Goal: Task Accomplishment & Management: Use online tool/utility

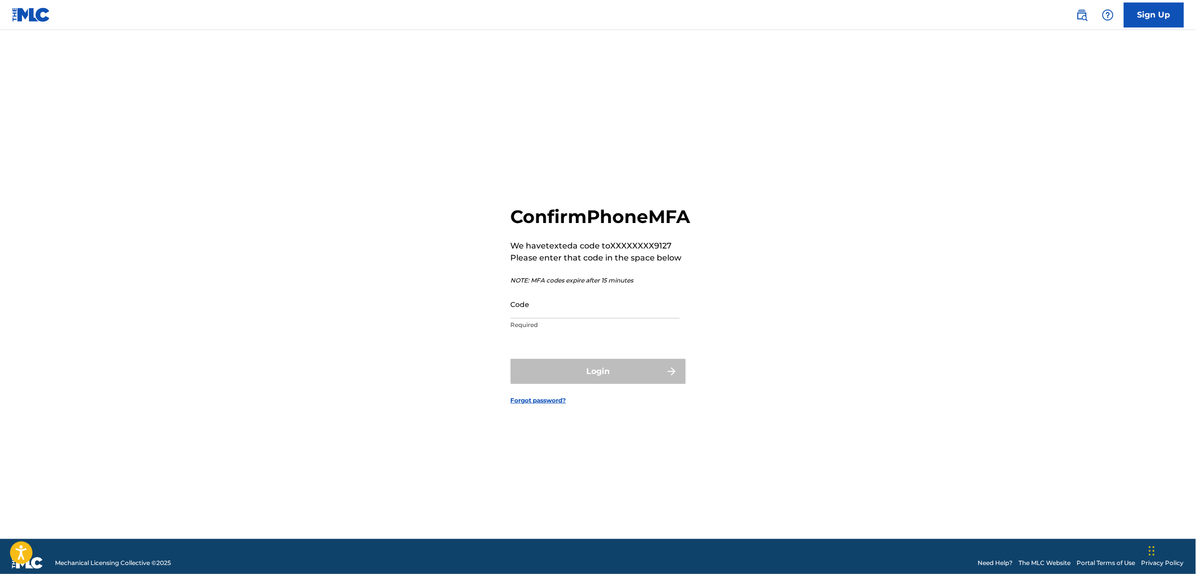
click at [558, 315] on input "Code" at bounding box center [595, 304] width 169 height 28
paste input "108173"
type input "108173"
click at [585, 378] on button "Login" at bounding box center [598, 371] width 175 height 25
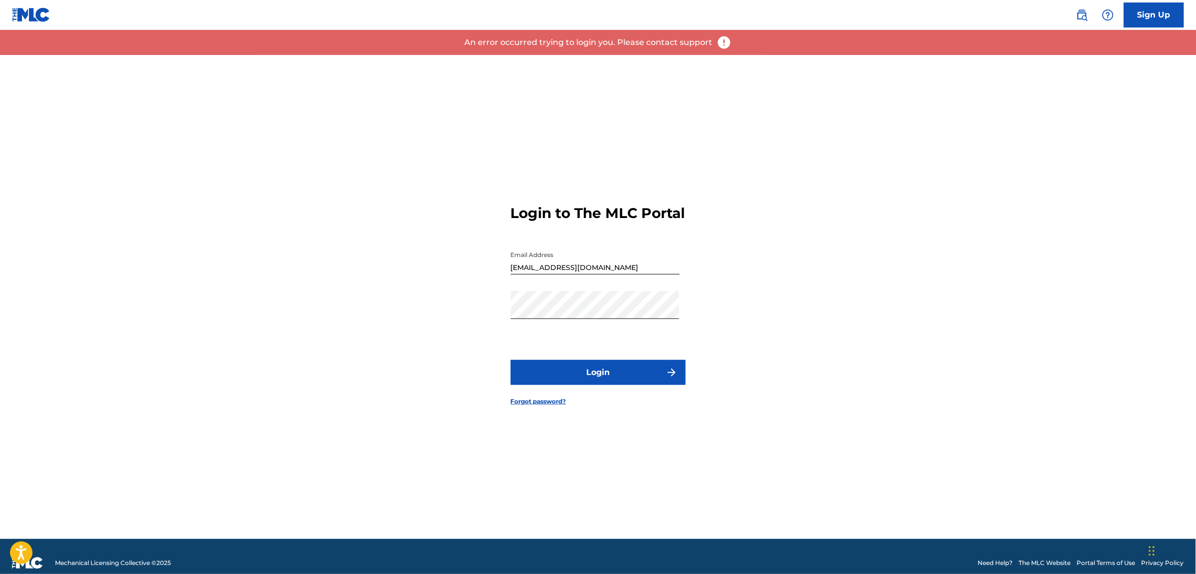
click at [598, 384] on button "Login" at bounding box center [598, 372] width 175 height 25
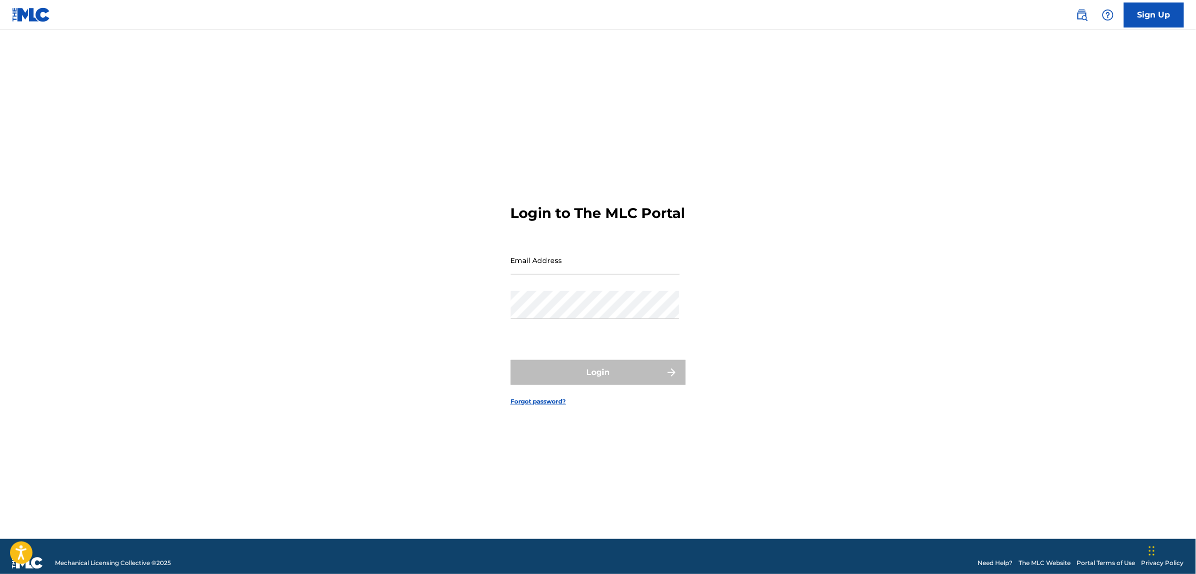
click at [526, 269] on input "Email Address" at bounding box center [595, 260] width 169 height 28
type input "[EMAIL_ADDRESS][DOMAIN_NAME]"
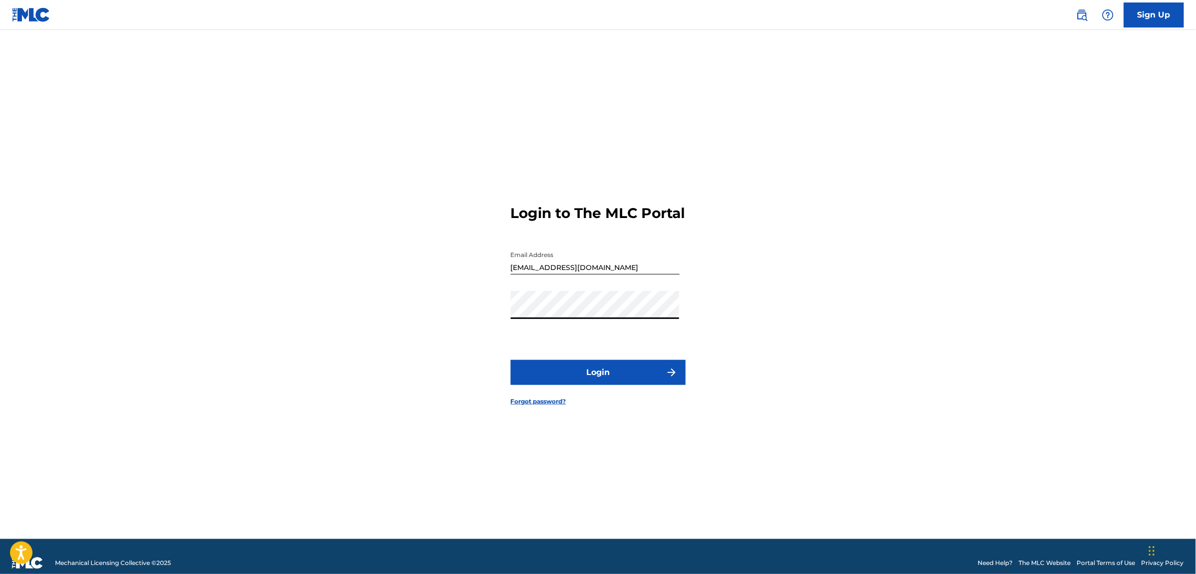
click at [585, 376] on button "Login" at bounding box center [598, 372] width 175 height 25
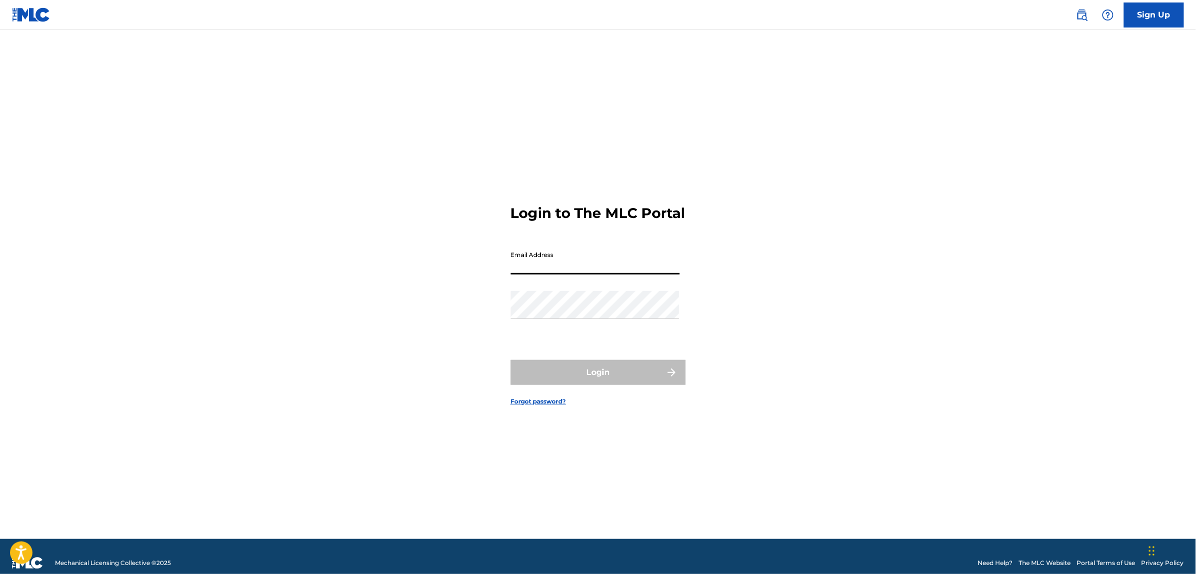
click at [535, 262] on input "Email Address" at bounding box center [595, 260] width 169 height 28
type input "[EMAIL_ADDRESS][DOMAIN_NAME]"
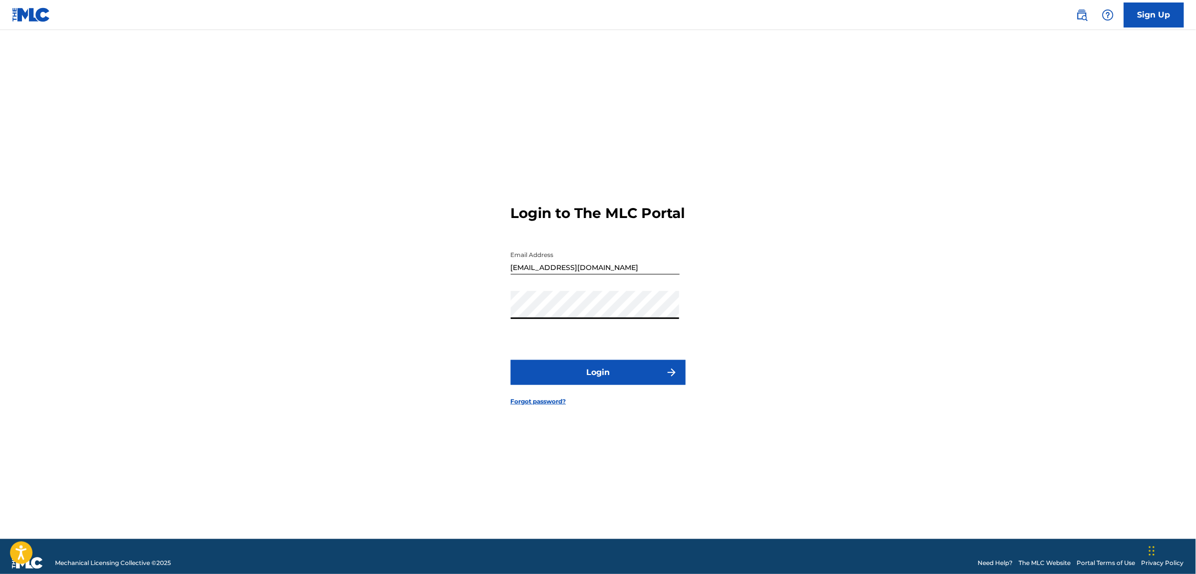
click at [593, 378] on button "Login" at bounding box center [598, 372] width 175 height 25
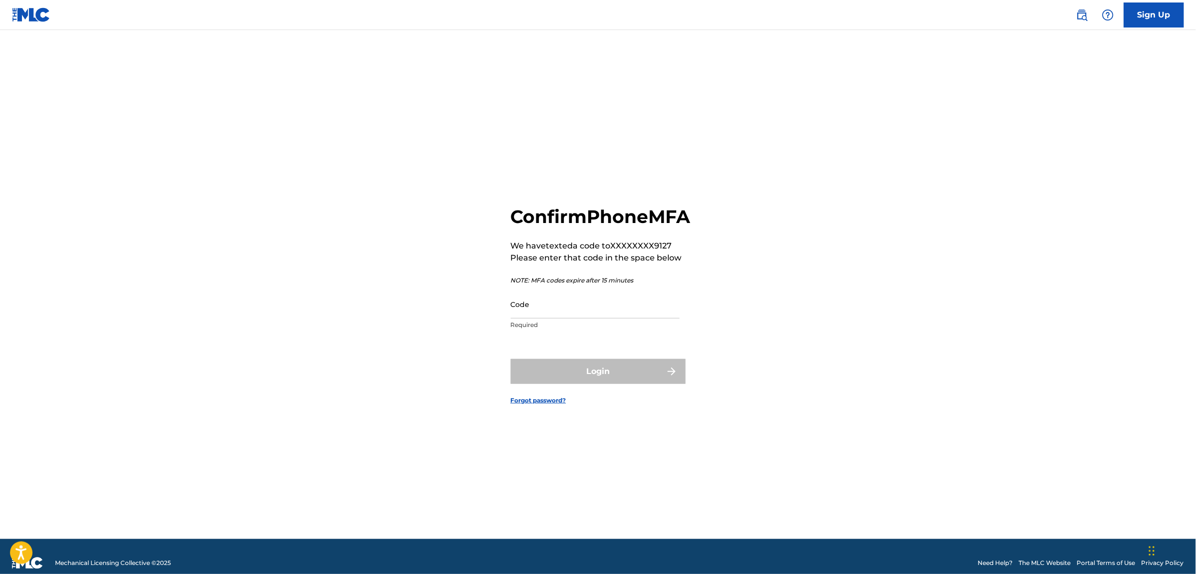
click at [581, 313] on input "Code" at bounding box center [595, 304] width 169 height 28
paste input "533881"
type input "533881"
click at [594, 373] on button "Login" at bounding box center [598, 371] width 175 height 25
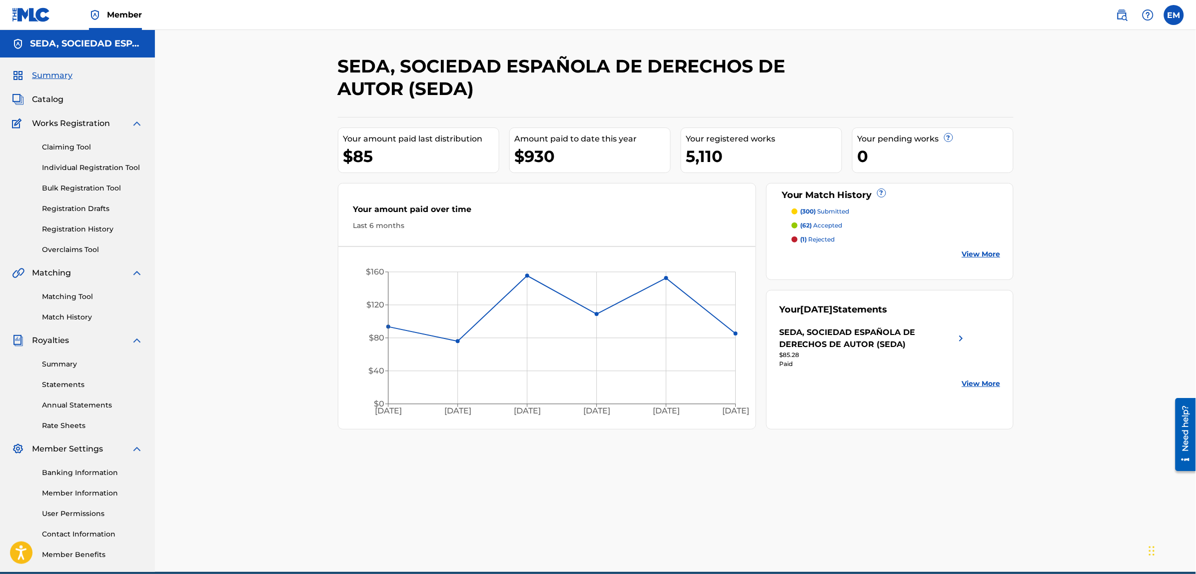
click at [78, 298] on link "Matching Tool" at bounding box center [92, 296] width 101 height 10
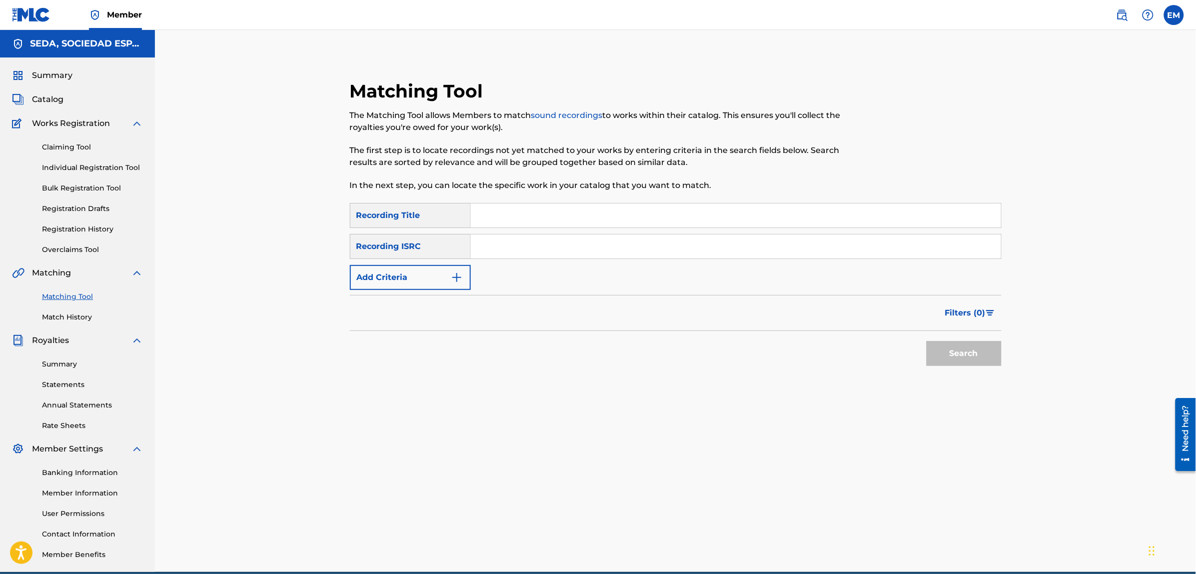
click at [566, 223] on input "Search Form" at bounding box center [736, 215] width 530 height 24
type input "magia sexual"
click at [927, 341] on button "Search" at bounding box center [964, 353] width 75 height 25
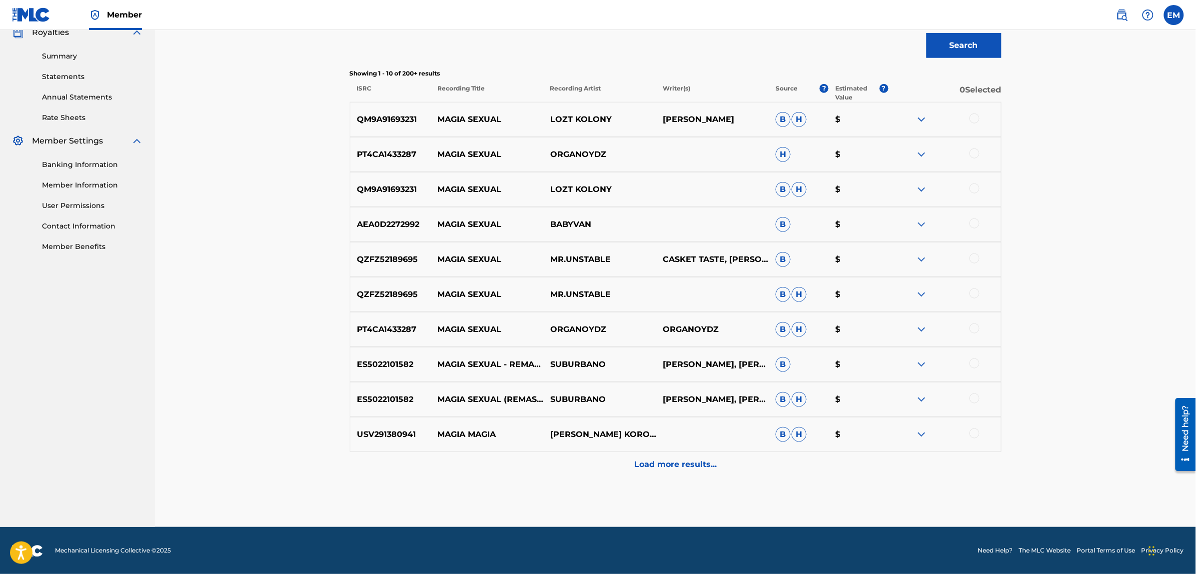
scroll to position [308, 0]
click at [975, 360] on div at bounding box center [975, 363] width 10 height 10
click at [975, 398] on div at bounding box center [975, 398] width 10 height 10
click at [924, 433] on img at bounding box center [922, 434] width 12 height 12
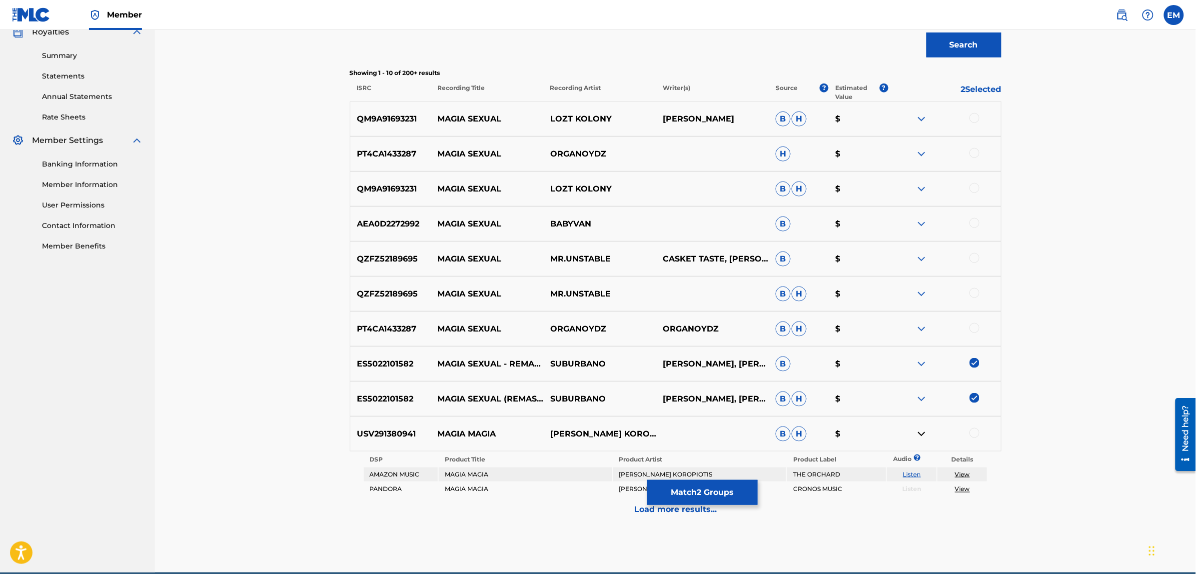
click at [916, 476] on link "Listen" at bounding box center [912, 473] width 18 height 7
click at [919, 434] on img at bounding box center [922, 434] width 12 height 12
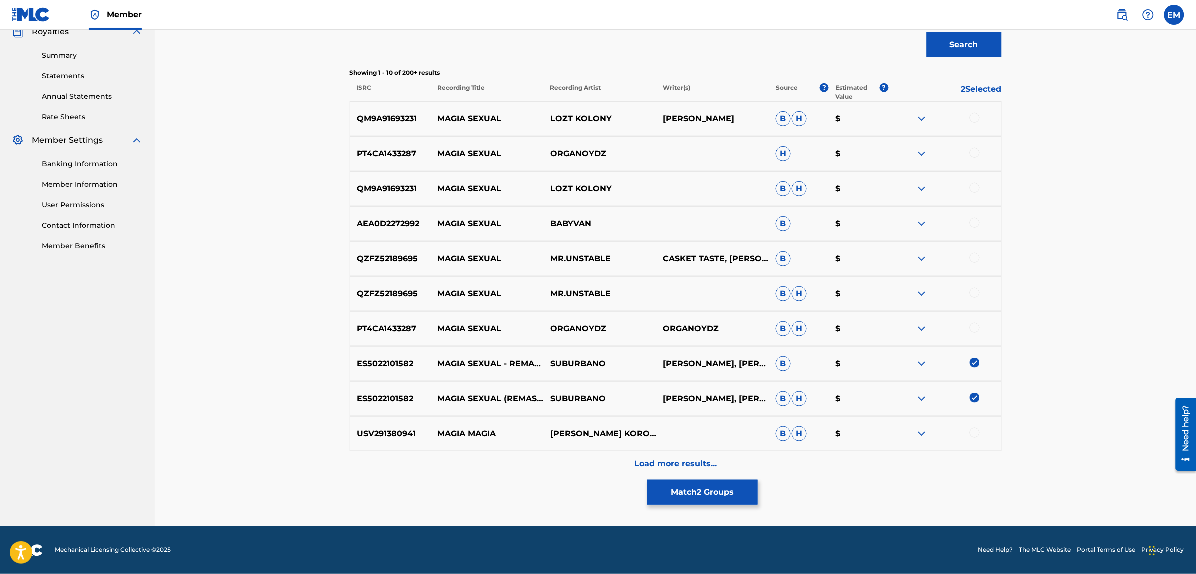
click at [669, 463] on p "Load more results..." at bounding box center [675, 464] width 82 height 12
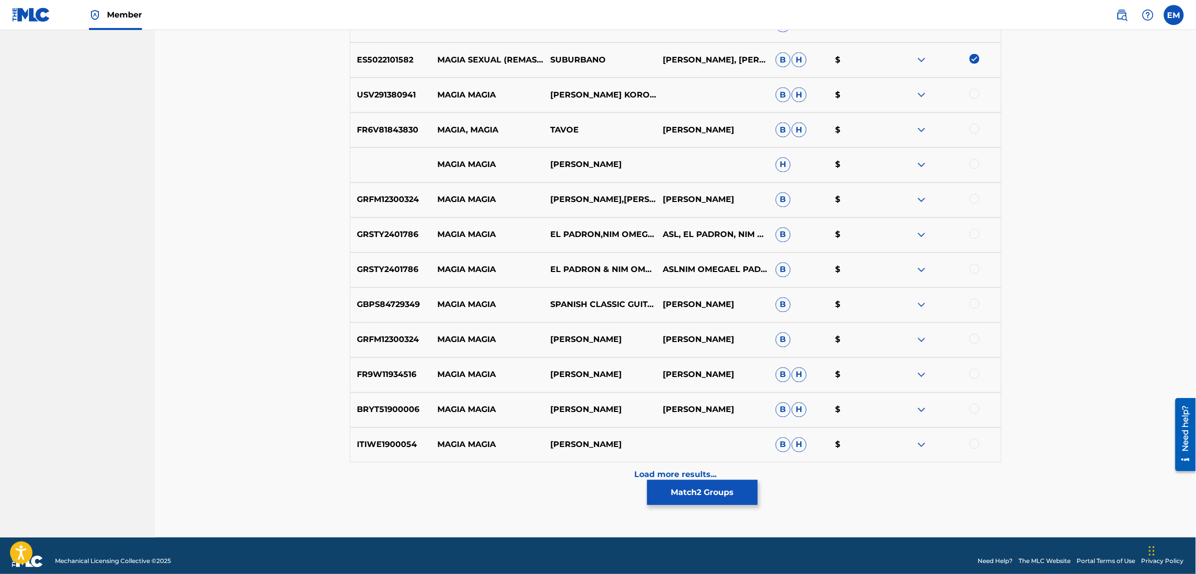
scroll to position [658, 0]
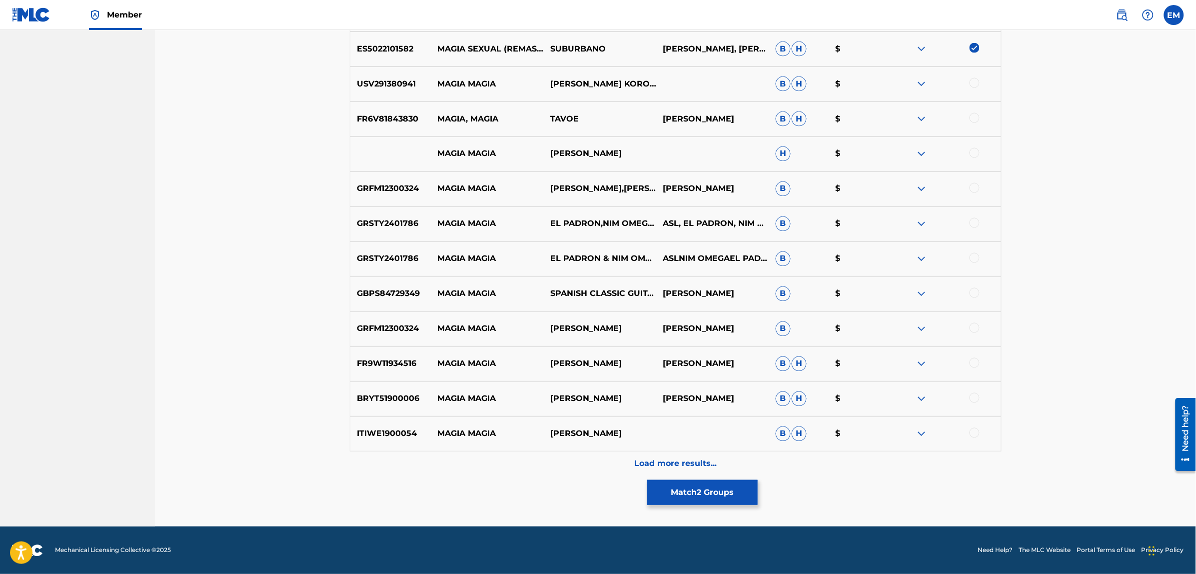
click at [678, 456] on div "Load more results..." at bounding box center [676, 463] width 652 height 25
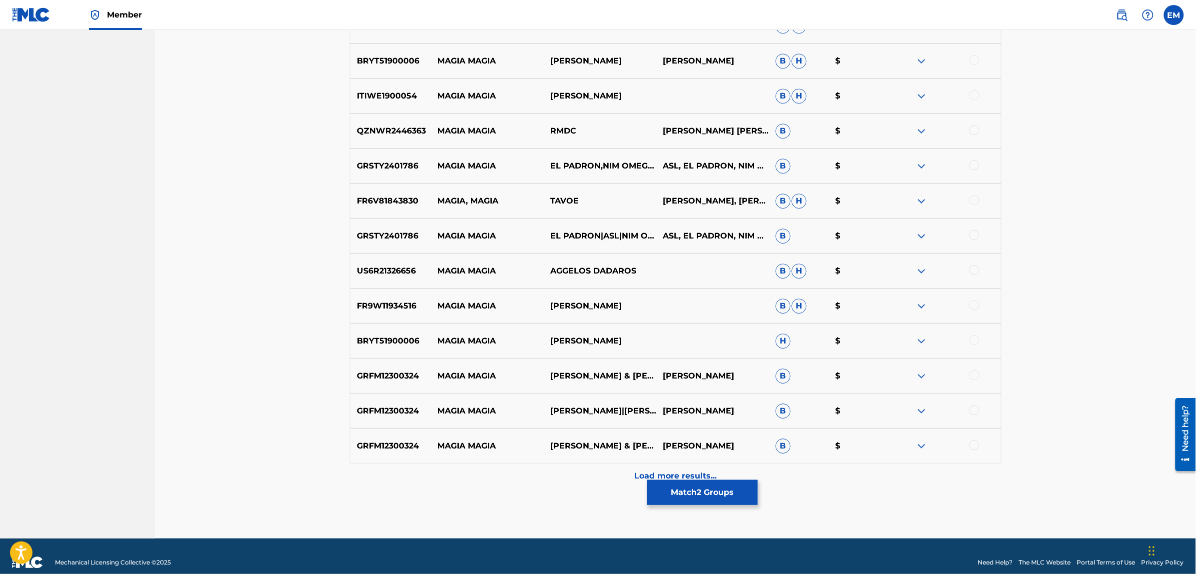
scroll to position [1008, 0]
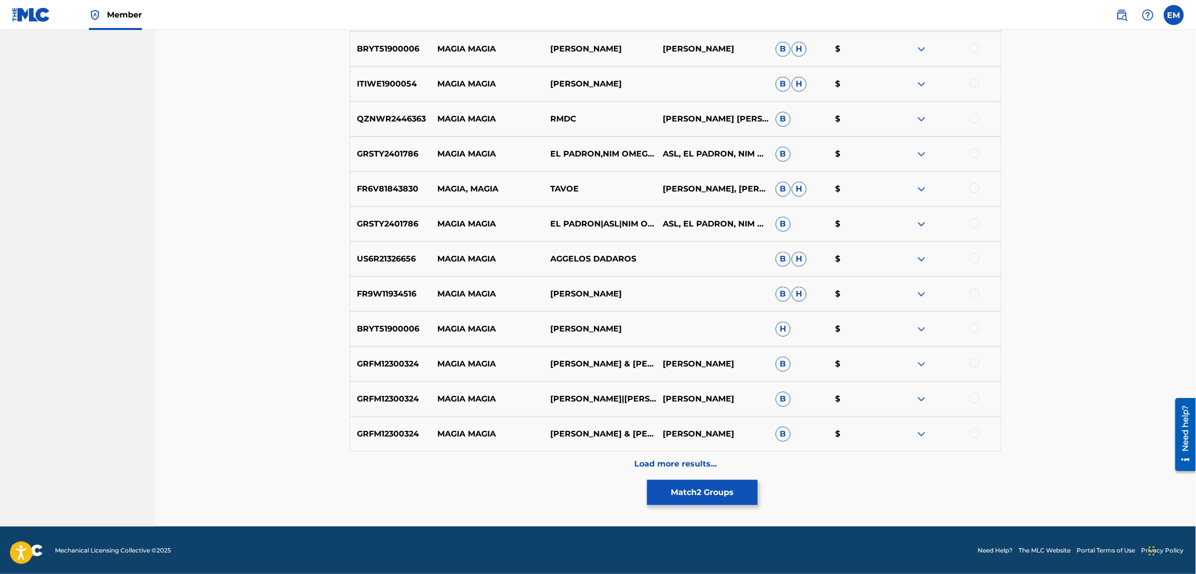
click at [690, 461] on p "Load more results..." at bounding box center [675, 464] width 82 height 12
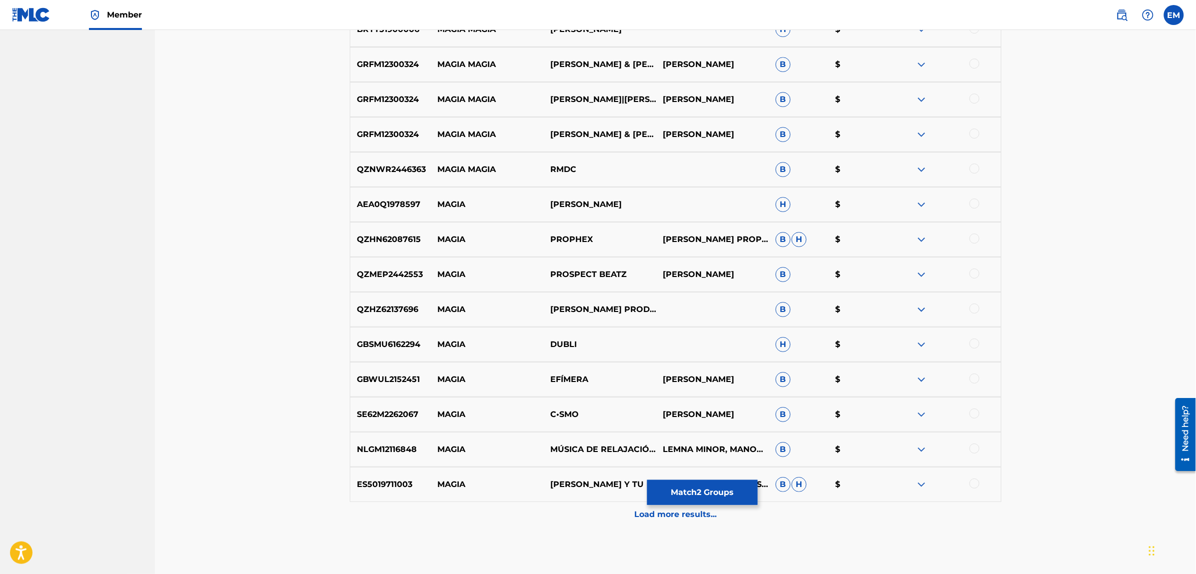
scroll to position [1358, 0]
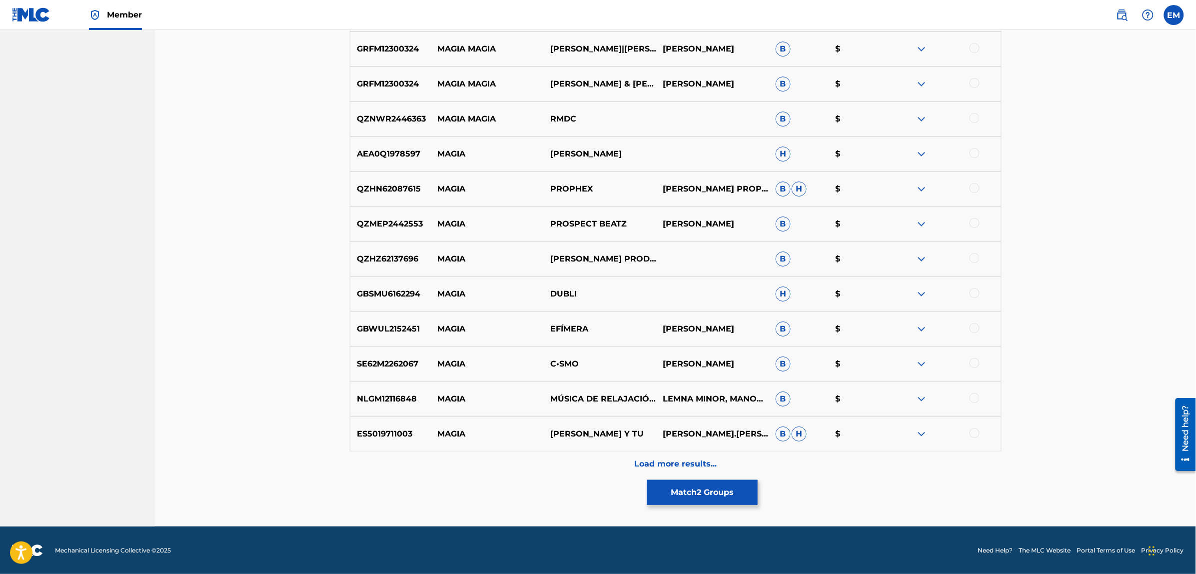
click at [690, 490] on button "Match 2 Groups" at bounding box center [702, 492] width 110 height 25
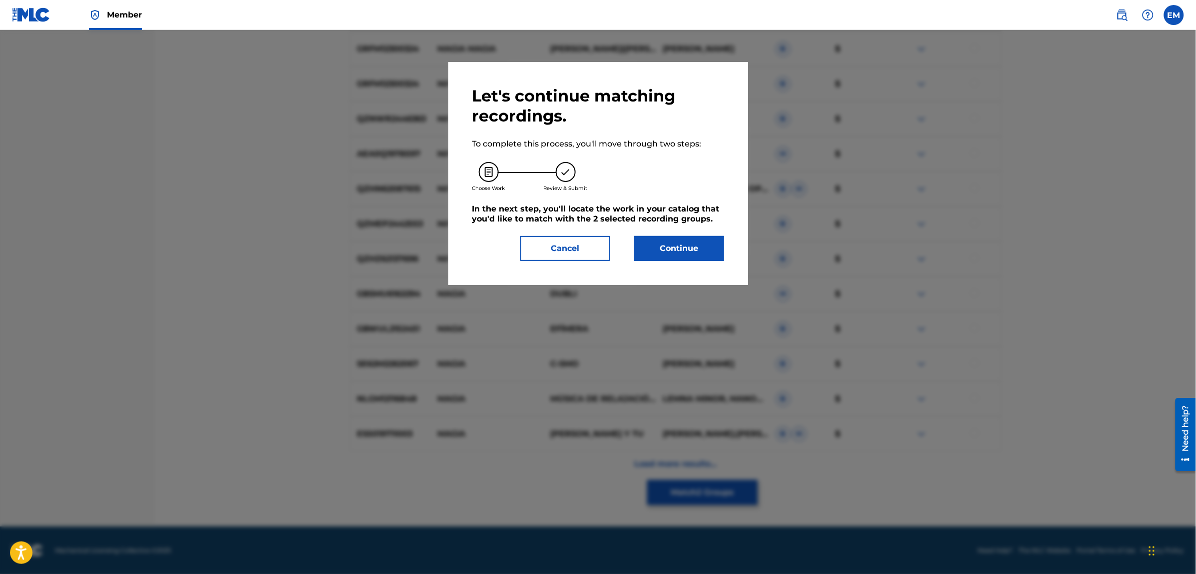
click at [675, 258] on button "Continue" at bounding box center [679, 248] width 90 height 25
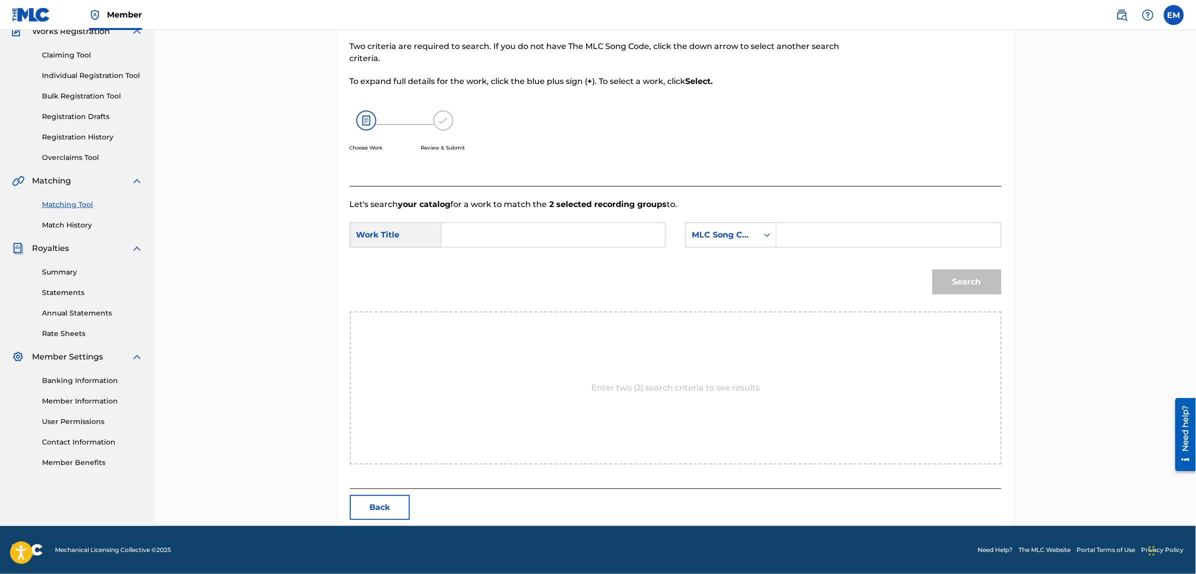
scroll to position [91, 0]
click at [538, 238] on input "Search Form" at bounding box center [553, 235] width 207 height 24
click at [540, 256] on div "magia s exual" at bounding box center [553, 258] width 206 height 18
type input "magia sexual"
click at [745, 240] on div "MLC Song Code" at bounding box center [722, 235] width 60 height 12
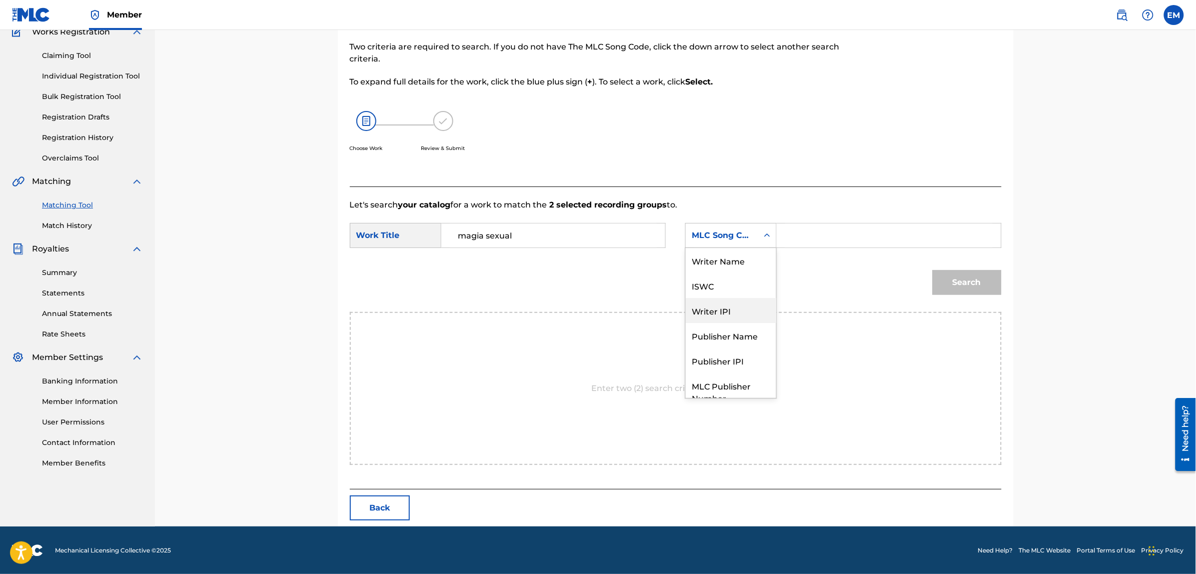
scroll to position [0, 0]
click at [730, 259] on div "Writer Name" at bounding box center [731, 260] width 90 height 25
click at [790, 236] on input "Search Form" at bounding box center [888, 235] width 207 height 24
type input "[PERSON_NAME]"
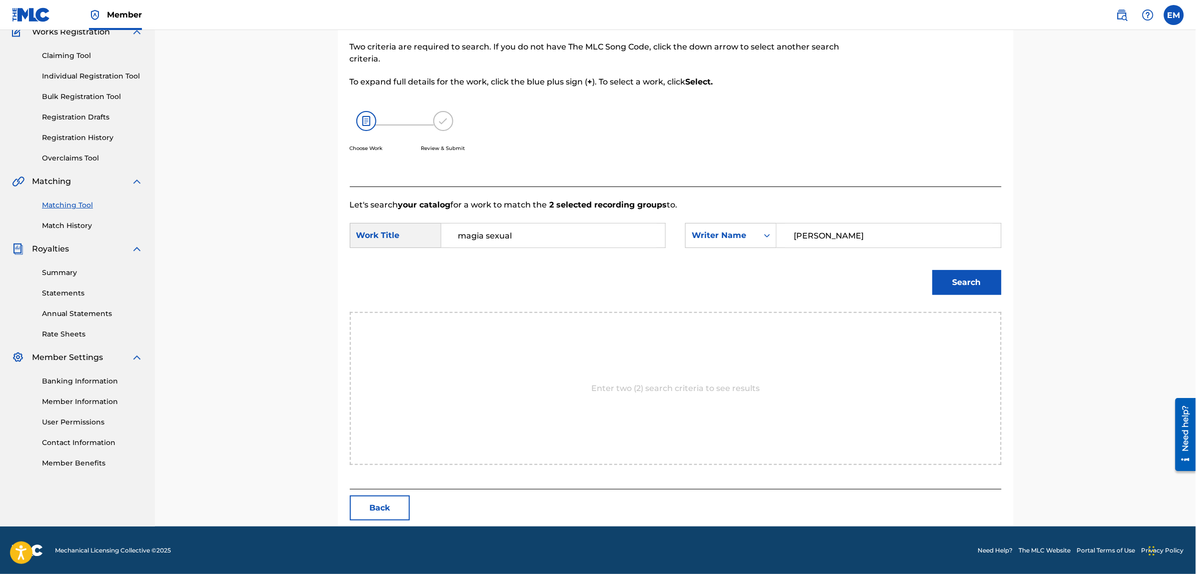
click at [938, 283] on button "Search" at bounding box center [967, 282] width 69 height 25
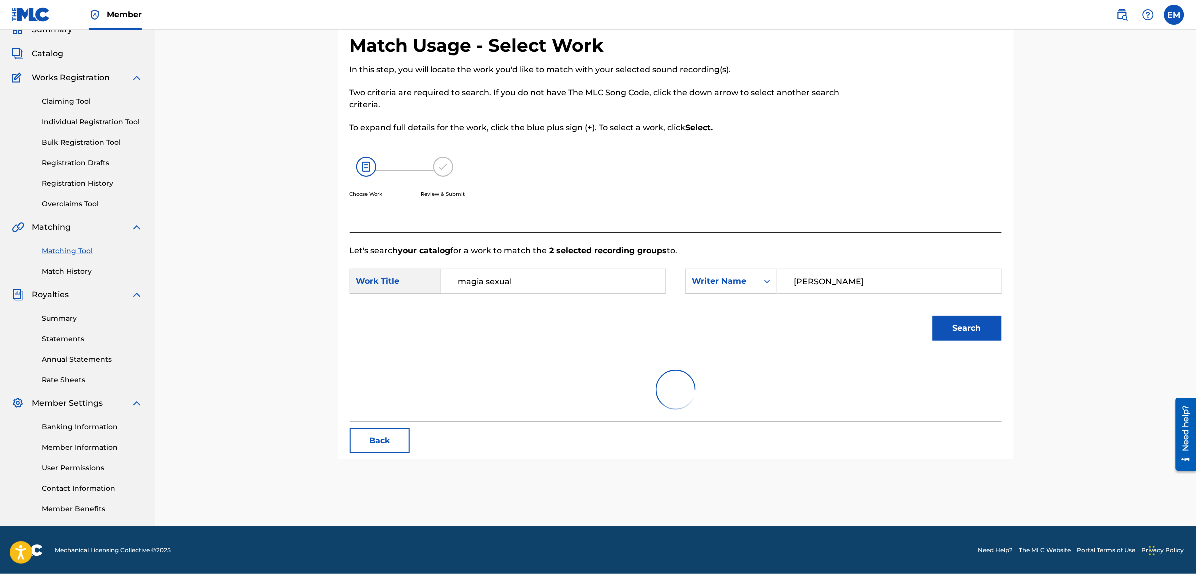
scroll to position [62, 0]
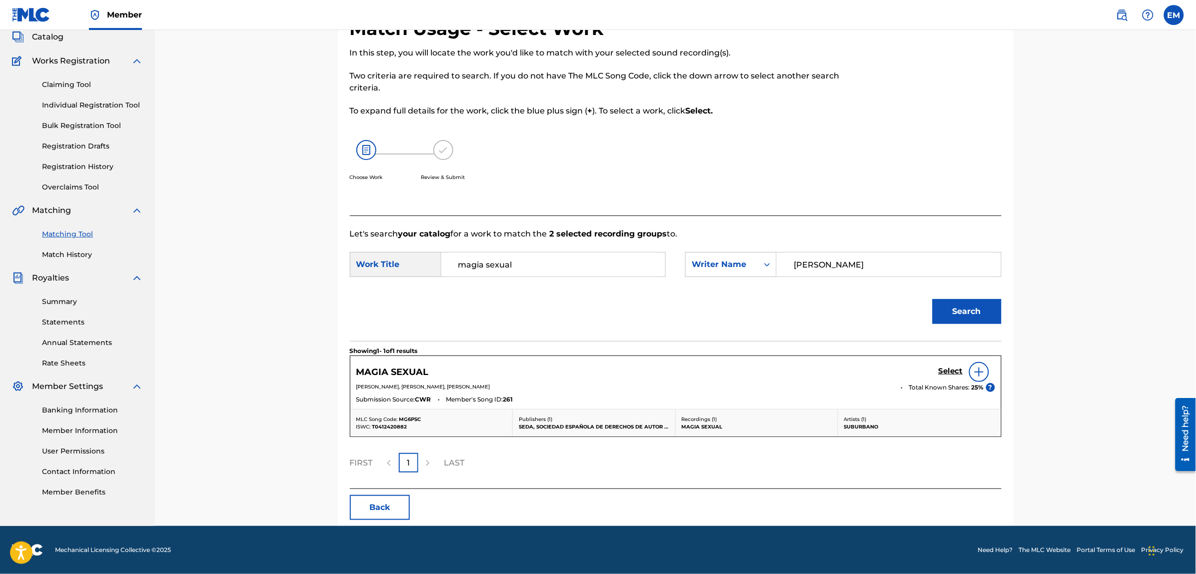
click at [976, 368] on img at bounding box center [979, 372] width 12 height 12
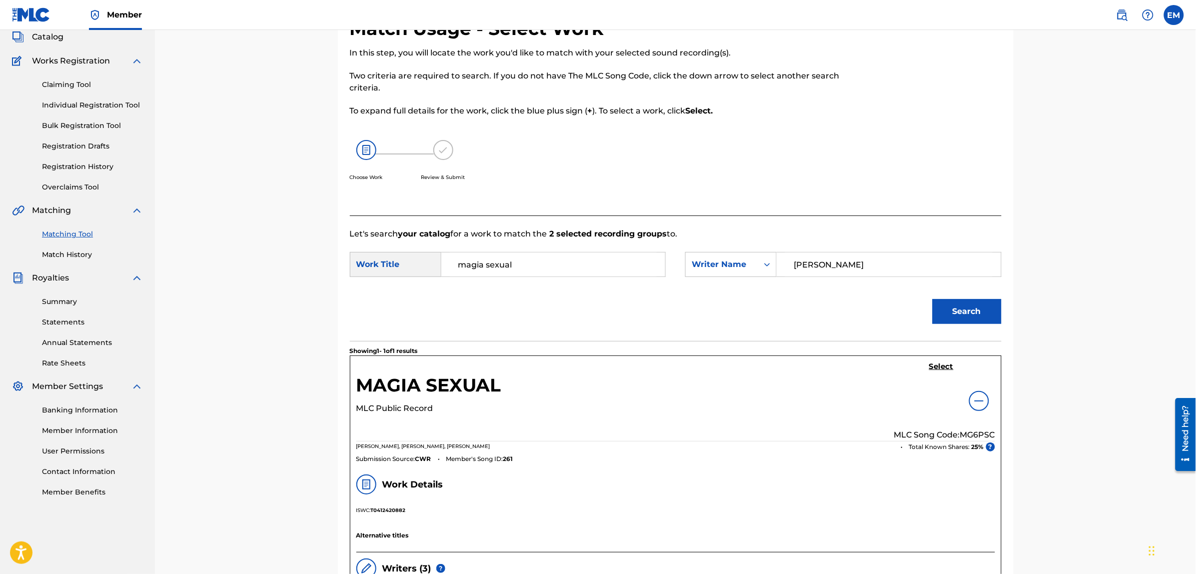
click at [943, 368] on h5 "Select" at bounding box center [941, 366] width 24 height 9
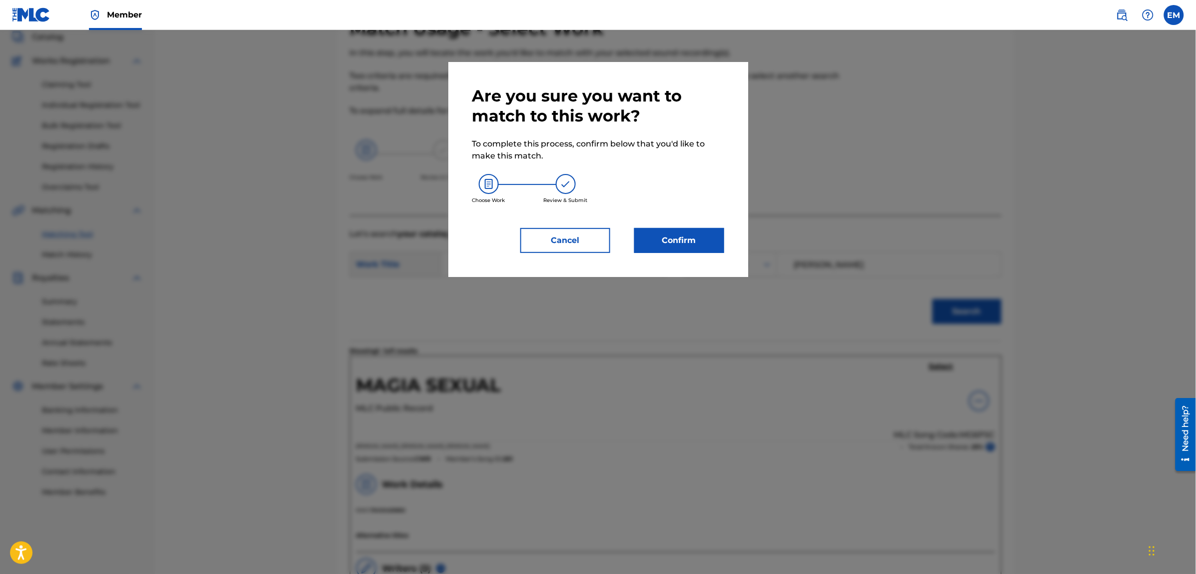
click at [668, 245] on button "Confirm" at bounding box center [679, 240] width 90 height 25
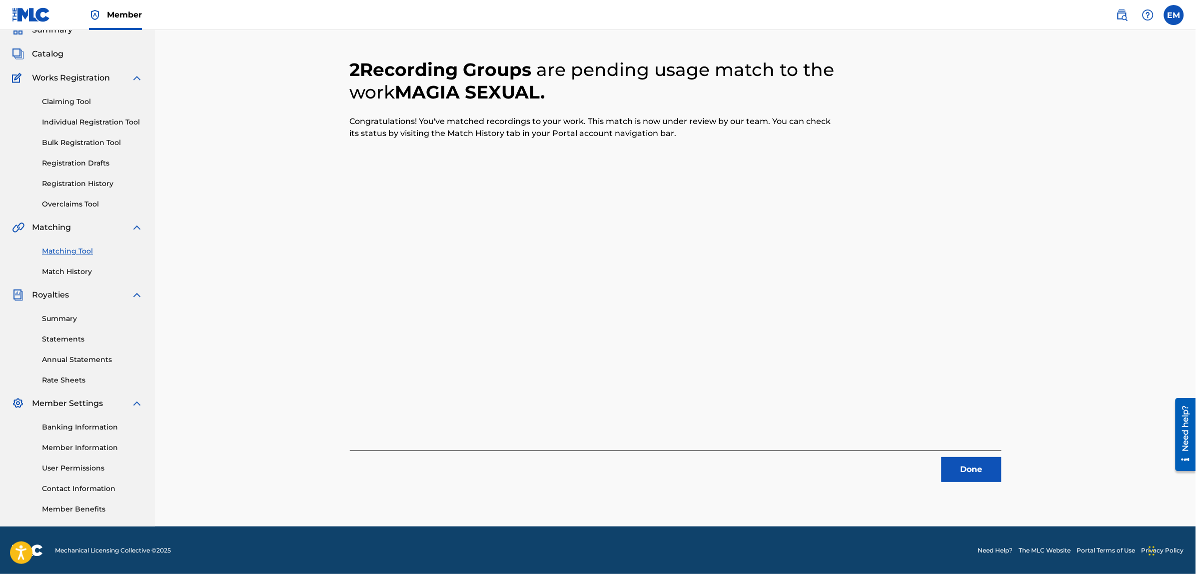
click at [940, 467] on div "Done" at bounding box center [676, 465] width 652 height 31
click at [995, 471] on button "Done" at bounding box center [972, 469] width 60 height 25
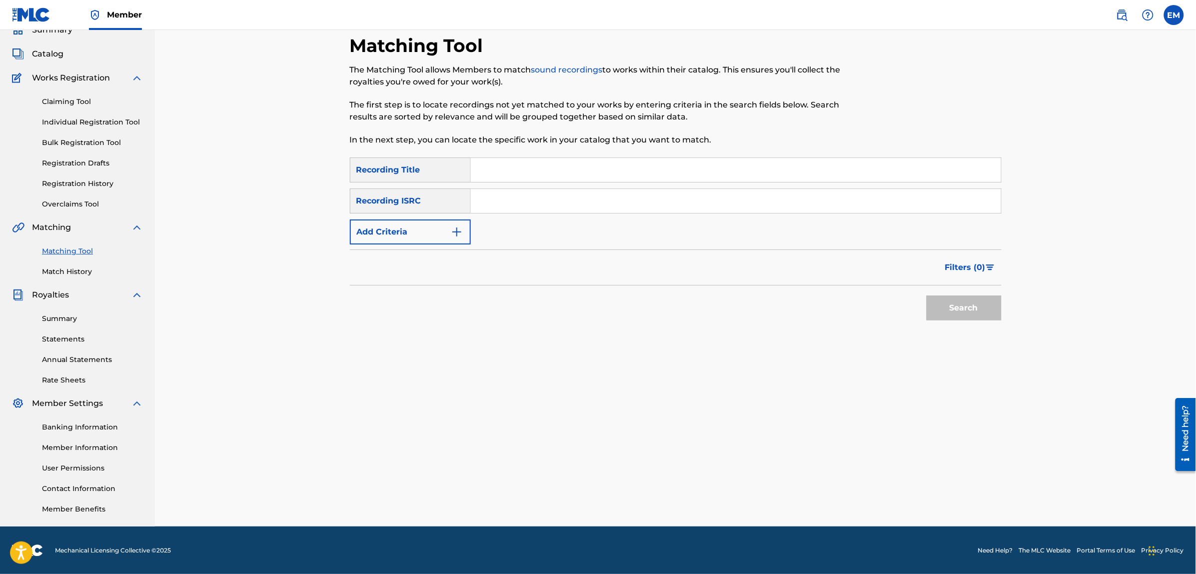
click at [722, 166] on input "Search Form" at bounding box center [736, 170] width 530 height 24
type input "HACIENDO NADA"
click at [927, 295] on button "Search" at bounding box center [964, 307] width 75 height 25
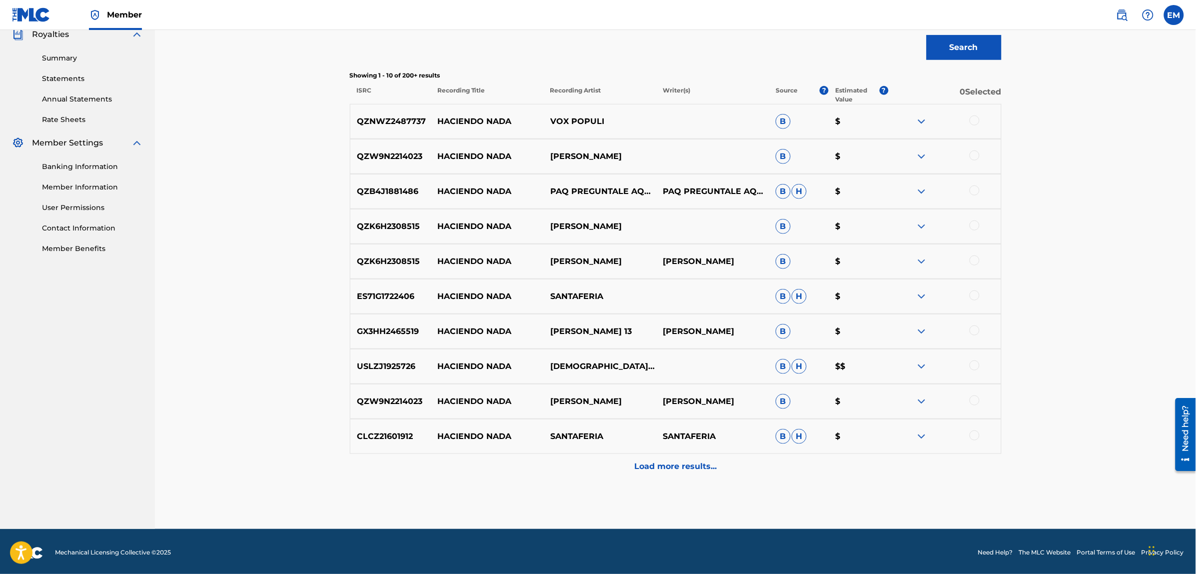
scroll to position [308, 0]
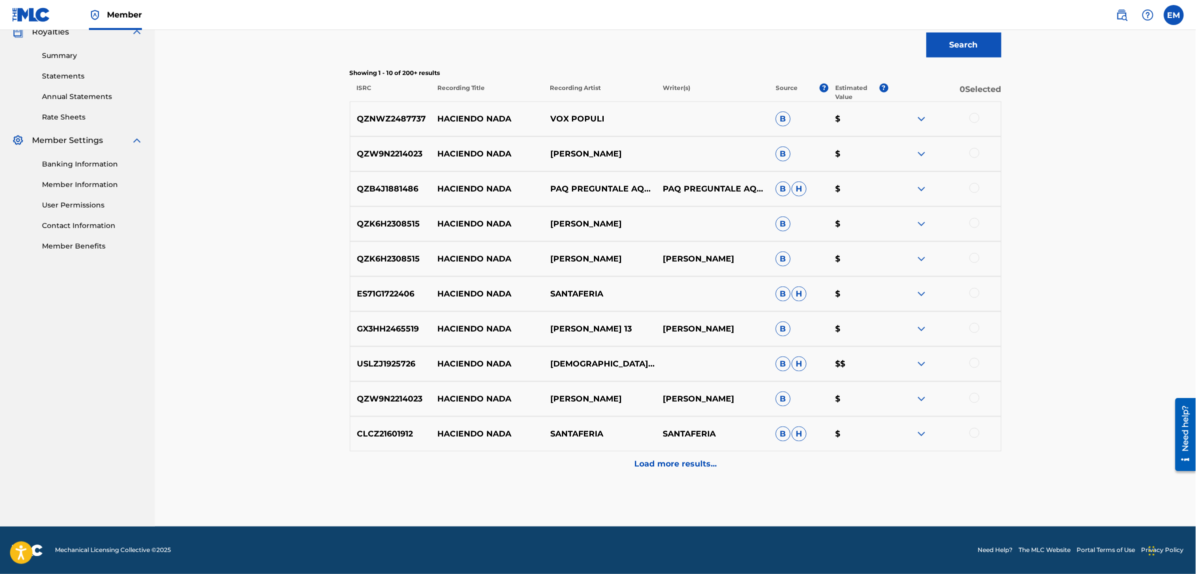
click at [668, 461] on p "Load more results..." at bounding box center [675, 464] width 82 height 12
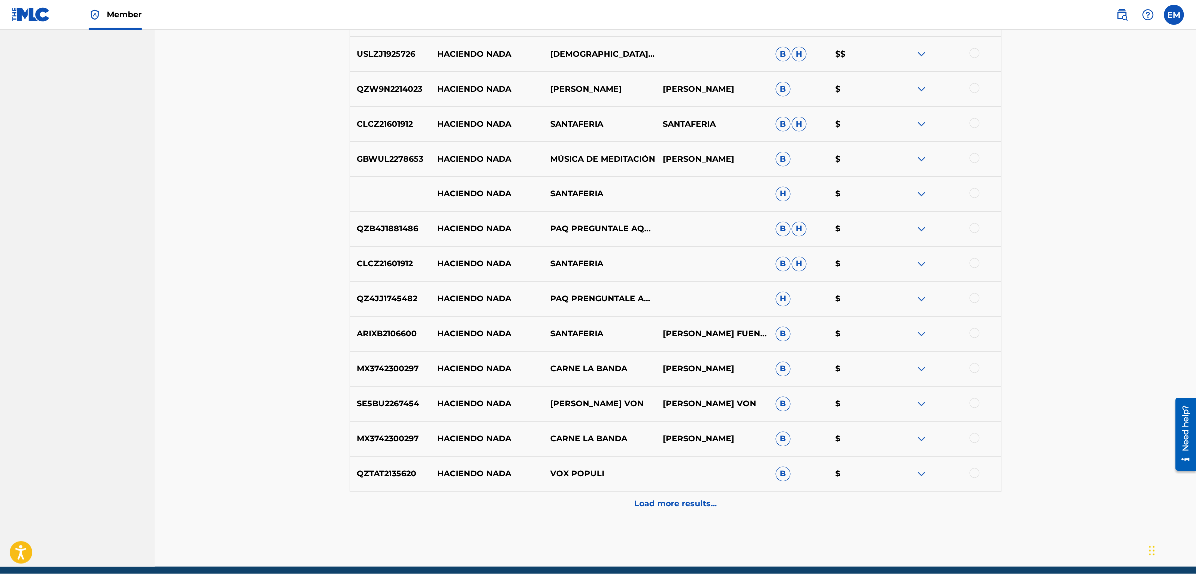
scroll to position [658, 0]
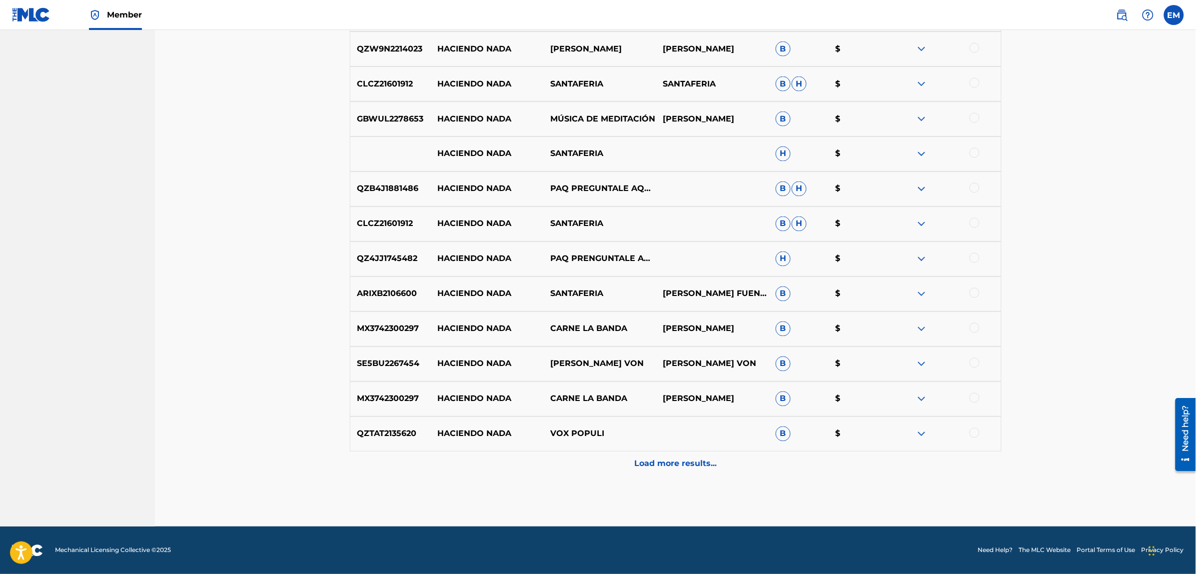
click at [660, 462] on p "Load more results..." at bounding box center [675, 464] width 82 height 12
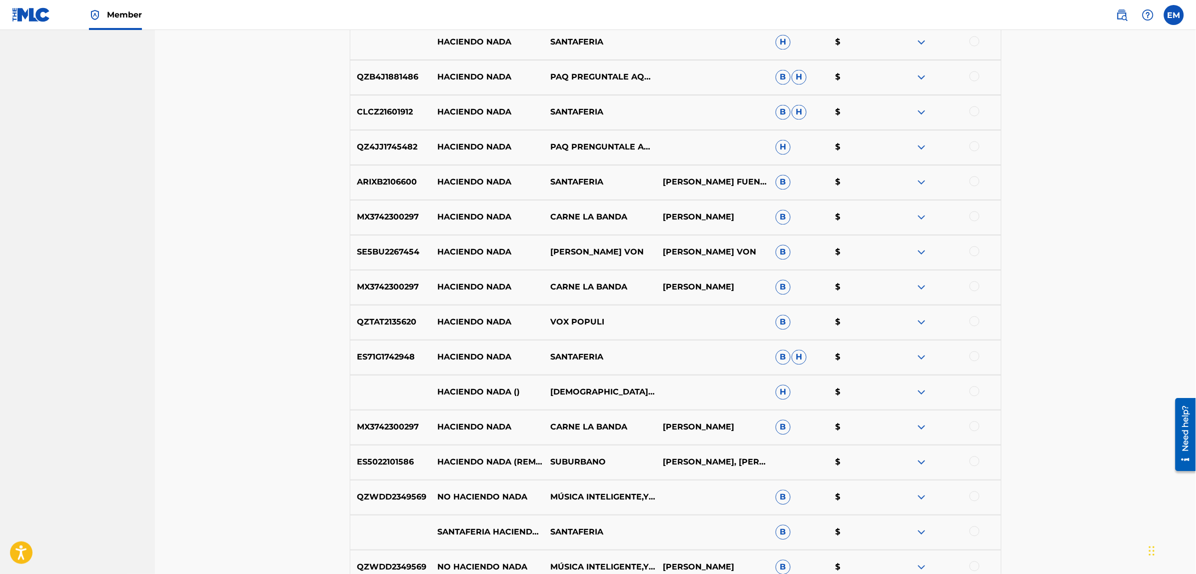
scroll to position [846, 0]
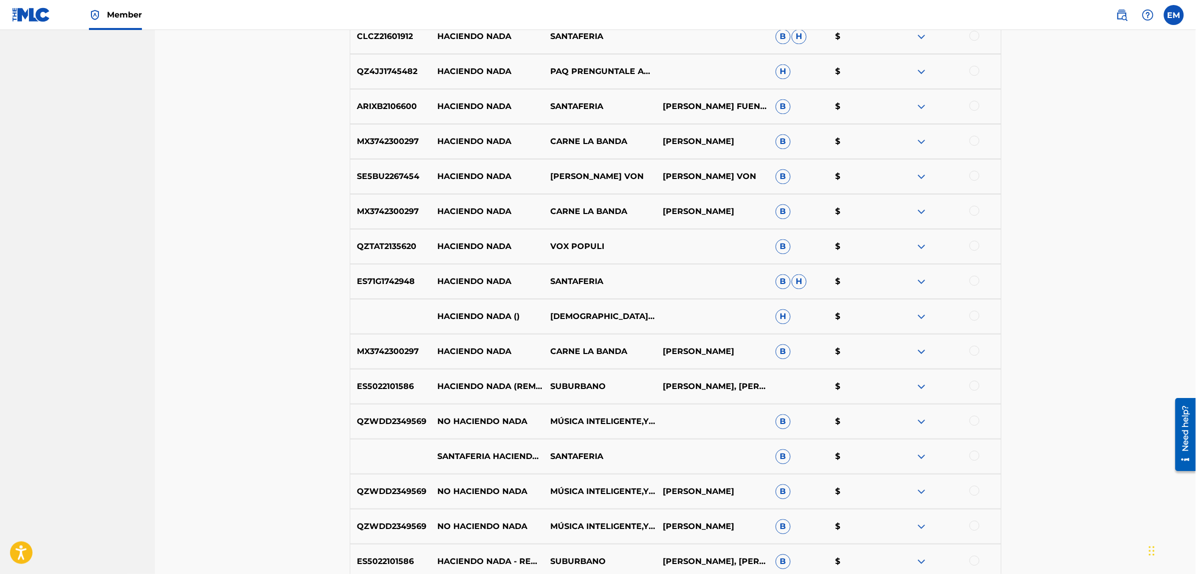
click at [972, 388] on div at bounding box center [975, 385] width 10 height 10
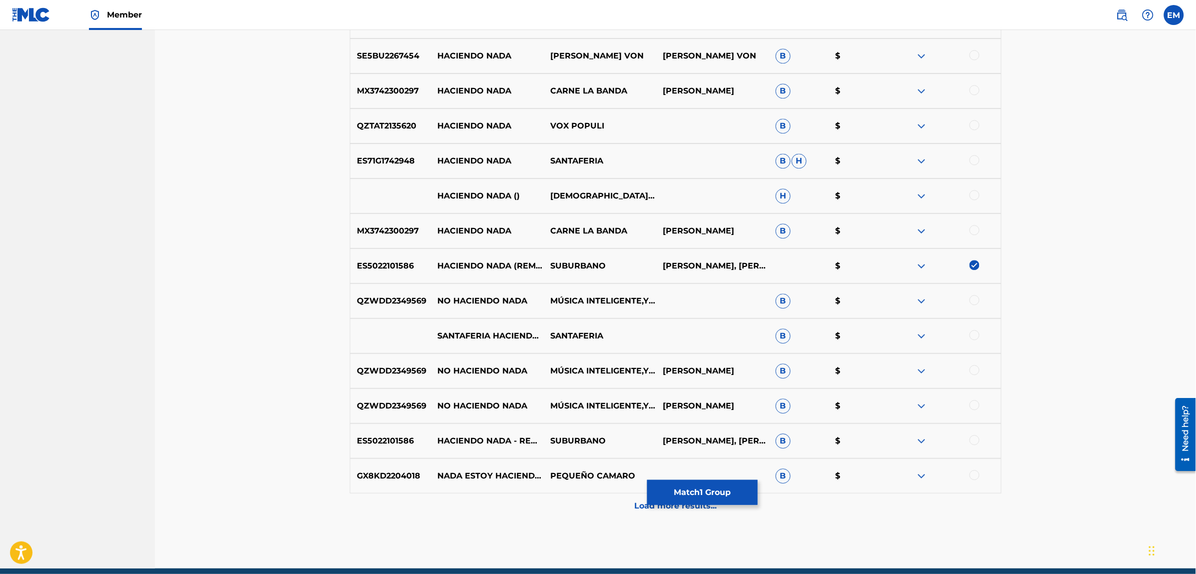
scroll to position [971, 0]
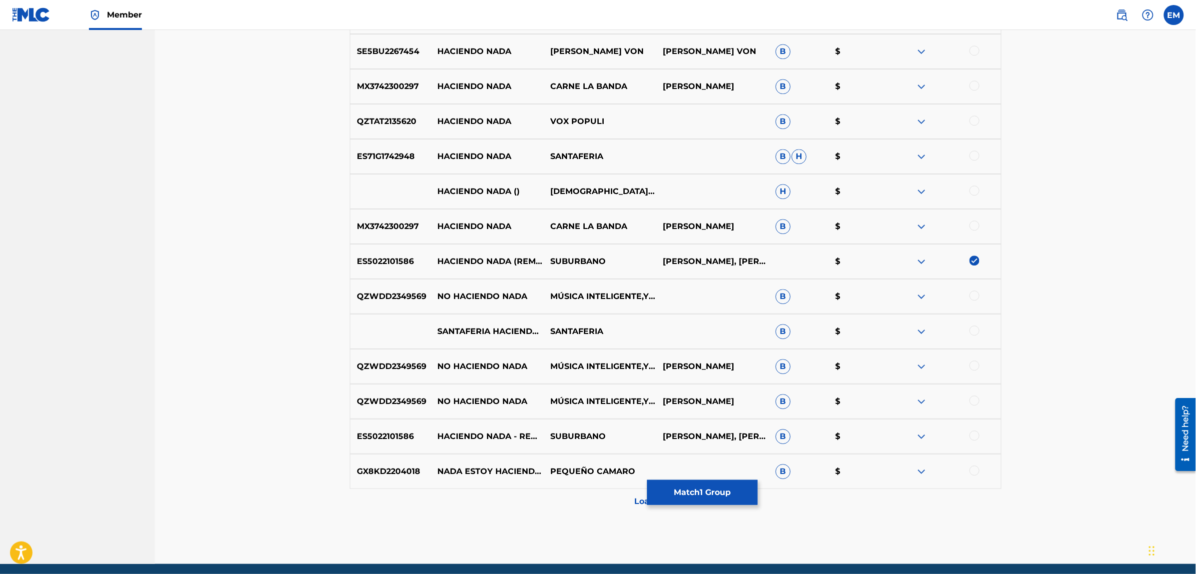
click at [973, 433] on div at bounding box center [975, 435] width 10 height 10
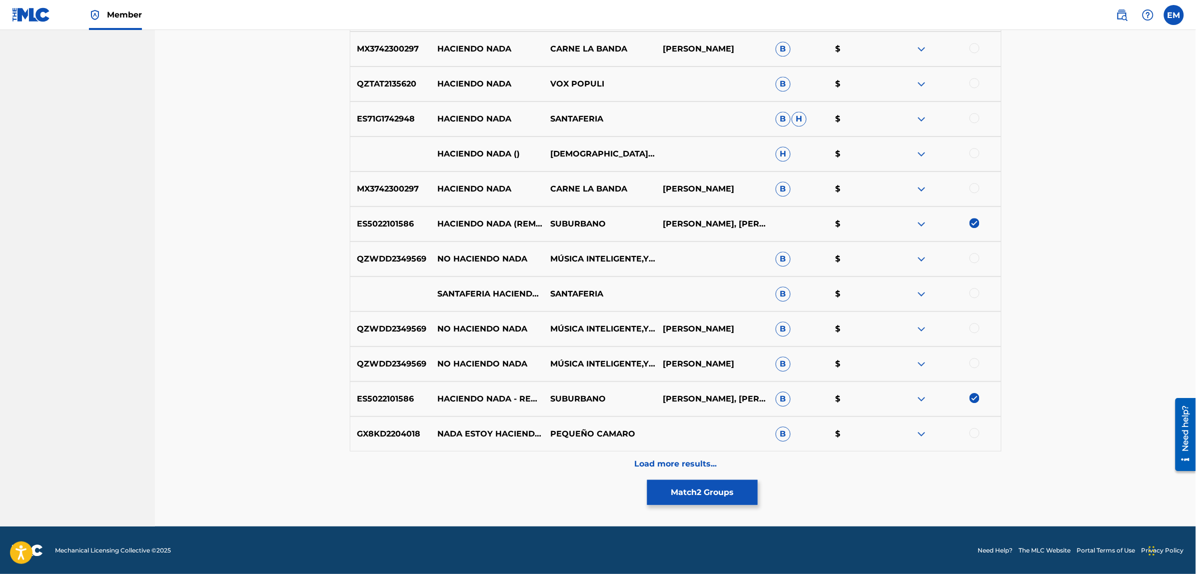
click at [660, 463] on p "Load more results..." at bounding box center [675, 464] width 82 height 12
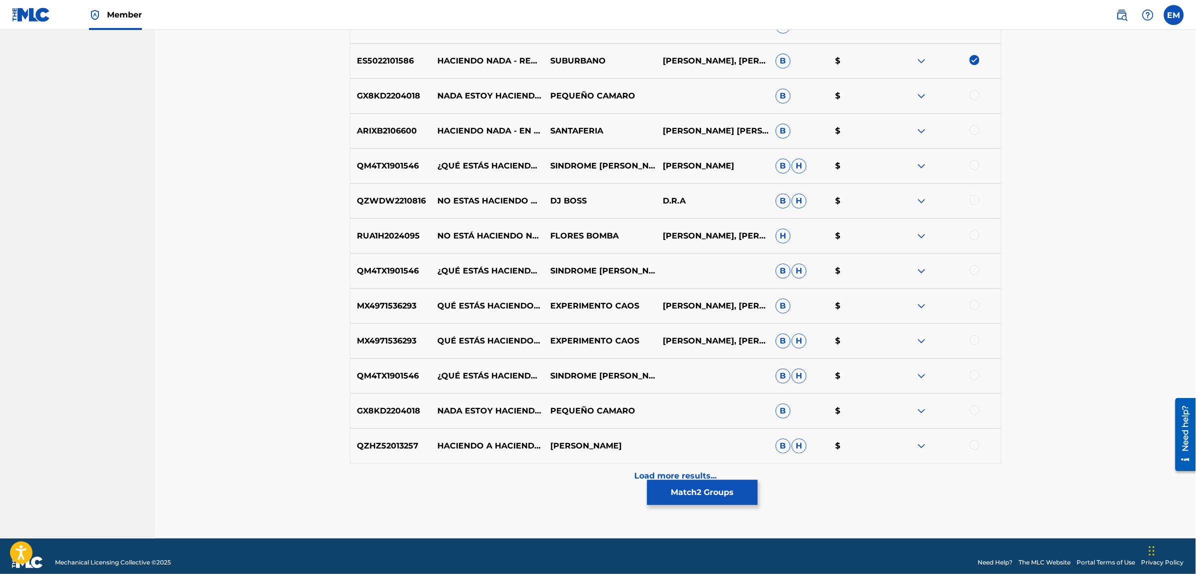
scroll to position [1358, 0]
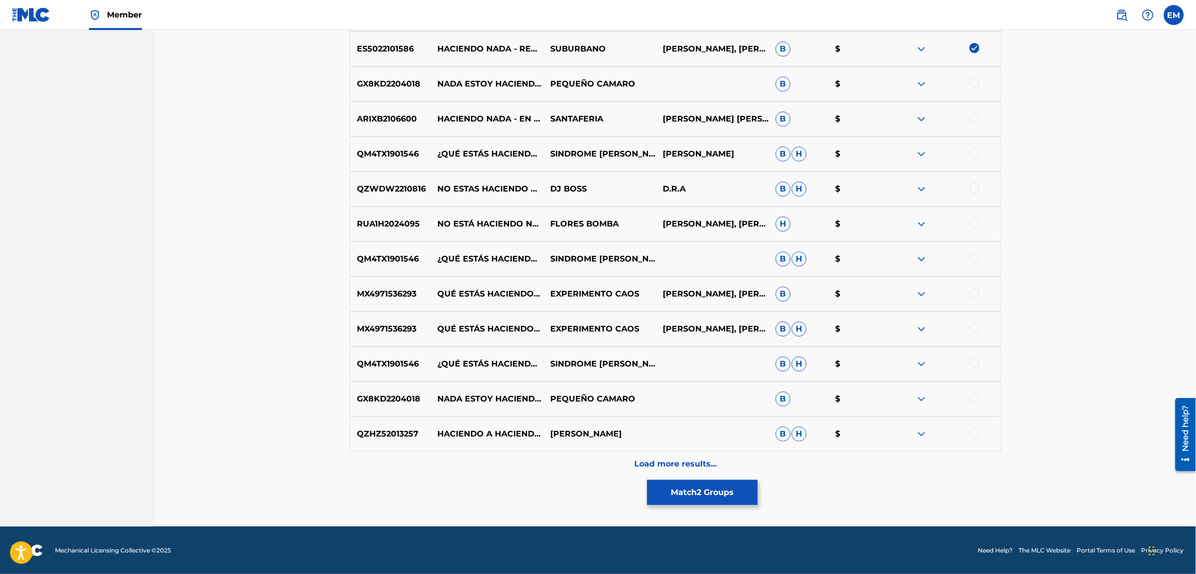
click at [687, 458] on p "Load more results..." at bounding box center [675, 464] width 82 height 12
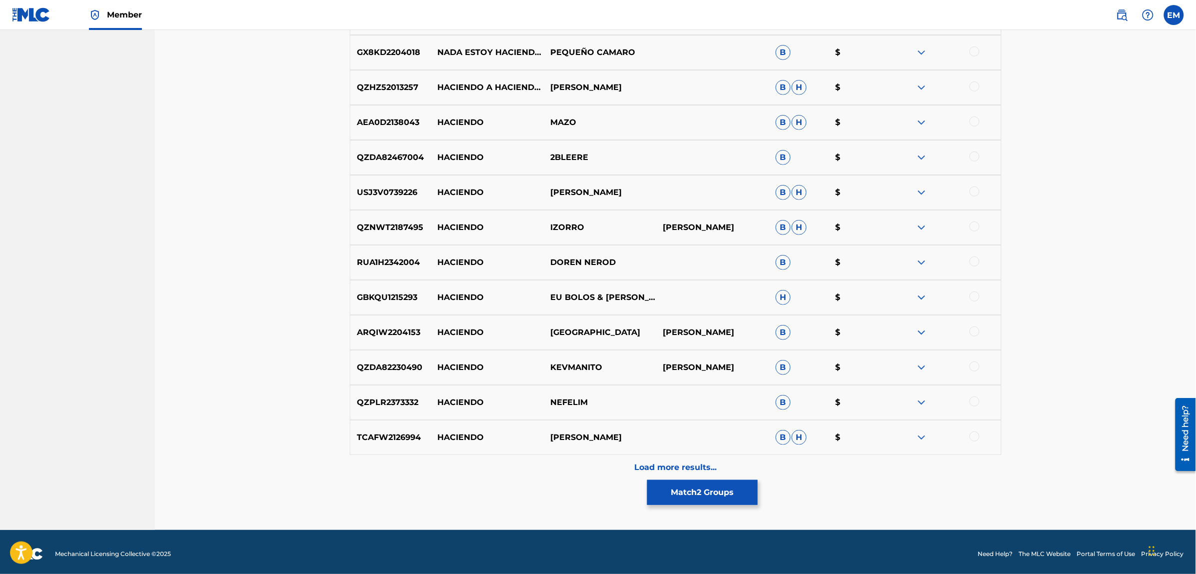
scroll to position [1708, 0]
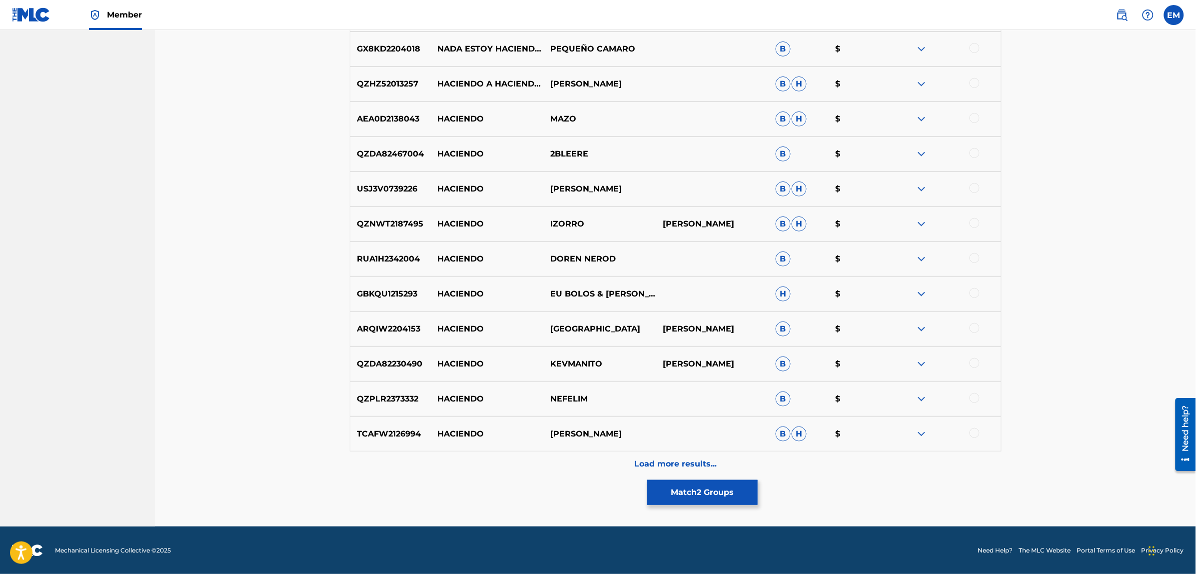
click at [733, 463] on div "Load more results..." at bounding box center [676, 463] width 652 height 25
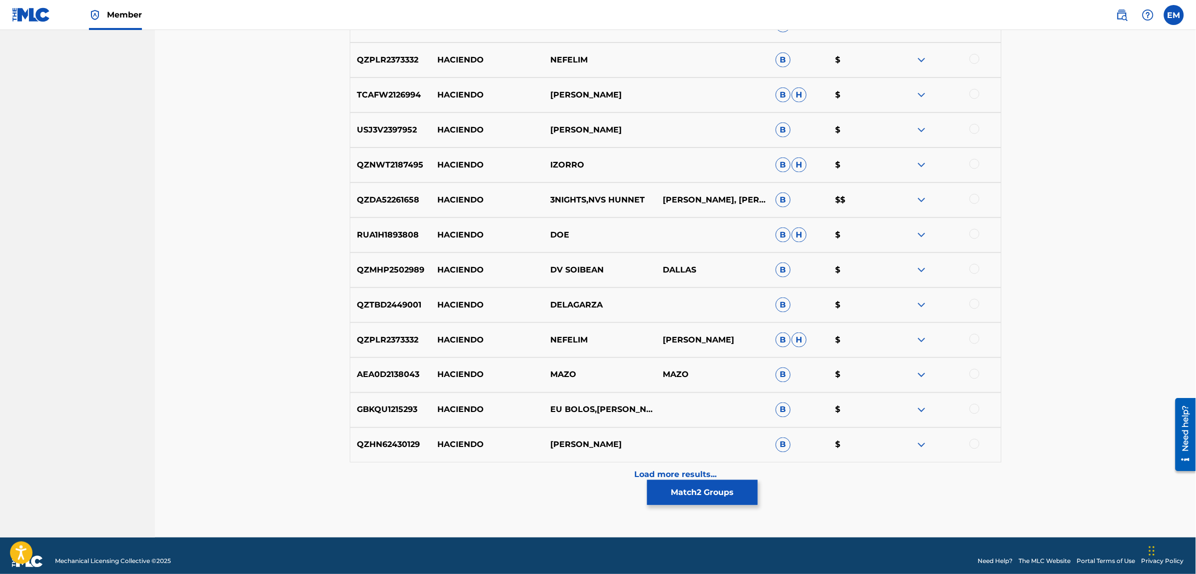
scroll to position [2058, 0]
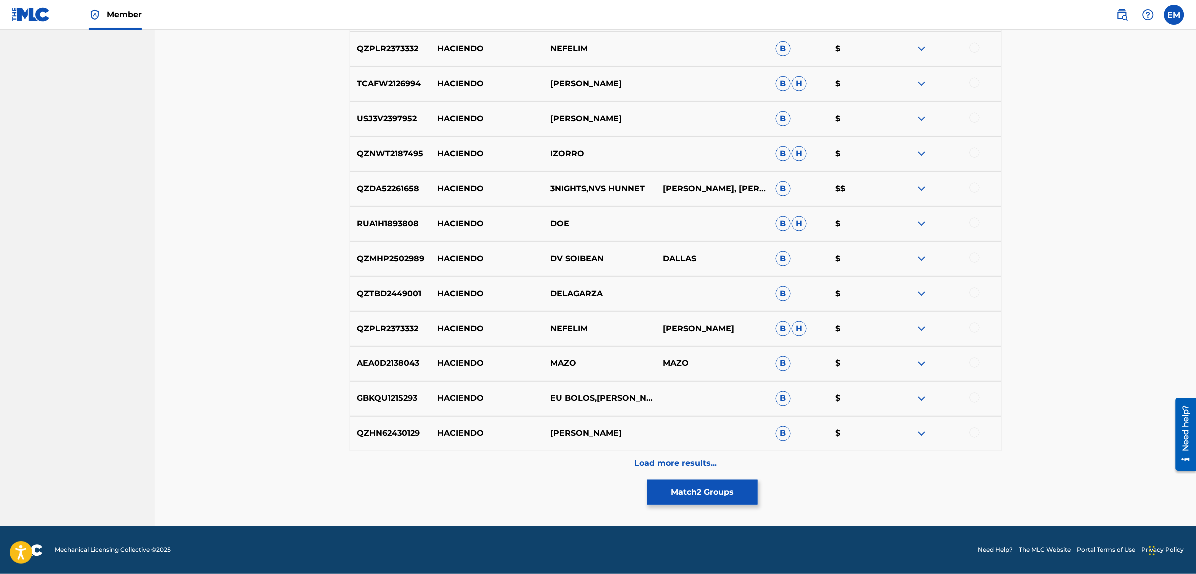
click at [681, 470] on div "Load more results..." at bounding box center [676, 463] width 652 height 25
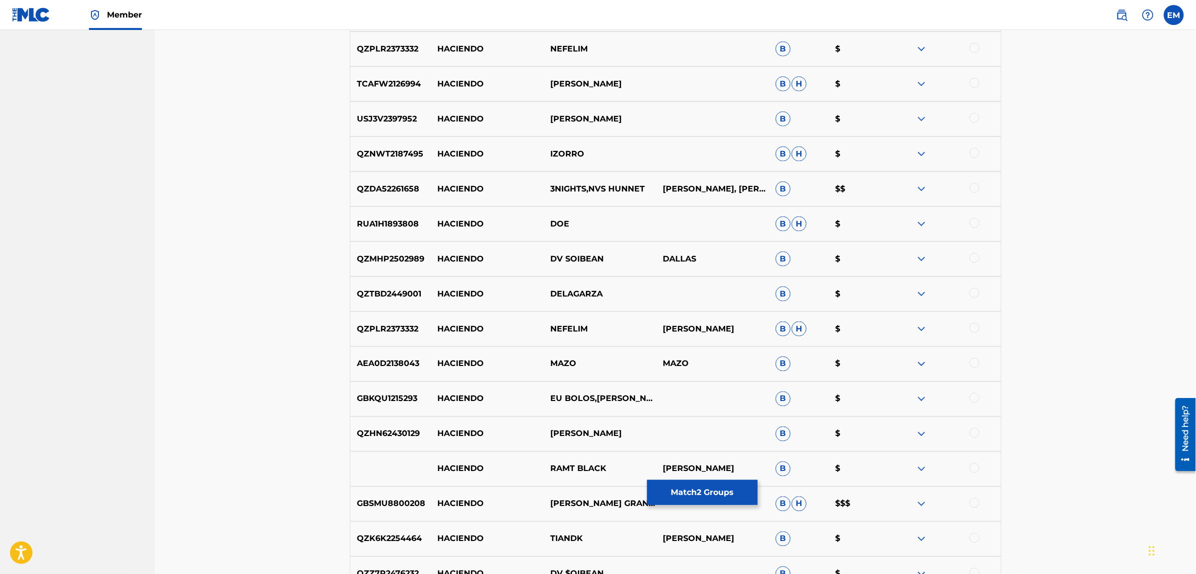
scroll to position [2407, 0]
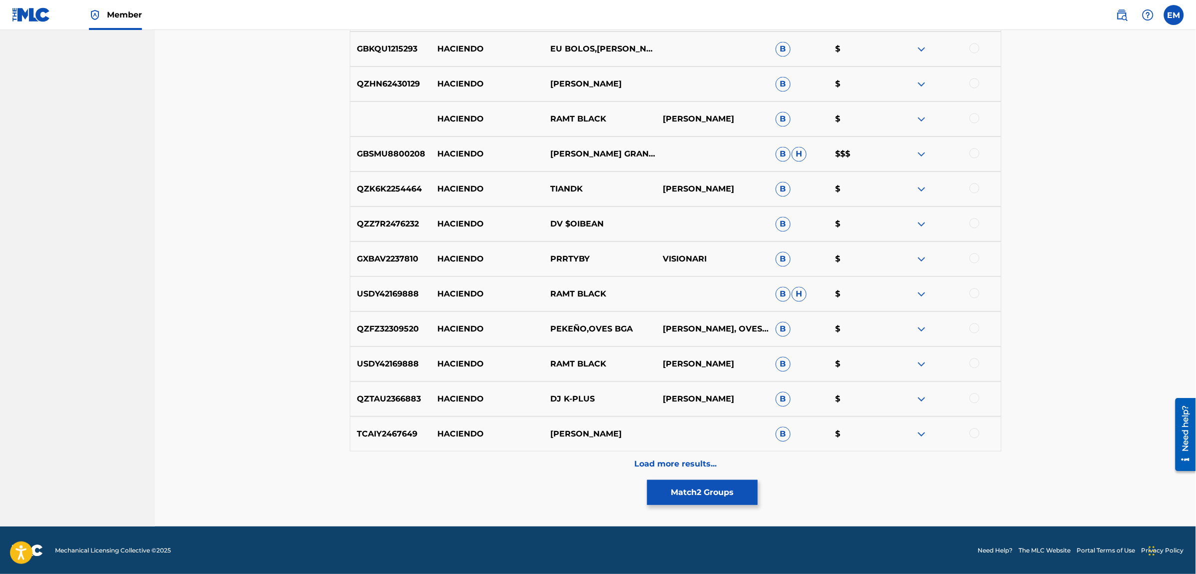
click at [670, 463] on p "Load more results..." at bounding box center [675, 464] width 82 height 12
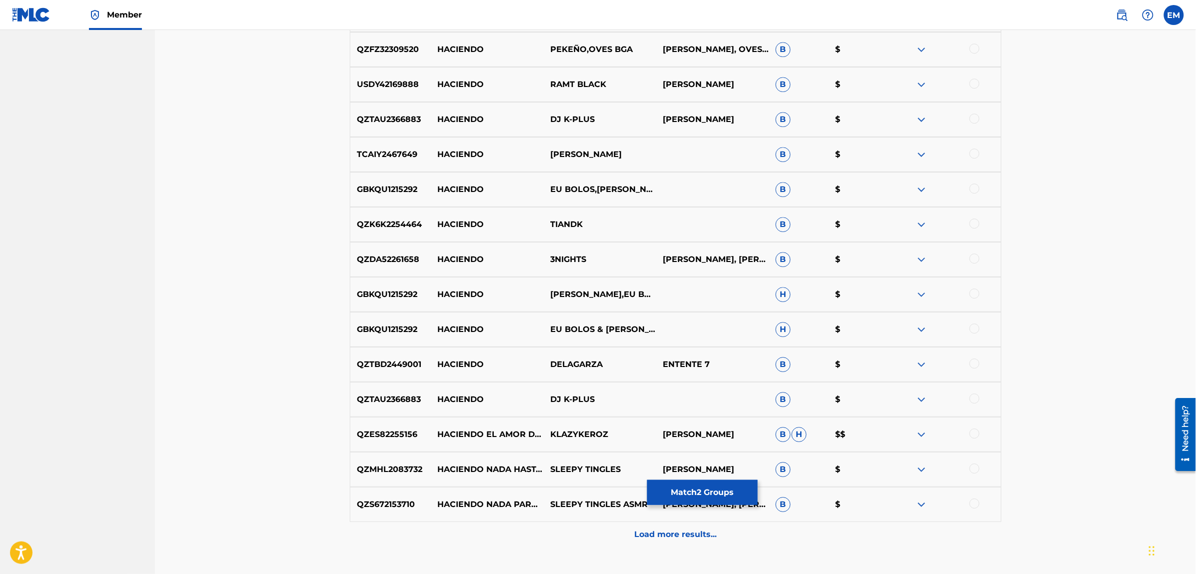
scroll to position [2757, 0]
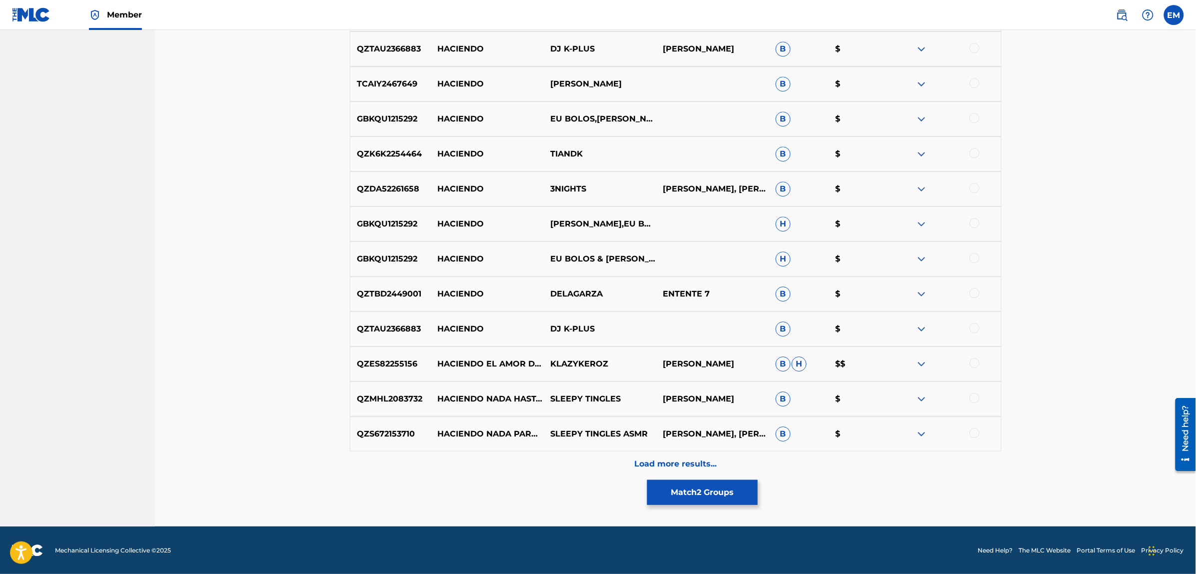
click at [678, 468] on p "Load more results..." at bounding box center [675, 464] width 82 height 12
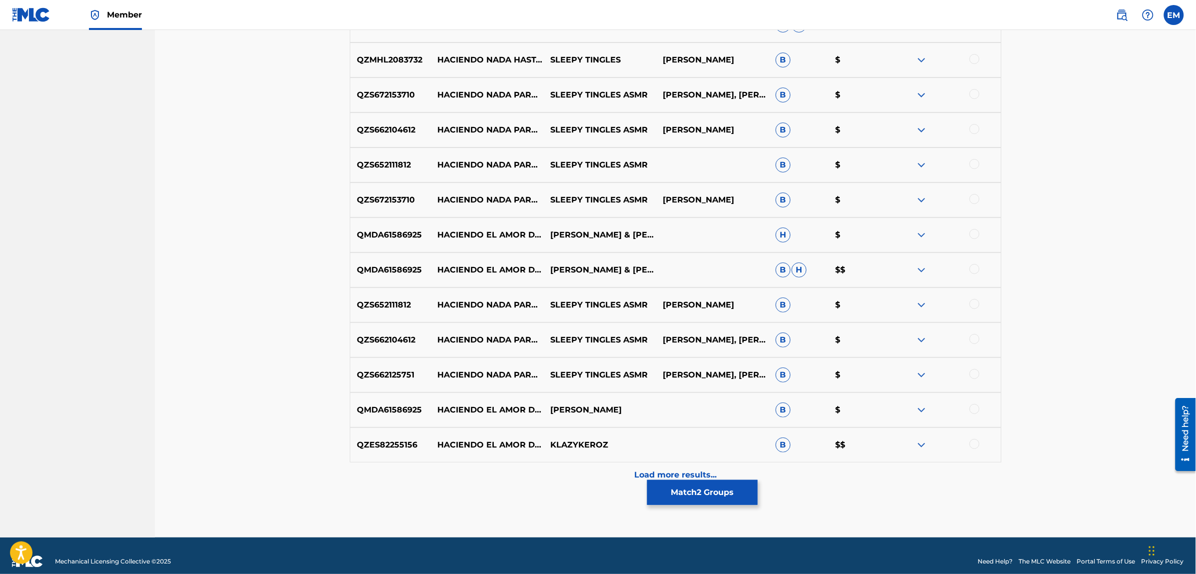
scroll to position [3107, 0]
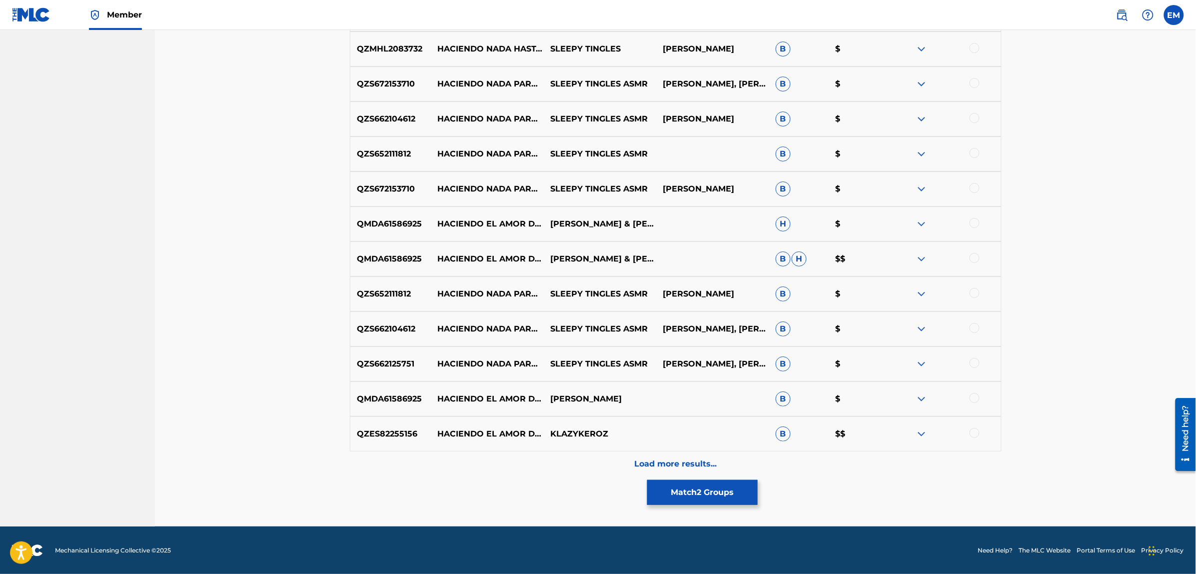
click at [697, 490] on button "Match 2 Groups" at bounding box center [702, 492] width 110 height 25
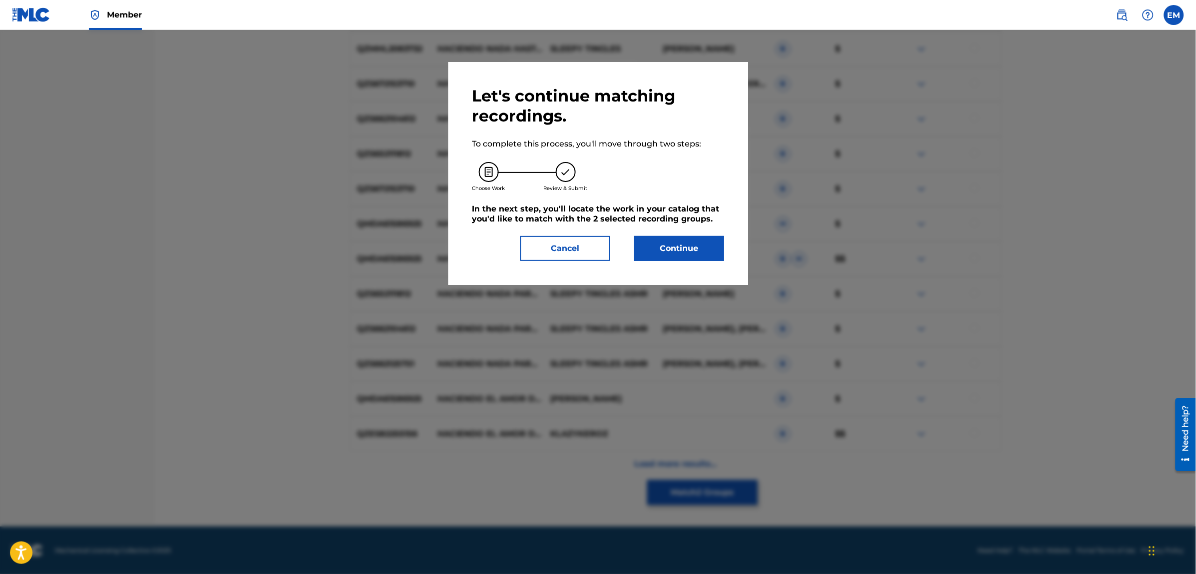
click at [653, 251] on button "Continue" at bounding box center [679, 248] width 90 height 25
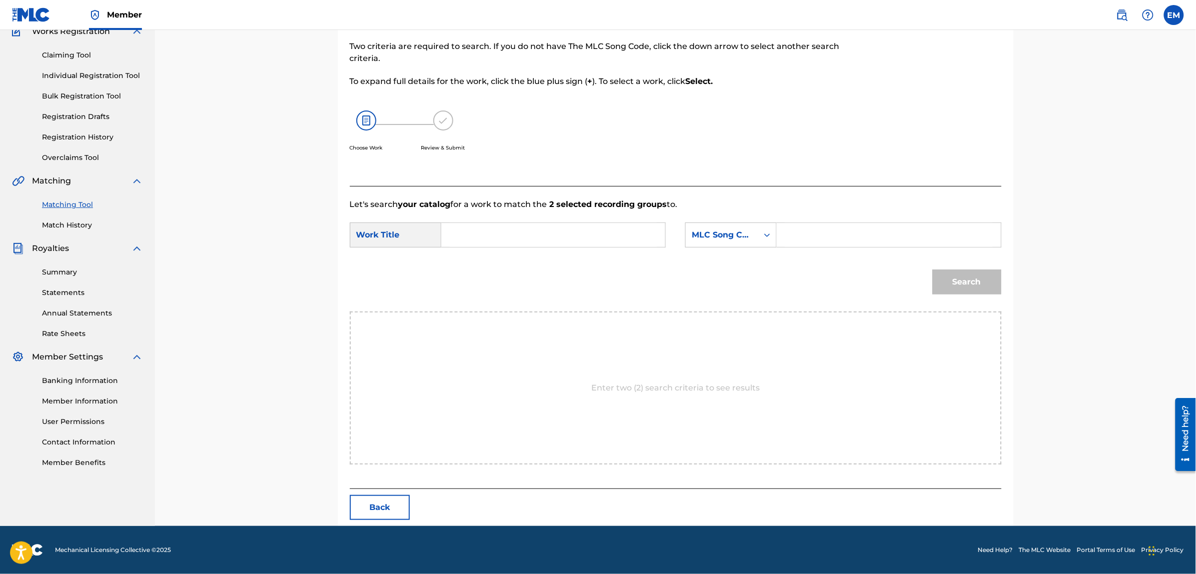
scroll to position [91, 0]
click at [581, 223] on input "Search Form" at bounding box center [553, 235] width 207 height 24
click at [550, 259] on div "hacien do nada" at bounding box center [553, 258] width 206 height 18
type input "haciendo nada"
click at [698, 236] on div "MLC Song Code" at bounding box center [722, 235] width 60 height 12
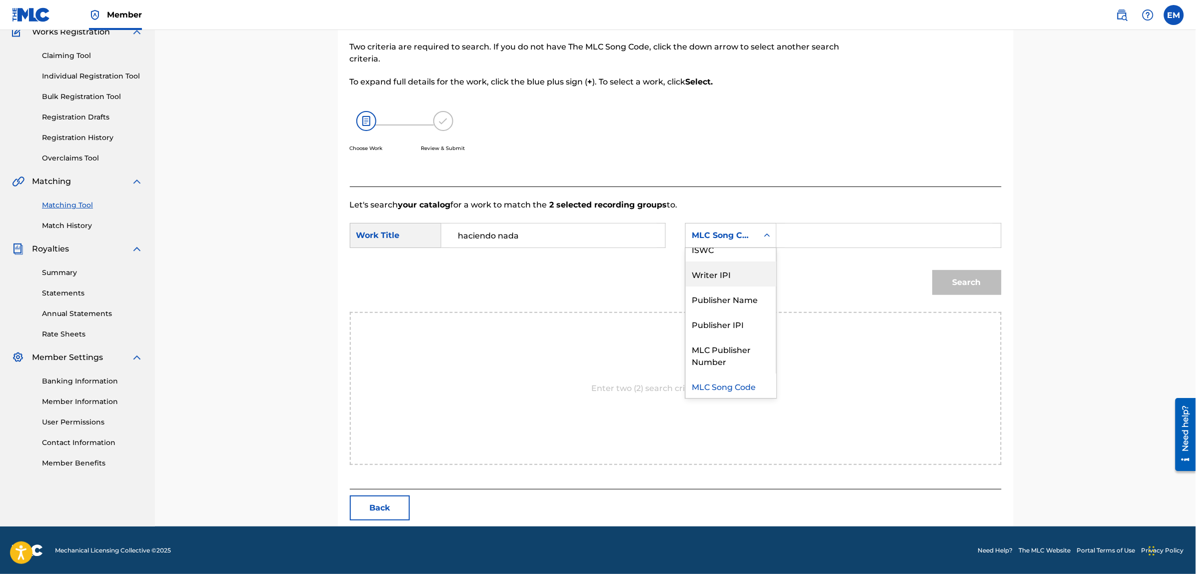
scroll to position [0, 0]
click at [729, 257] on div "Writer Name" at bounding box center [731, 260] width 90 height 25
click at [846, 231] on input "Search Form" at bounding box center [888, 235] width 207 height 24
type input "[PERSON_NAME]"
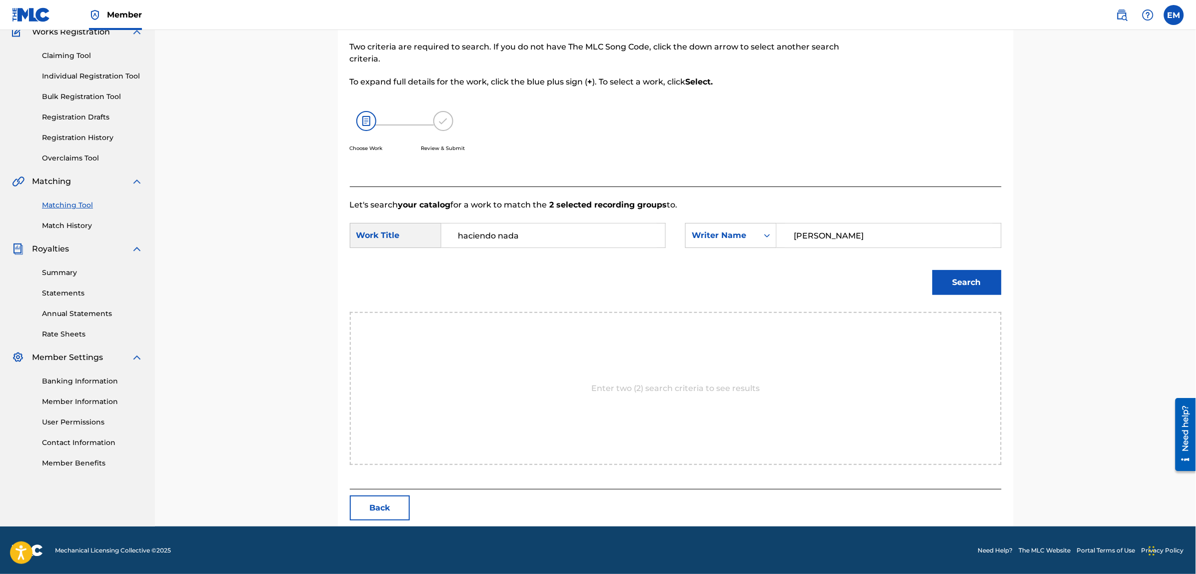
click at [940, 283] on button "Search" at bounding box center [967, 282] width 69 height 25
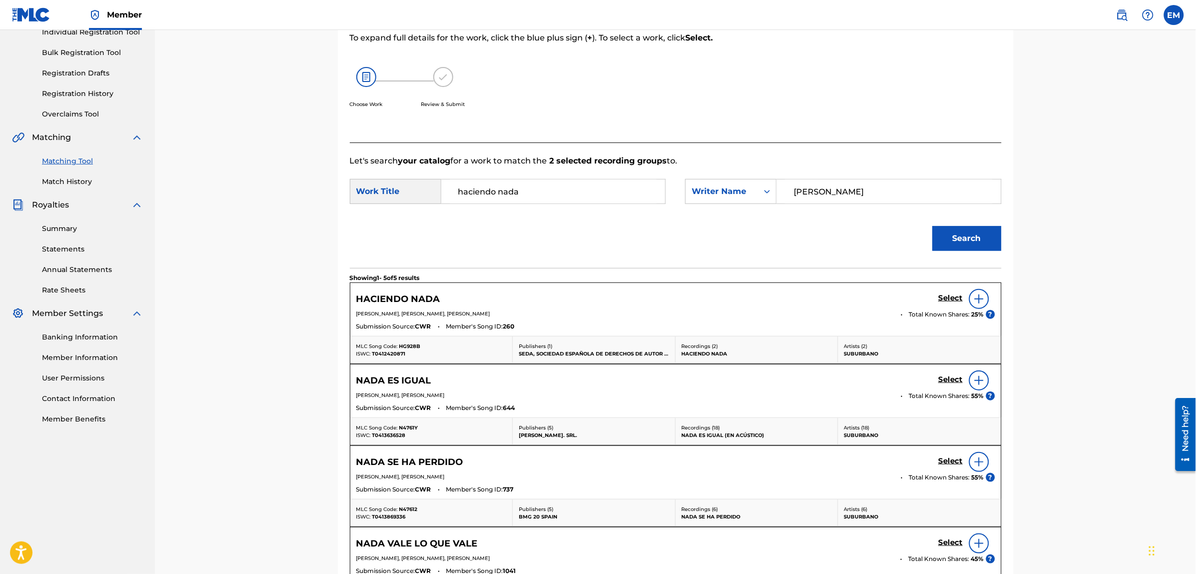
scroll to position [154, 0]
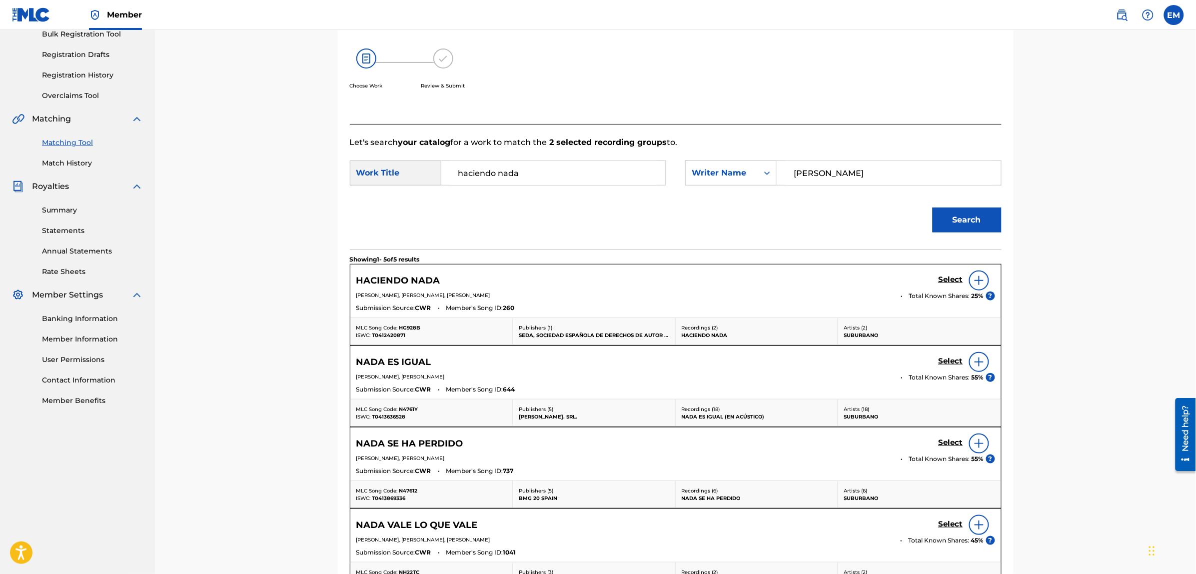
click at [982, 281] on img at bounding box center [979, 280] width 12 height 12
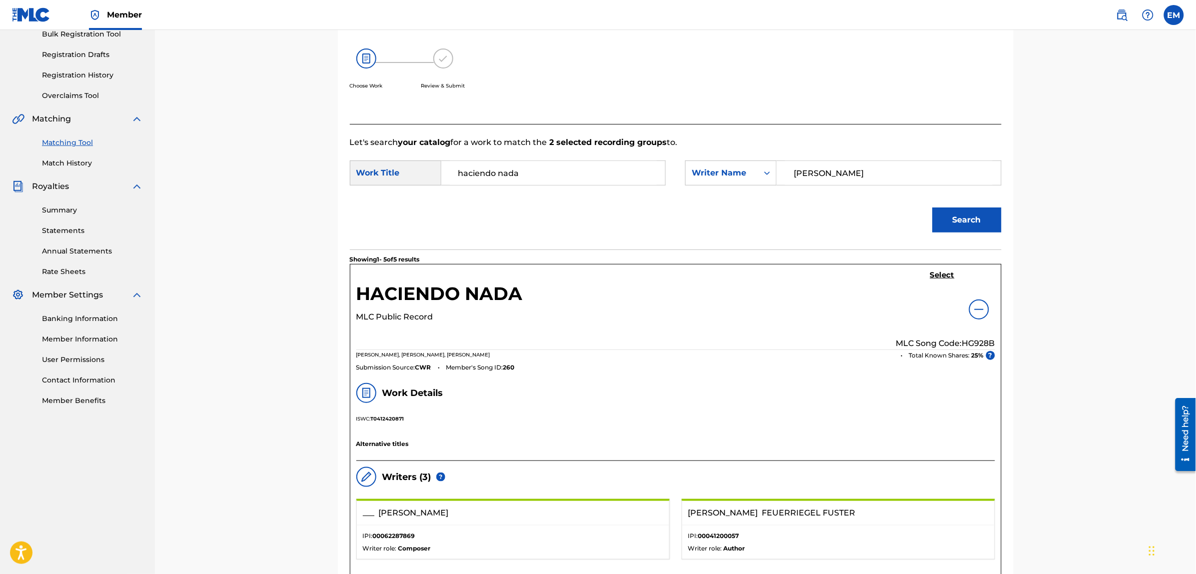
click at [946, 276] on h5 "Select" at bounding box center [942, 274] width 24 height 9
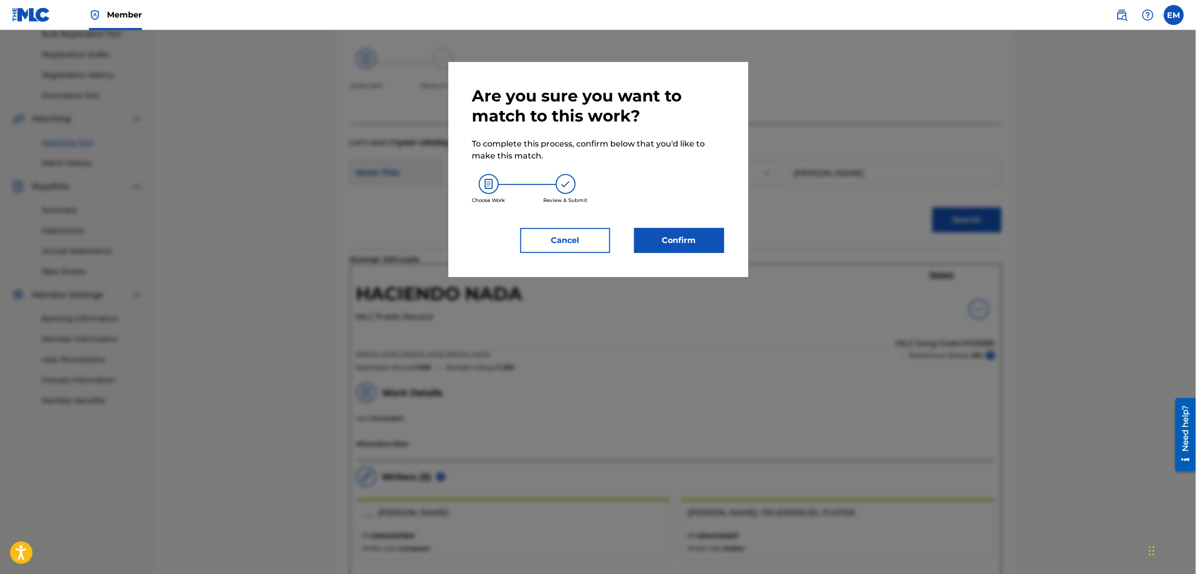
click at [652, 236] on button "Confirm" at bounding box center [679, 240] width 90 height 25
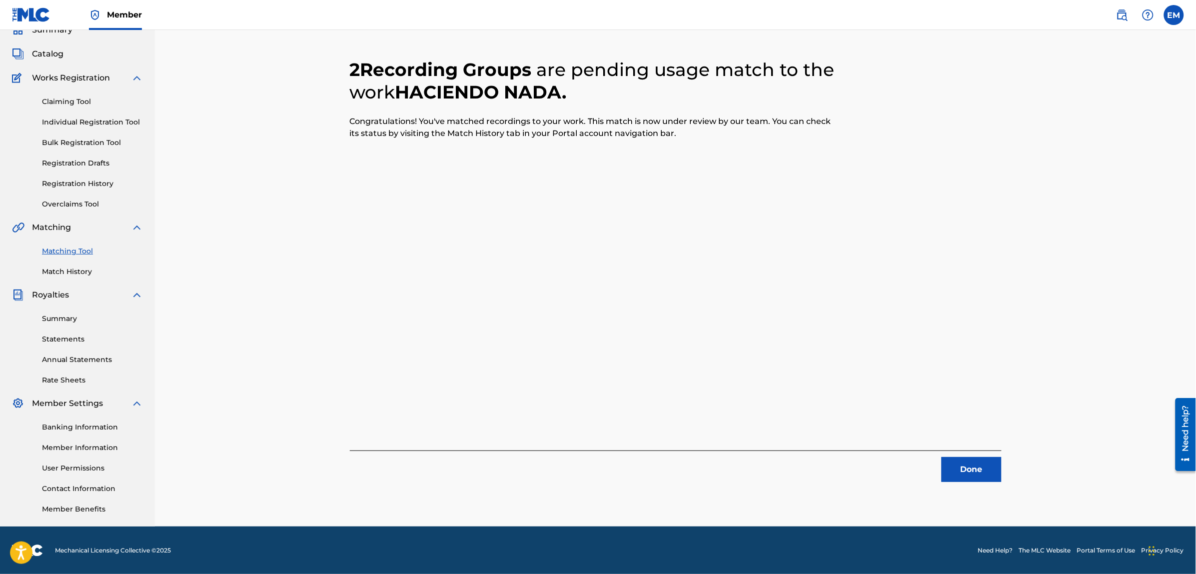
click at [968, 474] on button "Done" at bounding box center [972, 469] width 60 height 25
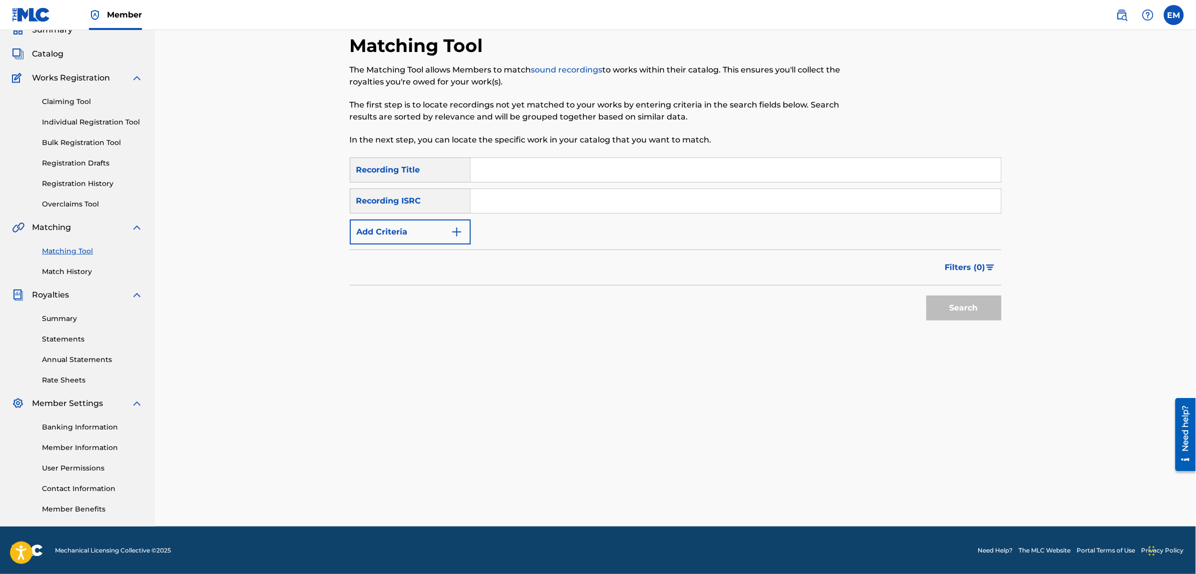
click at [532, 171] on input "Search Form" at bounding box center [736, 170] width 530 height 24
type input "NACIO UN DIA EN QUE [DEMOGRAPHIC_DATA] ESTABA DISTRAIDO"
click at [927, 295] on button "Search" at bounding box center [964, 307] width 75 height 25
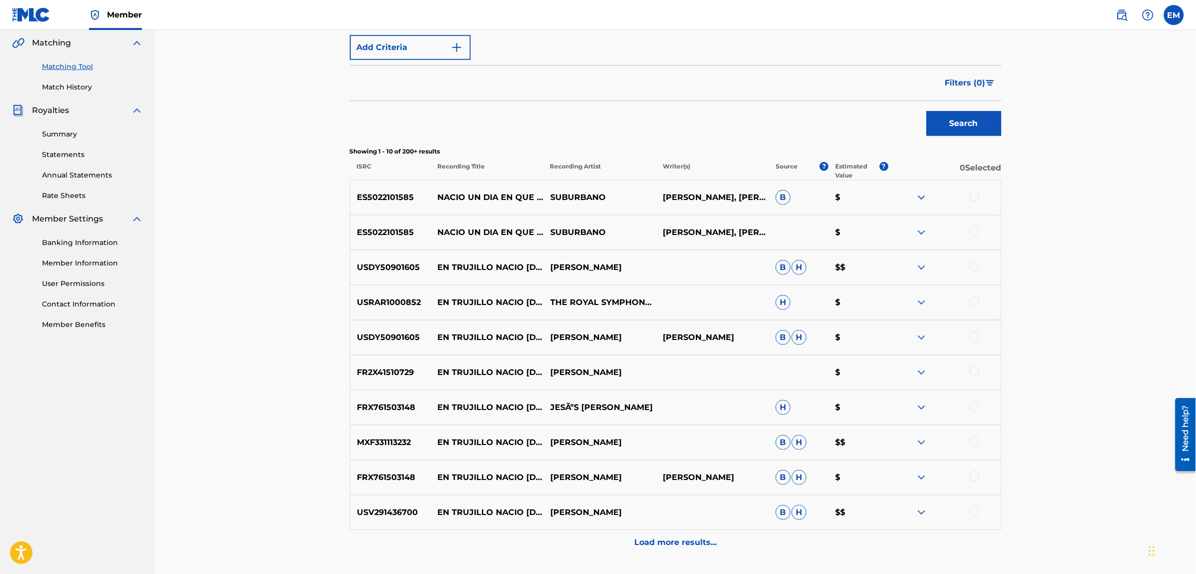
scroll to position [233, 0]
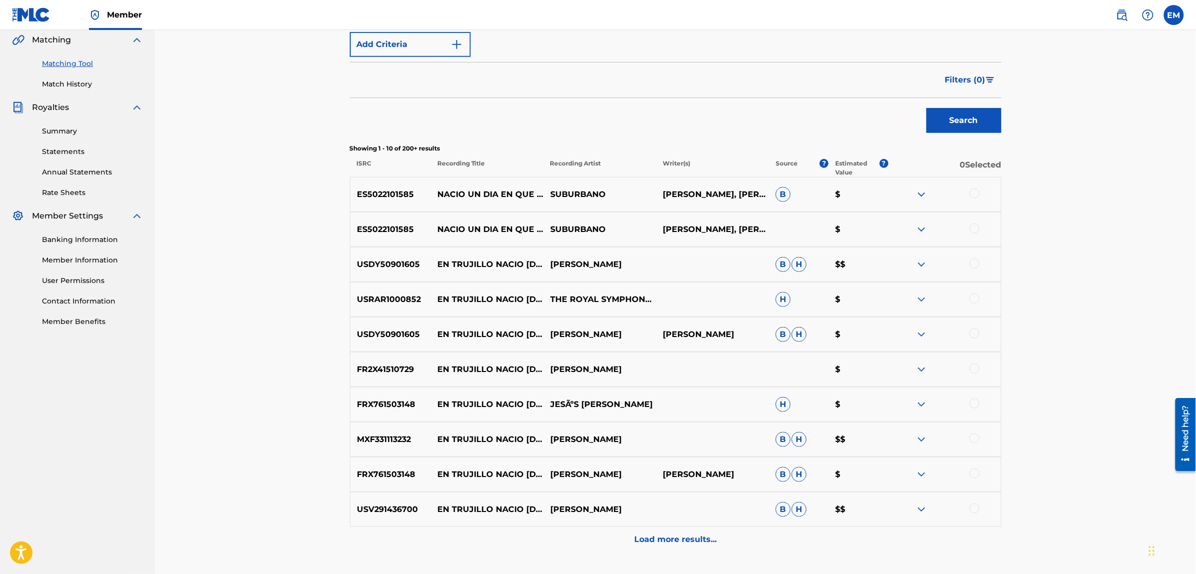
click at [973, 193] on div at bounding box center [975, 193] width 10 height 10
click at [976, 226] on div at bounding box center [975, 228] width 10 height 10
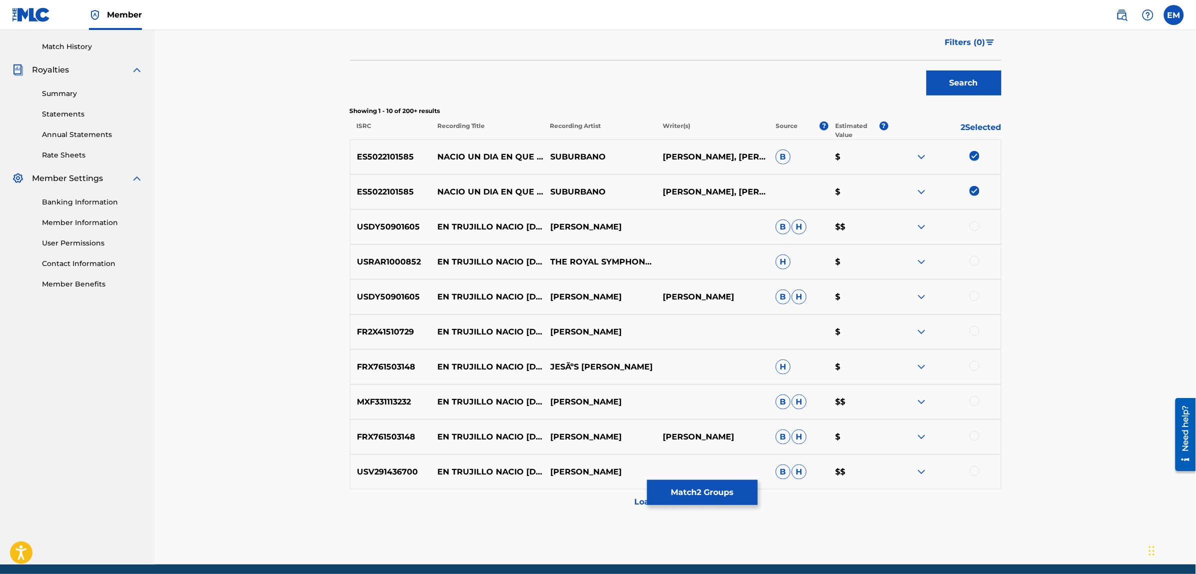
scroll to position [308, 0]
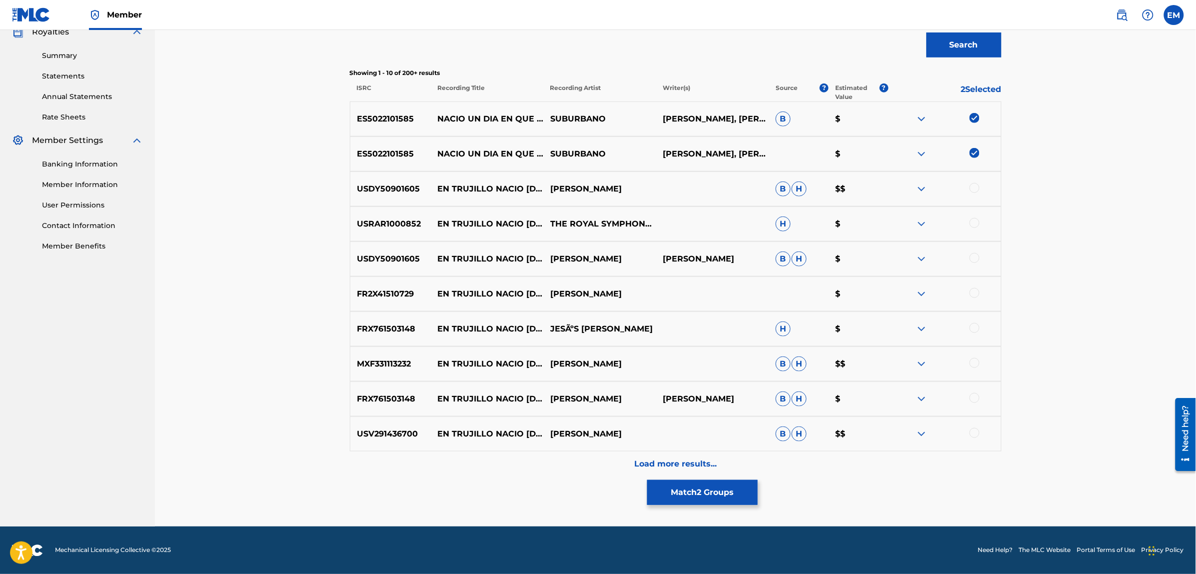
click at [661, 465] on p "Load more results..." at bounding box center [675, 464] width 82 height 12
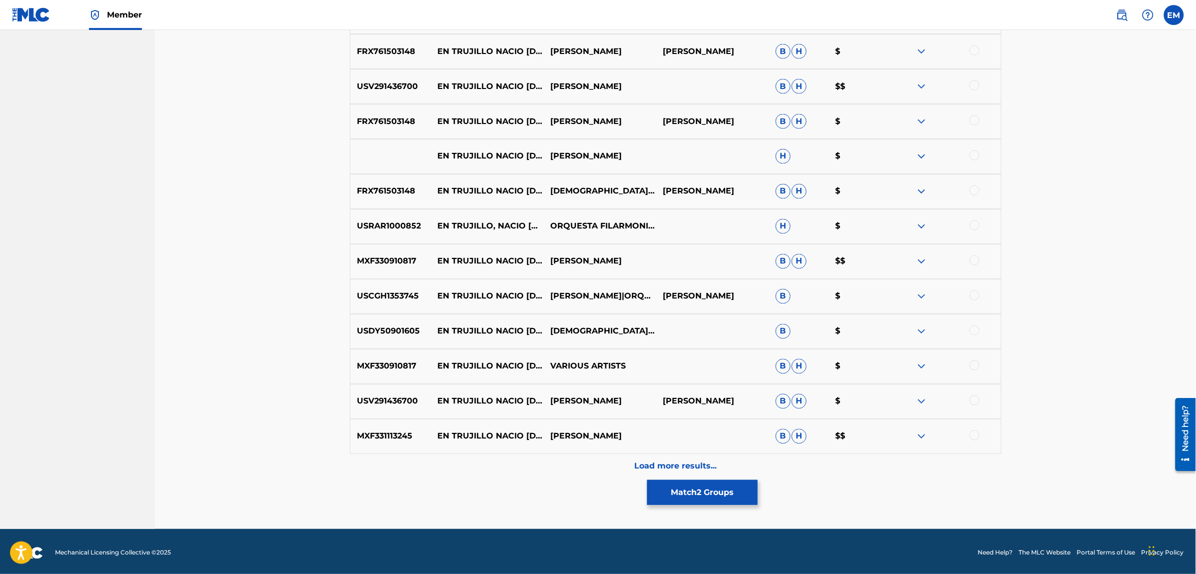
scroll to position [658, 0]
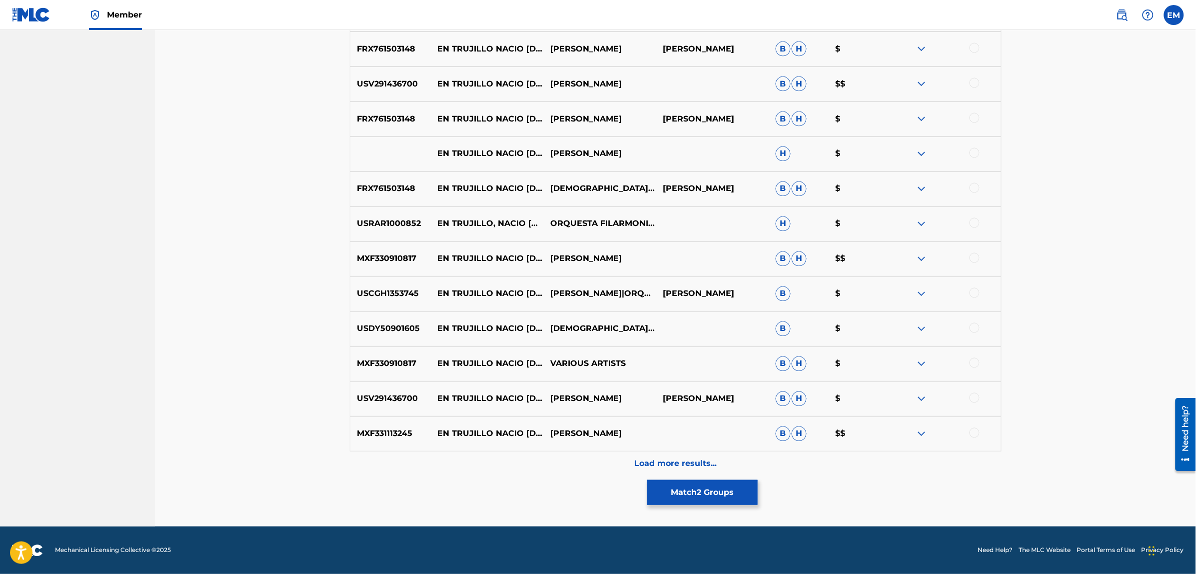
click at [667, 458] on p "Load more results..." at bounding box center [675, 464] width 82 height 12
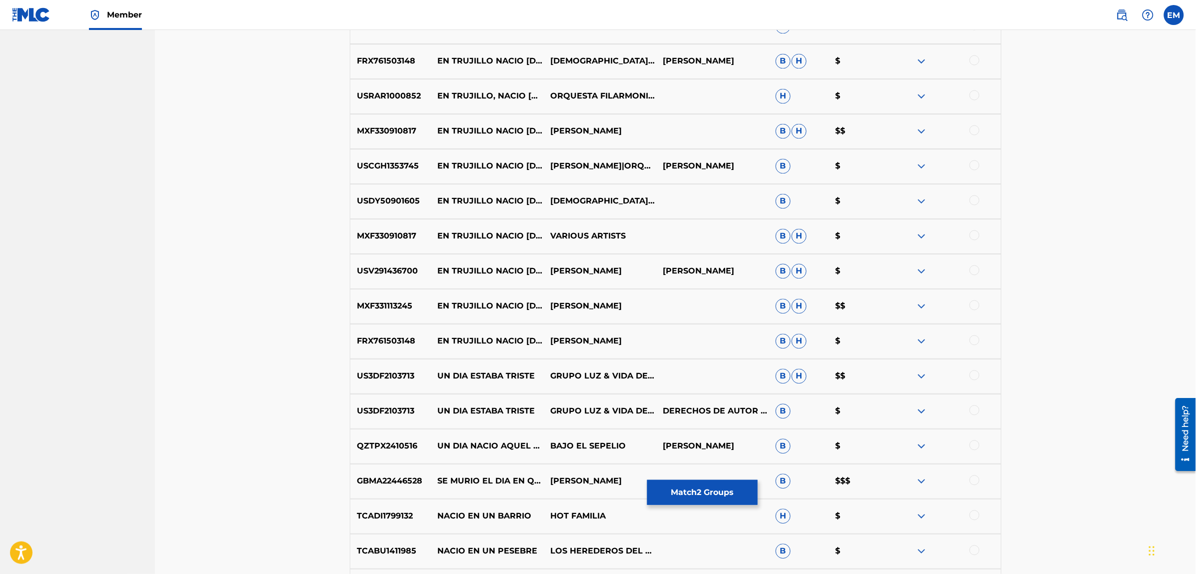
scroll to position [1008, 0]
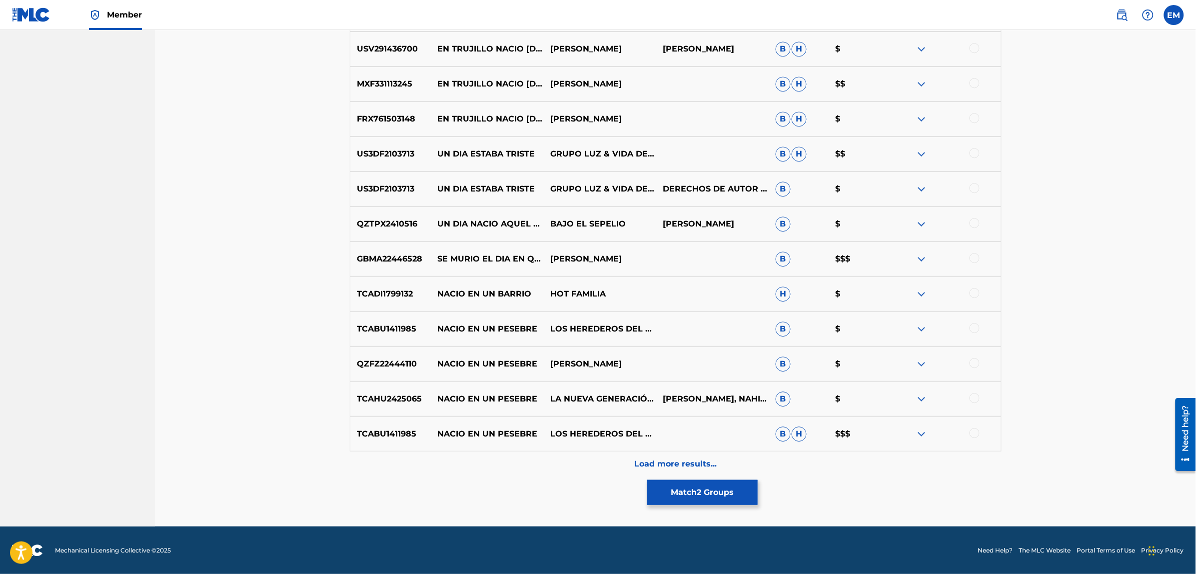
click at [701, 498] on button "Match 2 Groups" at bounding box center [702, 492] width 110 height 25
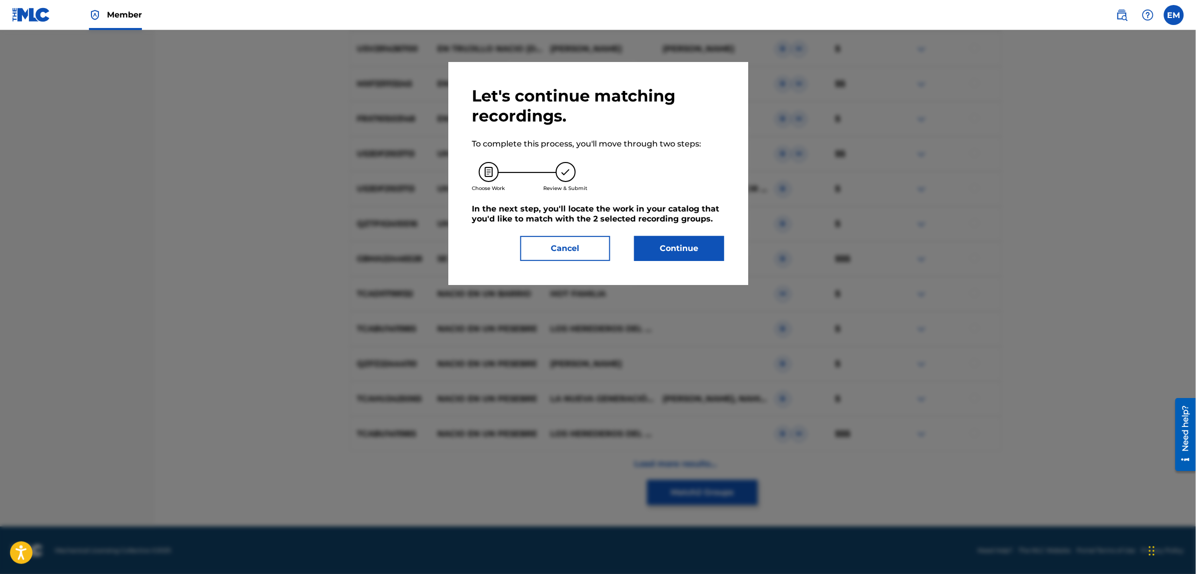
click at [665, 255] on button "Continue" at bounding box center [679, 248] width 90 height 25
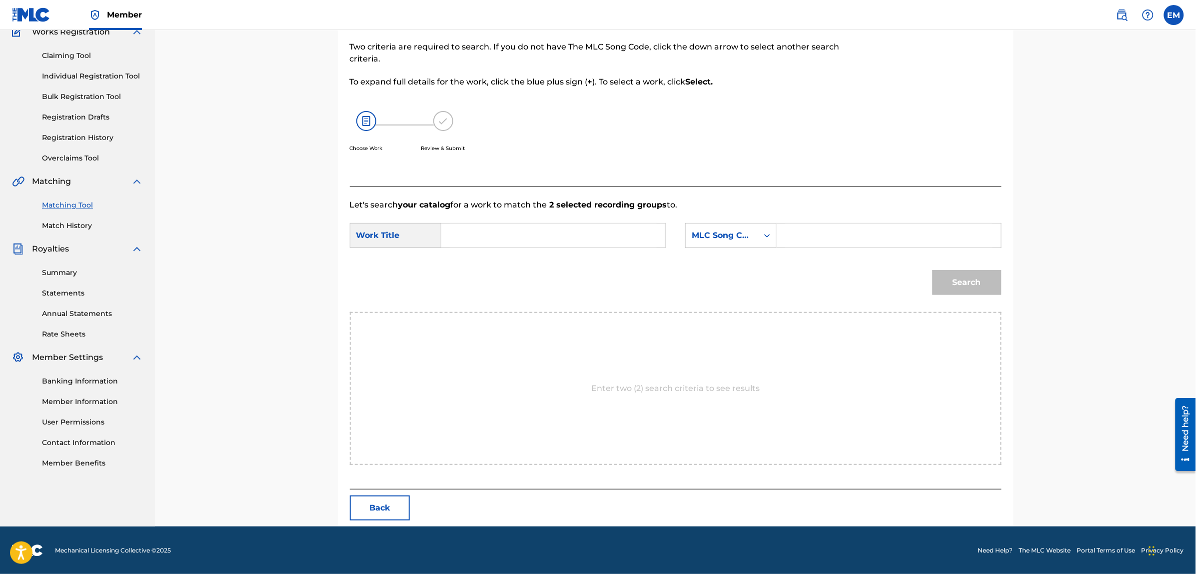
click at [599, 231] on input "Search Form" at bounding box center [553, 235] width 207 height 24
type input "NACION UN DIA EN QUE DIOS ESTABA DISTRAIDO"
click at [741, 232] on div "MLC Song Code" at bounding box center [722, 235] width 60 height 12
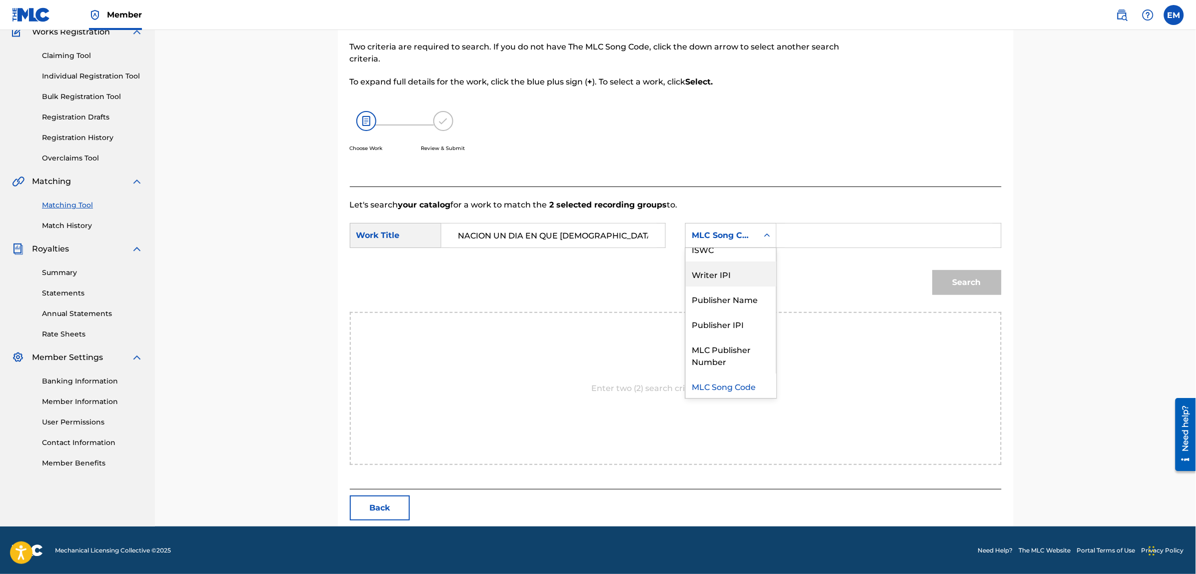
scroll to position [0, 0]
click at [727, 265] on div "Writer Name" at bounding box center [731, 260] width 90 height 25
click at [800, 240] on input "Search Form" at bounding box center [888, 235] width 207 height 24
type input "[PERSON_NAME]"
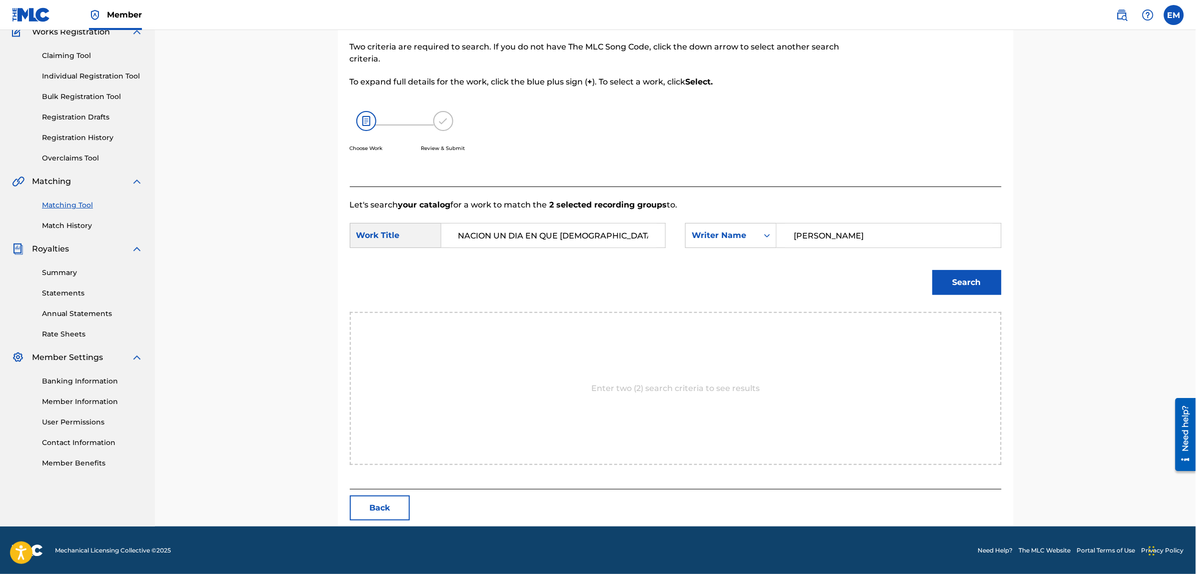
click at [966, 287] on button "Search" at bounding box center [967, 282] width 69 height 25
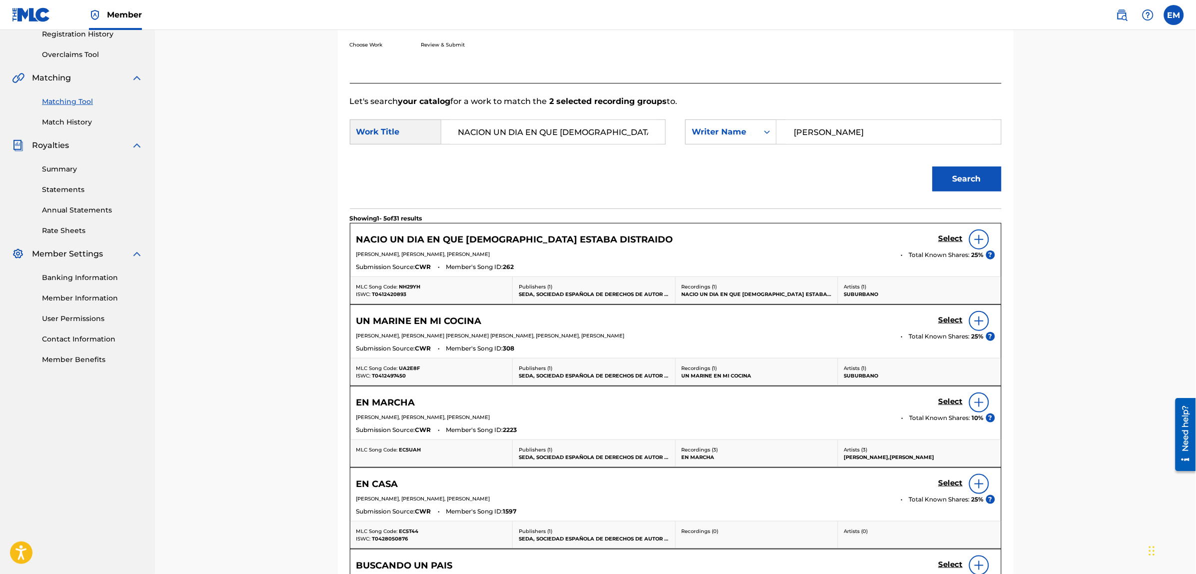
scroll to position [216, 0]
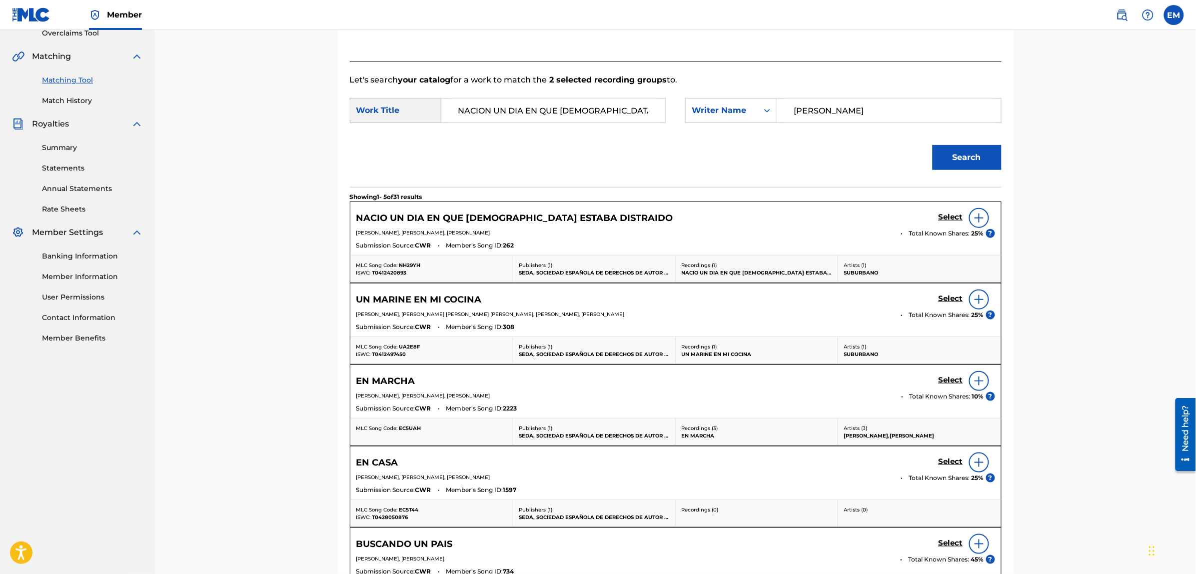
click at [984, 219] on img at bounding box center [979, 218] width 12 height 12
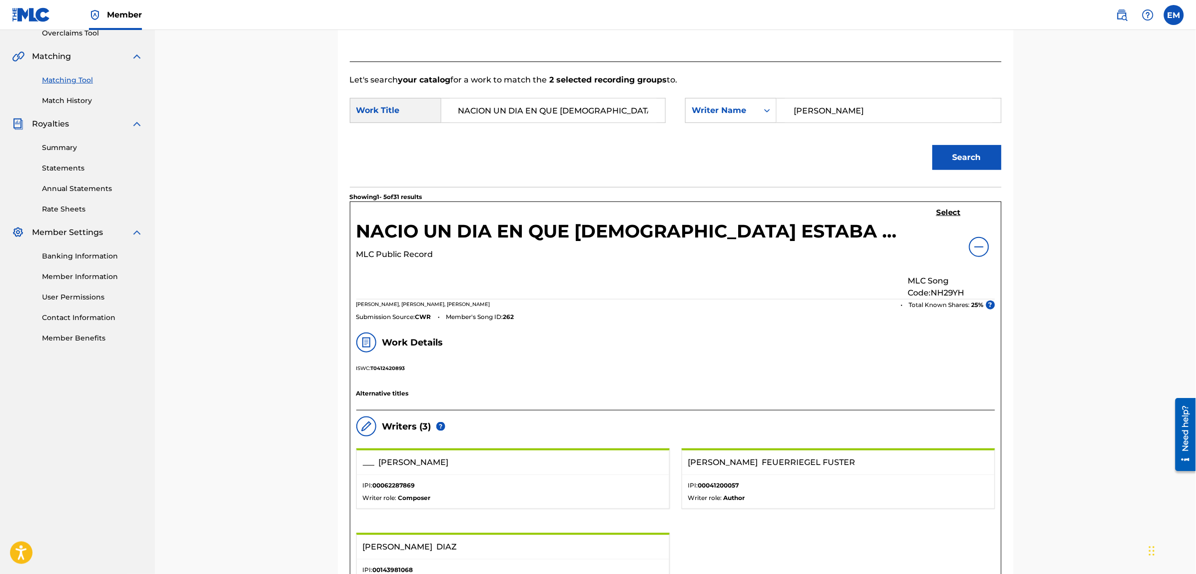
click at [943, 211] on h5 "Select" at bounding box center [948, 212] width 24 height 9
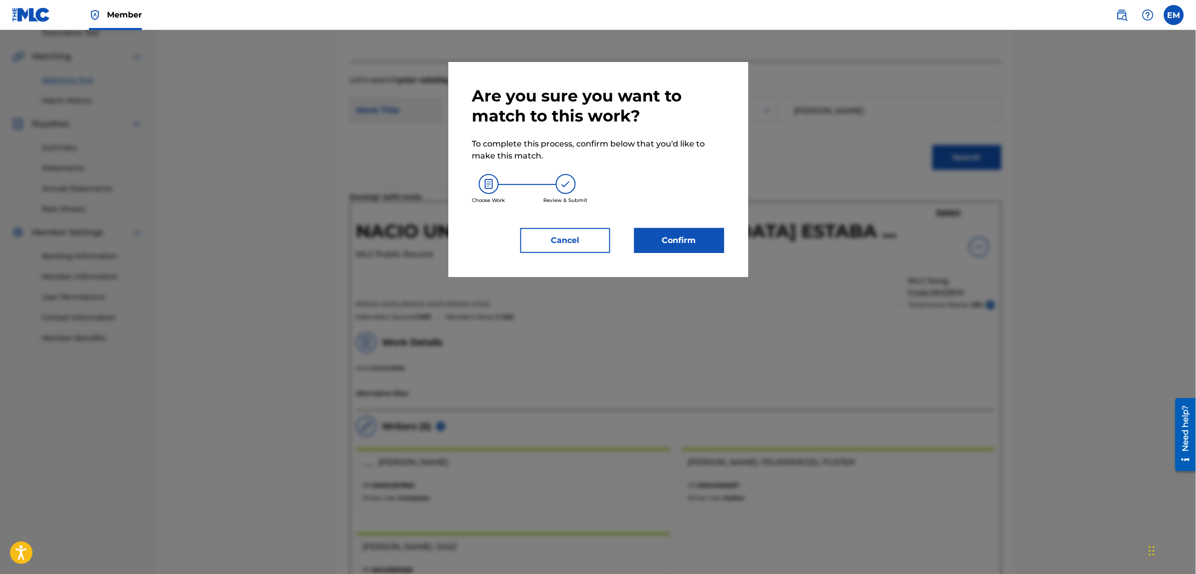
click at [655, 240] on button "Confirm" at bounding box center [679, 240] width 90 height 25
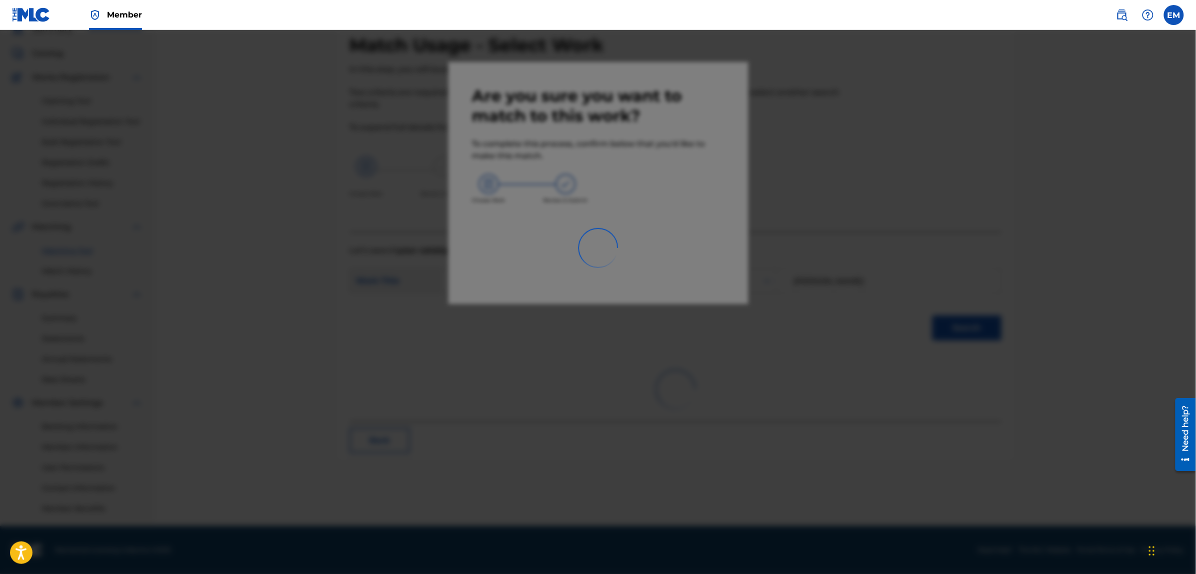
scroll to position [45, 0]
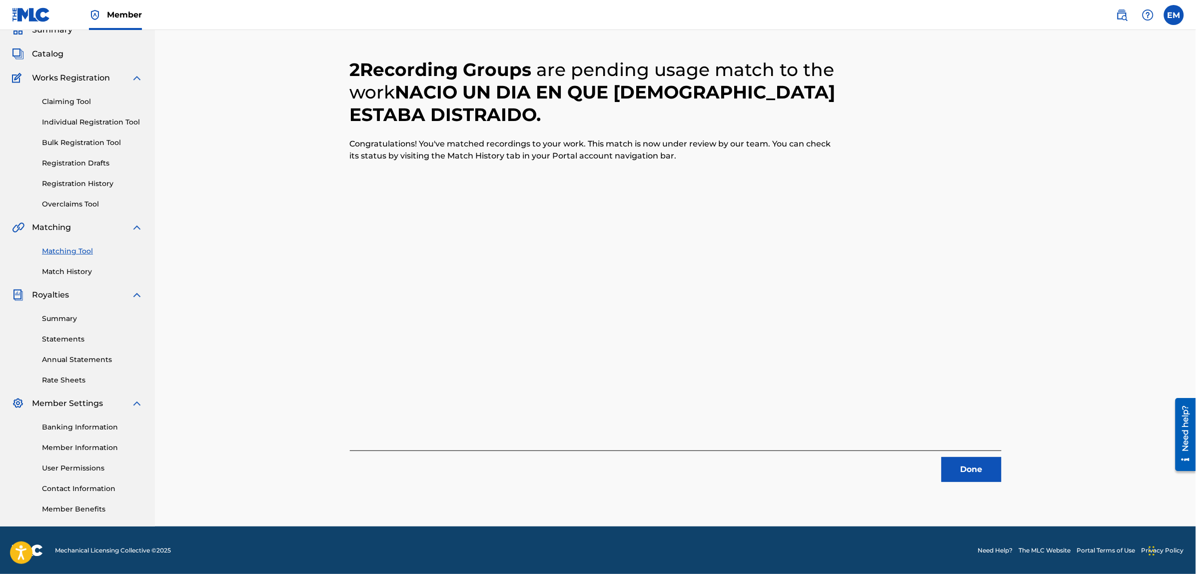
click at [957, 460] on button "Done" at bounding box center [972, 469] width 60 height 25
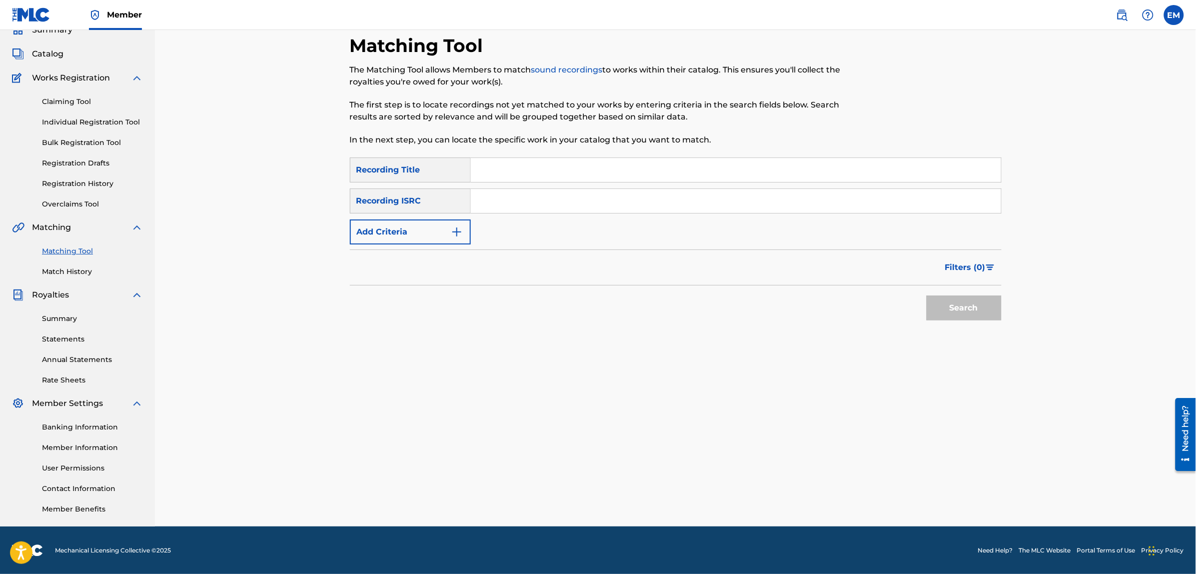
click at [513, 167] on input "Search Form" at bounding box center [736, 170] width 530 height 24
type input "QUE SIGA EL JUEGO"
click at [927, 295] on button "Search" at bounding box center [964, 307] width 75 height 25
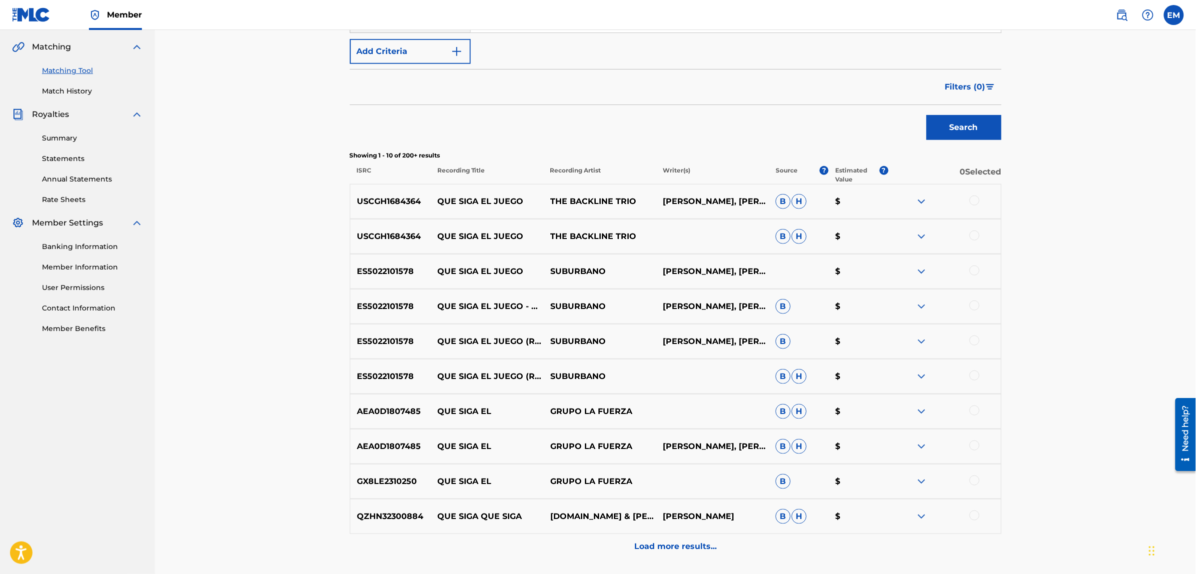
scroll to position [233, 0]
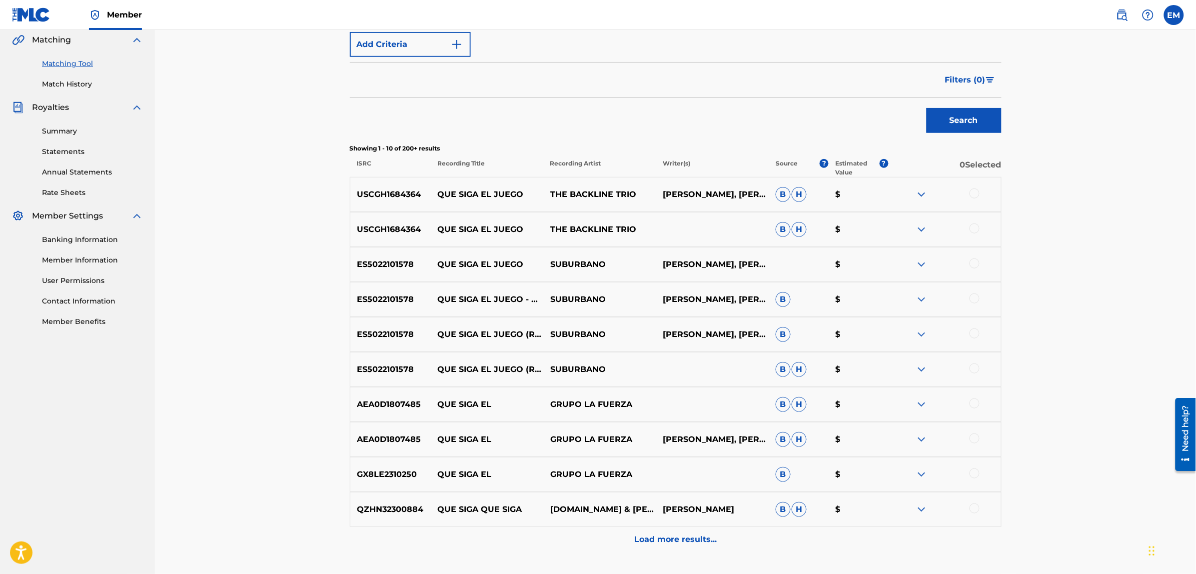
click at [971, 262] on div at bounding box center [975, 263] width 10 height 10
click at [975, 303] on div at bounding box center [944, 299] width 112 height 12
click at [974, 297] on div at bounding box center [975, 298] width 10 height 10
click at [971, 334] on div at bounding box center [975, 333] width 10 height 10
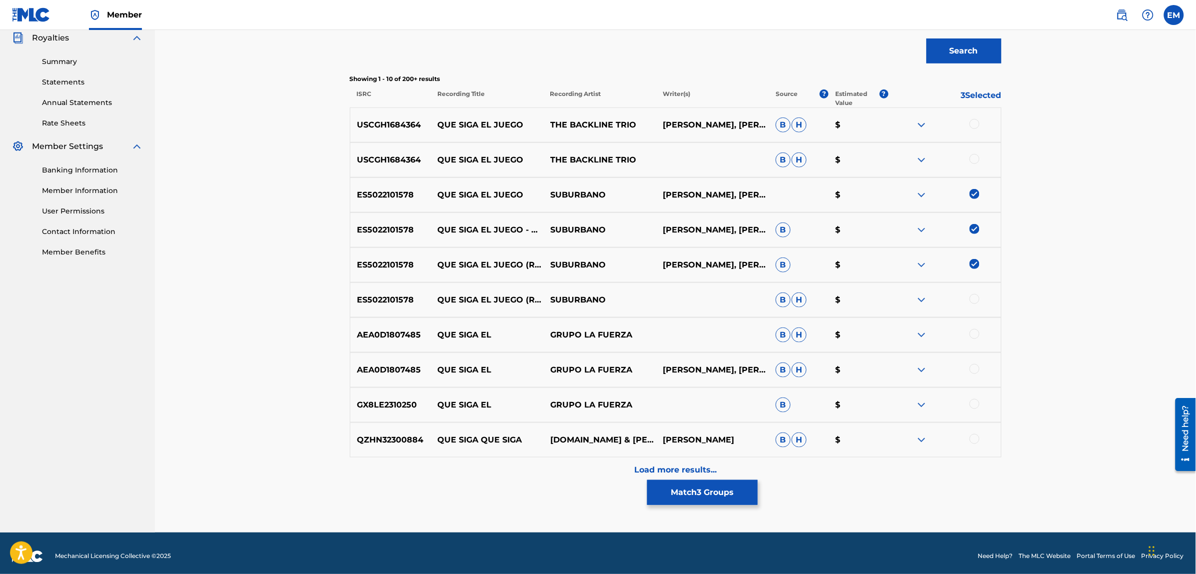
scroll to position [308, 0]
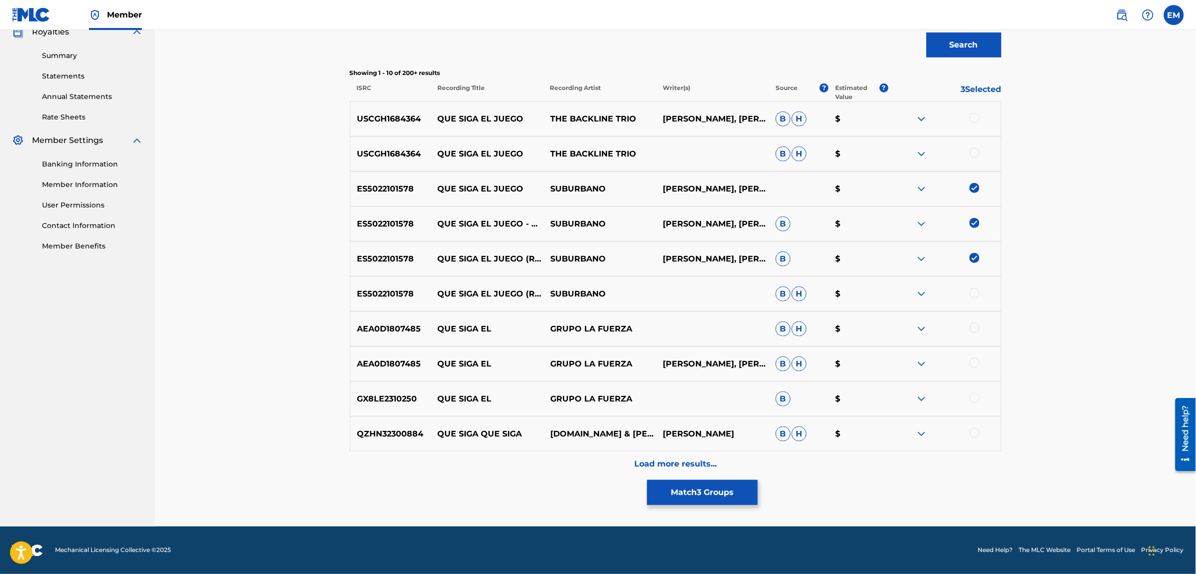
click at [977, 290] on div at bounding box center [975, 293] width 10 height 10
click at [650, 468] on p "Load more results..." at bounding box center [675, 464] width 82 height 12
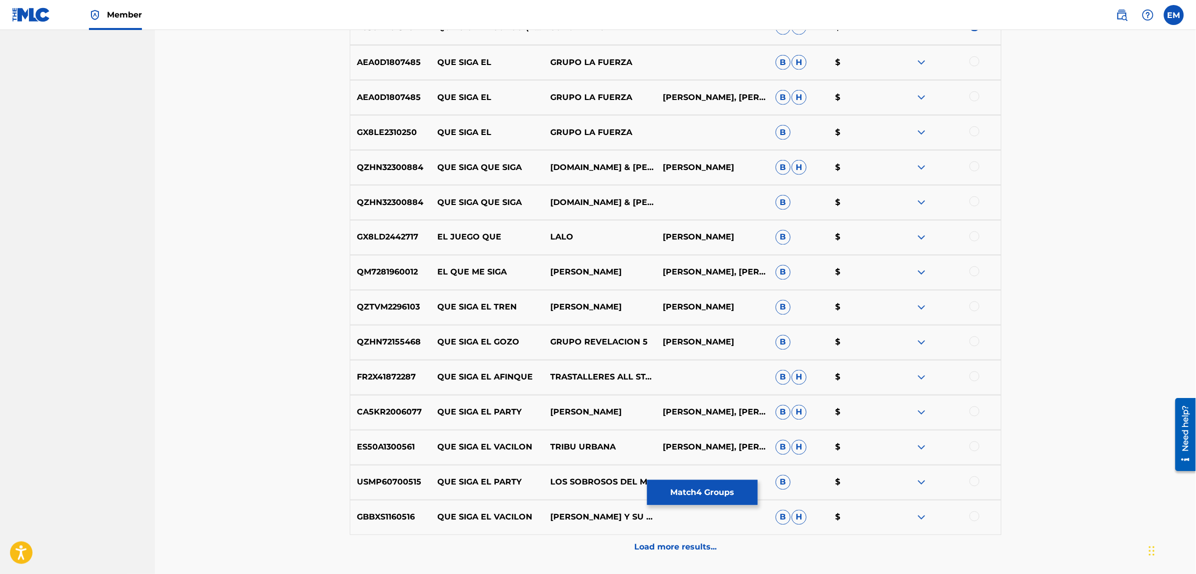
scroll to position [658, 0]
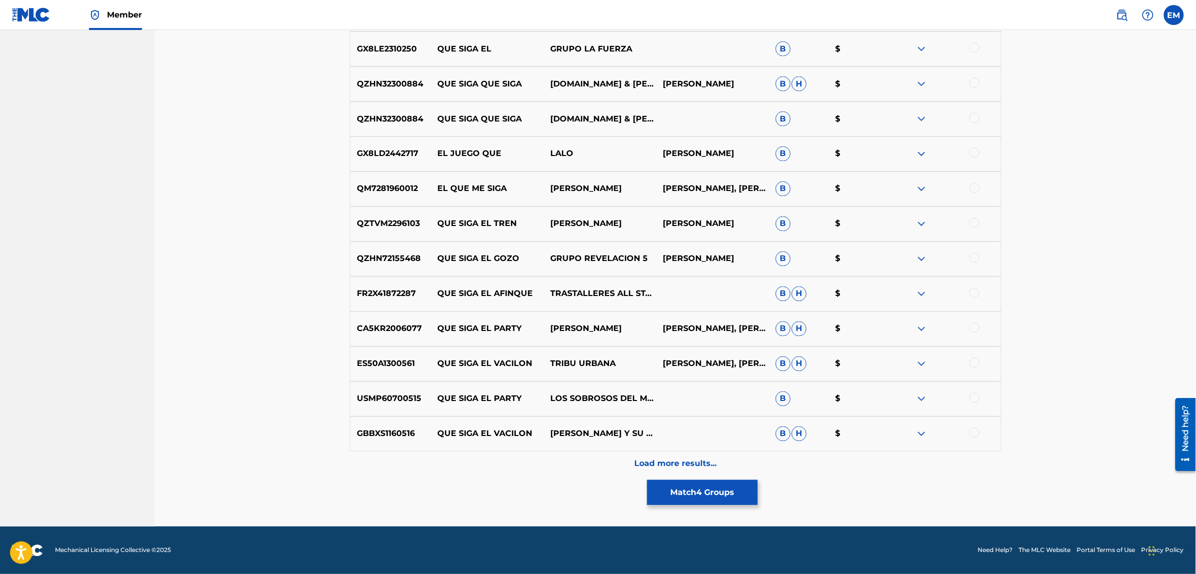
click at [668, 455] on div "Load more results..." at bounding box center [676, 463] width 652 height 25
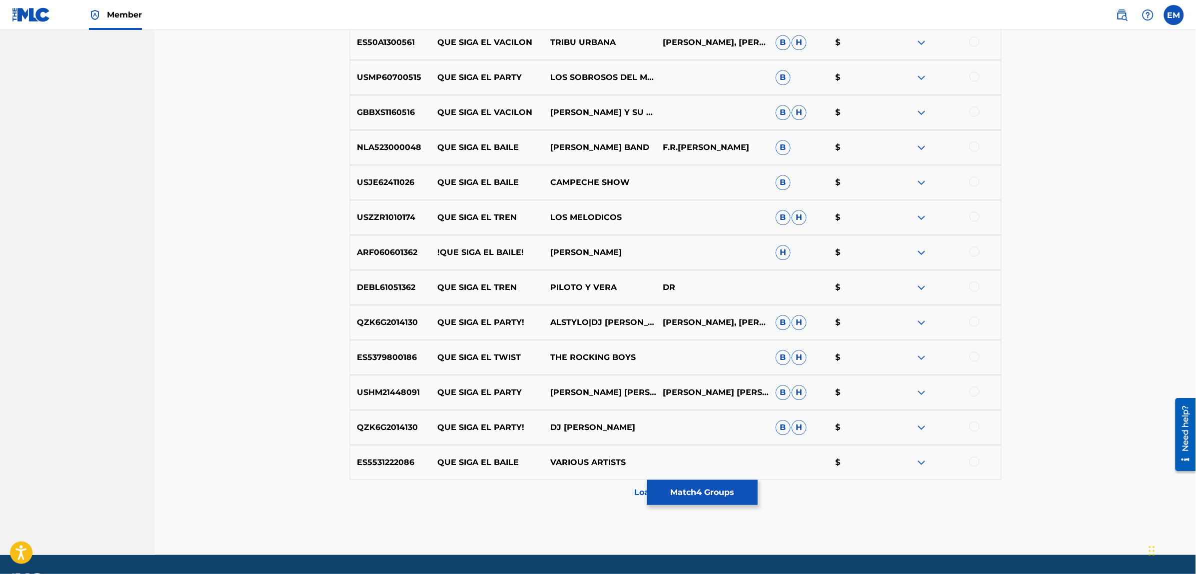
scroll to position [1008, 0]
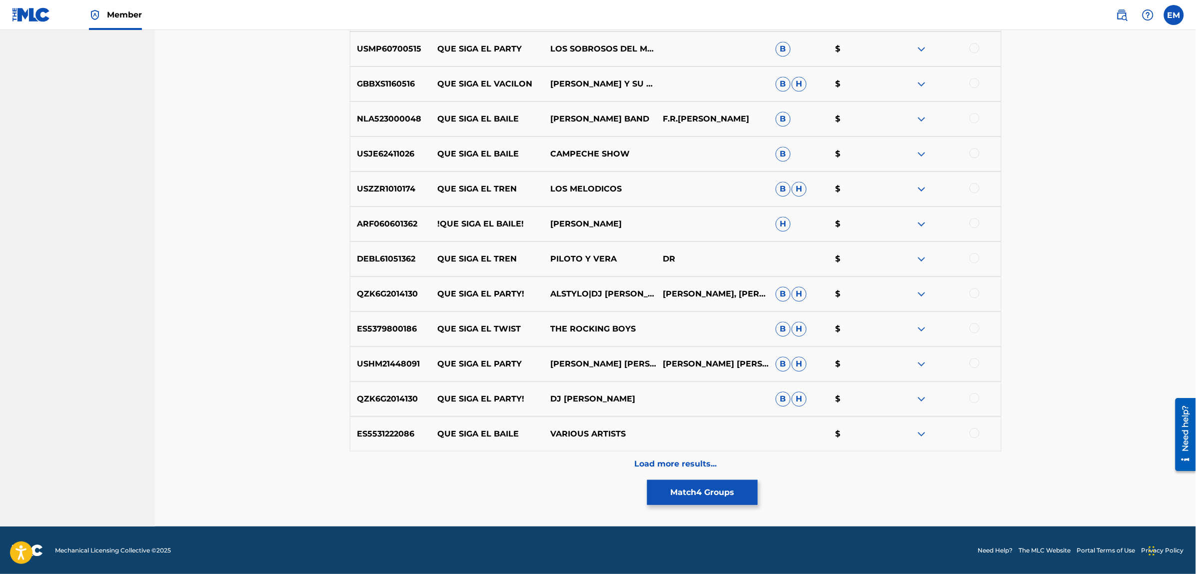
click at [673, 456] on div "Load more results..." at bounding box center [676, 463] width 652 height 25
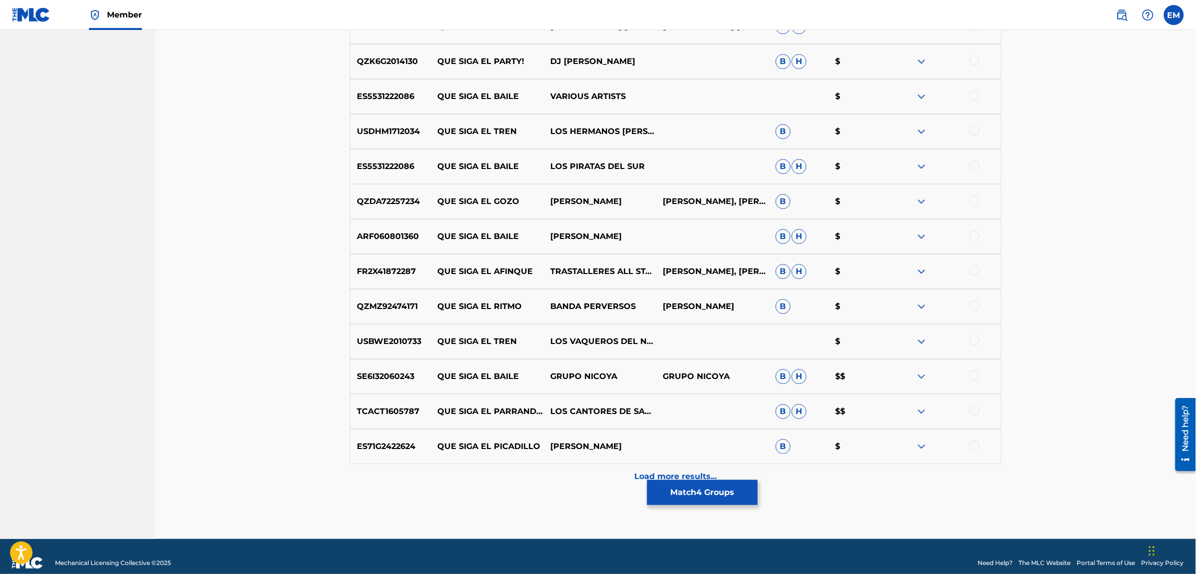
scroll to position [1358, 0]
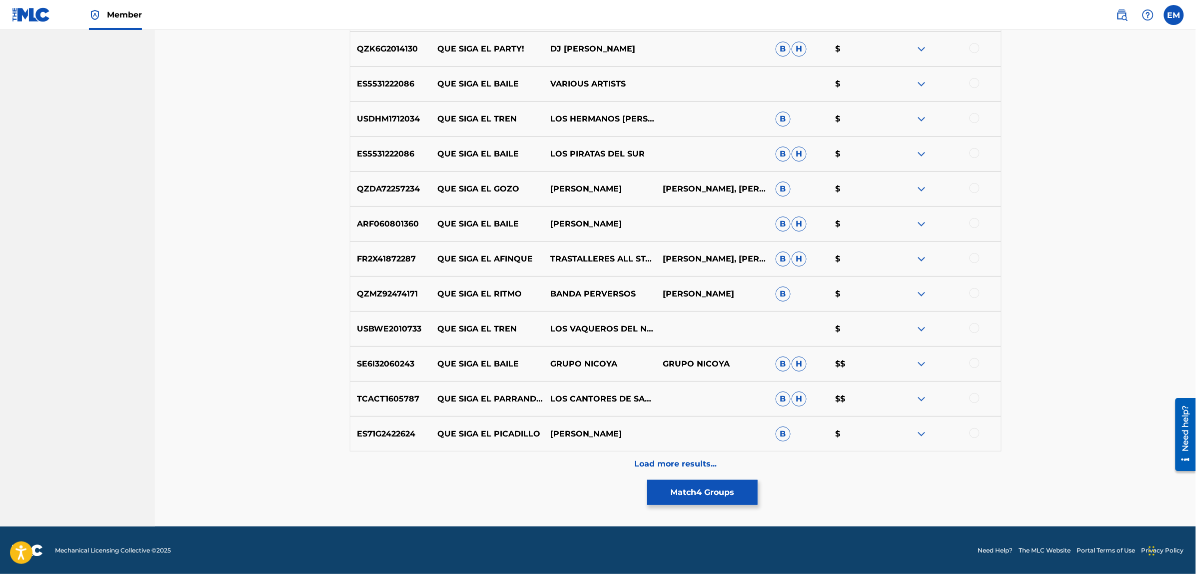
click at [695, 496] on button "Match 4 Groups" at bounding box center [702, 492] width 110 height 25
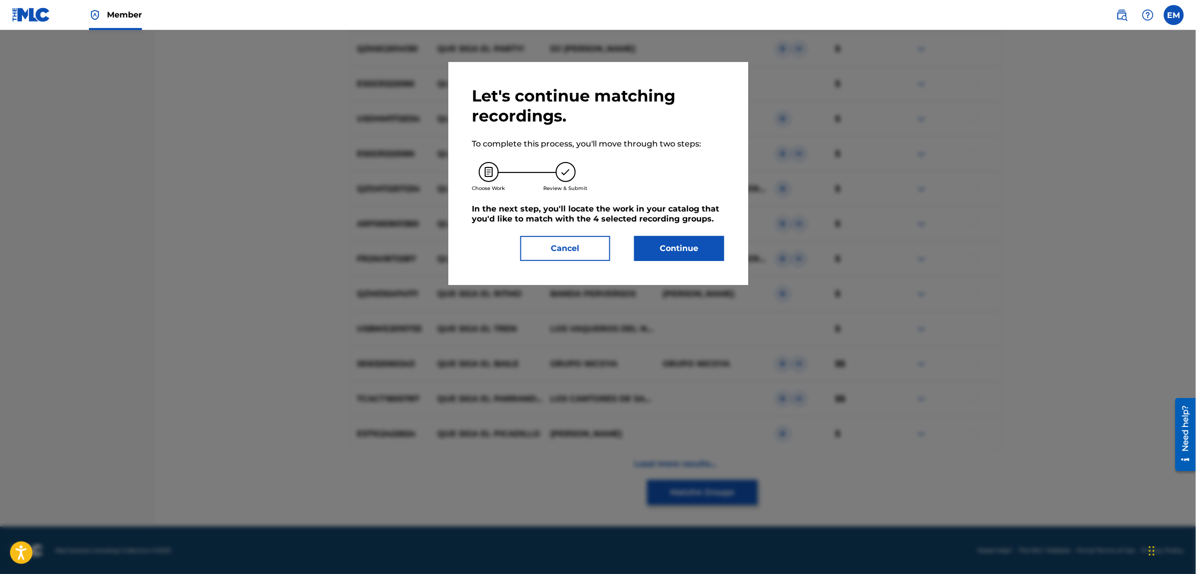
click at [668, 243] on button "Continue" at bounding box center [679, 248] width 90 height 25
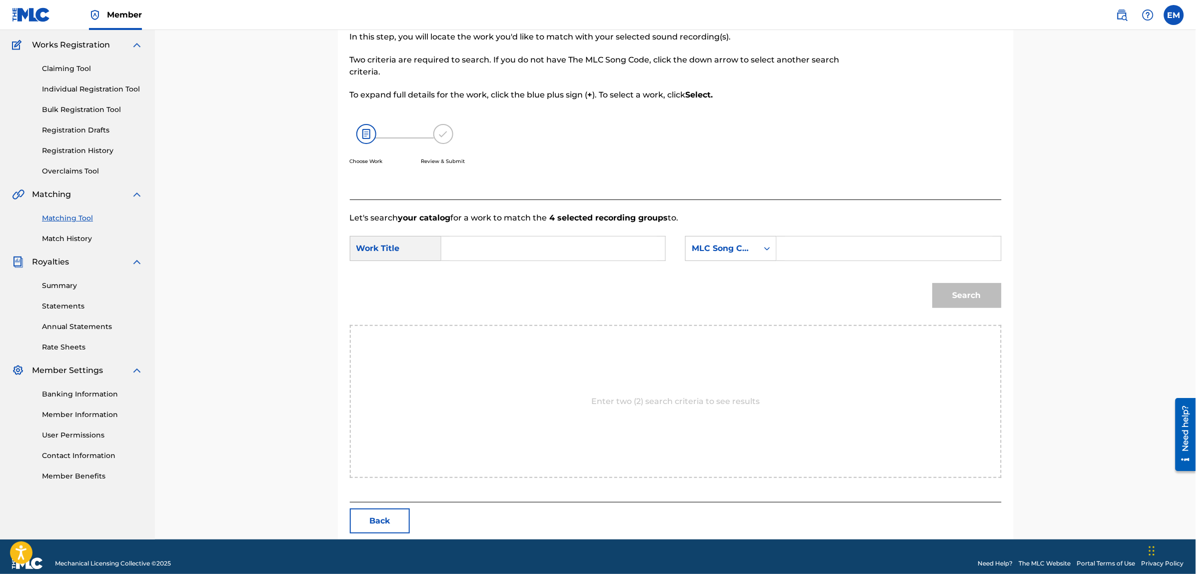
scroll to position [91, 0]
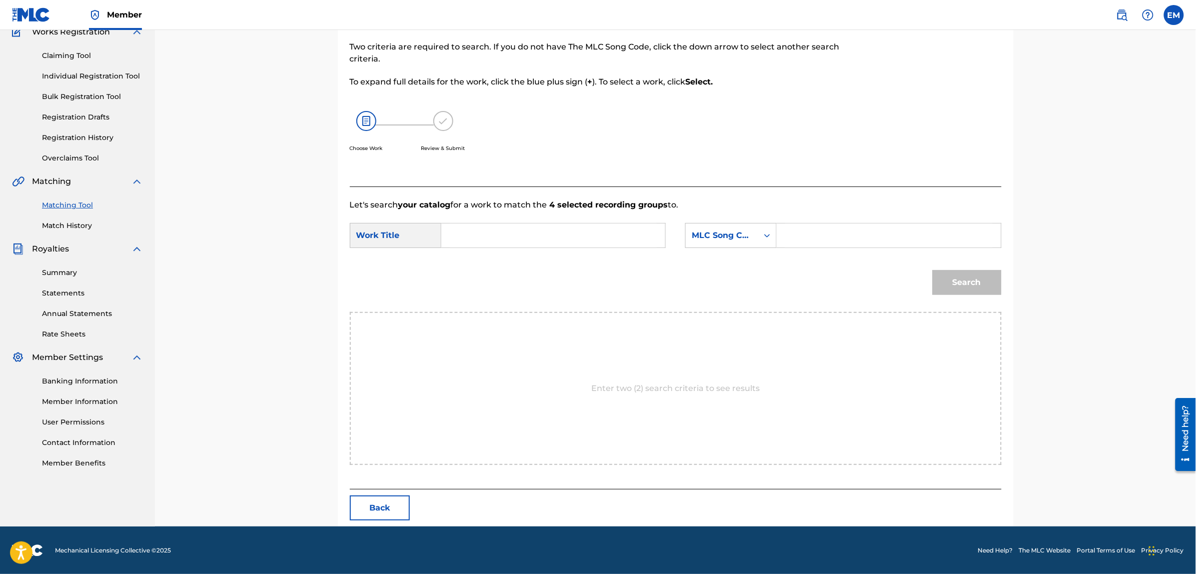
click at [589, 231] on input "Search Form" at bounding box center [553, 235] width 207 height 24
click at [566, 263] on div "que sig a el juego" at bounding box center [553, 258] width 206 height 18
type input "que siga el juego"
click at [705, 238] on div "MLC Song Code" at bounding box center [722, 235] width 60 height 12
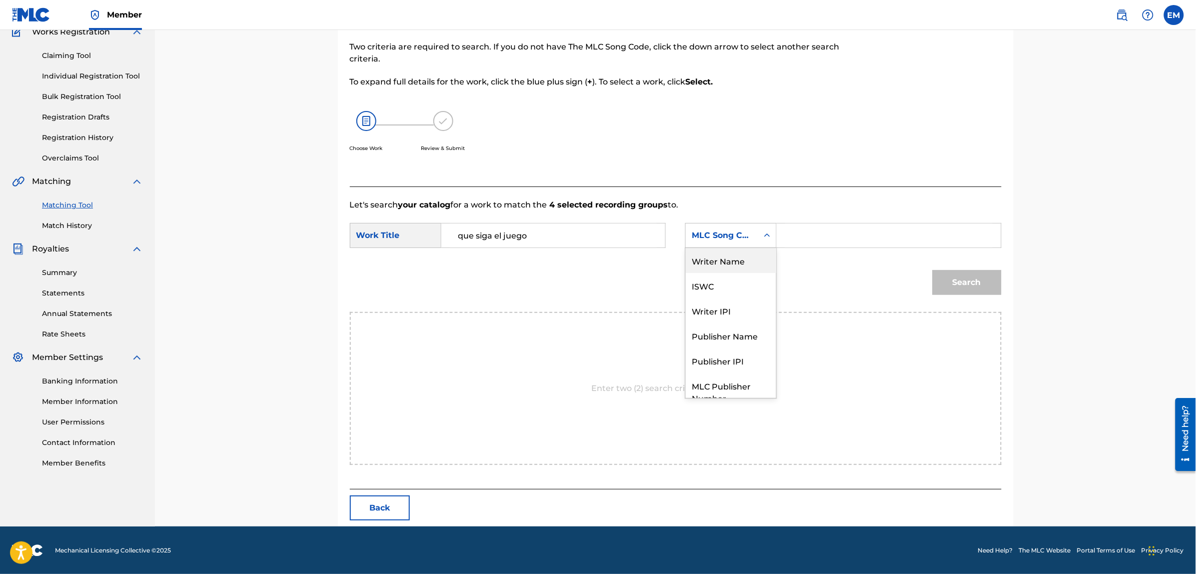
click at [715, 264] on div "Writer Name" at bounding box center [731, 260] width 90 height 25
click at [806, 236] on input "Search Form" at bounding box center [888, 235] width 207 height 24
type input "[PERSON_NAME]"
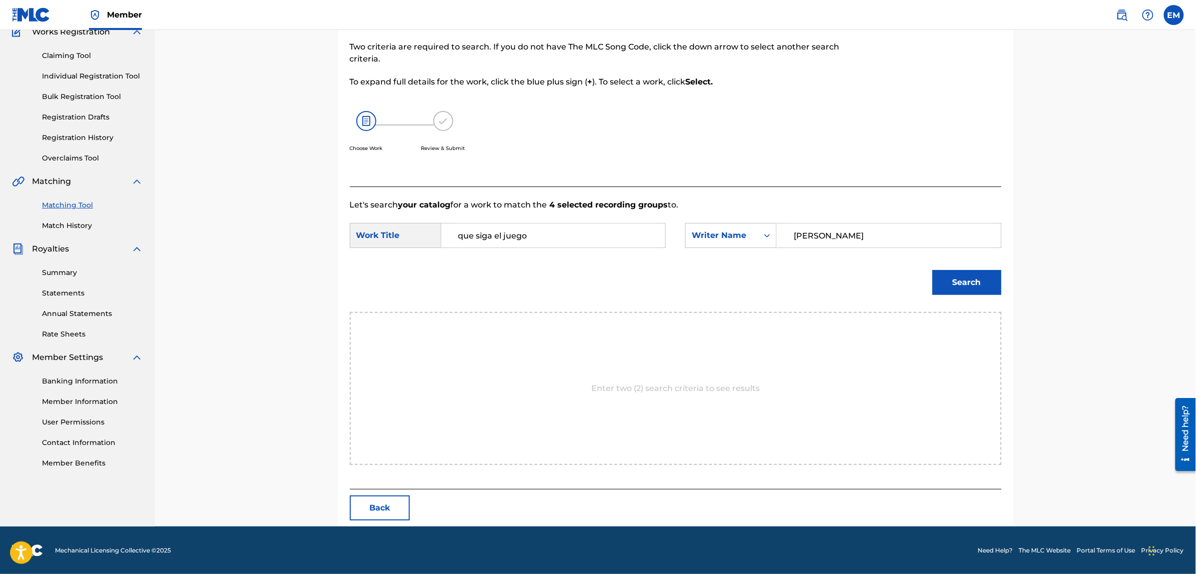
click at [956, 283] on button "Search" at bounding box center [967, 282] width 69 height 25
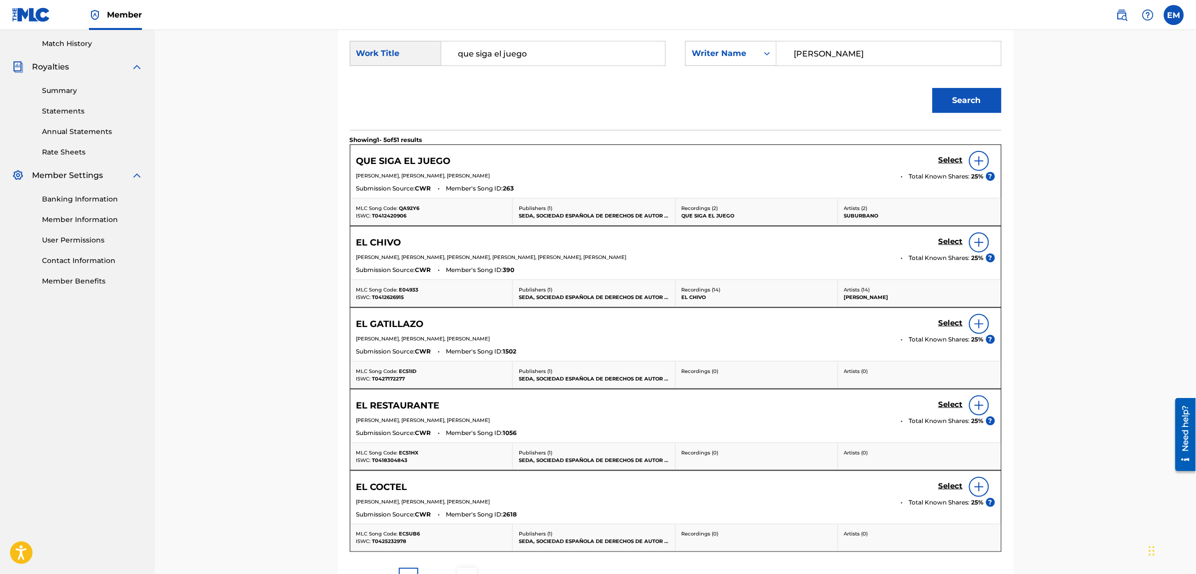
scroll to position [279, 0]
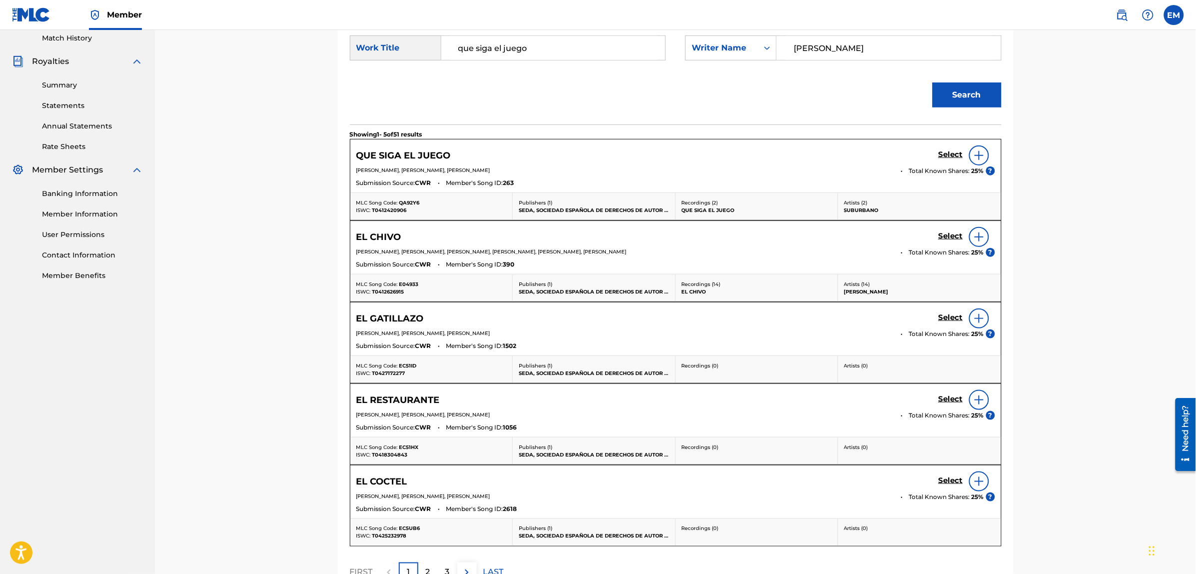
click at [975, 154] on img at bounding box center [979, 155] width 12 height 12
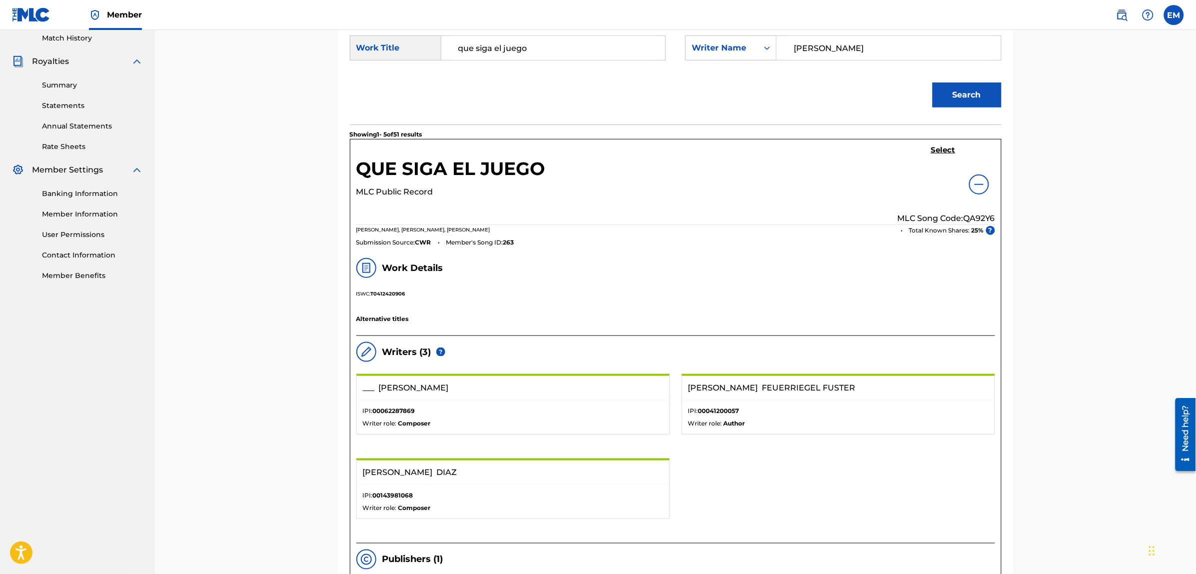
click at [946, 151] on h5 "Select" at bounding box center [943, 149] width 24 height 9
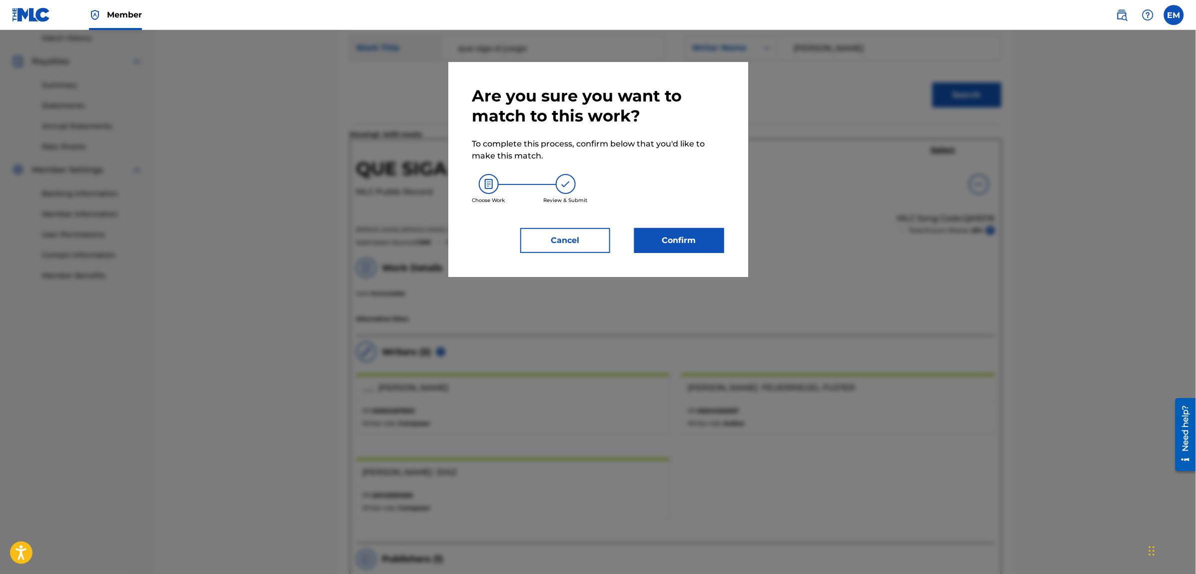
click at [668, 239] on button "Confirm" at bounding box center [679, 240] width 90 height 25
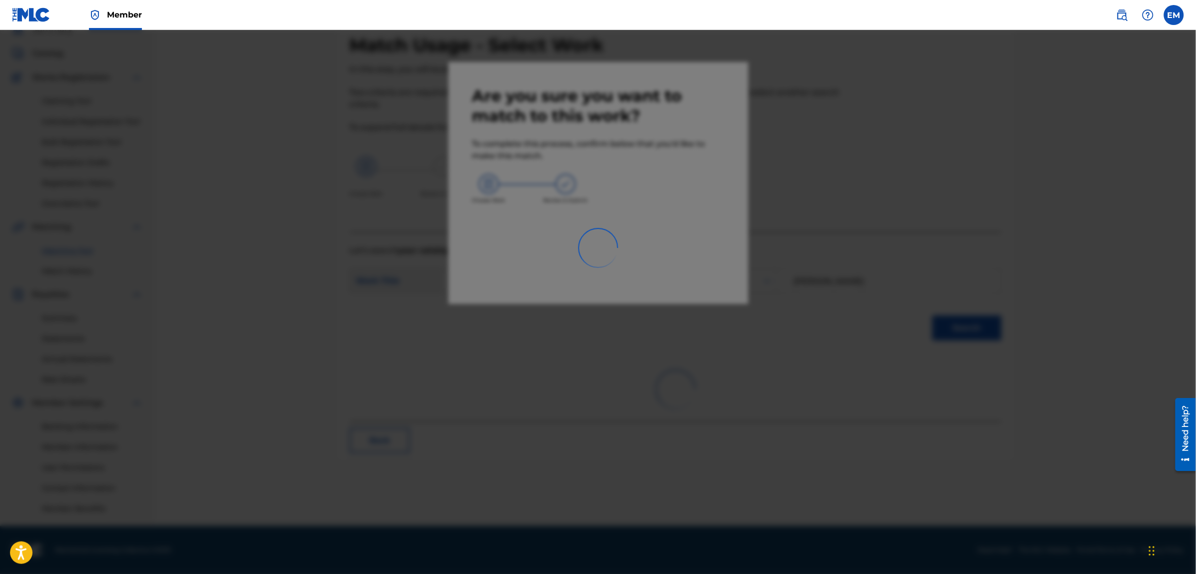
scroll to position [45, 0]
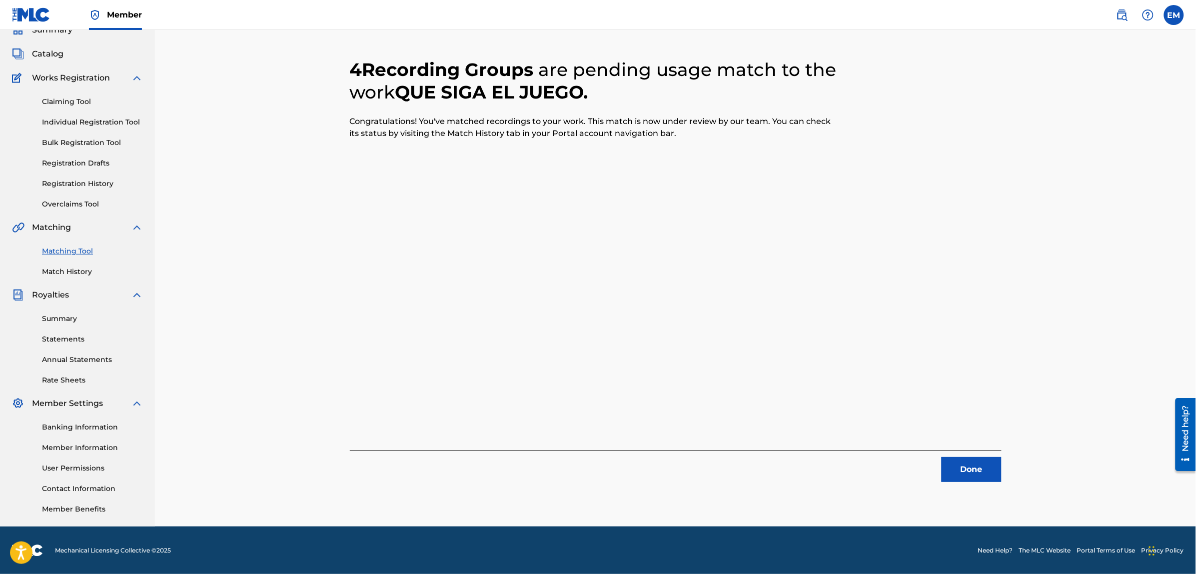
click at [971, 466] on button "Done" at bounding box center [972, 469] width 60 height 25
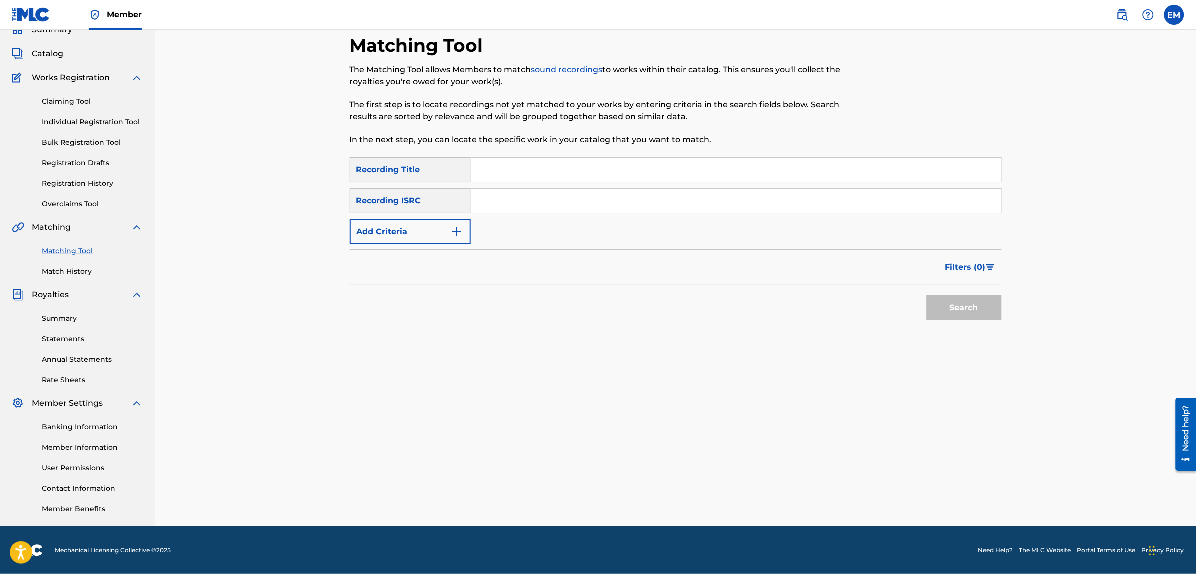
click at [501, 171] on input "Search Form" at bounding box center [736, 170] width 530 height 24
type input "MAGOS Y MEIGAS"
click at [927, 295] on button "Search" at bounding box center [964, 307] width 75 height 25
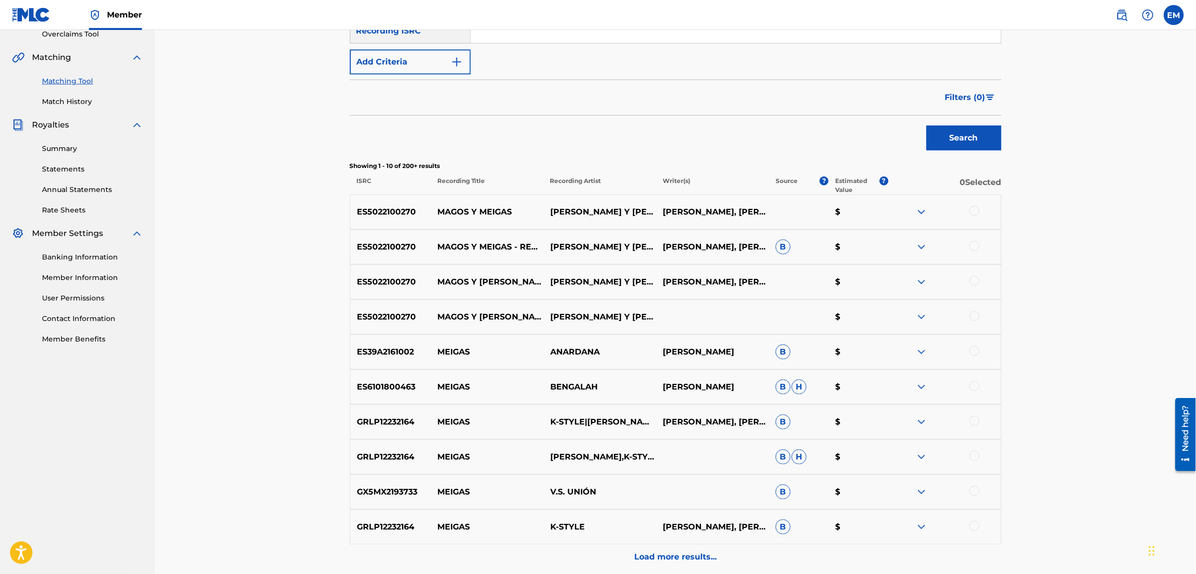
scroll to position [233, 0]
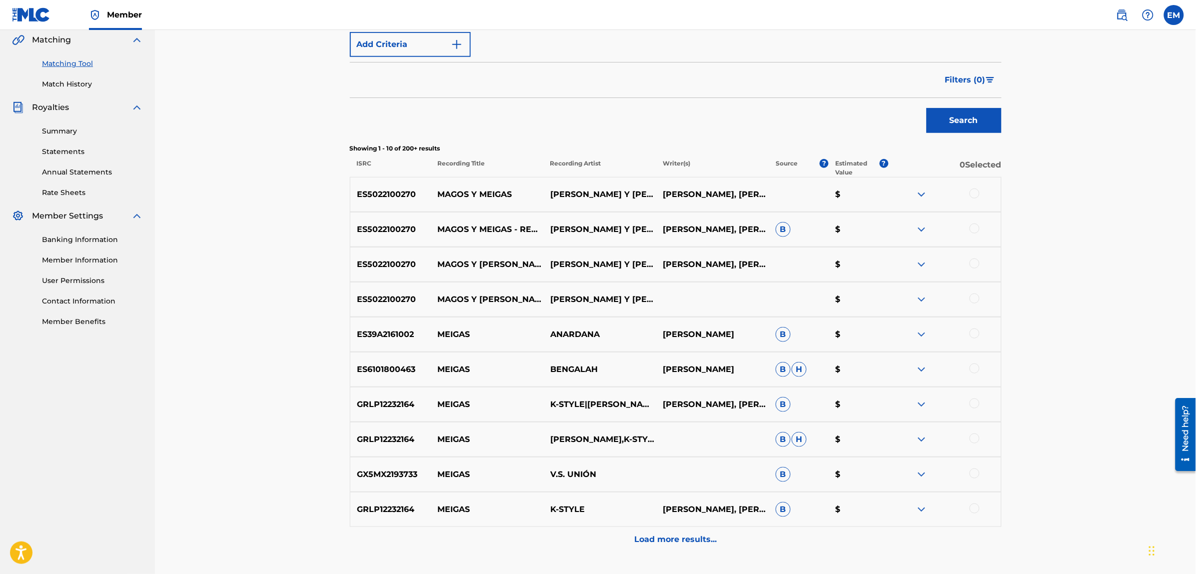
click at [974, 193] on div at bounding box center [975, 193] width 10 height 10
click at [976, 228] on div at bounding box center [975, 228] width 10 height 10
click at [975, 260] on div at bounding box center [975, 263] width 10 height 10
click at [975, 298] on div at bounding box center [975, 298] width 10 height 10
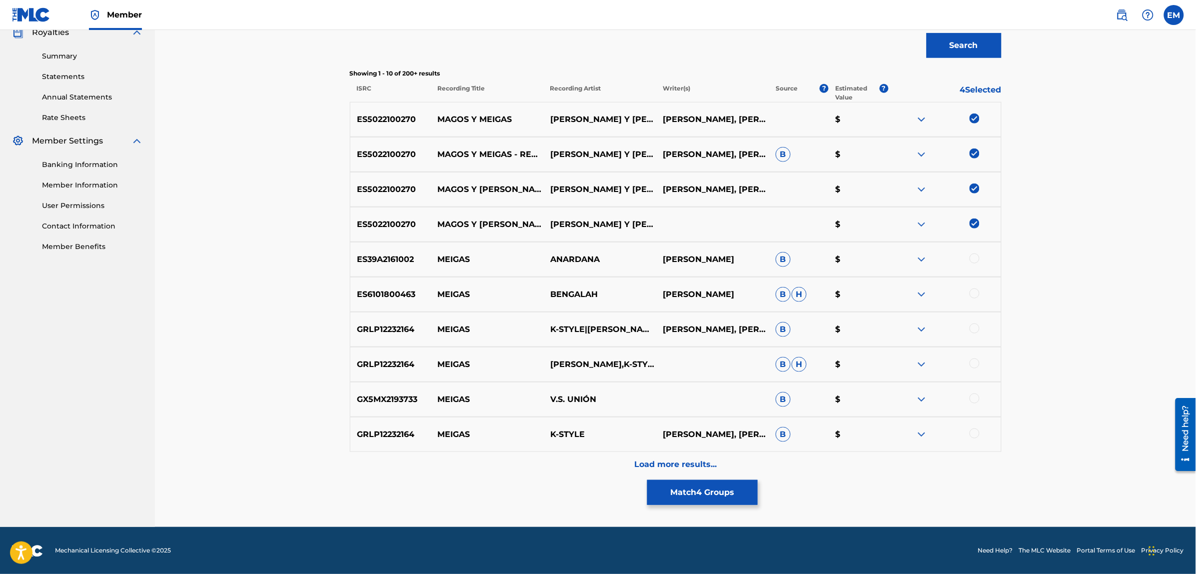
scroll to position [308, 0]
click at [645, 466] on p "Load more results..." at bounding box center [675, 464] width 82 height 12
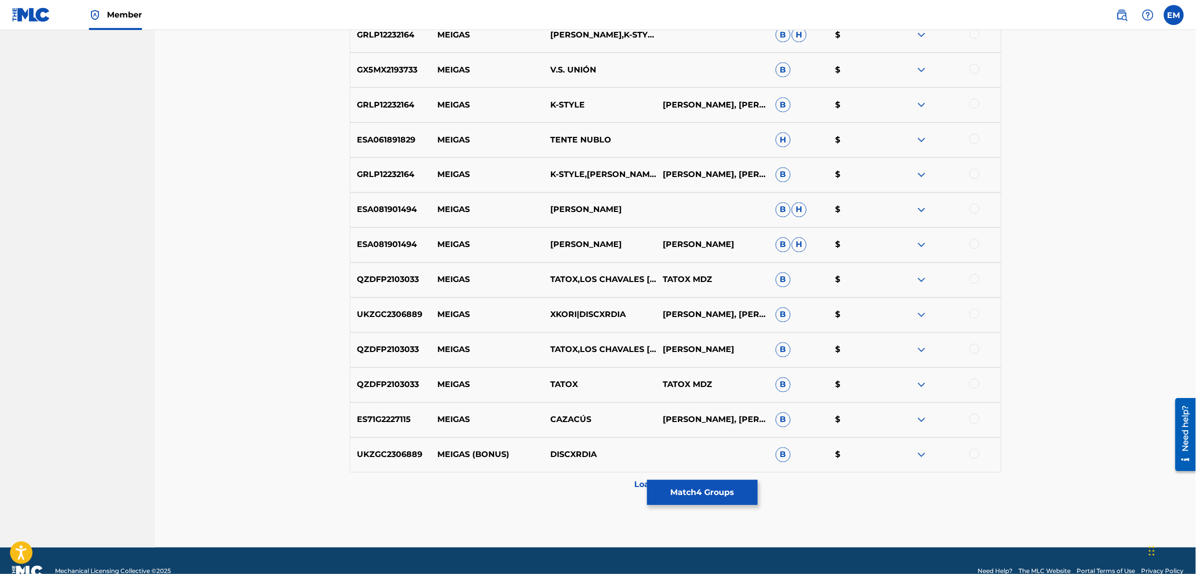
scroll to position [658, 0]
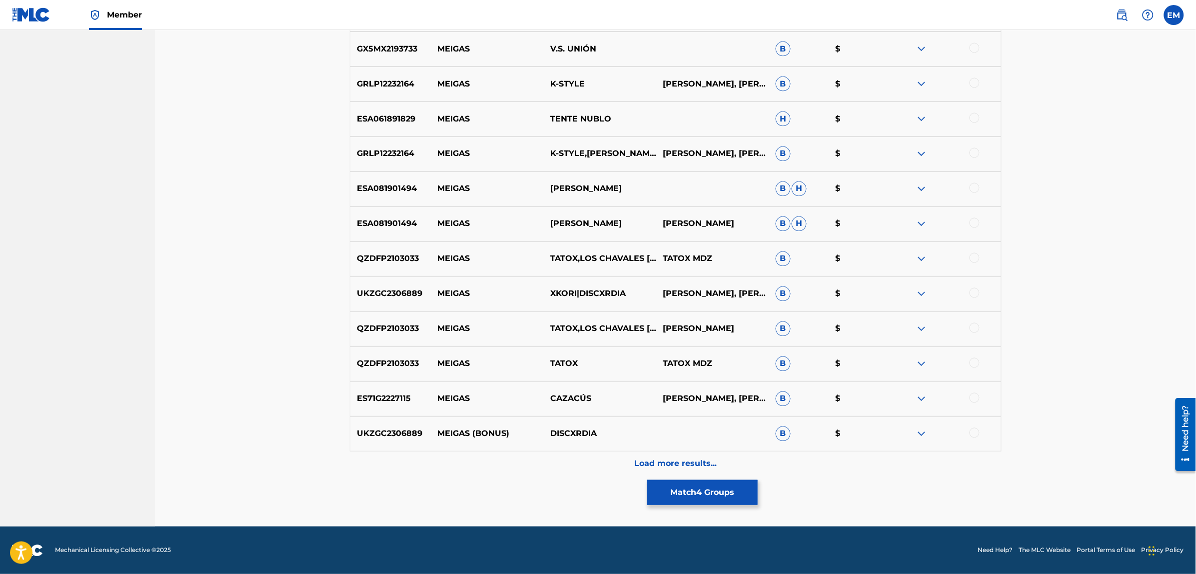
click at [665, 460] on p "Load more results..." at bounding box center [675, 464] width 82 height 12
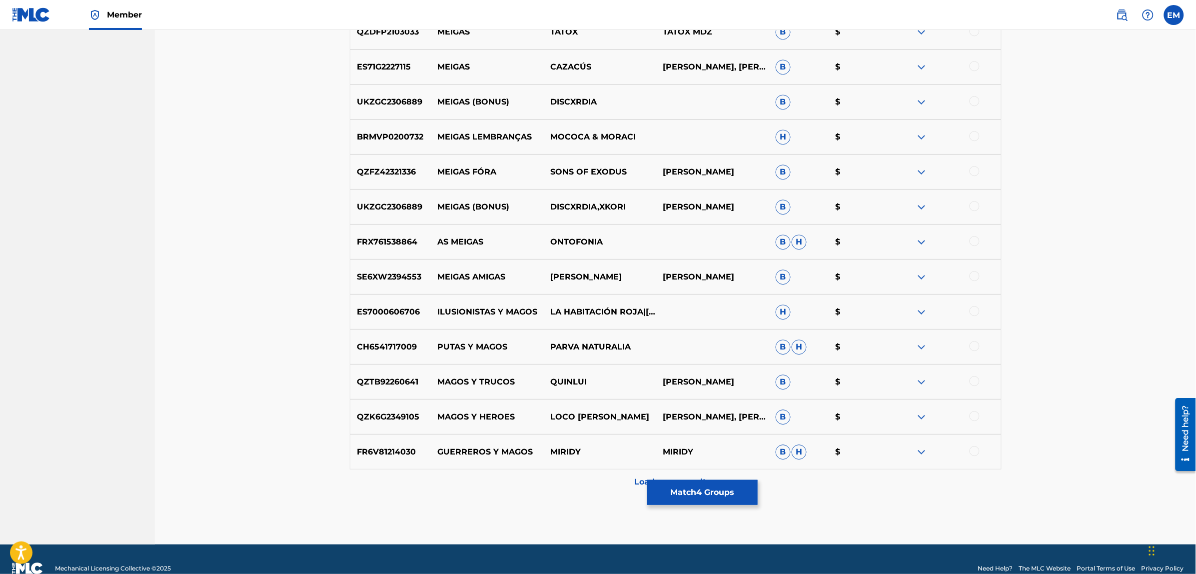
scroll to position [1008, 0]
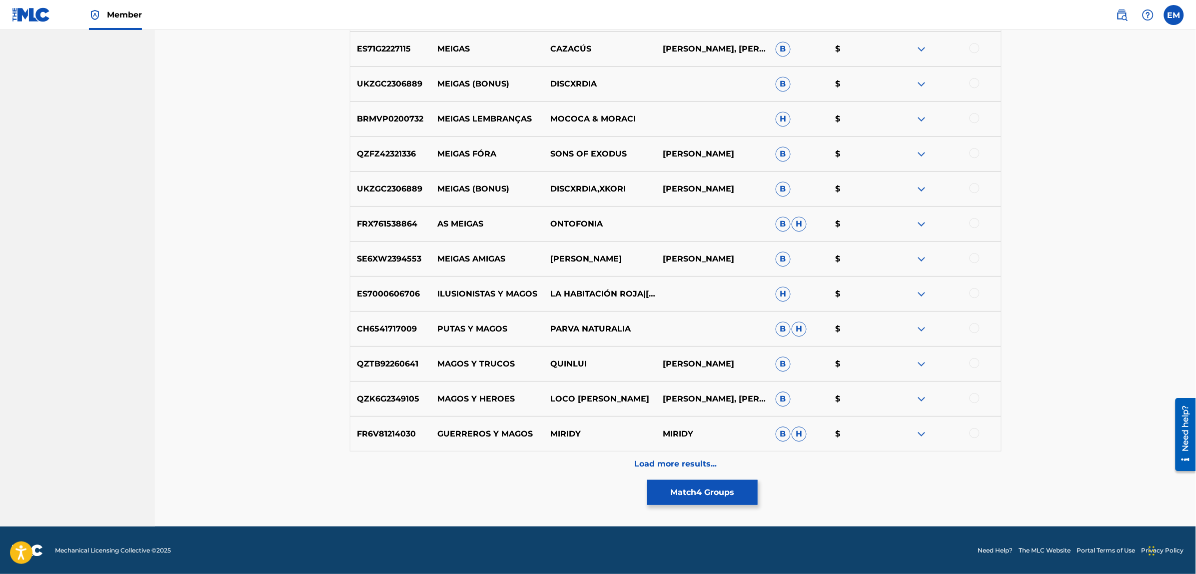
click at [663, 459] on p "Load more results..." at bounding box center [675, 464] width 82 height 12
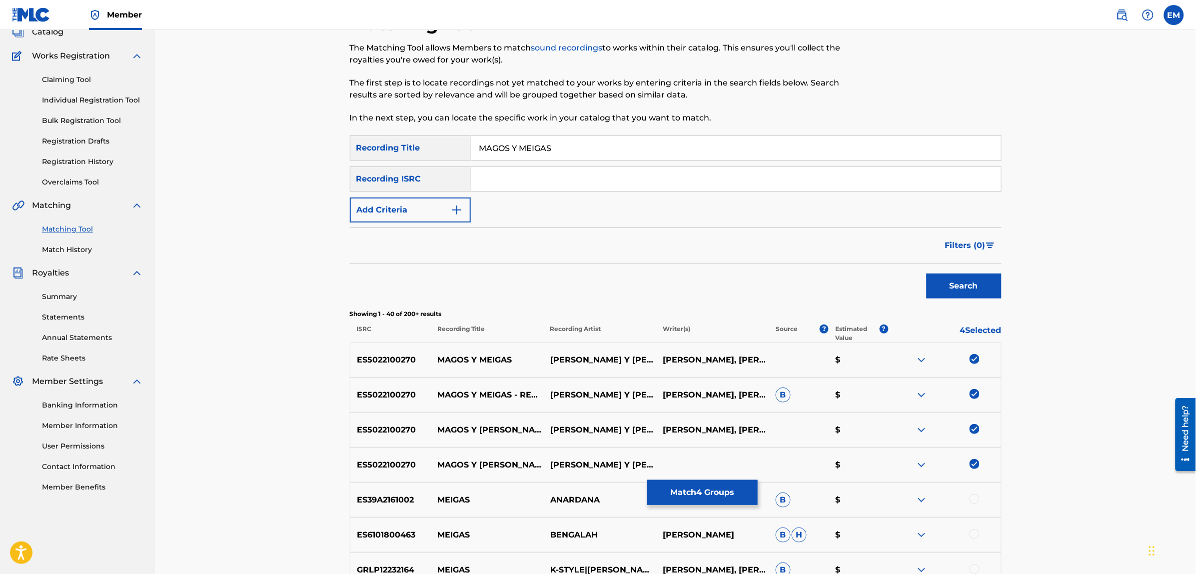
scroll to position [0, 0]
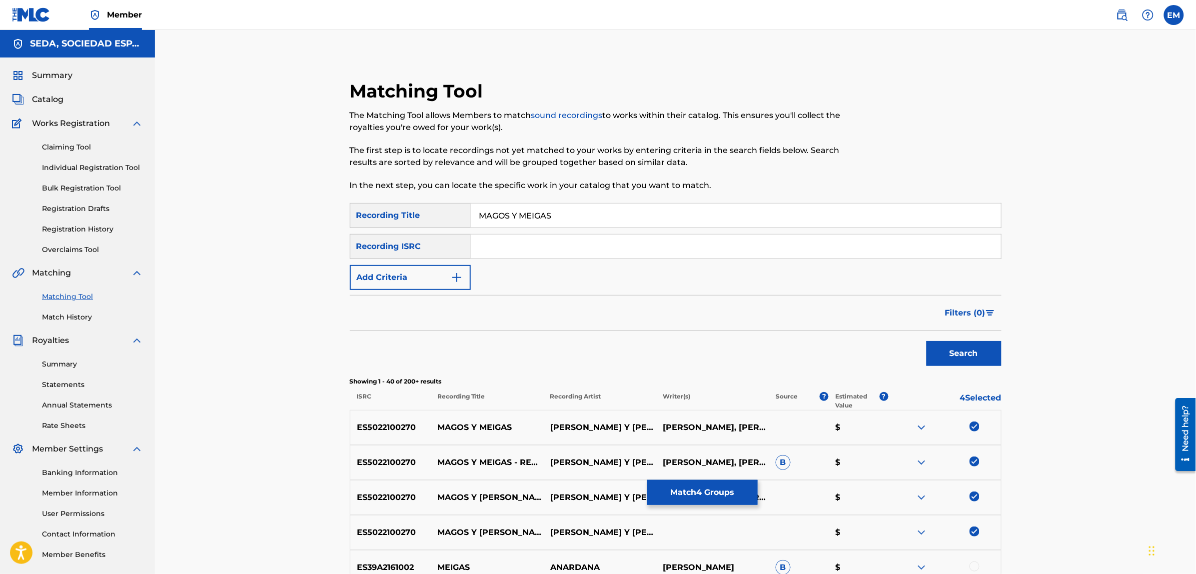
click at [423, 272] on button "Add Criteria" at bounding box center [410, 277] width 121 height 25
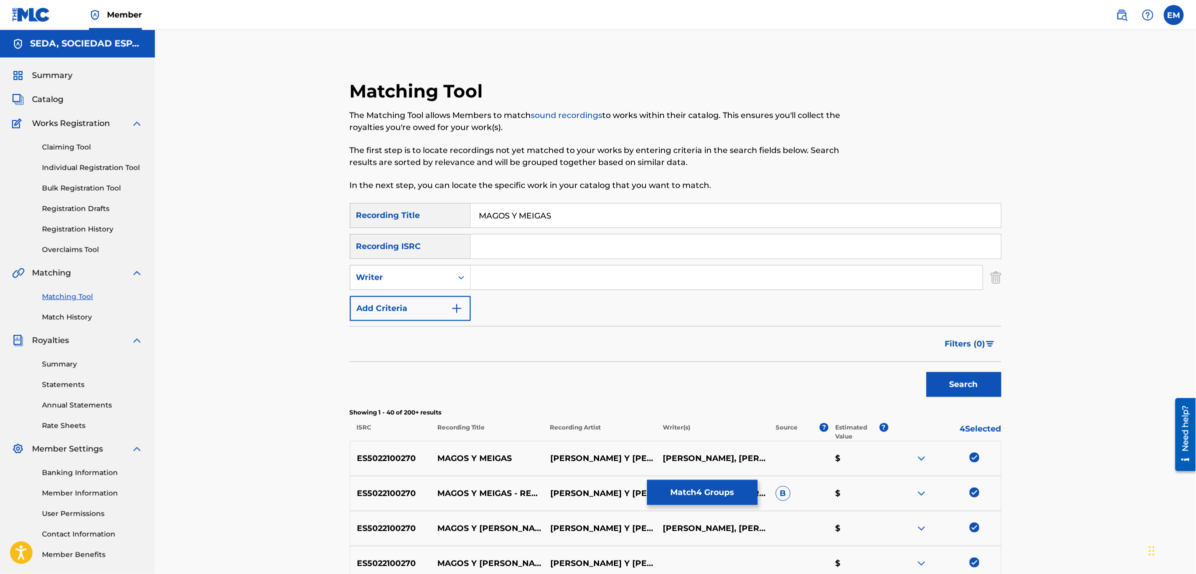
click at [521, 305] on div "SearchWithCriteriaeb826cf4-73fb-47b6-8f23-29b7a03984e1 Recording Title MAGOS Y …" at bounding box center [676, 262] width 652 height 118
click at [437, 305] on button "Add Criteria" at bounding box center [410, 308] width 121 height 25
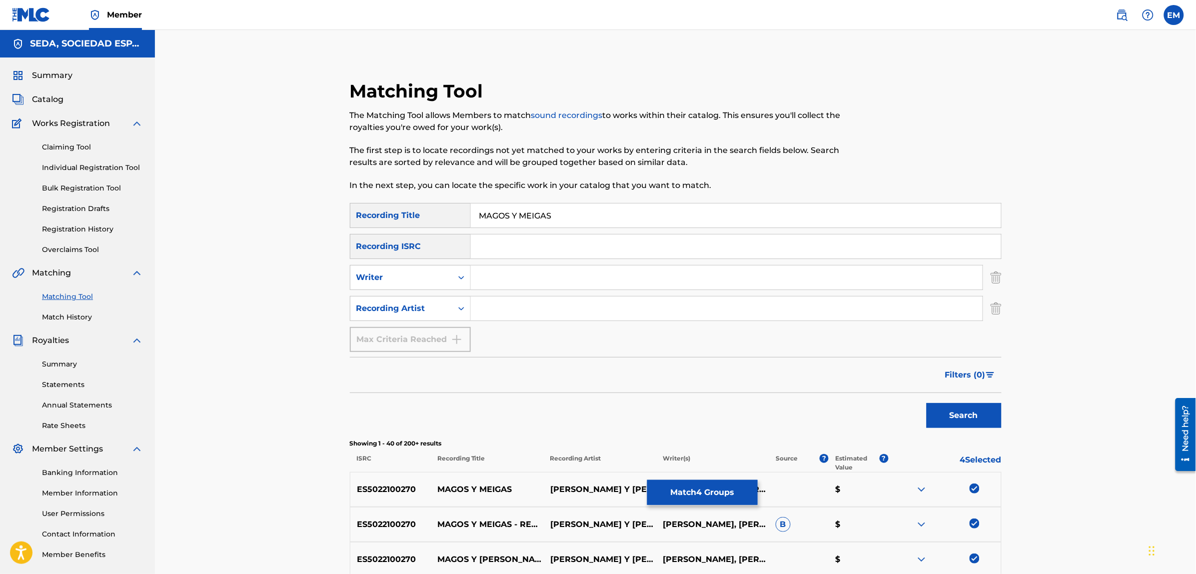
click at [516, 304] on input "Search Form" at bounding box center [727, 308] width 512 height 24
type input "SERGIO Y ESTÍBALIZ"
click at [927, 403] on button "Search" at bounding box center [964, 415] width 75 height 25
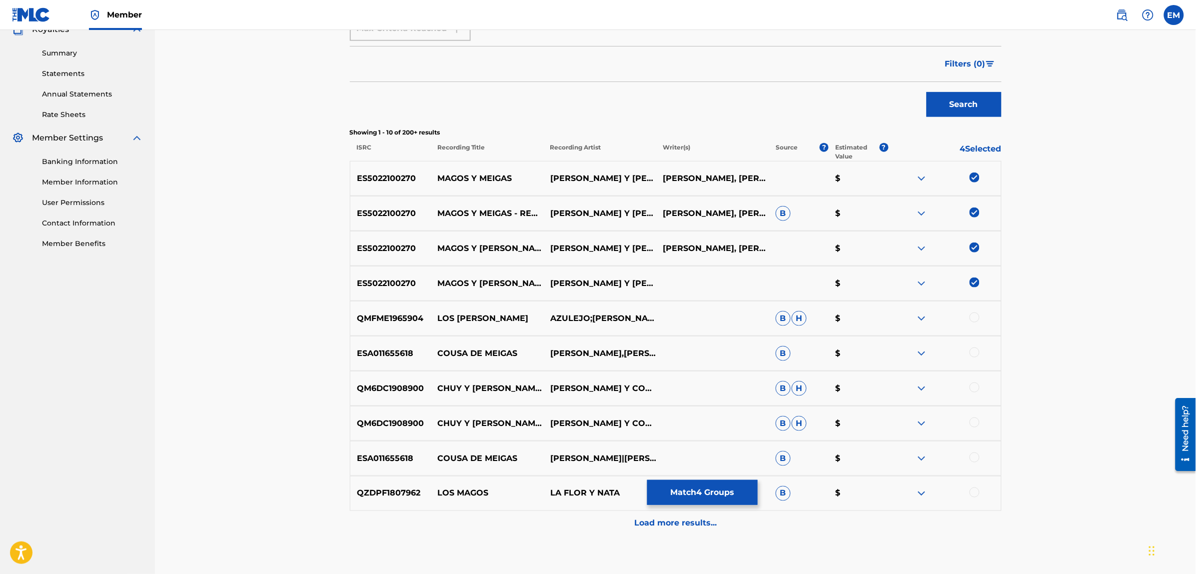
scroll to position [312, 0]
click at [715, 495] on button "Match 4 Groups" at bounding box center [702, 492] width 110 height 25
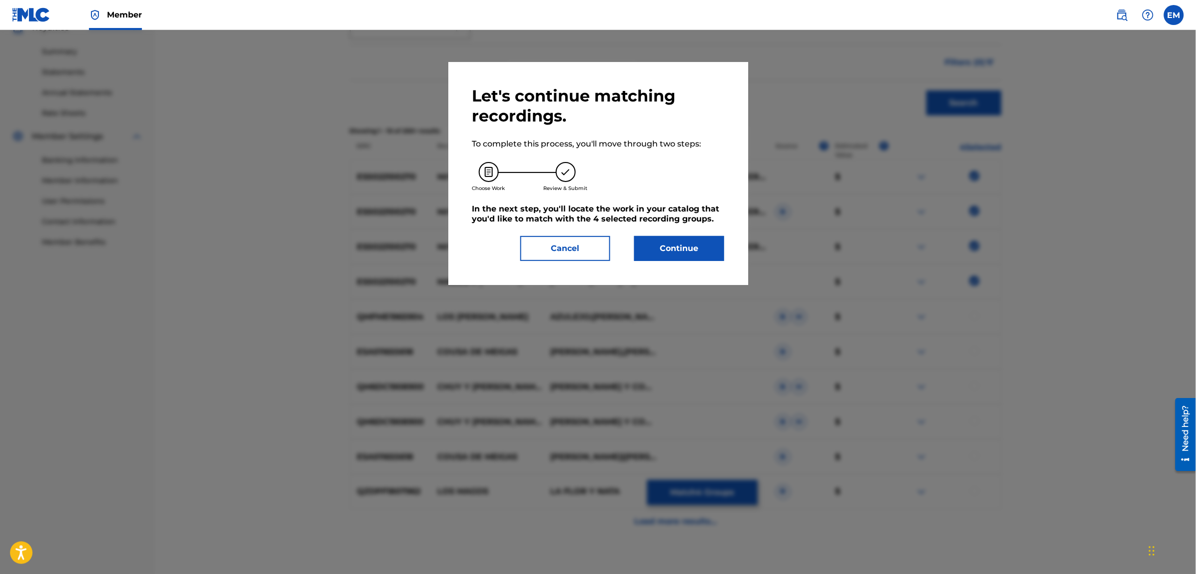
click at [688, 246] on button "Continue" at bounding box center [679, 248] width 90 height 25
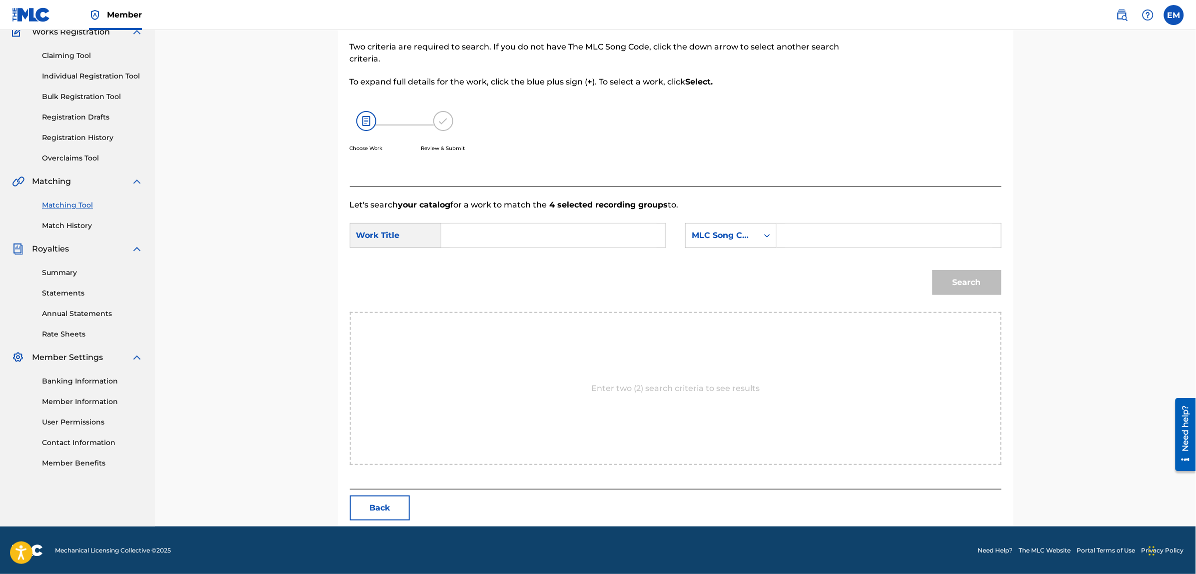
click at [584, 241] on input "Search Form" at bounding box center [553, 235] width 207 height 24
click at [584, 252] on div "magos y meigas" at bounding box center [553, 258] width 206 height 18
type input "magos y meigas"
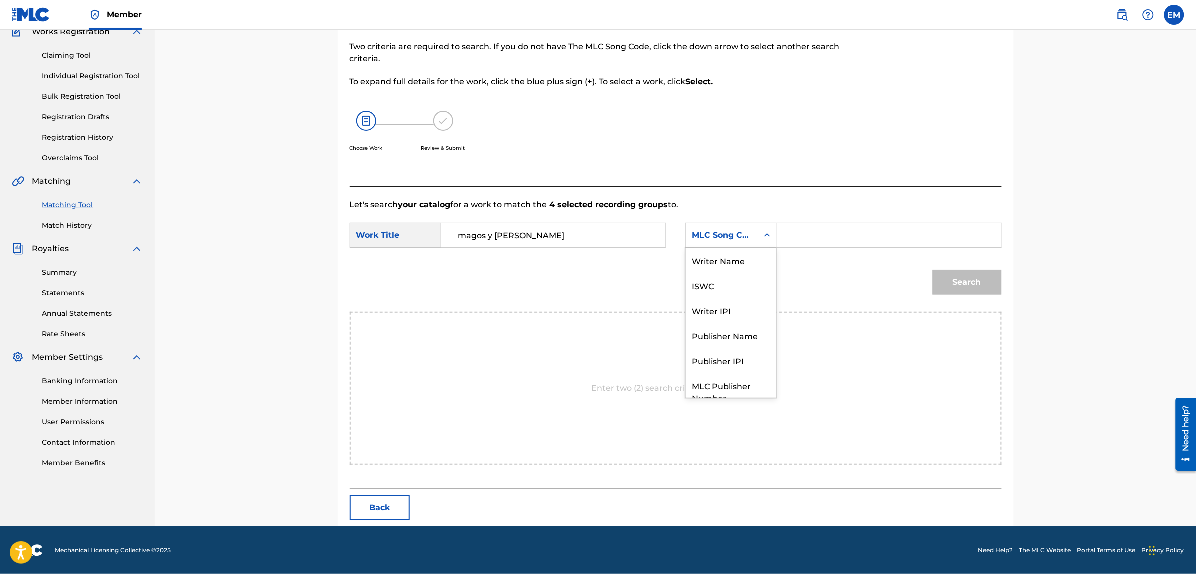
click at [699, 241] on div "MLC Song Code" at bounding box center [722, 235] width 72 height 19
click at [724, 261] on div "Writer Name" at bounding box center [731, 260] width 90 height 25
click at [791, 232] on input "Search Form" at bounding box center [888, 235] width 207 height 24
type input "[PERSON_NAME]"
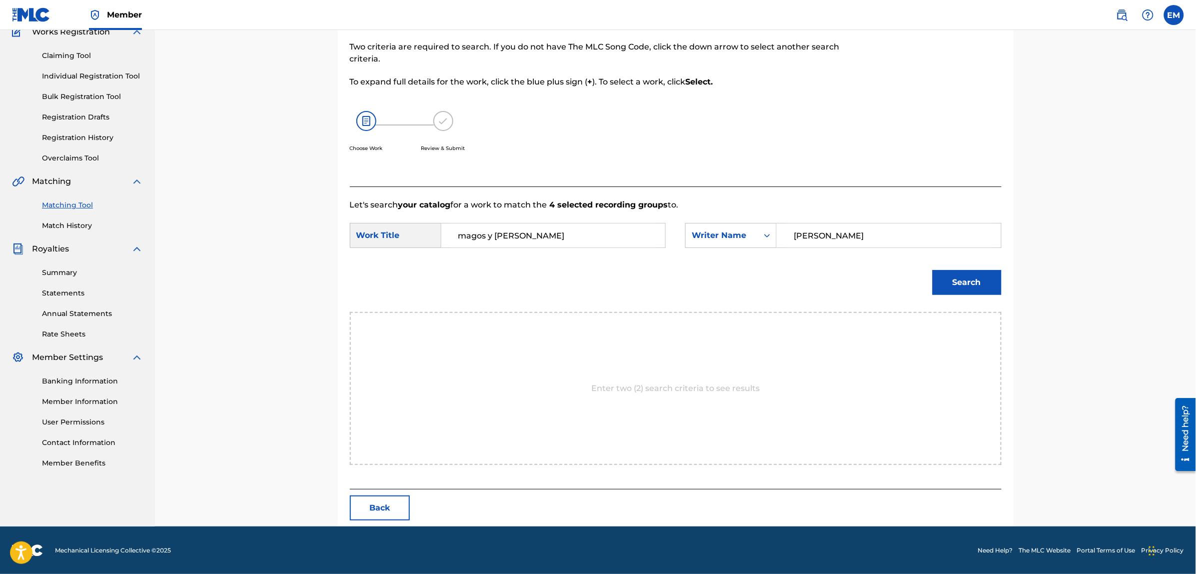
click at [955, 285] on button "Search" at bounding box center [967, 282] width 69 height 25
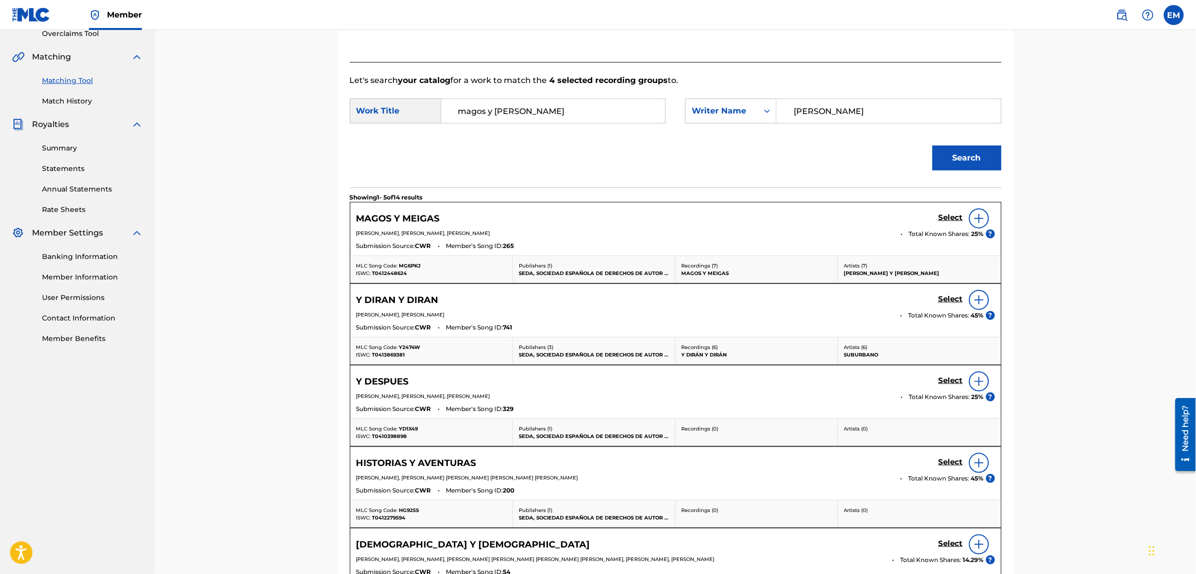
scroll to position [216, 0]
click at [975, 221] on img at bounding box center [979, 218] width 12 height 12
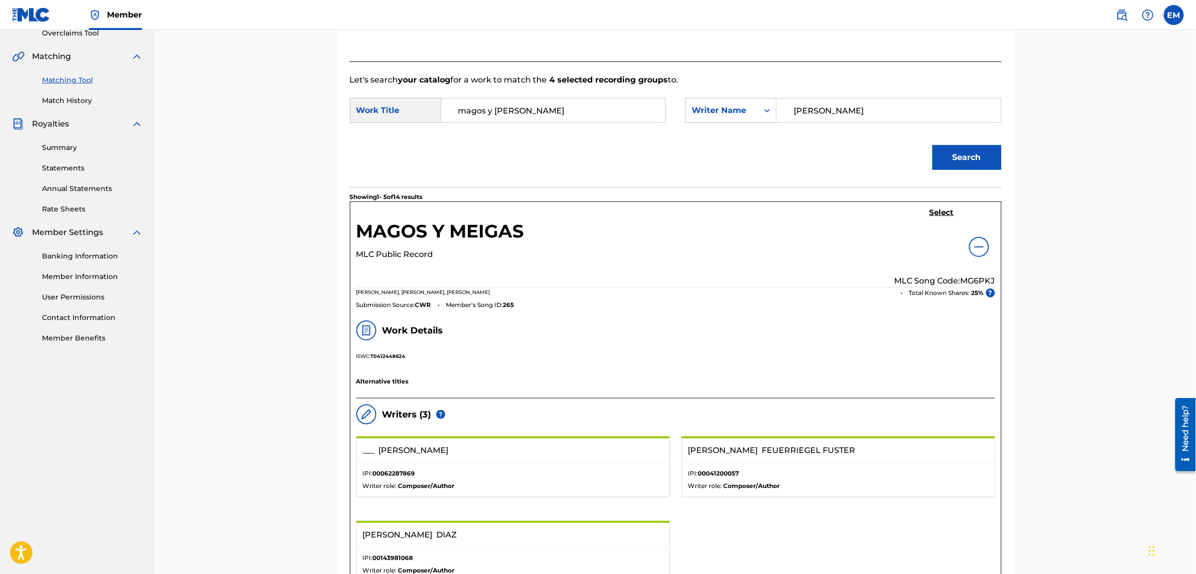
click at [940, 213] on h5 "Select" at bounding box center [942, 212] width 24 height 9
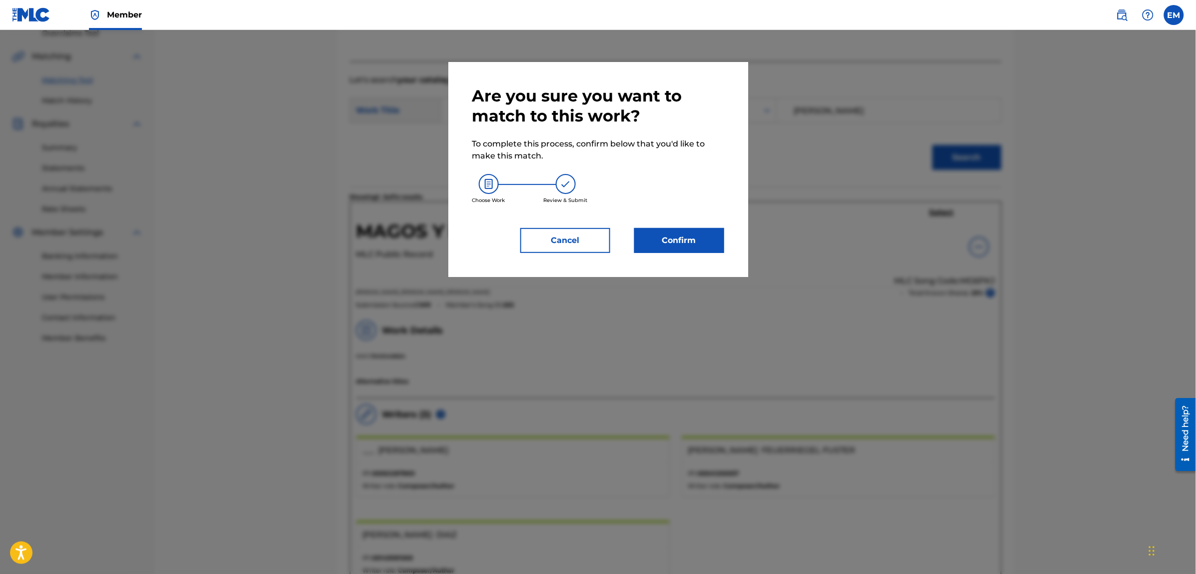
click at [696, 240] on button "Confirm" at bounding box center [679, 240] width 90 height 25
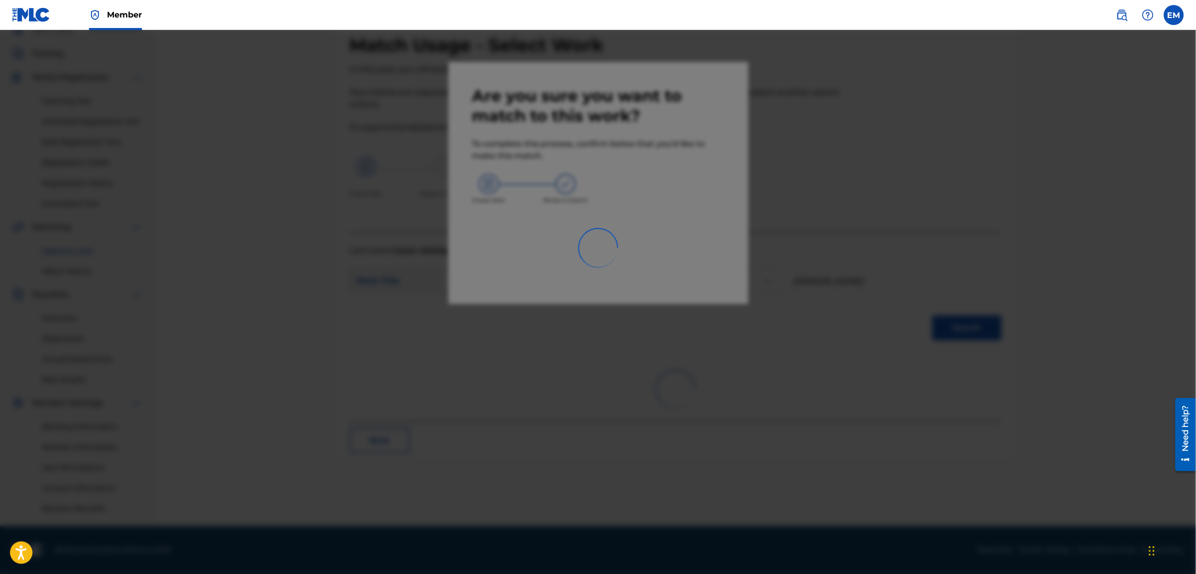
scroll to position [45, 0]
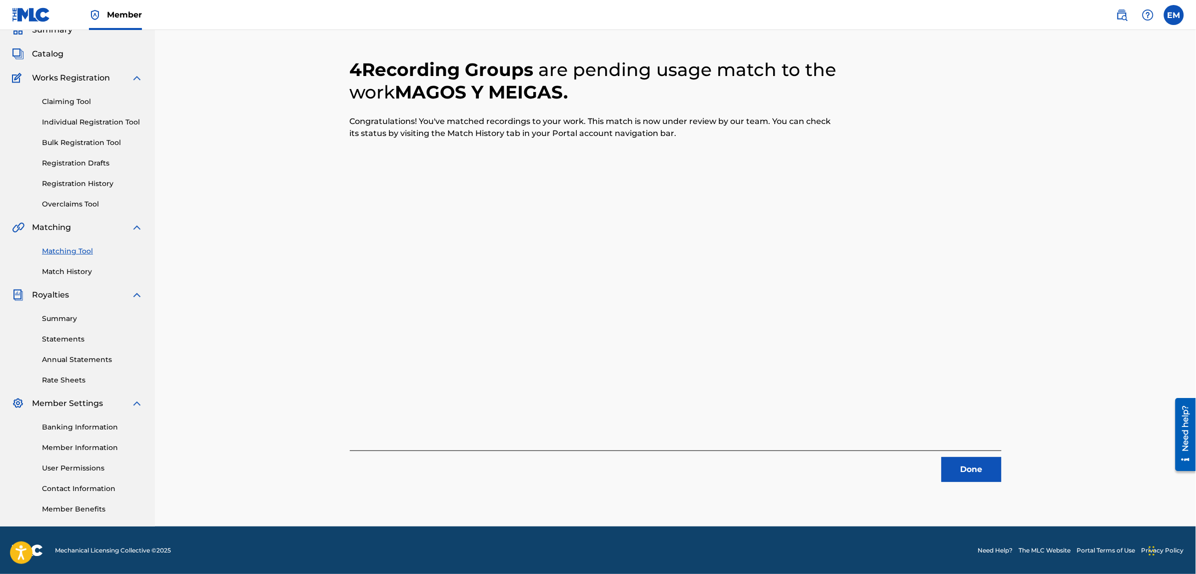
click at [957, 465] on button "Done" at bounding box center [972, 469] width 60 height 25
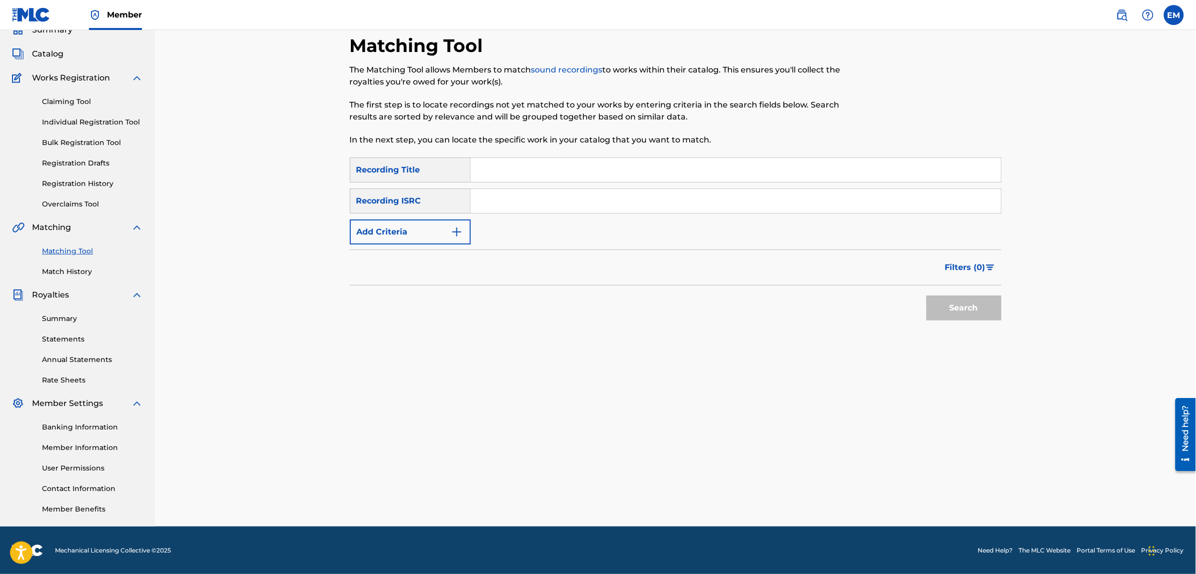
click at [483, 167] on input "Search Form" at bounding box center [736, 170] width 530 height 24
type input "cantando bajo la nieve"
click at [927, 295] on button "Search" at bounding box center [964, 307] width 75 height 25
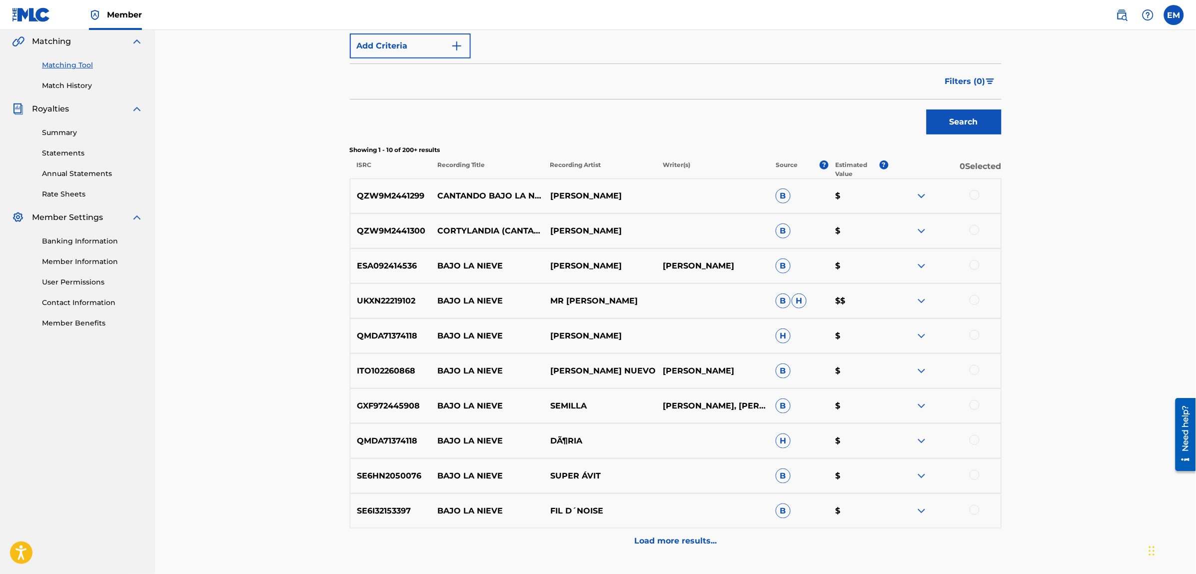
scroll to position [233, 0]
click at [666, 540] on p "Load more results..." at bounding box center [675, 539] width 82 height 12
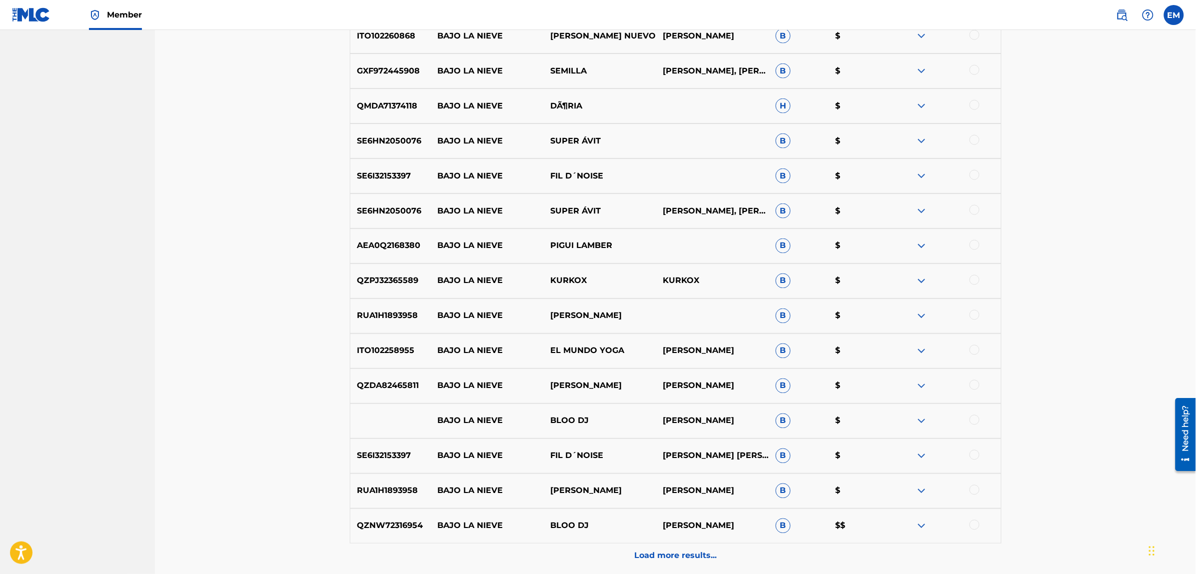
scroll to position [658, 0]
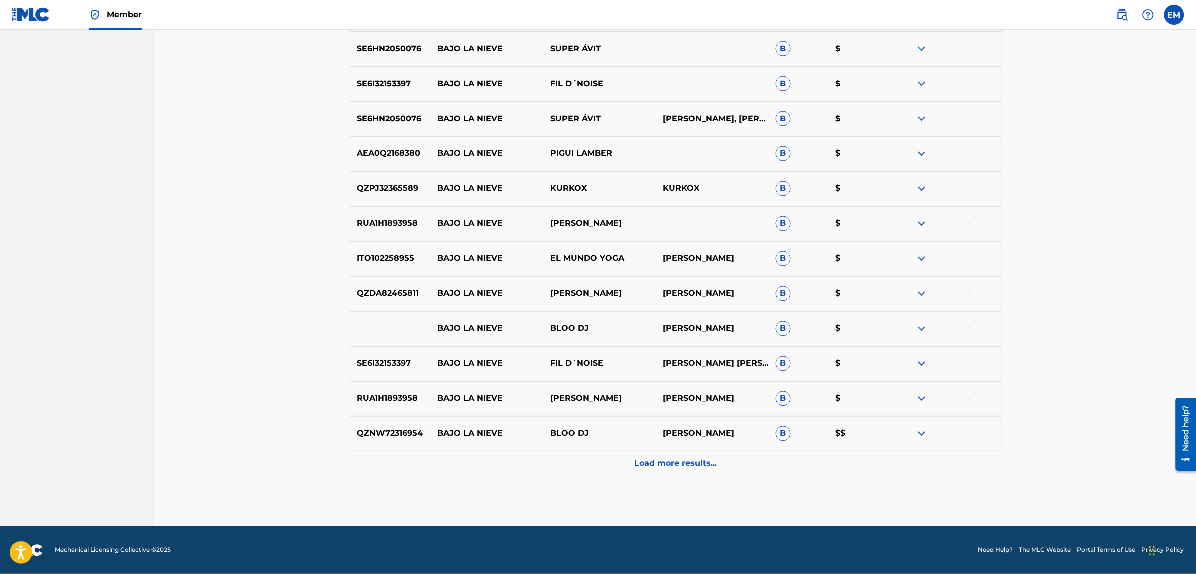
click at [672, 458] on p "Load more results..." at bounding box center [675, 464] width 82 height 12
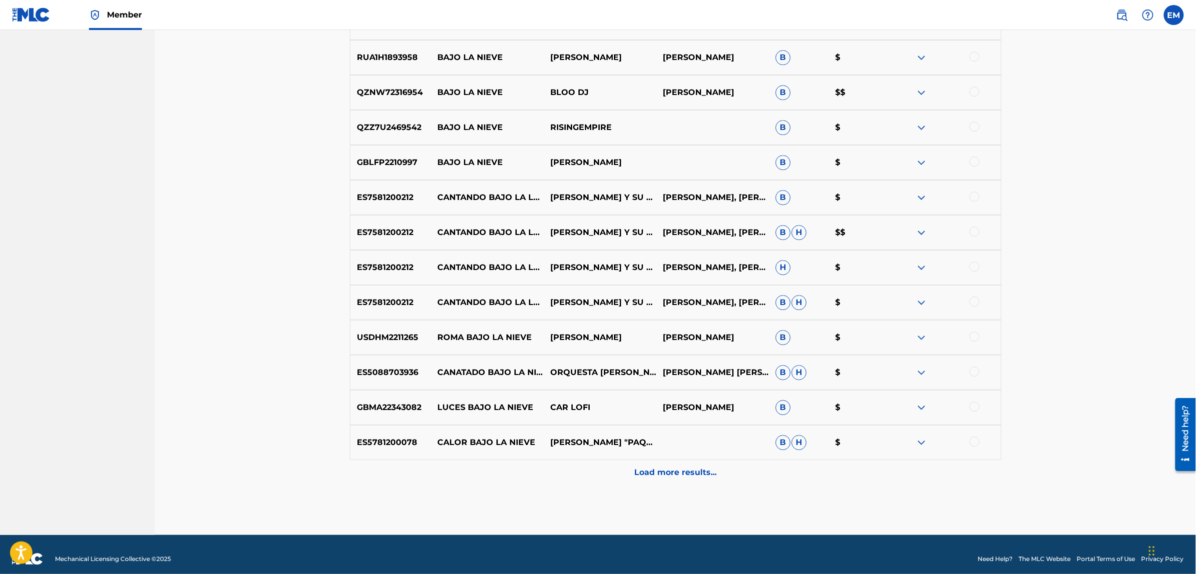
scroll to position [1008, 0]
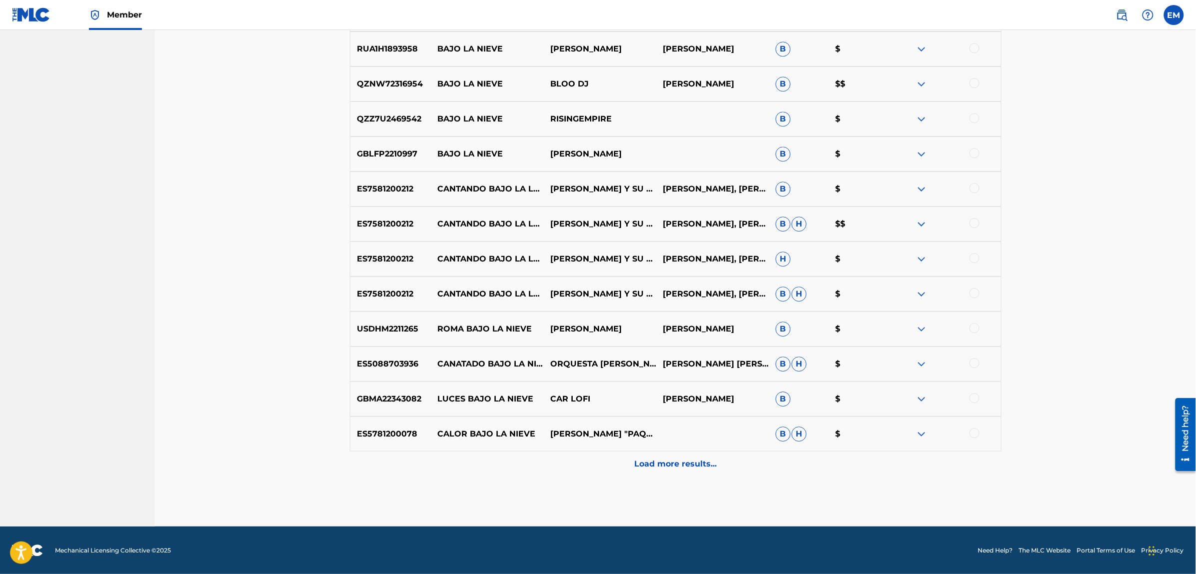
click at [925, 433] on img at bounding box center [922, 434] width 12 height 12
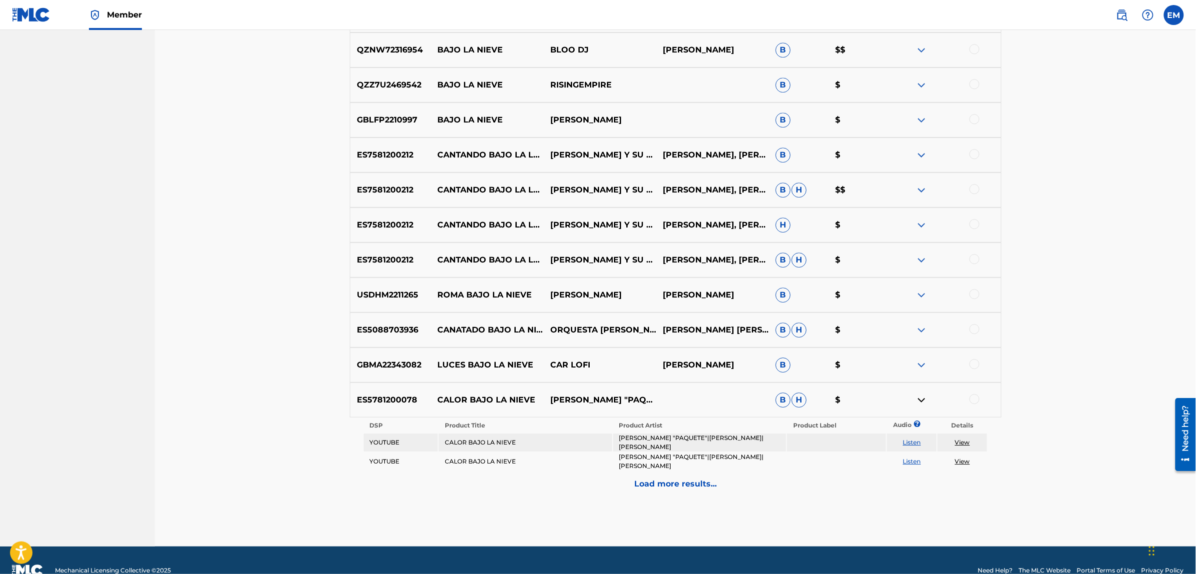
scroll to position [1061, 0]
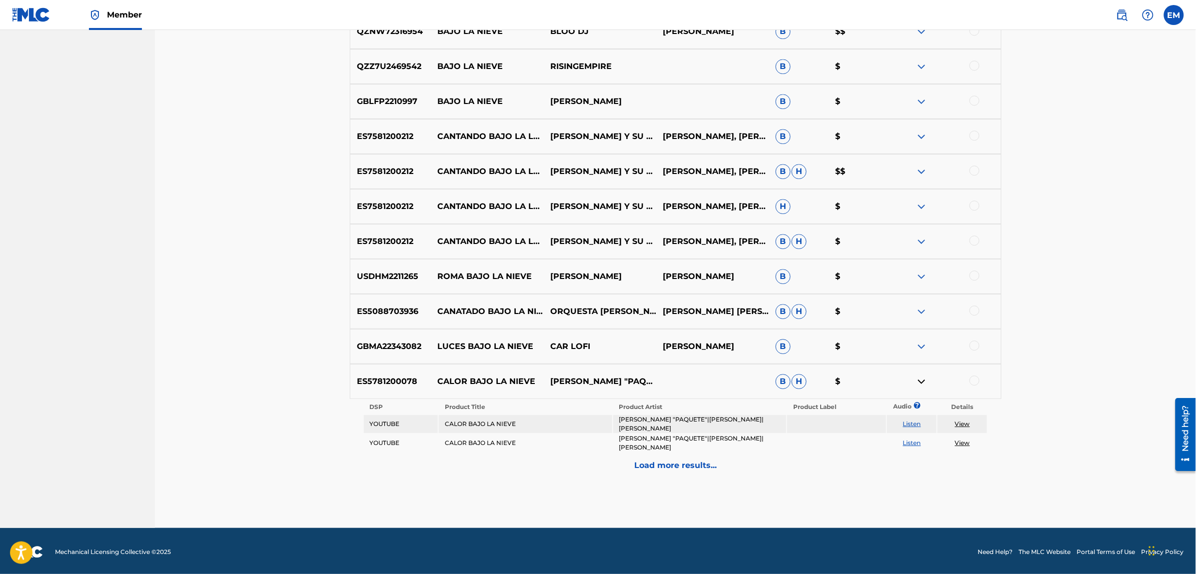
click at [911, 423] on link "Listen" at bounding box center [912, 423] width 18 height 7
click at [921, 381] on img at bounding box center [922, 381] width 12 height 12
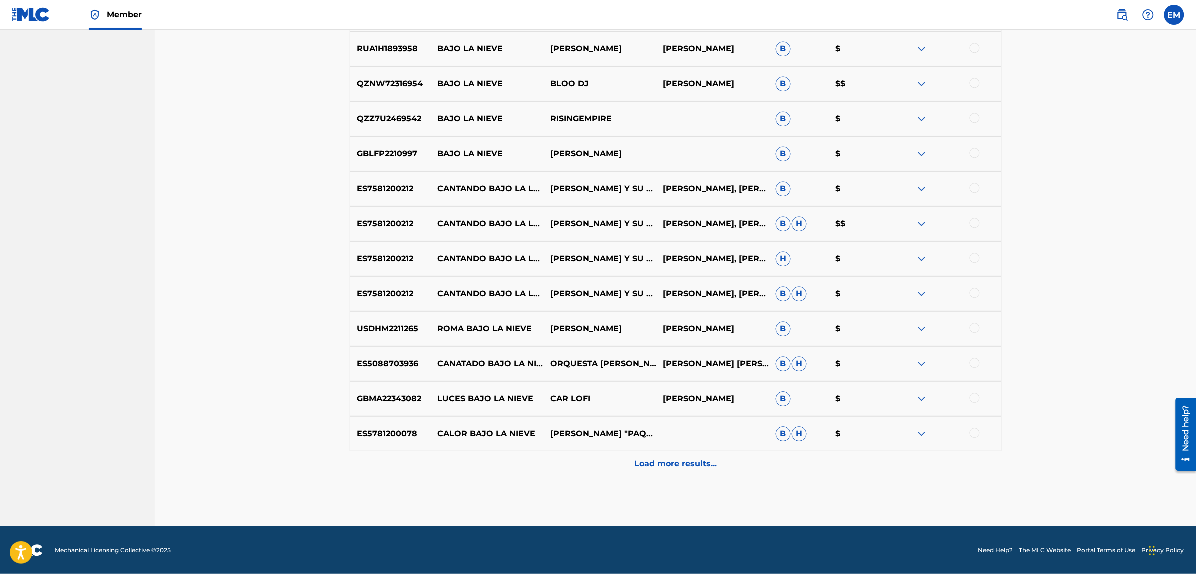
click at [666, 461] on p "Load more results..." at bounding box center [675, 464] width 82 height 12
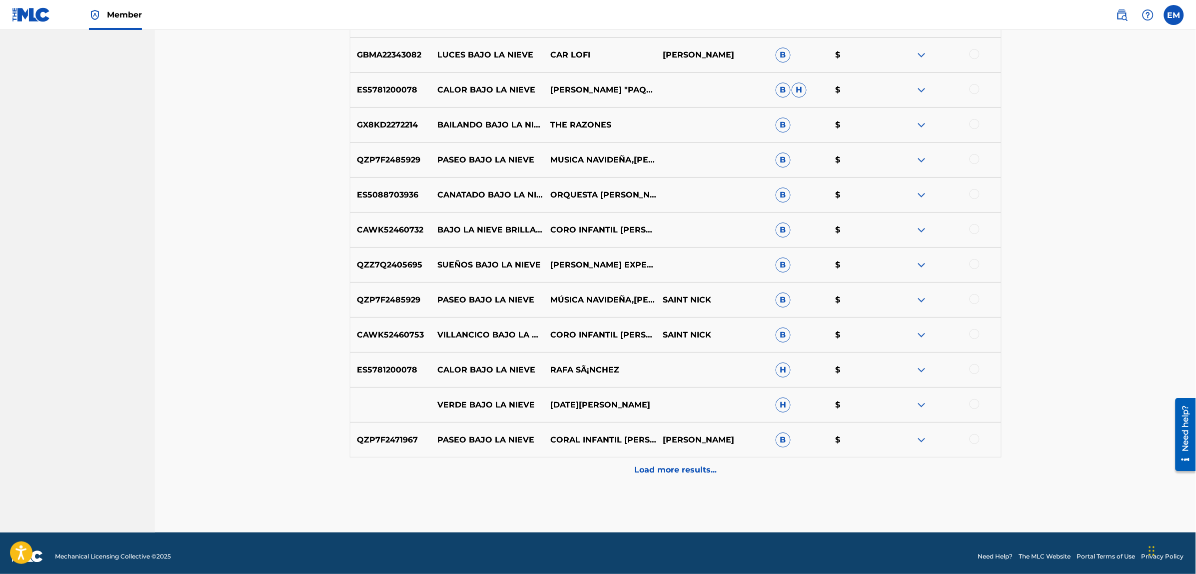
scroll to position [1358, 0]
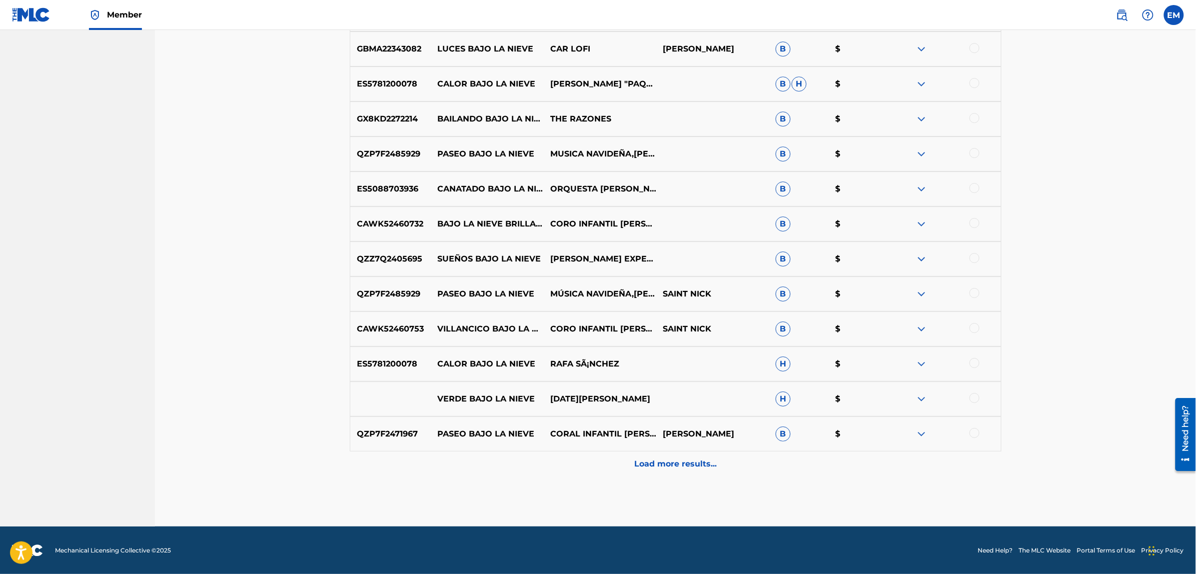
click at [678, 465] on p "Load more results..." at bounding box center [675, 464] width 82 height 12
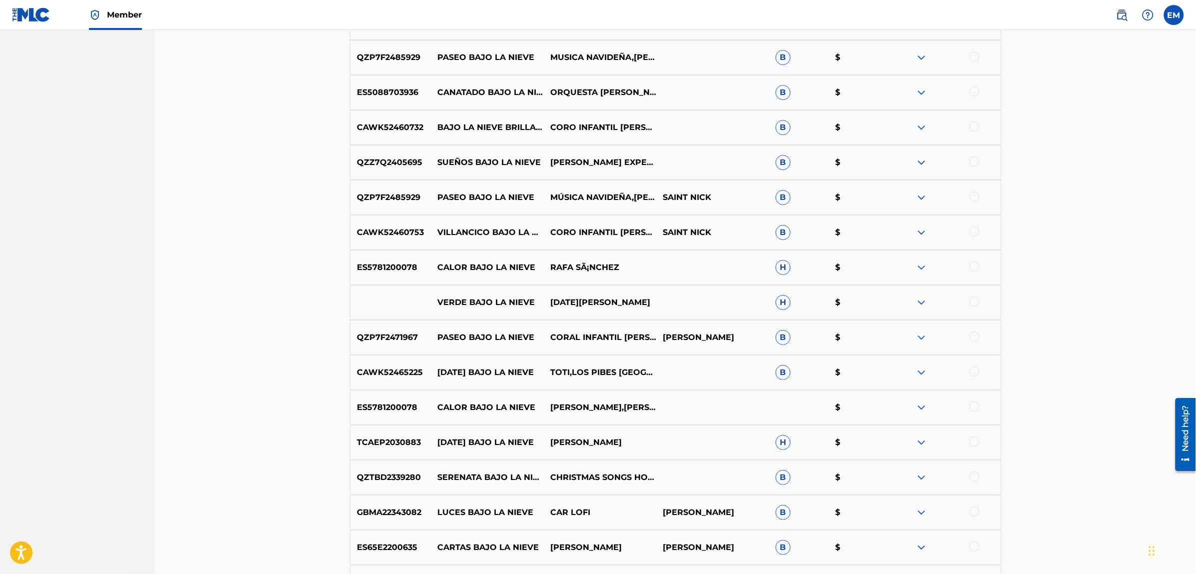
scroll to position [1608, 0]
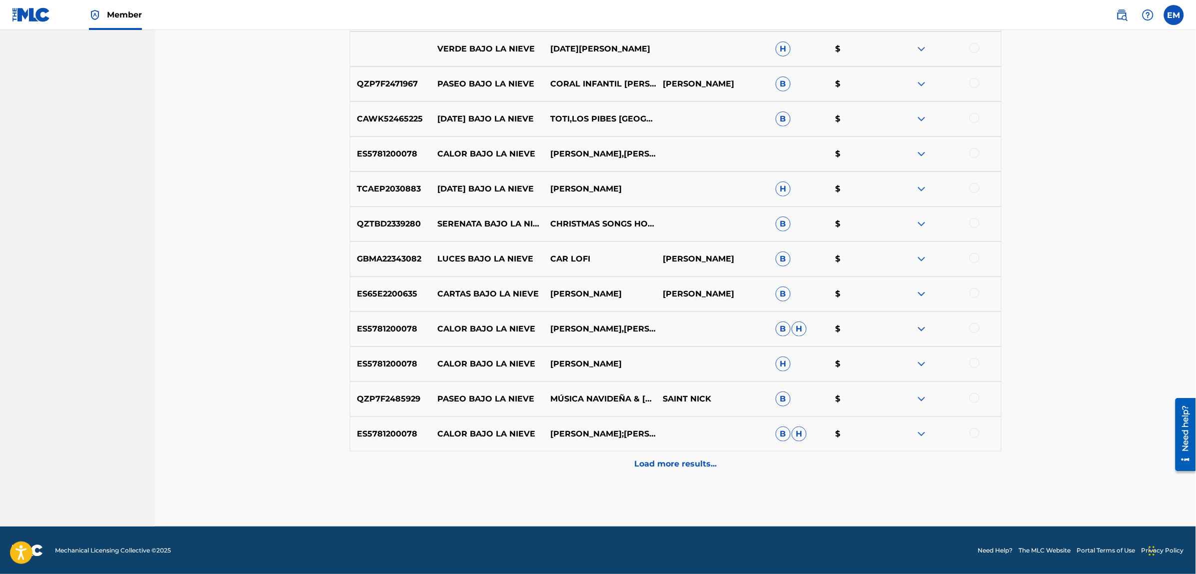
click at [686, 463] on p "Load more results..." at bounding box center [675, 464] width 82 height 12
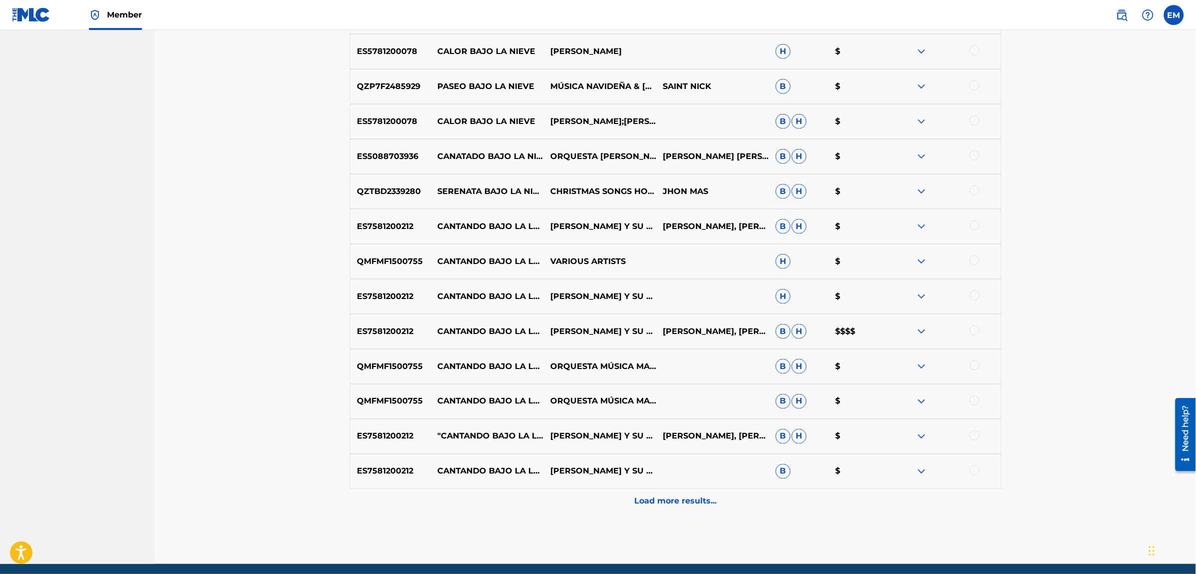
scroll to position [2058, 0]
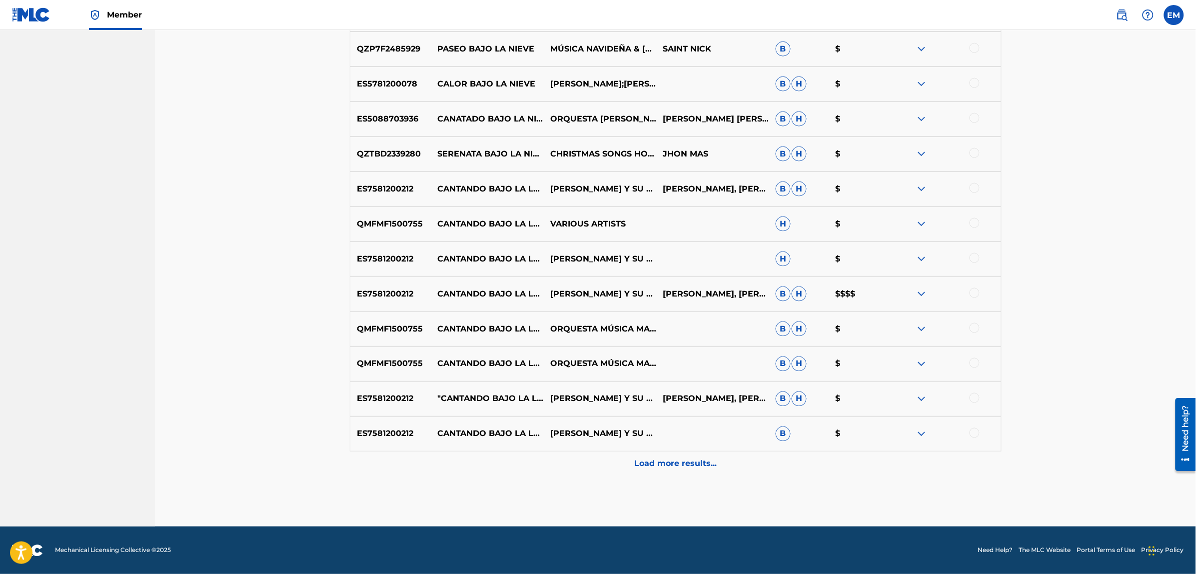
click at [660, 456] on div "Load more results..." at bounding box center [676, 463] width 652 height 25
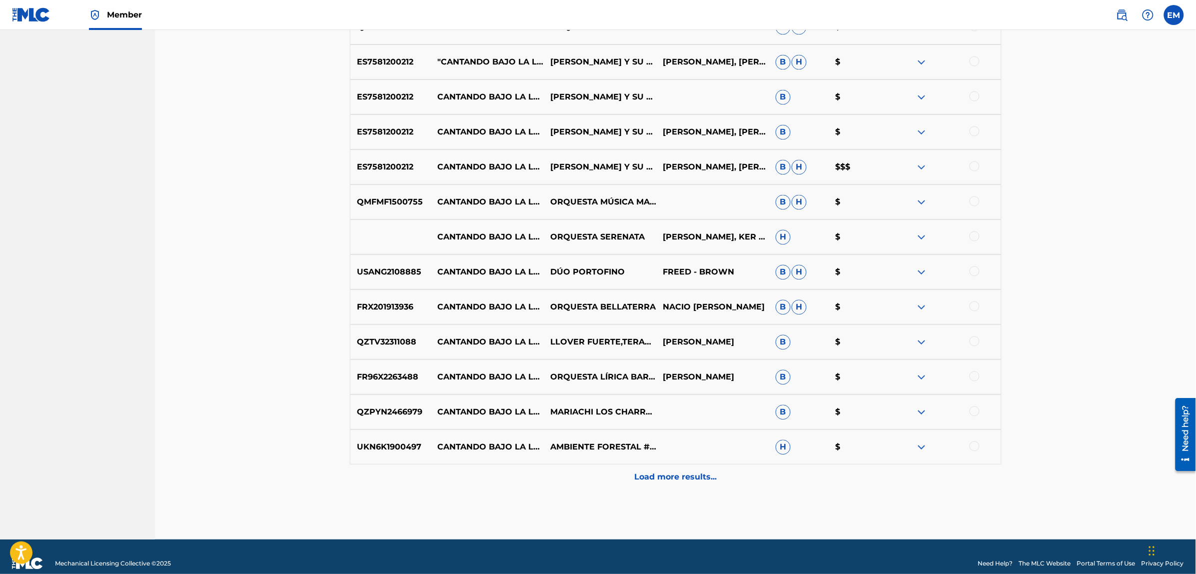
scroll to position [2407, 0]
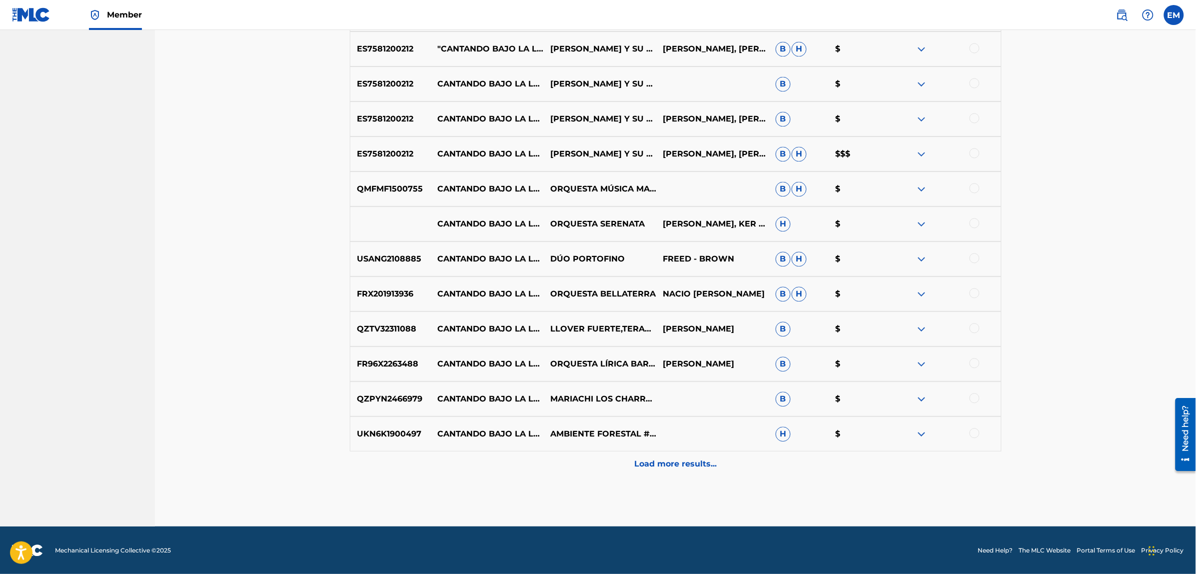
click at [672, 466] on p "Load more results..." at bounding box center [675, 464] width 82 height 12
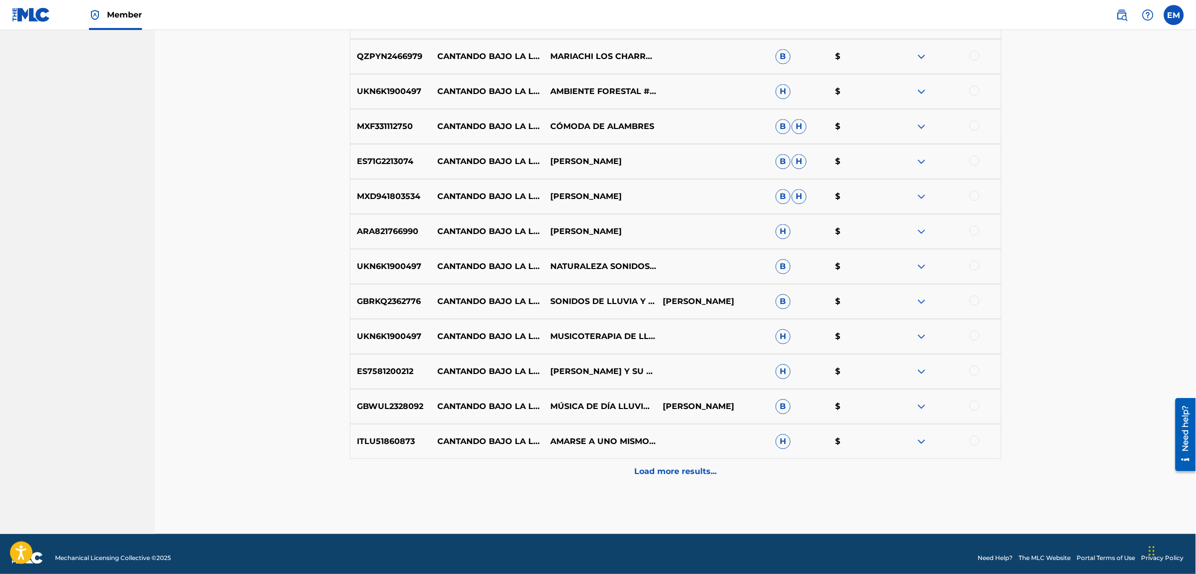
scroll to position [2757, 0]
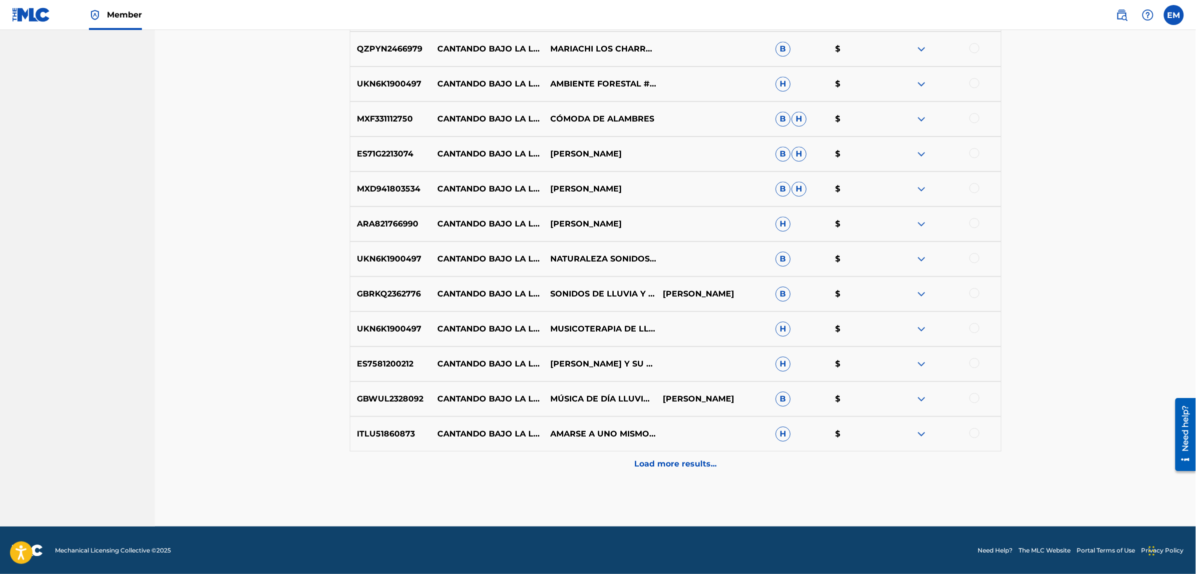
click at [674, 459] on p "Load more results..." at bounding box center [675, 464] width 82 height 12
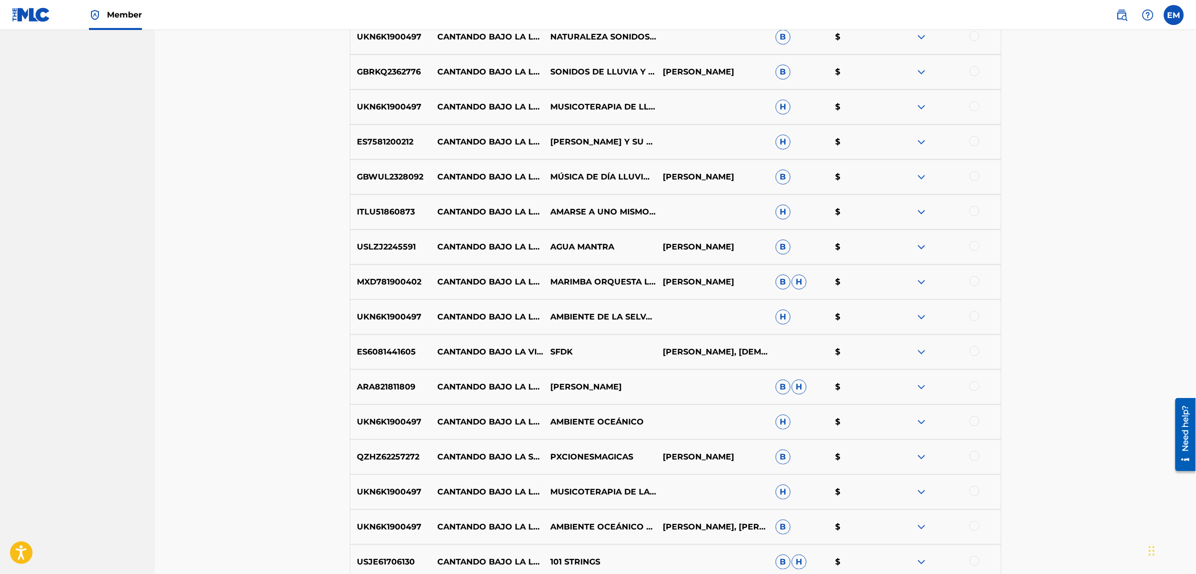
scroll to position [3007, 0]
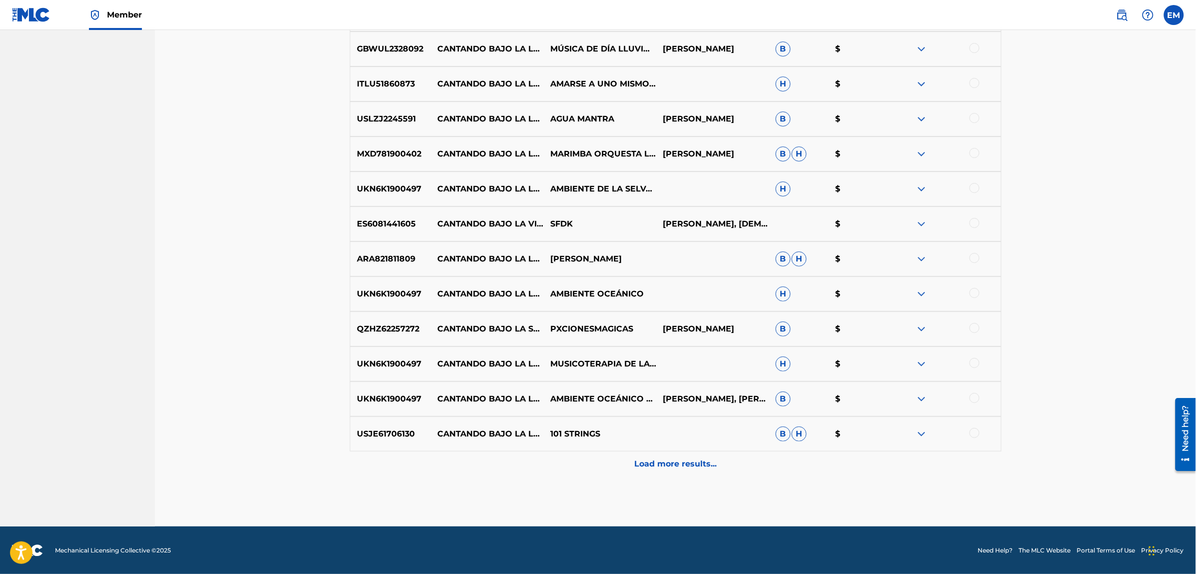
click at [681, 468] on p "Load more results..." at bounding box center [675, 464] width 82 height 12
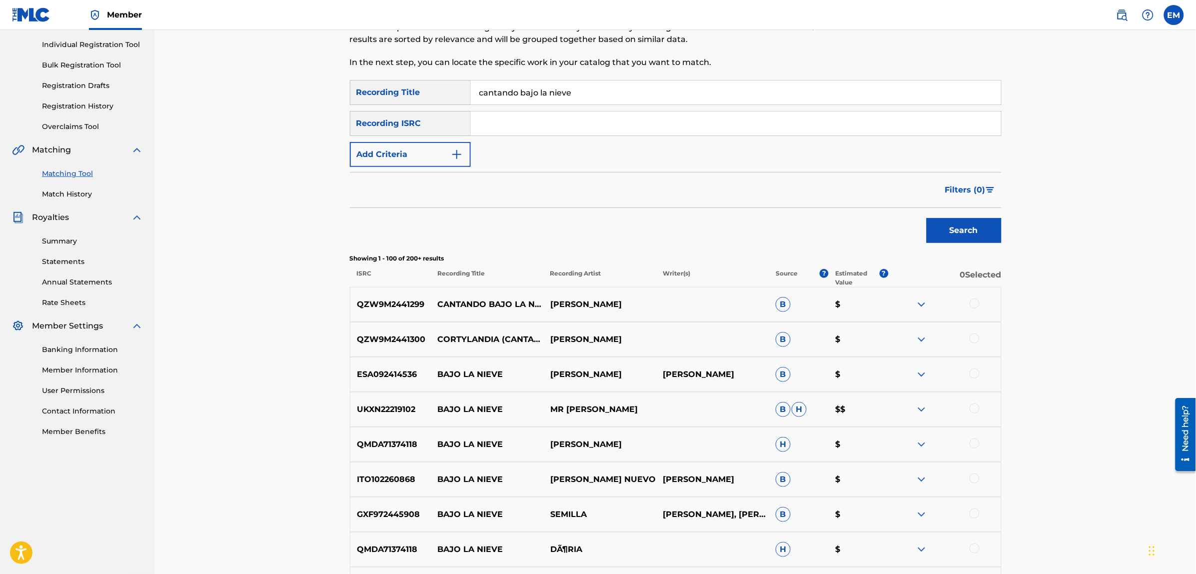
scroll to position [0, 0]
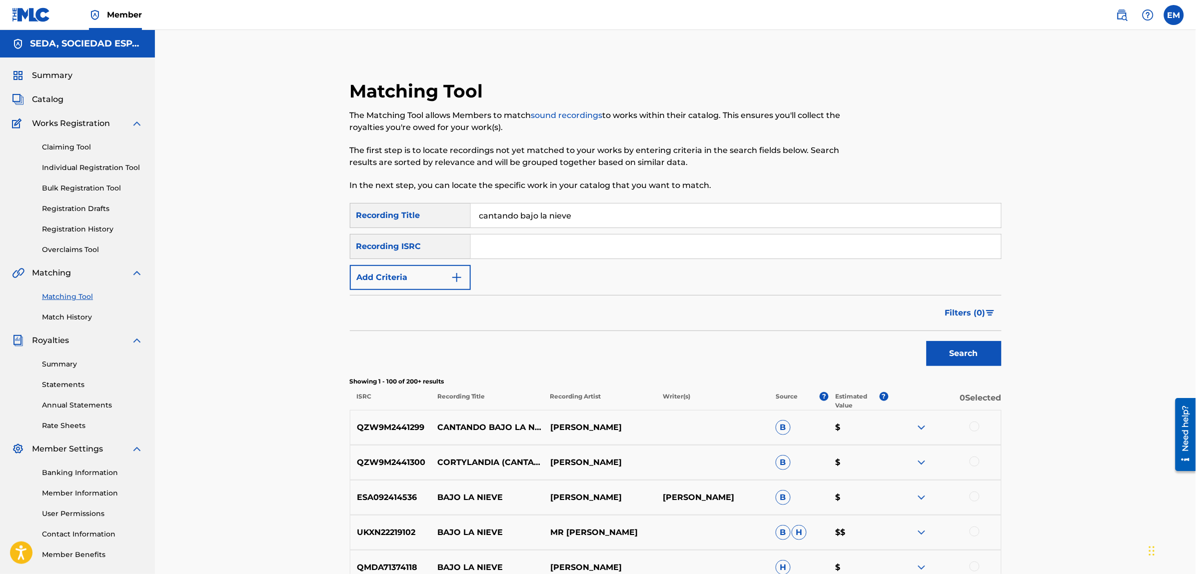
click at [388, 273] on button "Add Criteria" at bounding box center [410, 277] width 121 height 25
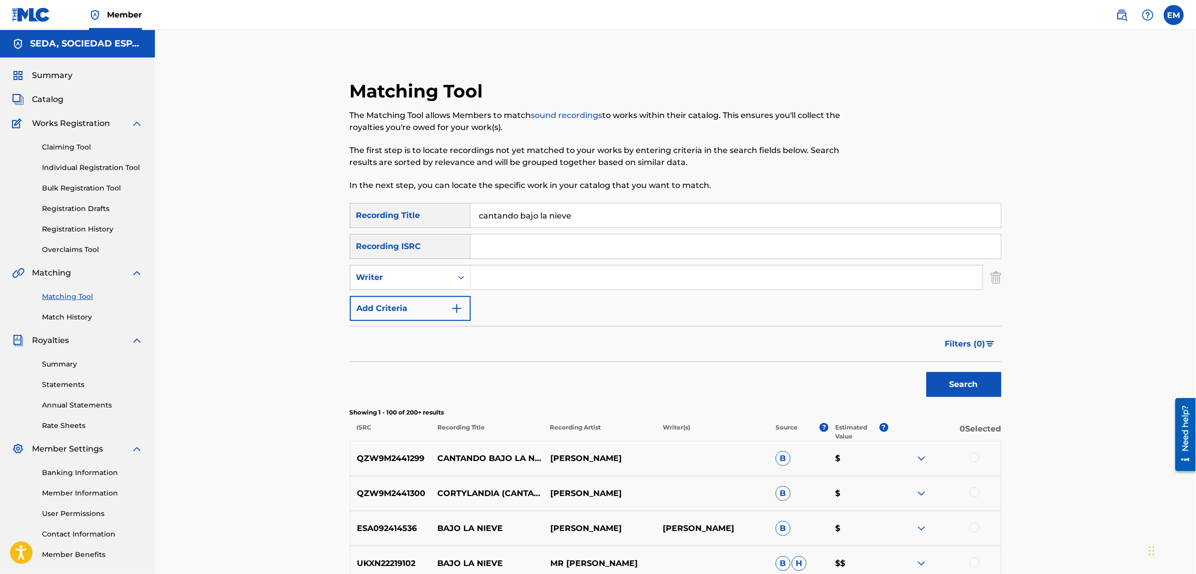
click at [516, 275] on input "Search Form" at bounding box center [727, 277] width 512 height 24
type input "[PERSON_NAME]"
click at [927, 372] on button "Search" at bounding box center [964, 384] width 75 height 25
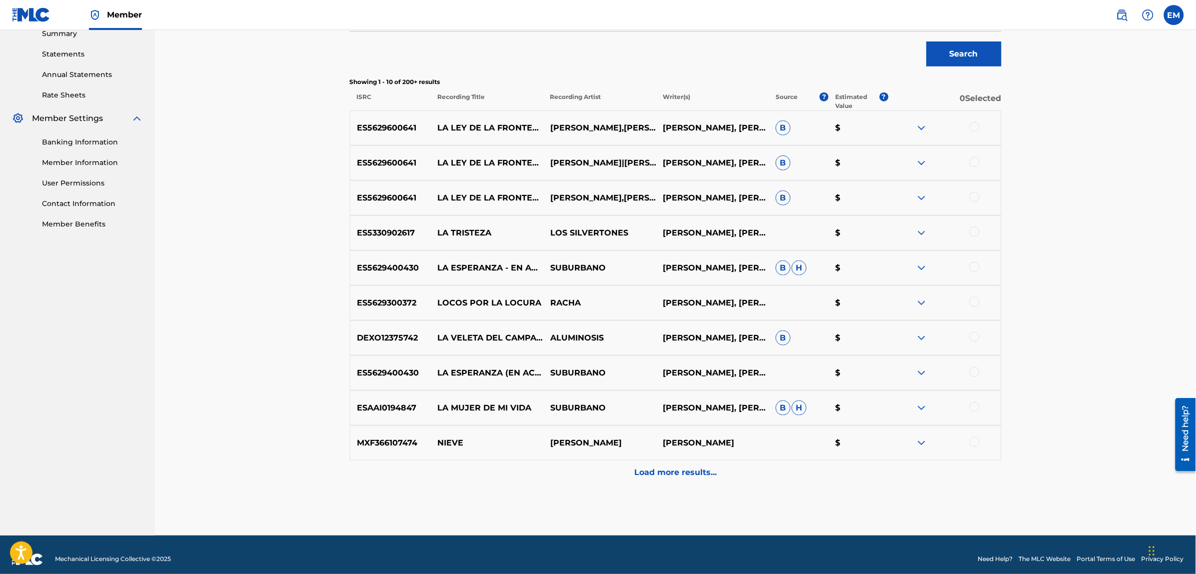
scroll to position [340, 0]
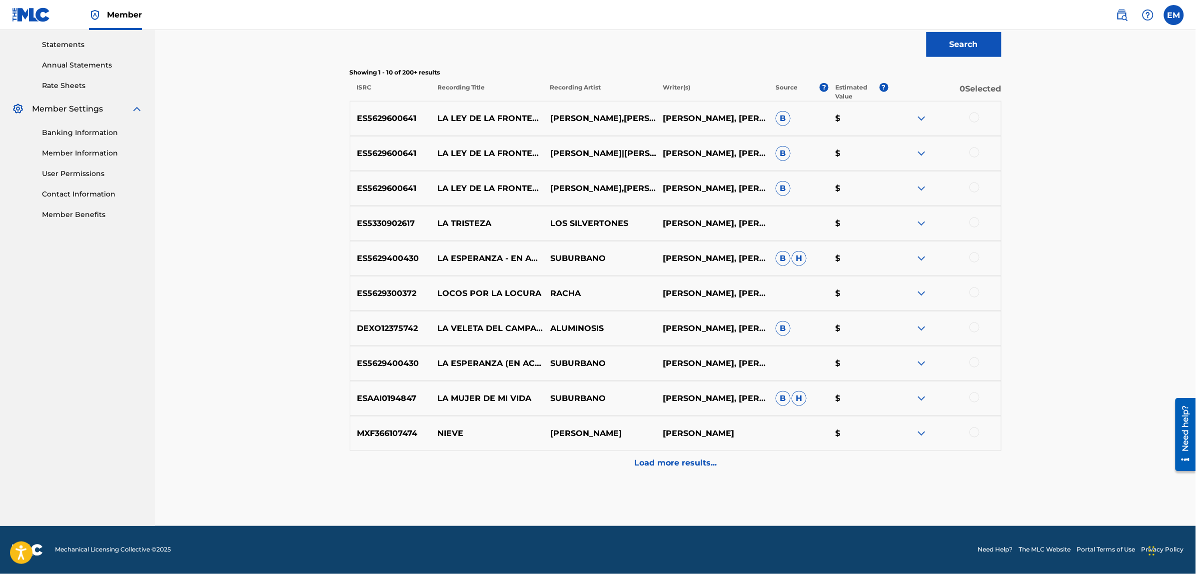
click at [668, 466] on p "Load more results..." at bounding box center [675, 463] width 82 height 12
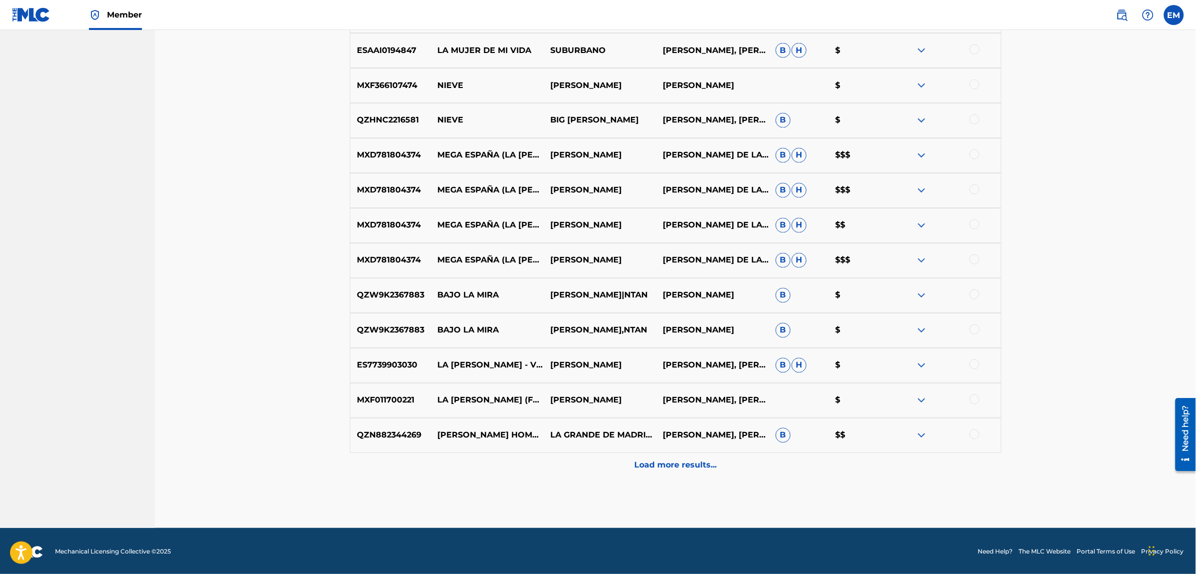
scroll to position [690, 0]
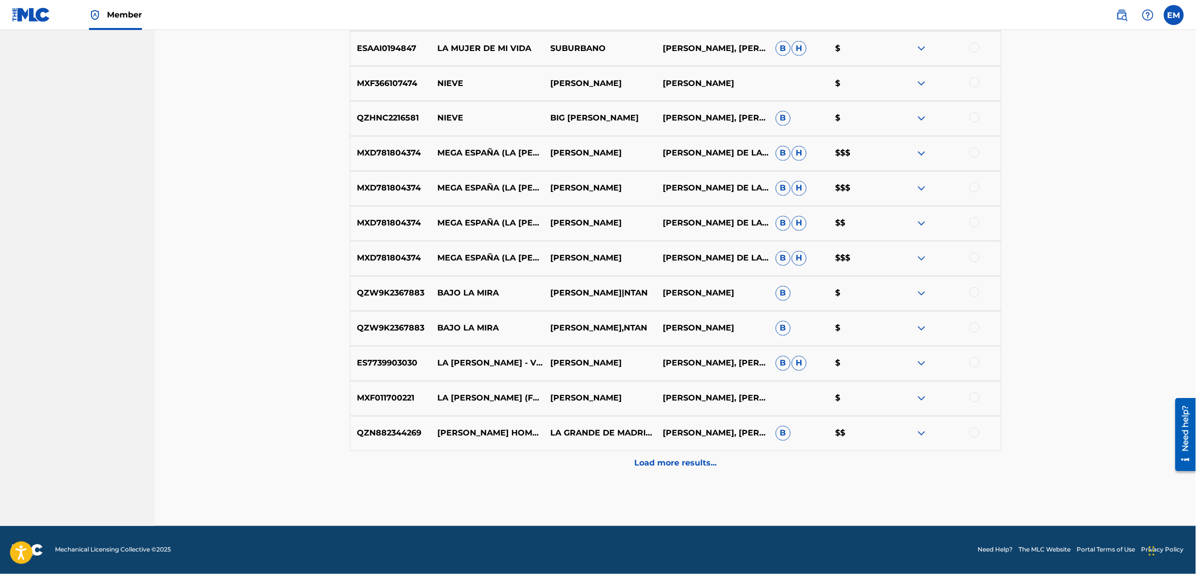
click at [656, 460] on p "Load more results..." at bounding box center [675, 463] width 82 height 12
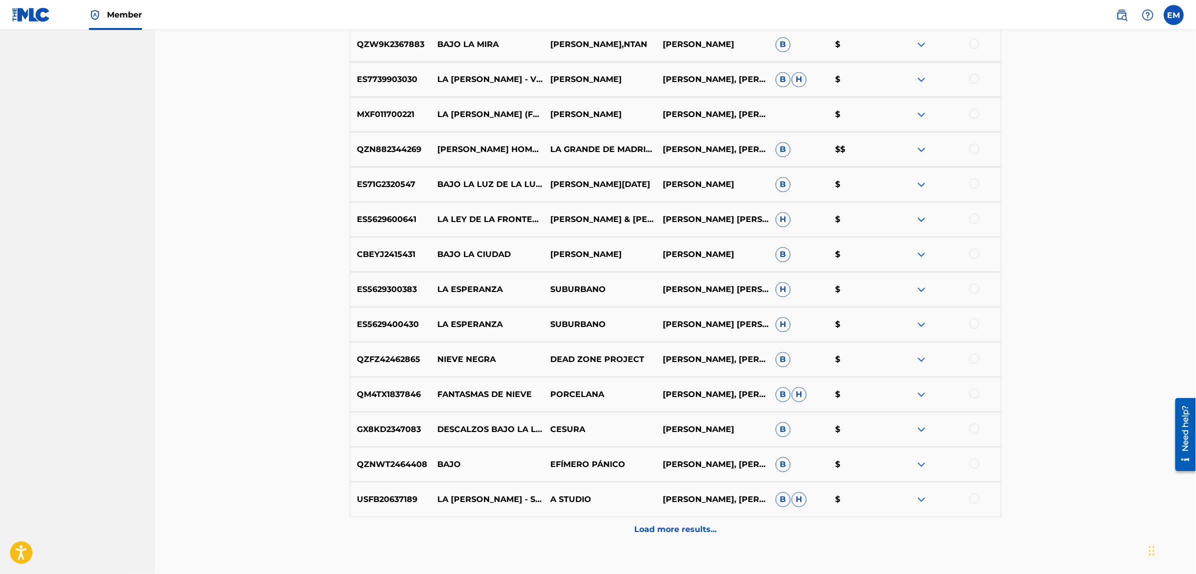
scroll to position [1040, 0]
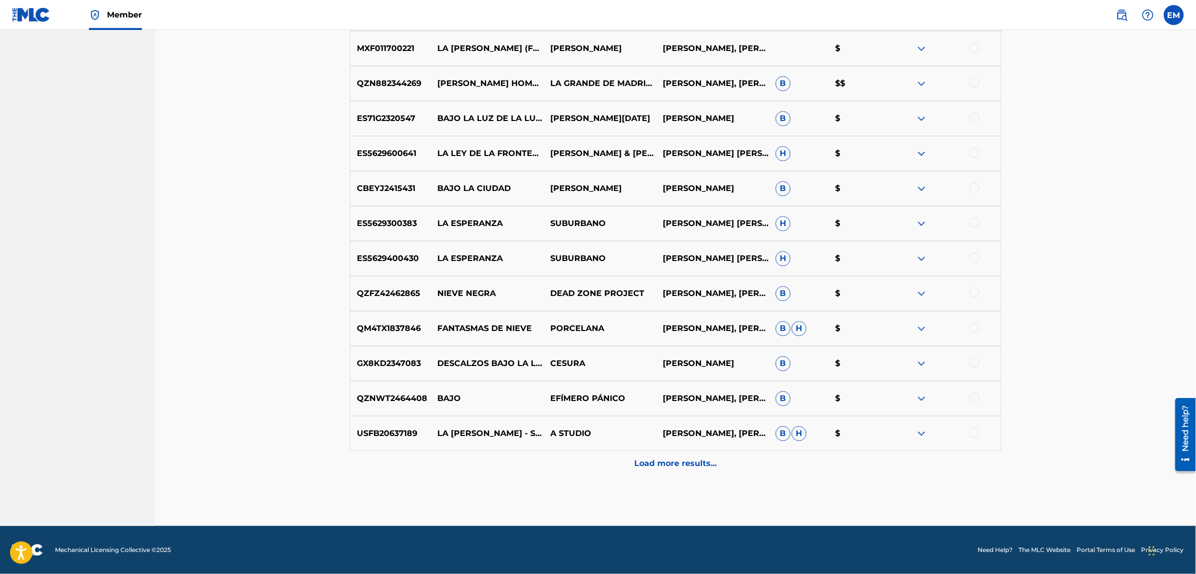
click at [676, 463] on p "Load more results..." at bounding box center [675, 463] width 82 height 12
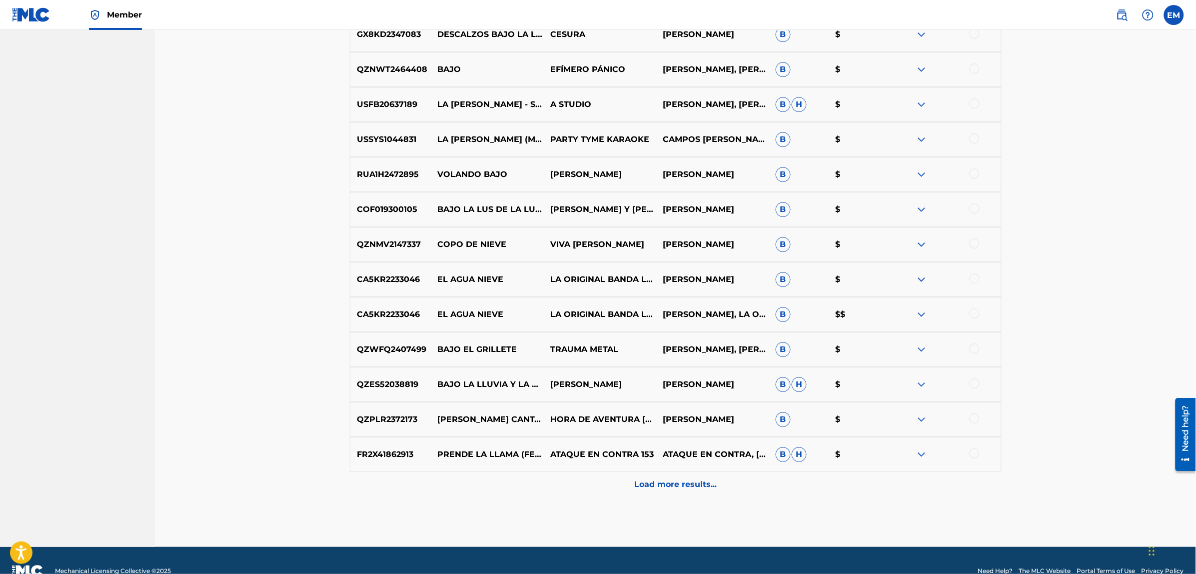
scroll to position [1389, 0]
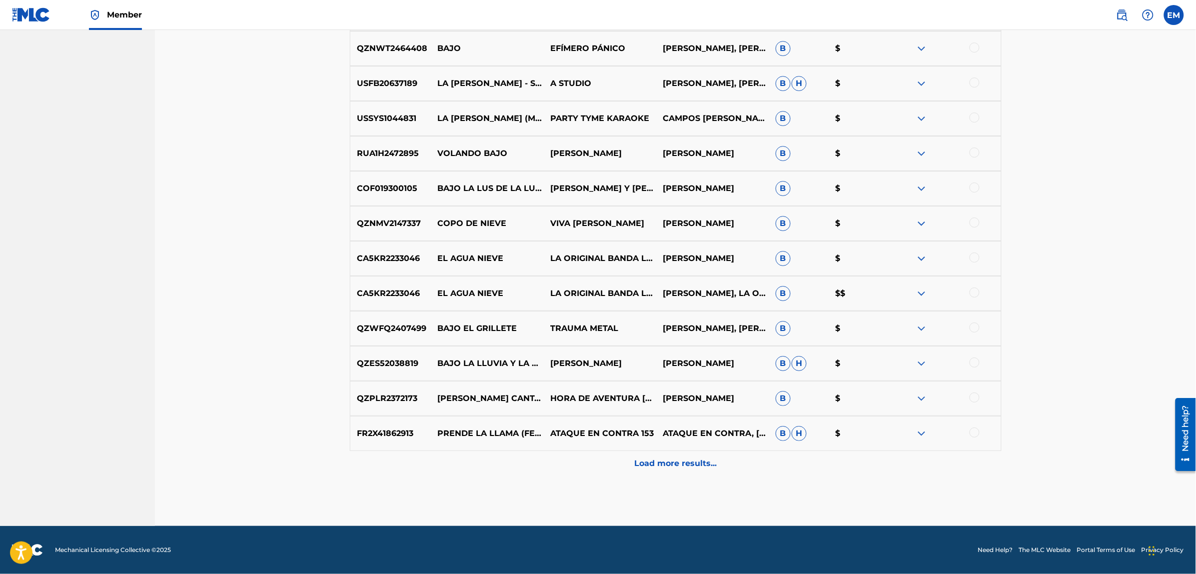
click at [671, 463] on p "Load more results..." at bounding box center [675, 463] width 82 height 12
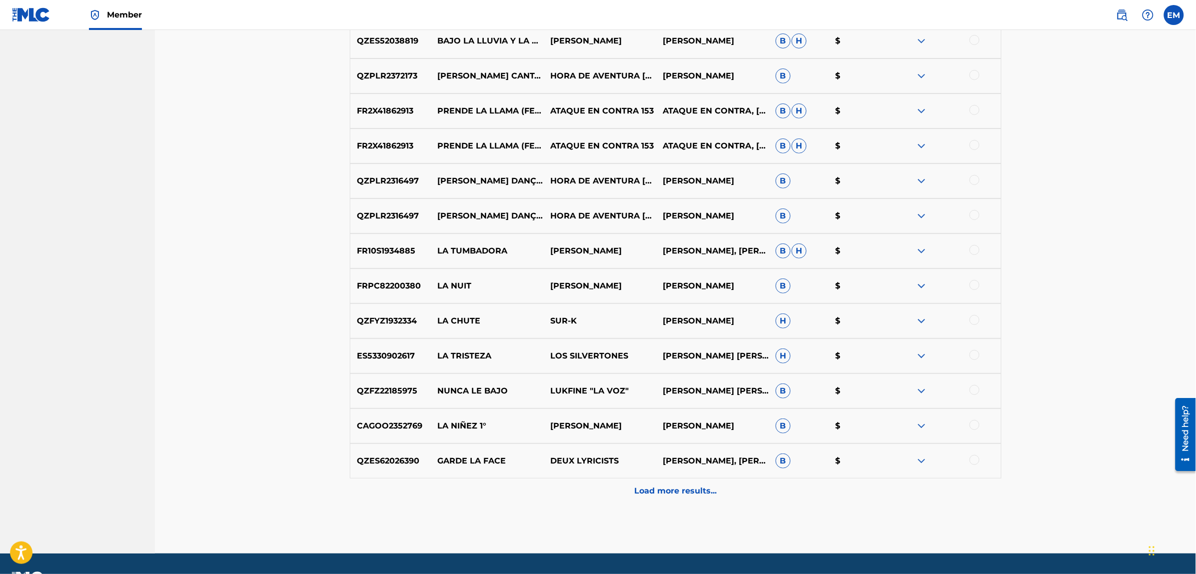
scroll to position [1739, 0]
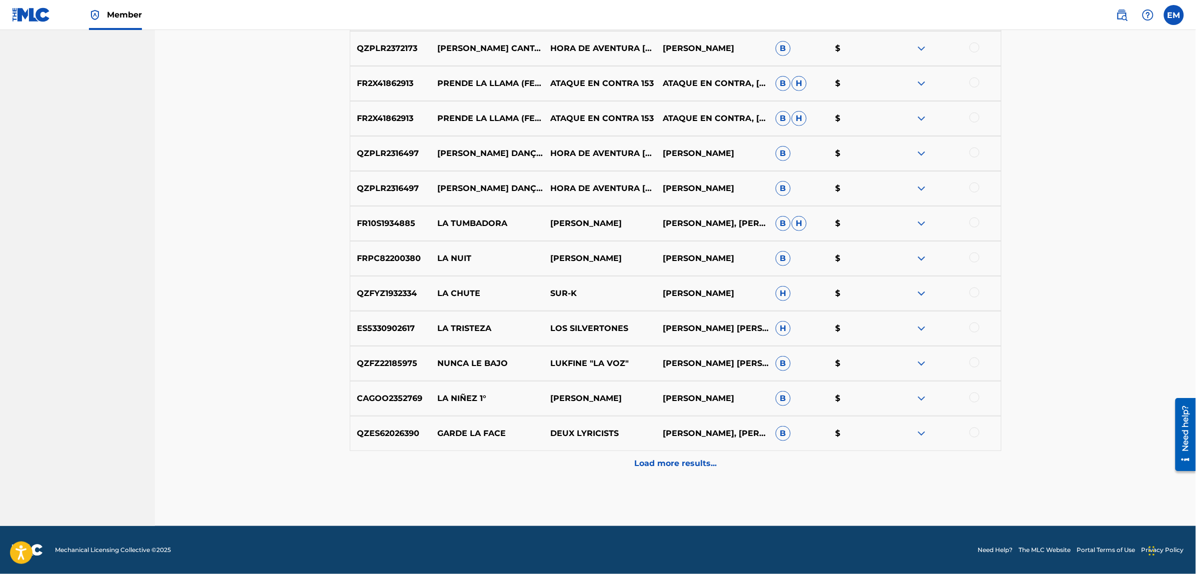
click at [701, 461] on p "Load more results..." at bounding box center [675, 463] width 82 height 12
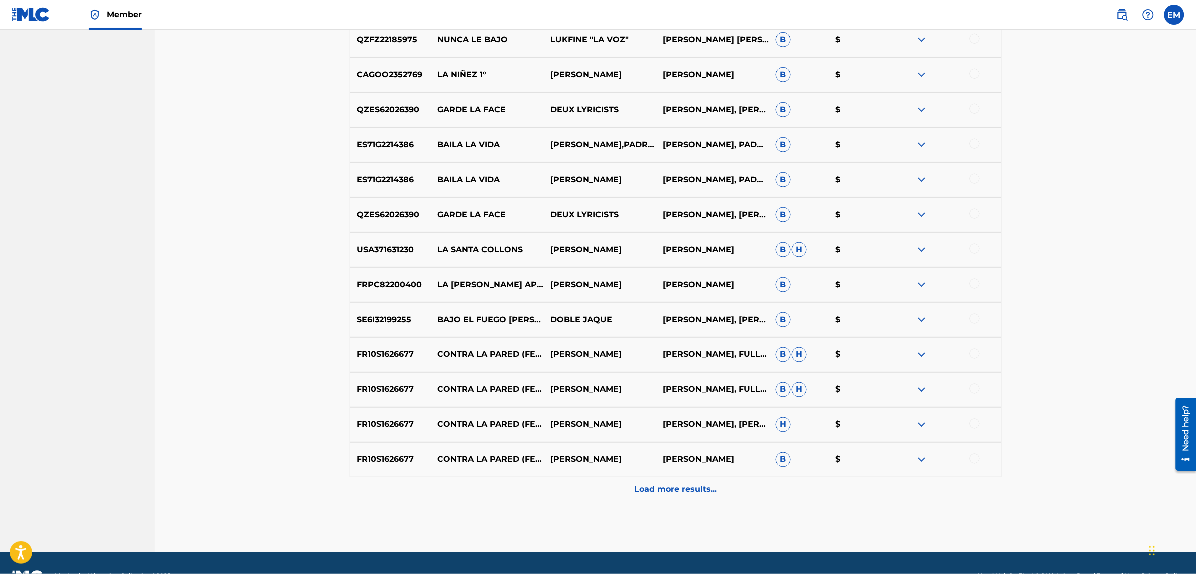
scroll to position [2089, 0]
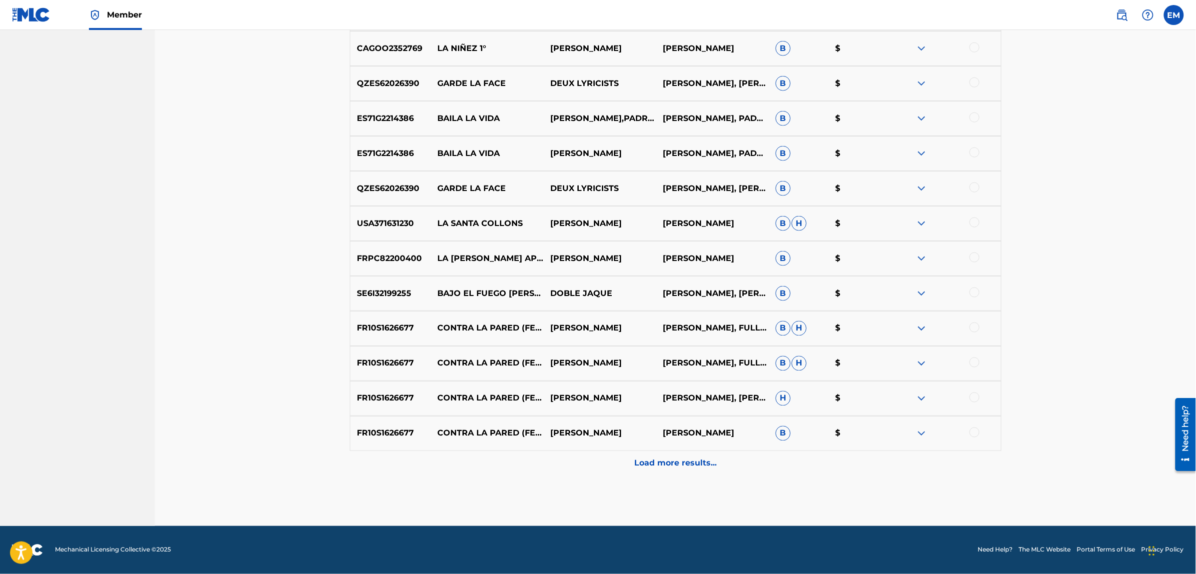
click at [673, 454] on div "Load more results..." at bounding box center [676, 463] width 652 height 25
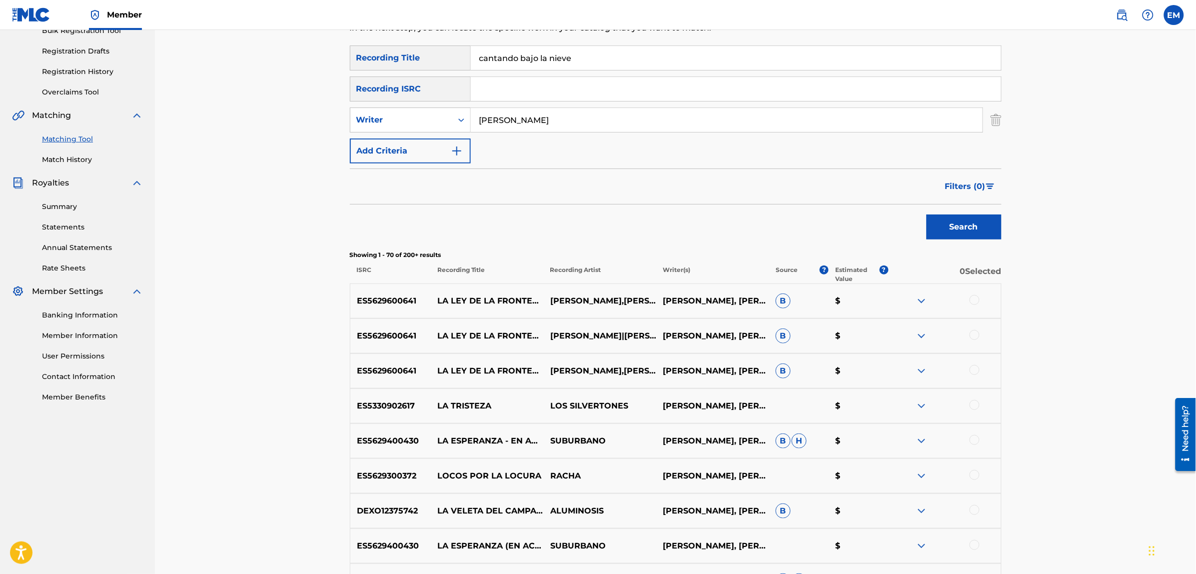
scroll to position [0, 0]
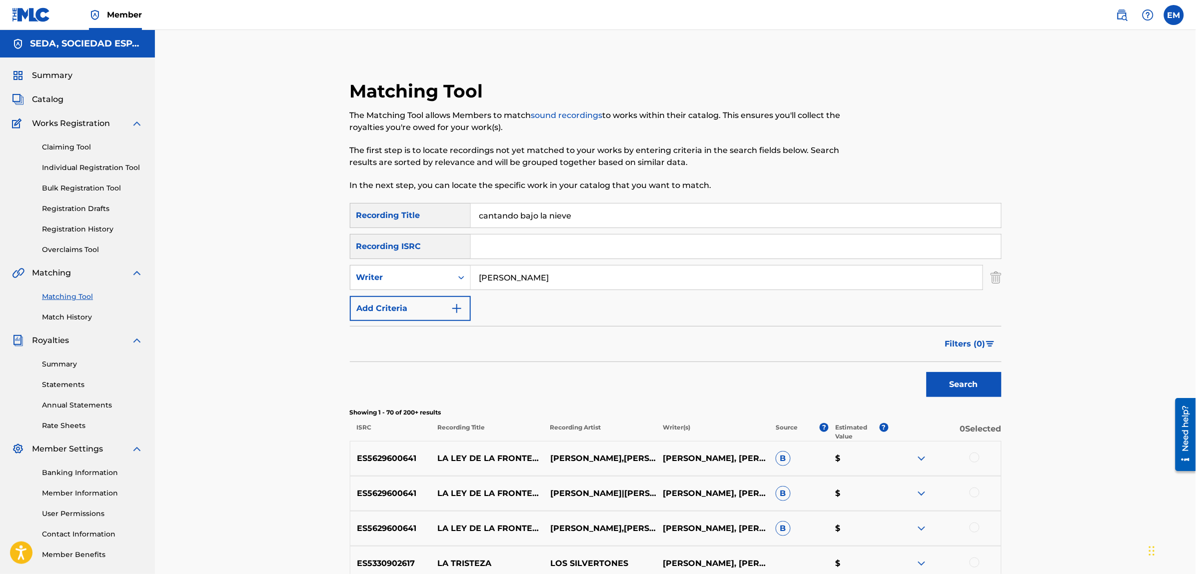
click at [420, 306] on button "Add Criteria" at bounding box center [410, 308] width 121 height 25
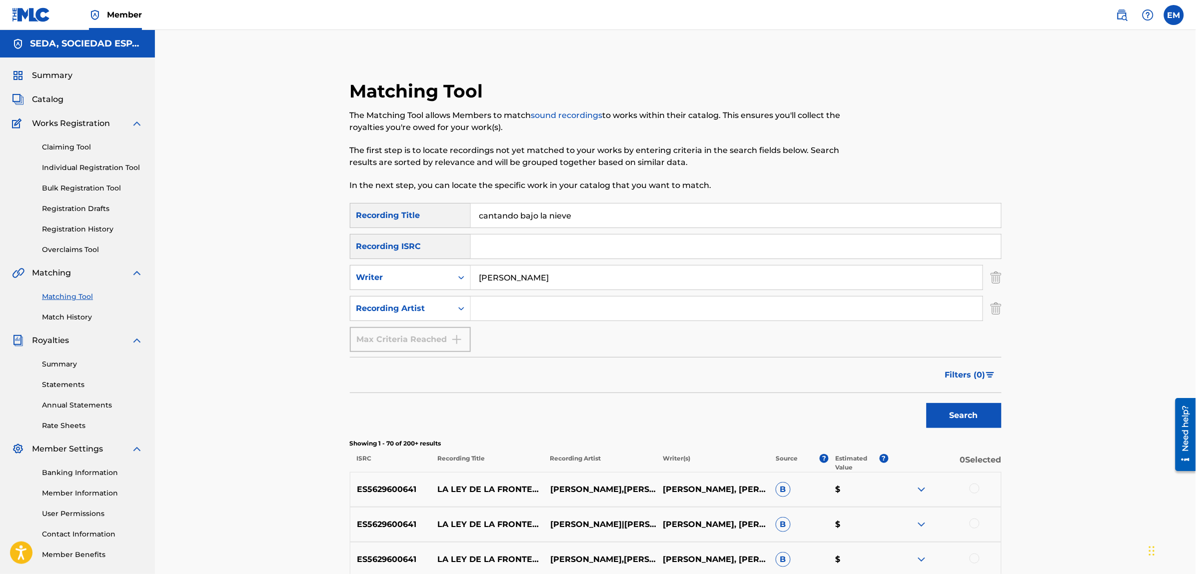
click at [496, 304] on input "Search Form" at bounding box center [727, 308] width 512 height 24
type input "suburbana"
click at [927, 403] on button "Search" at bounding box center [964, 415] width 75 height 25
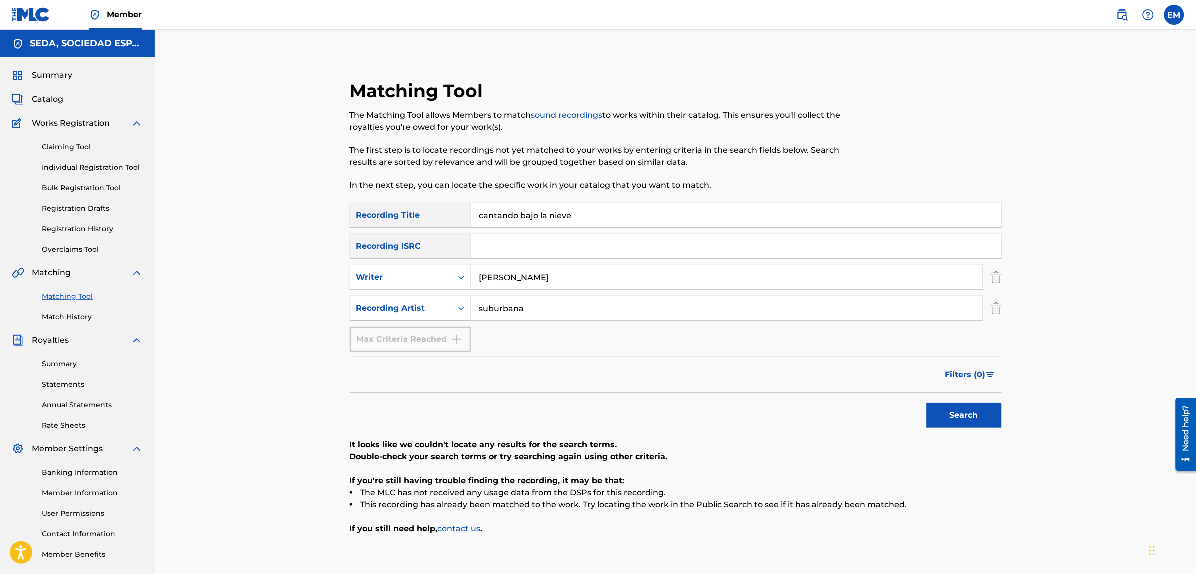
drag, startPoint x: 530, startPoint y: 309, endPoint x: 464, endPoint y: 307, distance: 66.0
click at [464, 307] on div "SearchWithCriteriaa49ca9e8-6334-465f-b0b8-6754badd8d63 Recording Artist suburba…" at bounding box center [676, 308] width 652 height 25
click at [927, 403] on button "Search" at bounding box center [964, 415] width 75 height 25
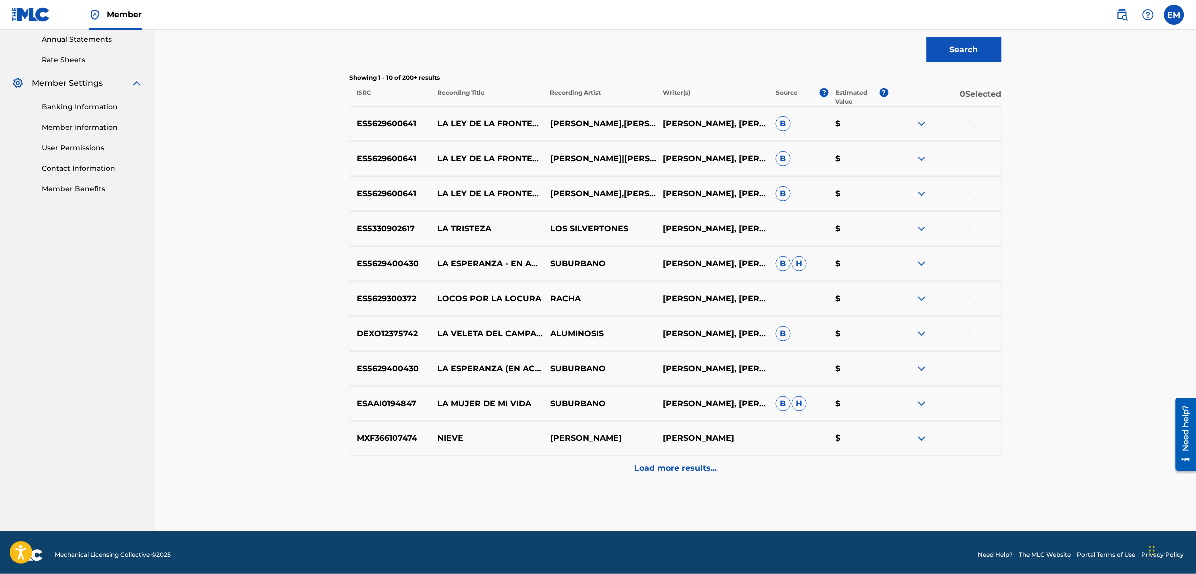
scroll to position [370, 0]
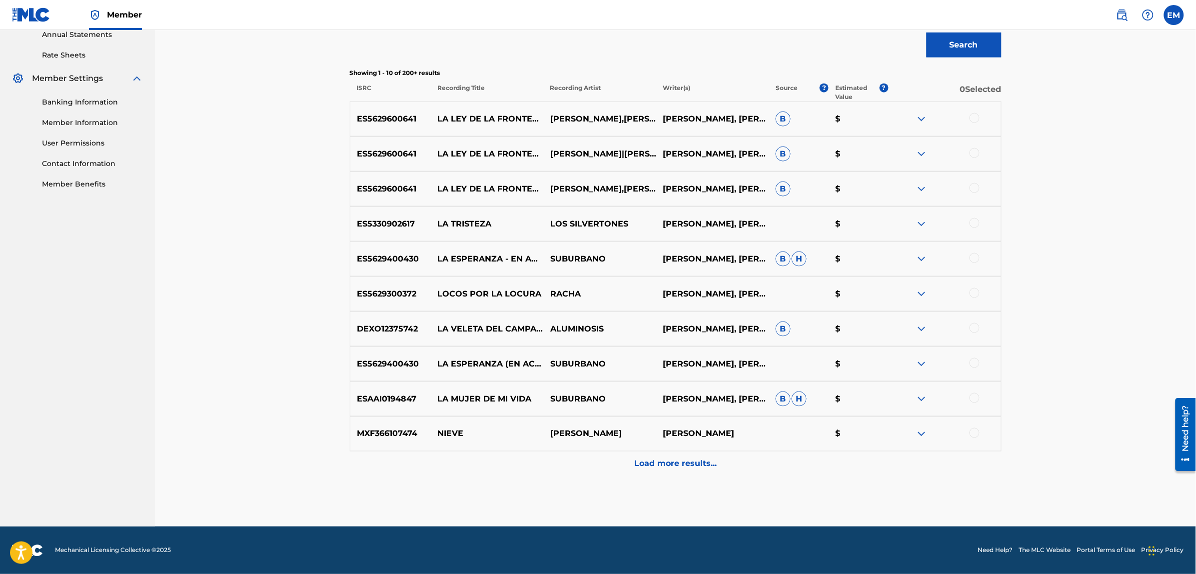
click at [652, 460] on p "Load more results..." at bounding box center [675, 464] width 82 height 12
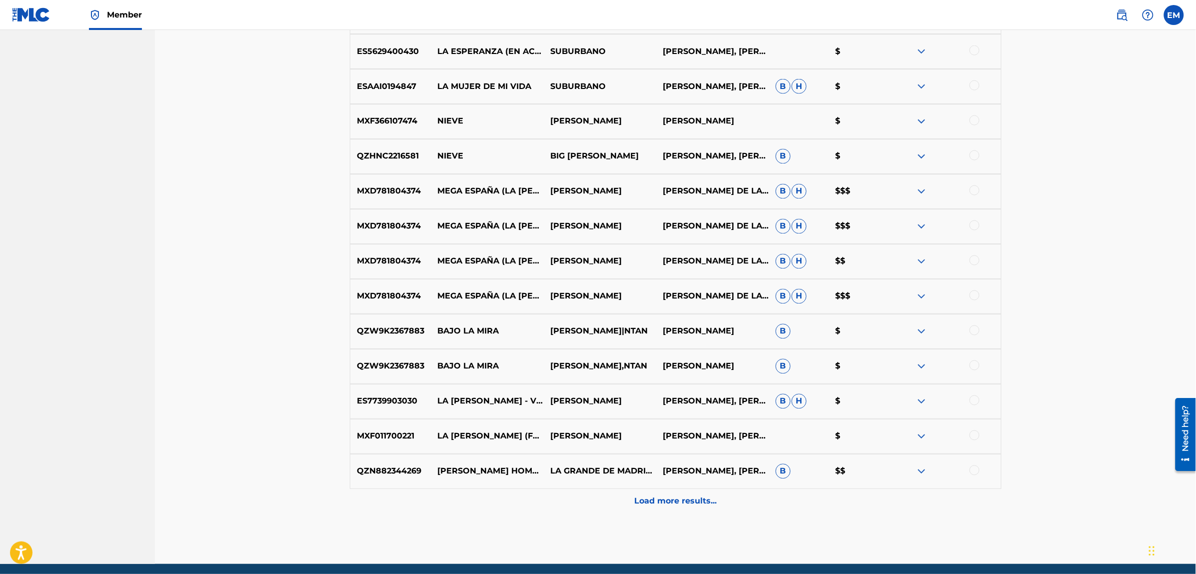
scroll to position [720, 0]
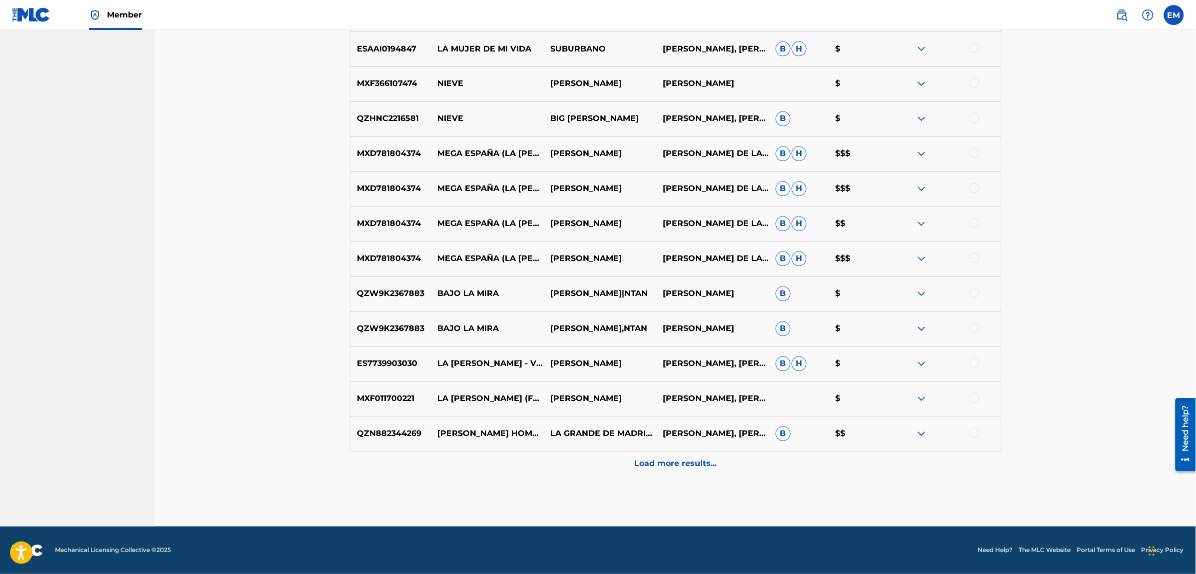
click at [655, 468] on p "Load more results..." at bounding box center [675, 464] width 82 height 12
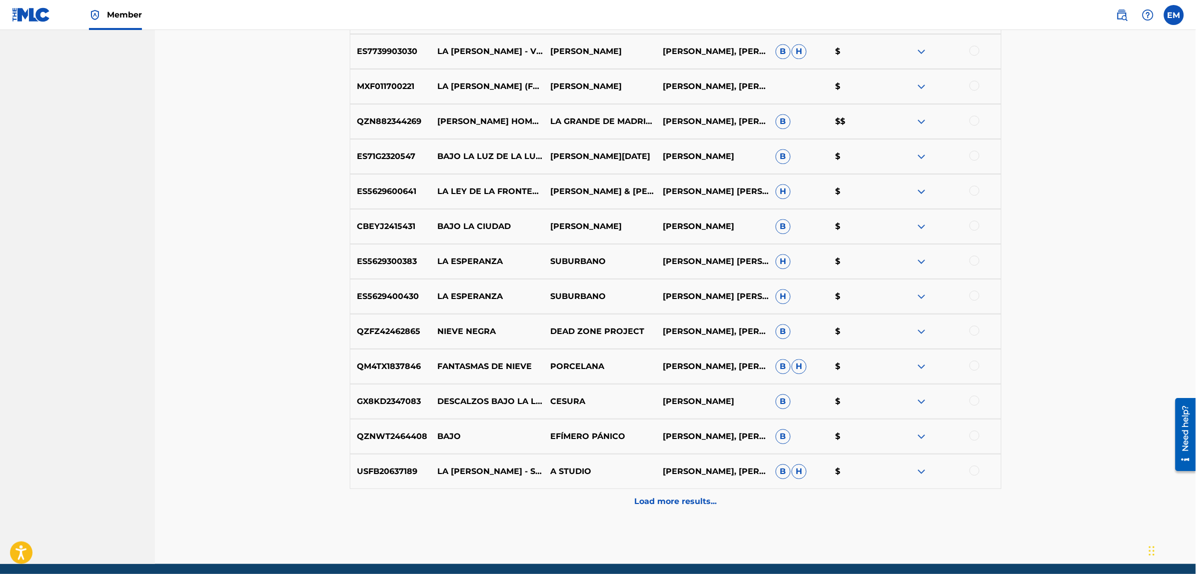
scroll to position [1070, 0]
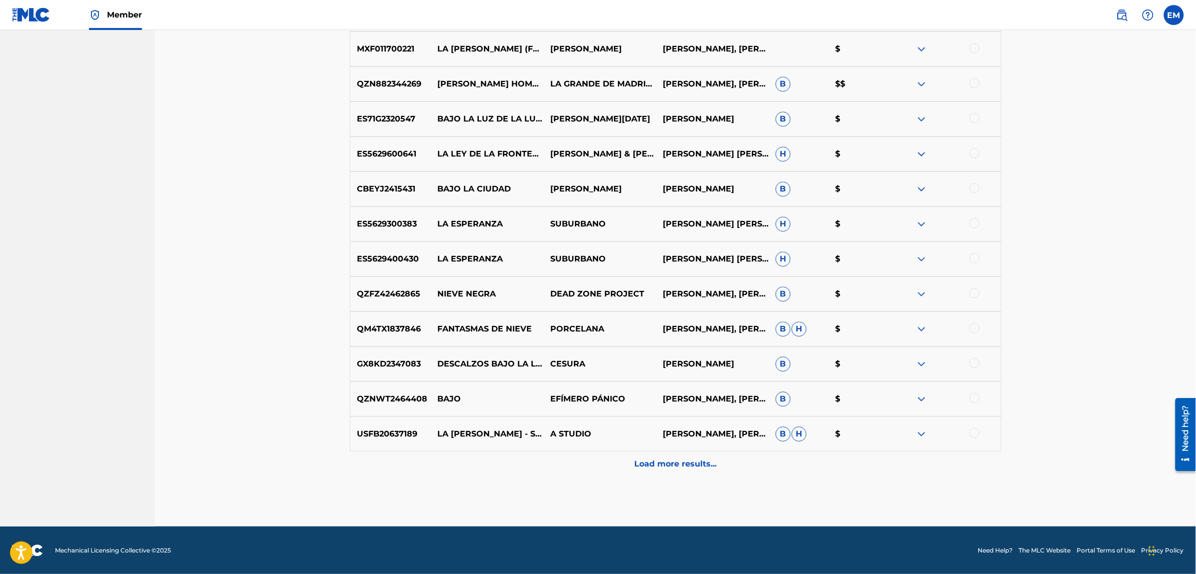
click at [646, 466] on p "Load more results..." at bounding box center [675, 464] width 82 height 12
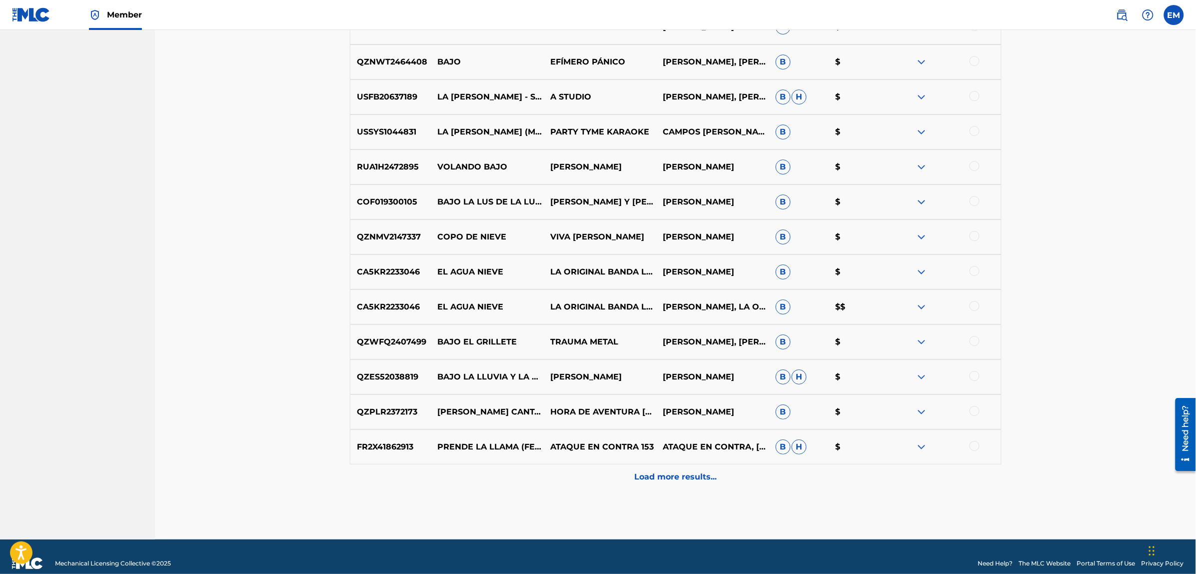
scroll to position [1420, 0]
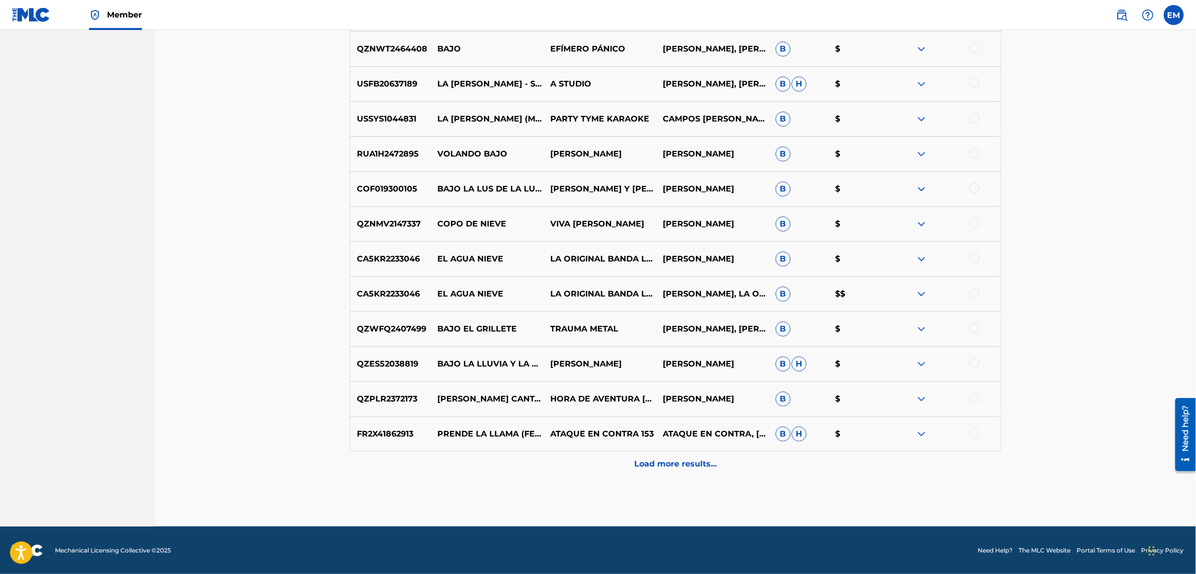
click at [675, 470] on p "Load more results..." at bounding box center [675, 464] width 82 height 12
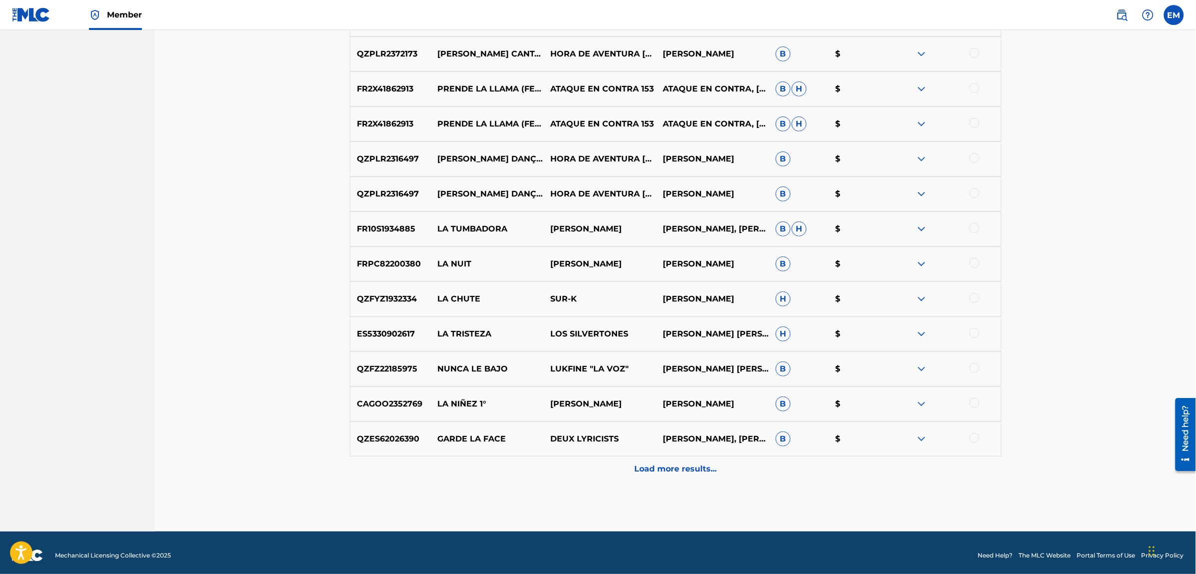
scroll to position [1770, 0]
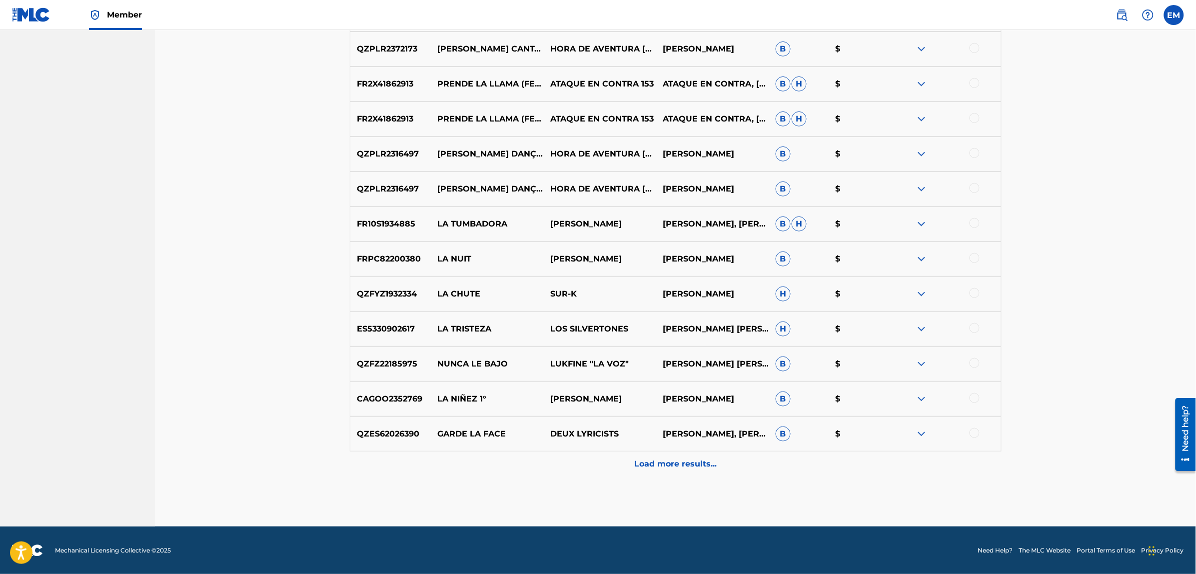
click at [683, 461] on p "Load more results..." at bounding box center [675, 464] width 82 height 12
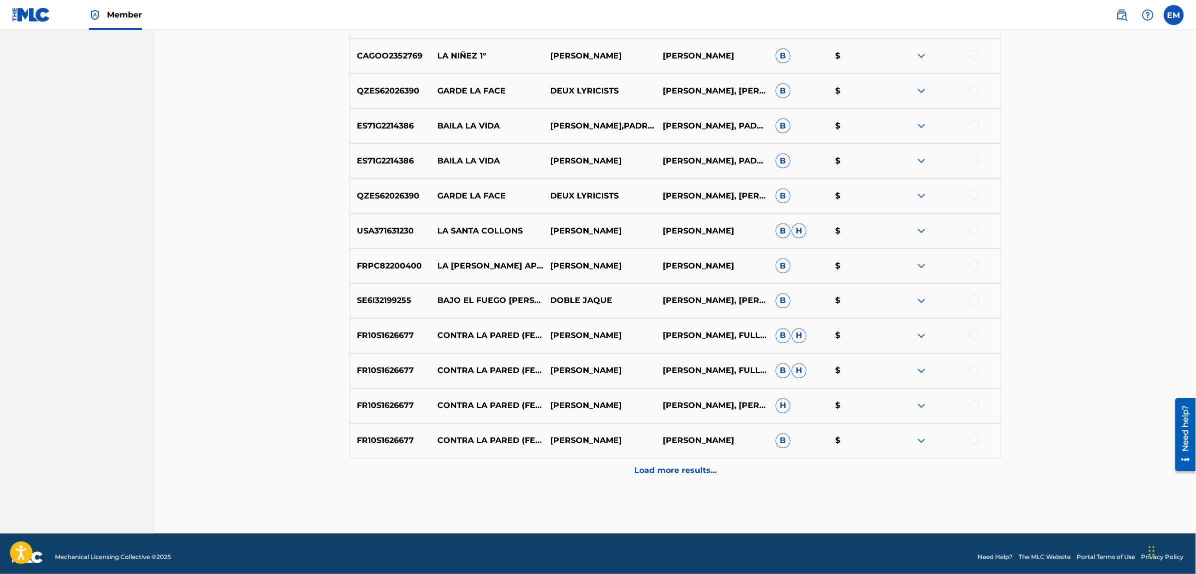
scroll to position [2120, 0]
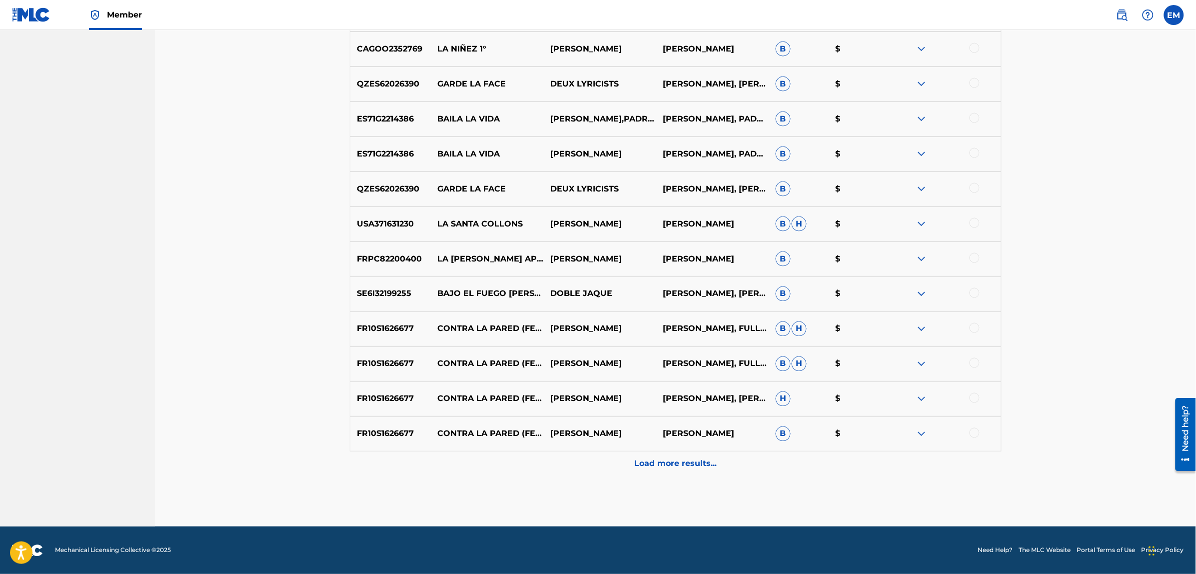
click at [662, 456] on div "Load more results..." at bounding box center [676, 463] width 652 height 25
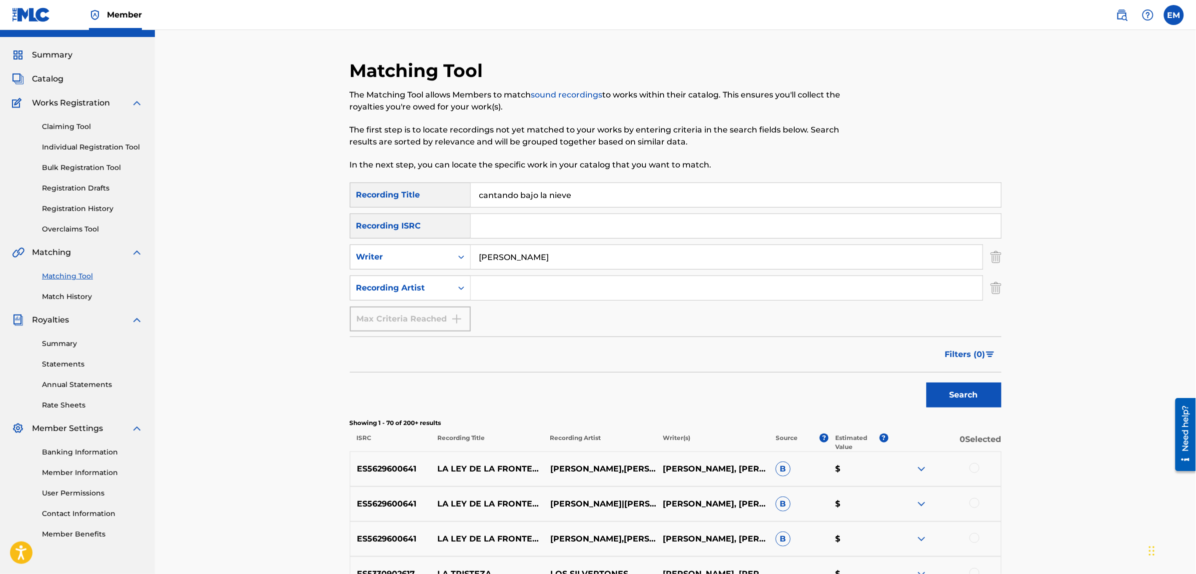
scroll to position [0, 0]
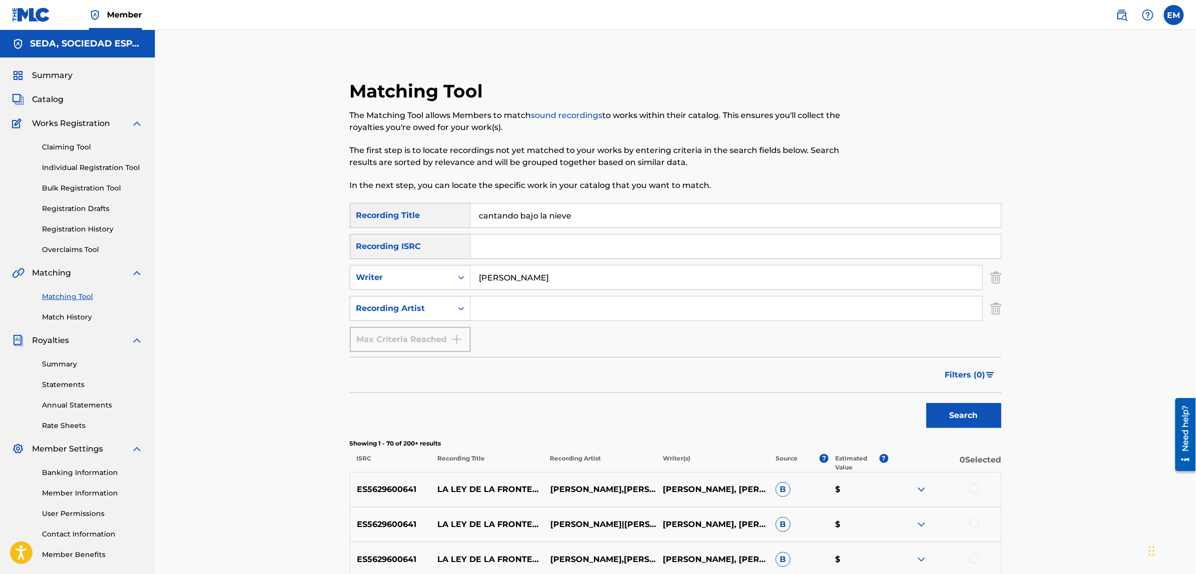
drag, startPoint x: 587, startPoint y: 211, endPoint x: 447, endPoint y: 226, distance: 140.7
click at [447, 226] on div "SearchWithCriteriaeb826cf4-73fb-47b6-8f23-29b7a03984e1 Recording Title cantando…" at bounding box center [676, 215] width 652 height 25
click at [927, 403] on button "Search" at bounding box center [964, 415] width 75 height 25
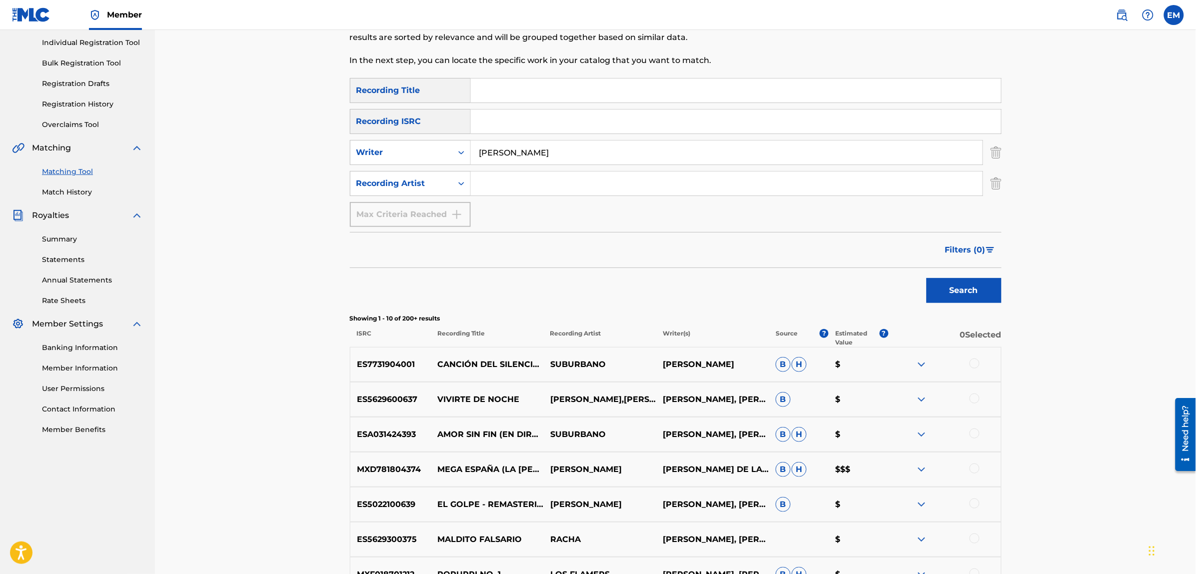
scroll to position [187, 0]
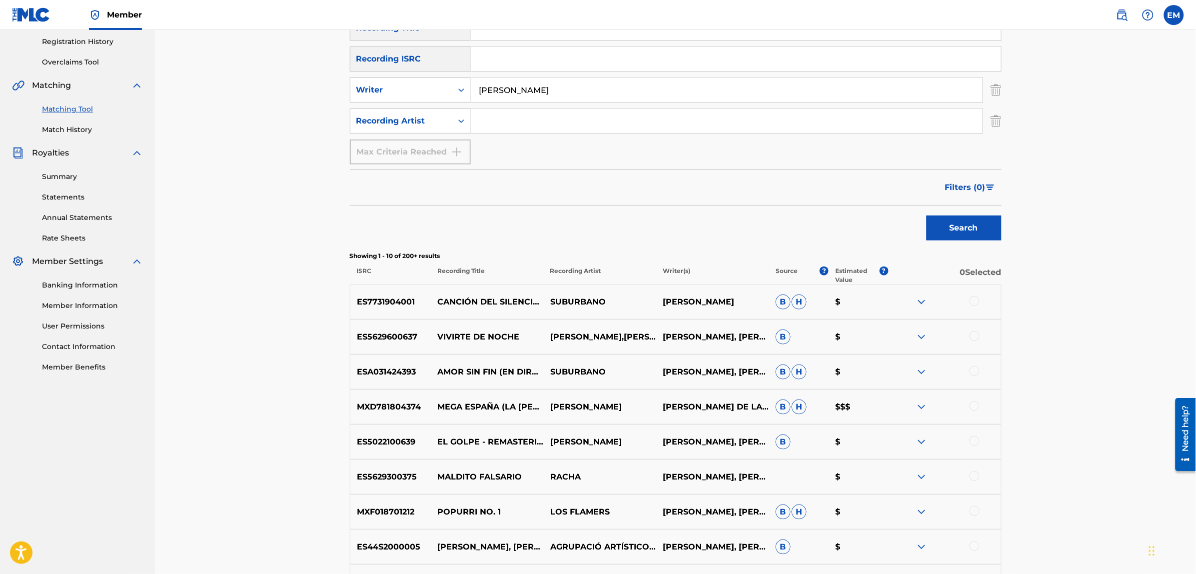
click at [971, 474] on div at bounding box center [975, 476] width 10 height 10
click at [703, 485] on button "Match 1 Group" at bounding box center [702, 492] width 110 height 25
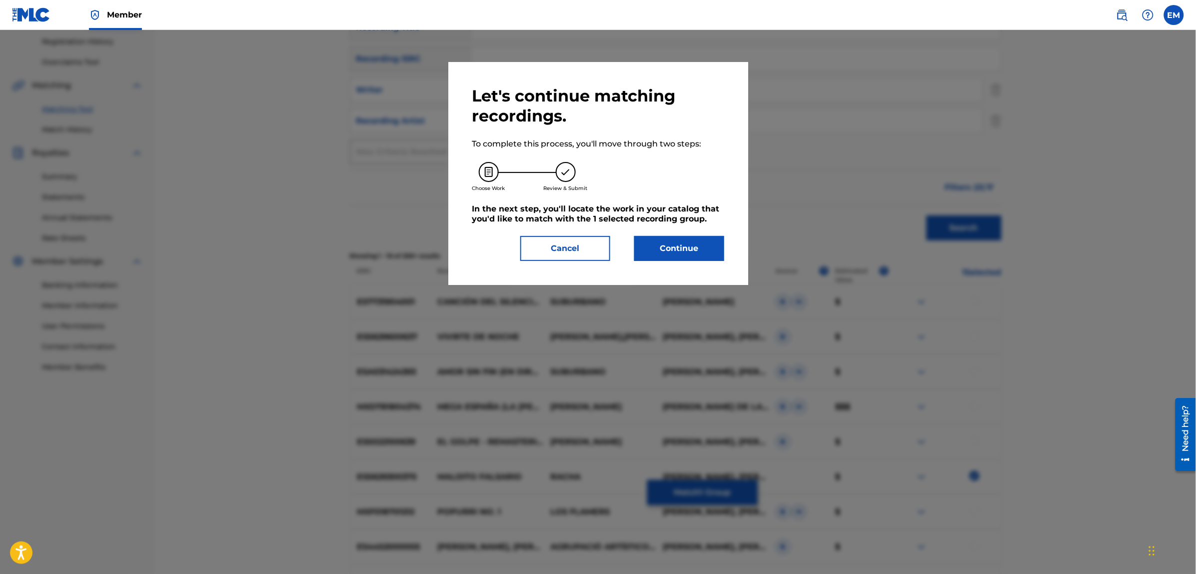
click at [668, 243] on button "Continue" at bounding box center [679, 248] width 90 height 25
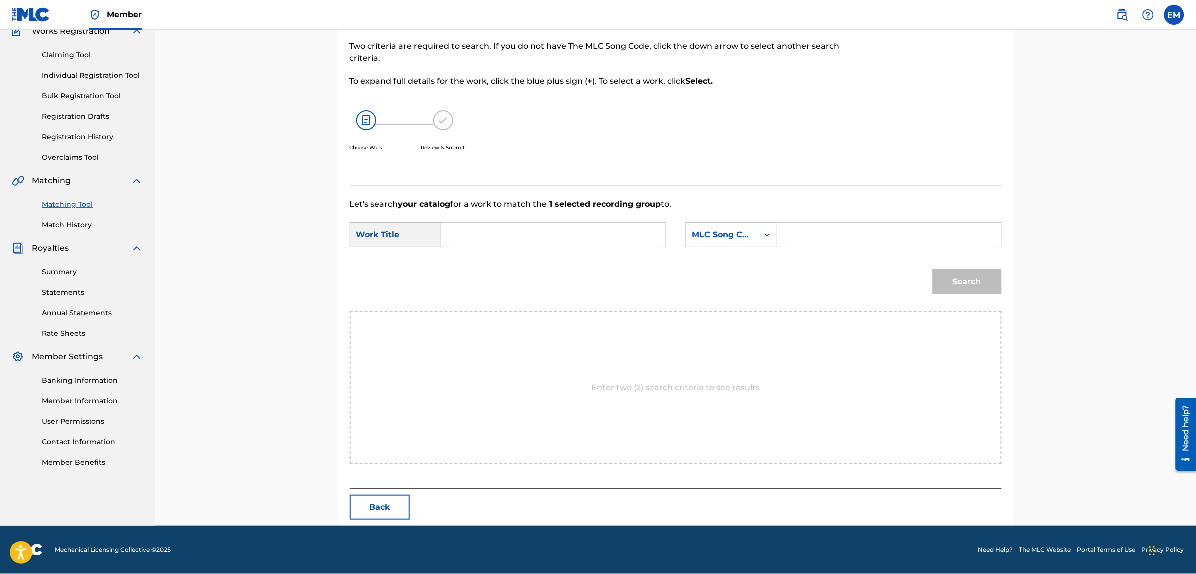
scroll to position [91, 0]
click at [547, 218] on form "SearchWithCriteria72b3355f-914e-4829-b95e-6d5d6f3d4239 Work Title SearchWithCri…" at bounding box center [676, 261] width 652 height 101
click at [543, 235] on input "Search Form" at bounding box center [553, 235] width 207 height 24
click at [537, 260] on span "la nieve" at bounding box center [533, 257] width 31 height 9
type input "cantando bajo la nieve"
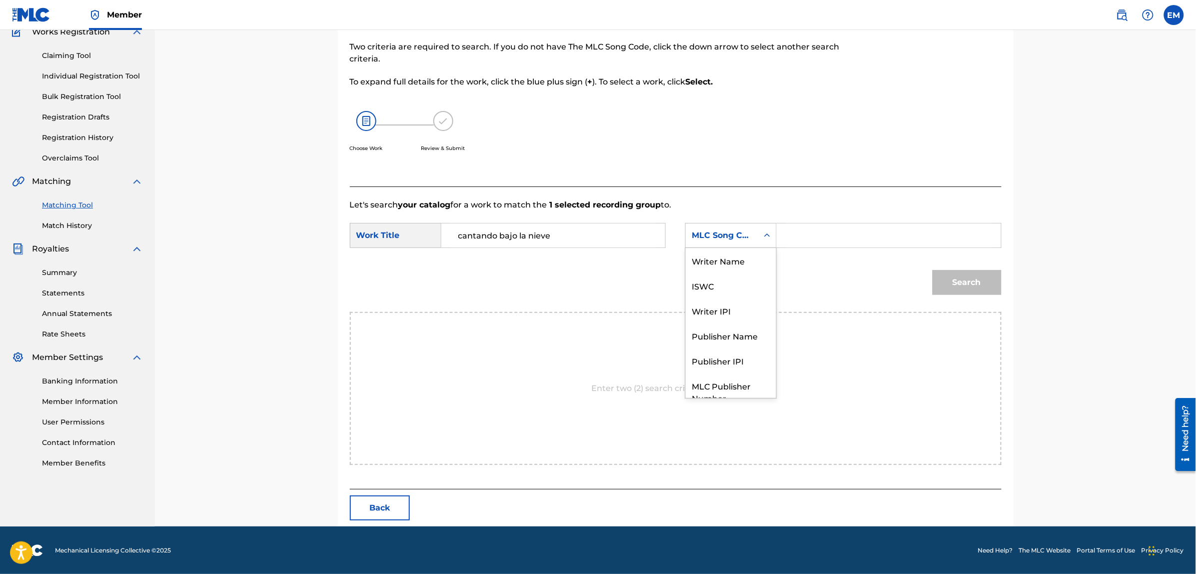
click at [717, 233] on div "MLC Song Code" at bounding box center [722, 235] width 60 height 12
click at [710, 268] on div "Writer Name" at bounding box center [731, 260] width 90 height 25
click at [805, 233] on input "Search Form" at bounding box center [888, 235] width 207 height 24
type input "[PERSON_NAME]"
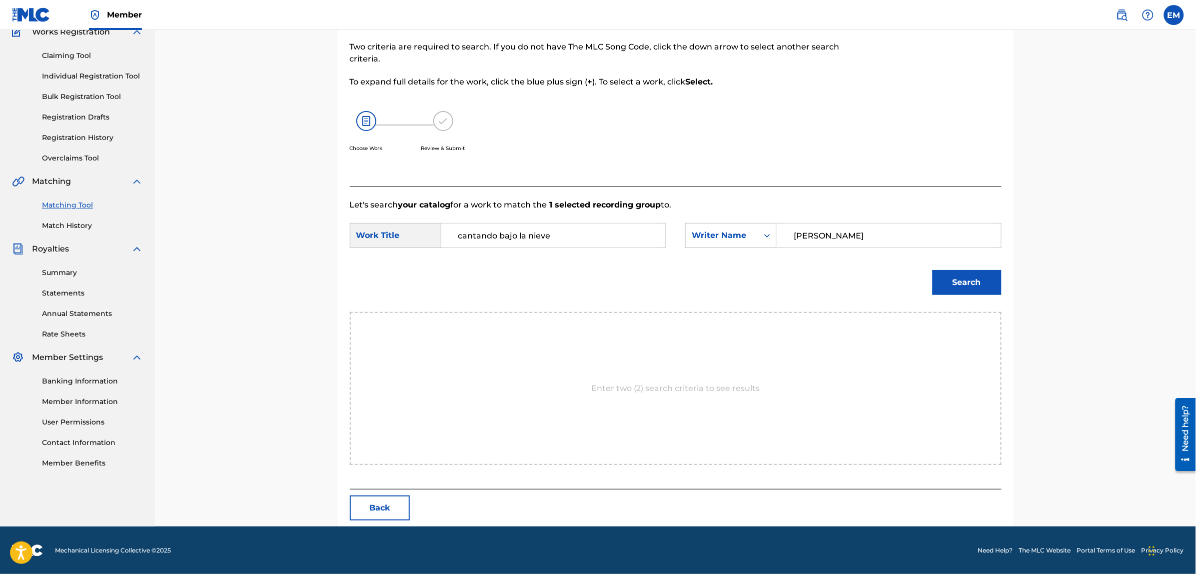
click at [956, 281] on button "Search" at bounding box center [967, 282] width 69 height 25
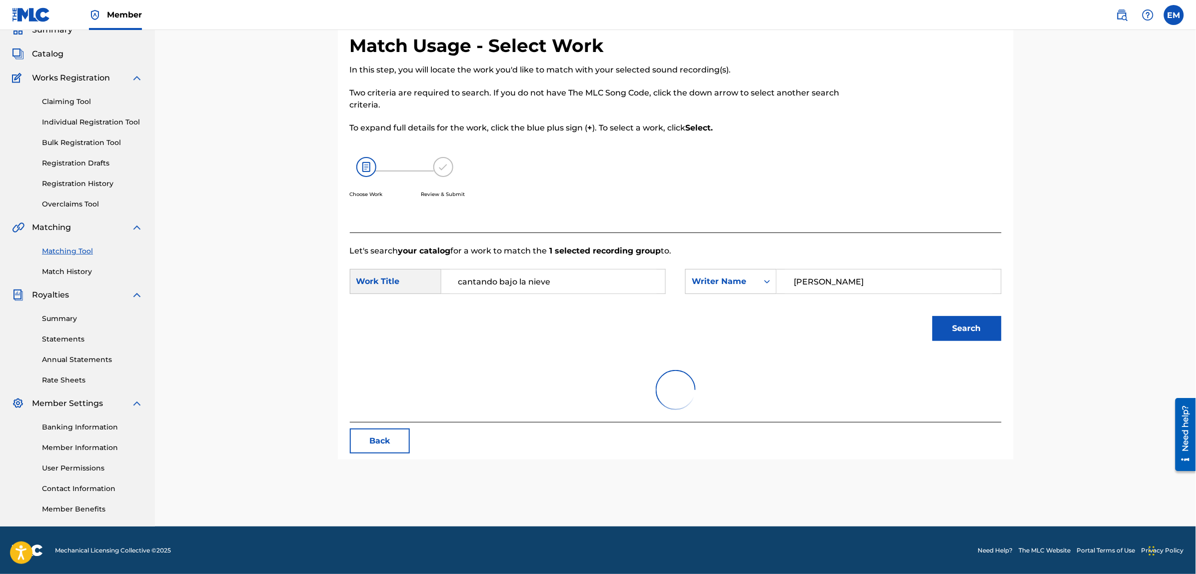
scroll to position [91, 0]
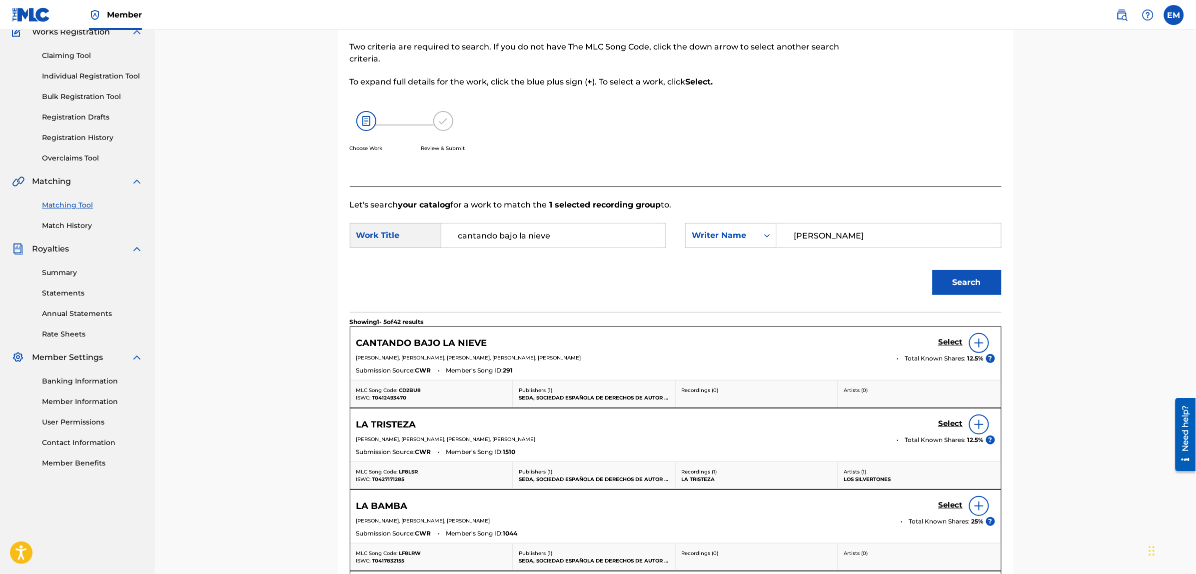
click at [976, 340] on img at bounding box center [979, 343] width 12 height 12
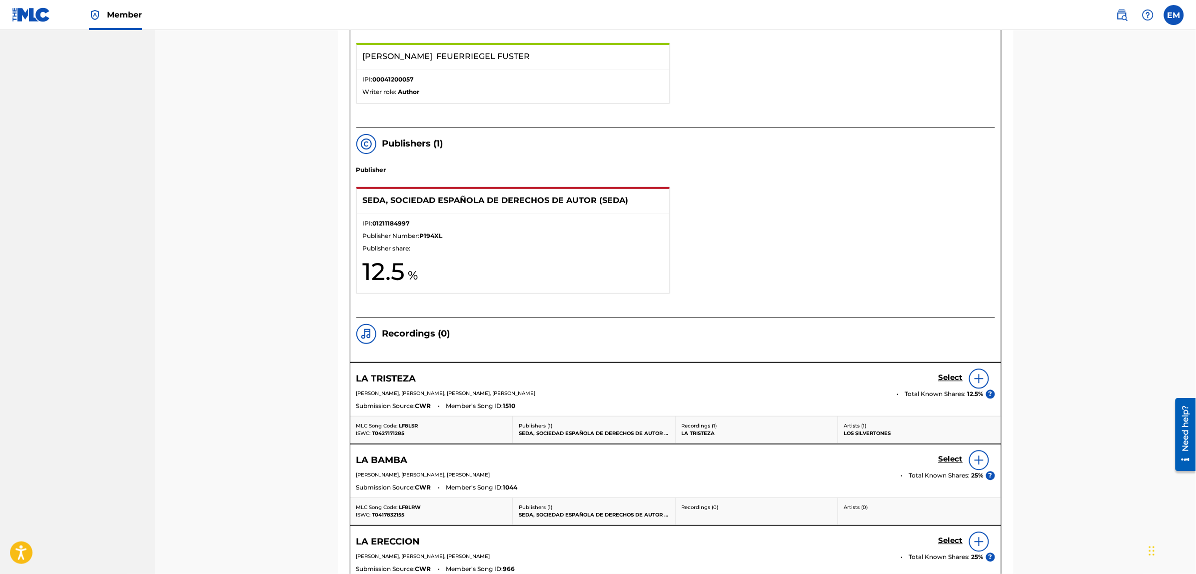
scroll to position [1032, 0]
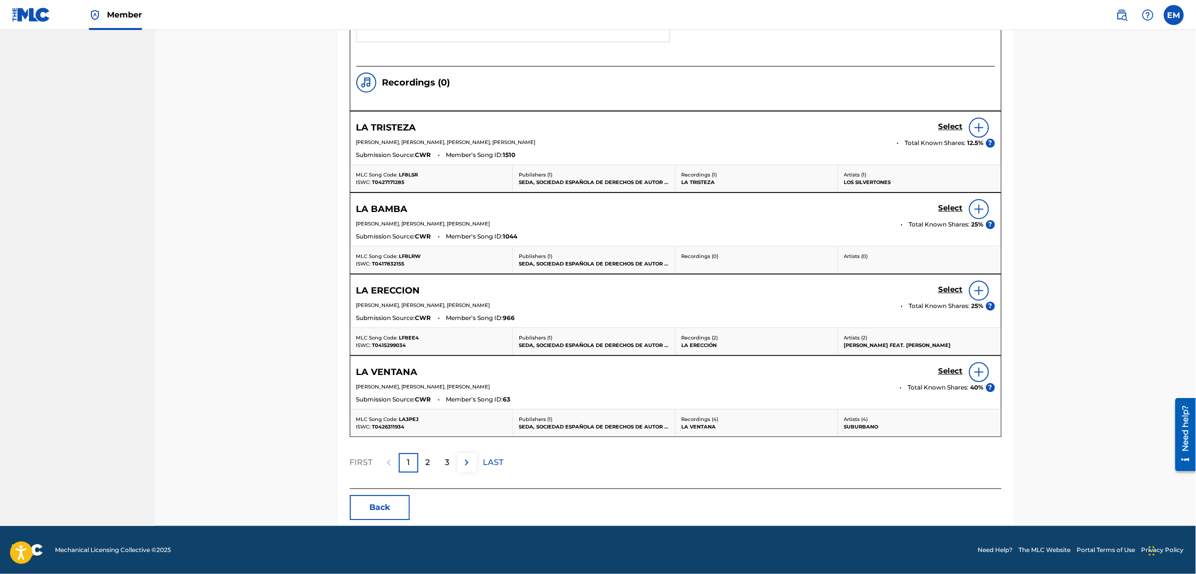
click at [383, 513] on button "Back" at bounding box center [380, 507] width 60 height 25
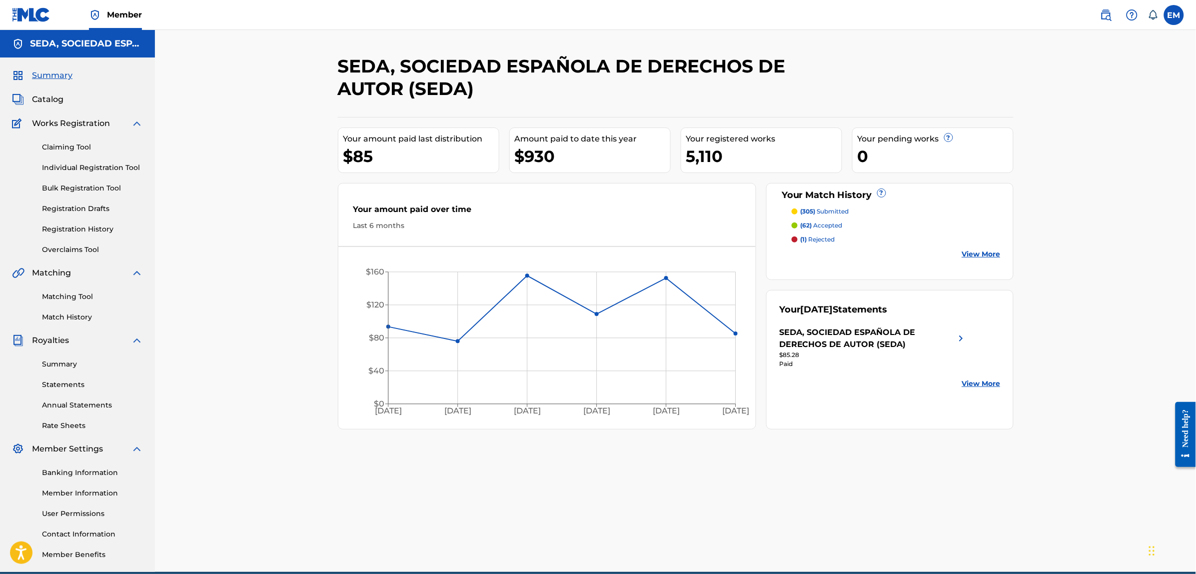
click at [67, 292] on link "Matching Tool" at bounding box center [92, 296] width 101 height 10
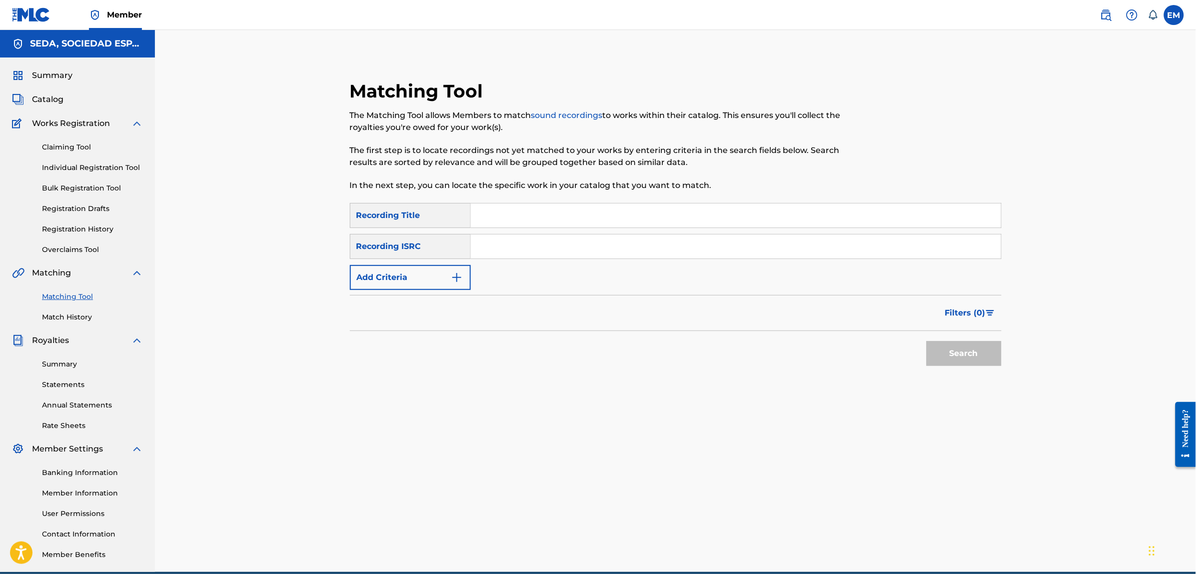
click at [517, 214] on input "Search Form" at bounding box center [736, 215] width 530 height 24
type input "cantando bajo la nieve"
click at [436, 278] on button "Add Criteria" at bounding box center [410, 277] width 121 height 25
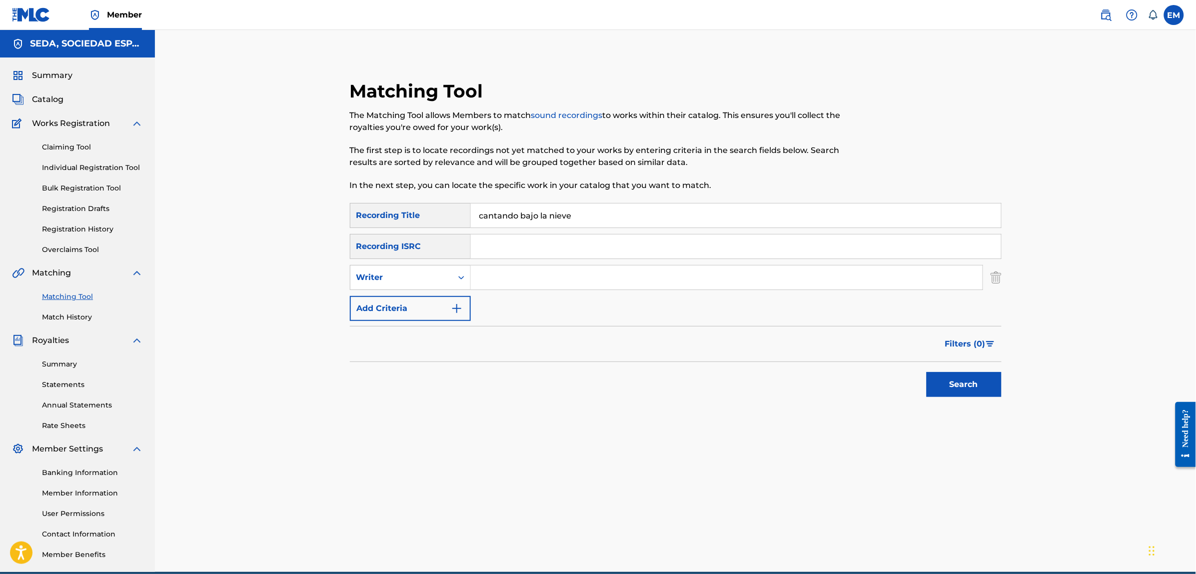
click at [478, 276] on input "Search Form" at bounding box center [727, 277] width 512 height 24
type input "[PERSON_NAME]"
click at [927, 372] on button "Search" at bounding box center [964, 384] width 75 height 25
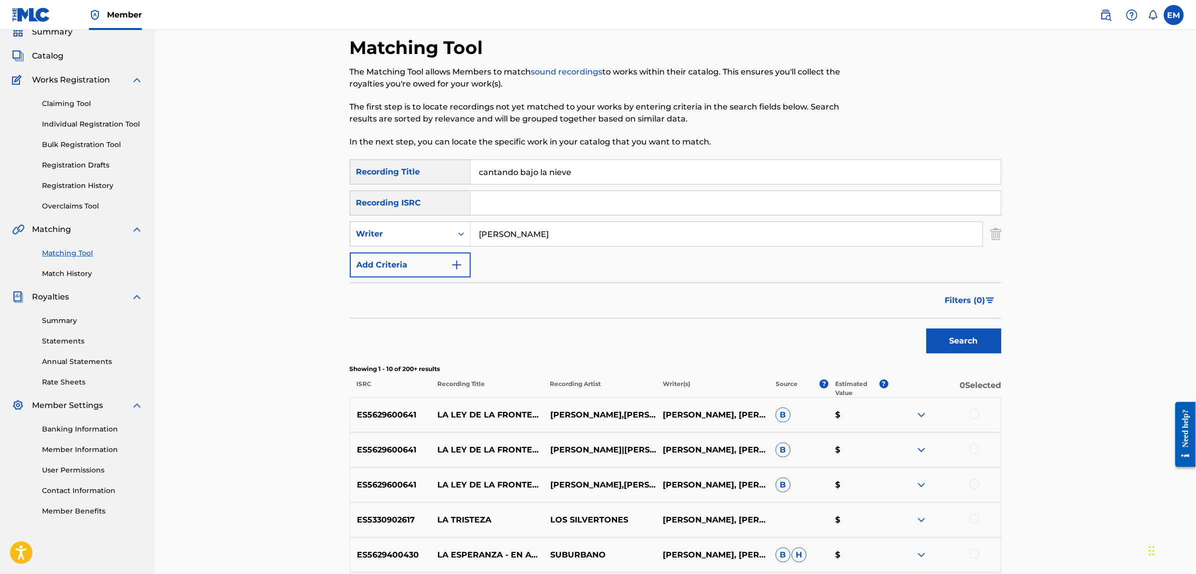
scroll to position [62, 0]
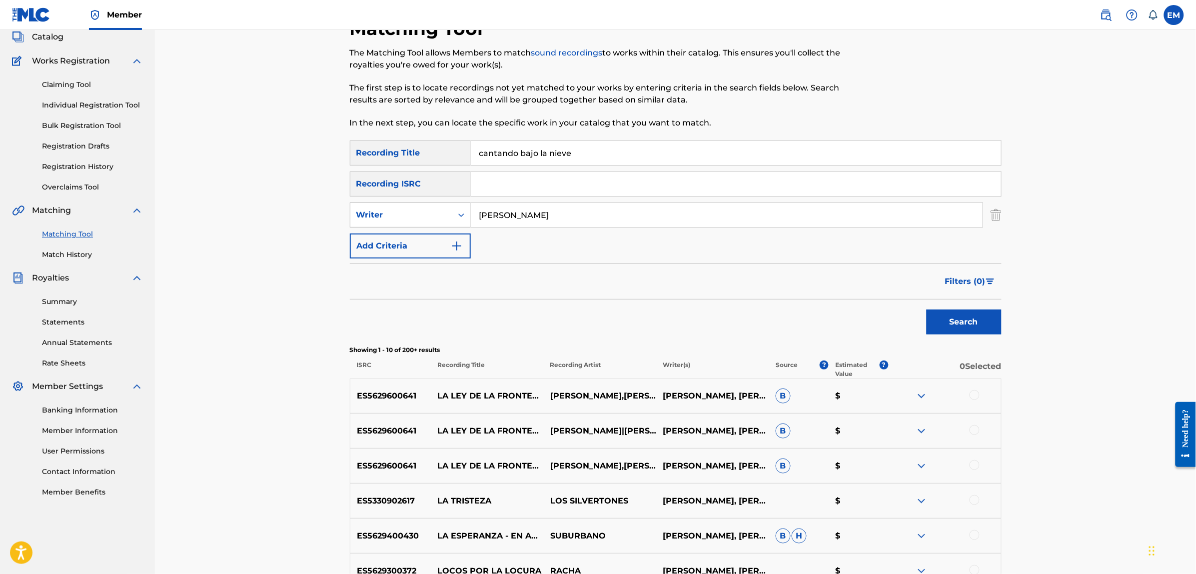
drag, startPoint x: 576, startPoint y: 217, endPoint x: 446, endPoint y: 217, distance: 130.4
click at [446, 217] on div "SearchWithCriteria8f462fb9-9d53-4e3f-88a8-324bea47cfb9 Writer [PERSON_NAME]" at bounding box center [676, 214] width 652 height 25
click at [927, 309] on button "Search" at bounding box center [964, 321] width 75 height 25
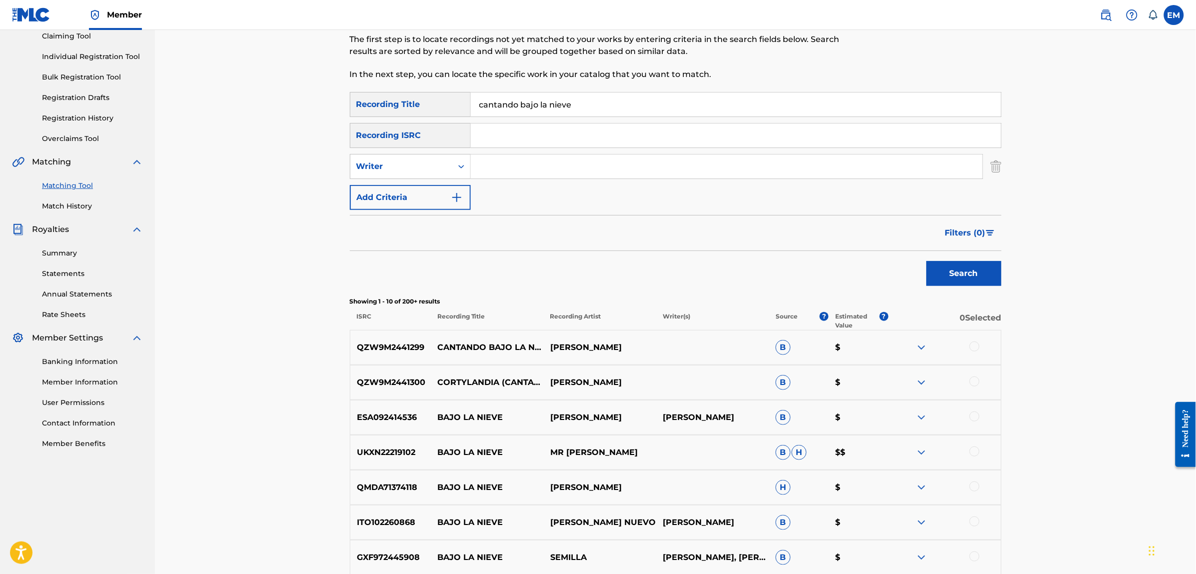
scroll to position [187, 0]
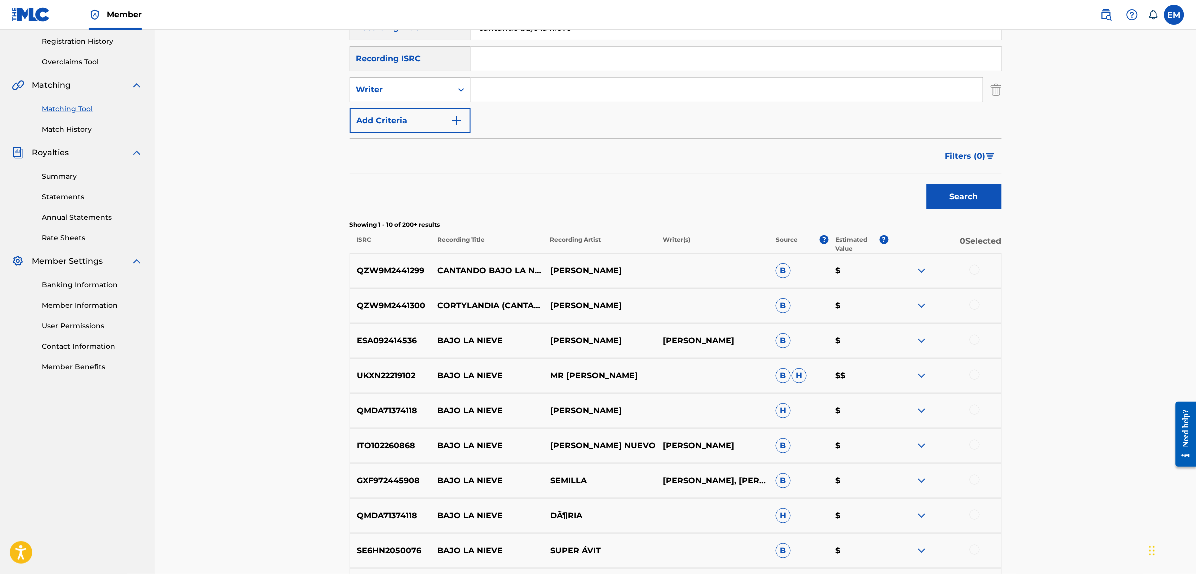
click at [923, 270] on img at bounding box center [922, 271] width 12 height 12
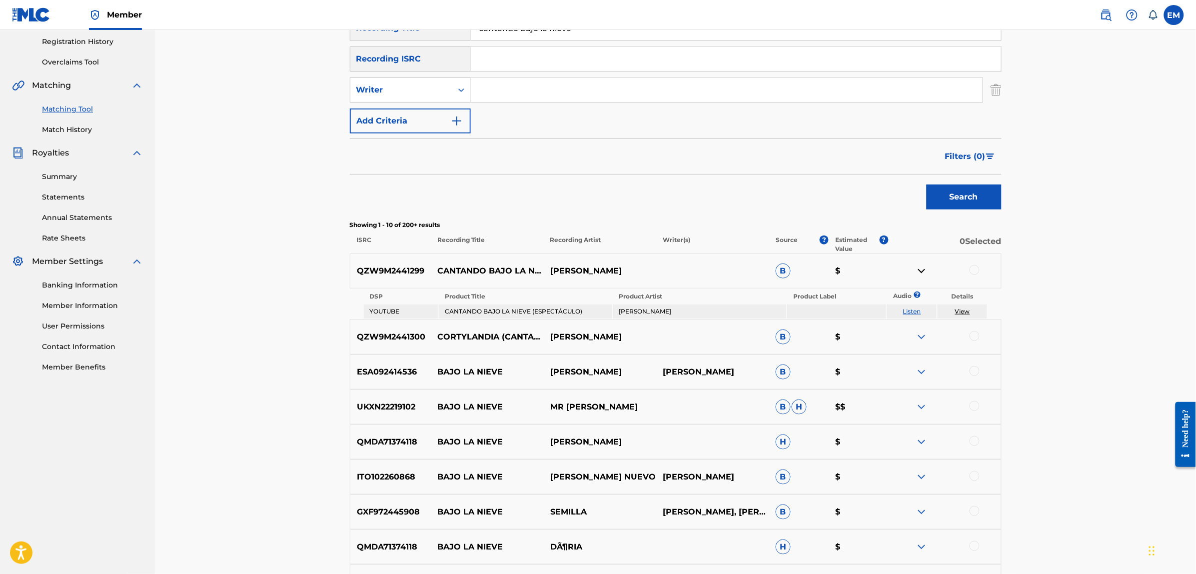
click at [911, 312] on link "Listen" at bounding box center [912, 310] width 18 height 7
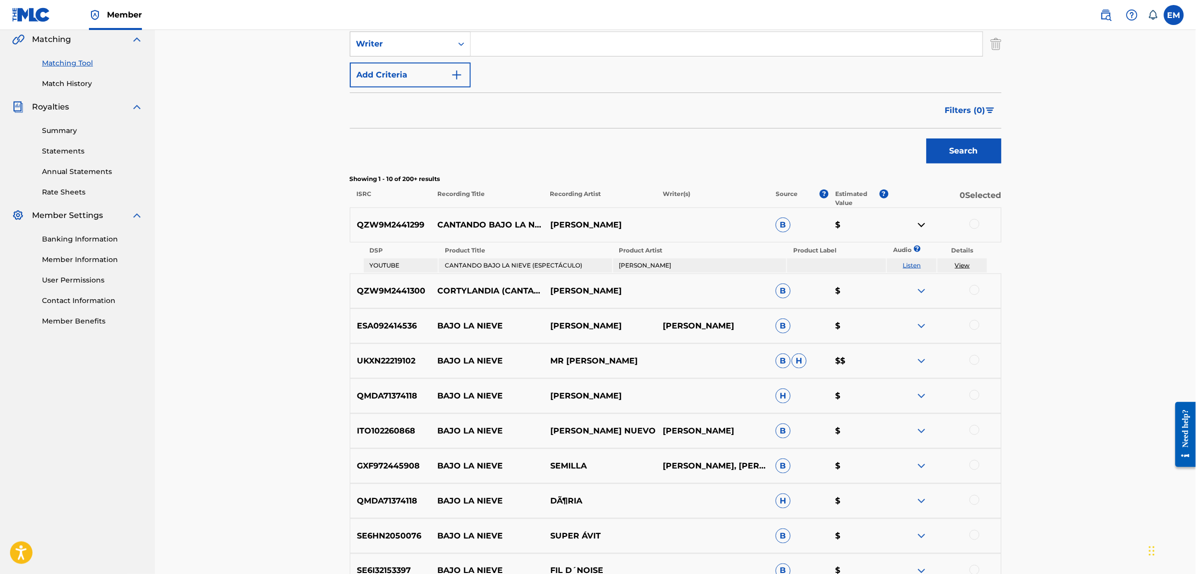
scroll to position [369, 0]
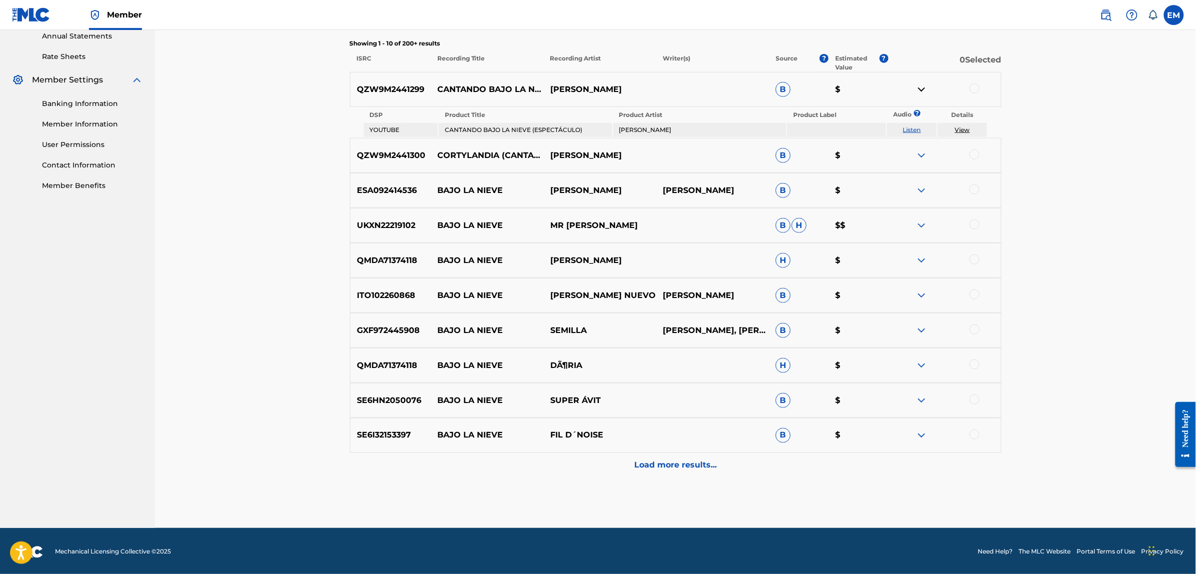
click at [658, 464] on p "Load more results..." at bounding box center [675, 465] width 82 height 12
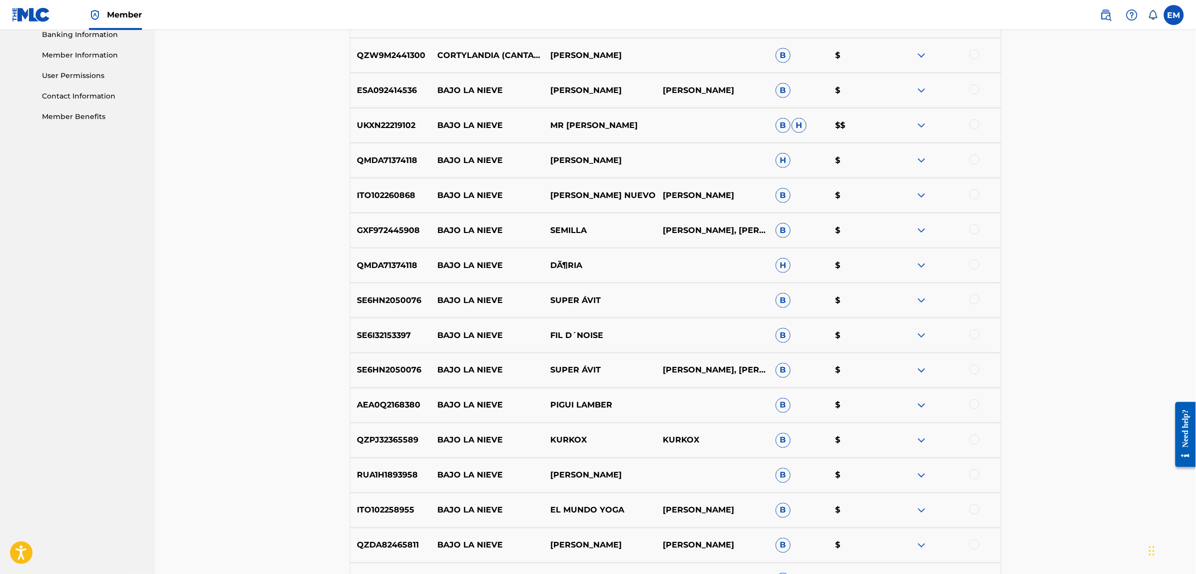
scroll to position [681, 0]
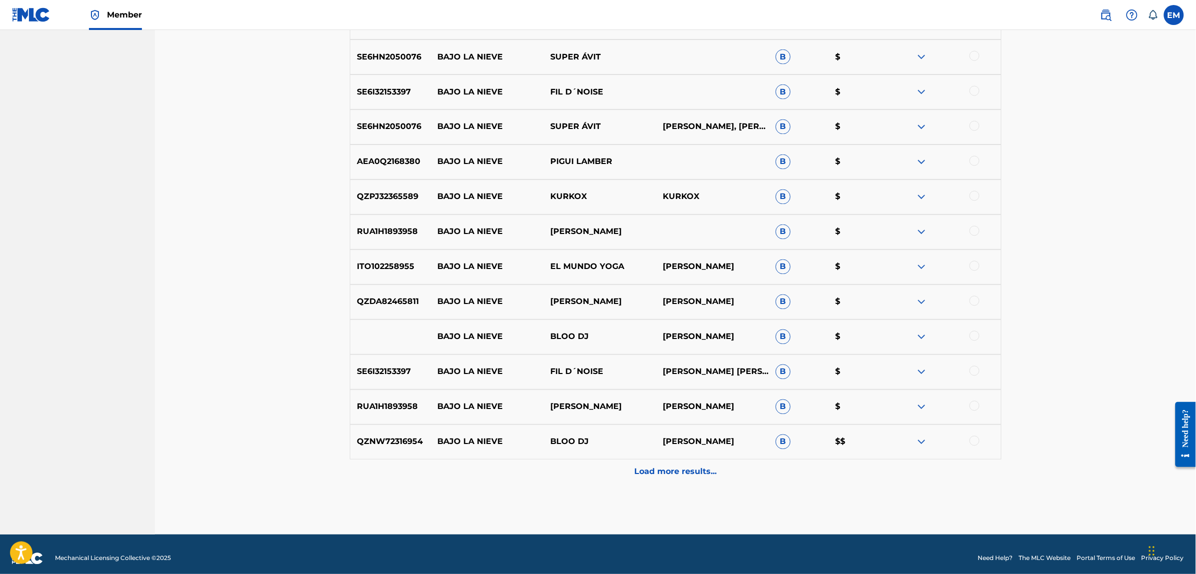
click at [700, 464] on div "Load more results..." at bounding box center [676, 471] width 652 height 25
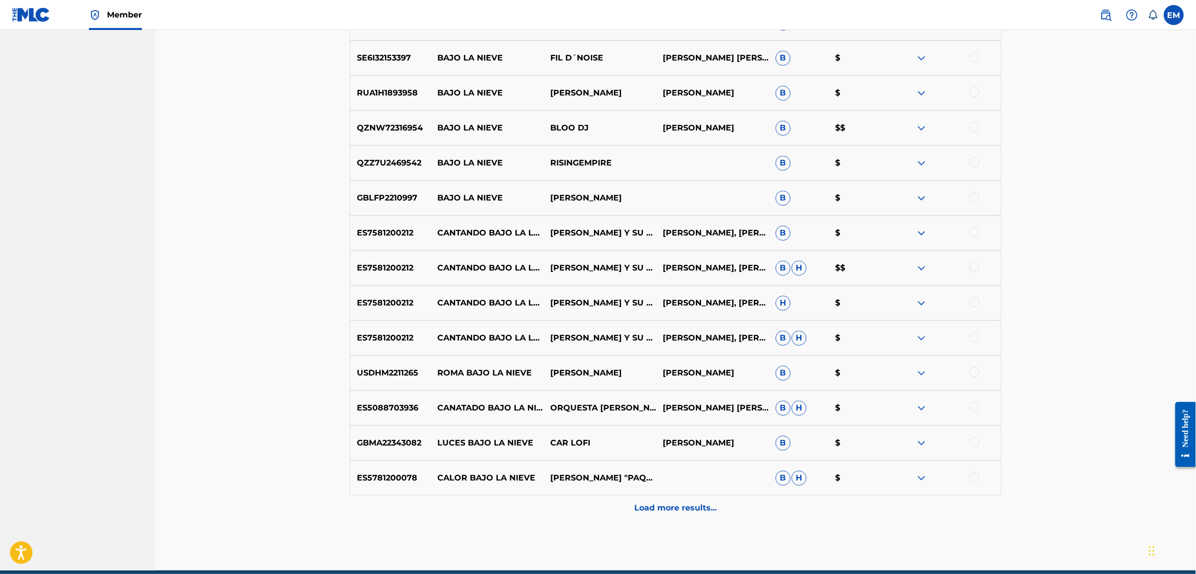
scroll to position [1040, 0]
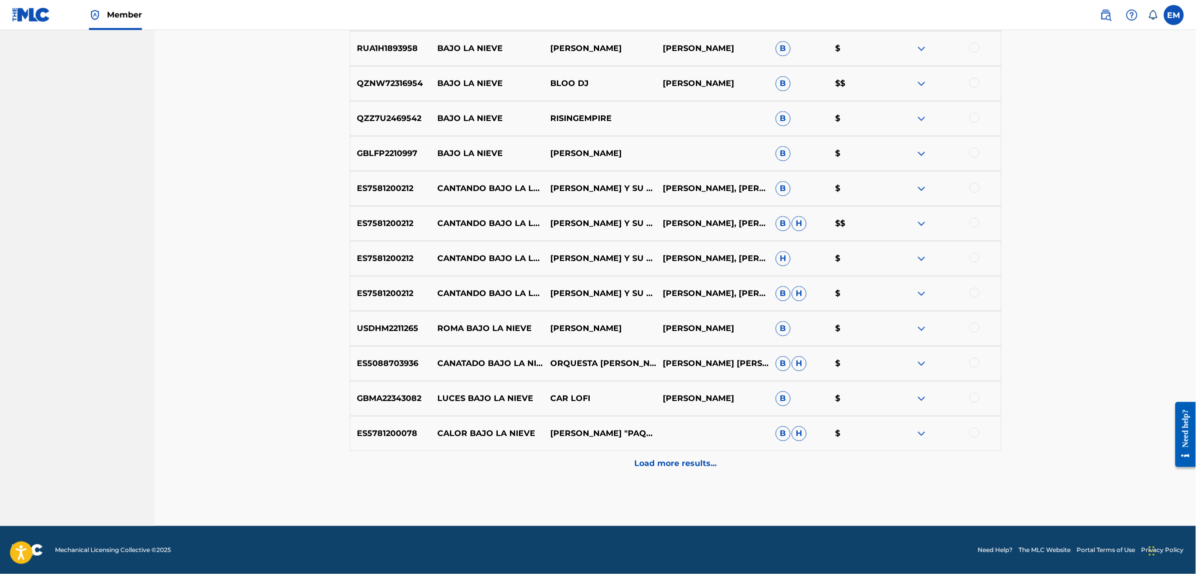
click at [975, 361] on div at bounding box center [975, 362] width 10 height 10
click at [683, 460] on p "Load more results..." at bounding box center [675, 463] width 82 height 12
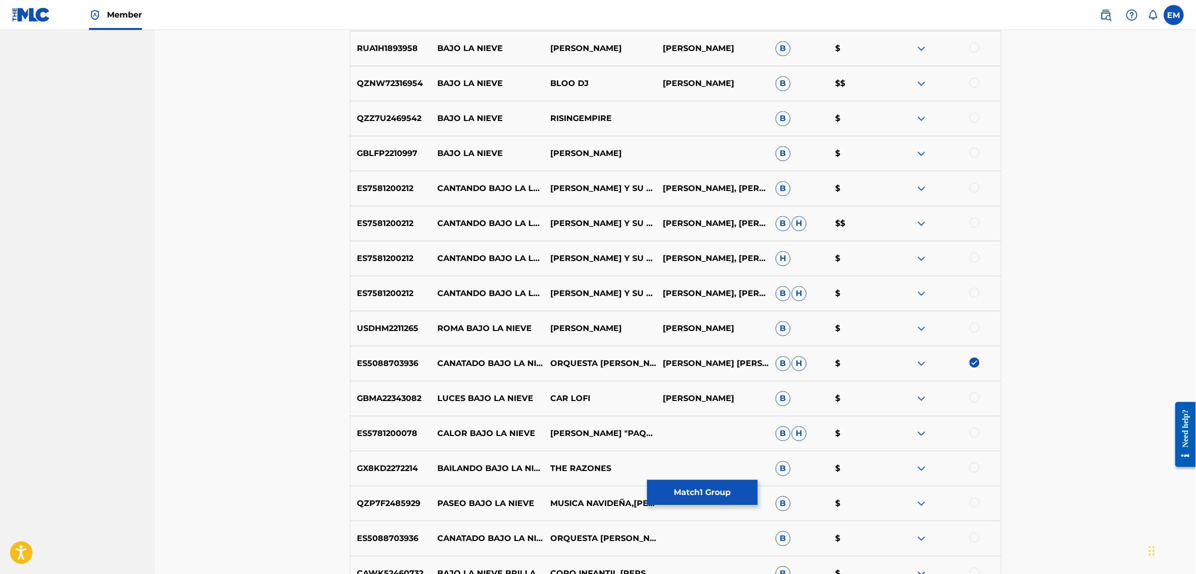
scroll to position [1227, 0]
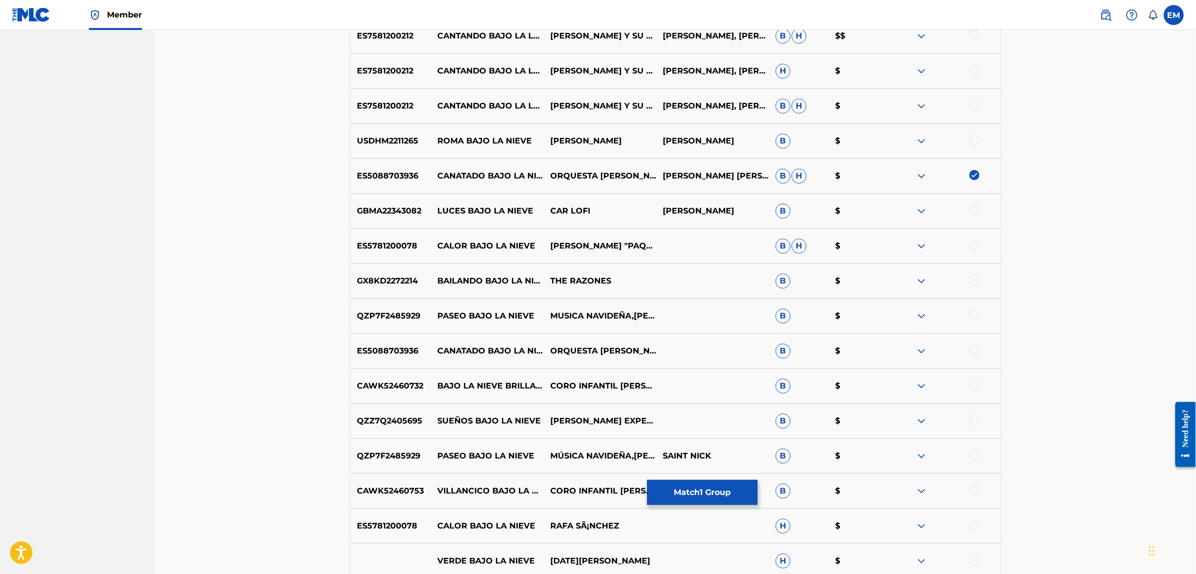
click at [976, 350] on div at bounding box center [975, 350] width 10 height 10
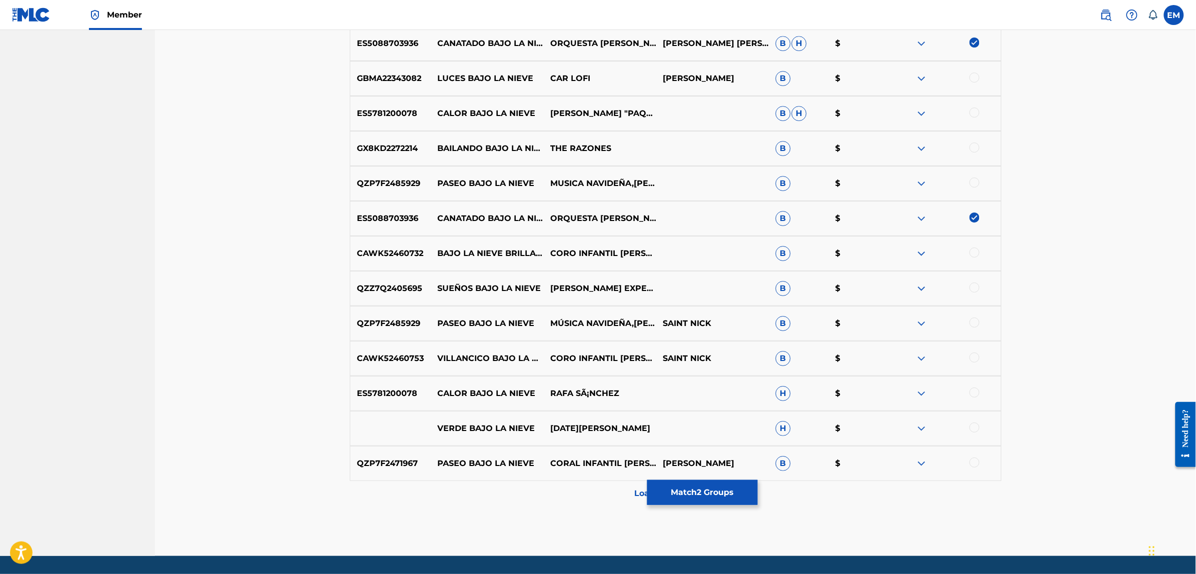
scroll to position [1389, 0]
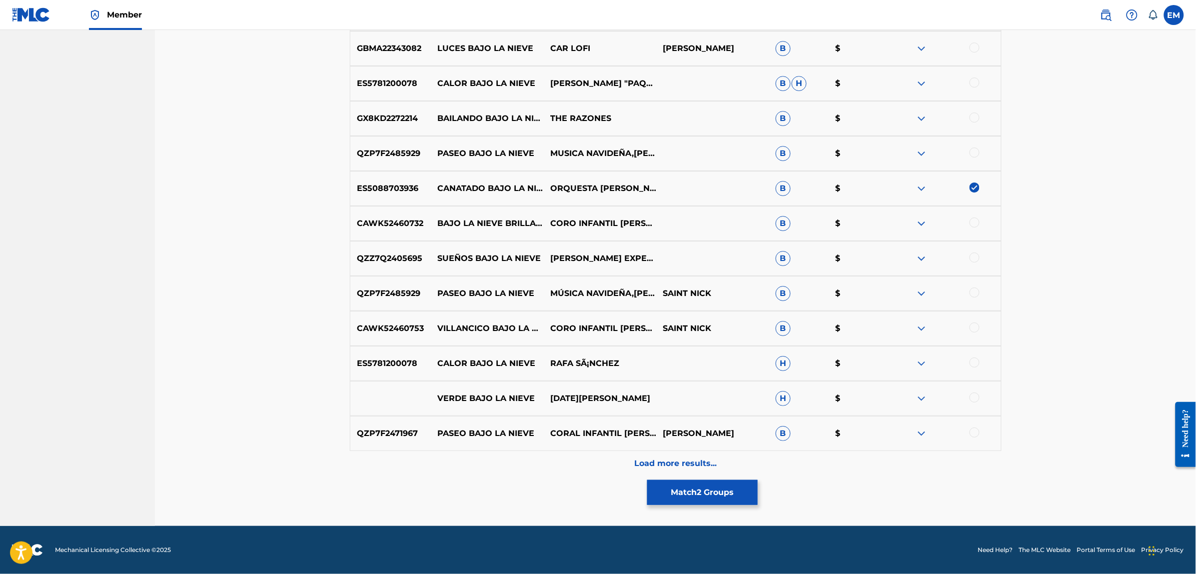
click at [678, 467] on p "Load more results..." at bounding box center [675, 463] width 82 height 12
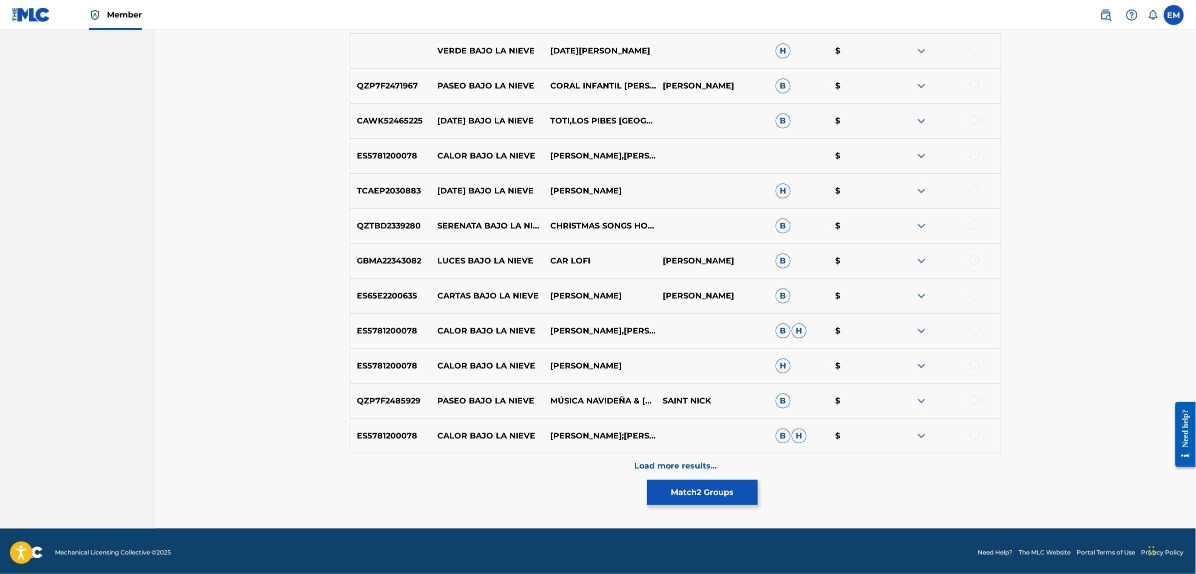
scroll to position [1739, 0]
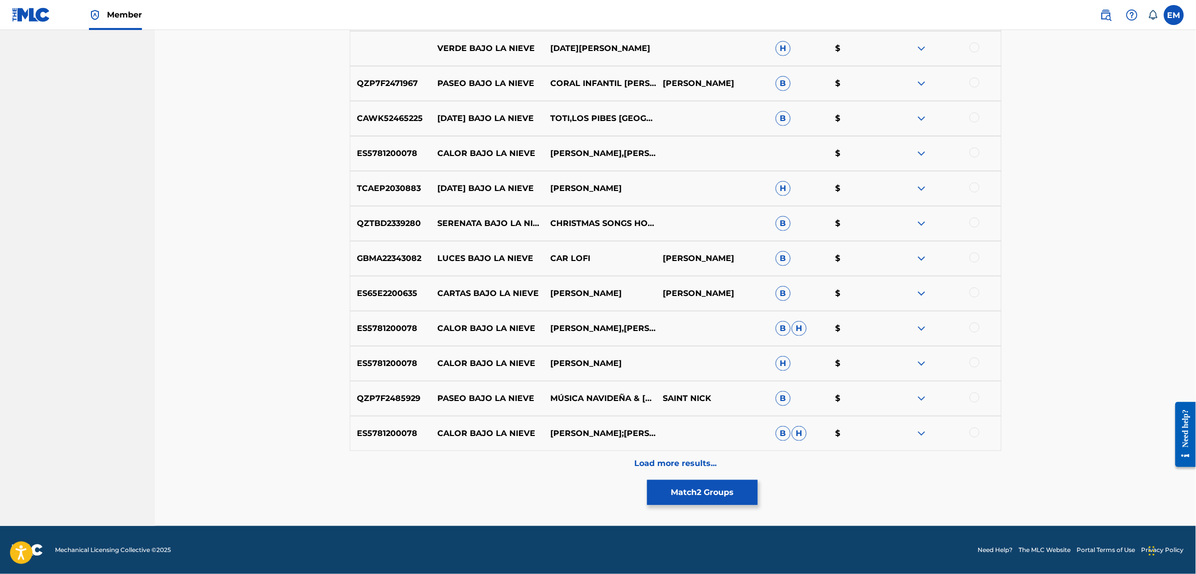
click at [670, 453] on div "Load more results..." at bounding box center [676, 463] width 652 height 25
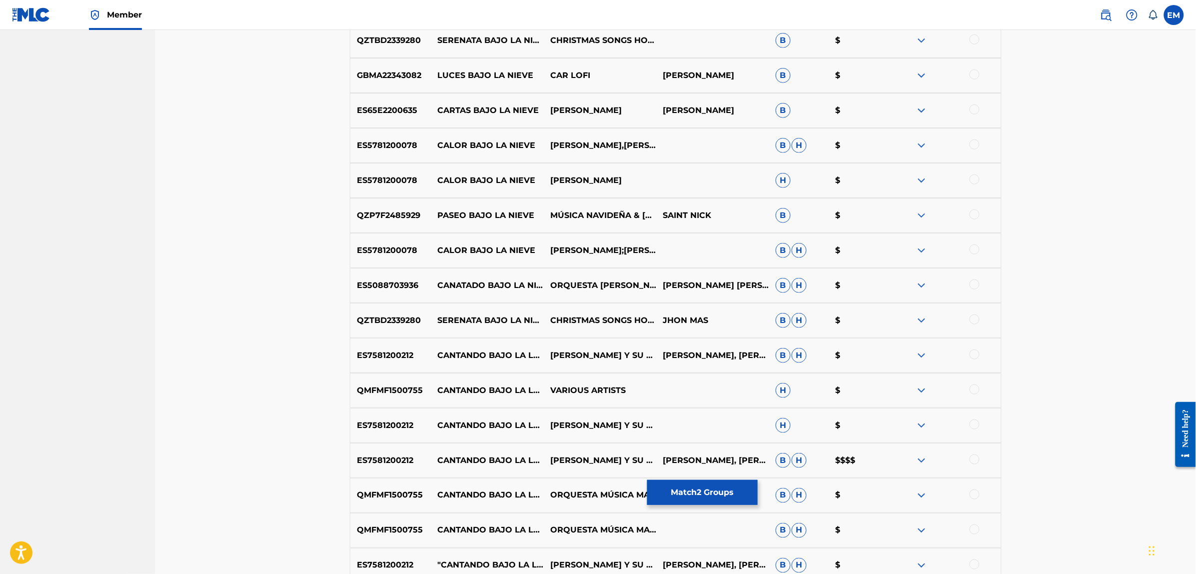
scroll to position [1927, 0]
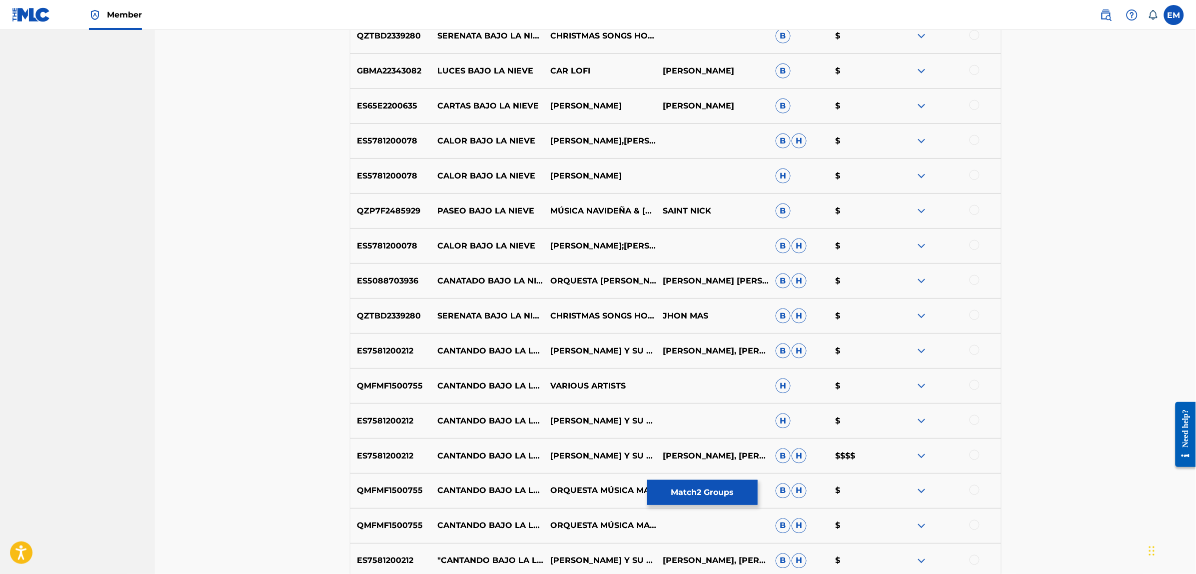
click at [976, 281] on div at bounding box center [975, 280] width 10 height 10
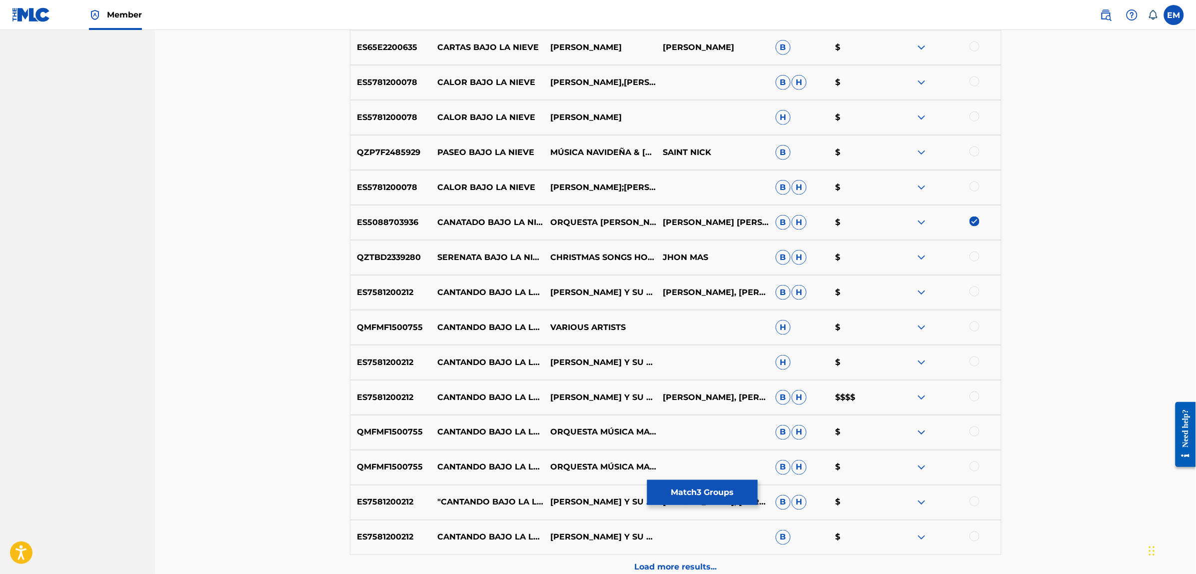
scroll to position [2089, 0]
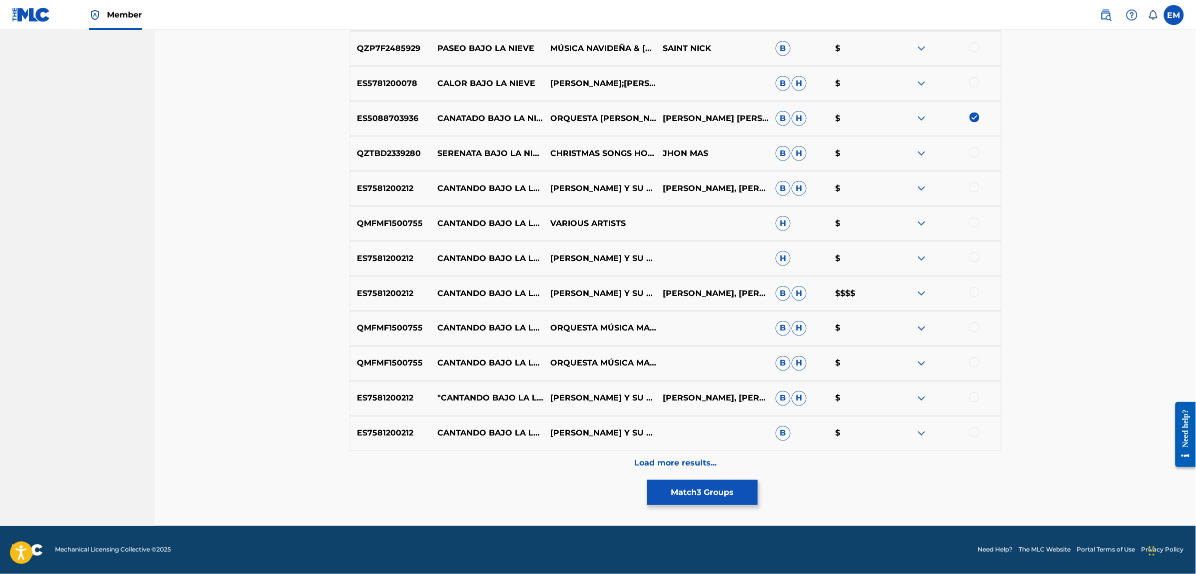
click at [694, 454] on div "Load more results..." at bounding box center [676, 463] width 652 height 25
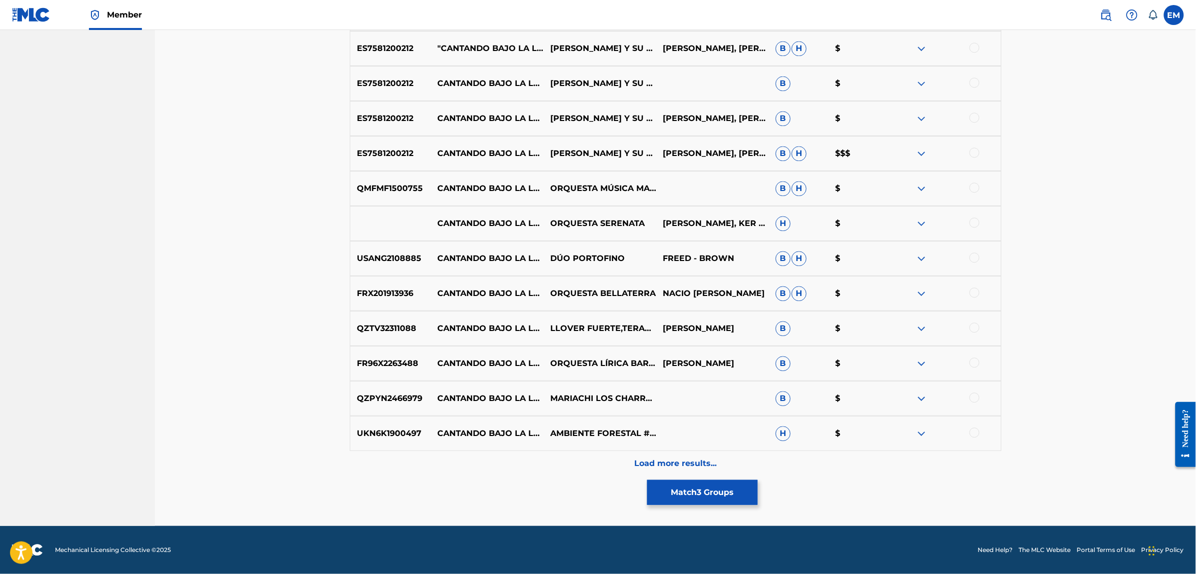
click at [680, 466] on p "Load more results..." at bounding box center [675, 463] width 82 height 12
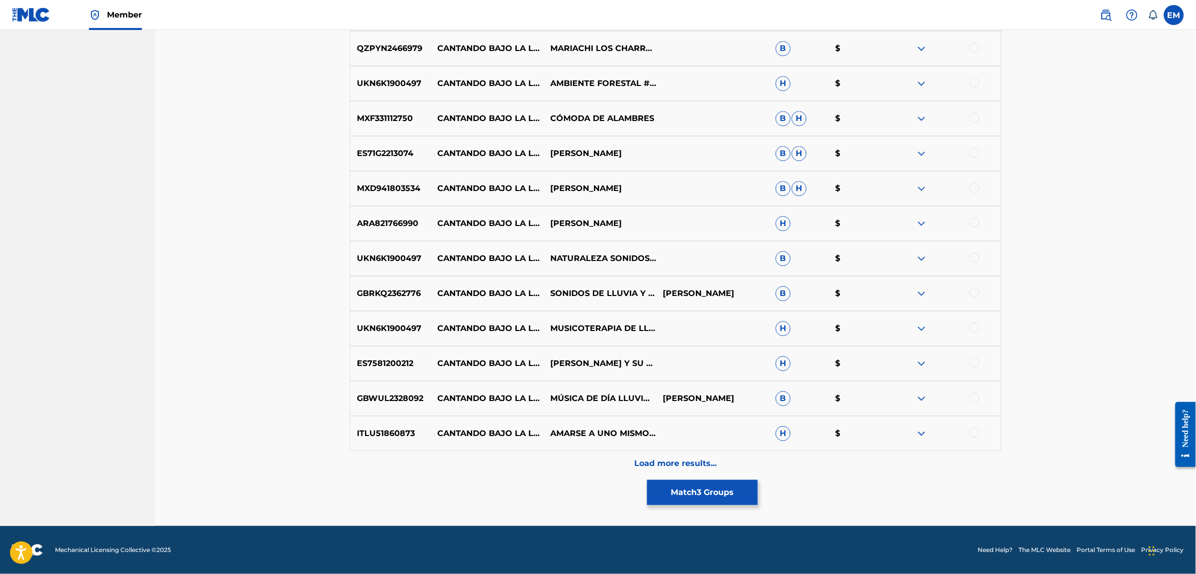
click at [695, 466] on p "Load more results..." at bounding box center [675, 463] width 82 height 12
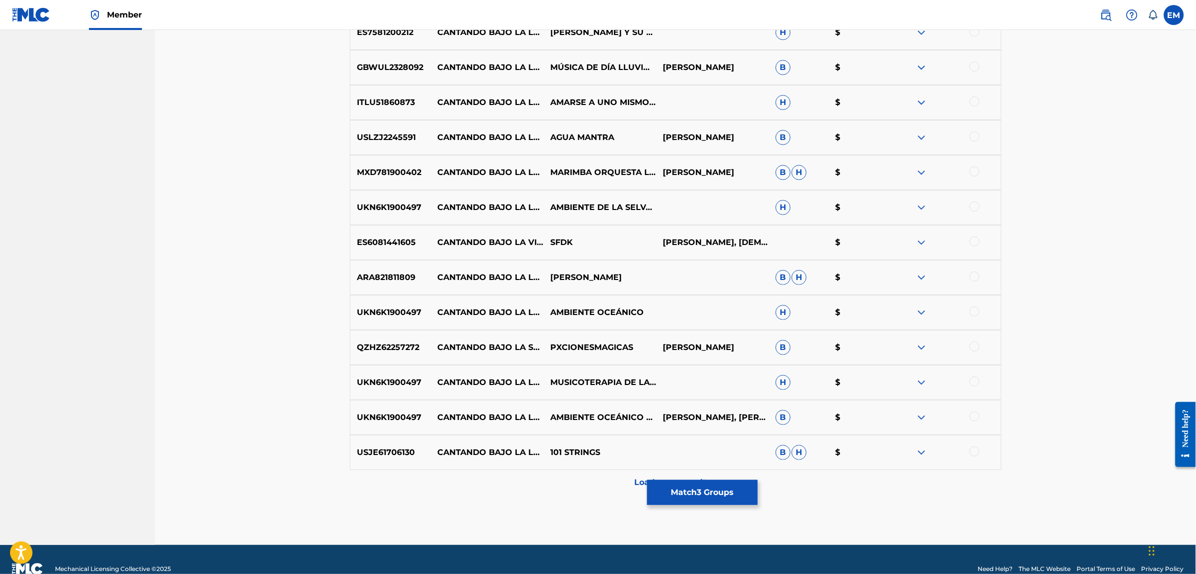
scroll to position [3139, 0]
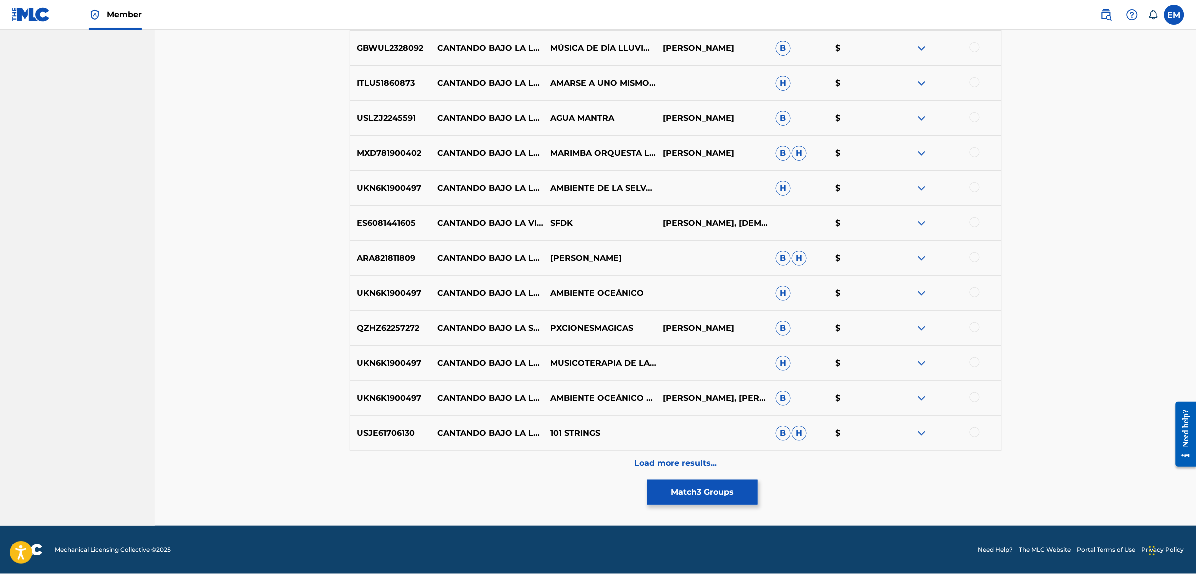
click at [691, 453] on div "Load more results..." at bounding box center [676, 463] width 652 height 25
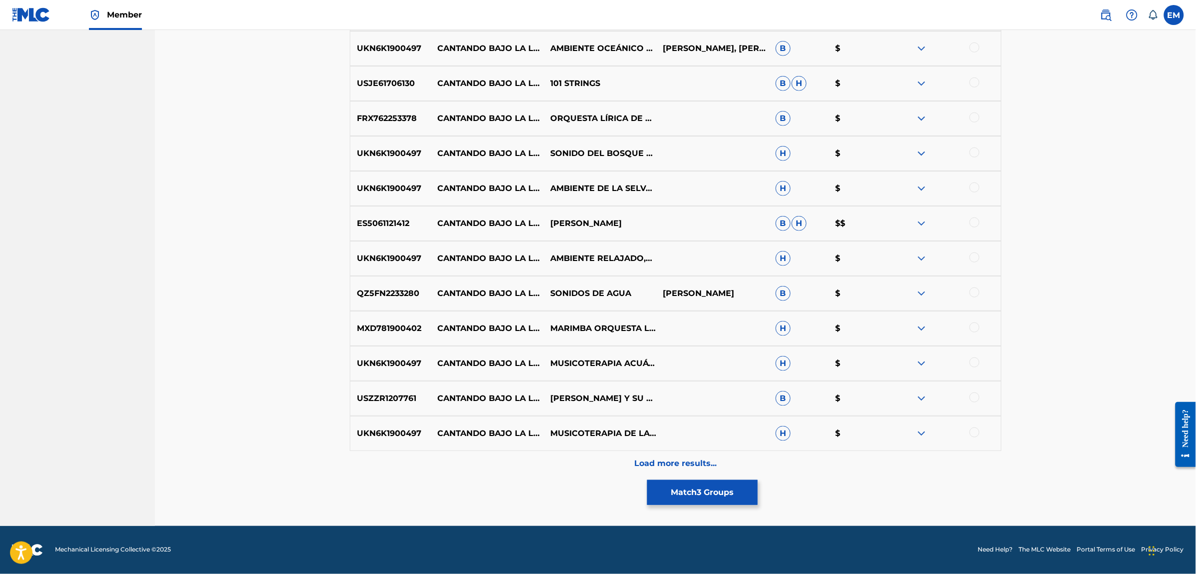
click at [686, 463] on p "Load more results..." at bounding box center [675, 463] width 82 height 12
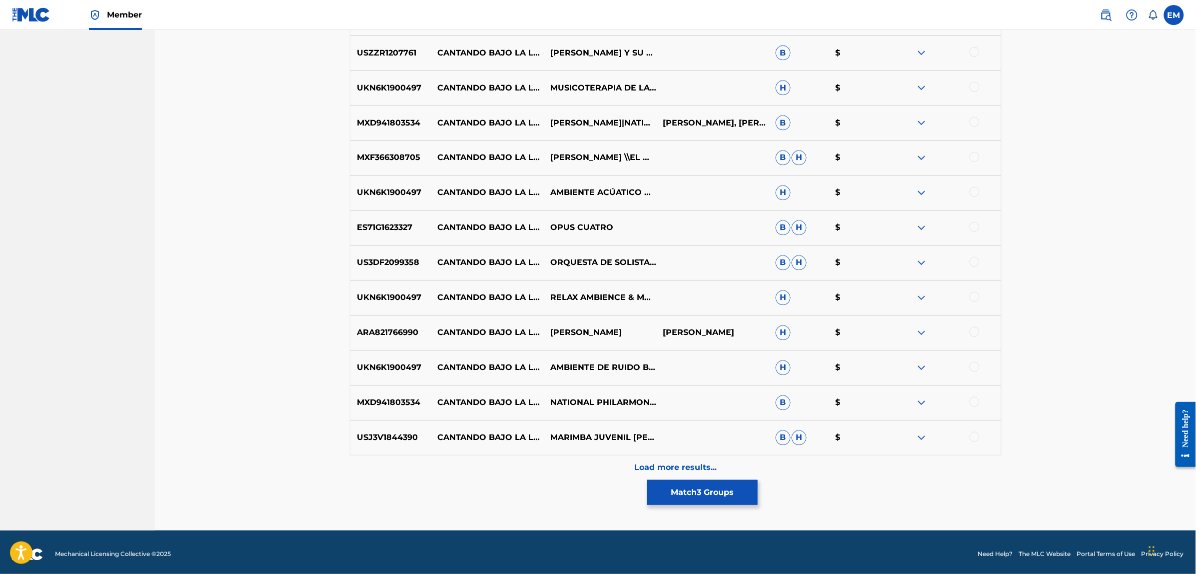
scroll to position [3838, 0]
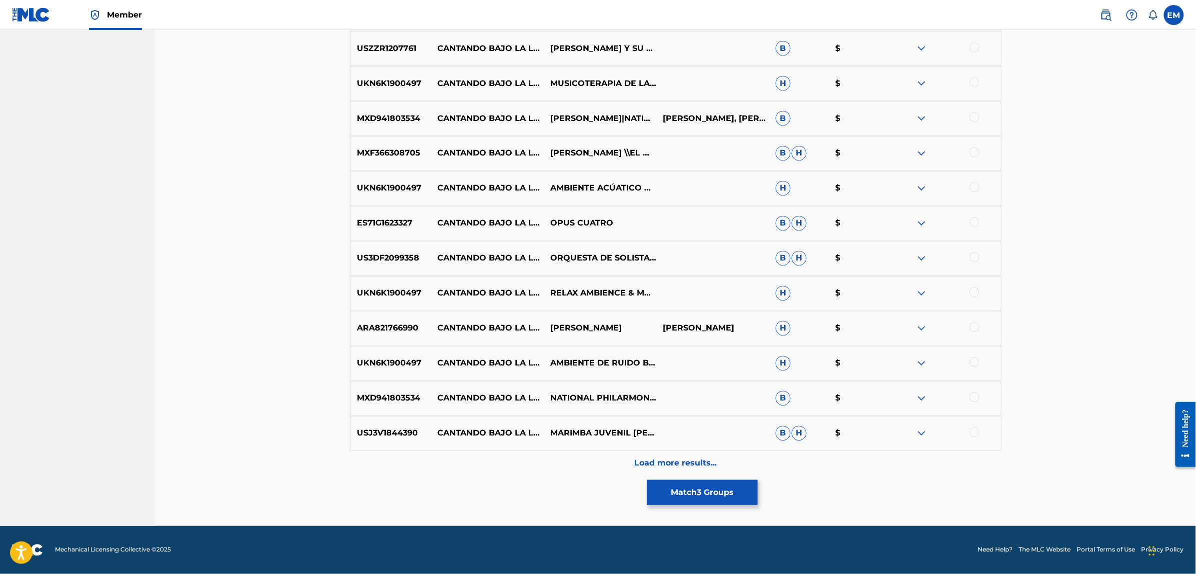
click at [675, 458] on p "Load more results..." at bounding box center [675, 463] width 82 height 12
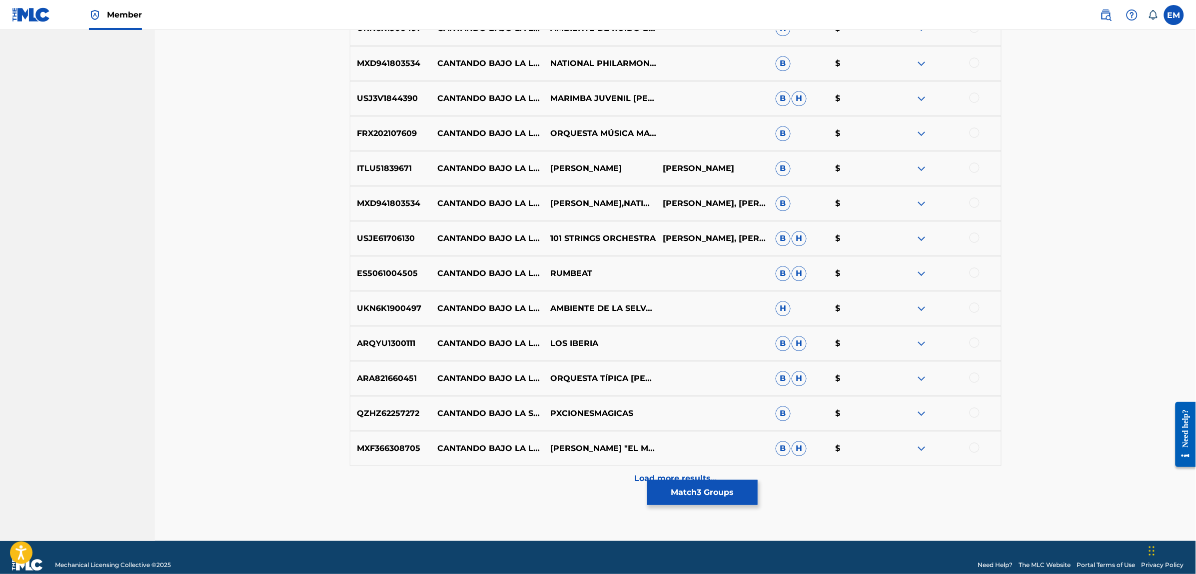
scroll to position [4188, 0]
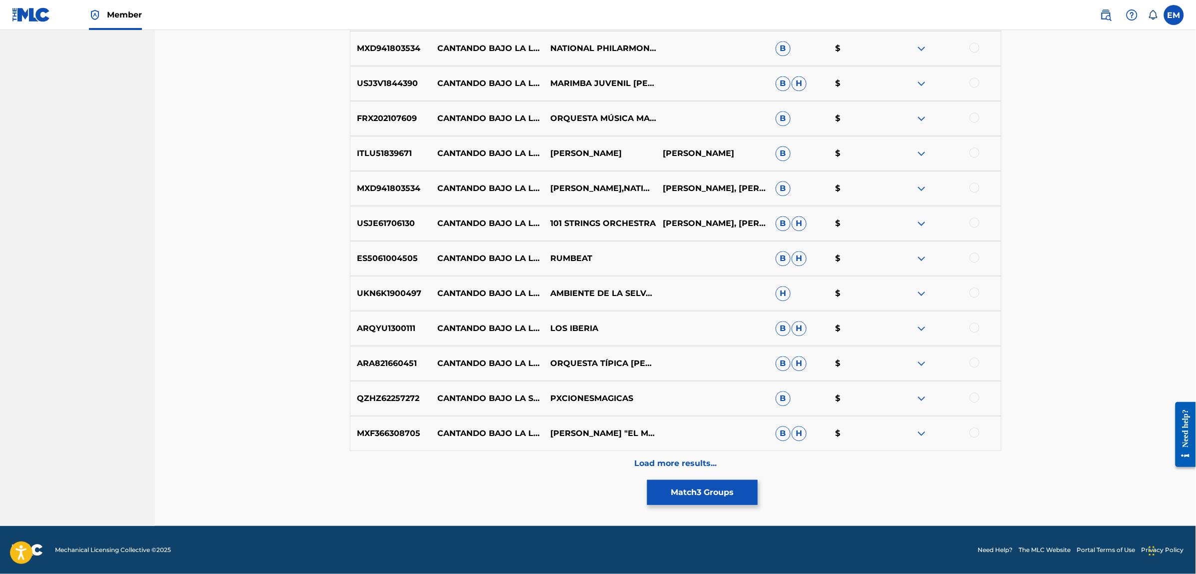
click at [667, 453] on div "Load more results..." at bounding box center [676, 463] width 652 height 25
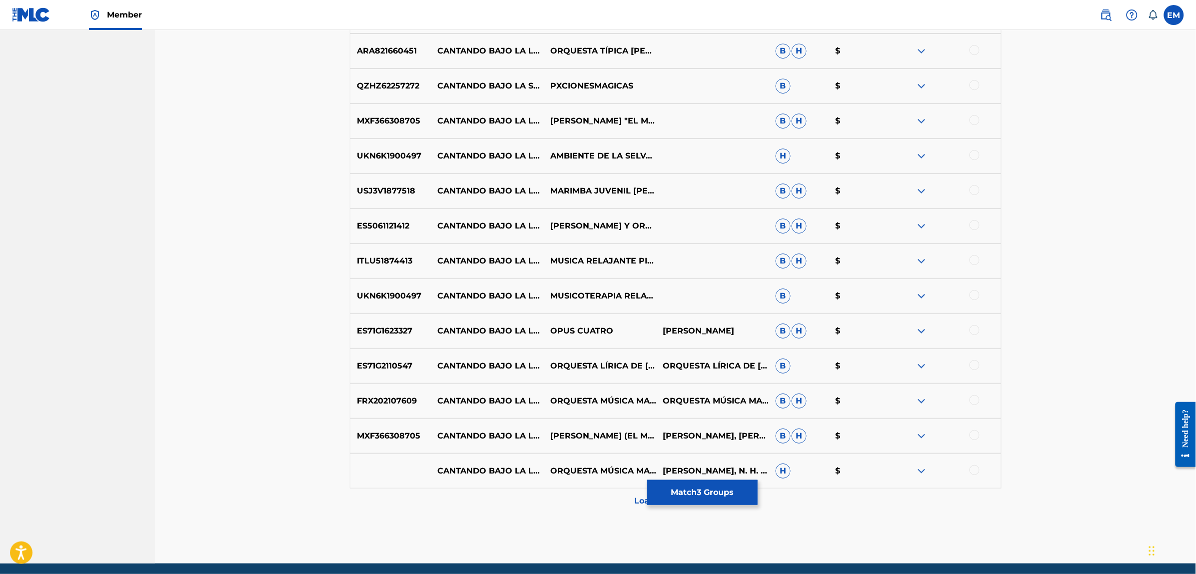
scroll to position [4538, 0]
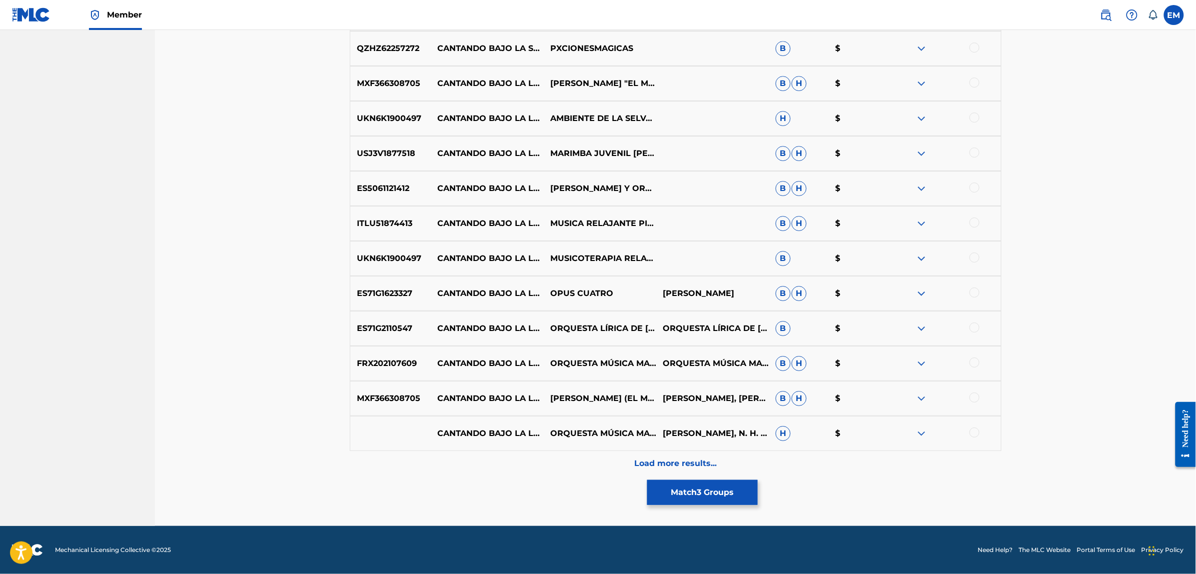
click at [690, 463] on p "Load more results..." at bounding box center [675, 463] width 82 height 12
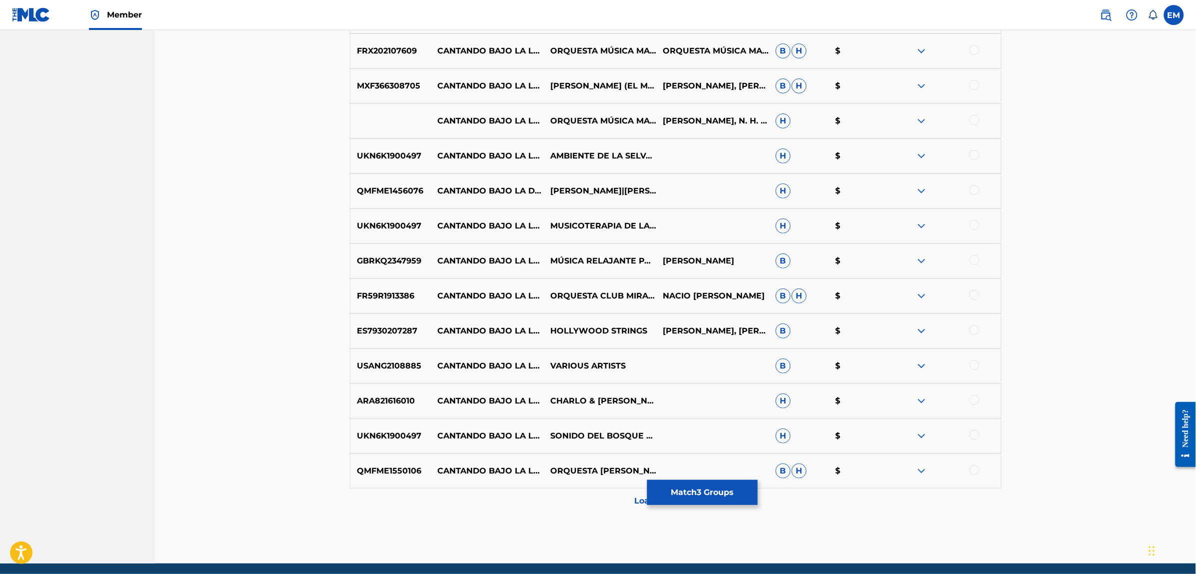
scroll to position [4888, 0]
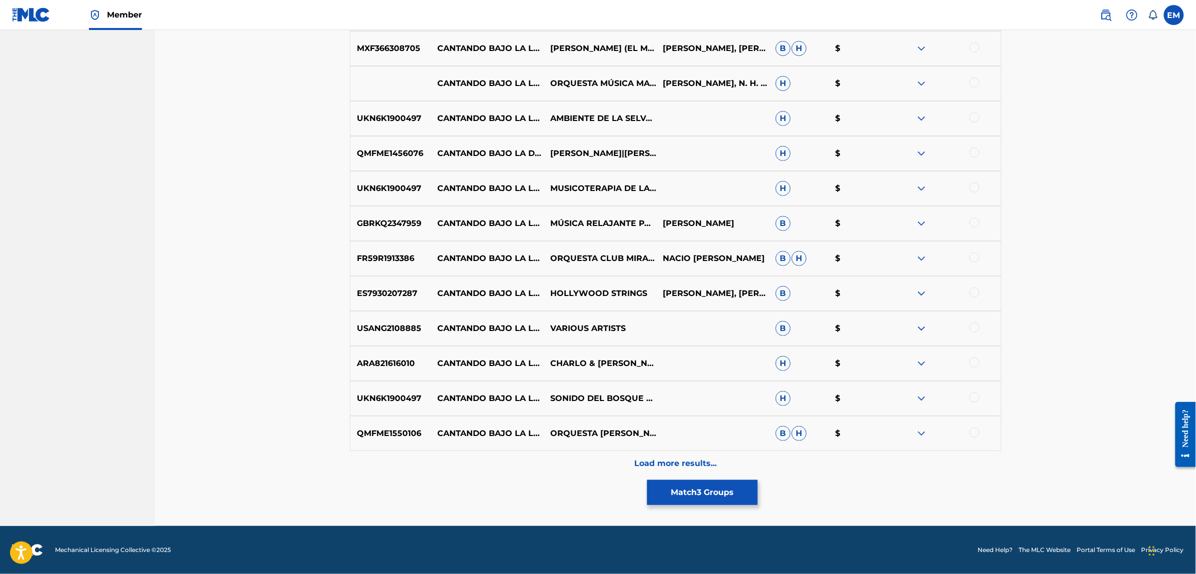
click at [661, 463] on p "Load more results..." at bounding box center [675, 463] width 82 height 12
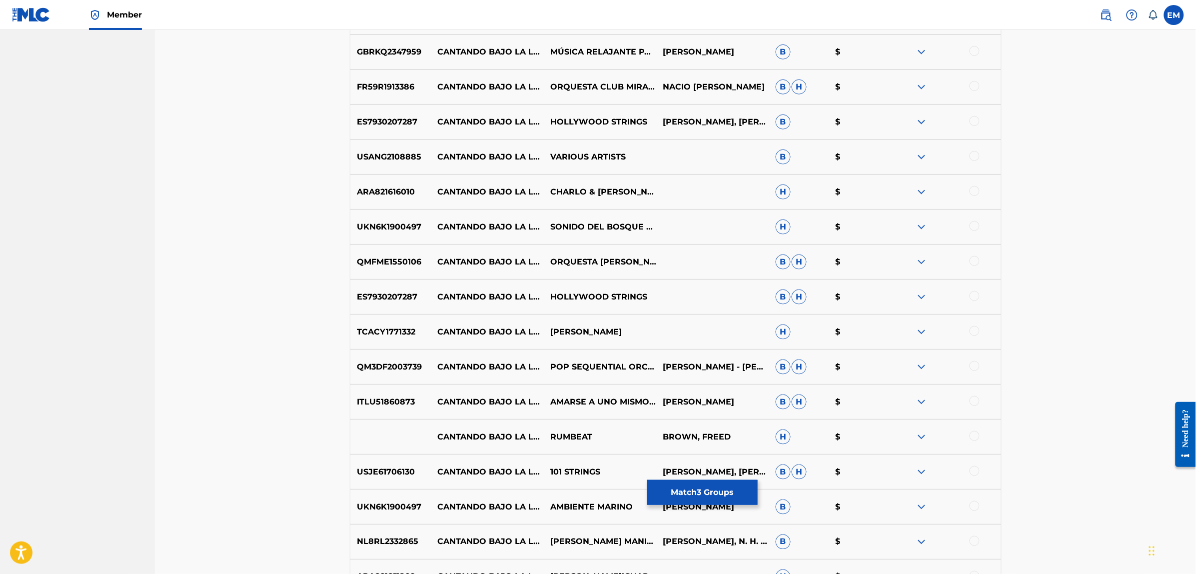
scroll to position [5238, 0]
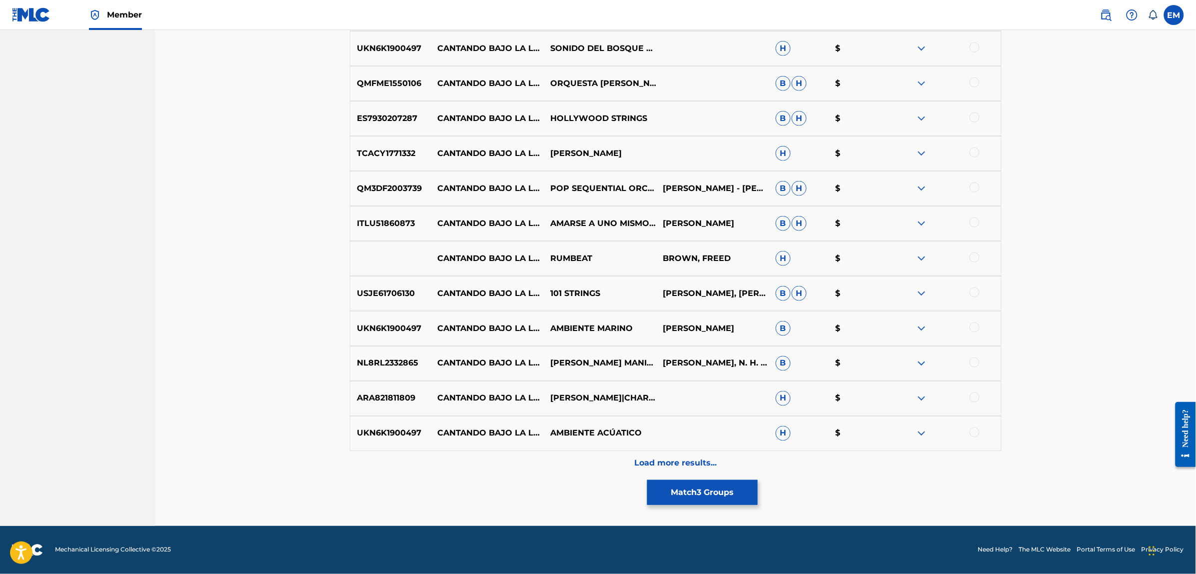
click at [700, 465] on p "Load more results..." at bounding box center [675, 463] width 82 height 12
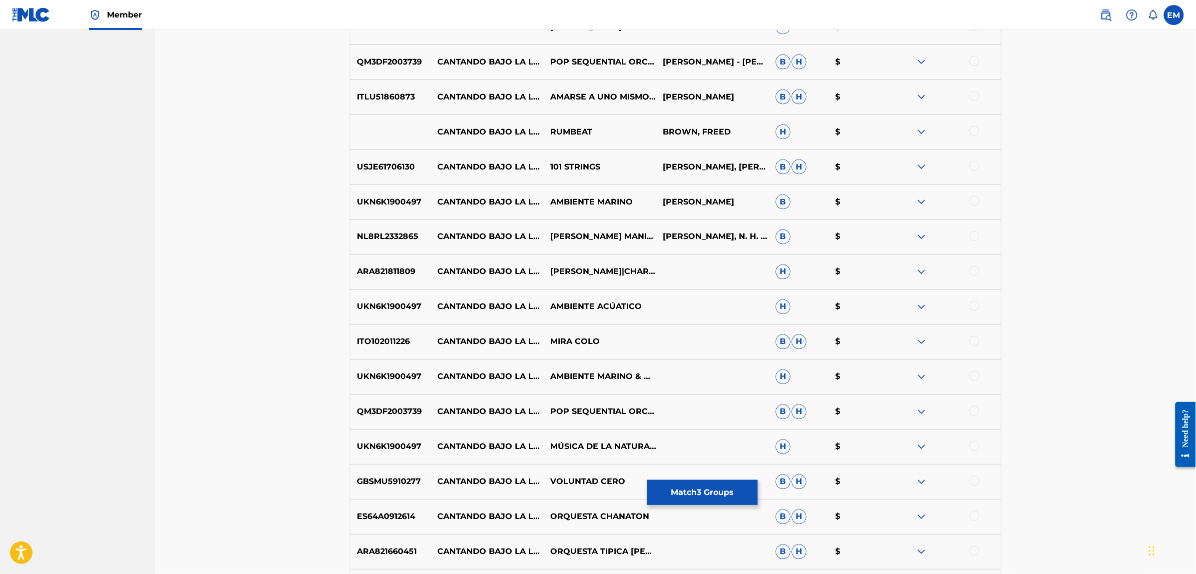
scroll to position [5588, 0]
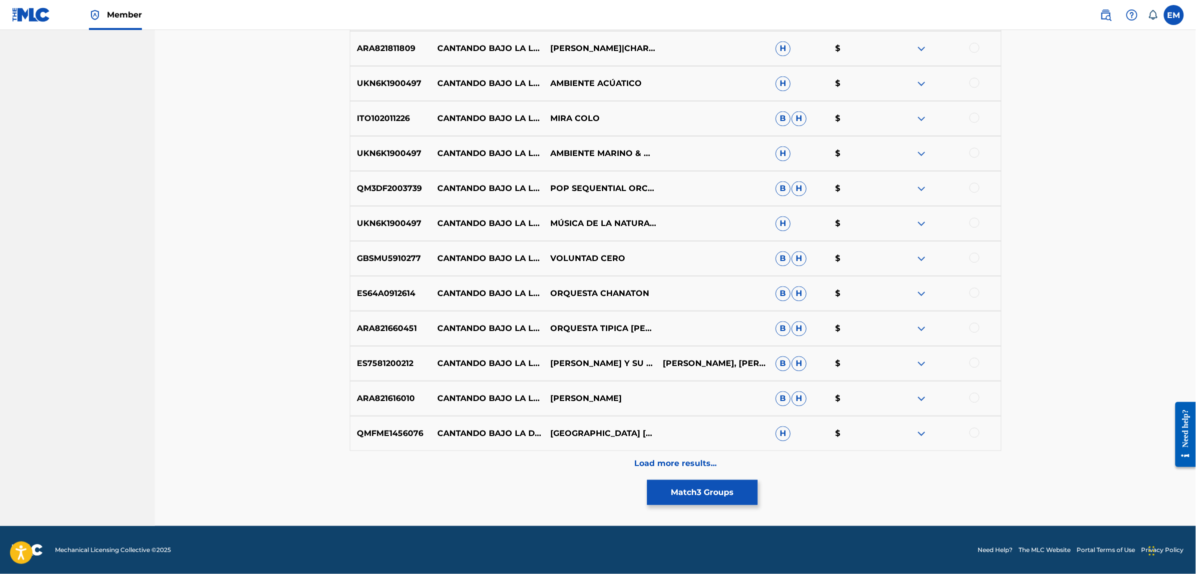
click at [676, 458] on p "Load more results..." at bounding box center [675, 463] width 82 height 12
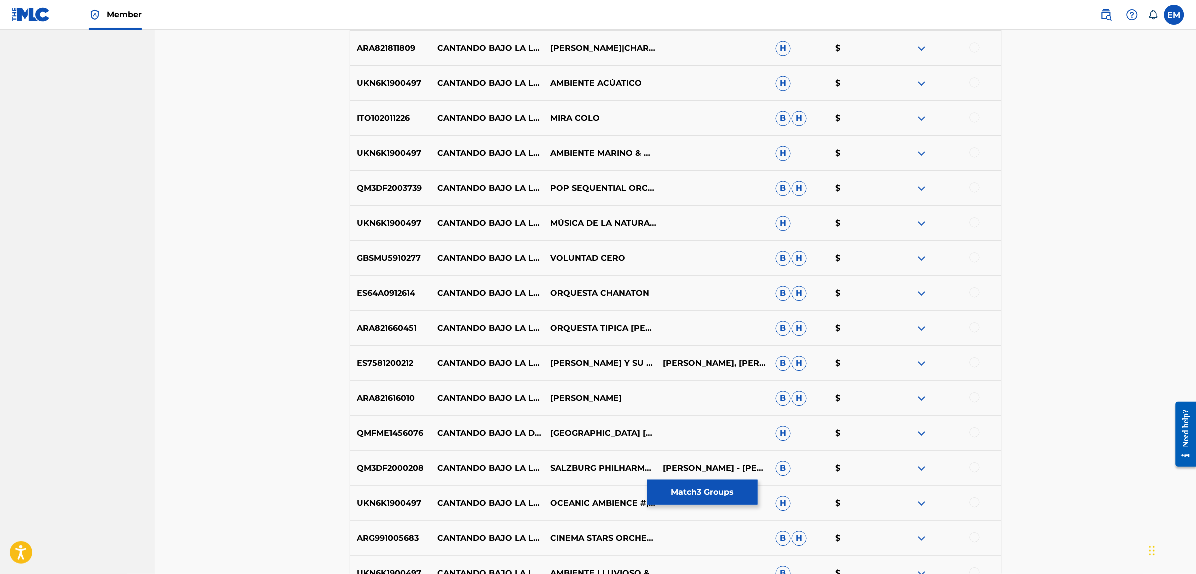
scroll to position [5937, 0]
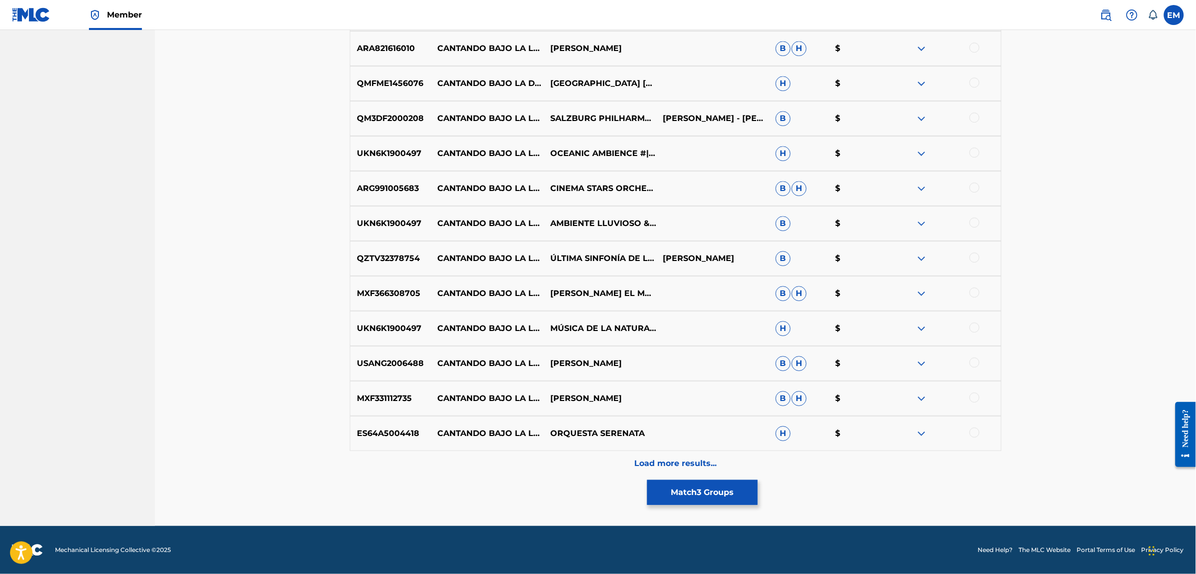
click at [694, 465] on p "Load more results..." at bounding box center [675, 463] width 82 height 12
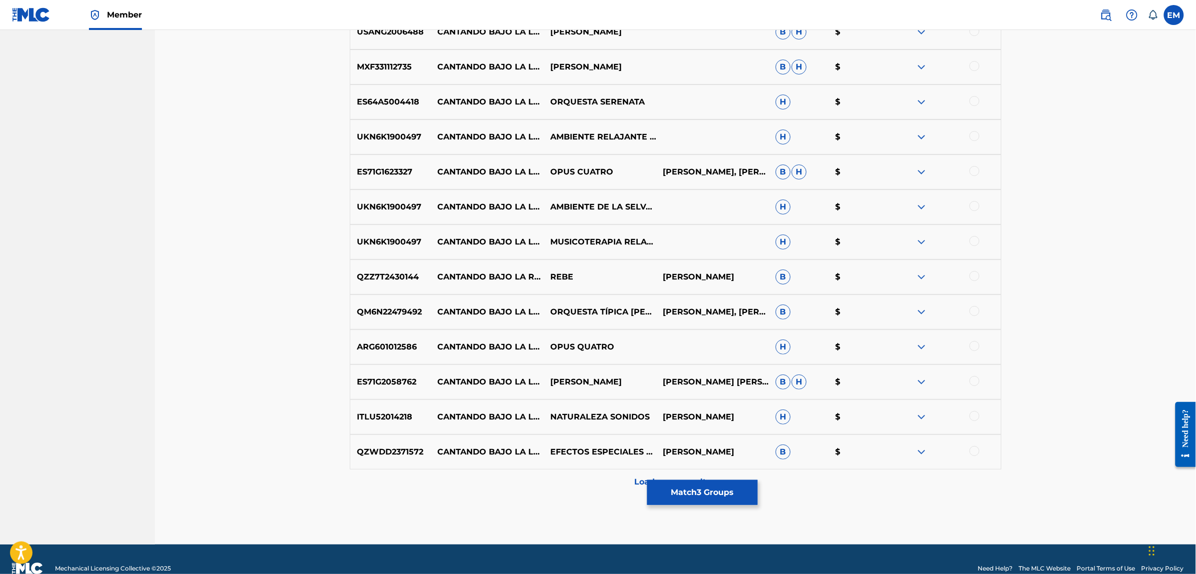
scroll to position [6287, 0]
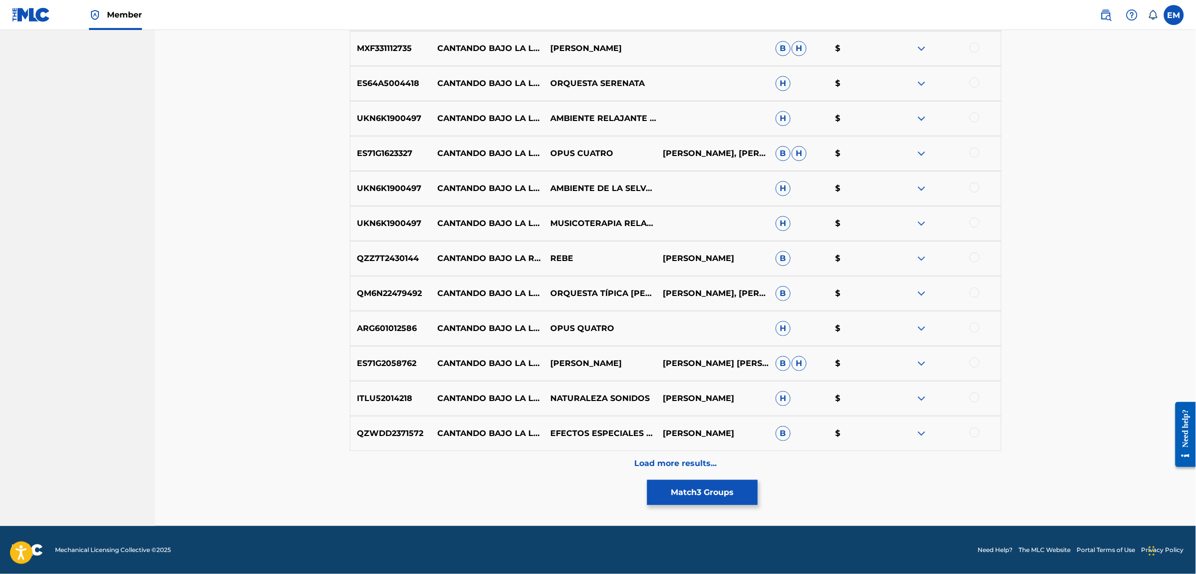
click at [678, 460] on p "Load more results..." at bounding box center [675, 463] width 82 height 12
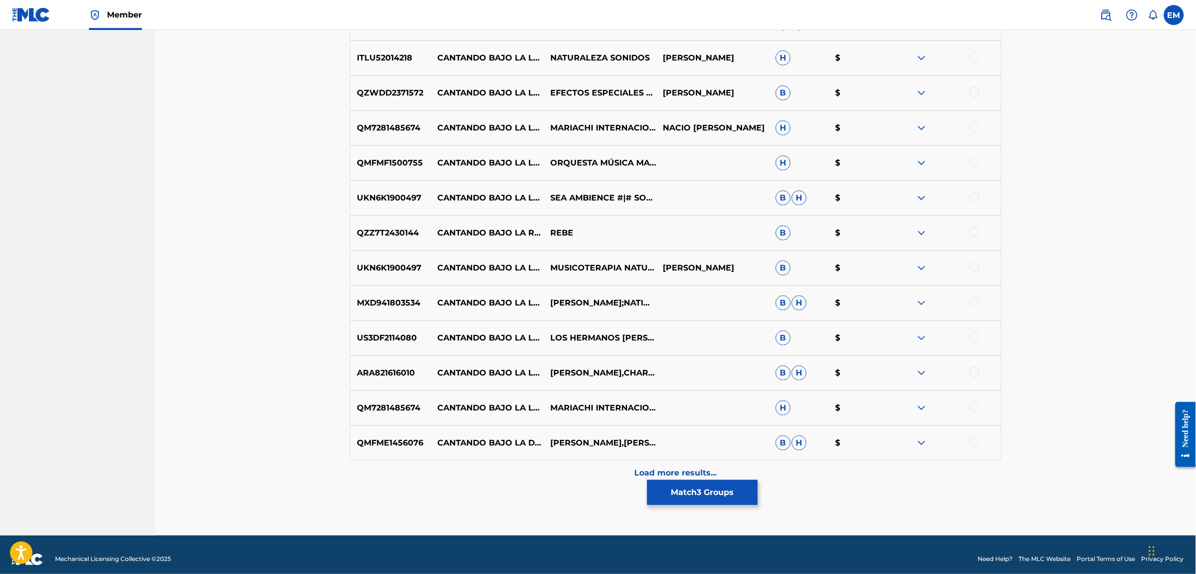
scroll to position [6637, 0]
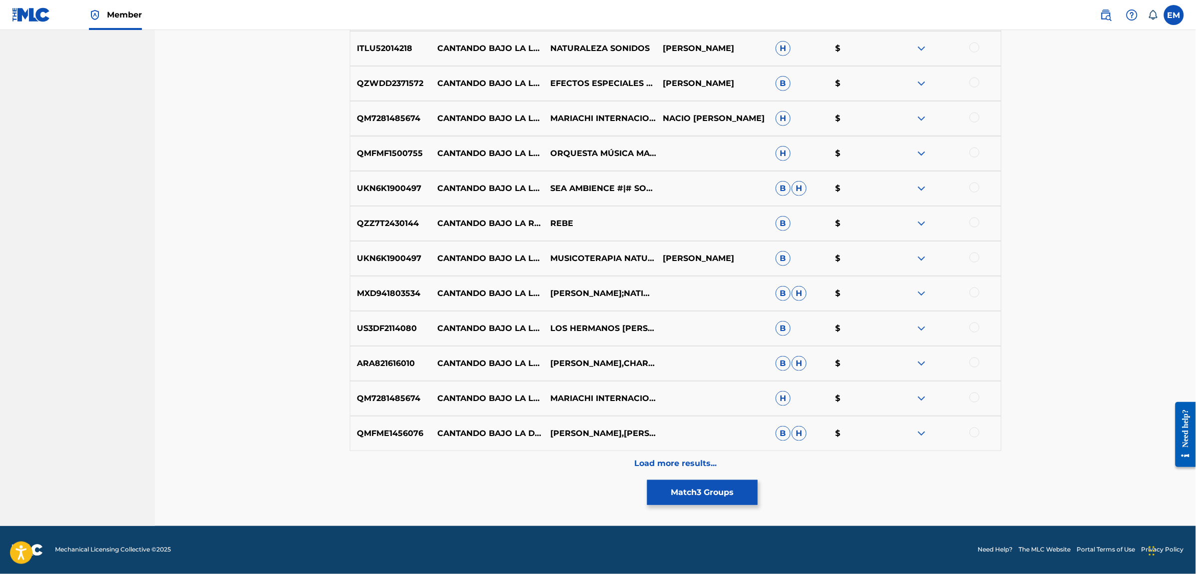
click at [691, 462] on p "Load more results..." at bounding box center [675, 463] width 82 height 12
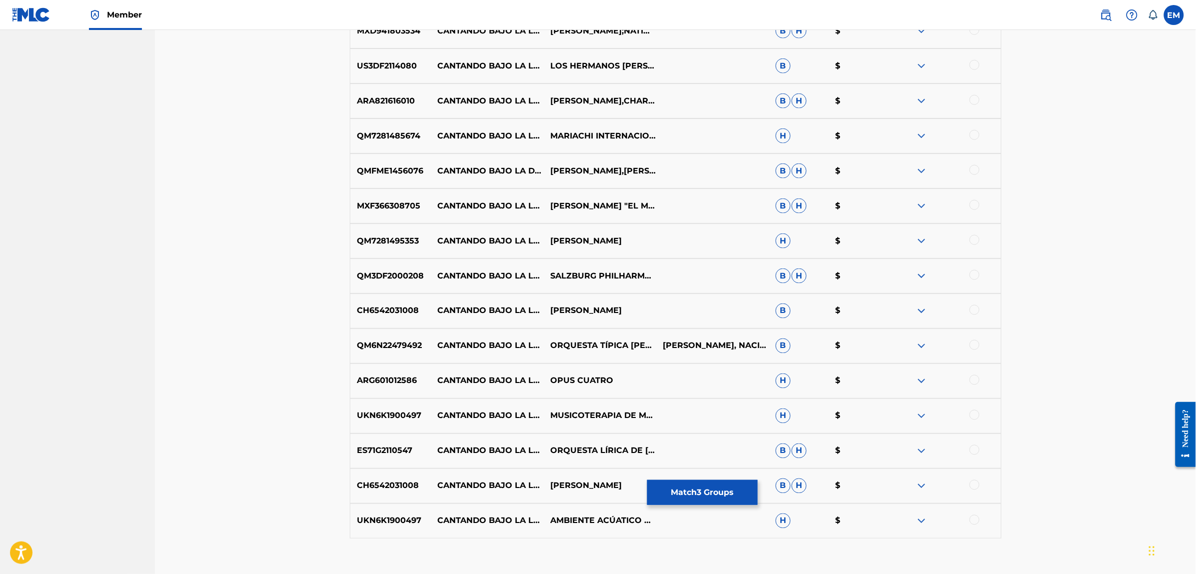
scroll to position [6962, 0]
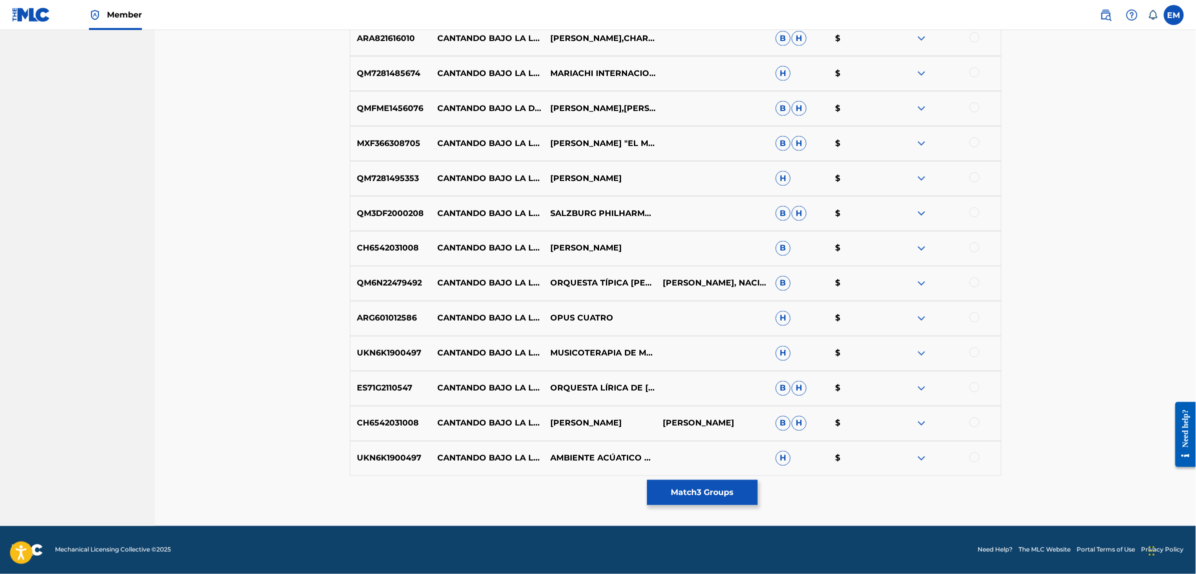
click at [704, 490] on button "Match 3 Groups" at bounding box center [702, 492] width 110 height 25
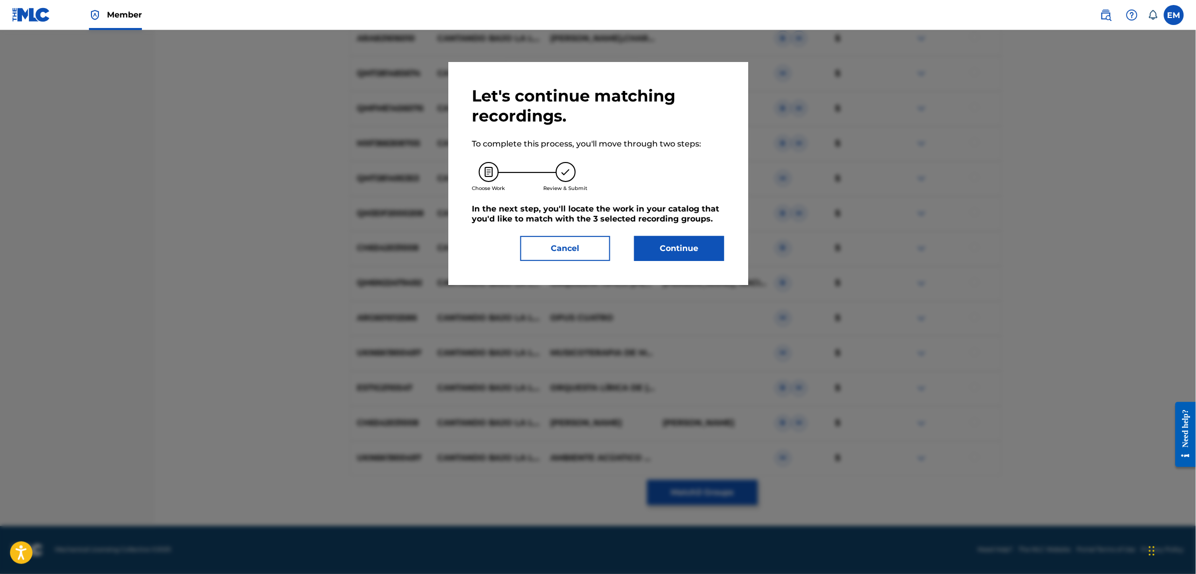
click at [651, 253] on button "Continue" at bounding box center [679, 248] width 90 height 25
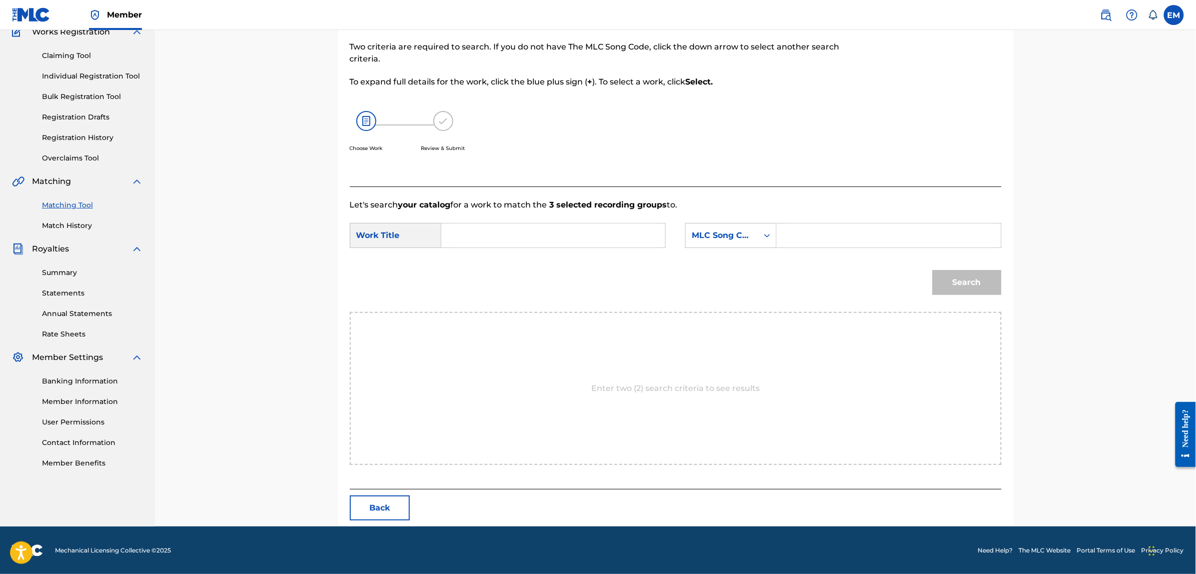
click at [563, 232] on input "Search Form" at bounding box center [553, 235] width 207 height 24
click at [551, 268] on div "Search" at bounding box center [676, 286] width 652 height 52
click at [598, 238] on input "cantan" at bounding box center [553, 235] width 207 height 24
click at [542, 261] on span "do bajo la nieve" at bounding box center [518, 257] width 63 height 9
type input "cantando bajo la nieve"
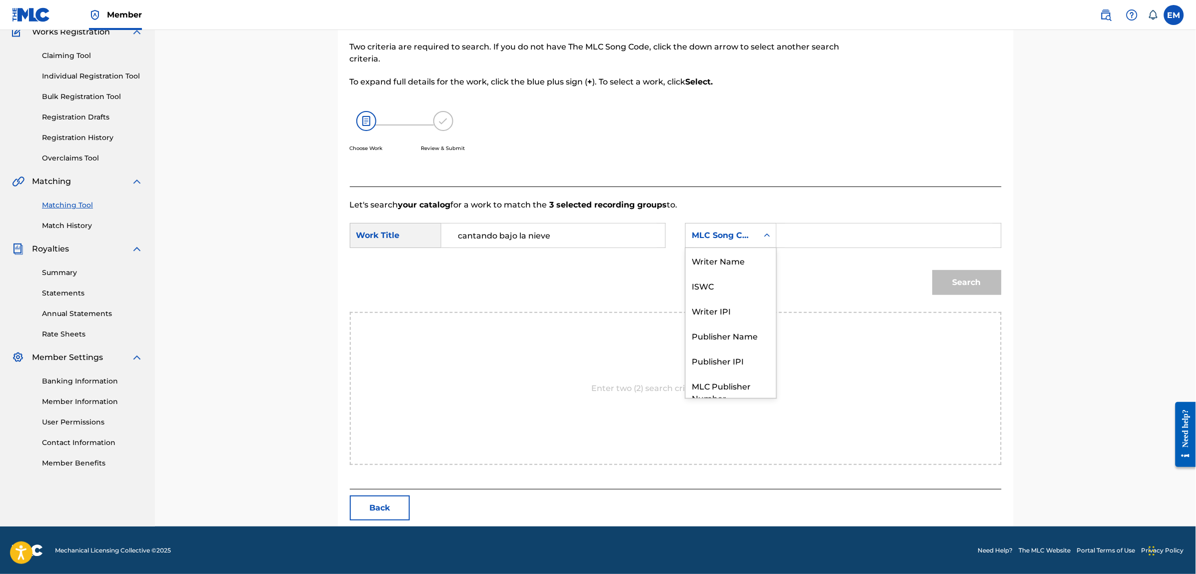
click at [720, 241] on div "MLC Song Code" at bounding box center [722, 235] width 72 height 19
click at [725, 260] on div "Writer Name" at bounding box center [731, 260] width 90 height 25
click at [829, 228] on input "Search Form" at bounding box center [888, 235] width 207 height 24
type input "[PERSON_NAME]"
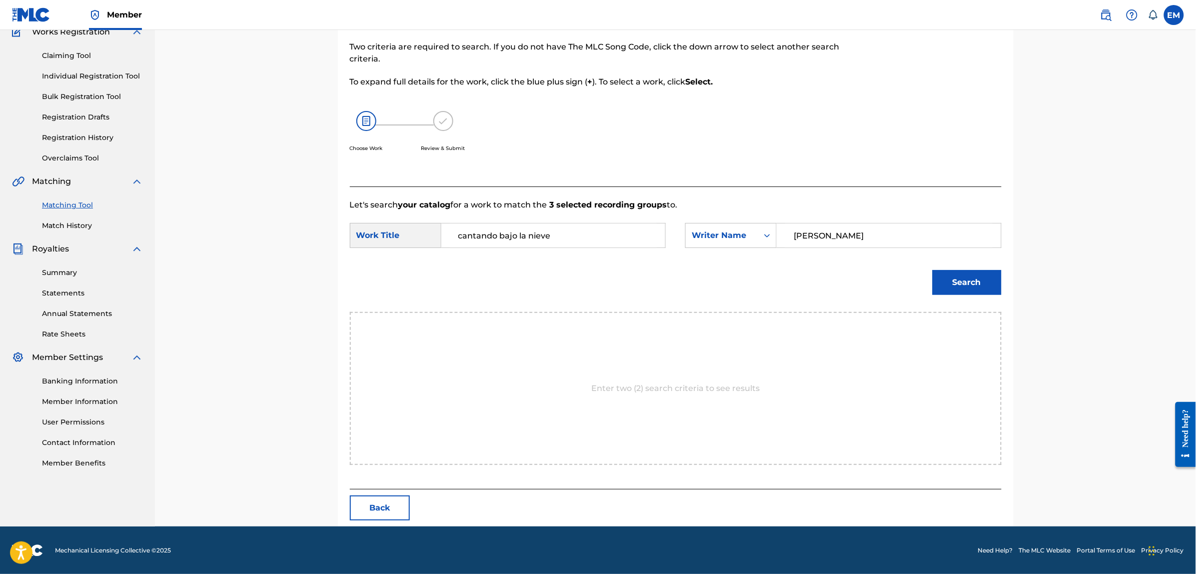
click at [940, 283] on button "Search" at bounding box center [967, 282] width 69 height 25
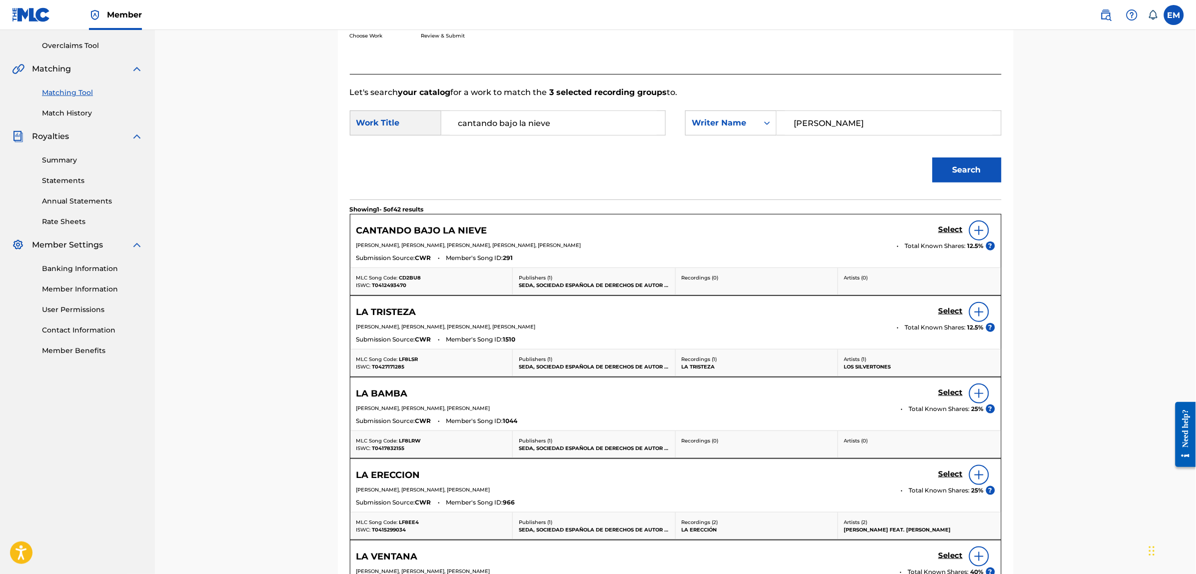
scroll to position [216, 0]
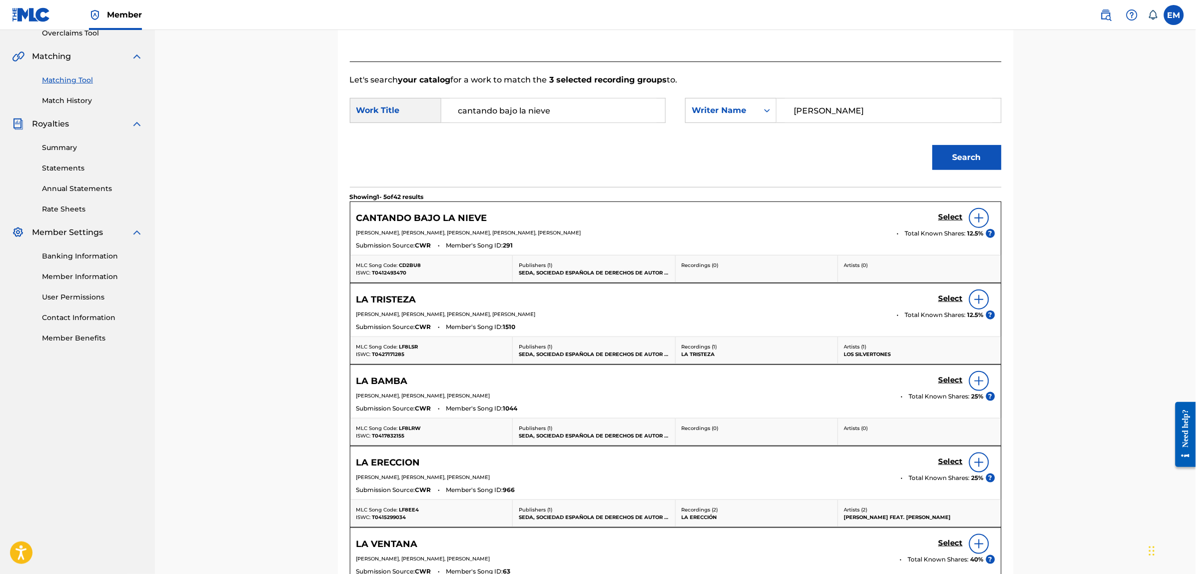
click at [981, 212] on img at bounding box center [979, 218] width 12 height 12
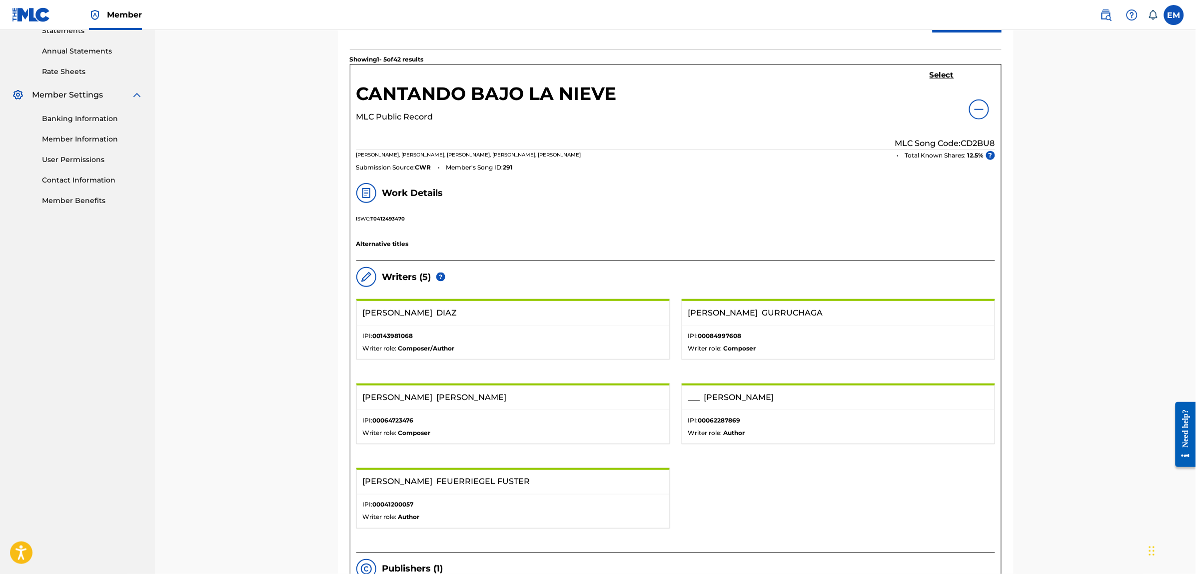
scroll to position [154, 0]
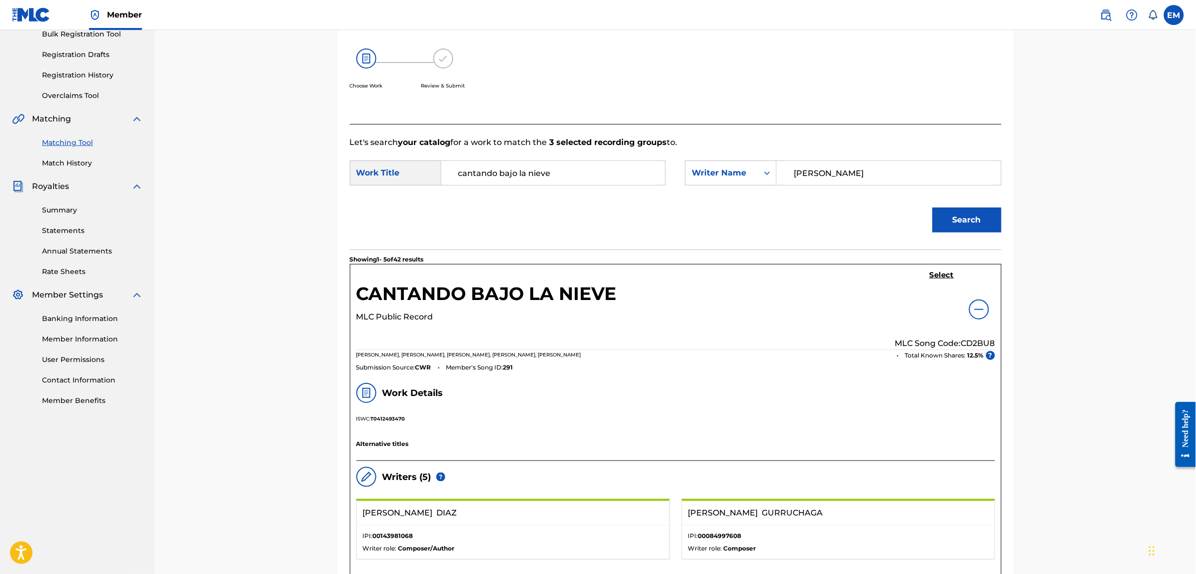
click at [934, 277] on h5 "Select" at bounding box center [942, 274] width 24 height 9
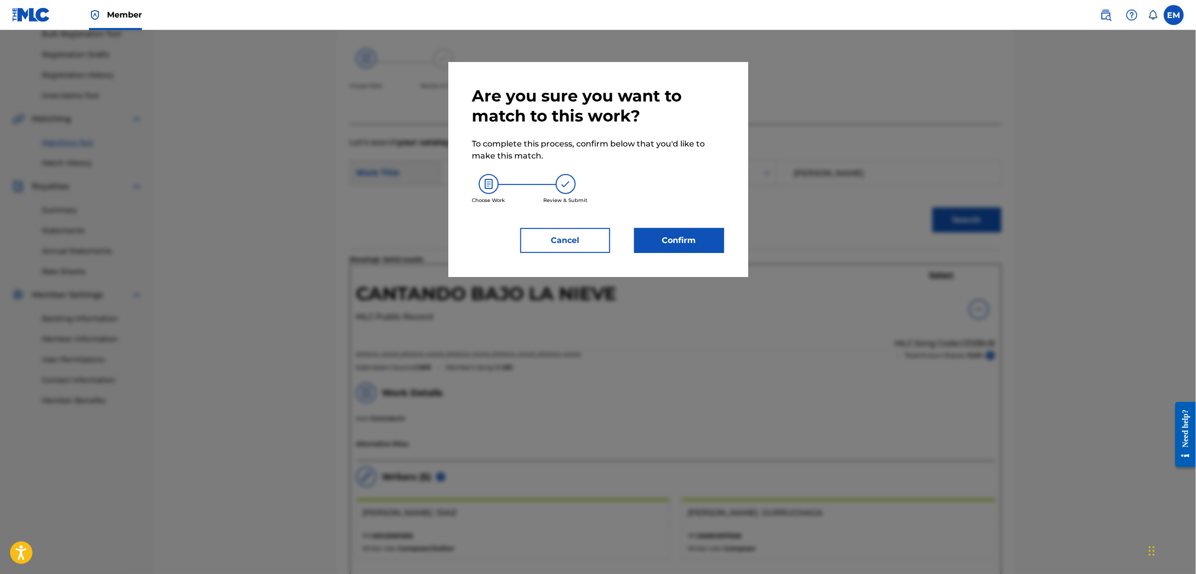
click at [691, 236] on button "Confirm" at bounding box center [679, 240] width 90 height 25
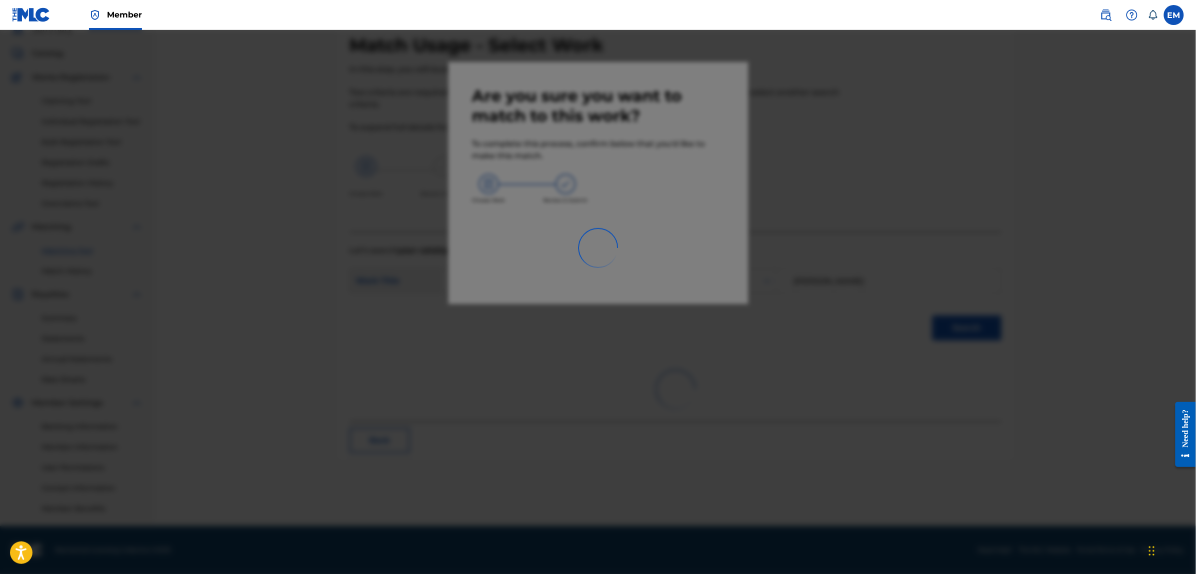
scroll to position [45, 0]
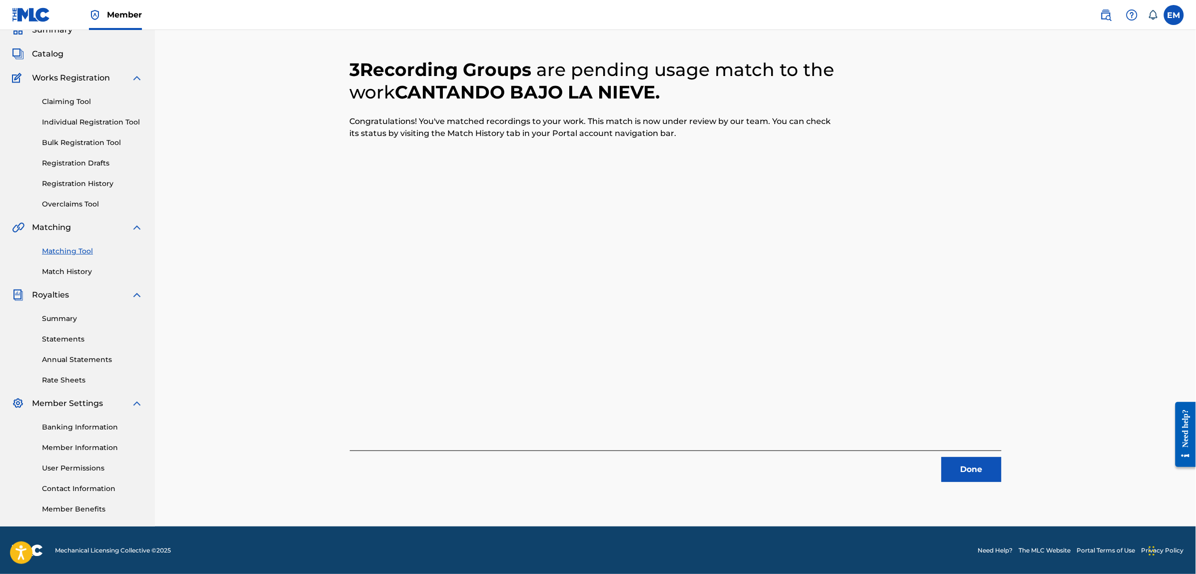
click at [958, 467] on button "Done" at bounding box center [972, 469] width 60 height 25
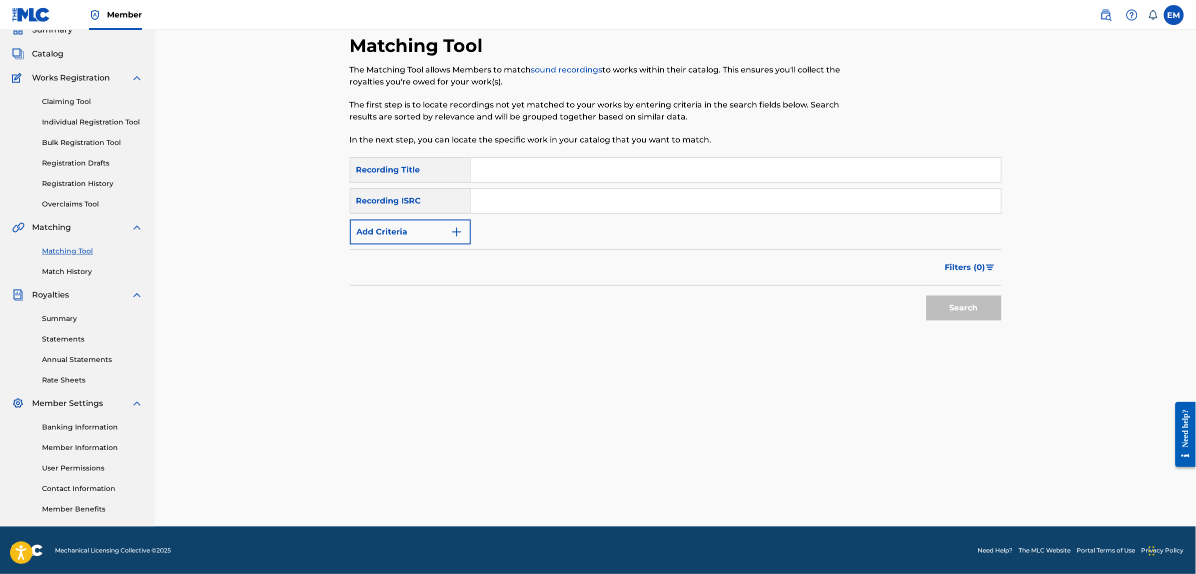
click at [554, 164] on input "Search Form" at bounding box center [736, 170] width 530 height 24
type input "la vida alegre"
click at [927, 295] on button "Search" at bounding box center [964, 307] width 75 height 25
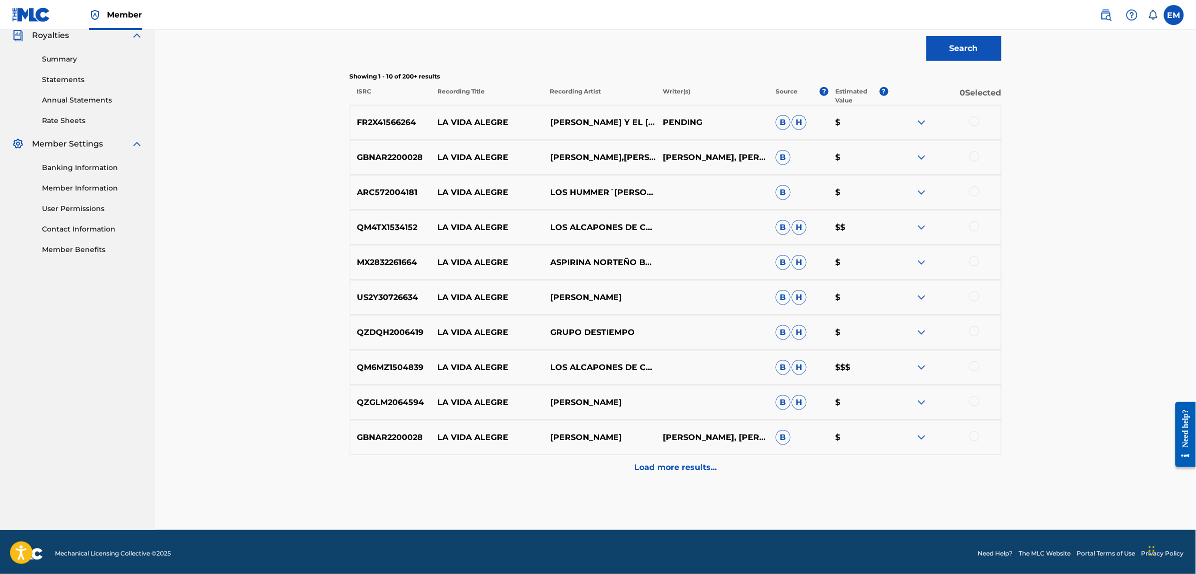
scroll to position [308, 0]
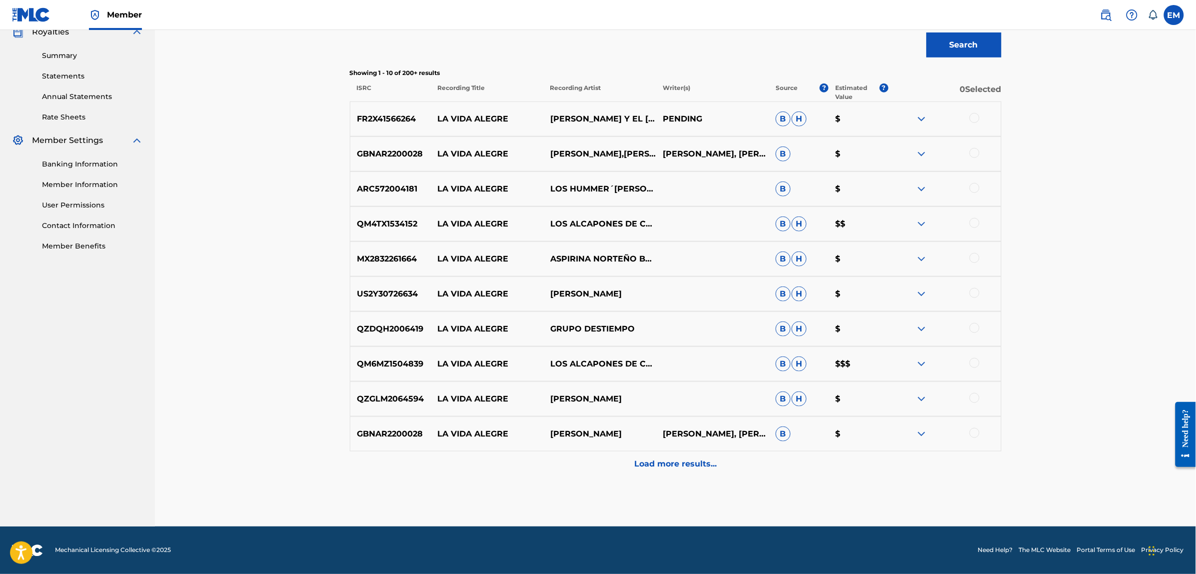
click at [641, 465] on p "Load more results..." at bounding box center [675, 464] width 82 height 12
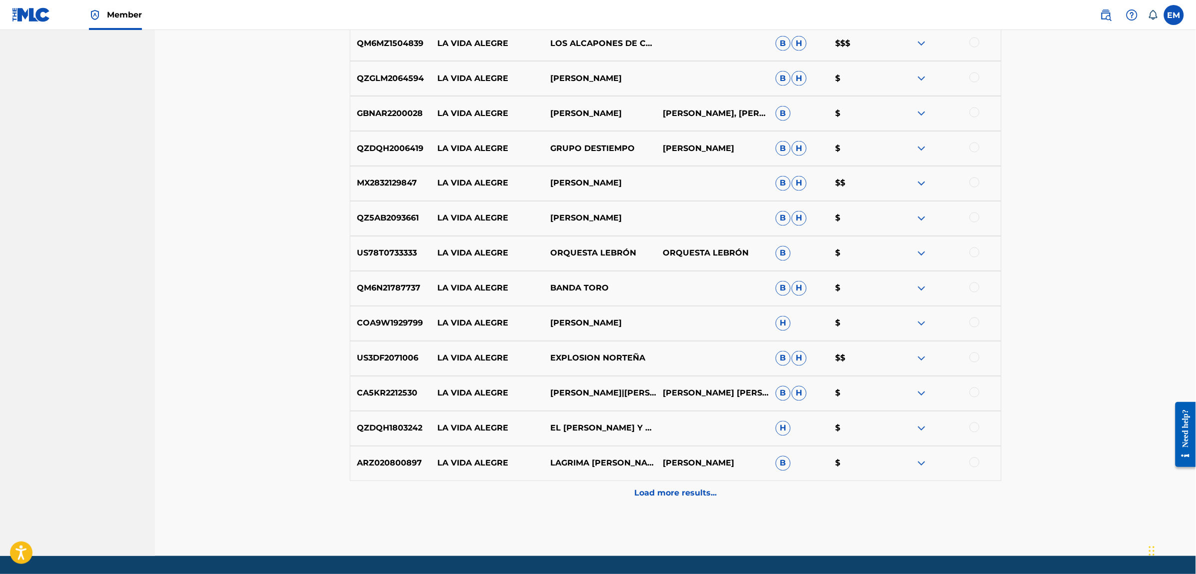
scroll to position [658, 0]
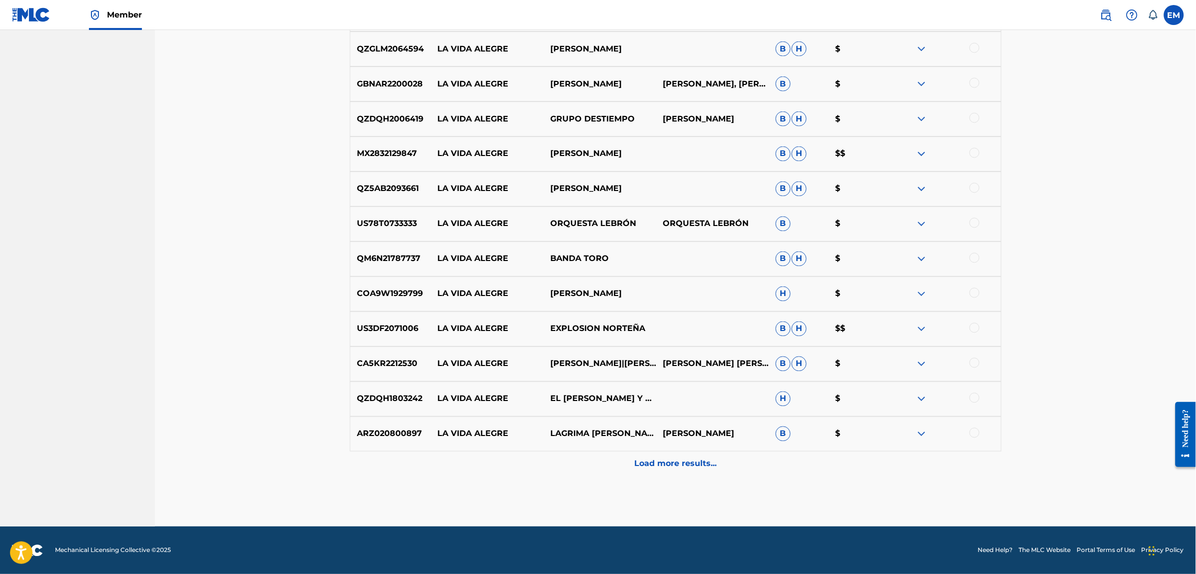
click at [685, 458] on p "Load more results..." at bounding box center [675, 464] width 82 height 12
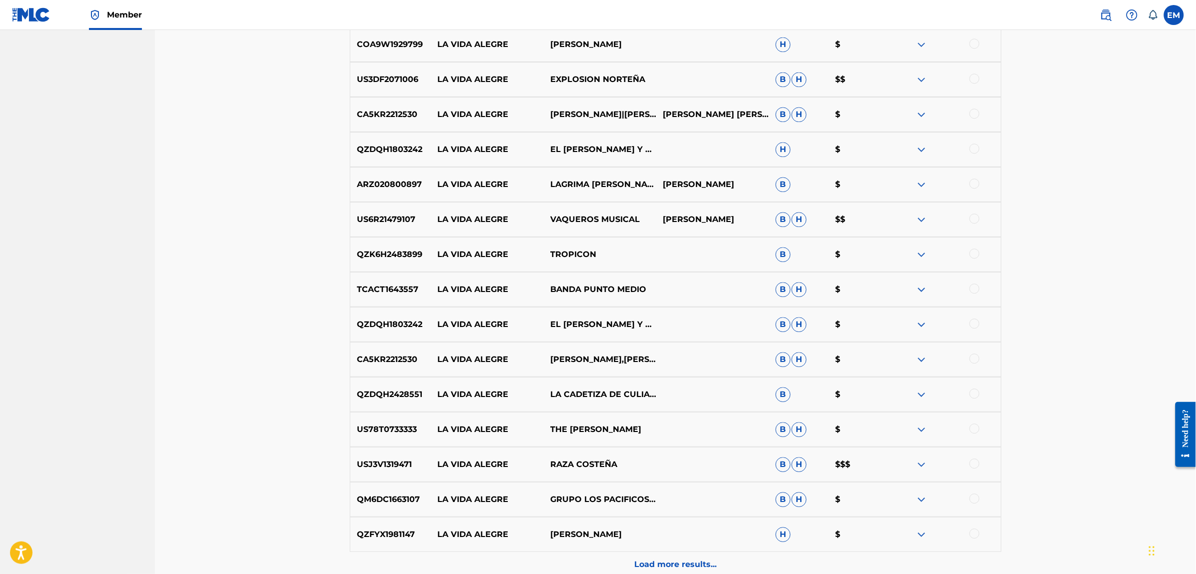
scroll to position [908, 0]
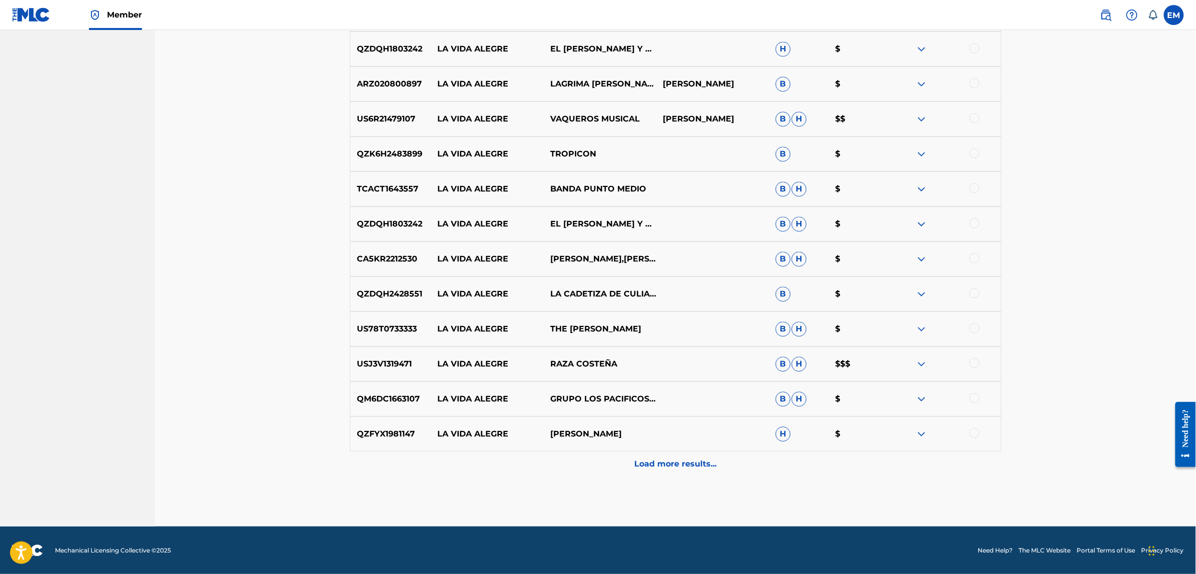
click at [673, 468] on p "Load more results..." at bounding box center [675, 464] width 82 height 12
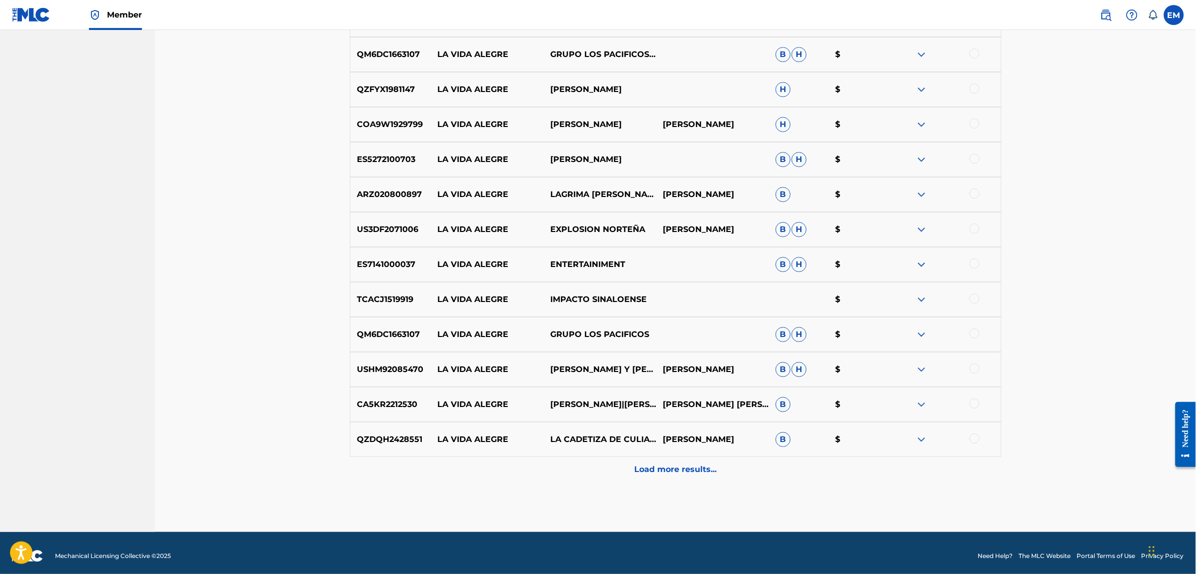
scroll to position [1358, 0]
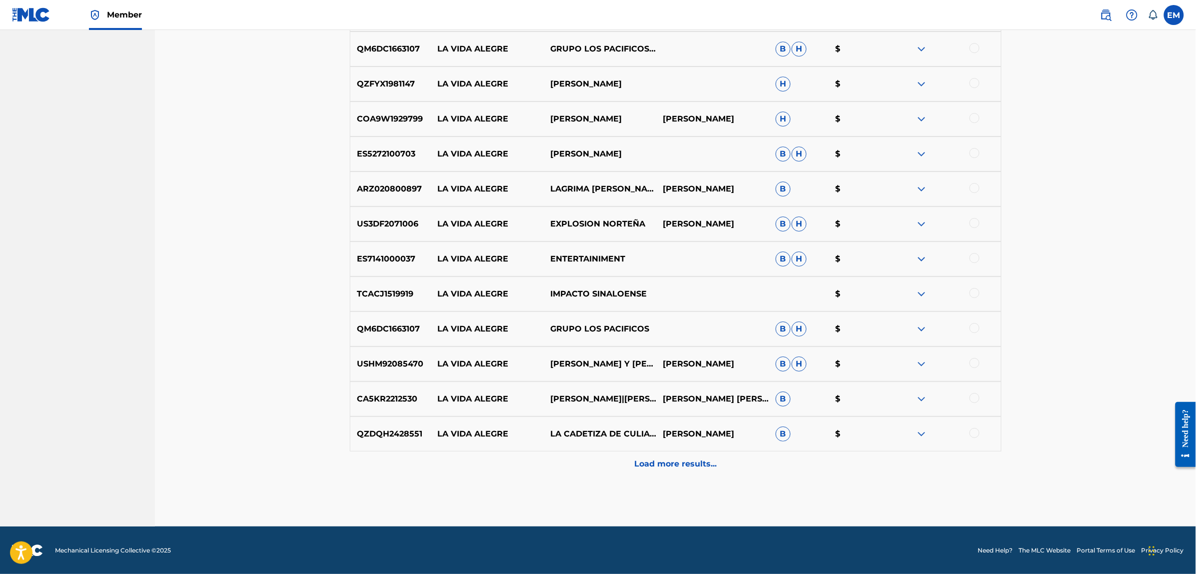
click at [671, 460] on p "Load more results..." at bounding box center [675, 464] width 82 height 12
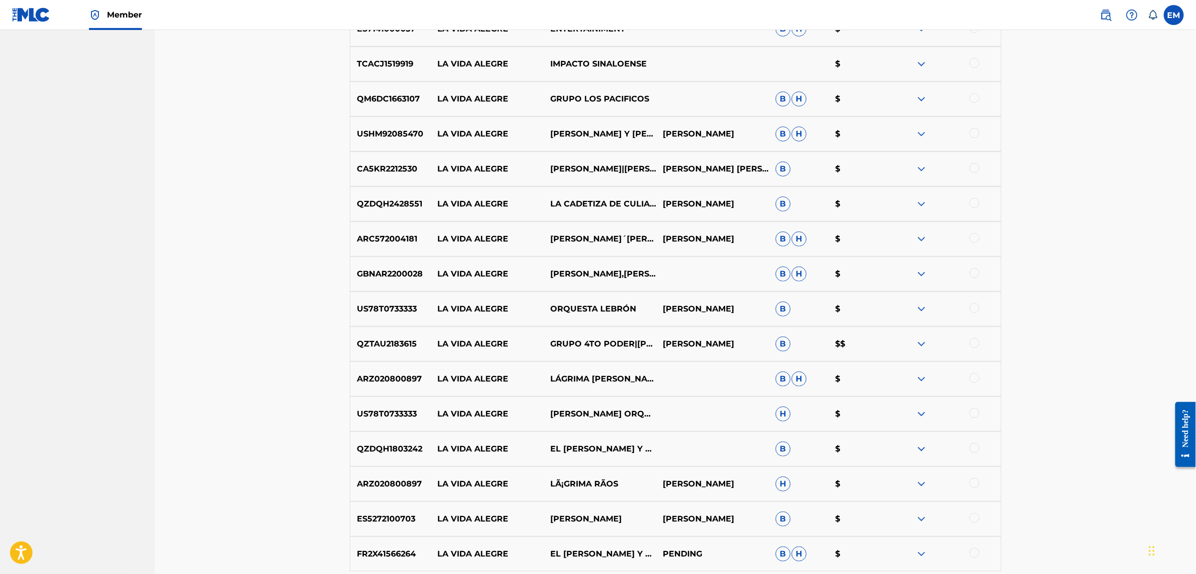
scroll to position [1670, 0]
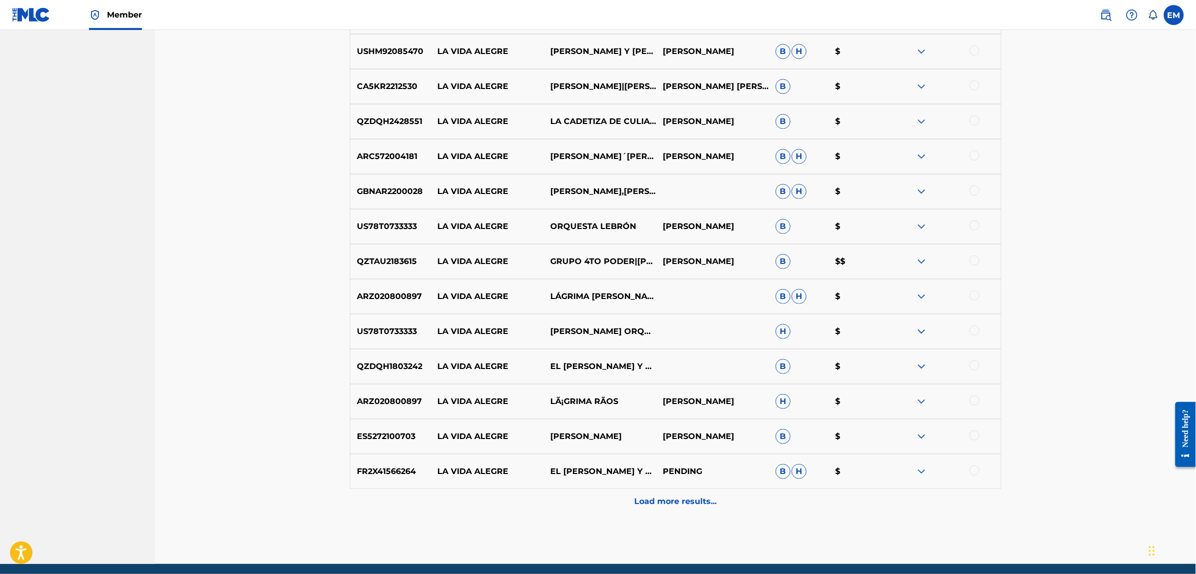
click at [663, 496] on p "Load more results..." at bounding box center [675, 501] width 82 height 12
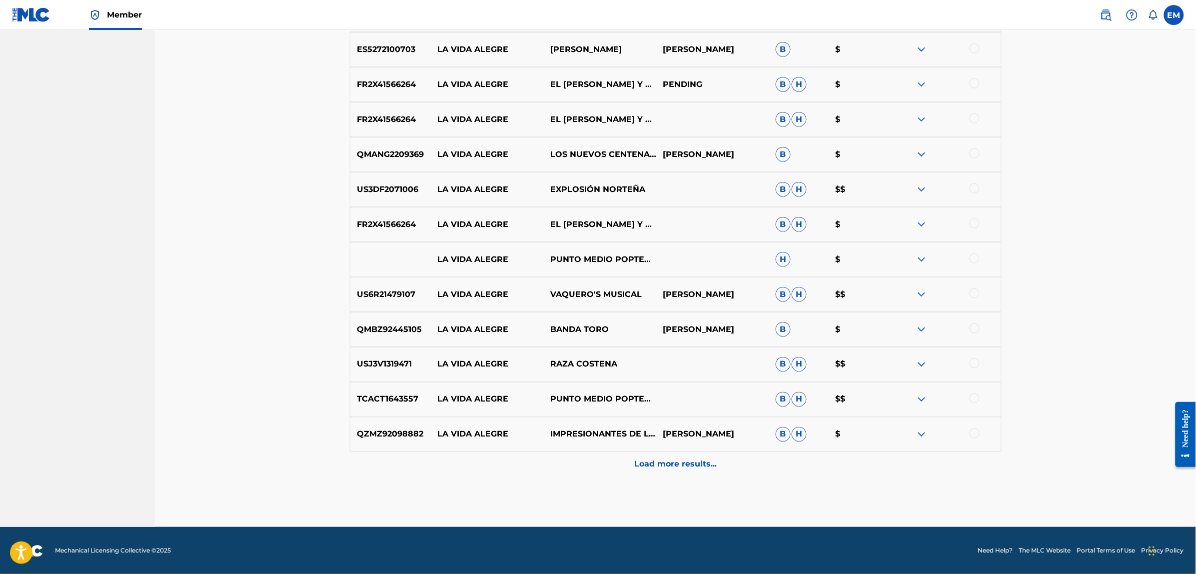
scroll to position [2058, 0]
click at [666, 458] on p "Load more results..." at bounding box center [675, 464] width 82 height 12
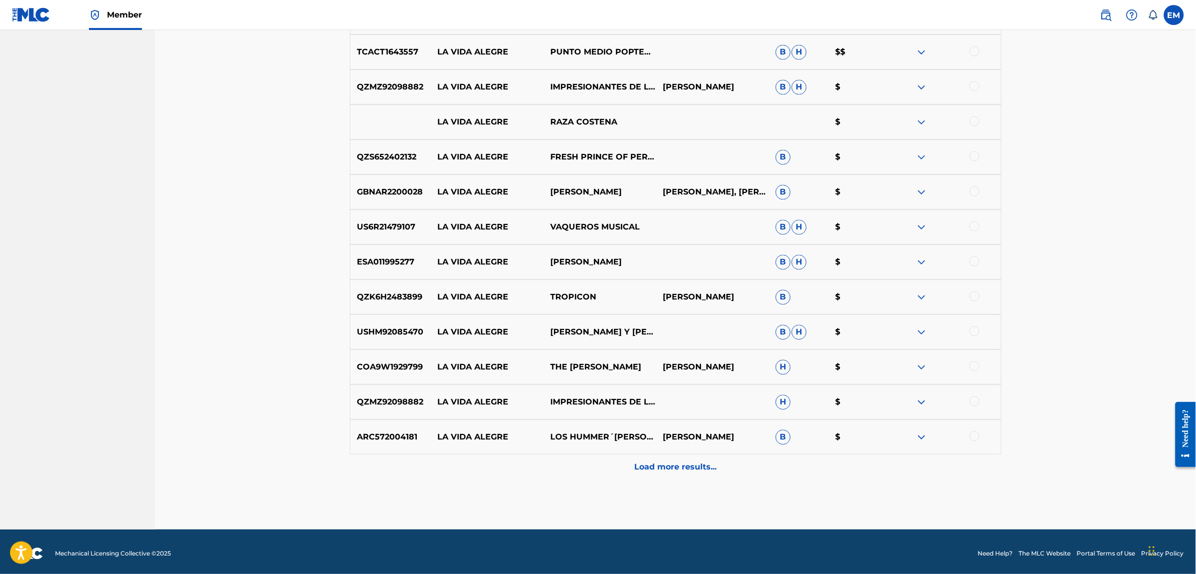
scroll to position [2407, 0]
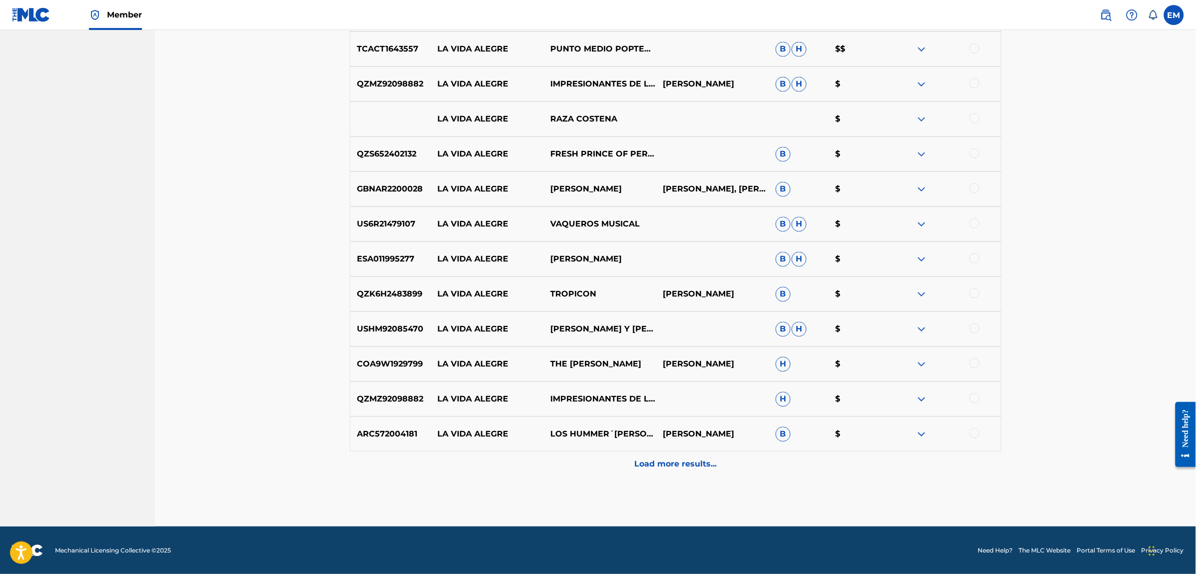
click at [658, 455] on div "Load more results..." at bounding box center [676, 463] width 652 height 25
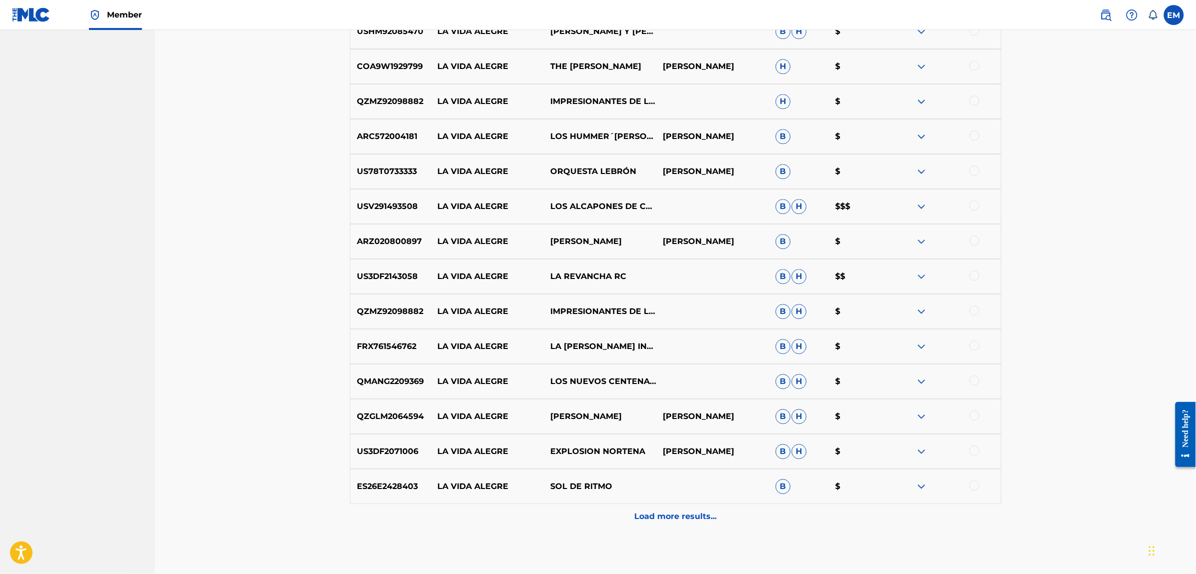
scroll to position [2757, 0]
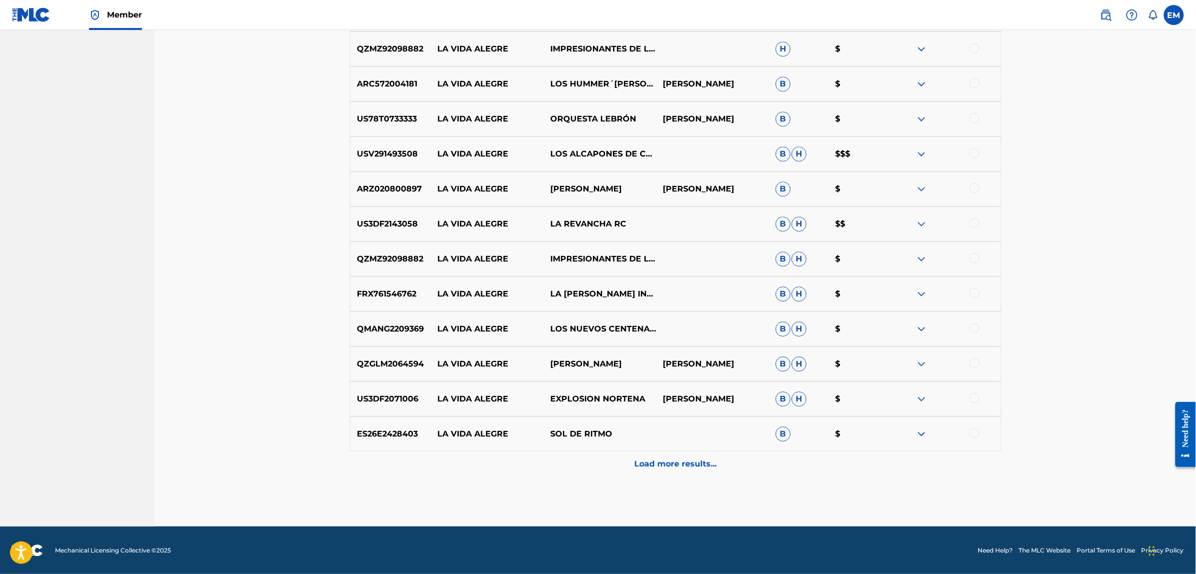
click at [665, 465] on p "Load more results..." at bounding box center [675, 464] width 82 height 12
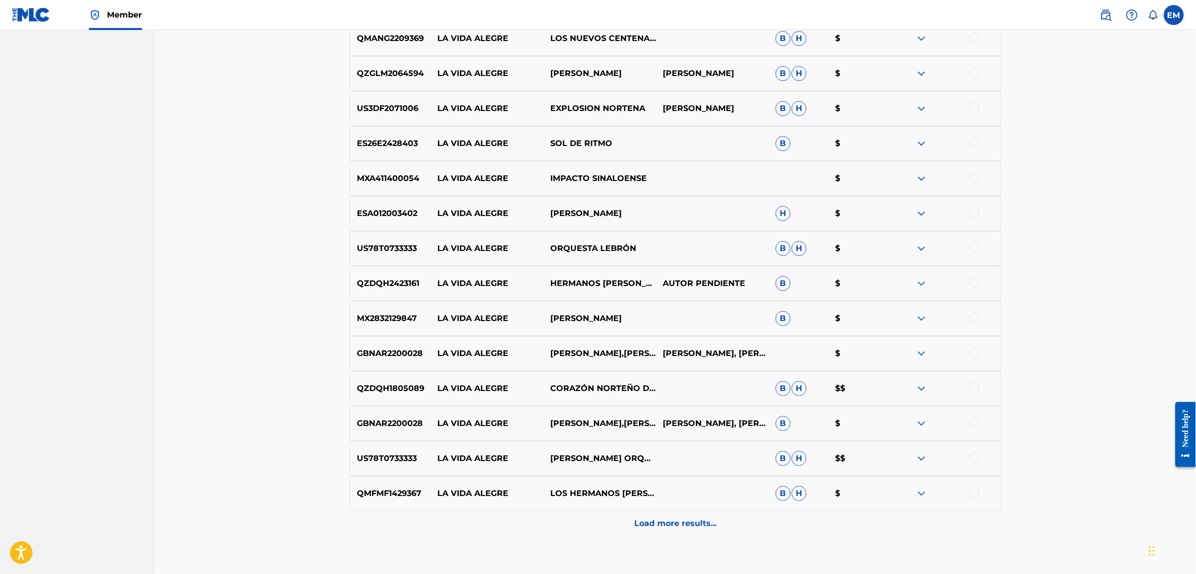
scroll to position [3107, 0]
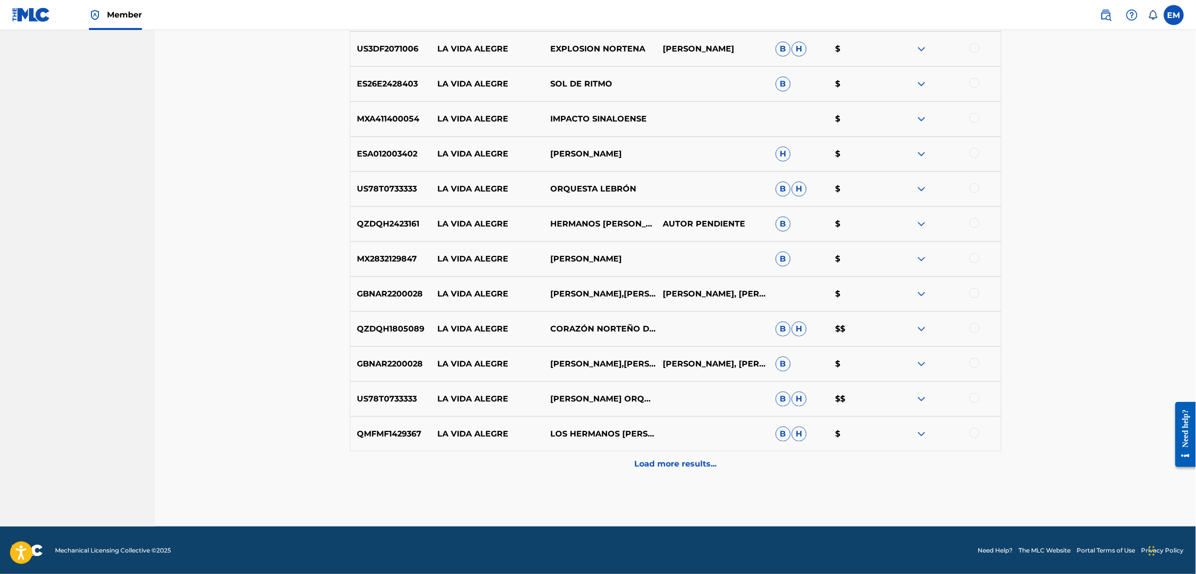
click at [678, 462] on p "Load more results..." at bounding box center [675, 464] width 82 height 12
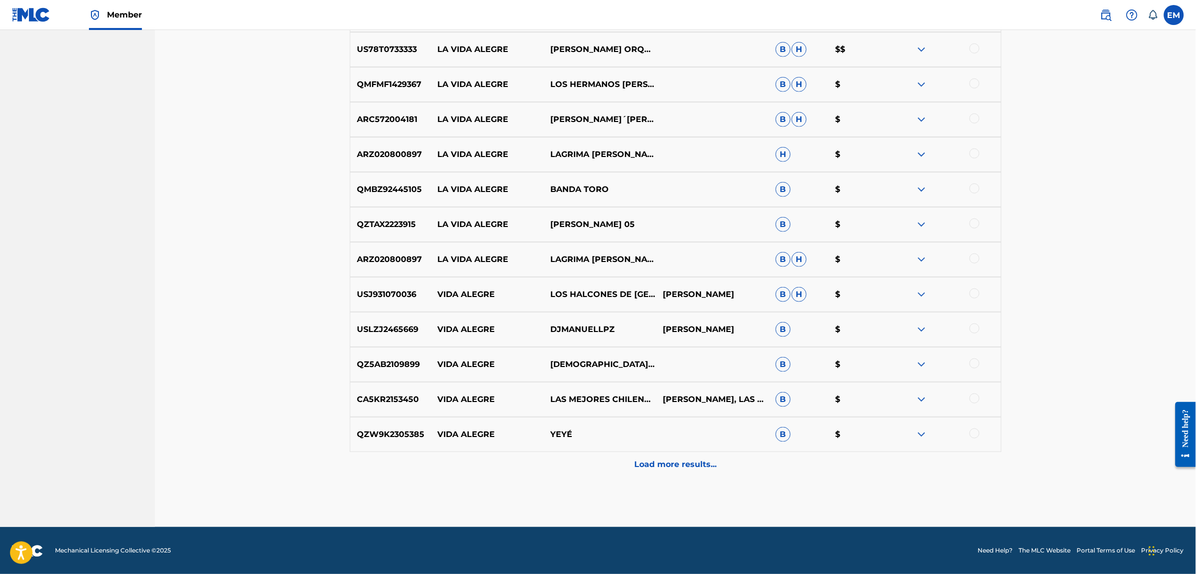
scroll to position [3457, 0]
click at [658, 470] on div "Load more results..." at bounding box center [676, 463] width 652 height 25
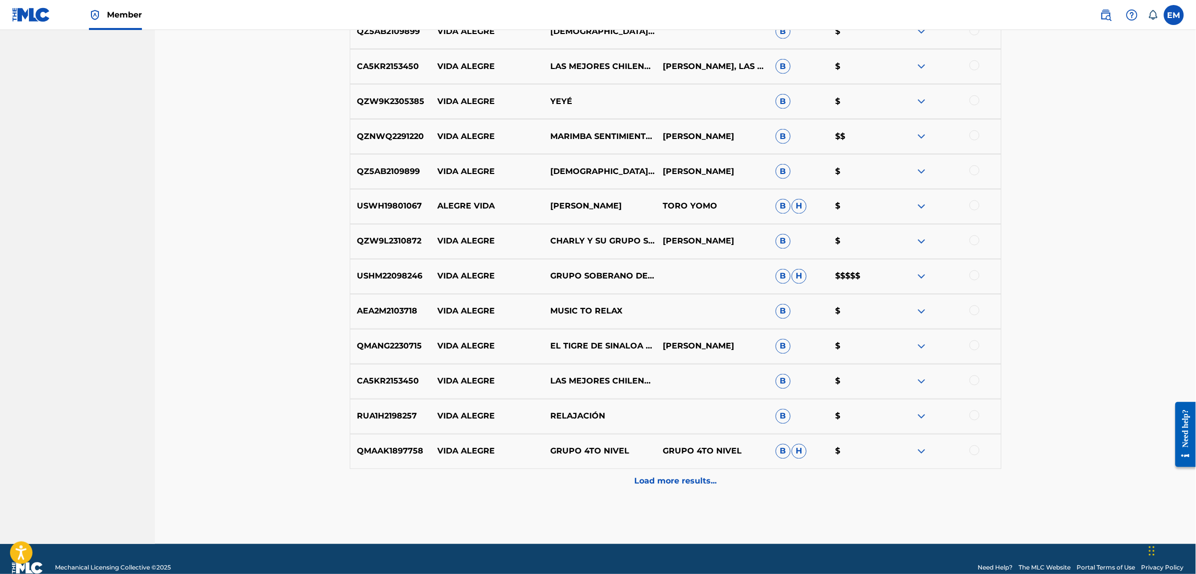
scroll to position [3807, 0]
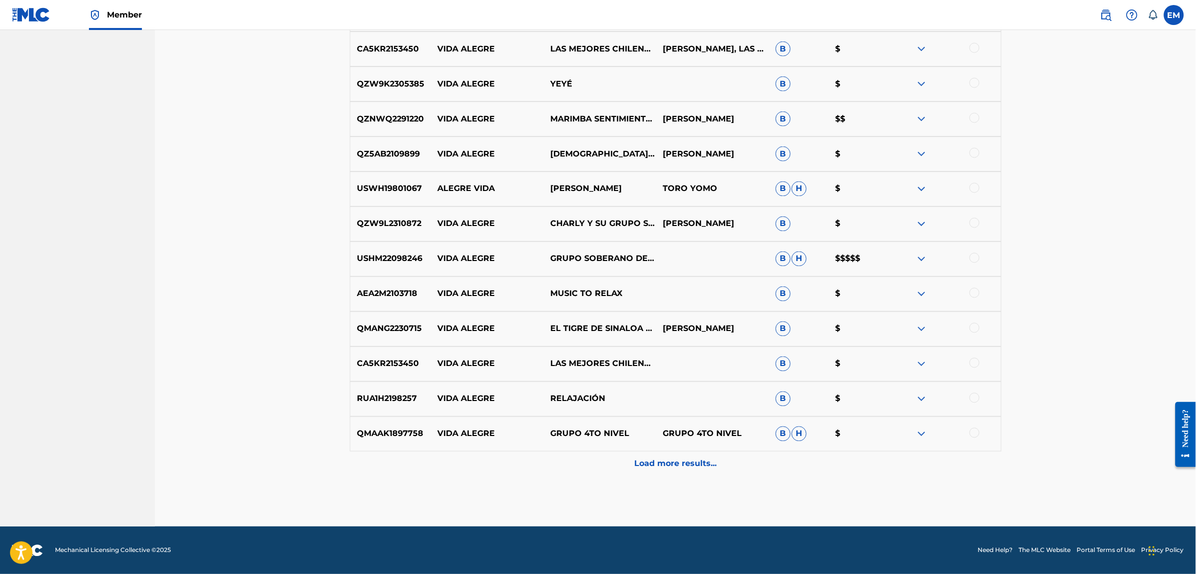
click at [669, 456] on div "Load more results..." at bounding box center [676, 463] width 652 height 25
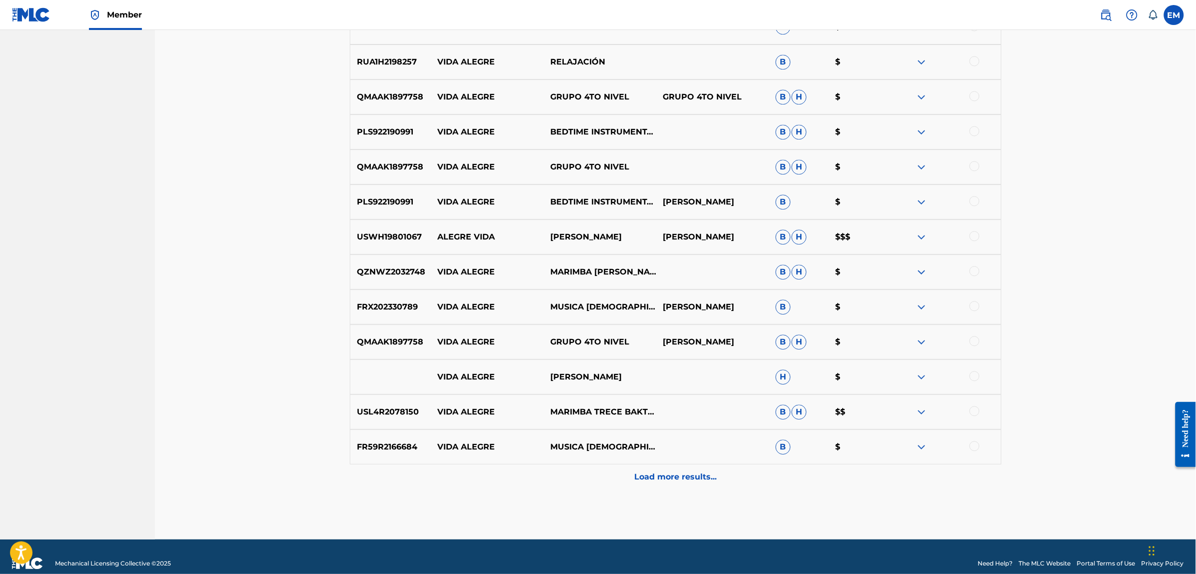
scroll to position [4157, 0]
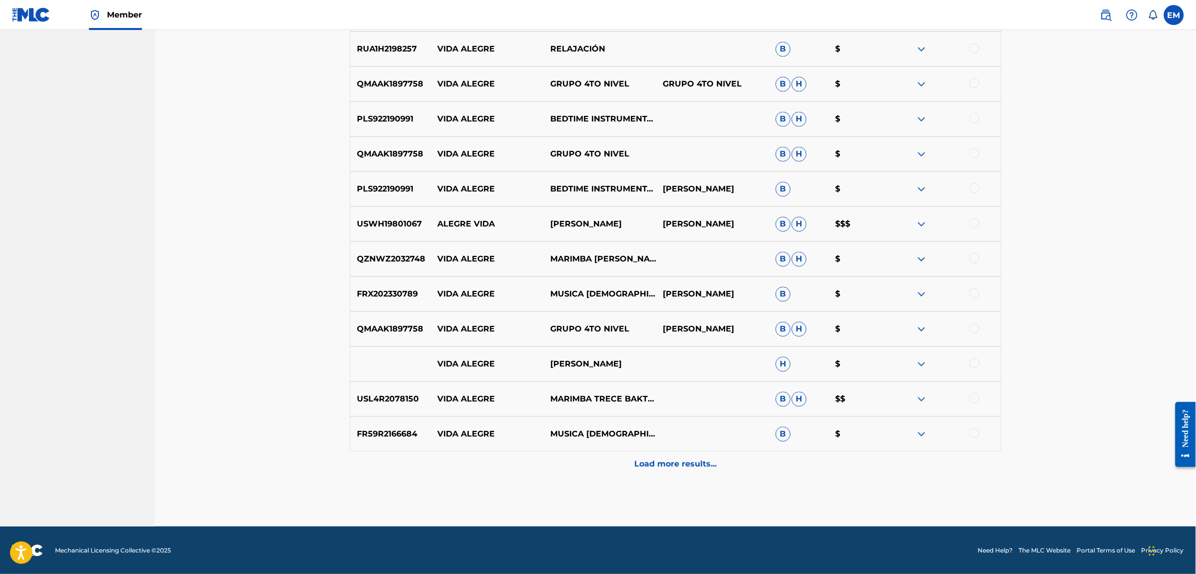
click at [672, 463] on p "Load more results..." at bounding box center [675, 464] width 82 height 12
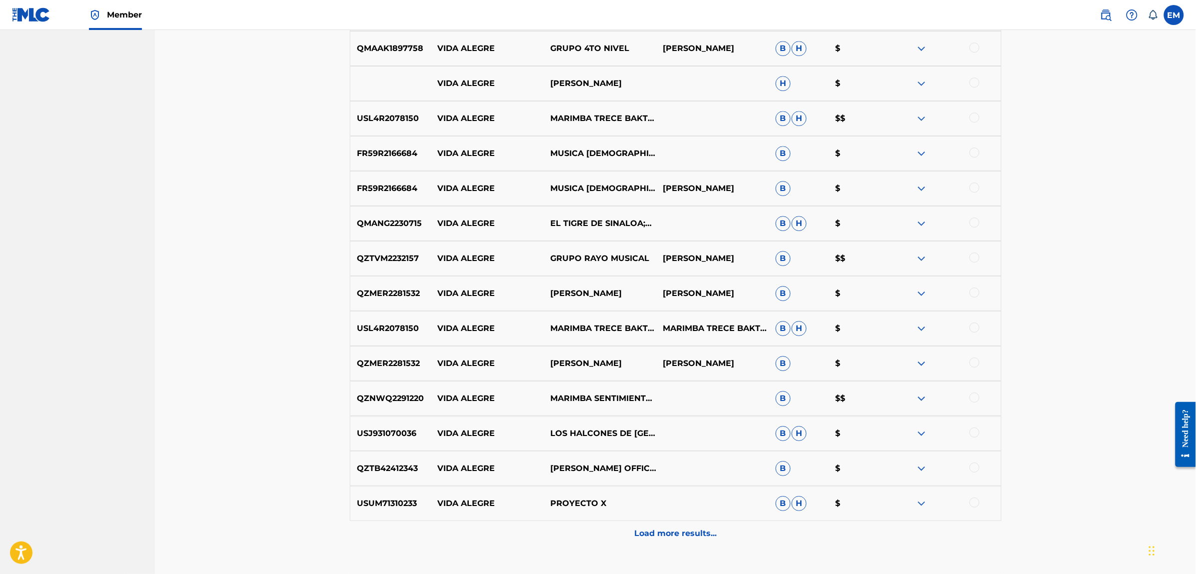
scroll to position [4507, 0]
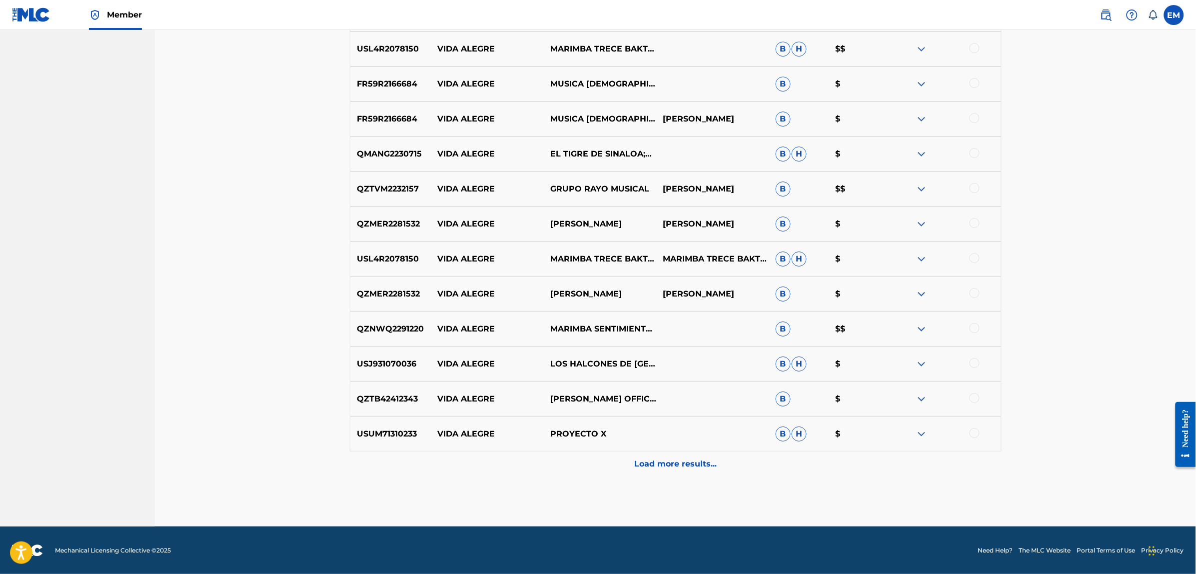
click at [681, 465] on p "Load more results..." at bounding box center [675, 464] width 82 height 12
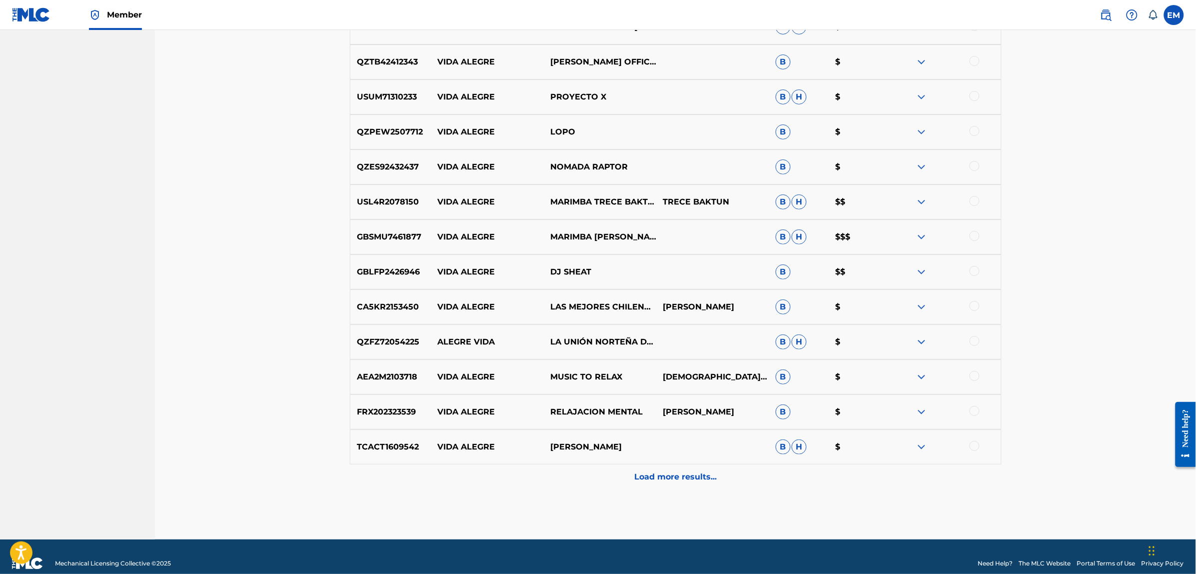
scroll to position [4856, 0]
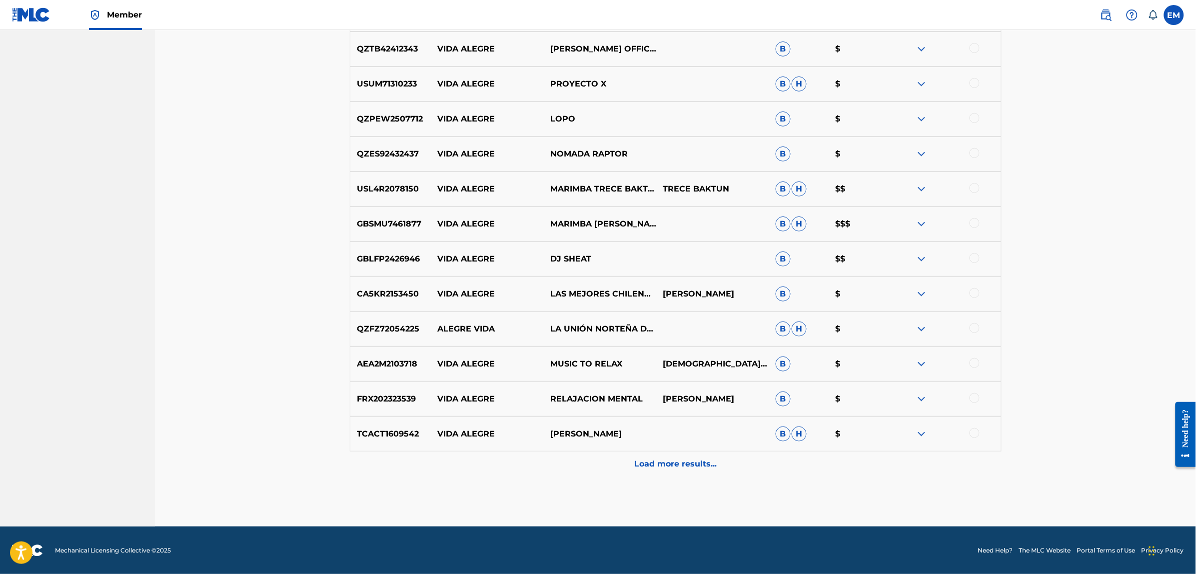
click at [686, 461] on p "Load more results..." at bounding box center [675, 464] width 82 height 12
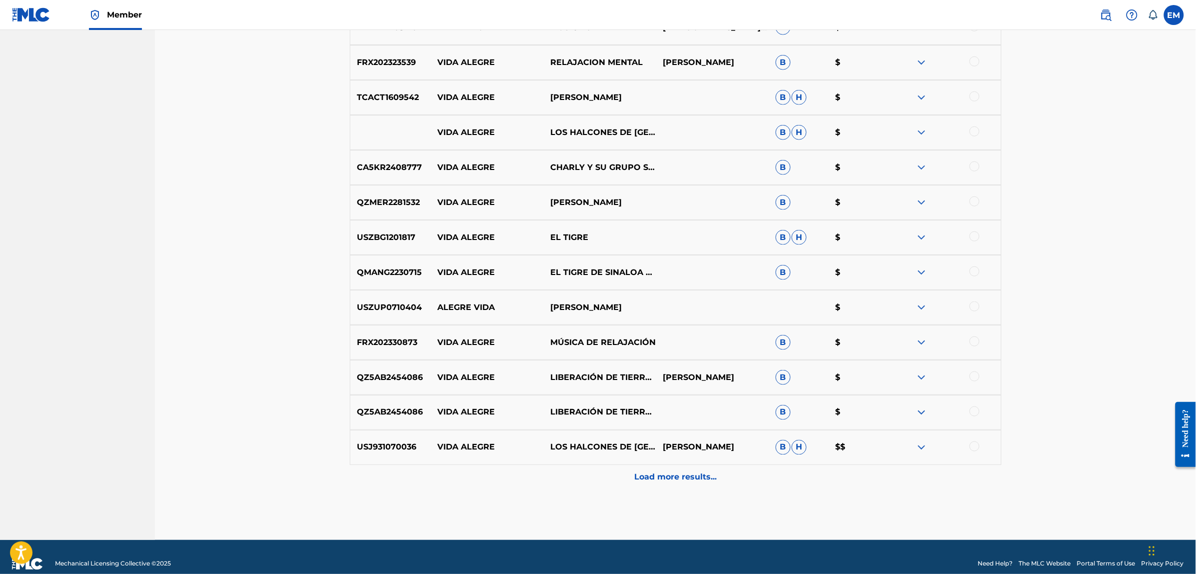
scroll to position [5206, 0]
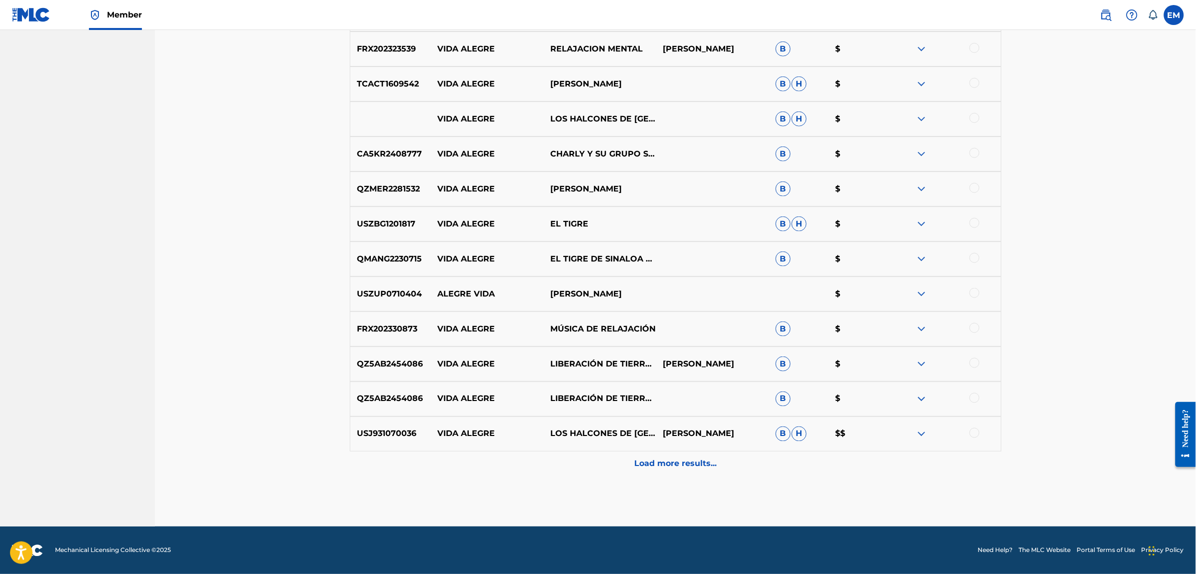
click at [678, 462] on p "Load more results..." at bounding box center [675, 464] width 82 height 12
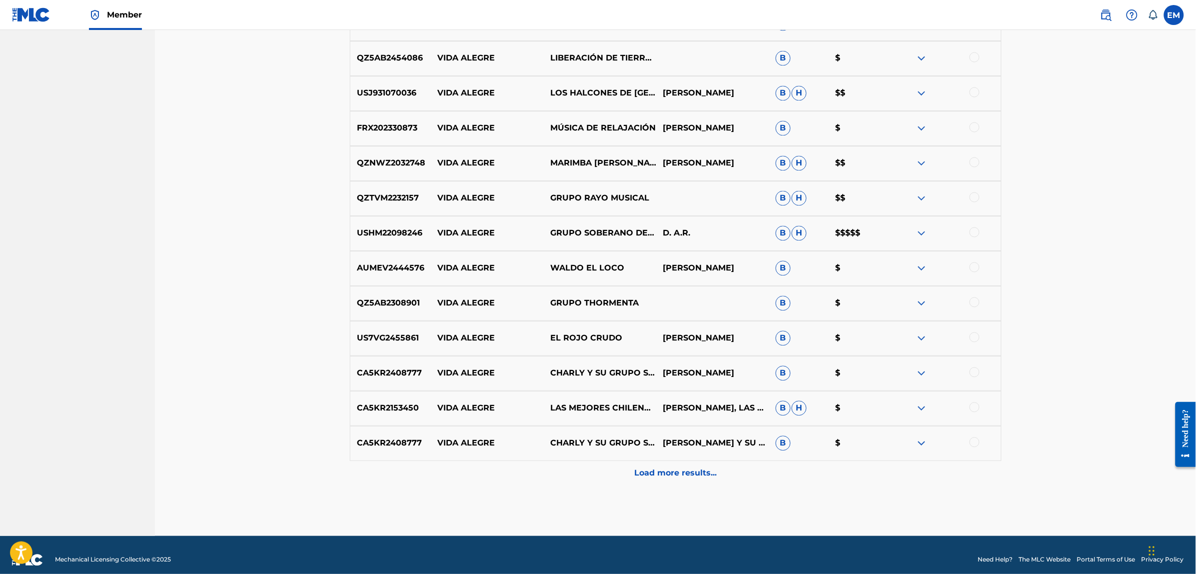
scroll to position [5556, 0]
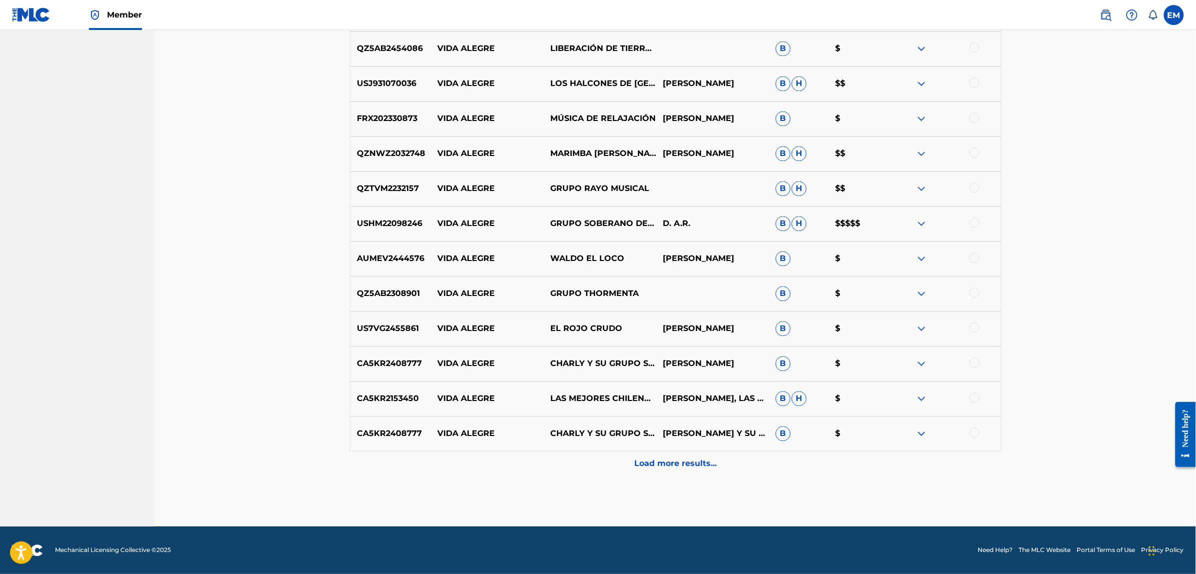
click at [640, 467] on p "Load more results..." at bounding box center [675, 464] width 82 height 12
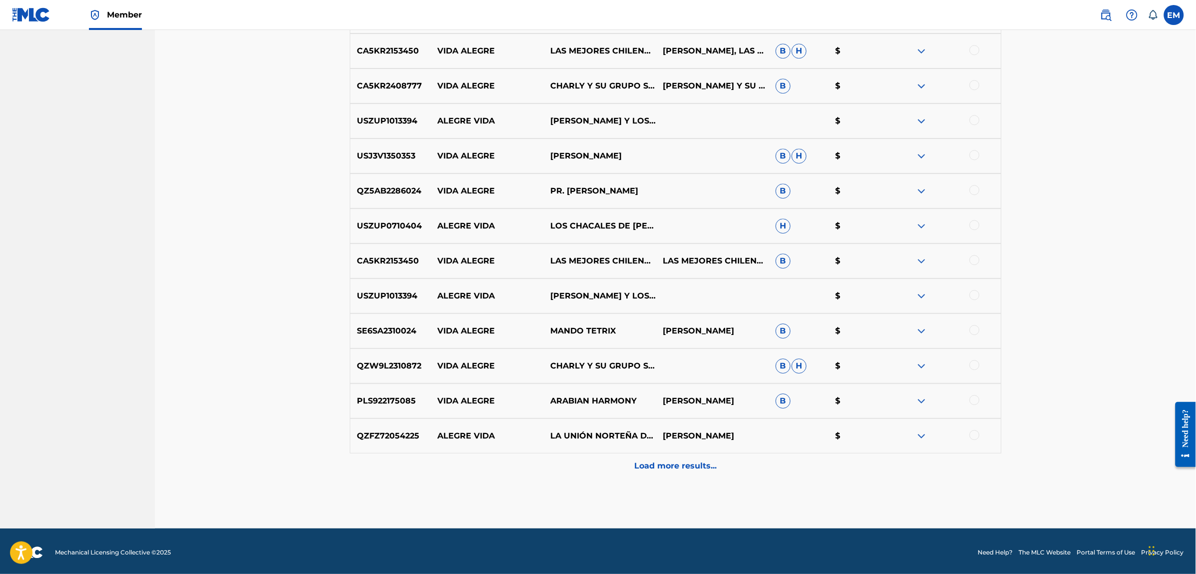
scroll to position [5906, 0]
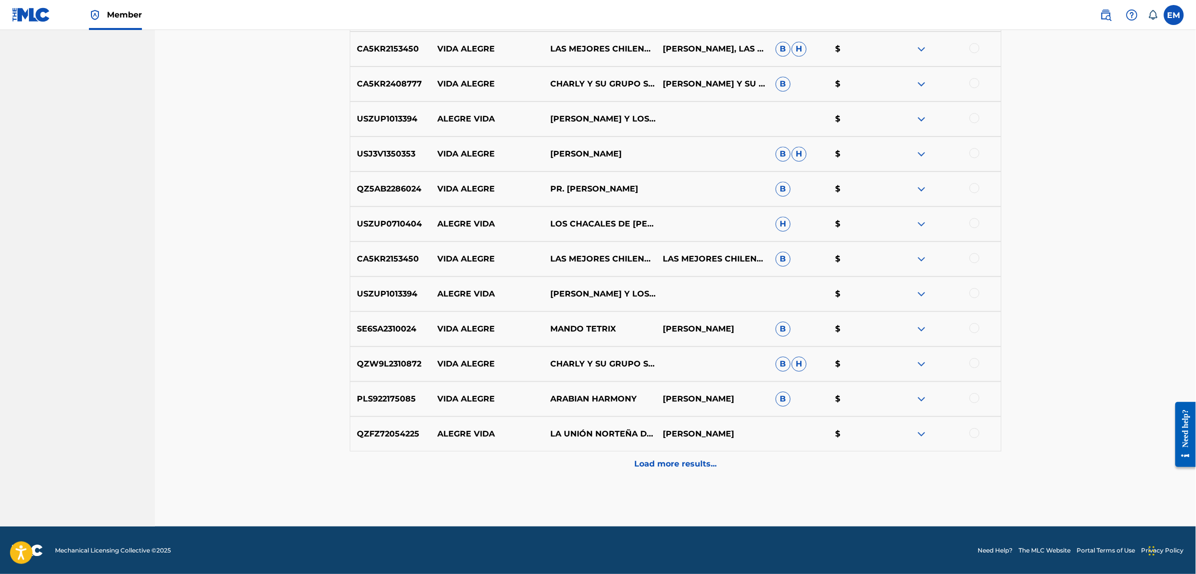
click at [656, 458] on p "Load more results..." at bounding box center [675, 464] width 82 height 12
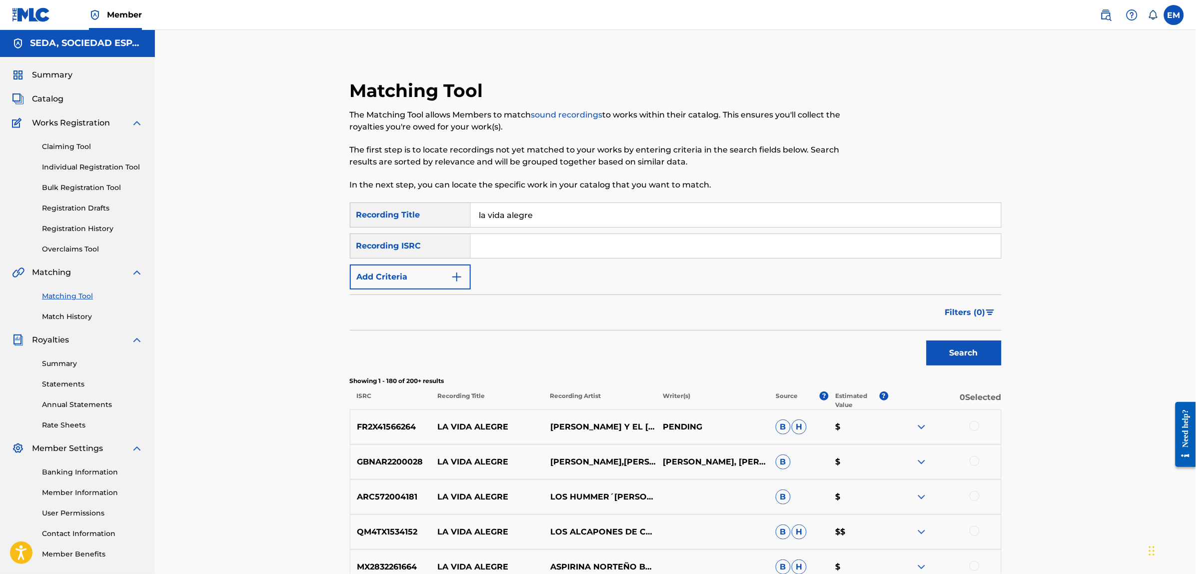
scroll to position [0, 0]
click at [446, 274] on button "Add Criteria" at bounding box center [410, 277] width 121 height 25
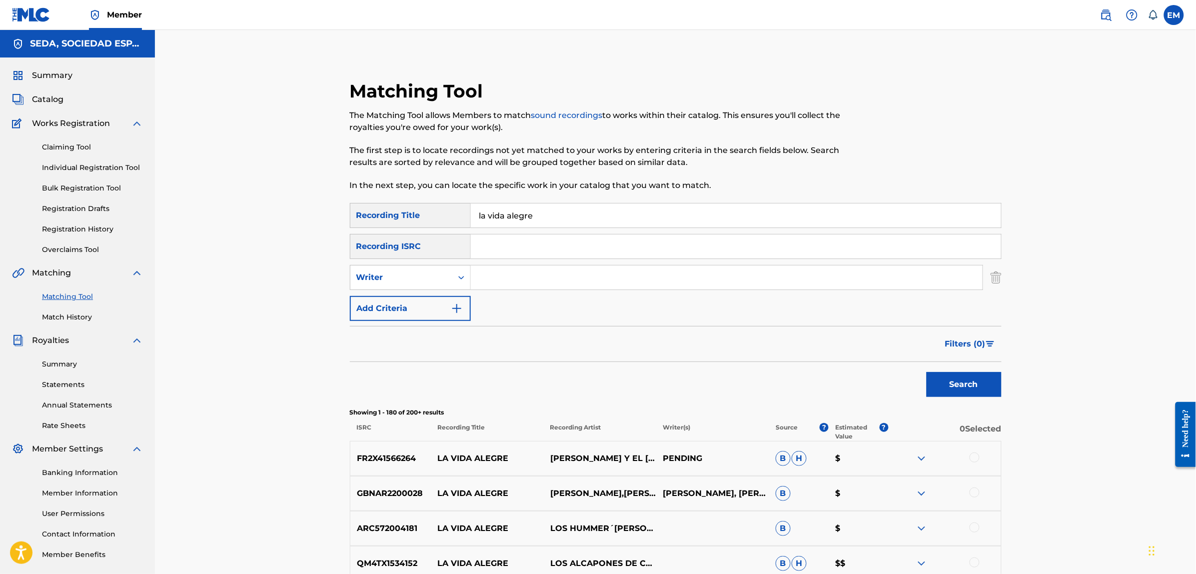
click at [488, 276] on input "Search Form" at bounding box center [727, 277] width 512 height 24
click at [927, 372] on button "Search" at bounding box center [964, 384] width 75 height 25
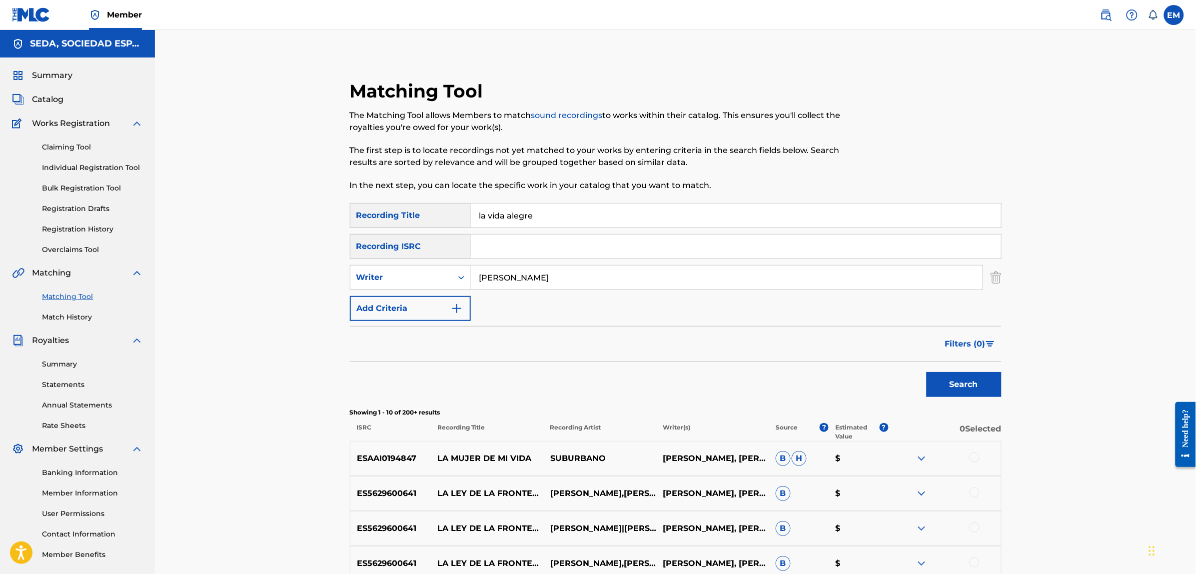
click at [520, 280] on input "[PERSON_NAME]" at bounding box center [727, 277] width 512 height 24
click at [927, 372] on button "Search" at bounding box center [964, 384] width 75 height 25
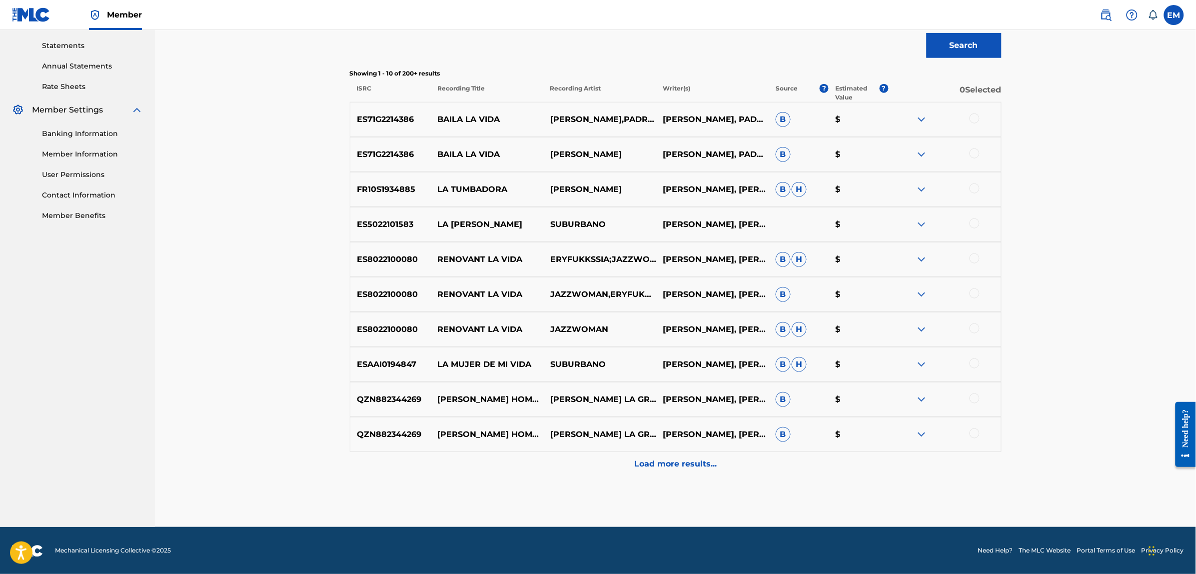
scroll to position [340, 0]
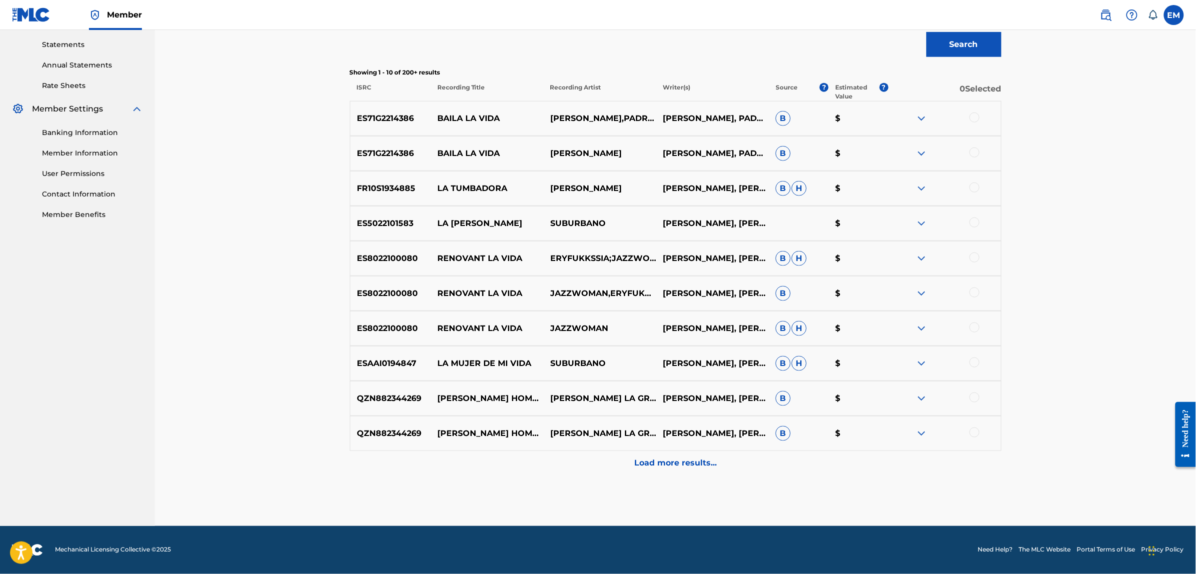
click at [666, 466] on p "Load more results..." at bounding box center [675, 463] width 82 height 12
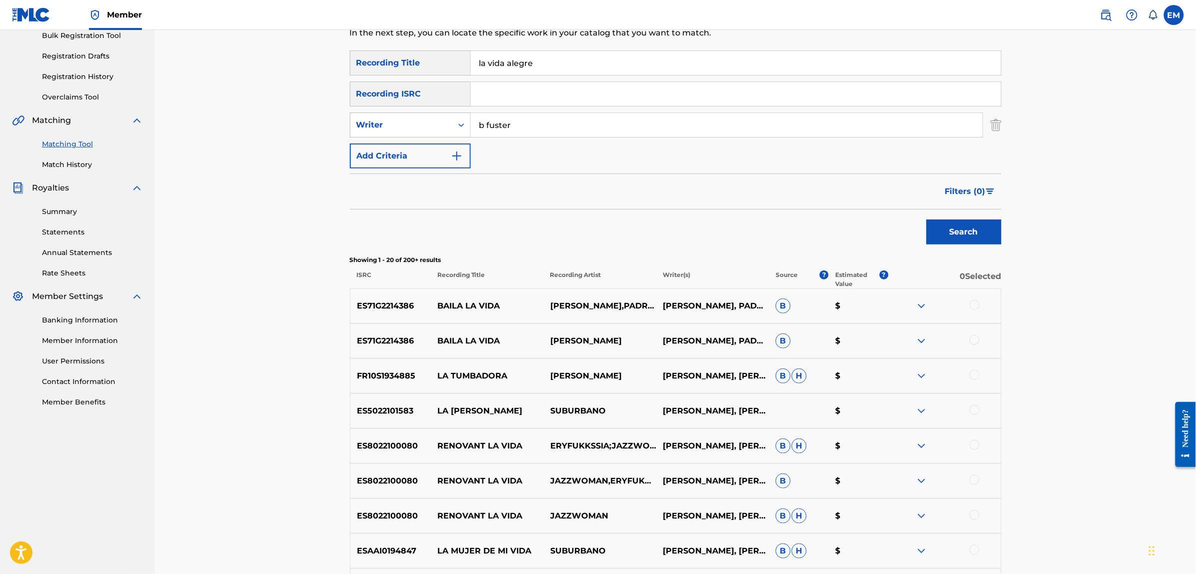
scroll to position [0, 0]
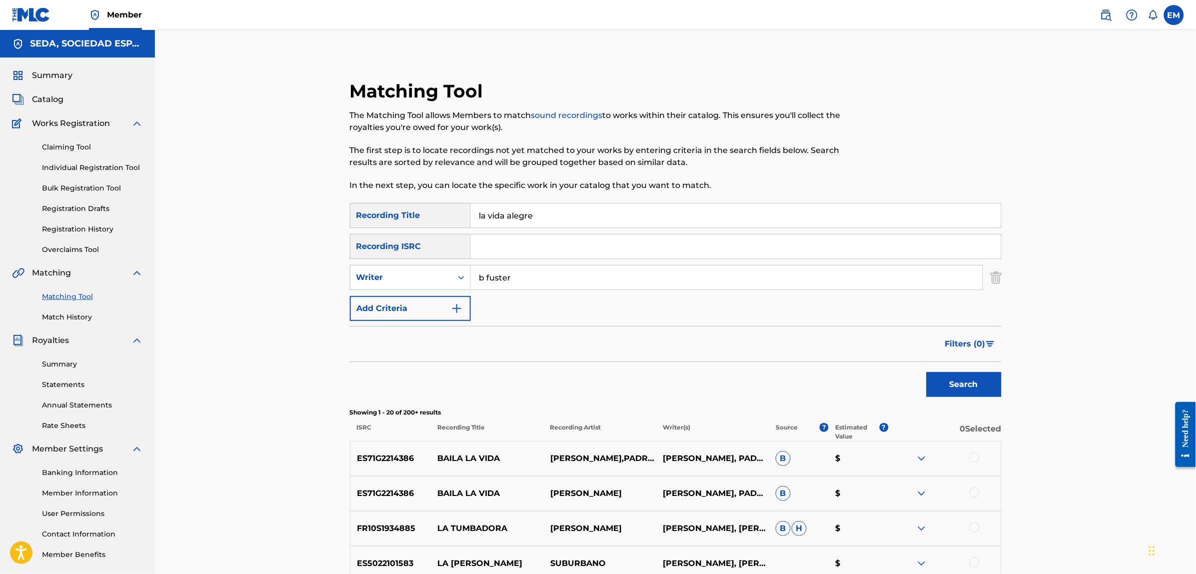
click at [482, 275] on input "b fuster" at bounding box center [727, 277] width 512 height 24
type input "[PERSON_NAME]"
click at [927, 372] on button "Search" at bounding box center [964, 384] width 75 height 25
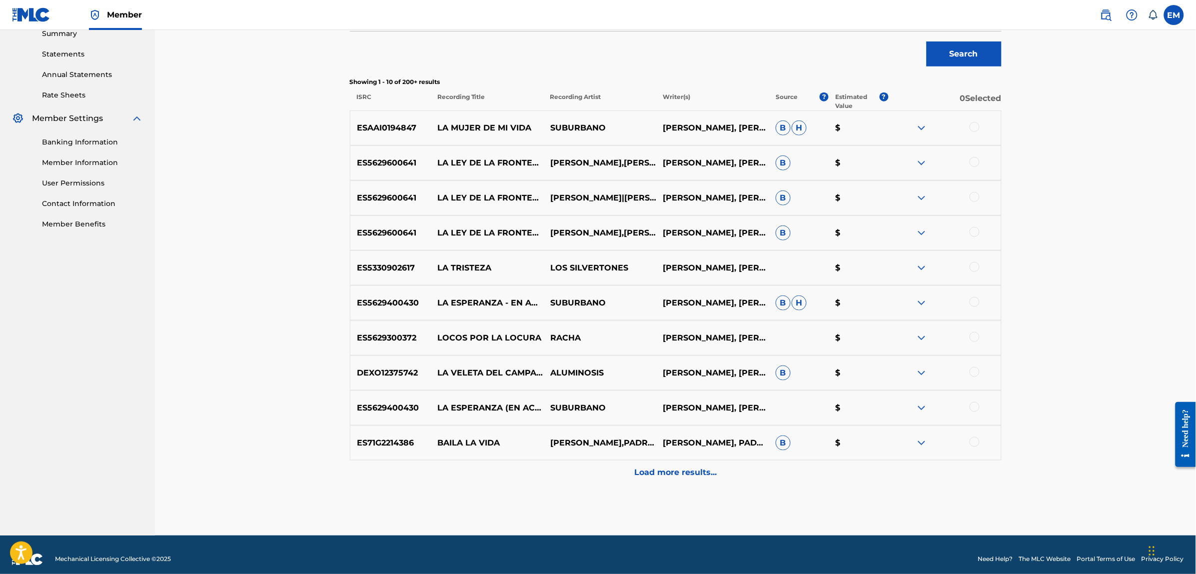
scroll to position [340, 0]
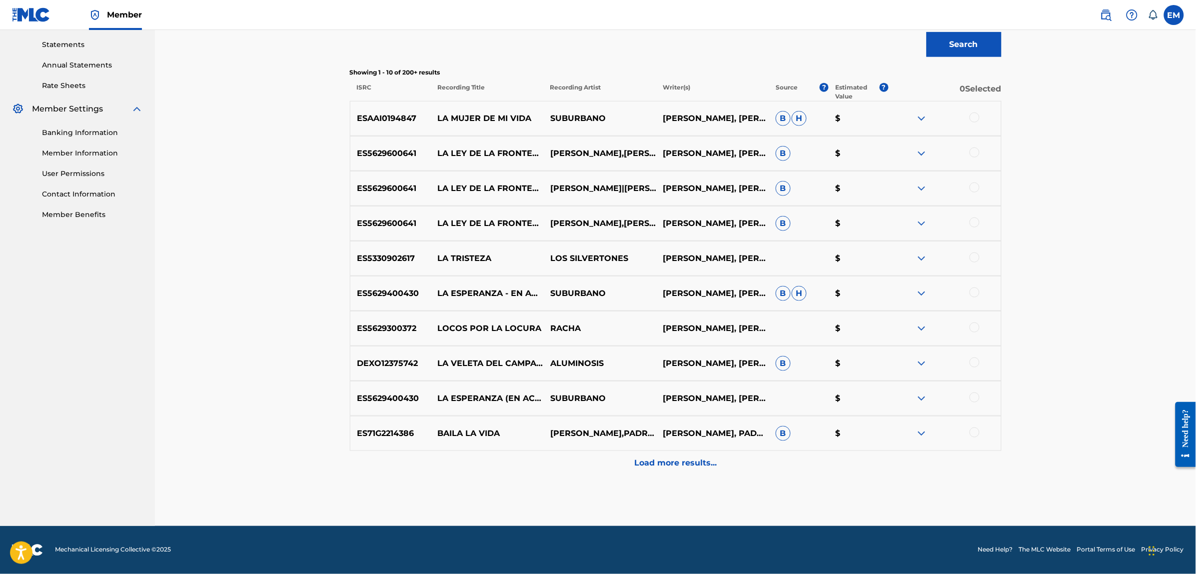
click at [659, 461] on p "Load more results..." at bounding box center [675, 463] width 82 height 12
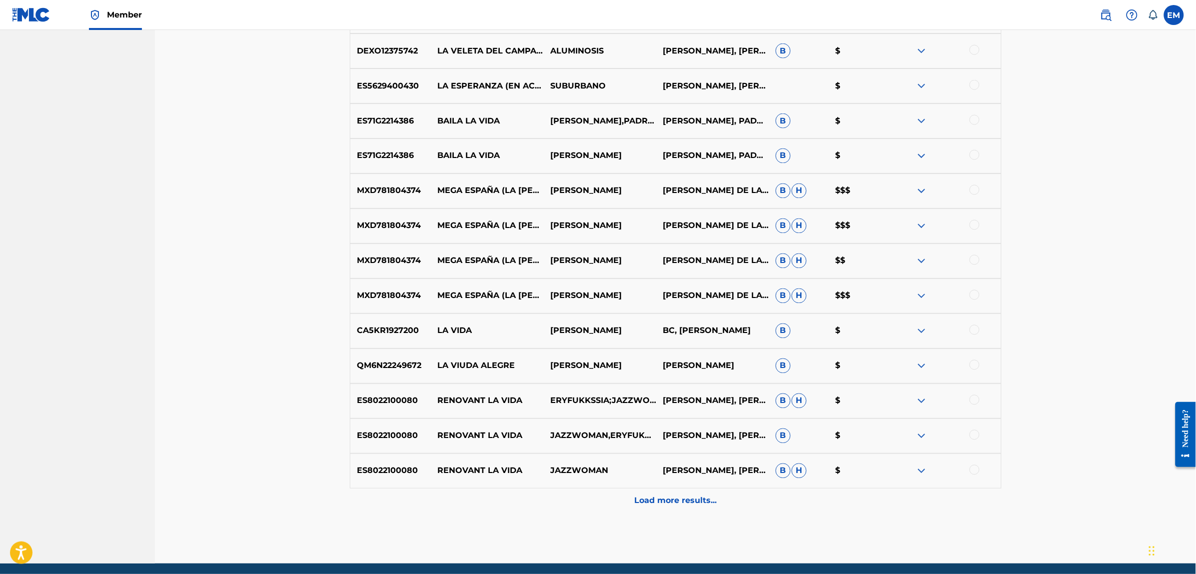
scroll to position [690, 0]
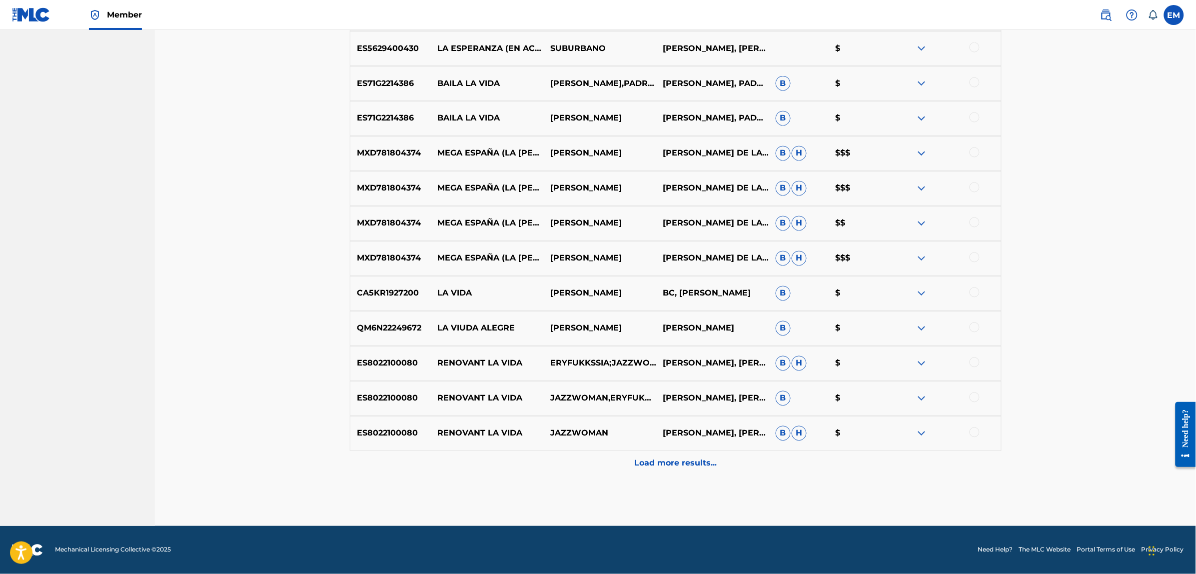
click at [677, 468] on p "Load more results..." at bounding box center [675, 463] width 82 height 12
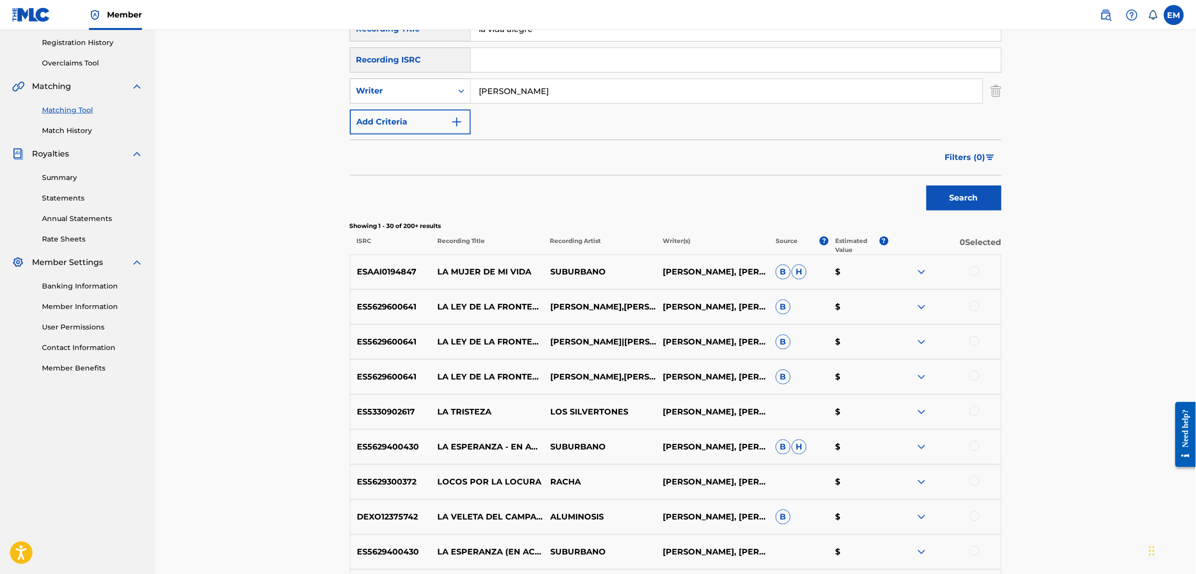
scroll to position [187, 0]
click at [974, 272] on div at bounding box center [975, 270] width 10 height 10
click at [698, 485] on button "Match 1 Group" at bounding box center [702, 492] width 110 height 25
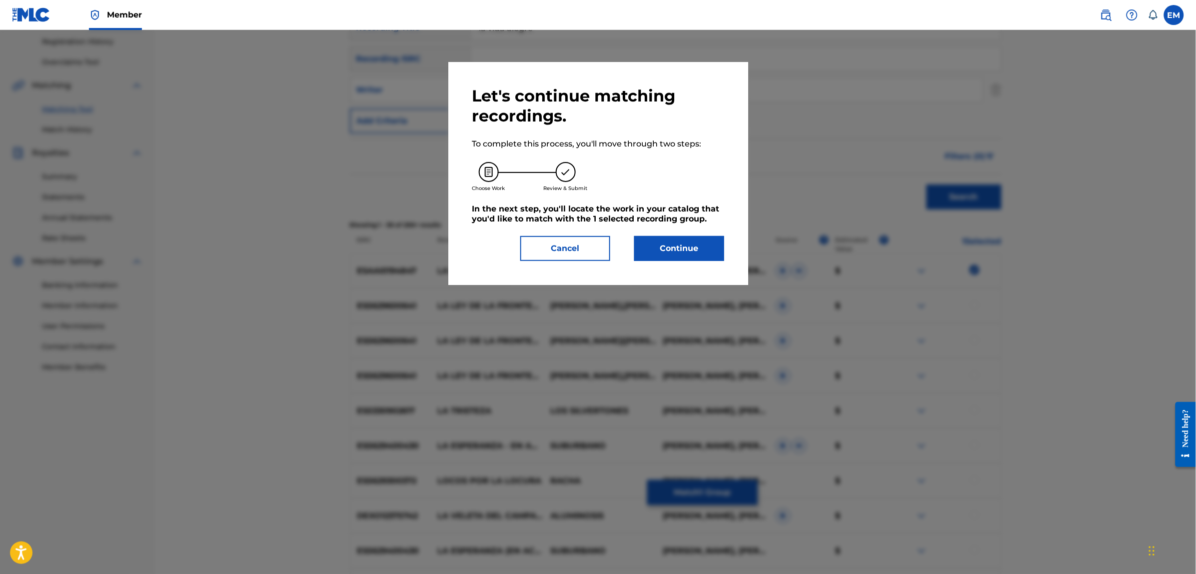
click at [671, 238] on button "Continue" at bounding box center [679, 248] width 90 height 25
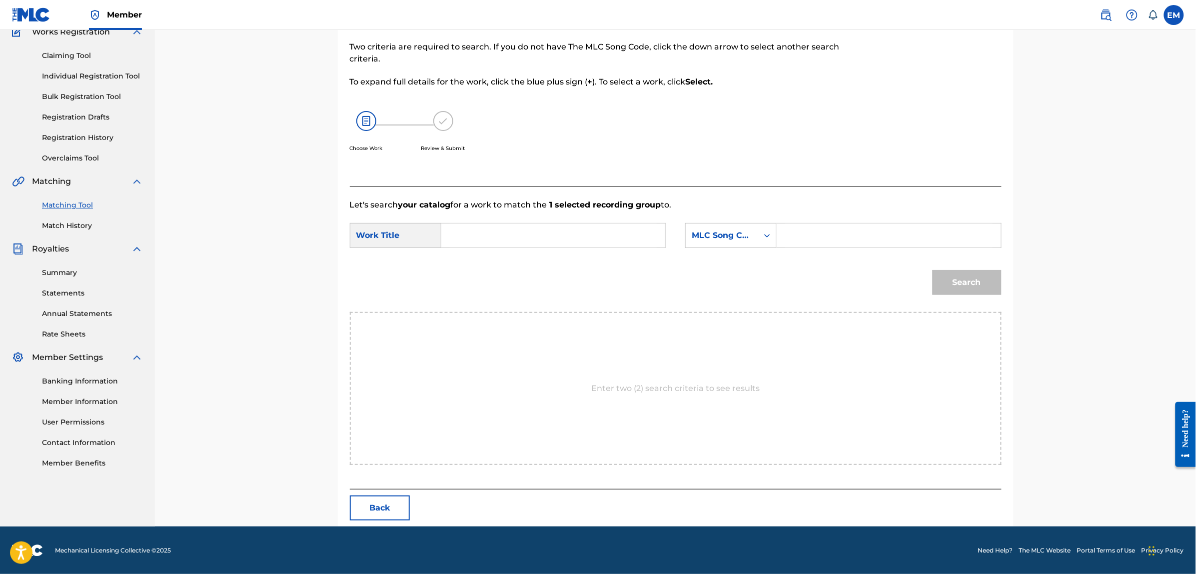
click at [581, 228] on input "Search Form" at bounding box center [553, 235] width 207 height 24
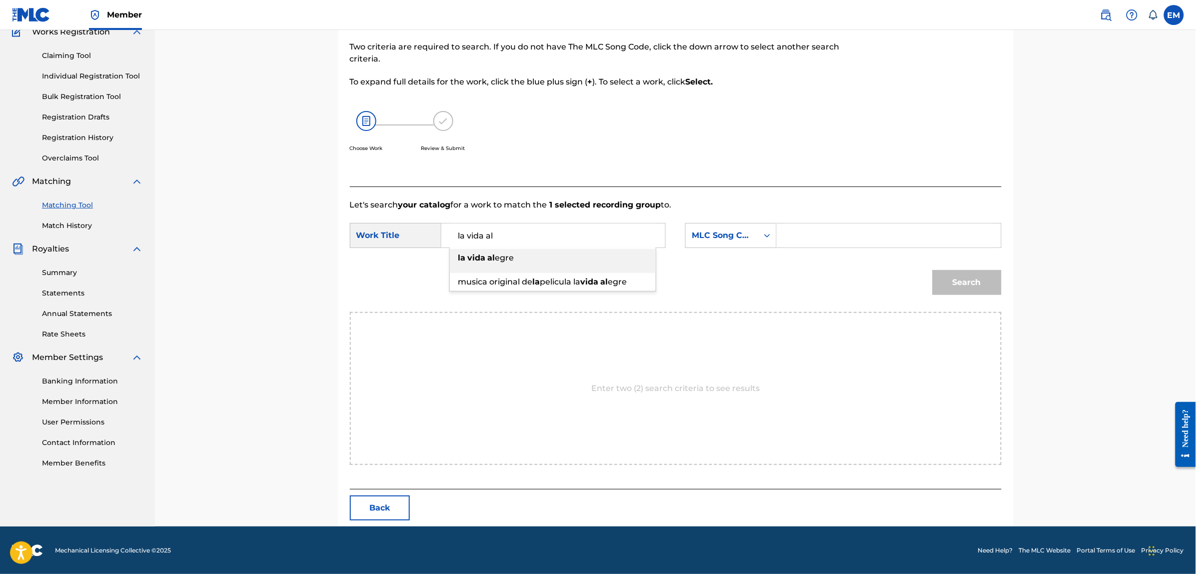
drag, startPoint x: 558, startPoint y: 259, endPoint x: 565, endPoint y: 260, distance: 7.6
click at [558, 260] on div "la vida al egre" at bounding box center [553, 258] width 206 height 18
type input "la vida alegre"
click at [709, 240] on div "MLC Song Code" at bounding box center [722, 235] width 60 height 12
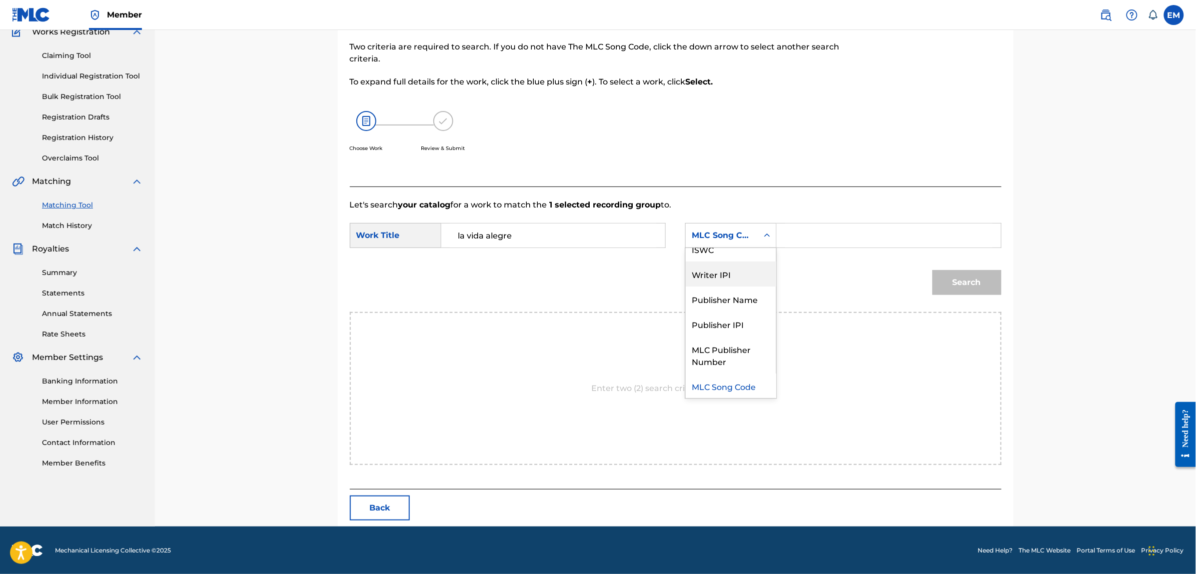
scroll to position [0, 0]
click at [730, 262] on div "Writer Name" at bounding box center [731, 260] width 90 height 25
click at [806, 234] on input "Search Form" at bounding box center [888, 235] width 207 height 24
type input "[PERSON_NAME]"
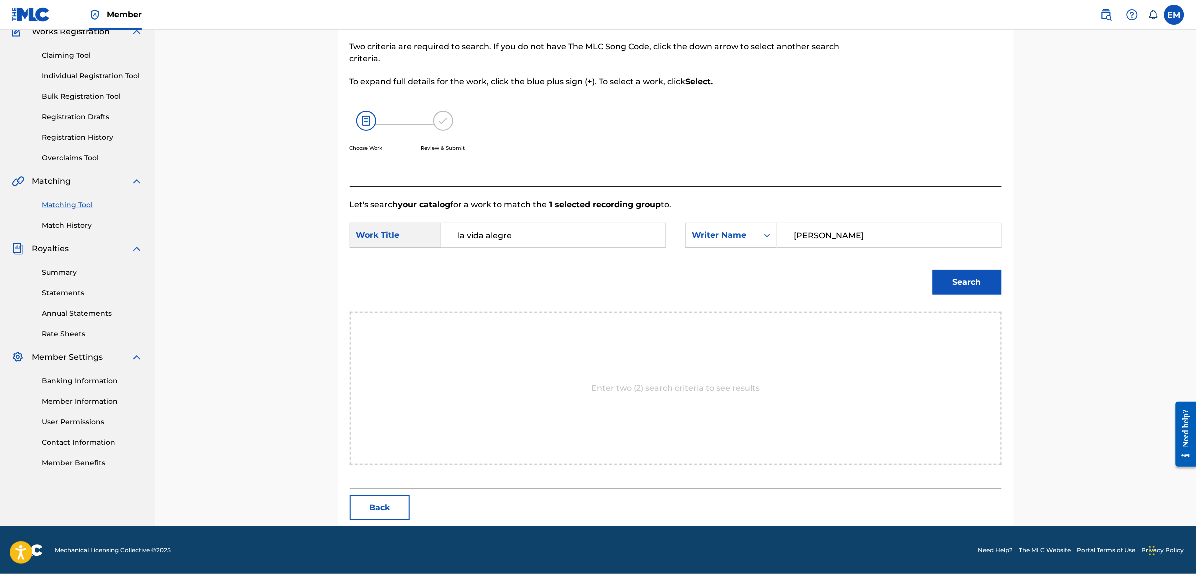
click at [949, 279] on button "Search" at bounding box center [967, 282] width 69 height 25
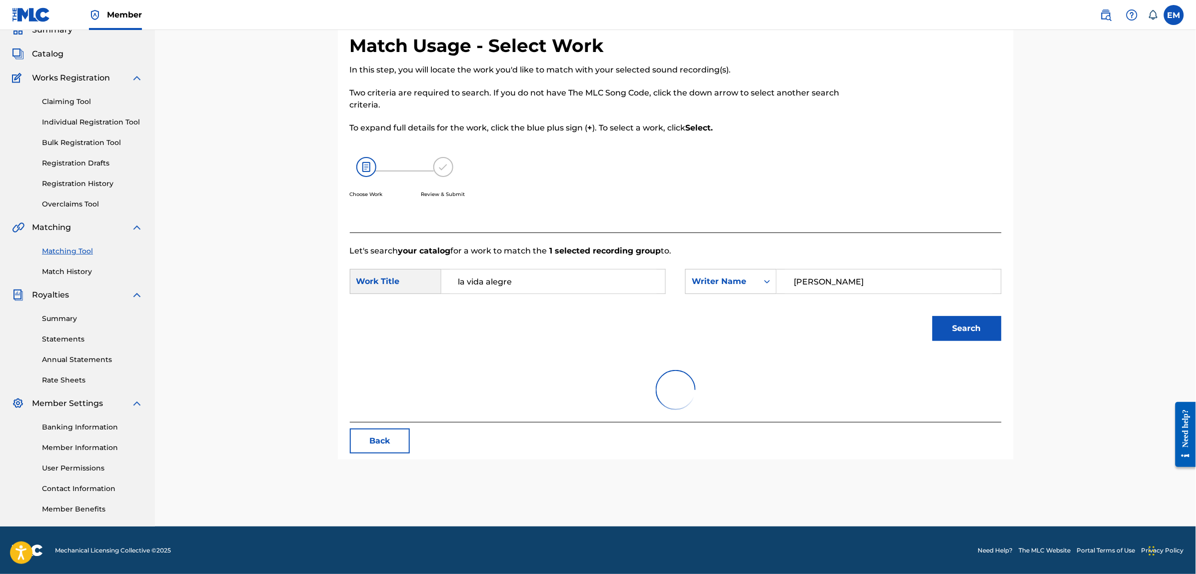
scroll to position [91, 0]
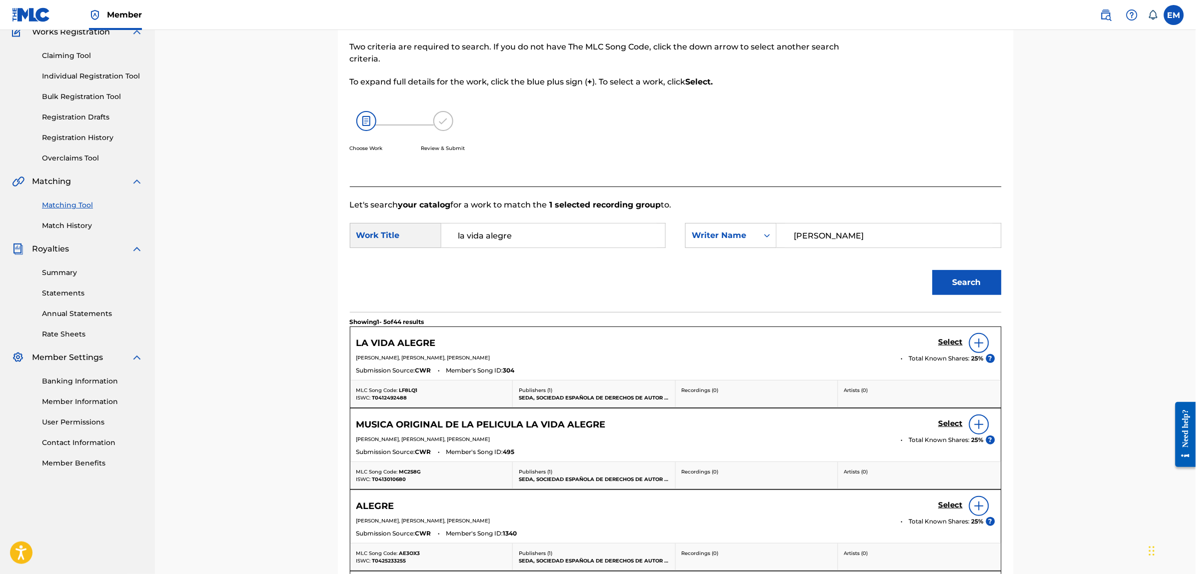
click at [973, 345] on img at bounding box center [979, 343] width 12 height 12
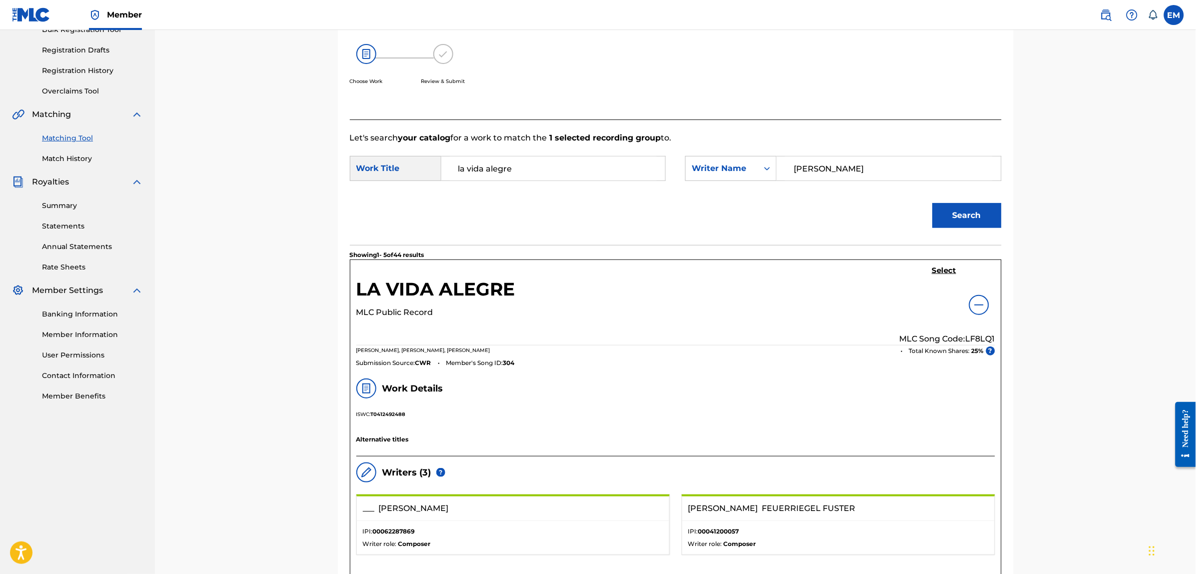
scroll to position [154, 0]
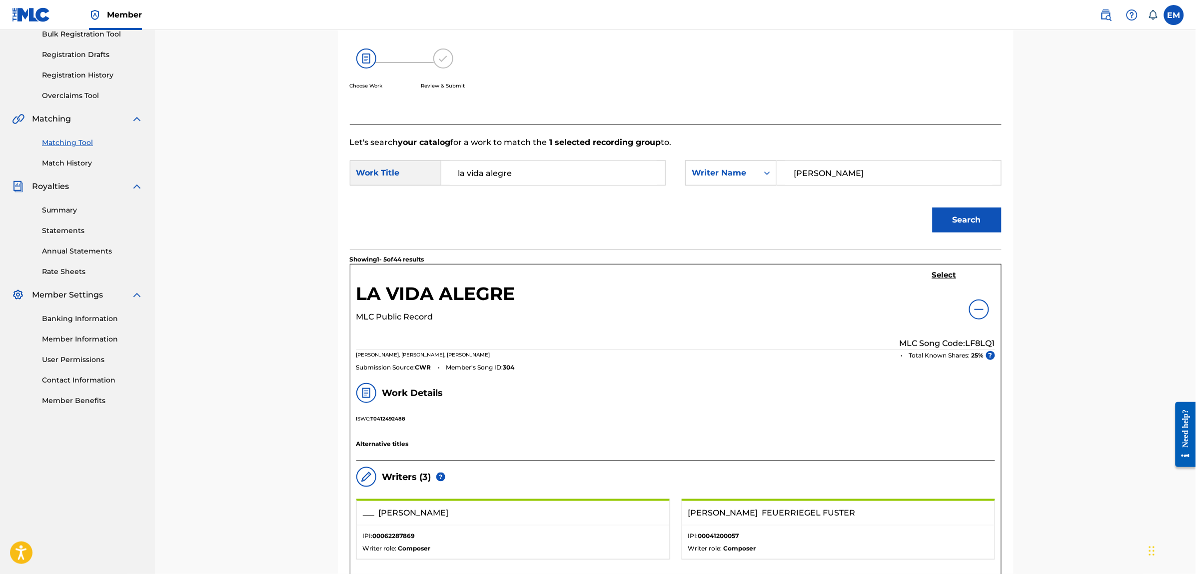
click at [938, 274] on h5 "Select" at bounding box center [944, 274] width 24 height 9
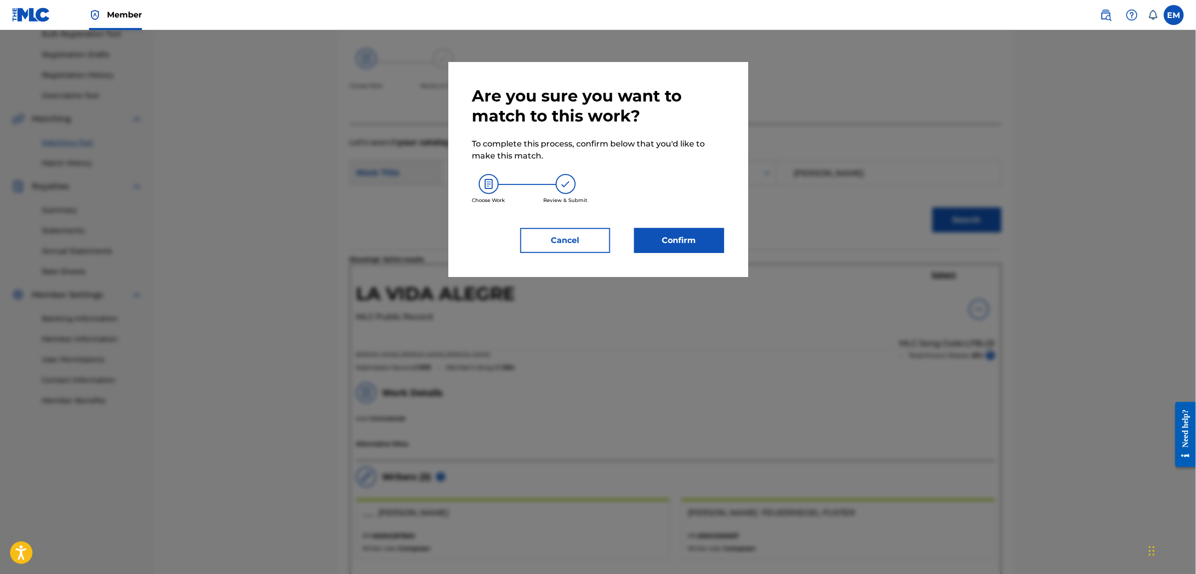
click at [674, 240] on button "Confirm" at bounding box center [679, 240] width 90 height 25
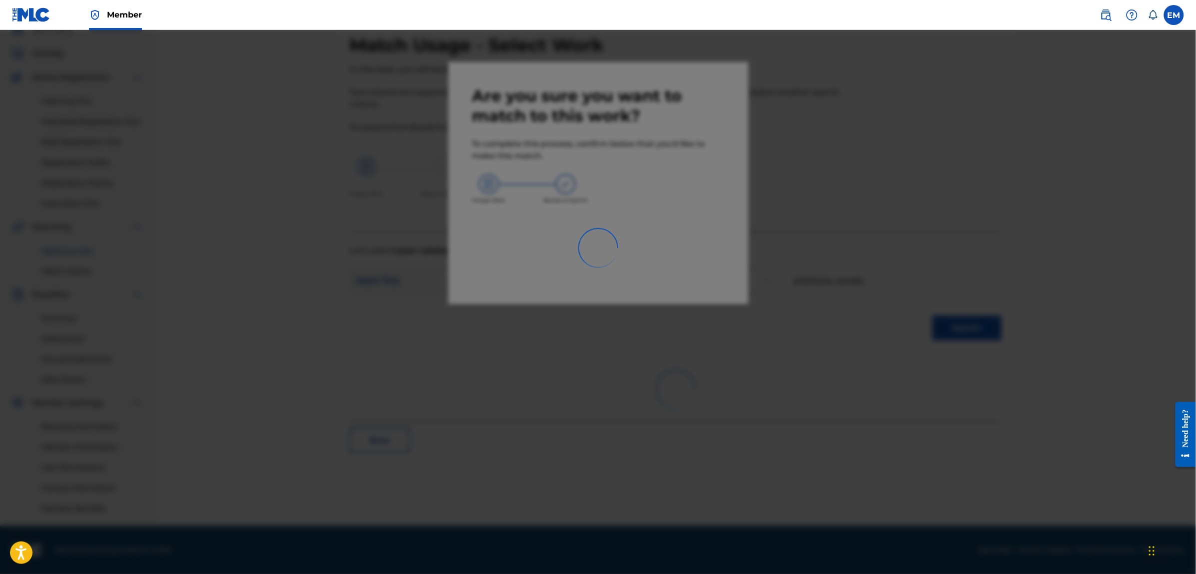
scroll to position [45, 0]
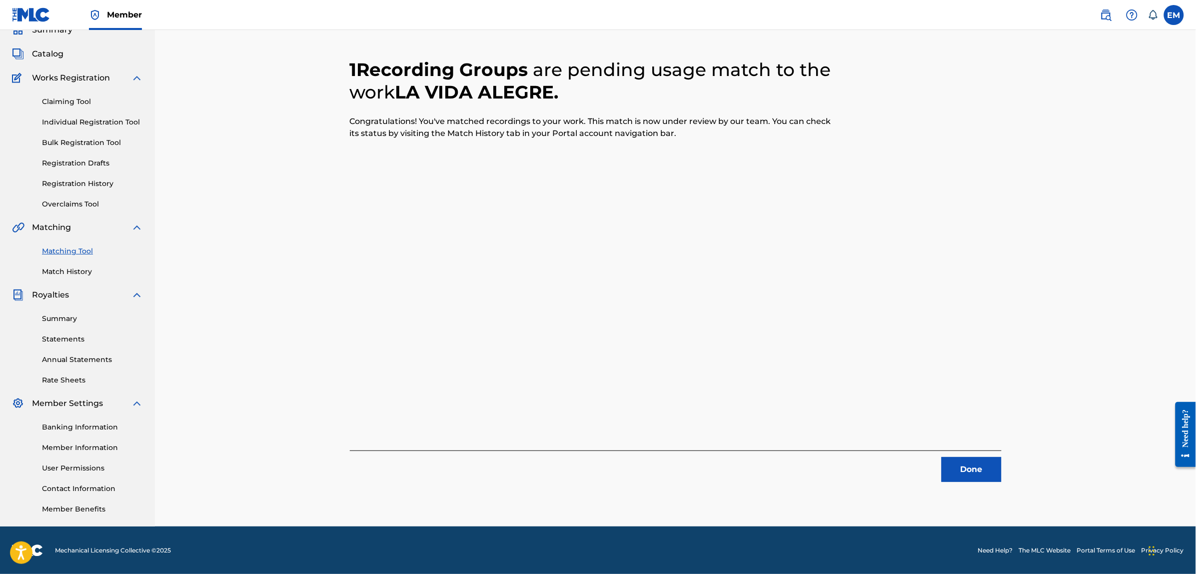
click at [969, 466] on button "Done" at bounding box center [972, 469] width 60 height 25
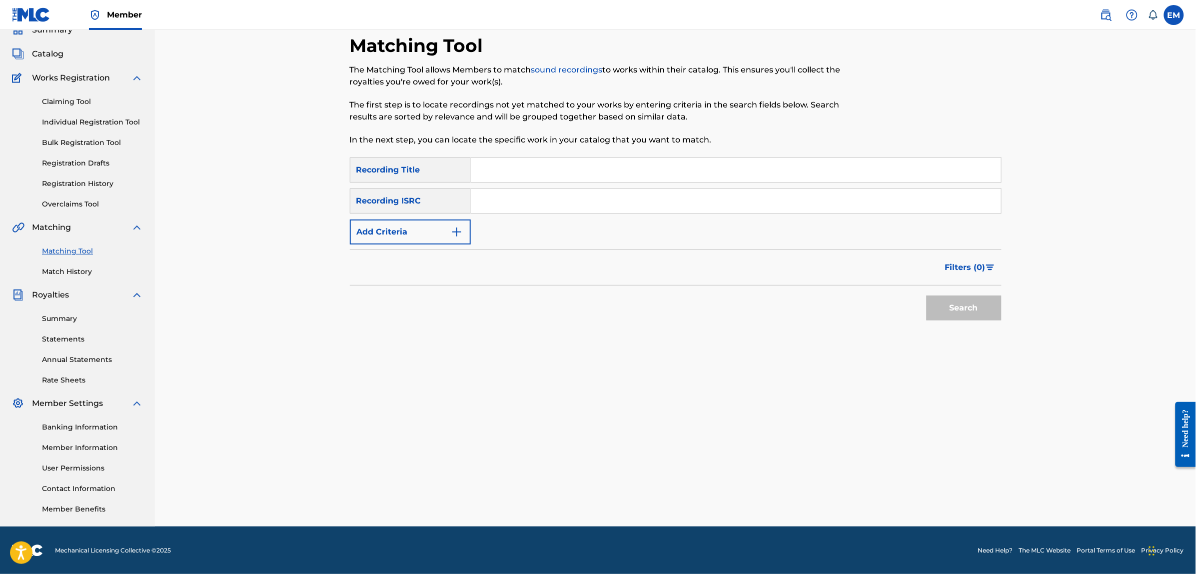
click at [550, 168] on input "Search Form" at bounding box center [736, 170] width 530 height 24
type input "un marine en mi cocina"
click at [927, 295] on button "Search" at bounding box center [964, 307] width 75 height 25
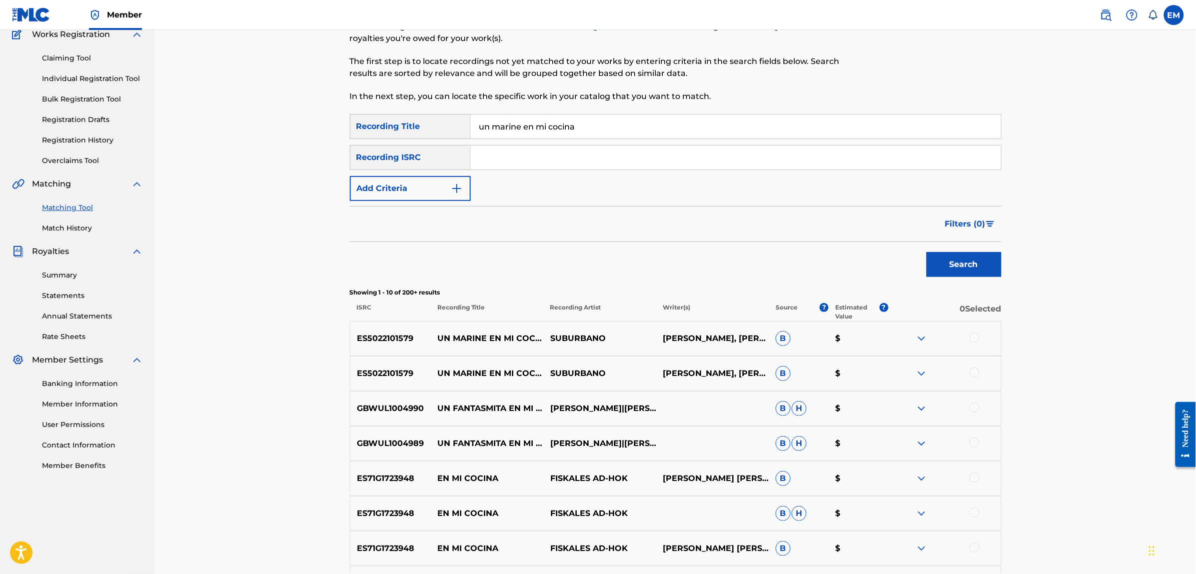
scroll to position [170, 0]
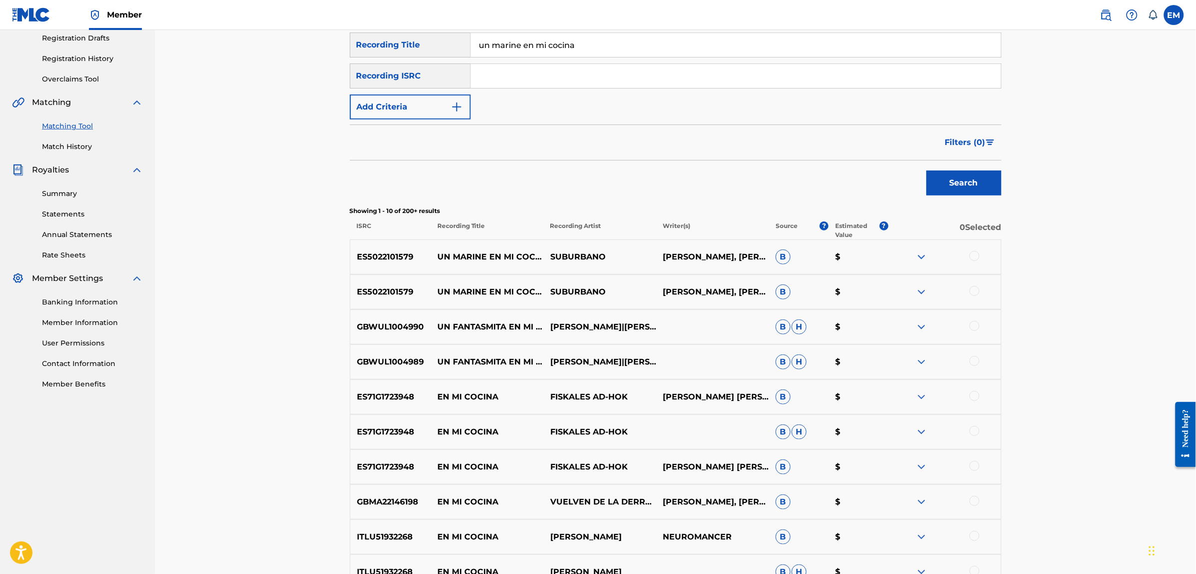
click at [973, 256] on div at bounding box center [975, 256] width 10 height 10
click at [976, 291] on div at bounding box center [975, 291] width 10 height 10
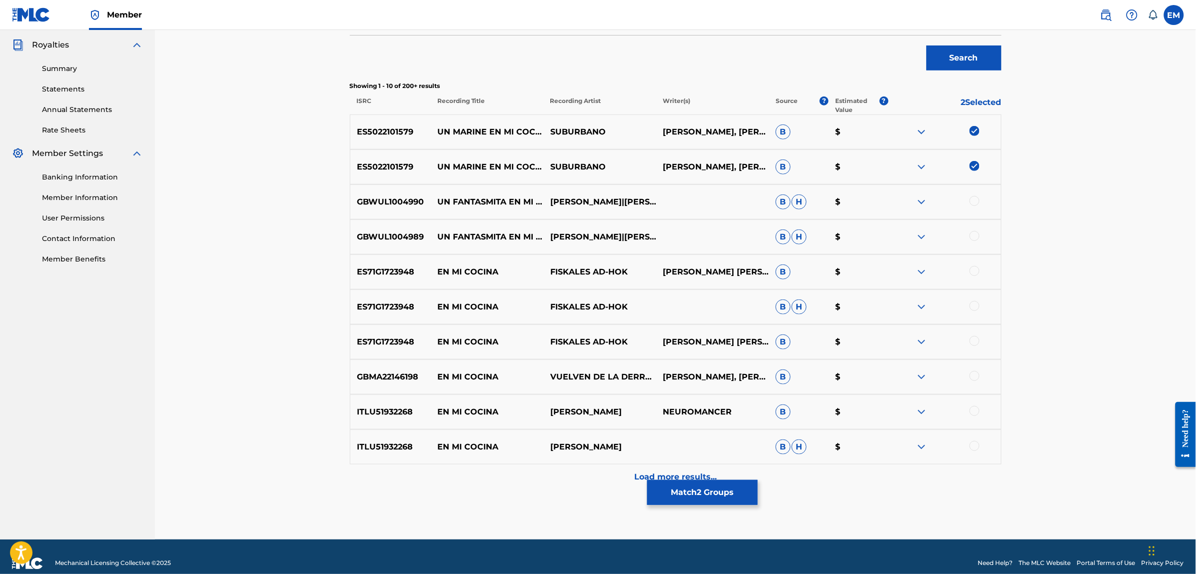
scroll to position [308, 0]
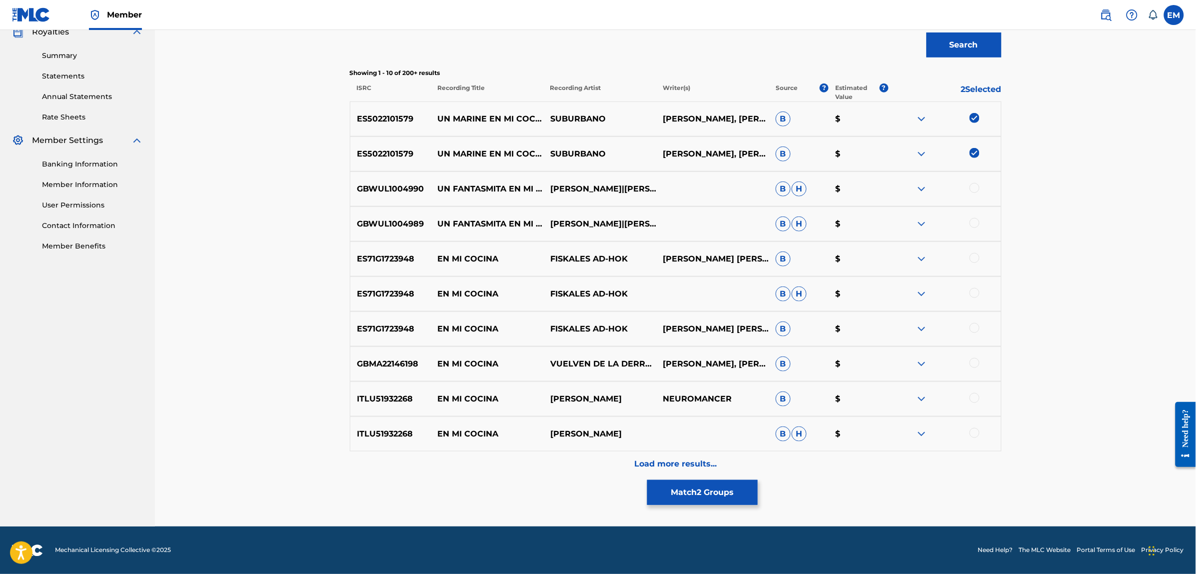
click at [703, 460] on p "Load more results..." at bounding box center [675, 464] width 82 height 12
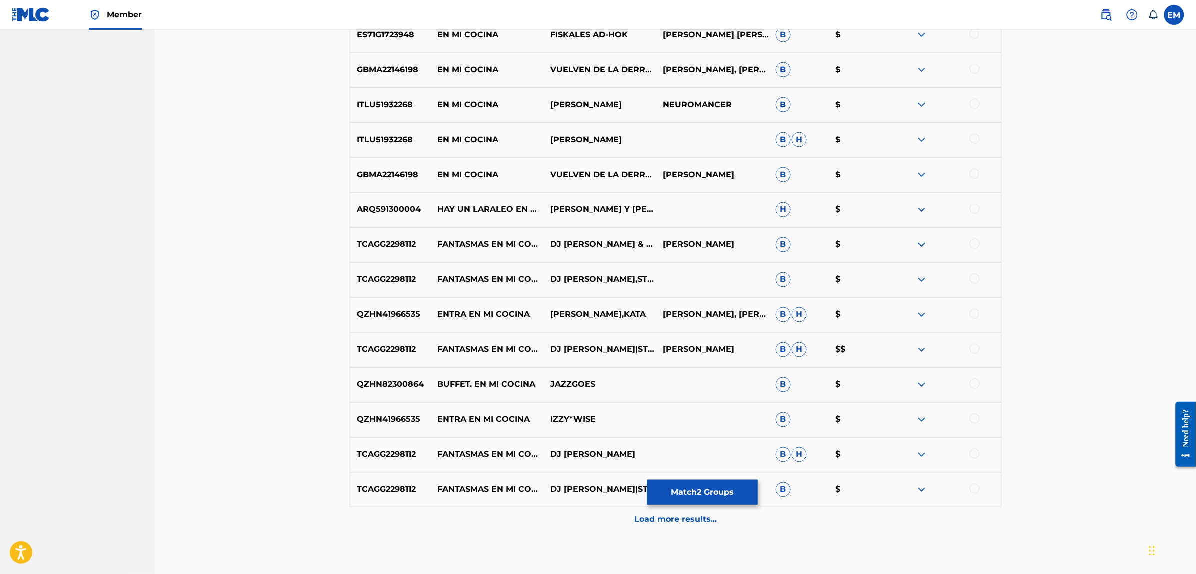
scroll to position [658, 0]
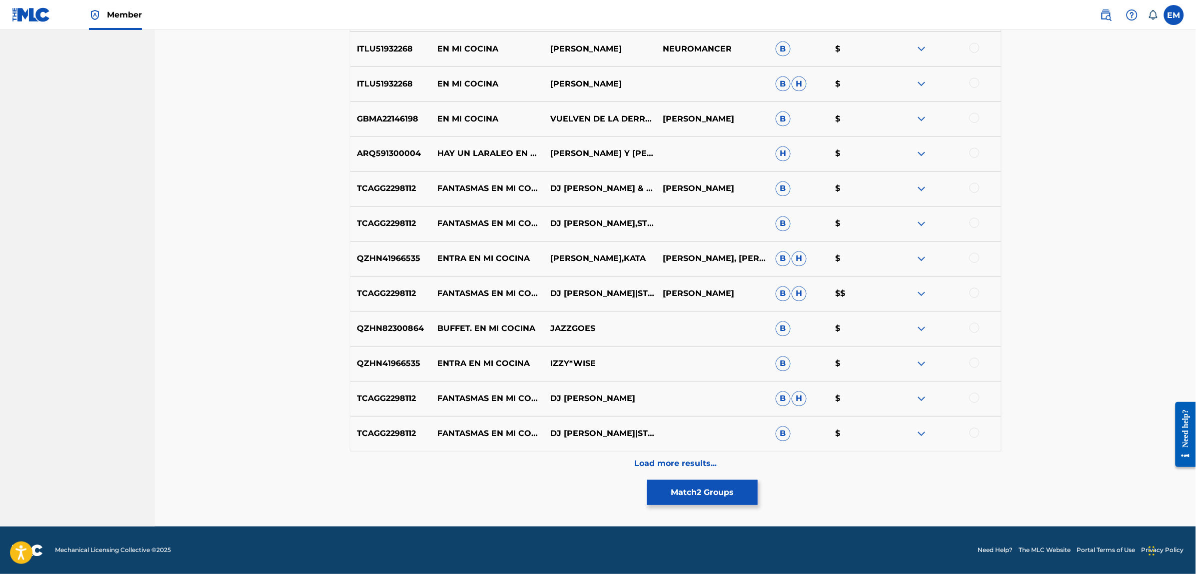
click at [660, 462] on p "Load more results..." at bounding box center [675, 464] width 82 height 12
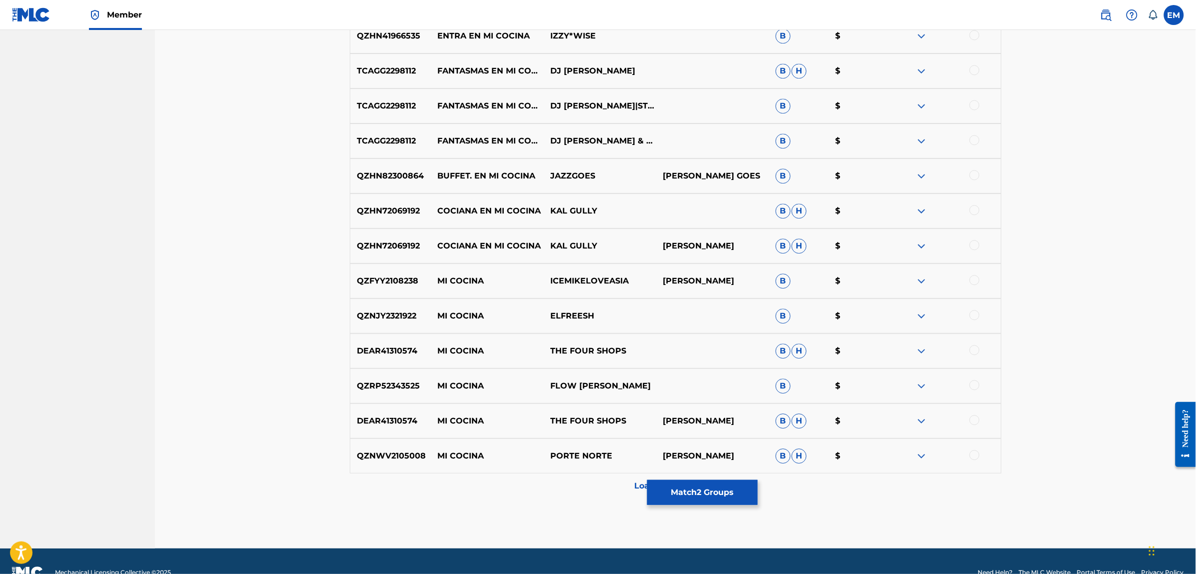
scroll to position [1008, 0]
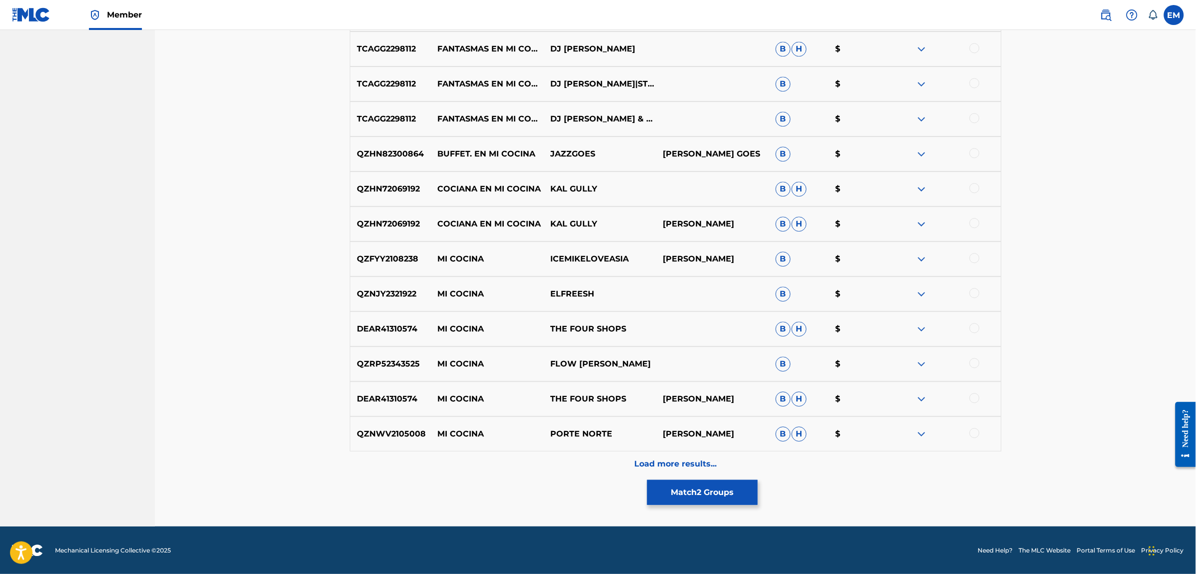
click at [681, 453] on div "Load more results..." at bounding box center [676, 463] width 652 height 25
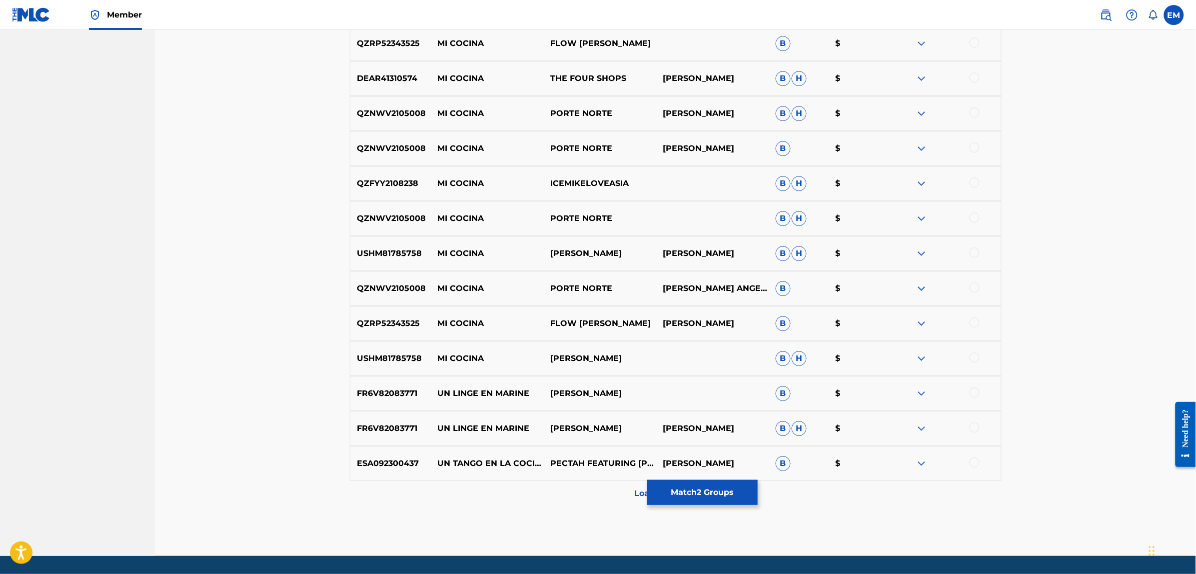
scroll to position [1358, 0]
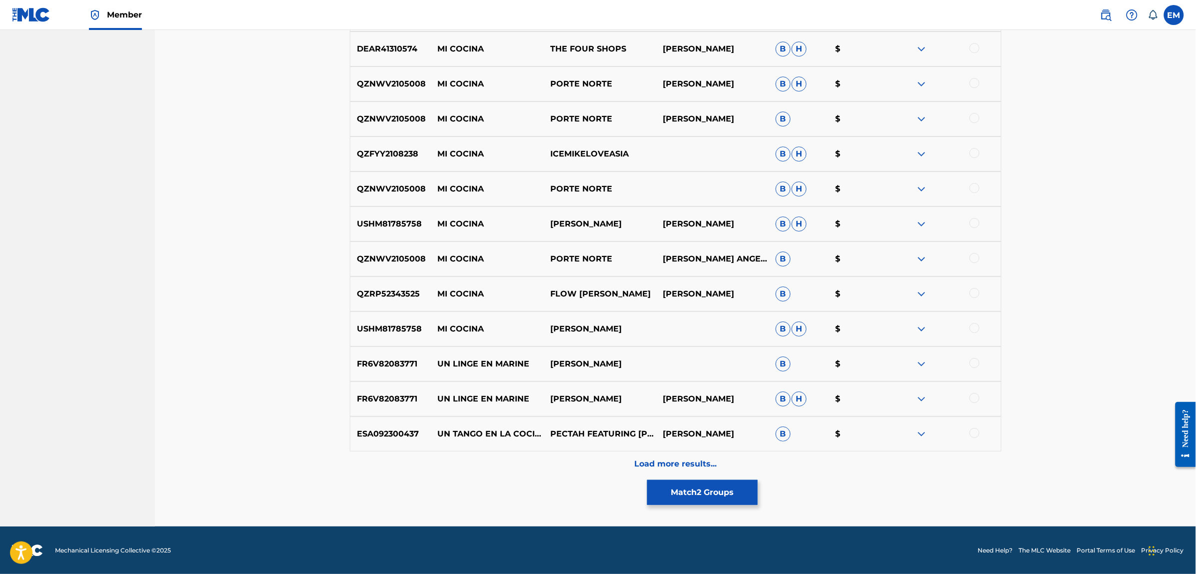
click at [668, 459] on p "Load more results..." at bounding box center [675, 464] width 82 height 12
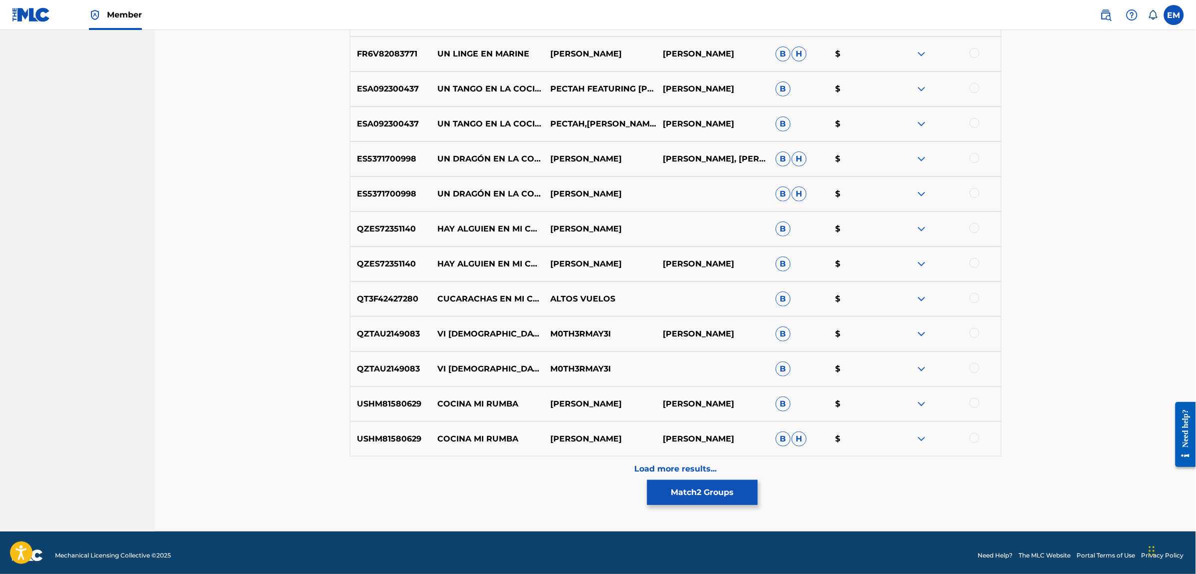
scroll to position [1708, 0]
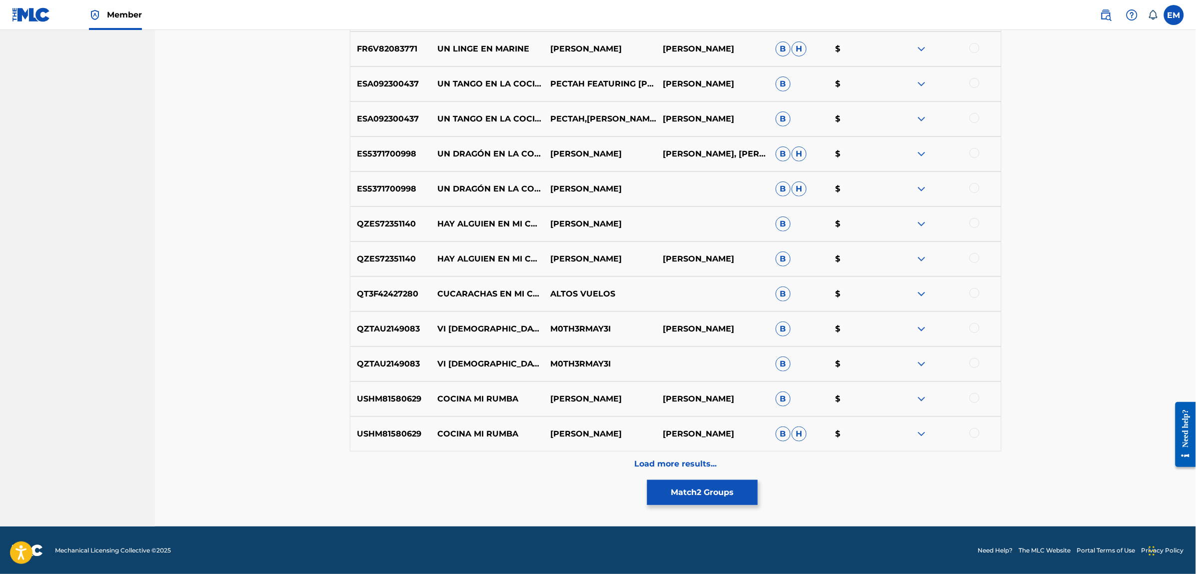
click at [675, 460] on p "Load more results..." at bounding box center [675, 464] width 82 height 12
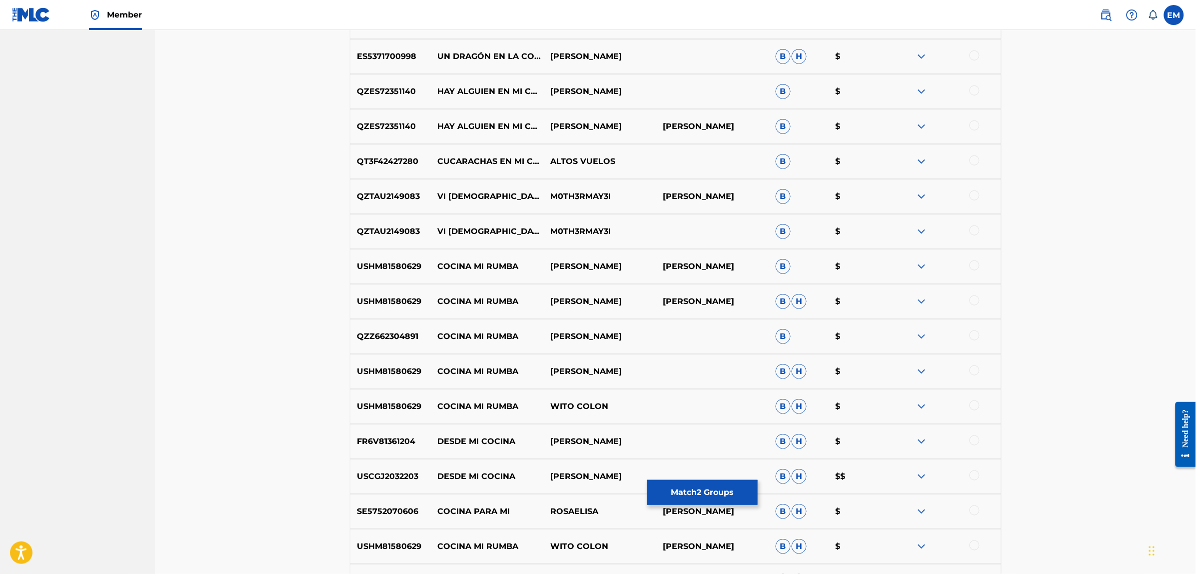
scroll to position [2058, 0]
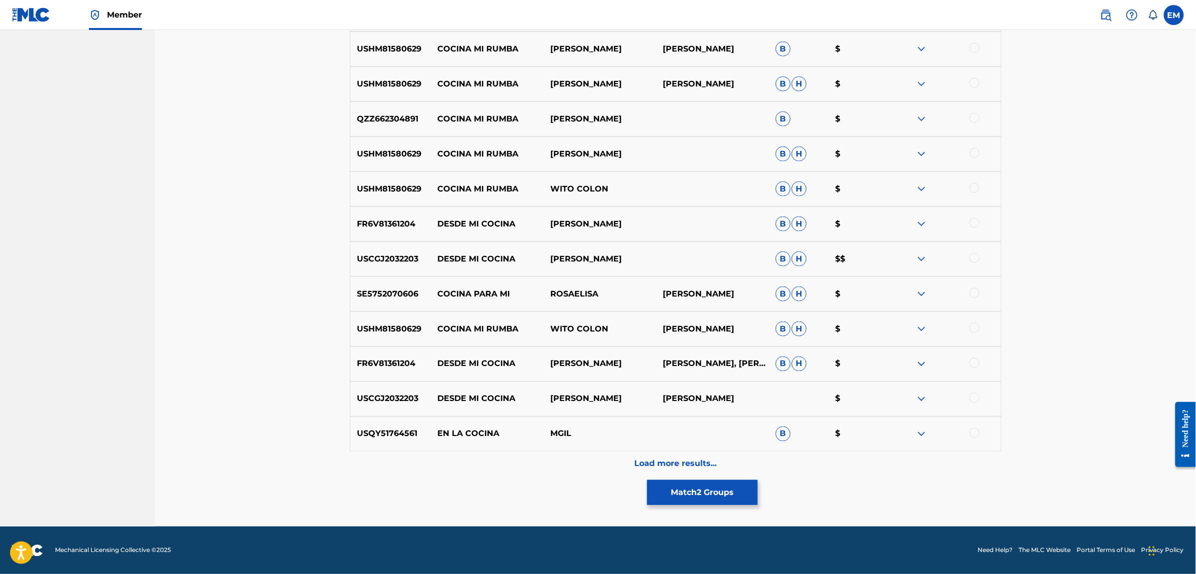
click at [690, 468] on p "Load more results..." at bounding box center [675, 464] width 82 height 12
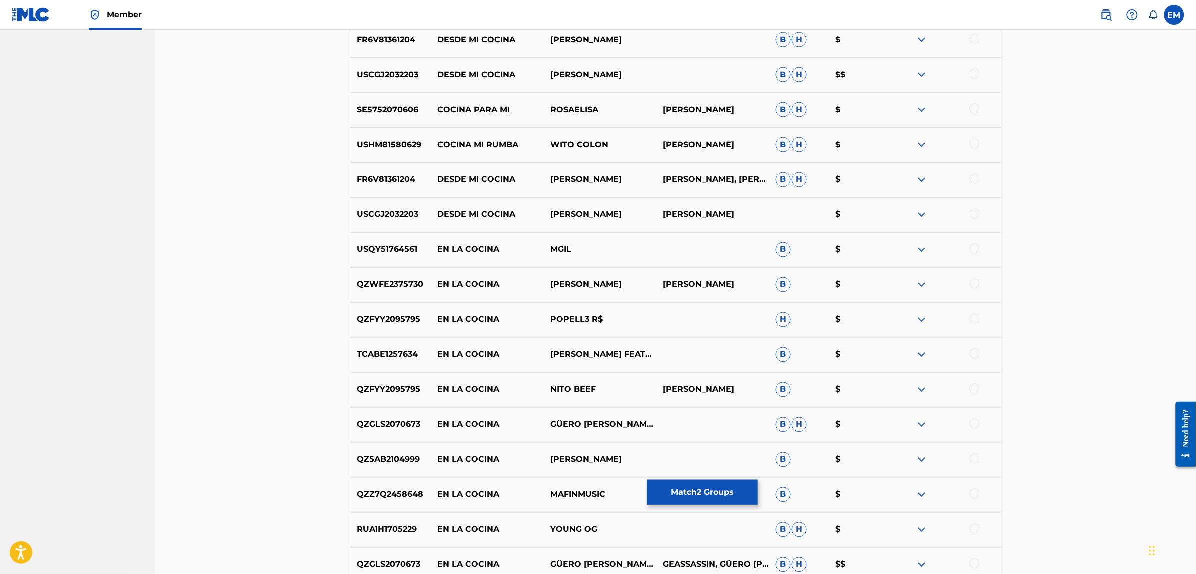
scroll to position [2407, 0]
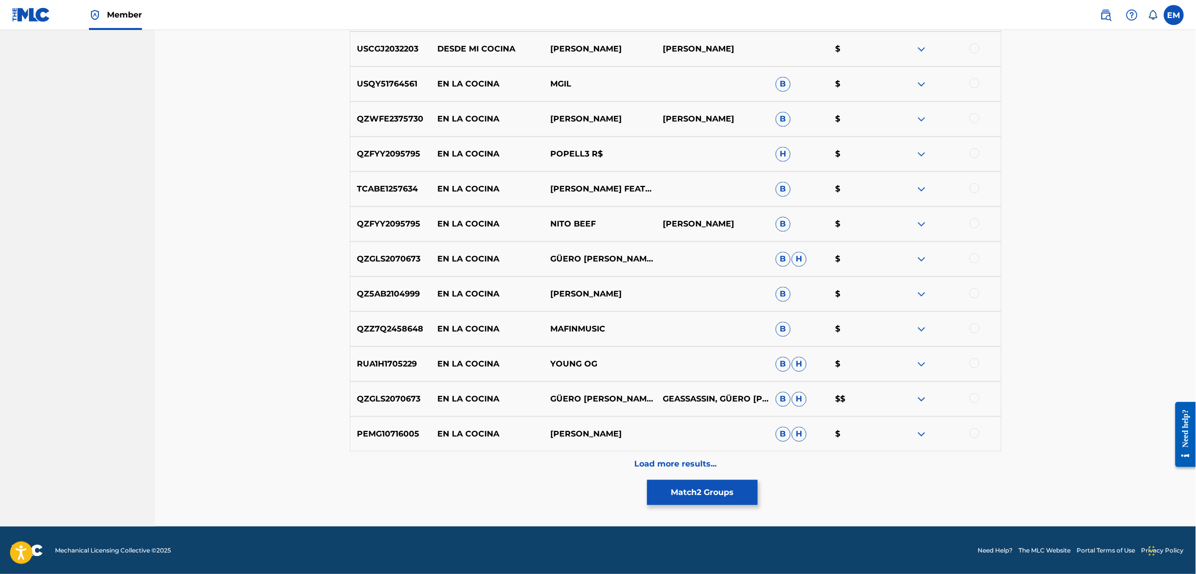
click at [708, 456] on div "Load more results..." at bounding box center [676, 463] width 652 height 25
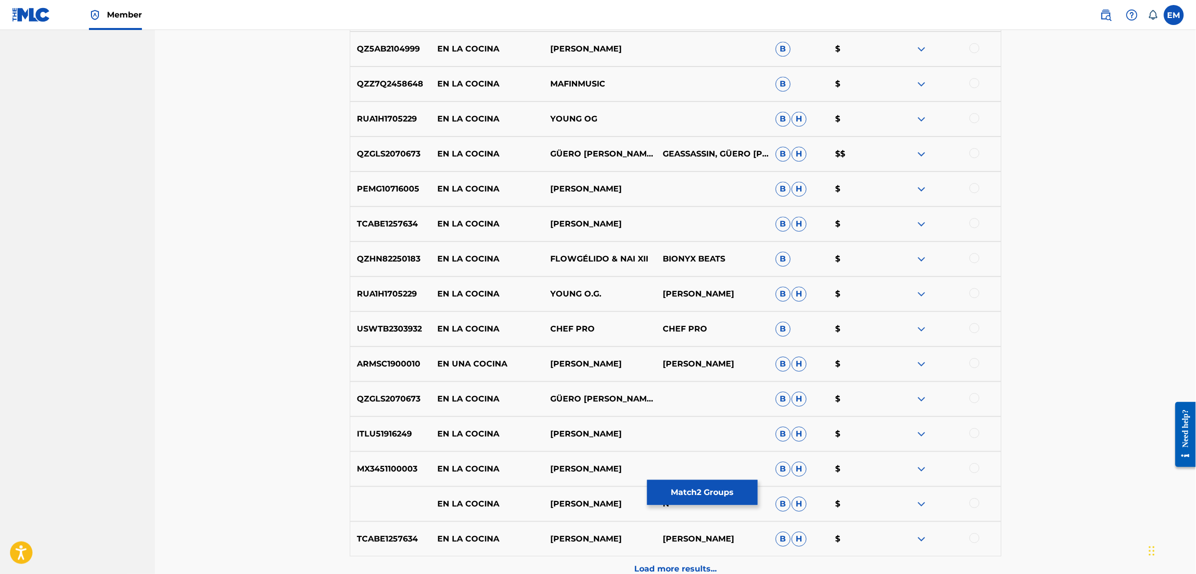
scroll to position [2757, 0]
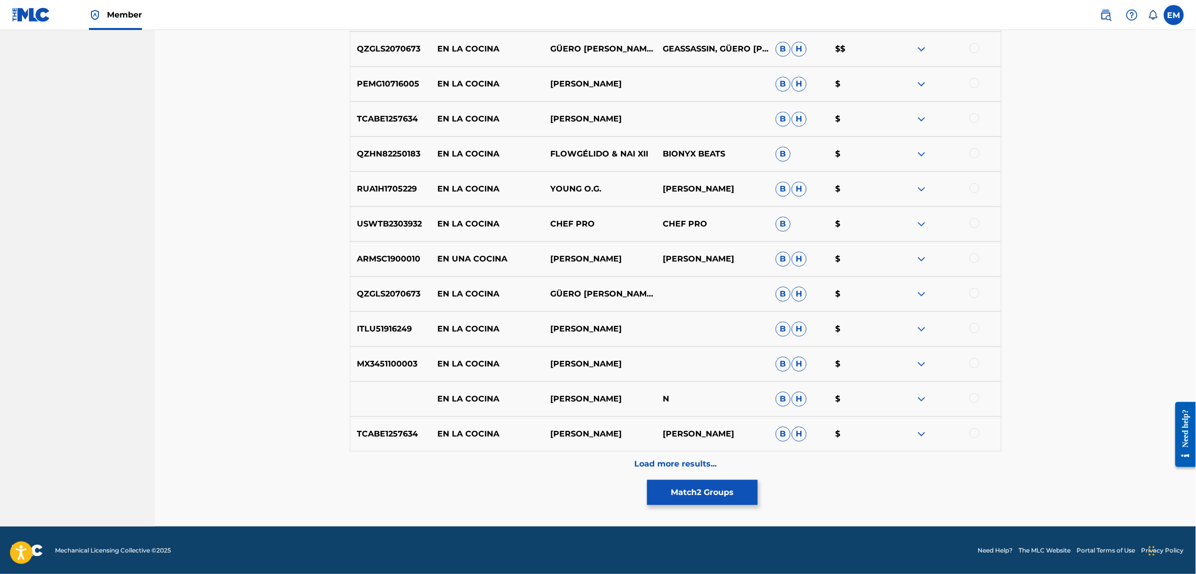
click at [707, 469] on p "Load more results..." at bounding box center [675, 464] width 82 height 12
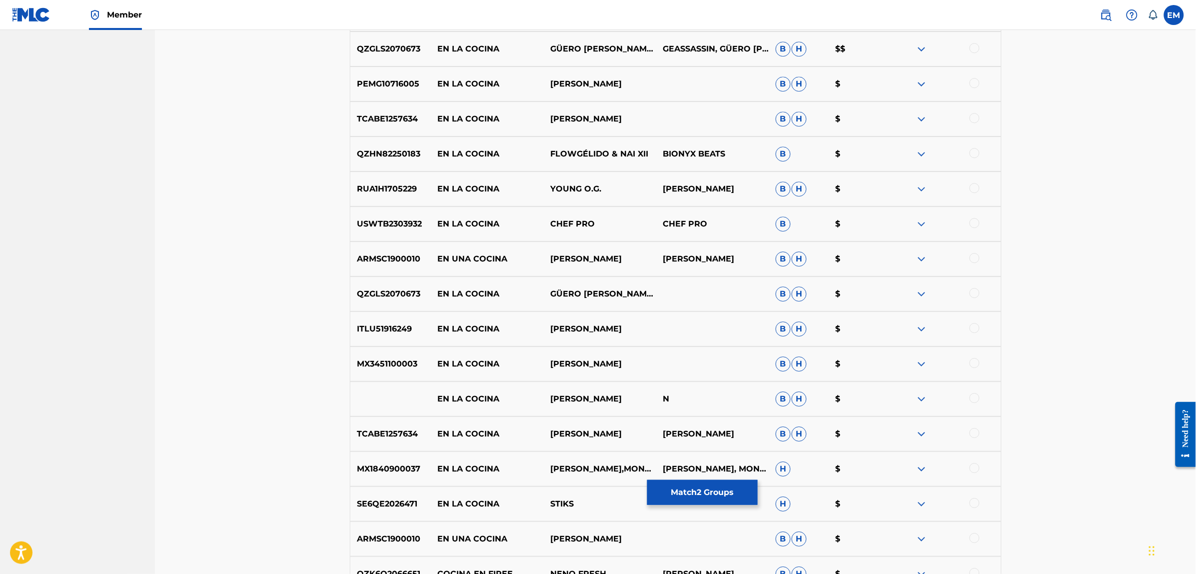
scroll to position [3107, 0]
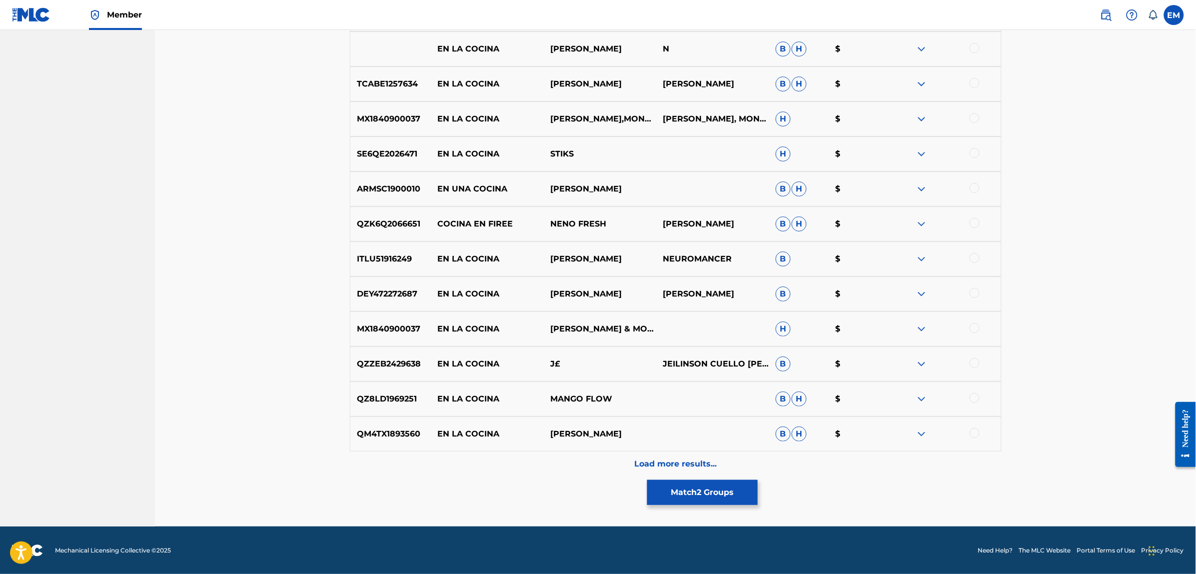
click at [680, 461] on p "Load more results..." at bounding box center [675, 464] width 82 height 12
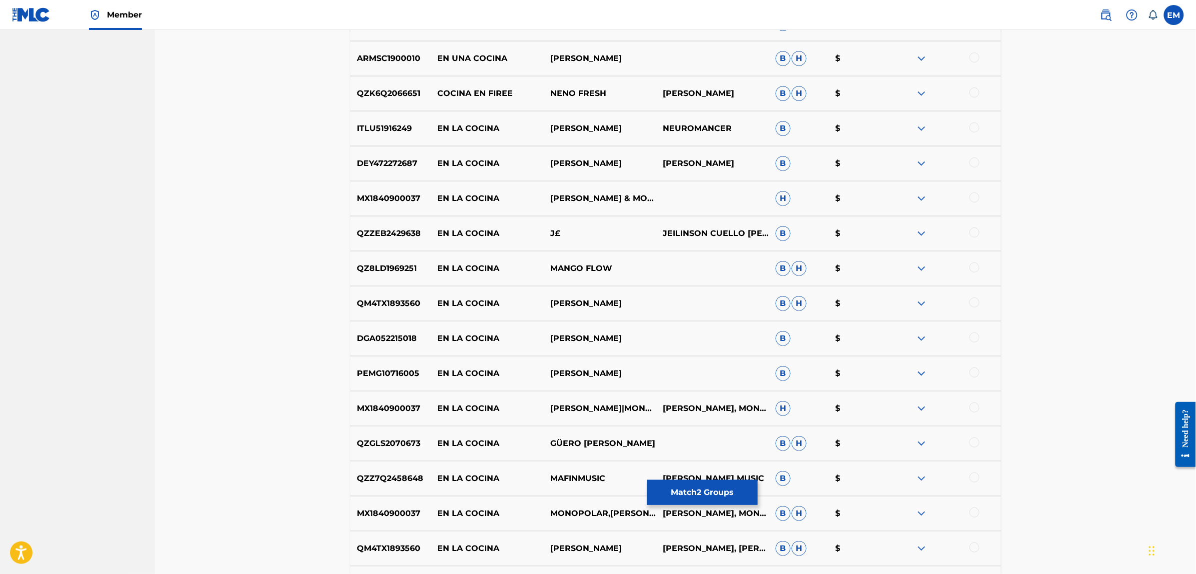
scroll to position [3457, 0]
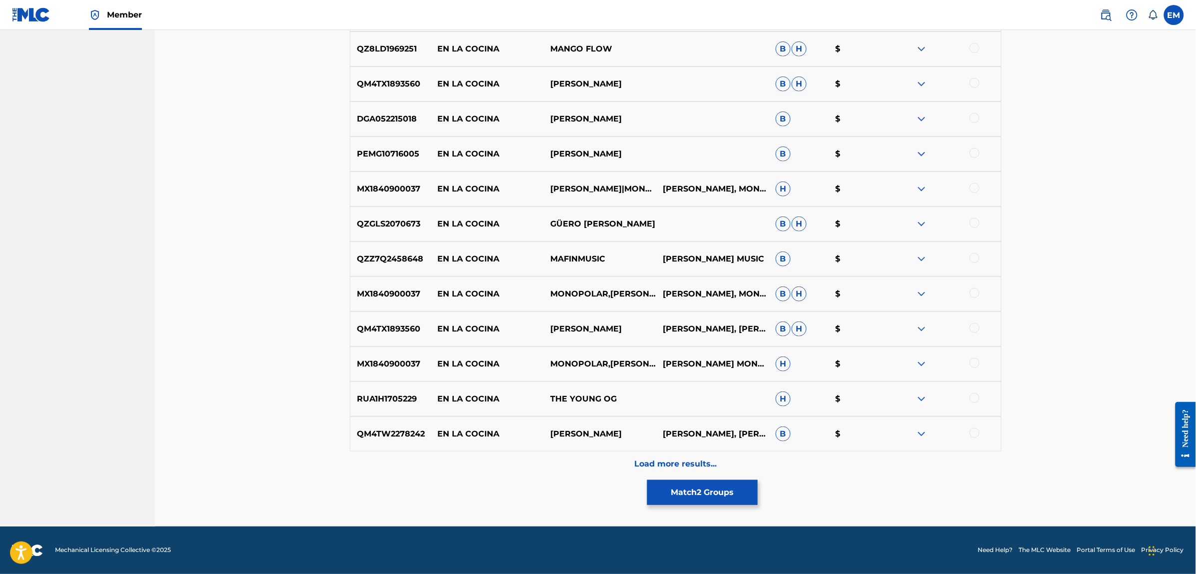
click at [683, 461] on p "Load more results..." at bounding box center [675, 464] width 82 height 12
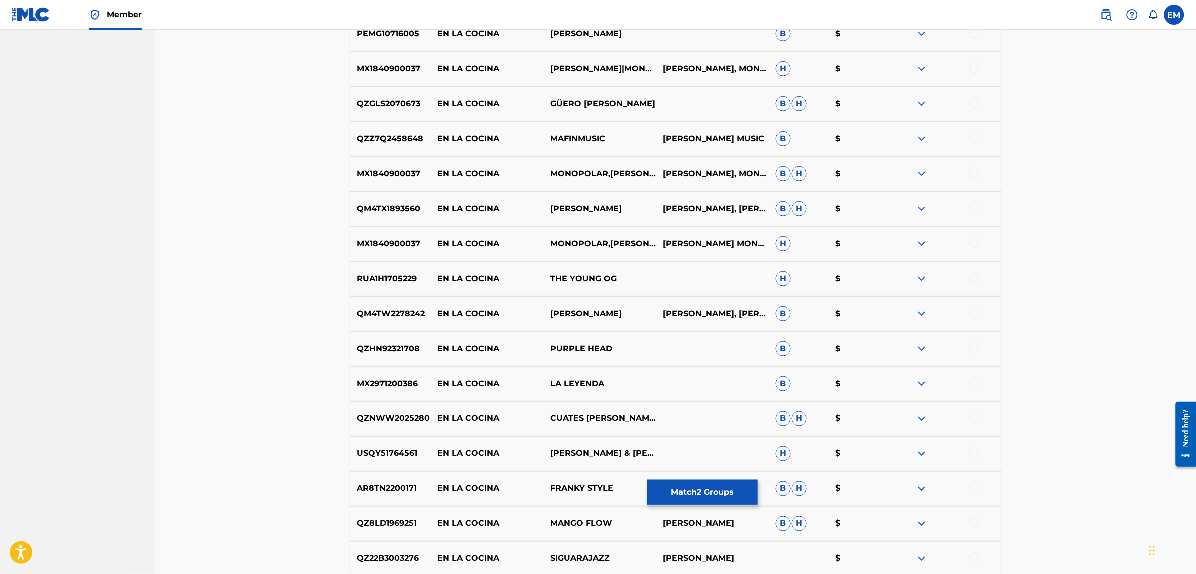
scroll to position [3807, 0]
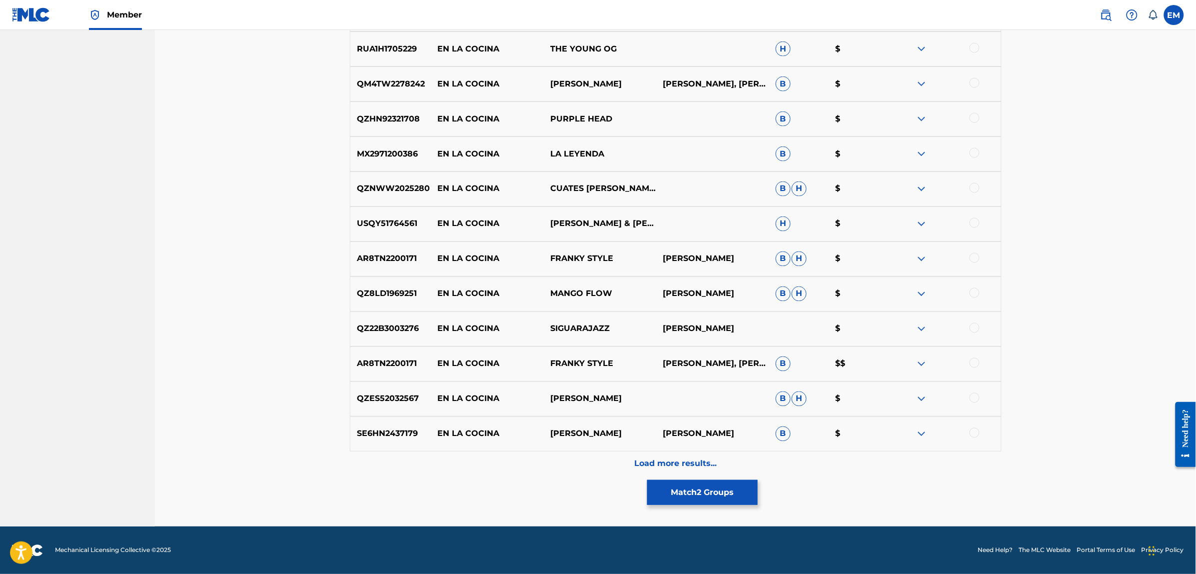
click at [687, 455] on div "Load more results..." at bounding box center [676, 463] width 652 height 25
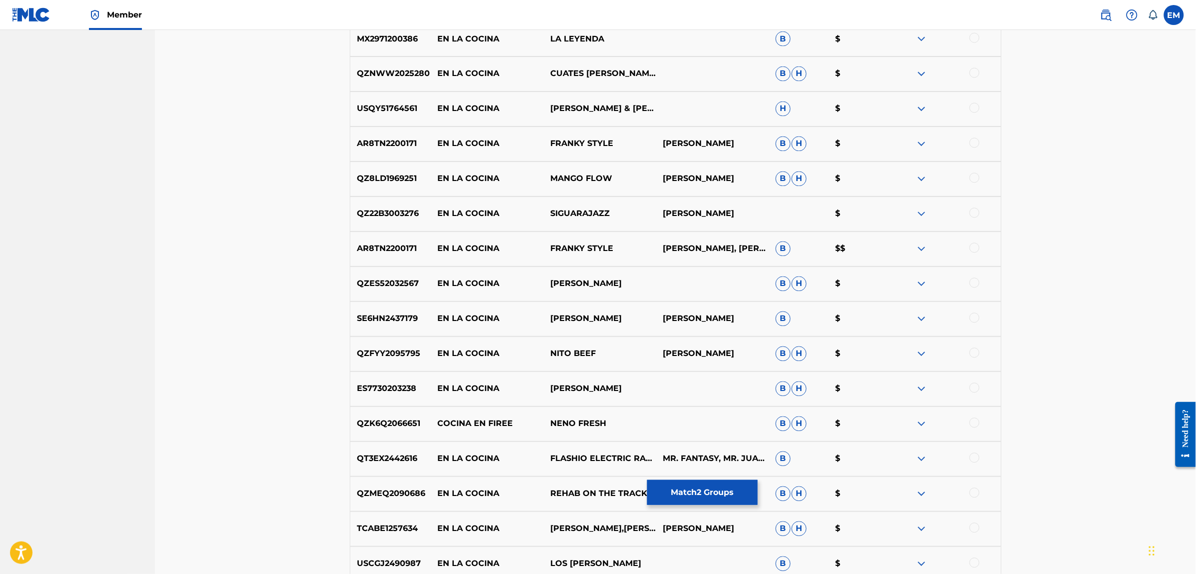
scroll to position [4157, 0]
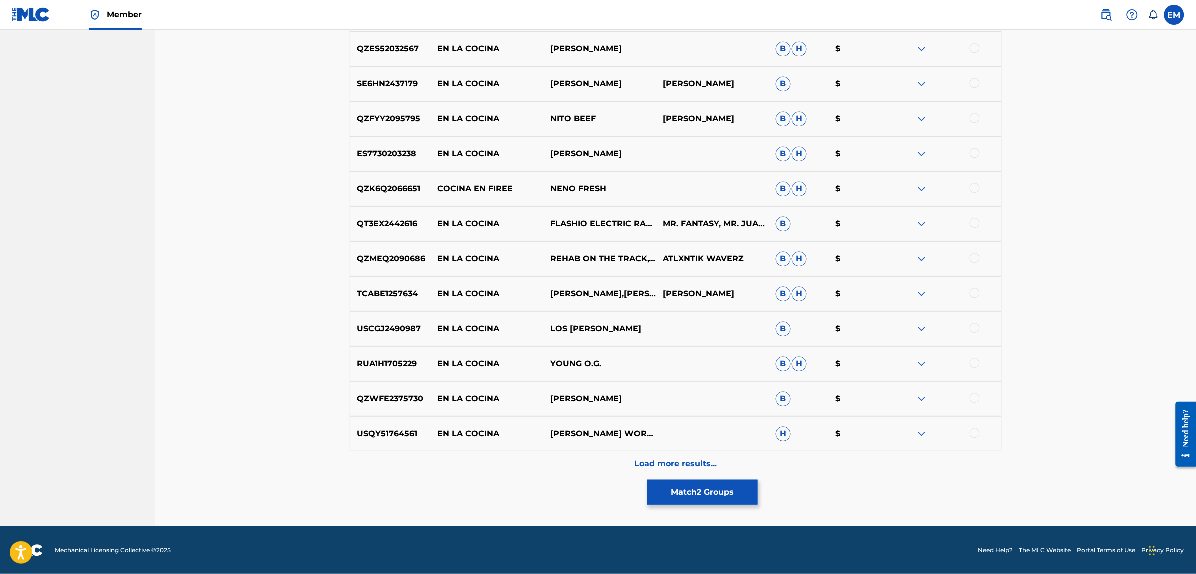
click at [680, 460] on p "Load more results..." at bounding box center [675, 464] width 82 height 12
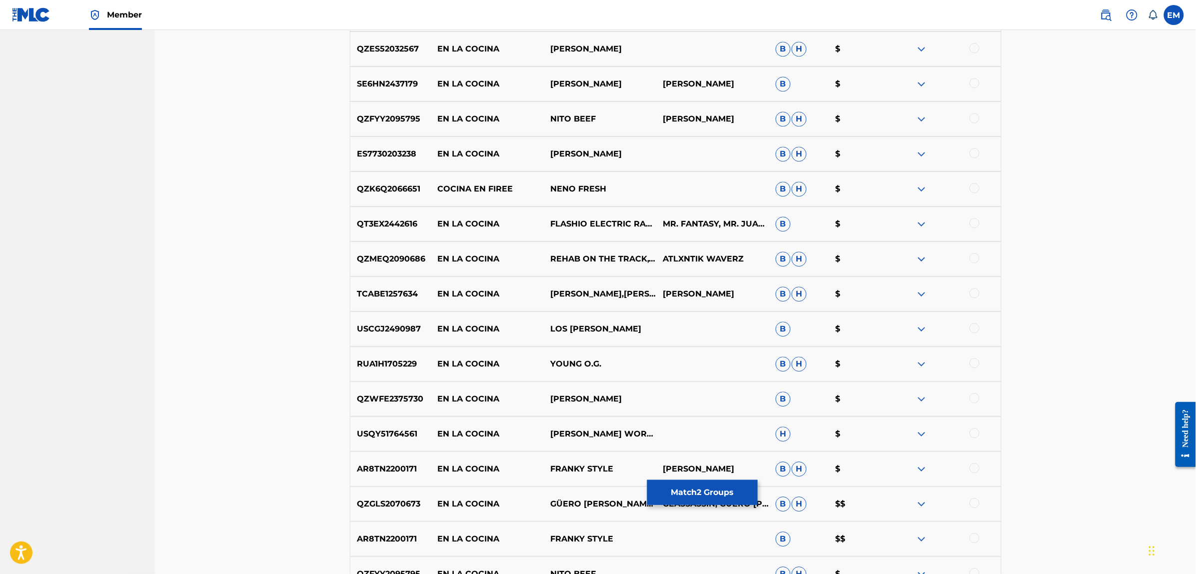
scroll to position [4507, 0]
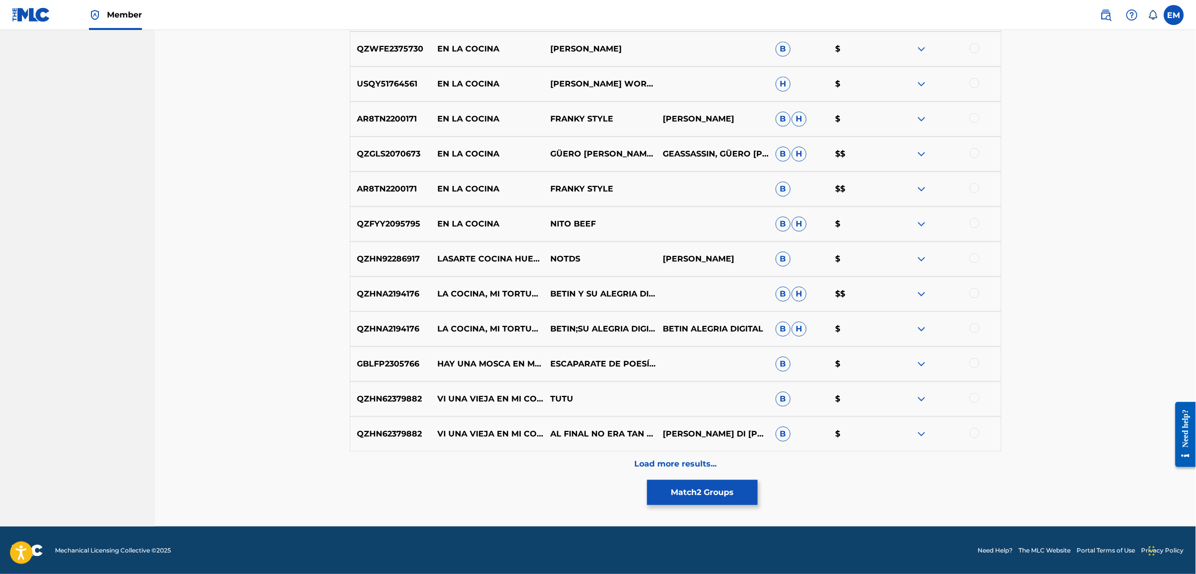
click at [698, 458] on p "Load more results..." at bounding box center [675, 464] width 82 height 12
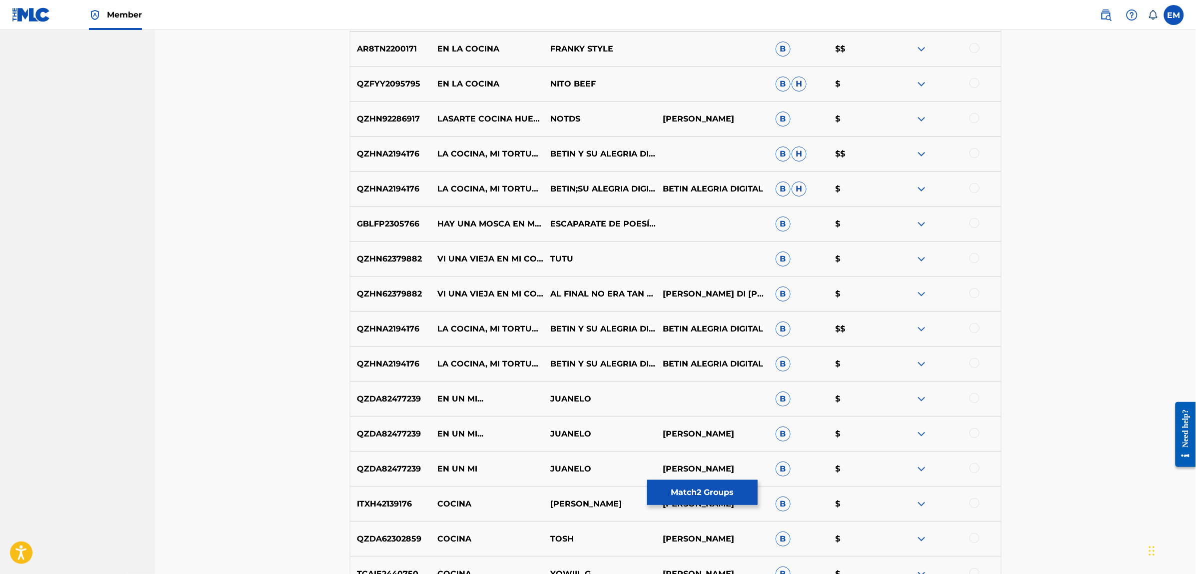
scroll to position [4856, 0]
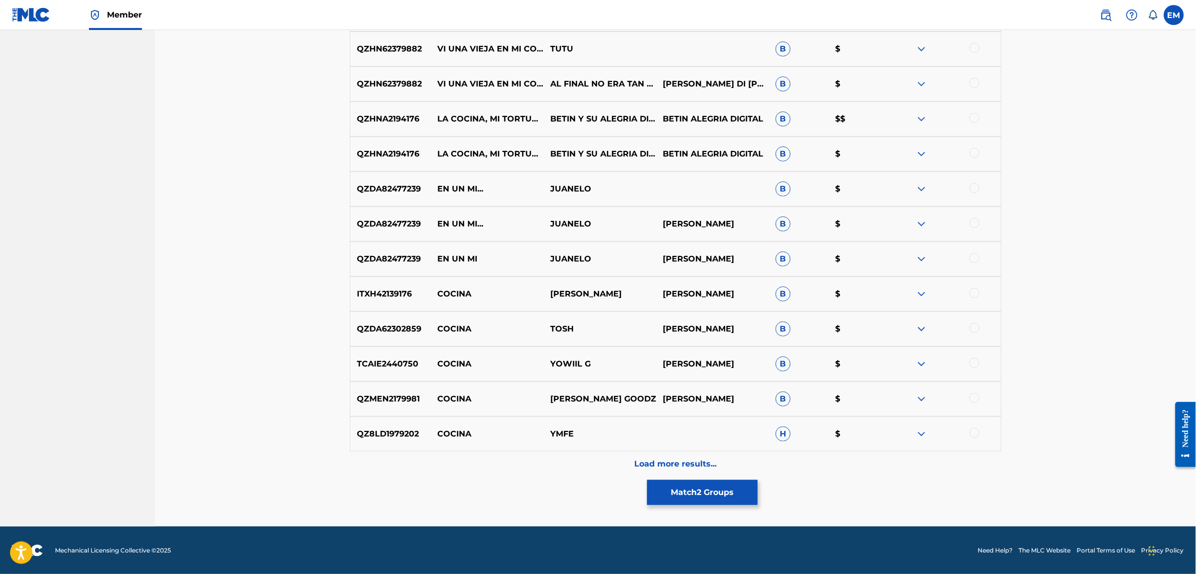
click at [688, 491] on button "Match 2 Groups" at bounding box center [702, 492] width 110 height 25
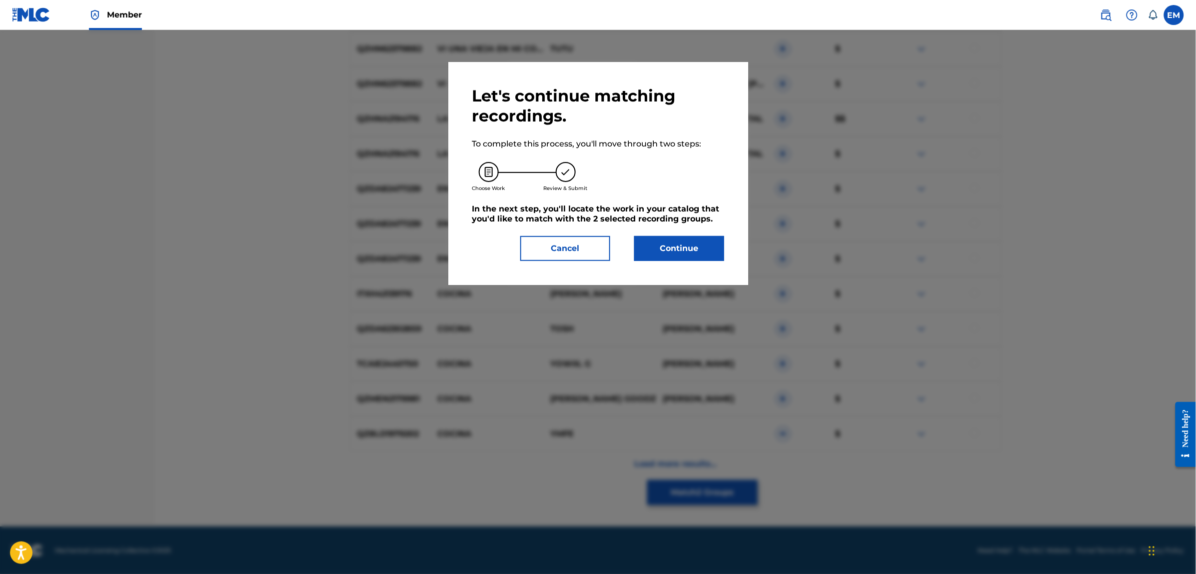
click at [656, 254] on button "Continue" at bounding box center [679, 248] width 90 height 25
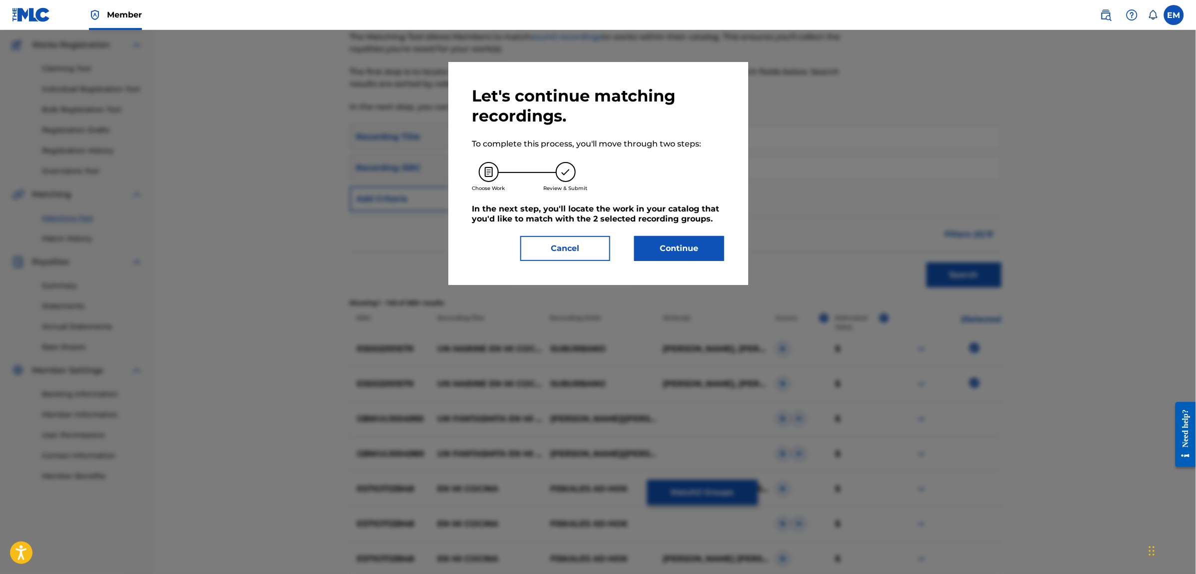
scroll to position [91, 0]
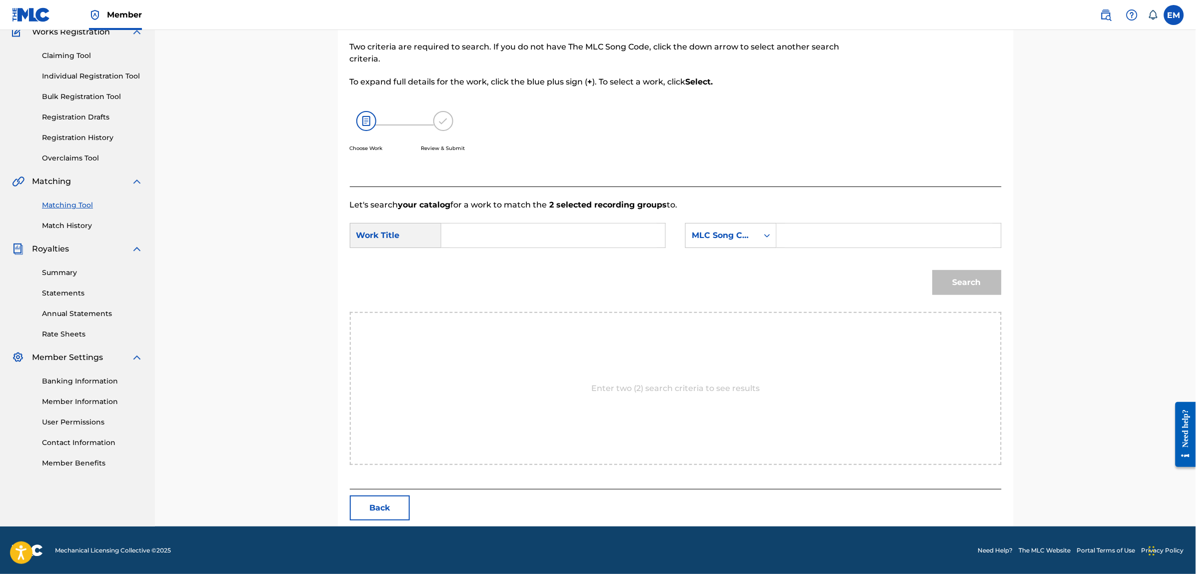
click at [548, 229] on input "Search Form" at bounding box center [553, 235] width 207 height 24
click at [550, 264] on div "un marine en mi cocina" at bounding box center [553, 258] width 206 height 18
type input "un marine en mi cocina"
click at [713, 238] on div "MLC Song Code" at bounding box center [722, 235] width 60 height 12
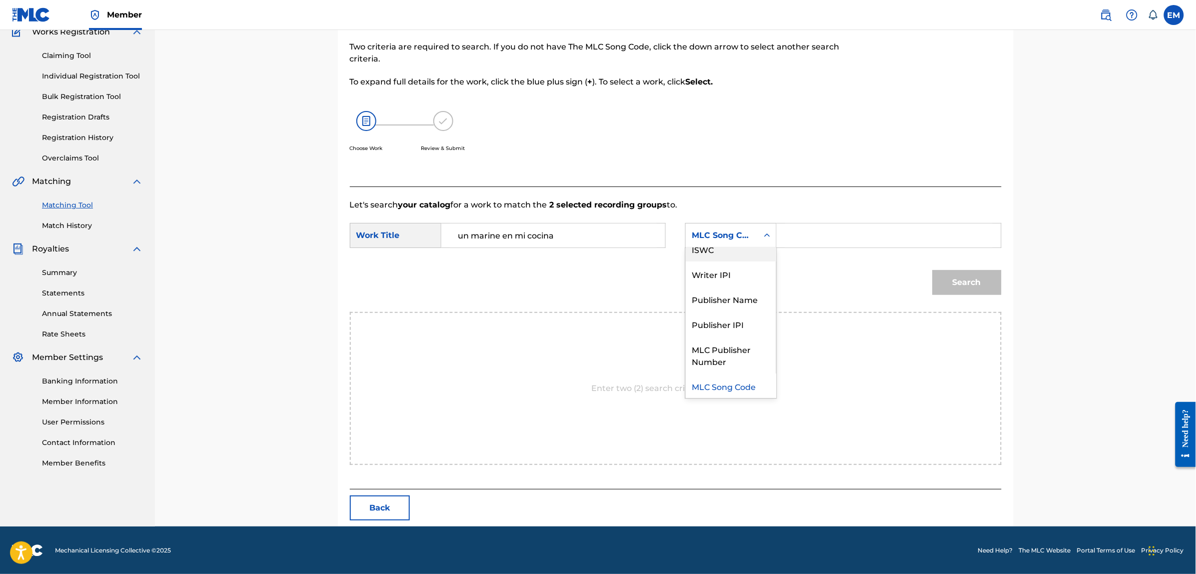
scroll to position [0, 0]
click at [717, 258] on div "Writer Name" at bounding box center [731, 260] width 90 height 25
drag, startPoint x: 788, startPoint y: 236, endPoint x: 809, endPoint y: 240, distance: 21.4
click at [788, 236] on input "Search Form" at bounding box center [888, 235] width 207 height 24
type input "[PERSON_NAME]"
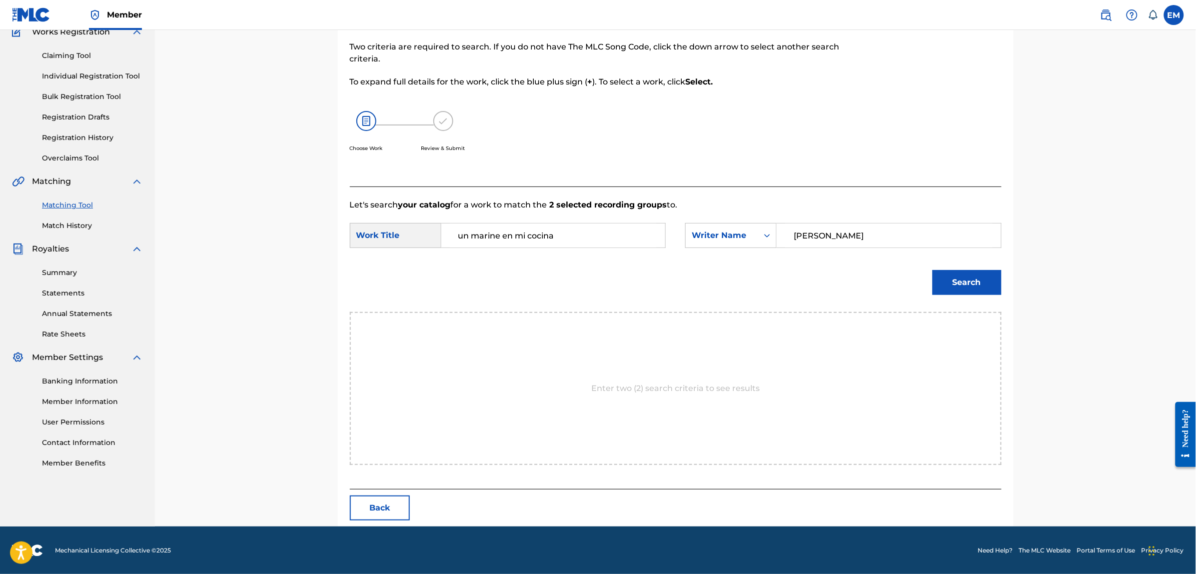
click at [945, 281] on button "Search" at bounding box center [967, 282] width 69 height 25
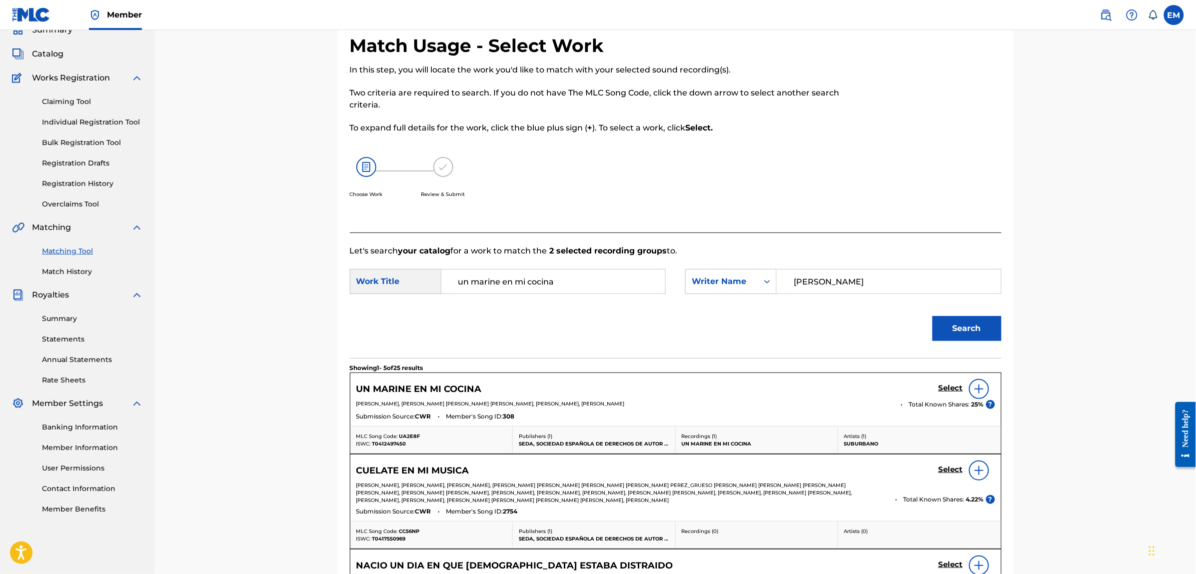
scroll to position [91, 0]
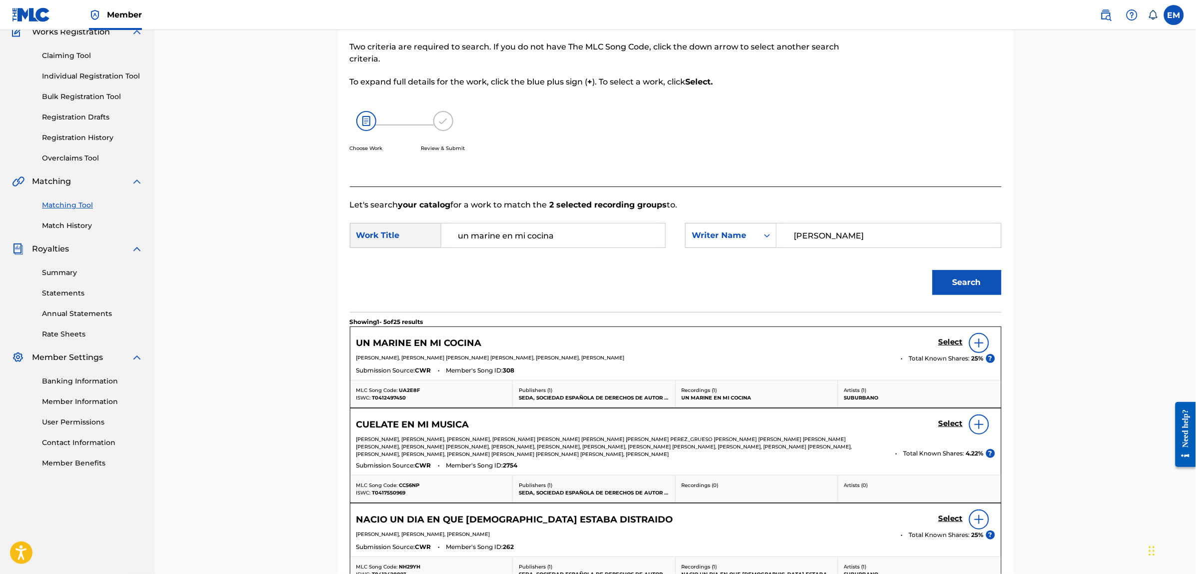
click at [977, 340] on img at bounding box center [979, 343] width 12 height 12
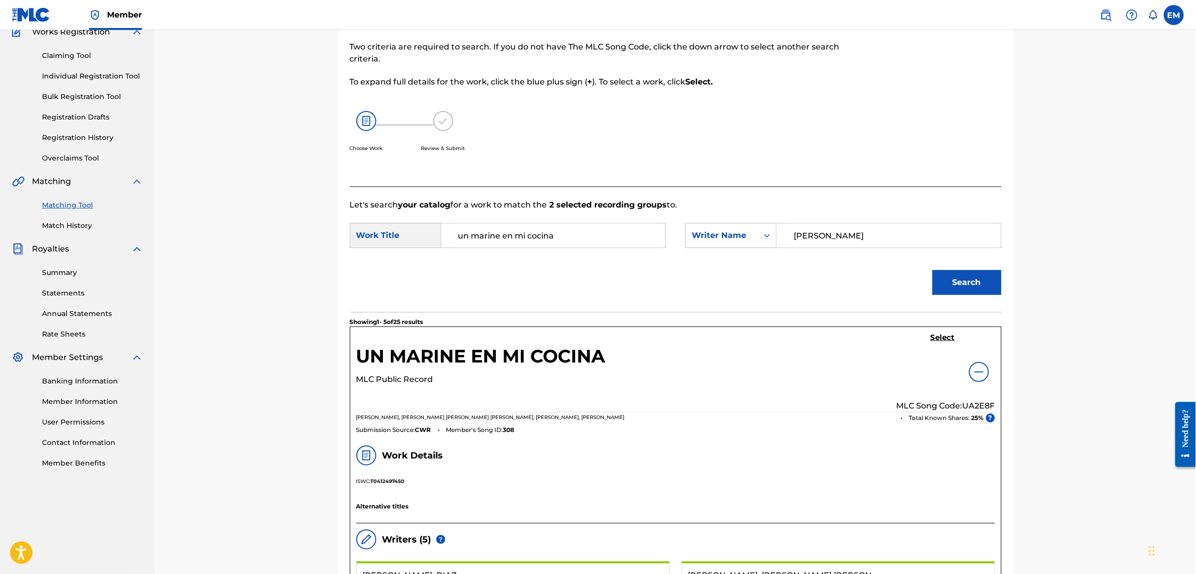
click at [943, 339] on h5 "Select" at bounding box center [943, 337] width 24 height 9
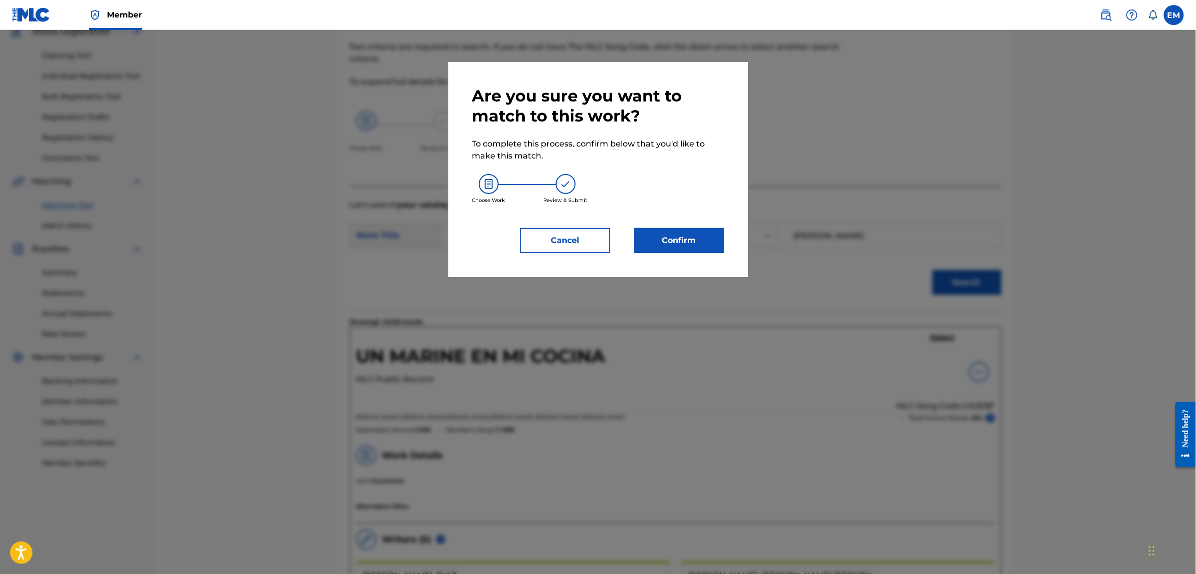
click at [687, 237] on button "Confirm" at bounding box center [679, 240] width 90 height 25
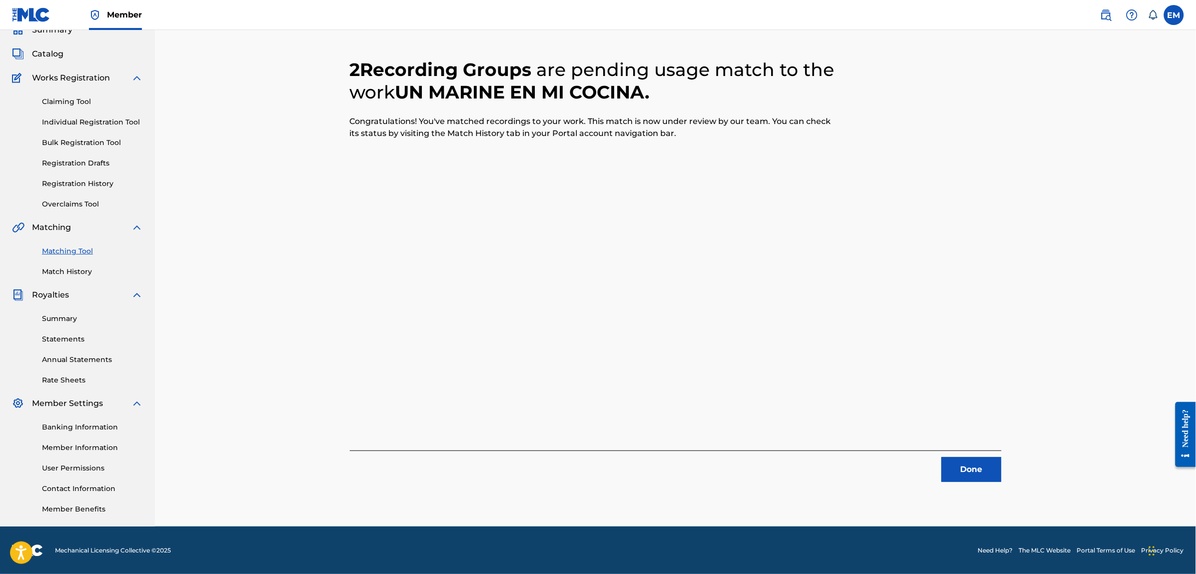
click at [971, 471] on button "Done" at bounding box center [972, 469] width 60 height 25
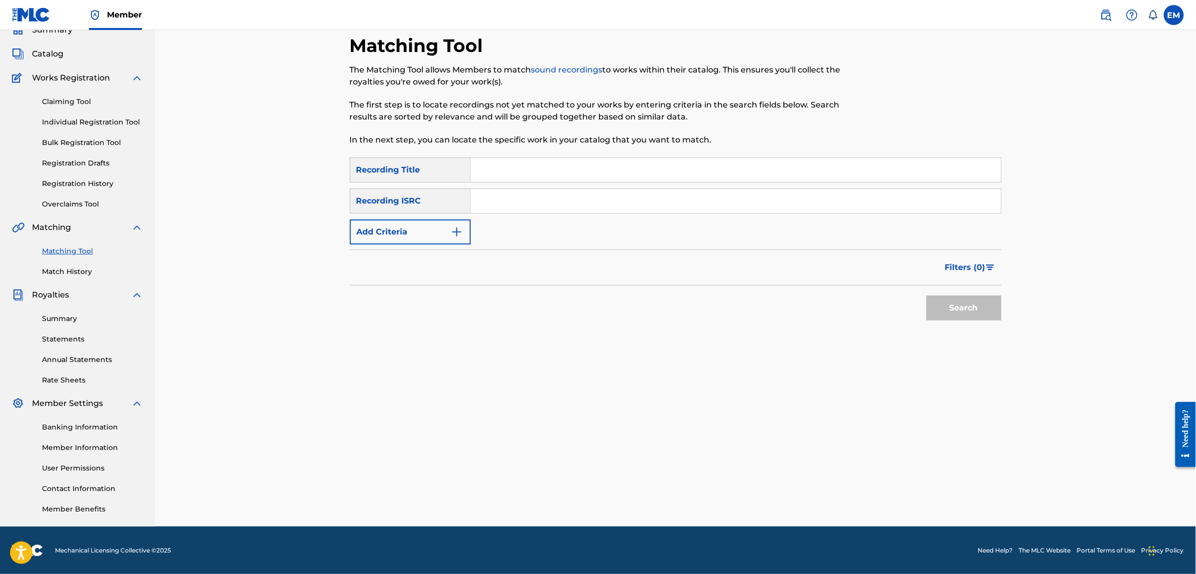
click at [558, 171] on input "Search Form" at bounding box center [736, 170] width 530 height 24
type input "ay amor como te escondes"
click at [927, 295] on button "Search" at bounding box center [964, 307] width 75 height 25
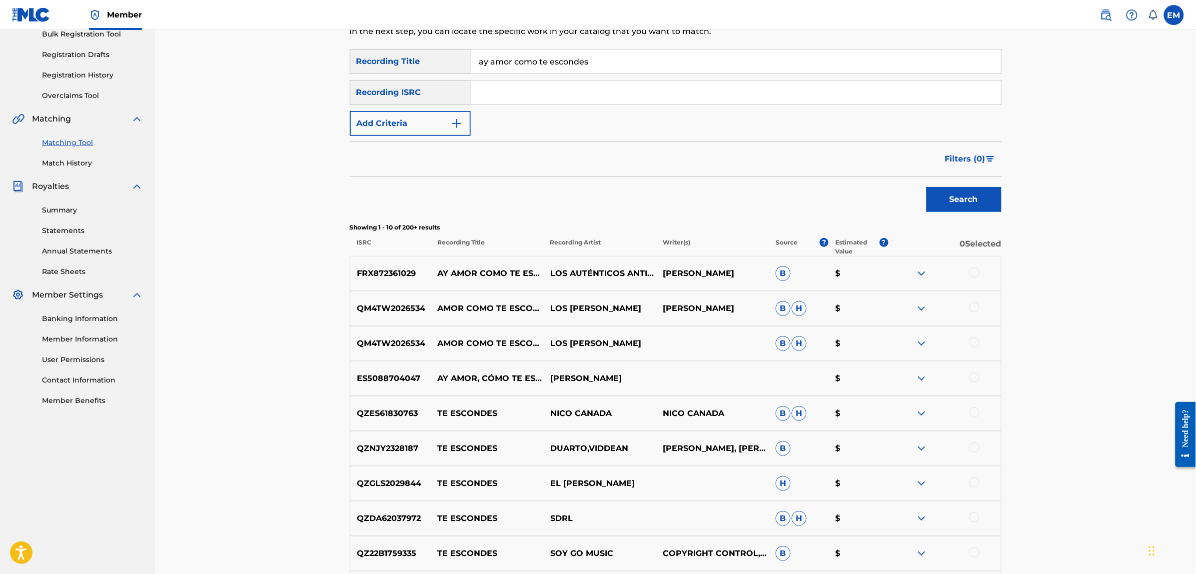
scroll to position [170, 0]
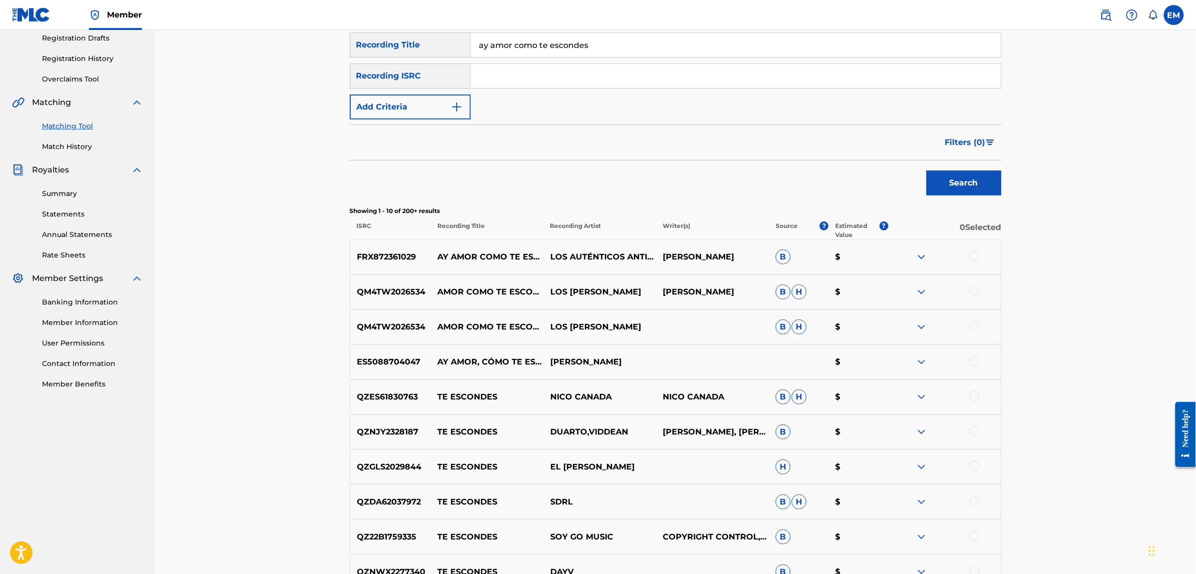
click at [976, 288] on div at bounding box center [975, 291] width 10 height 10
click at [917, 329] on img at bounding box center [922, 327] width 12 height 12
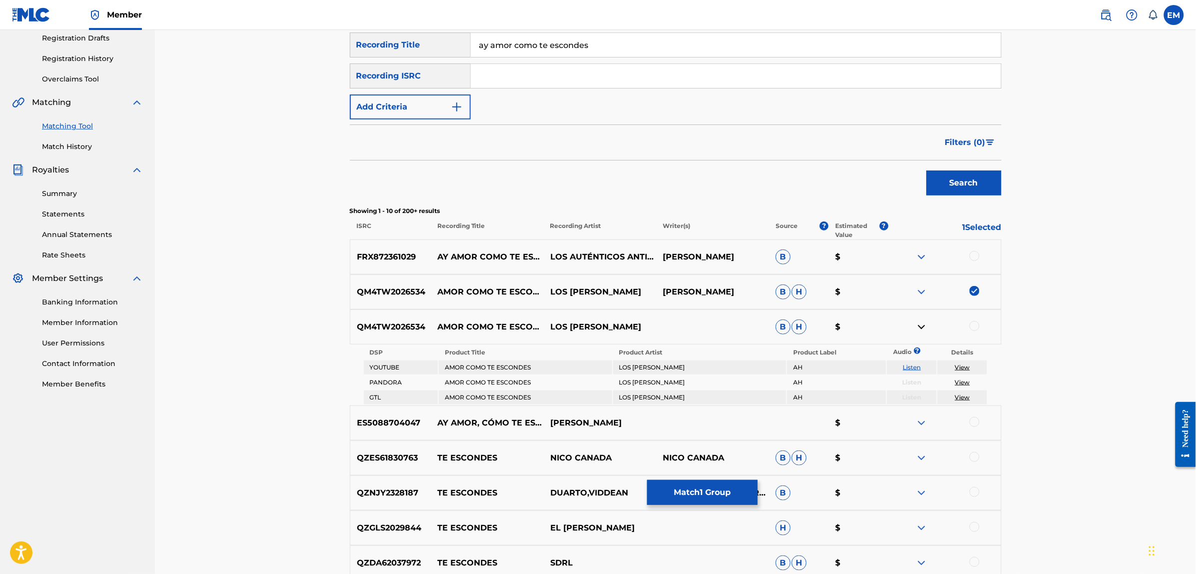
click at [913, 364] on link "Listen" at bounding box center [912, 366] width 18 height 7
click at [920, 323] on img at bounding box center [922, 327] width 12 height 12
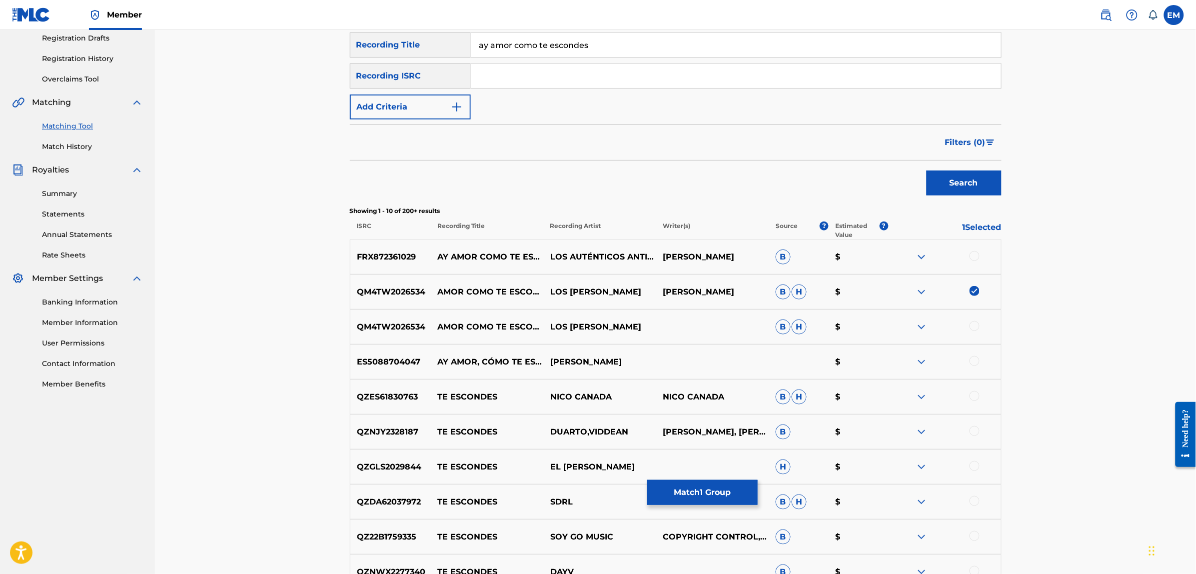
click at [976, 328] on div at bounding box center [975, 326] width 10 height 10
click at [972, 360] on div at bounding box center [975, 361] width 10 height 10
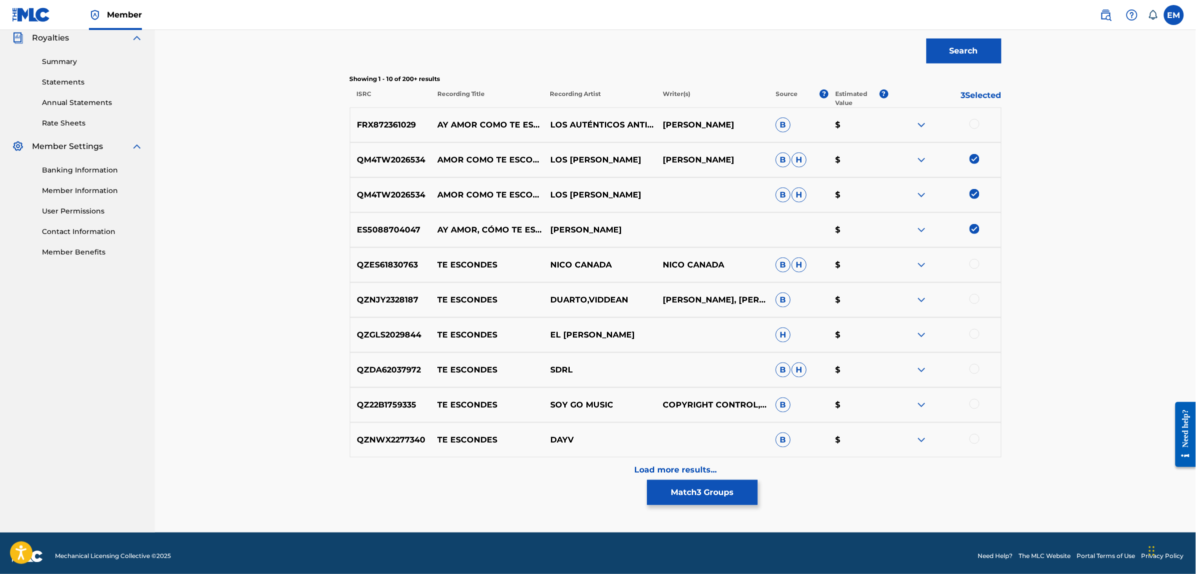
scroll to position [308, 0]
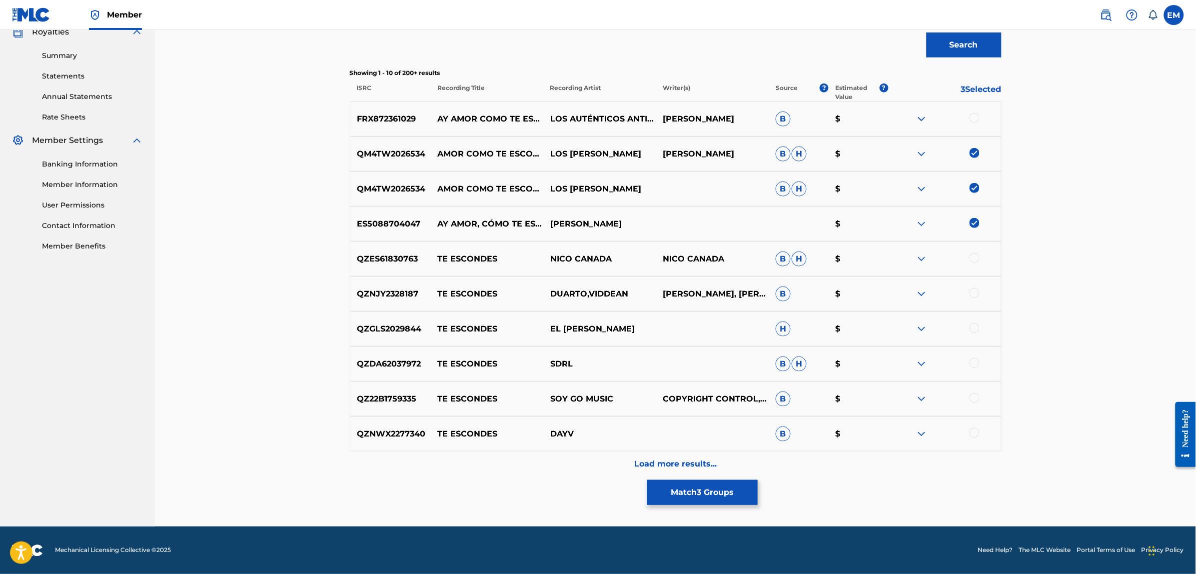
click at [671, 456] on div "Load more results..." at bounding box center [676, 463] width 652 height 25
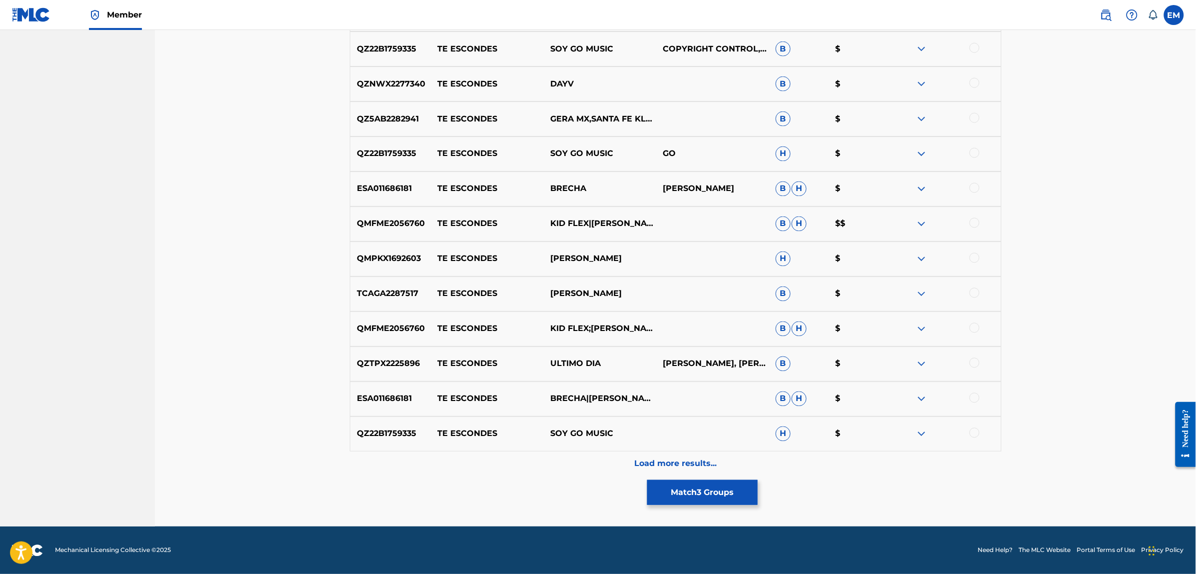
click at [678, 463] on p "Load more results..." at bounding box center [675, 464] width 82 height 12
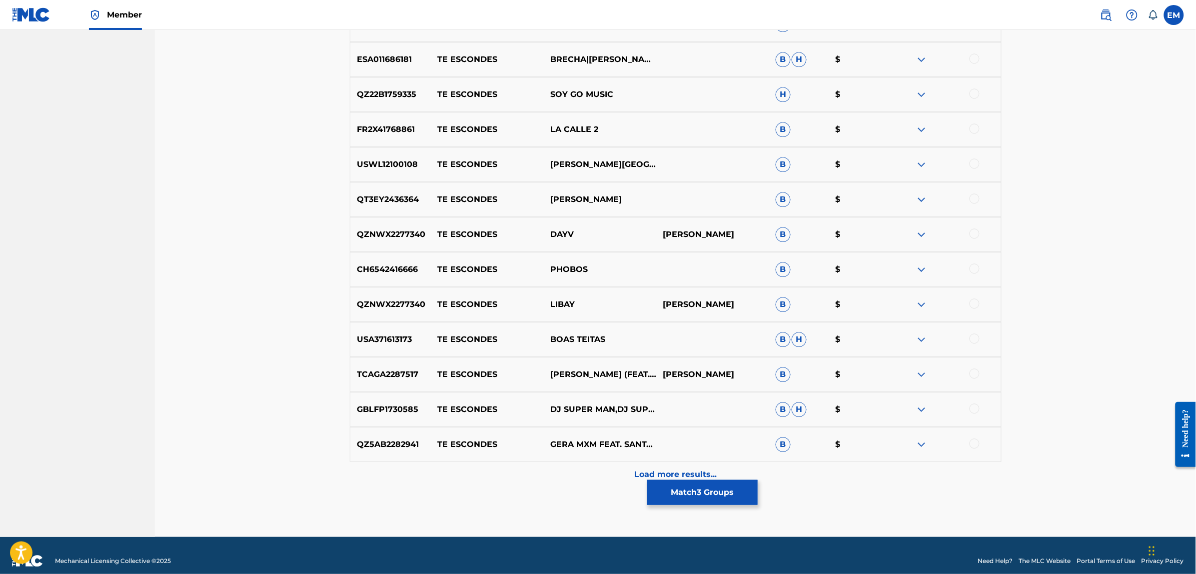
scroll to position [1008, 0]
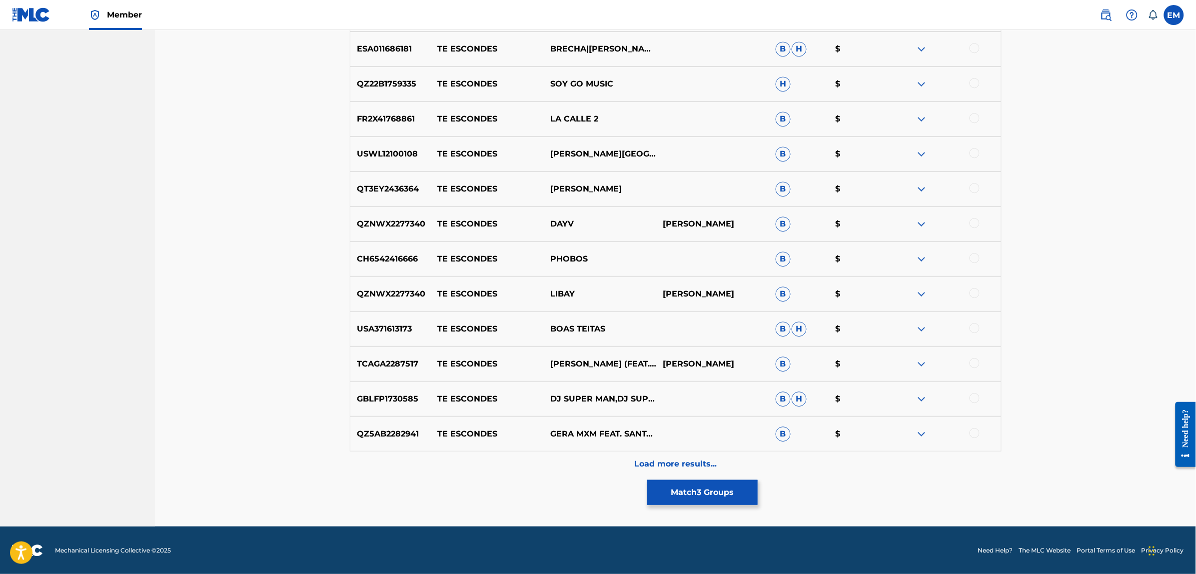
click at [681, 456] on div "Load more results..." at bounding box center [676, 463] width 652 height 25
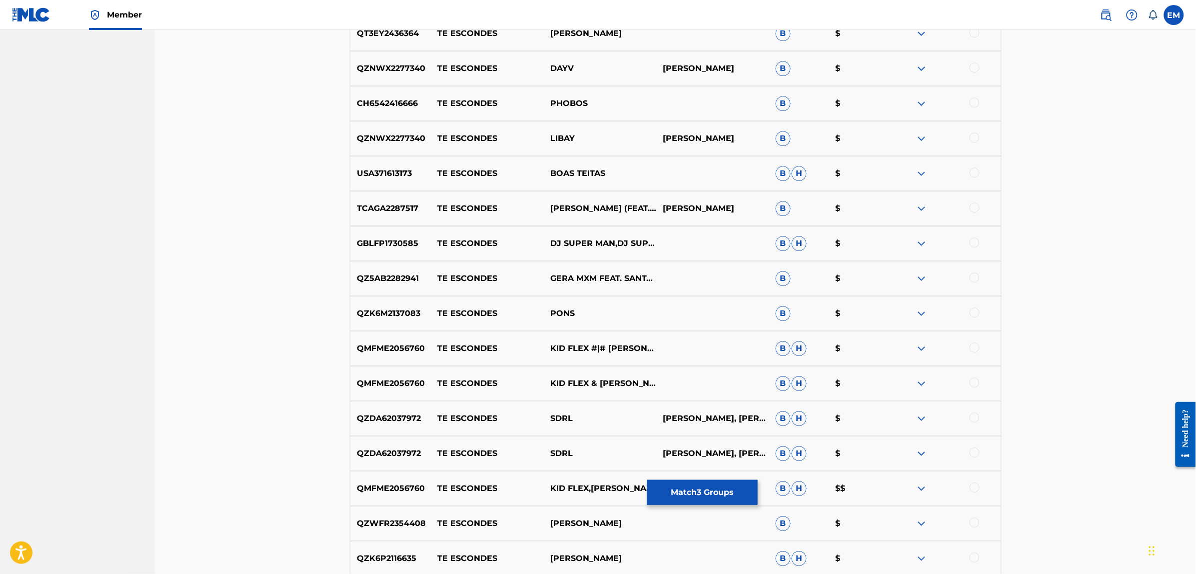
scroll to position [1358, 0]
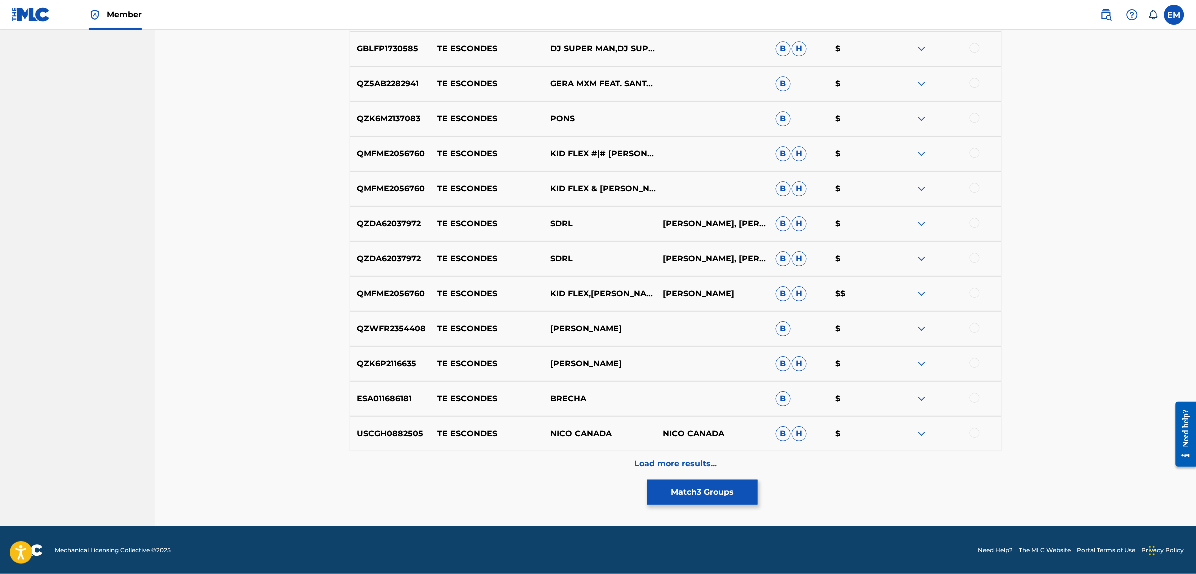
click at [693, 471] on div "Load more results..." at bounding box center [676, 463] width 652 height 25
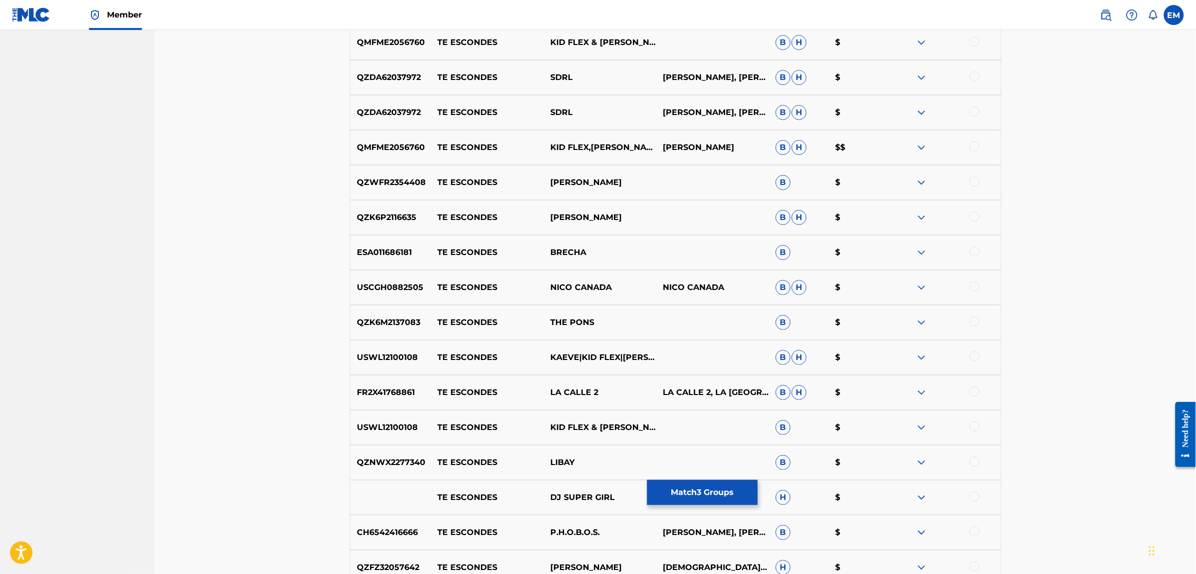
scroll to position [1708, 0]
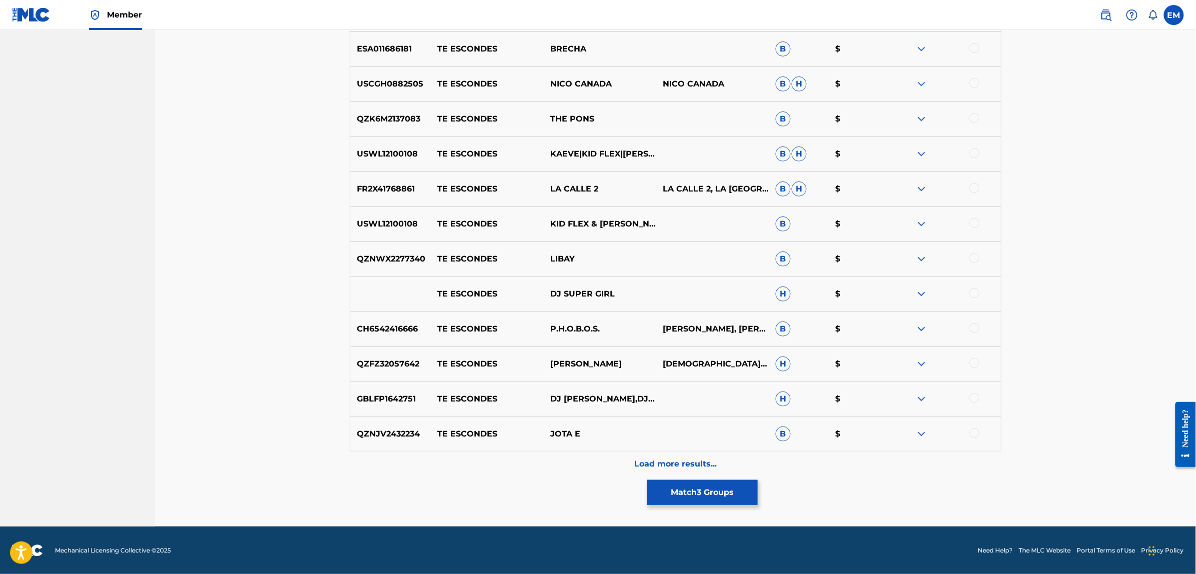
click at [681, 458] on p "Load more results..." at bounding box center [675, 464] width 82 height 12
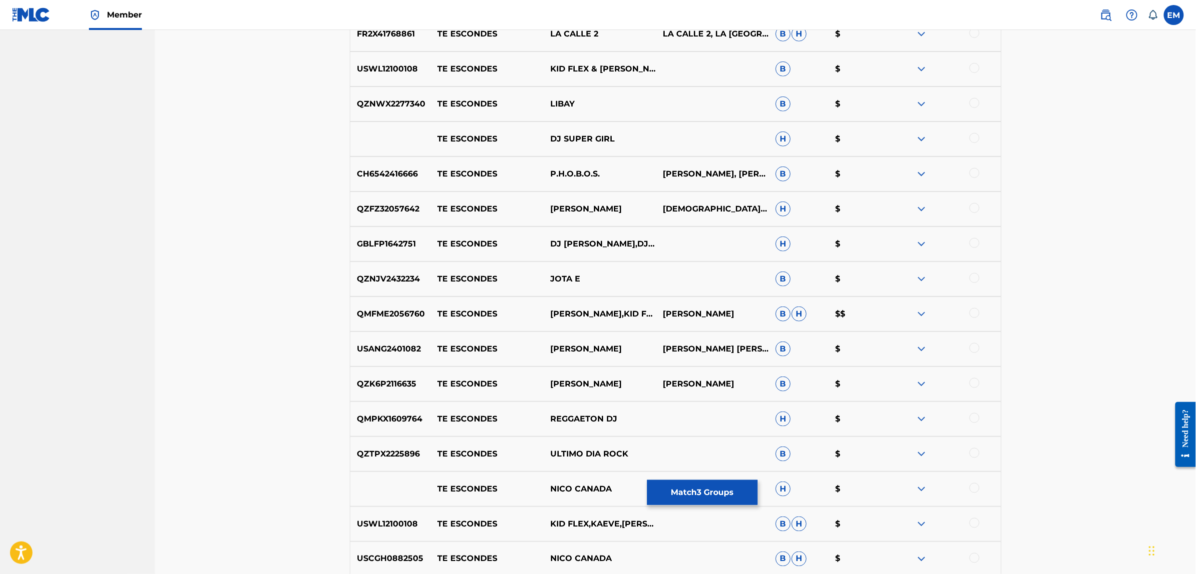
scroll to position [2058, 0]
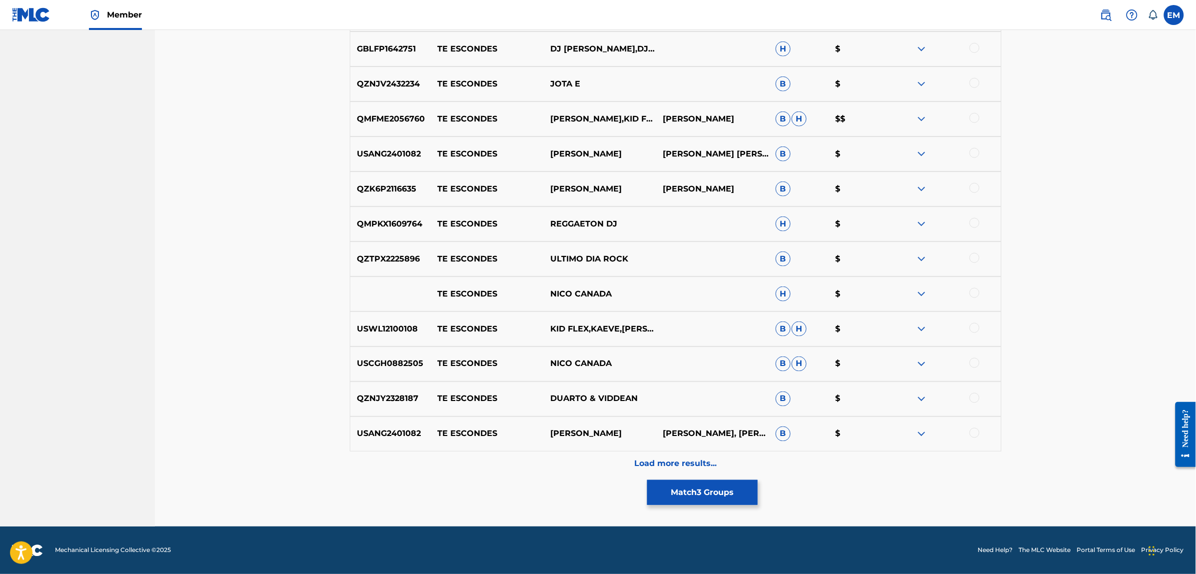
click at [666, 455] on div "Load more results..." at bounding box center [676, 463] width 652 height 25
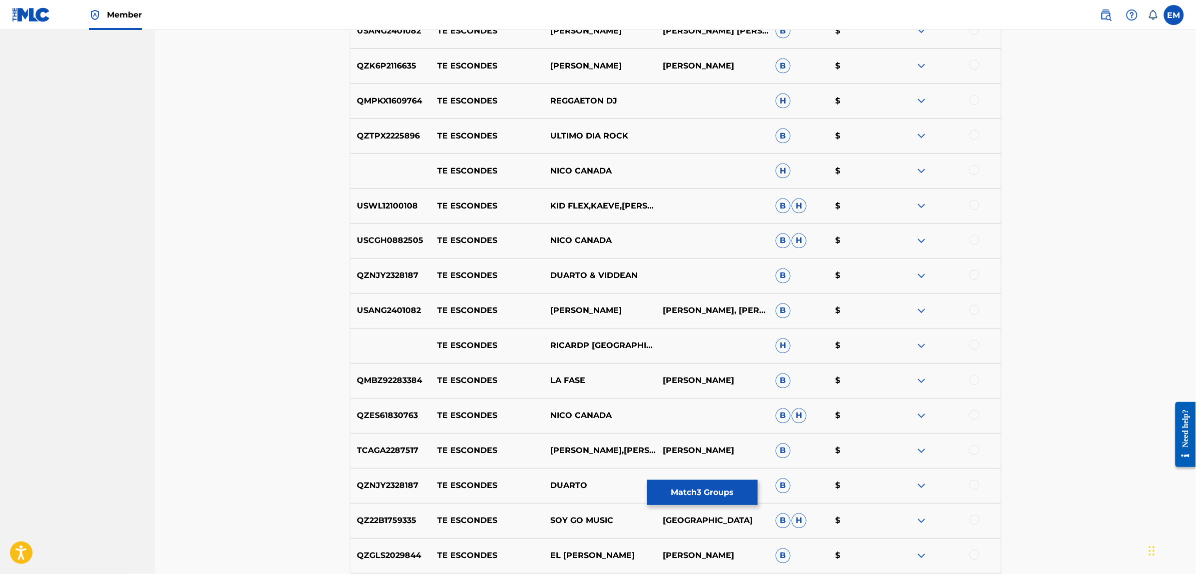
scroll to position [2407, 0]
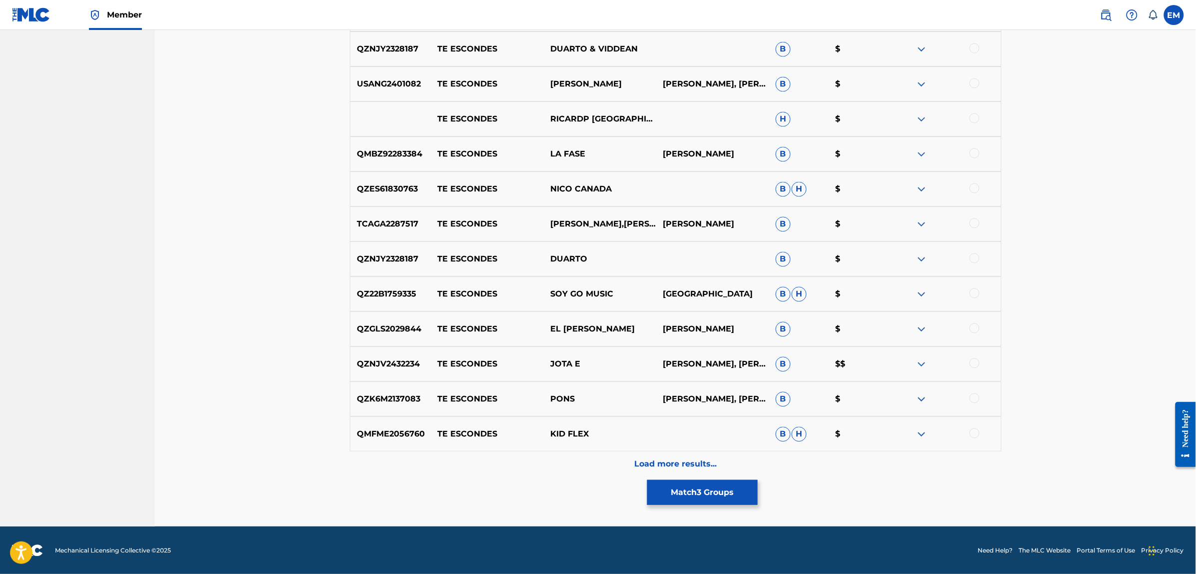
click at [681, 456] on div "Load more results..." at bounding box center [676, 463] width 652 height 25
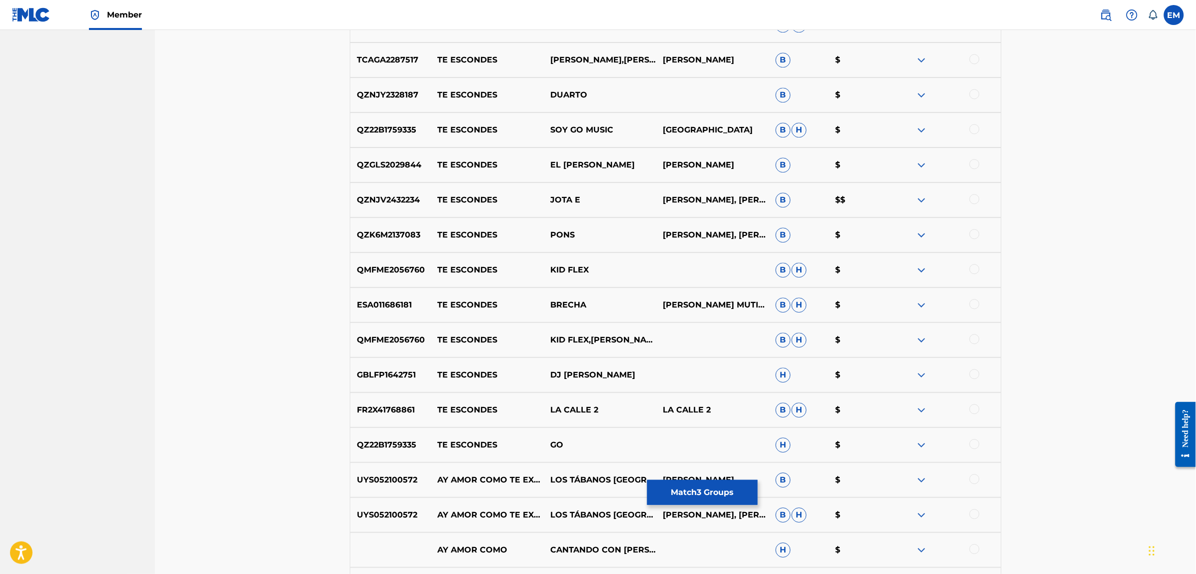
scroll to position [2757, 0]
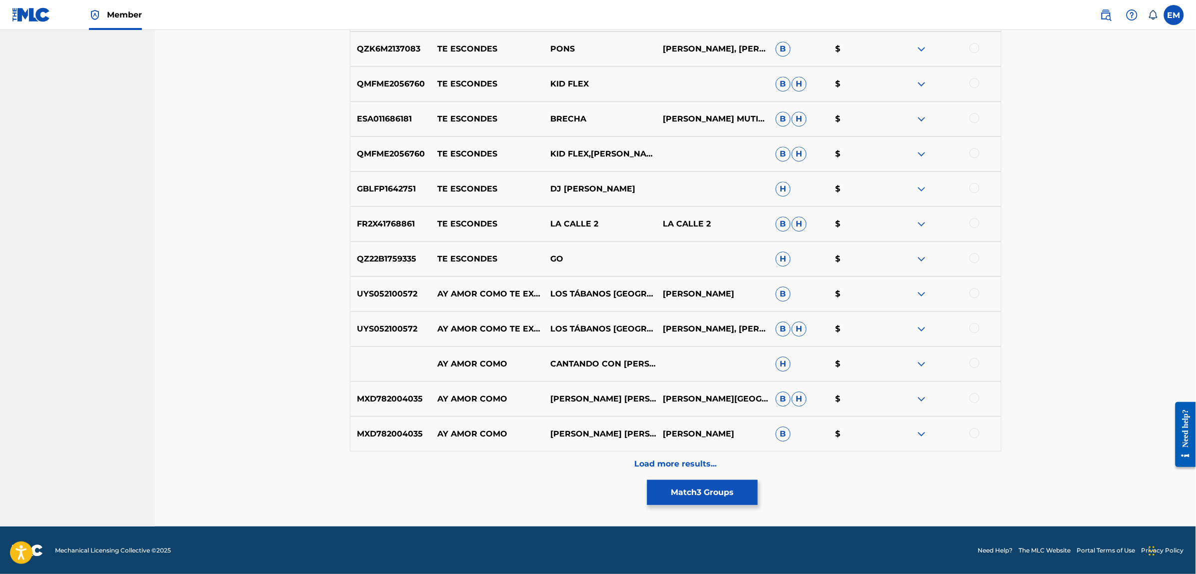
click at [708, 491] on button "Match 3 Groups" at bounding box center [702, 492] width 110 height 25
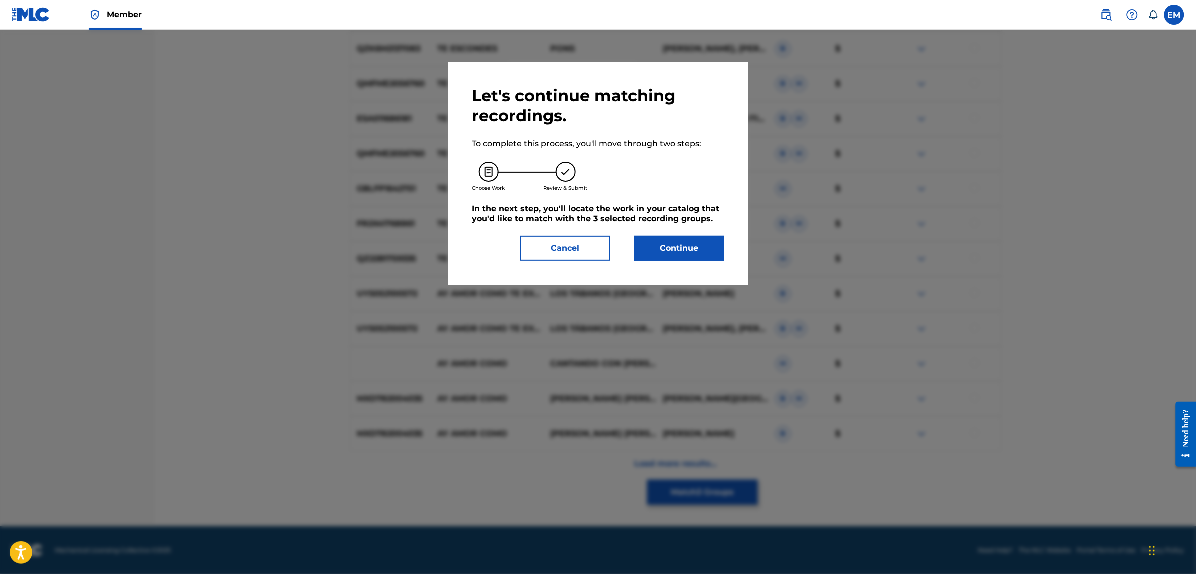
click at [671, 244] on button "Continue" at bounding box center [679, 248] width 90 height 25
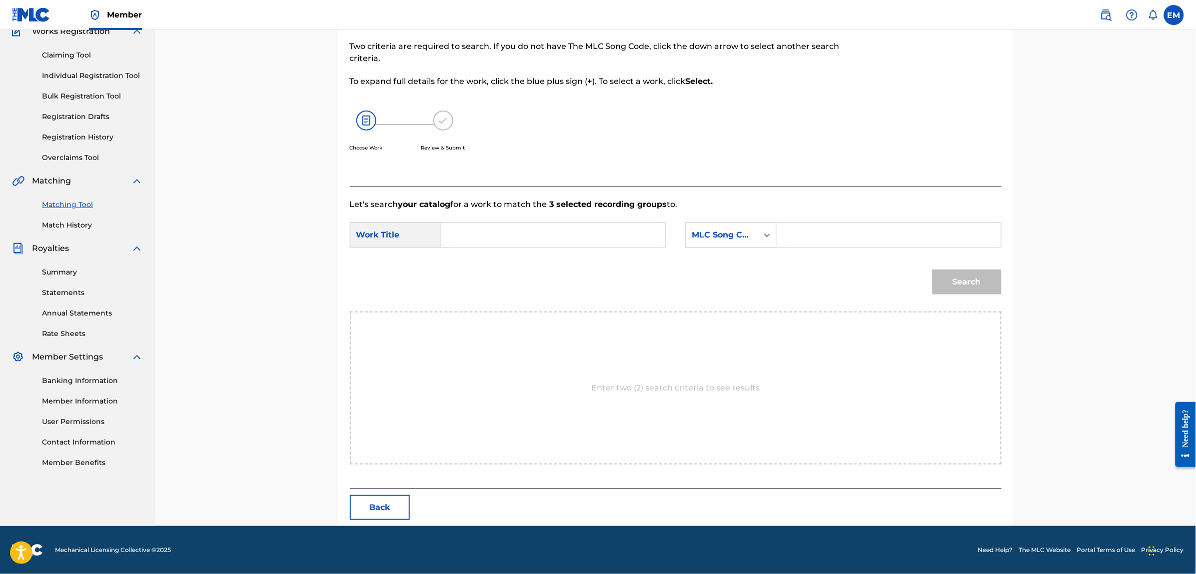
scroll to position [91, 0]
click at [603, 228] on input "Search Form" at bounding box center [553, 235] width 207 height 24
click at [601, 251] on div "ay amor como te escondes" at bounding box center [553, 258] width 206 height 18
type input "ay amor como te escondes"
click at [713, 230] on div "MLC Song Code" at bounding box center [722, 235] width 60 height 12
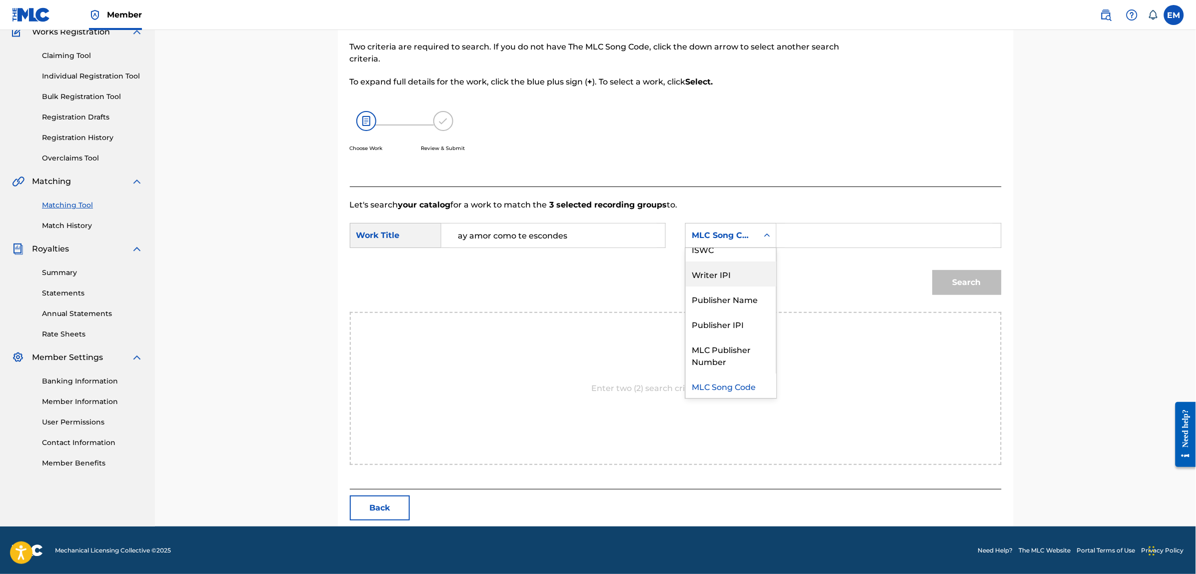
scroll to position [0, 0]
click at [719, 258] on div "Writer Name" at bounding box center [731, 260] width 90 height 25
click at [824, 243] on input "Search Form" at bounding box center [888, 235] width 207 height 24
type input "[PERSON_NAME]"
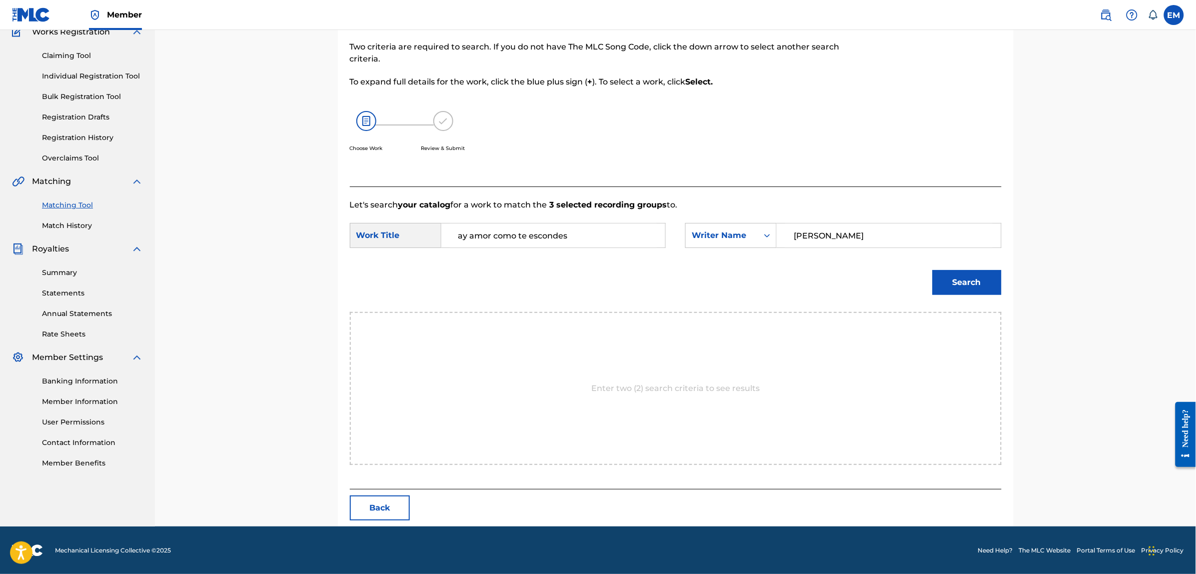
click at [955, 280] on button "Search" at bounding box center [967, 282] width 69 height 25
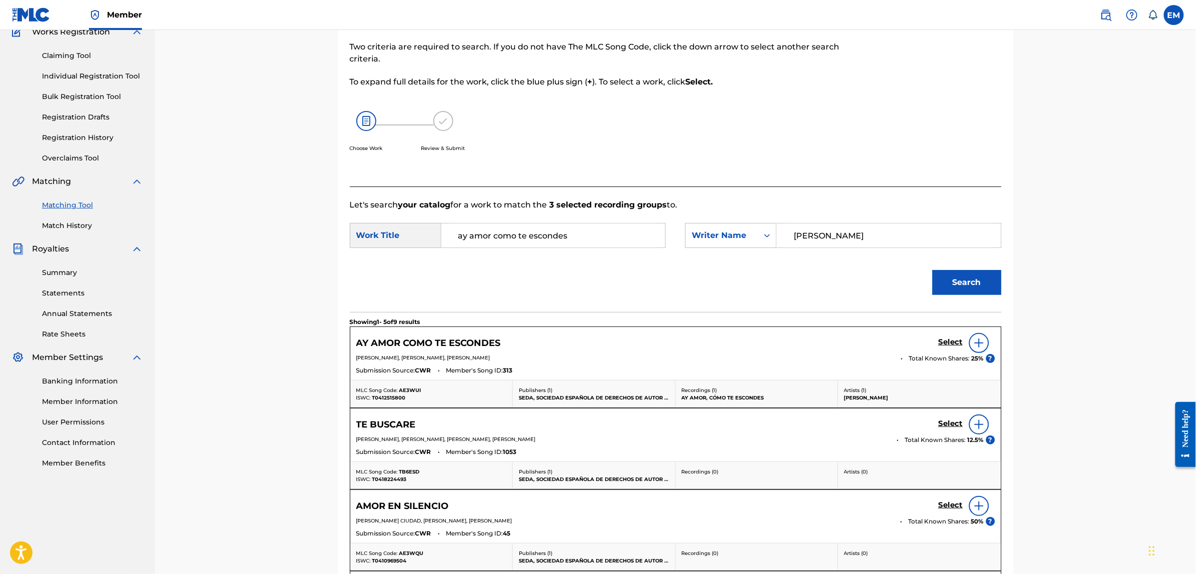
scroll to position [154, 0]
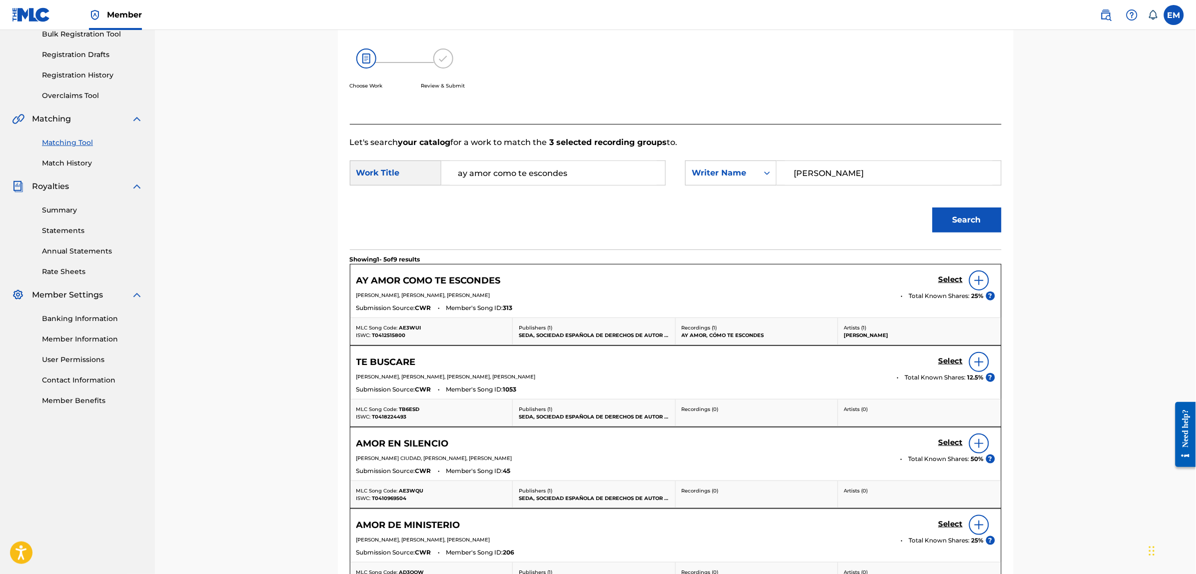
click at [976, 281] on img at bounding box center [979, 280] width 12 height 12
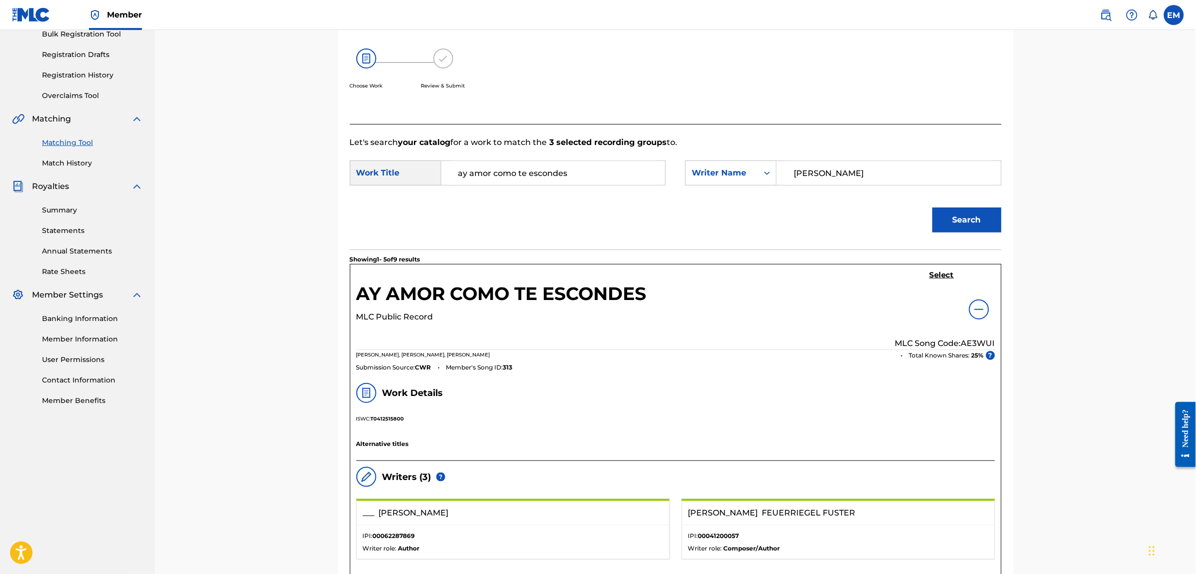
click at [938, 273] on h5 "Select" at bounding box center [942, 274] width 24 height 9
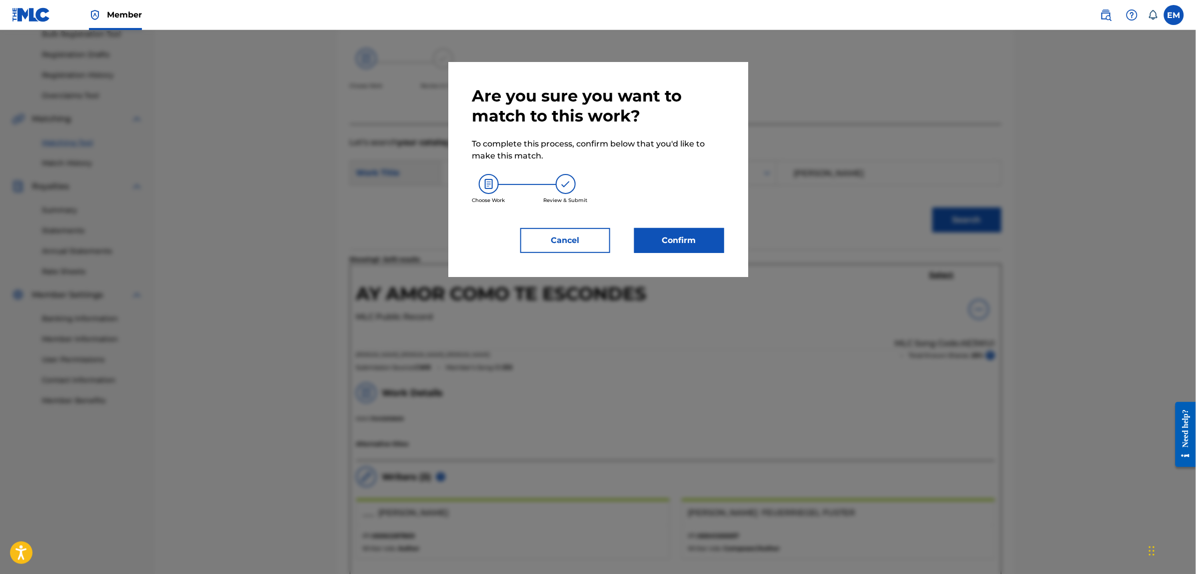
click at [698, 239] on button "Confirm" at bounding box center [679, 240] width 90 height 25
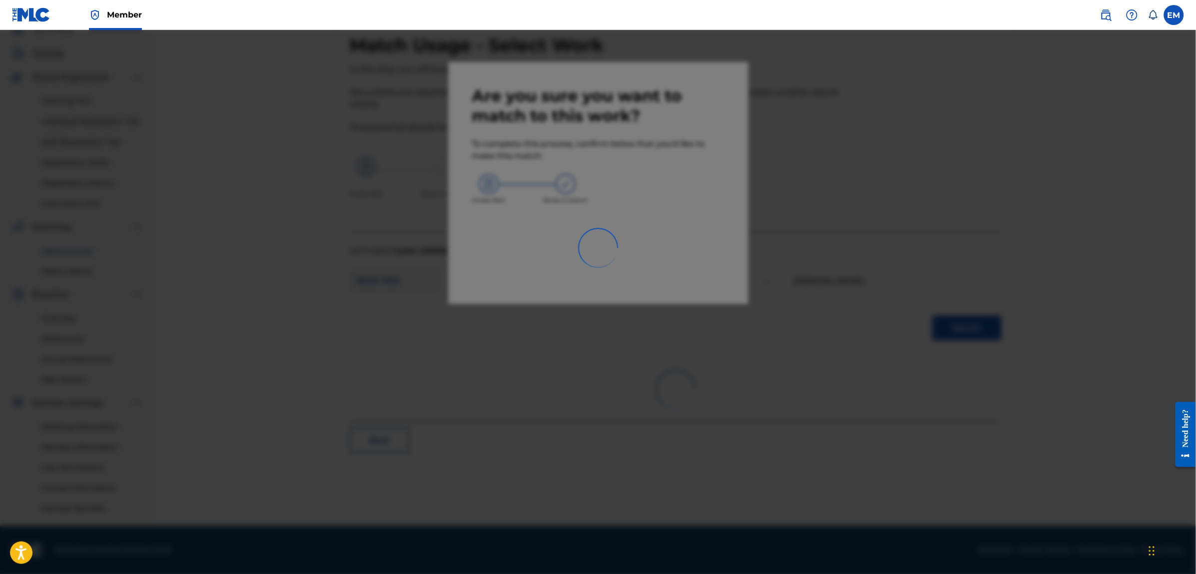
scroll to position [45, 0]
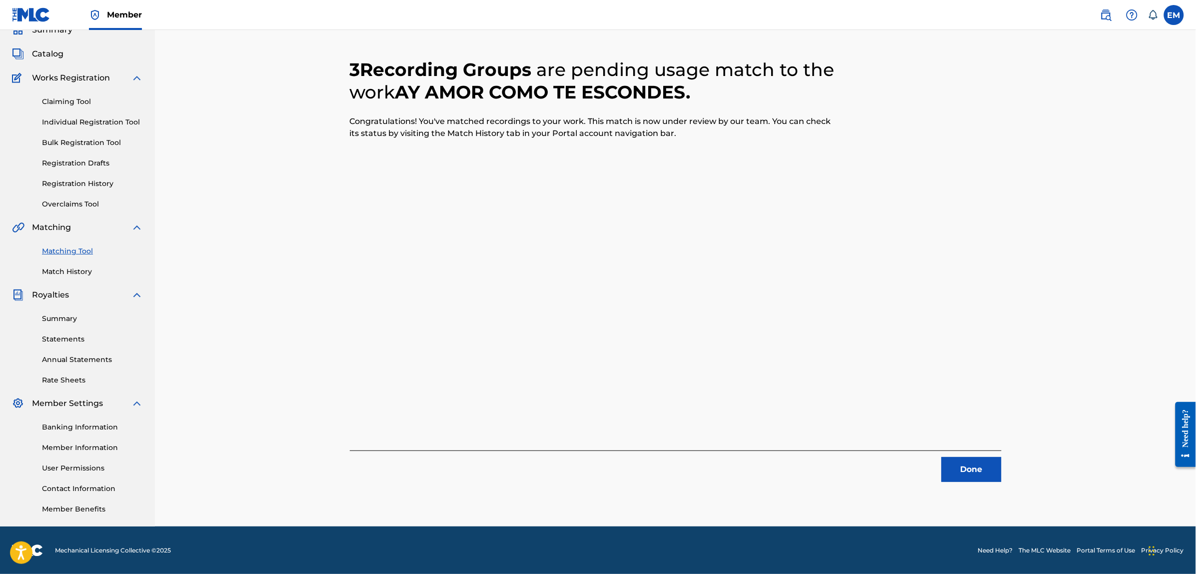
click at [961, 471] on button "Done" at bounding box center [972, 469] width 60 height 25
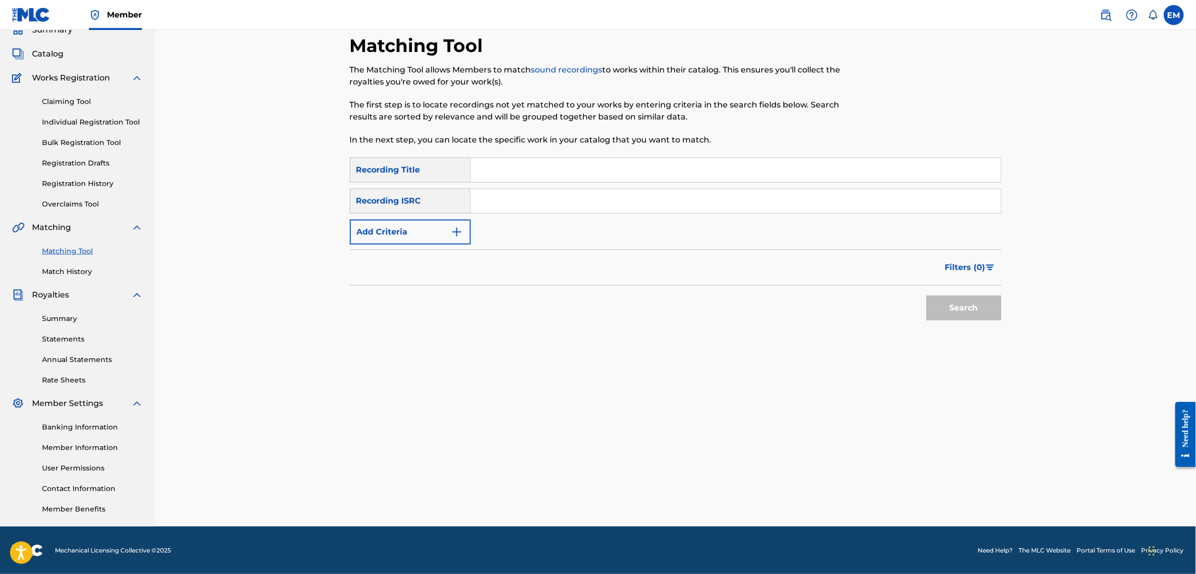
click at [520, 171] on input "Search Form" at bounding box center [736, 170] width 530 height 24
type input "entre [PERSON_NAME] y [PERSON_NAME]"
click at [927, 295] on button "Search" at bounding box center [964, 307] width 75 height 25
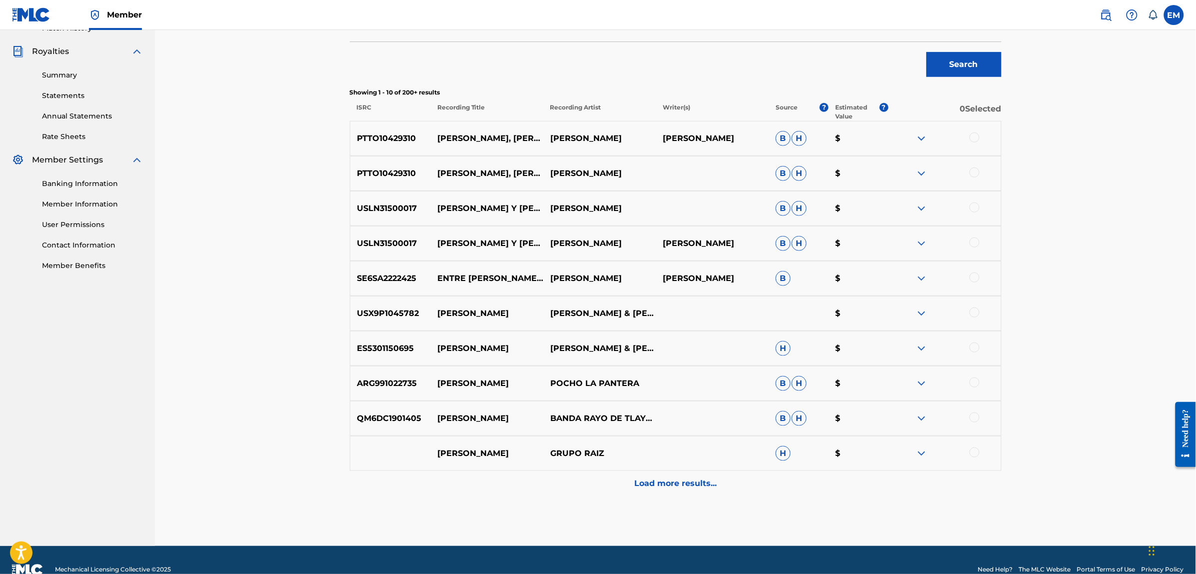
scroll to position [308, 0]
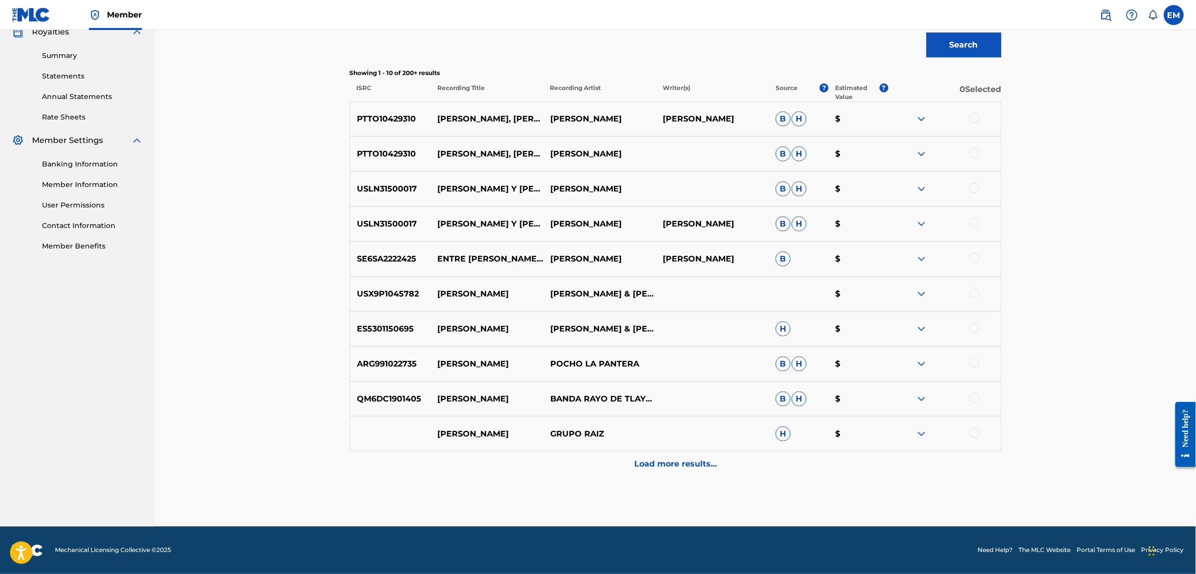
click at [682, 461] on p "Load more results..." at bounding box center [675, 464] width 82 height 12
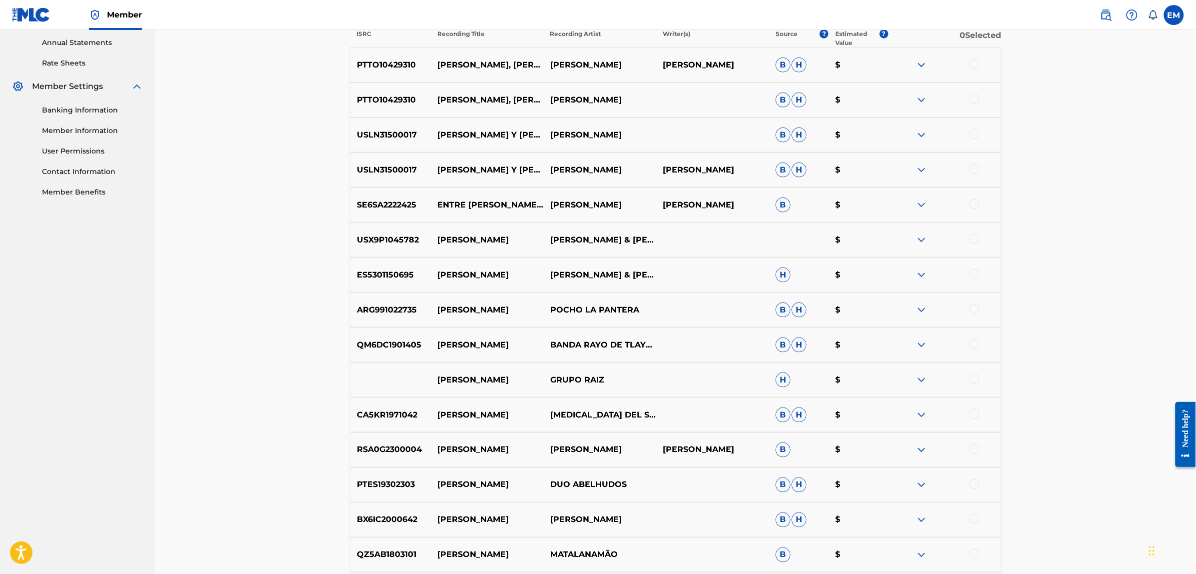
scroll to position [621, 0]
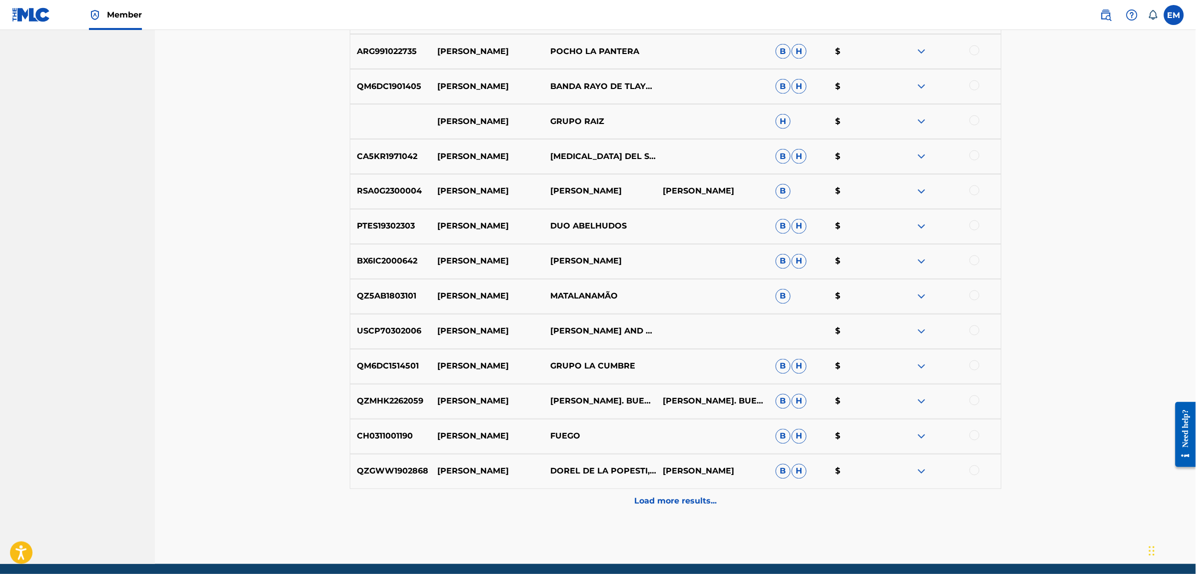
click at [665, 494] on div "Load more results..." at bounding box center [676, 501] width 652 height 25
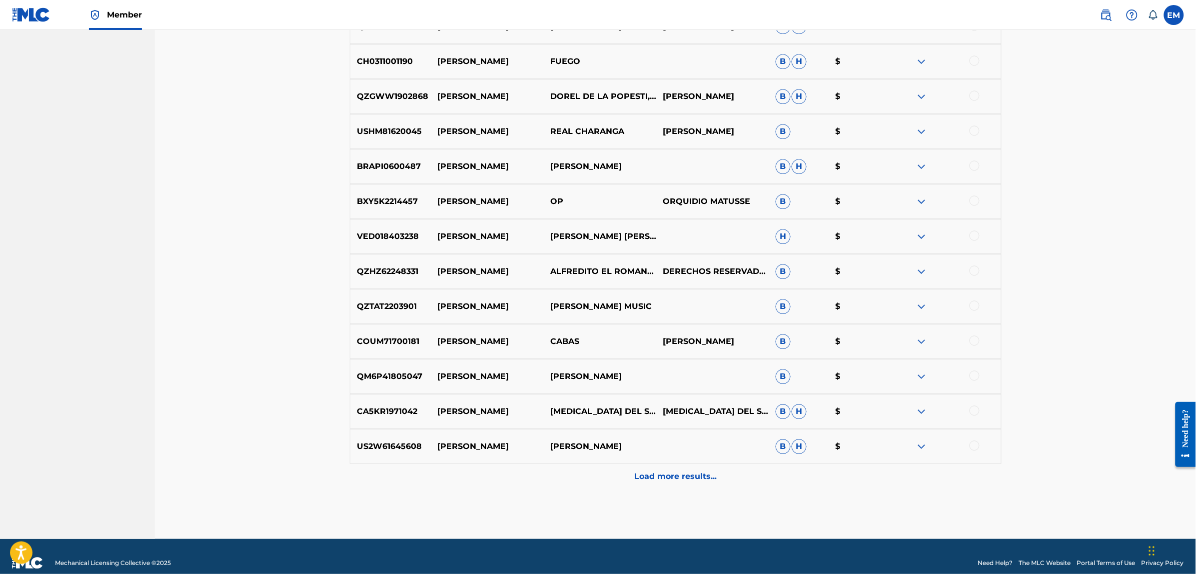
click at [670, 471] on p "Load more results..." at bounding box center [675, 476] width 82 height 12
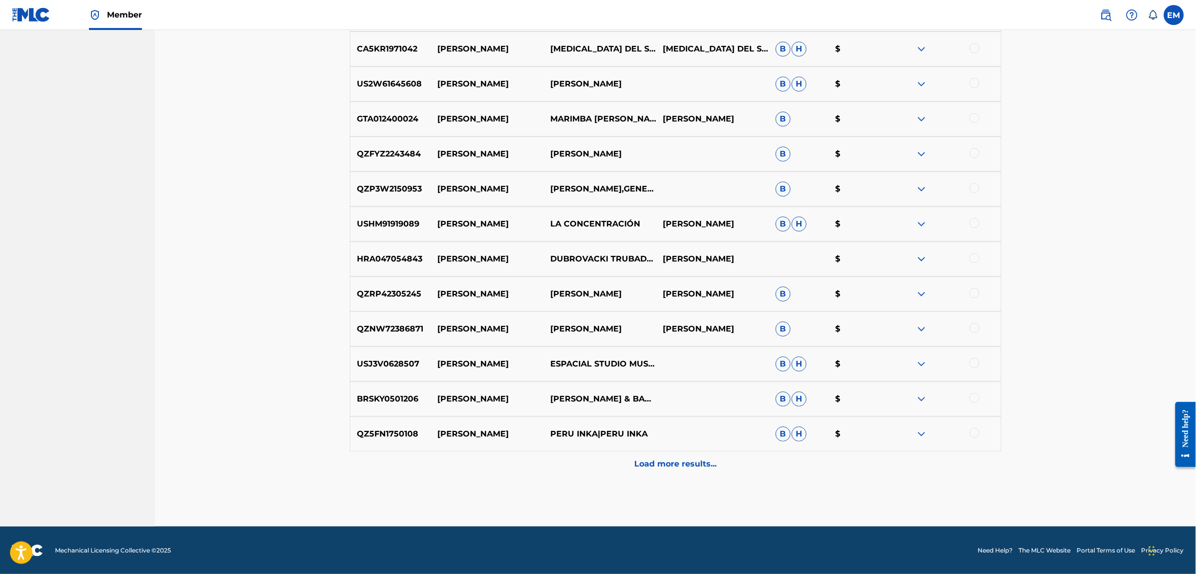
click at [662, 458] on p "Load more results..." at bounding box center [675, 464] width 82 height 12
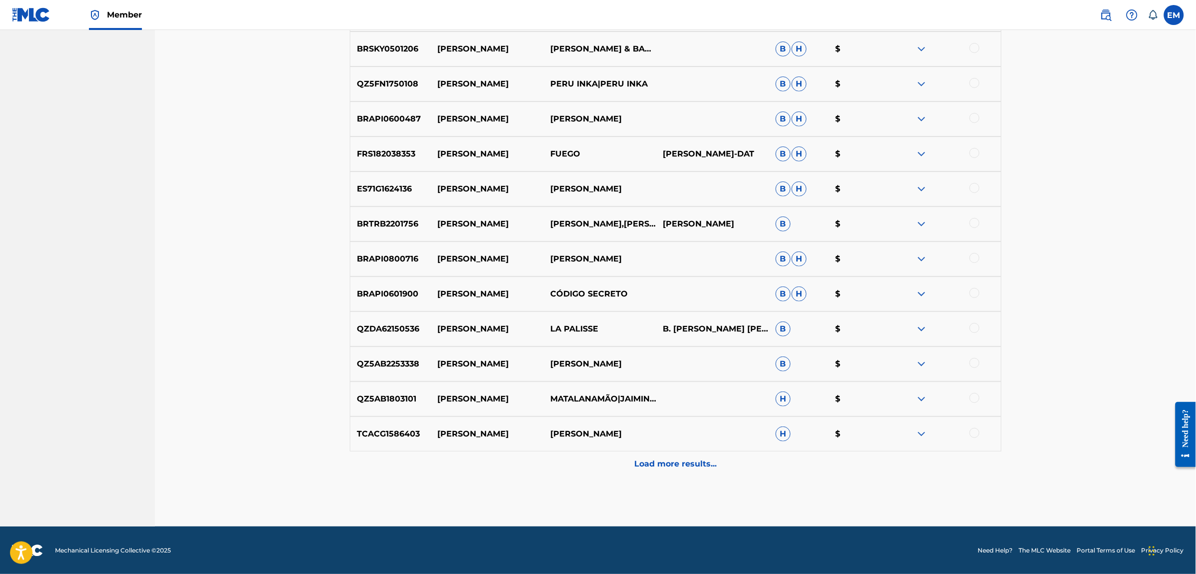
click at [683, 461] on p "Load more results..." at bounding box center [675, 464] width 82 height 12
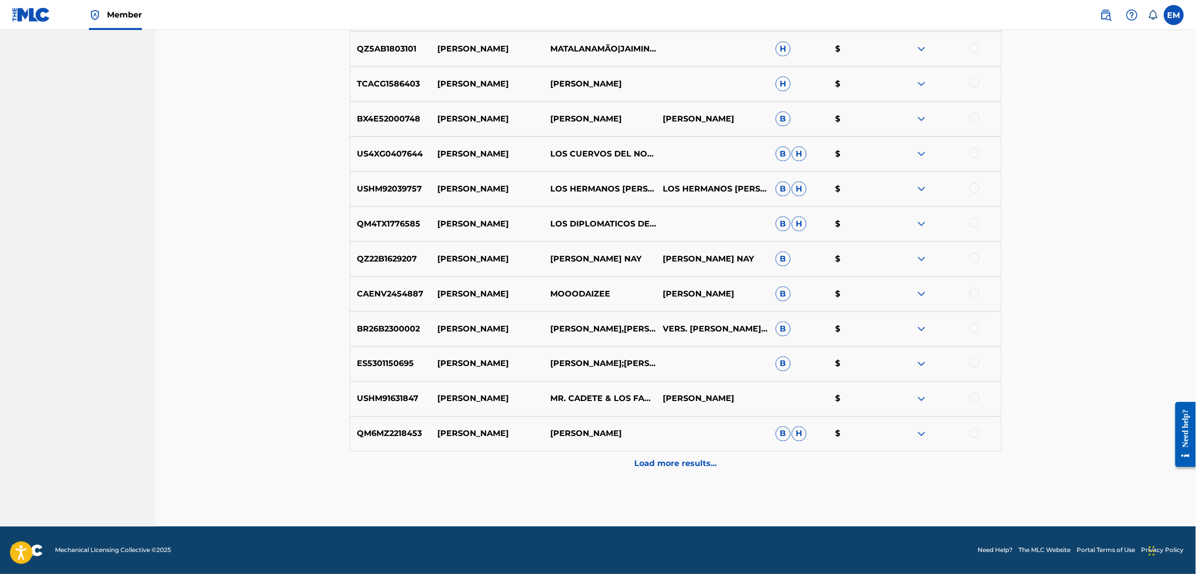
click at [701, 461] on p "Load more results..." at bounding box center [675, 464] width 82 height 12
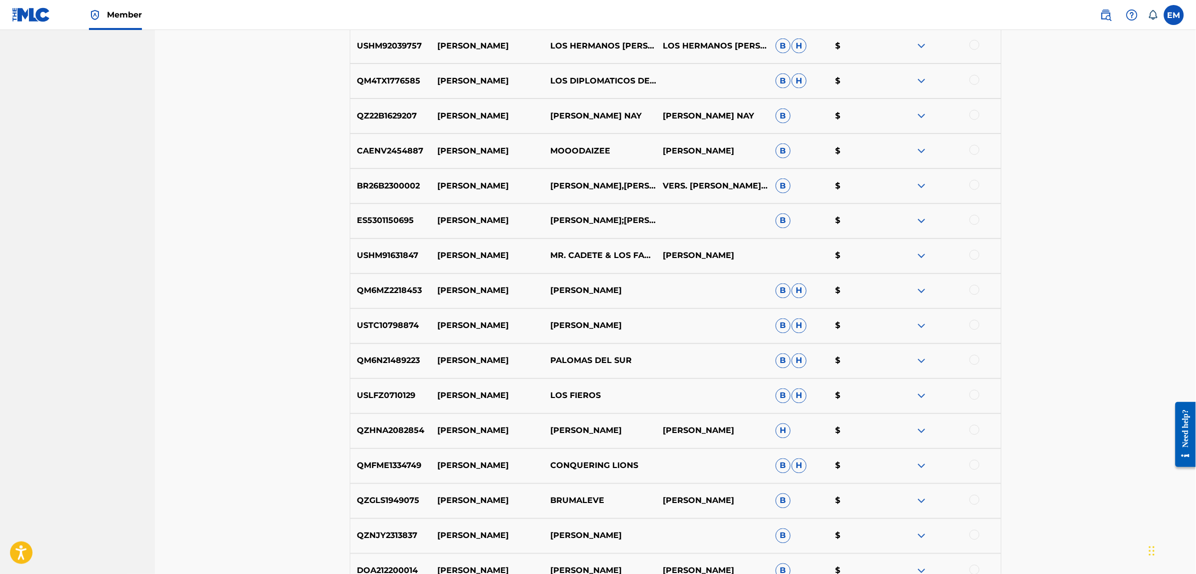
scroll to position [2407, 0]
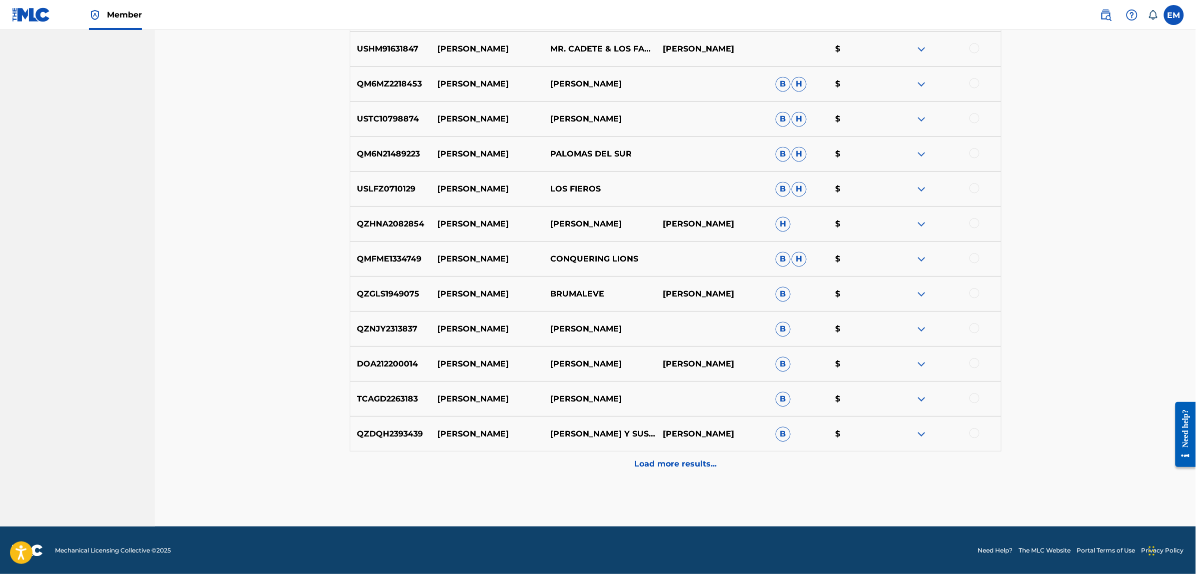
click at [686, 459] on p "Load more results..." at bounding box center [675, 464] width 82 height 12
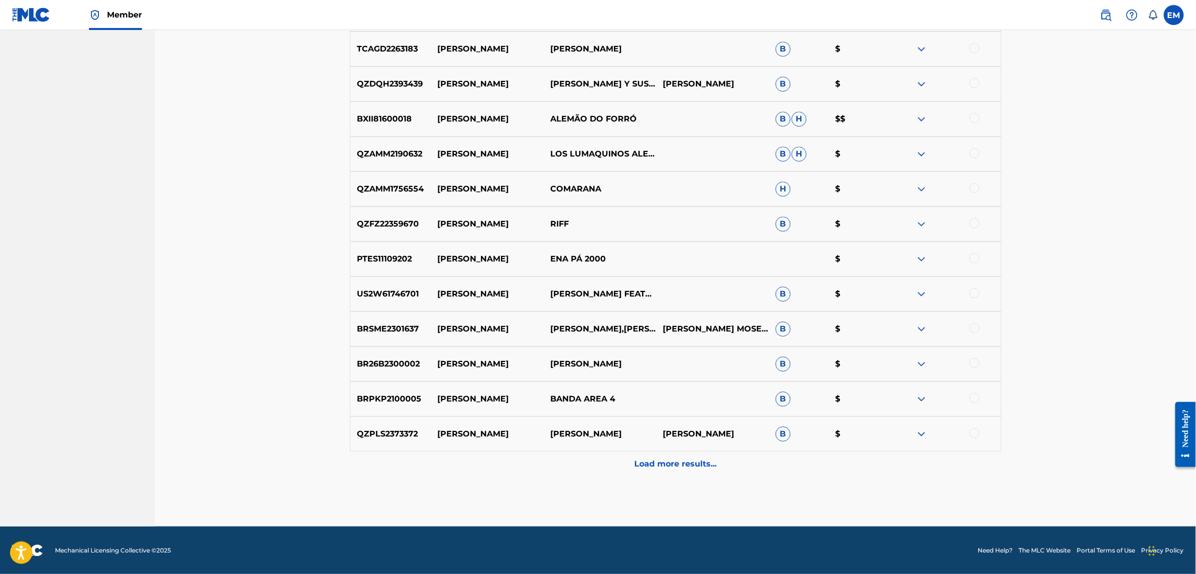
click at [700, 460] on p "Load more results..." at bounding box center [675, 464] width 82 height 12
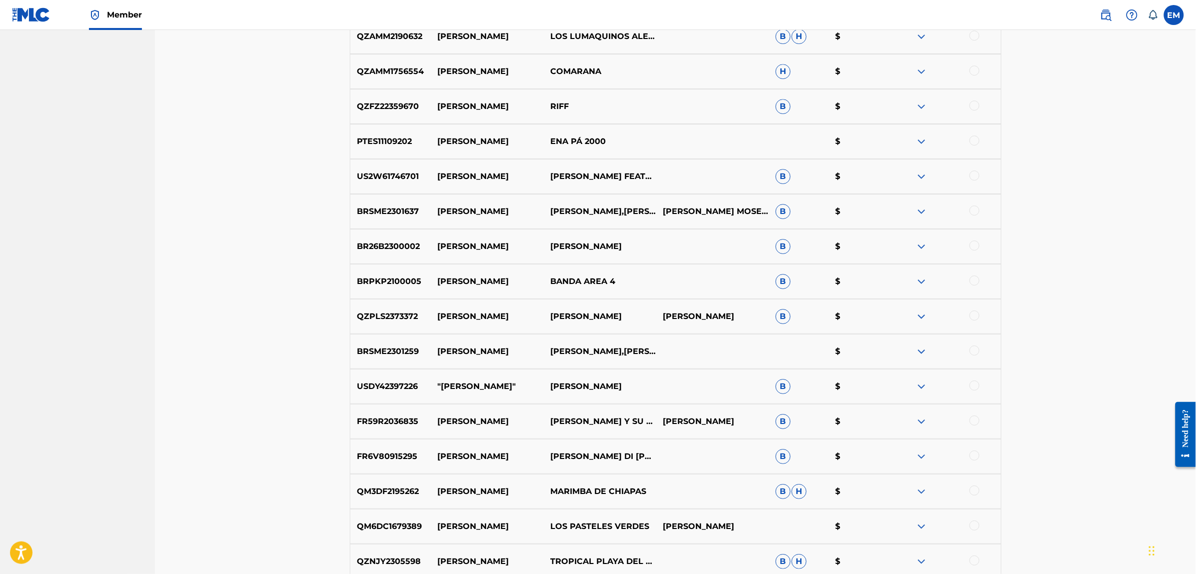
scroll to position [3107, 0]
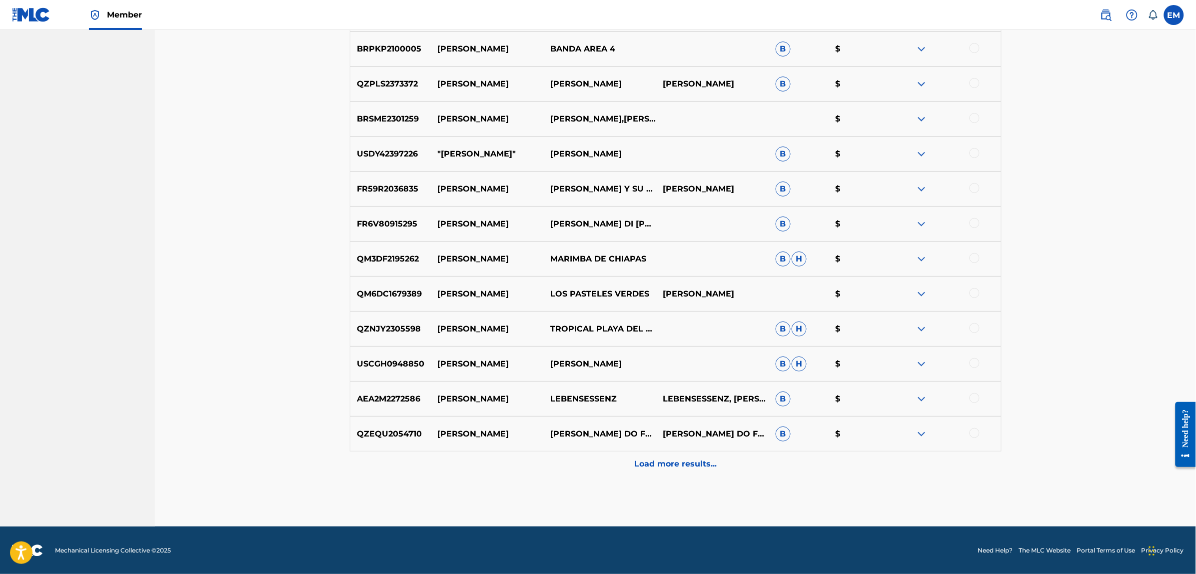
click at [691, 468] on p "Load more results..." at bounding box center [675, 464] width 82 height 12
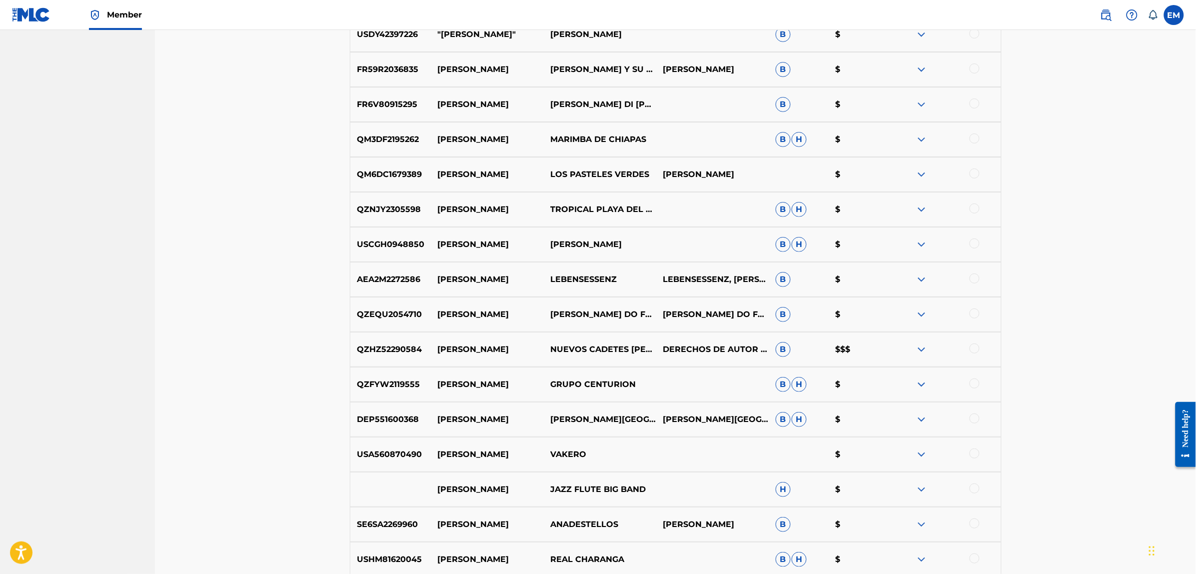
scroll to position [3457, 0]
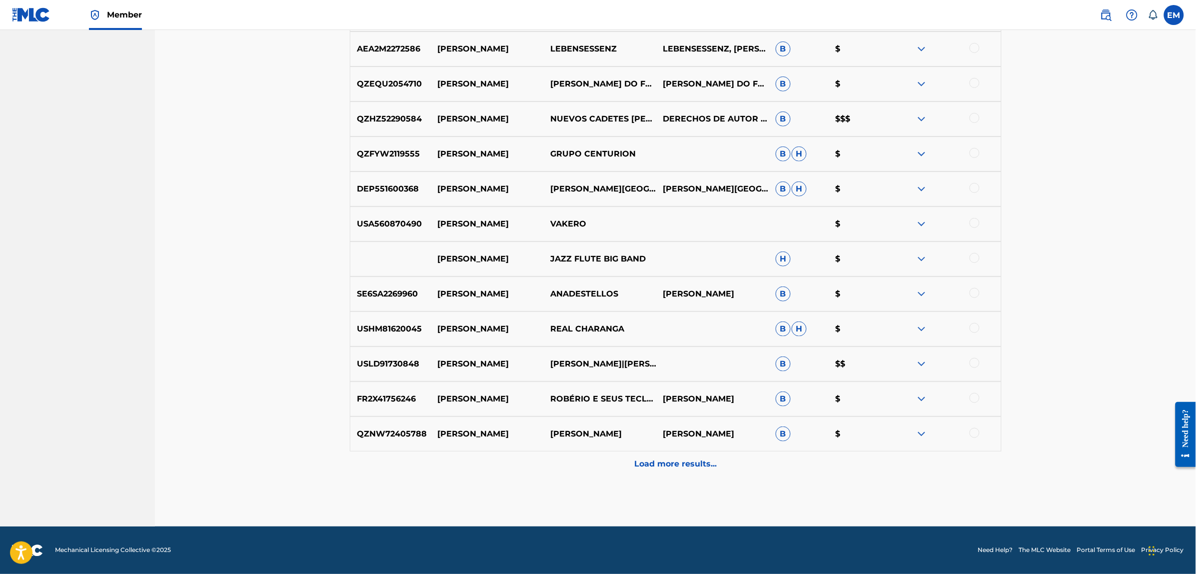
click at [705, 470] on div "Load more results..." at bounding box center [676, 463] width 652 height 25
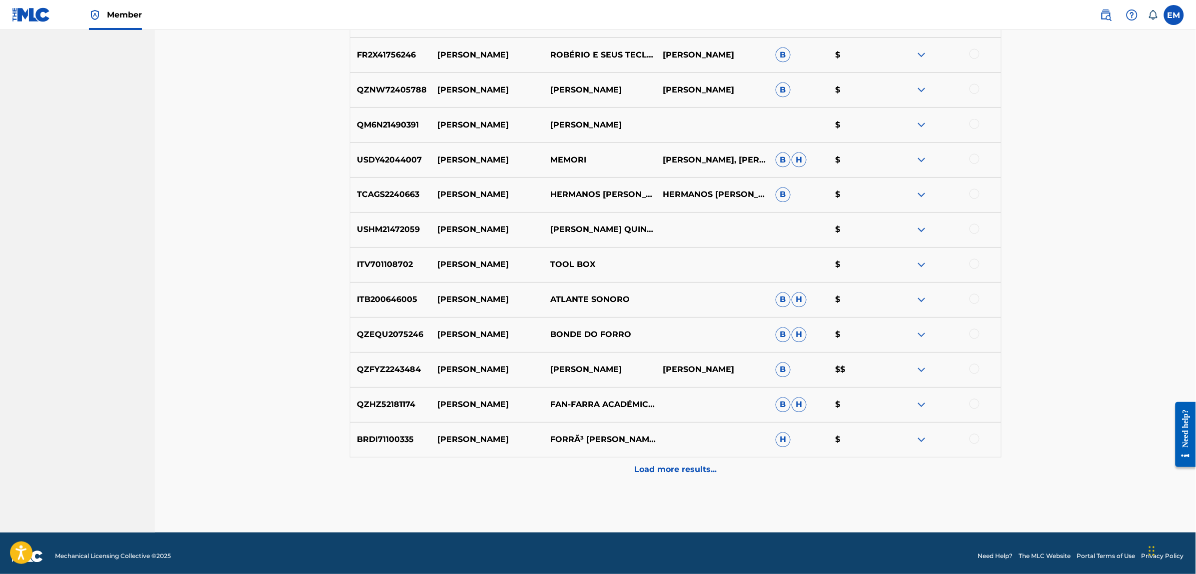
scroll to position [3807, 0]
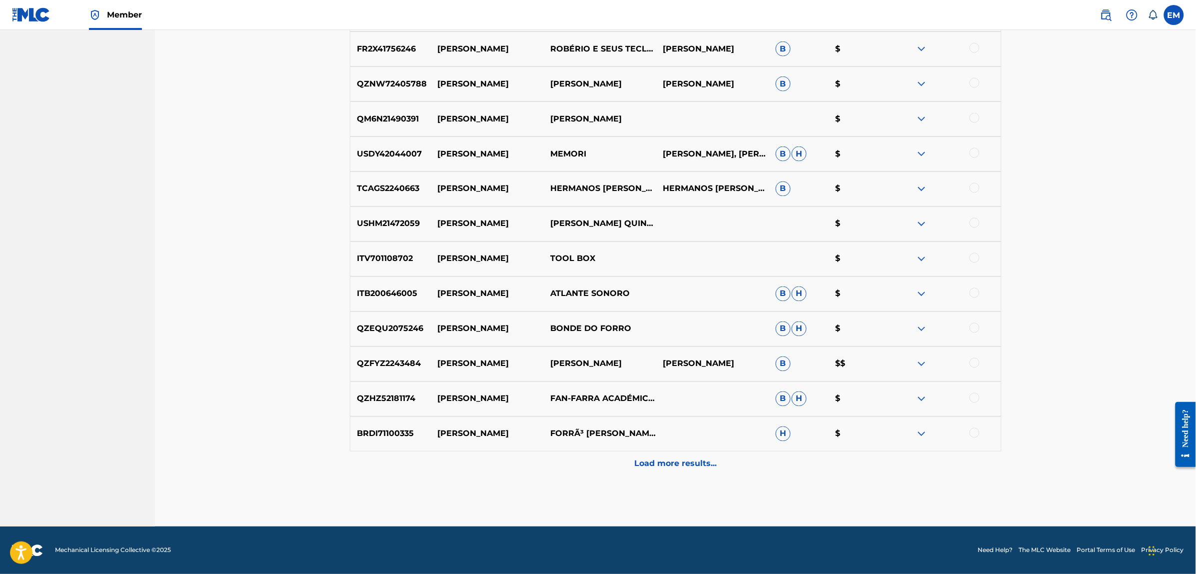
click at [682, 458] on p "Load more results..." at bounding box center [675, 464] width 82 height 12
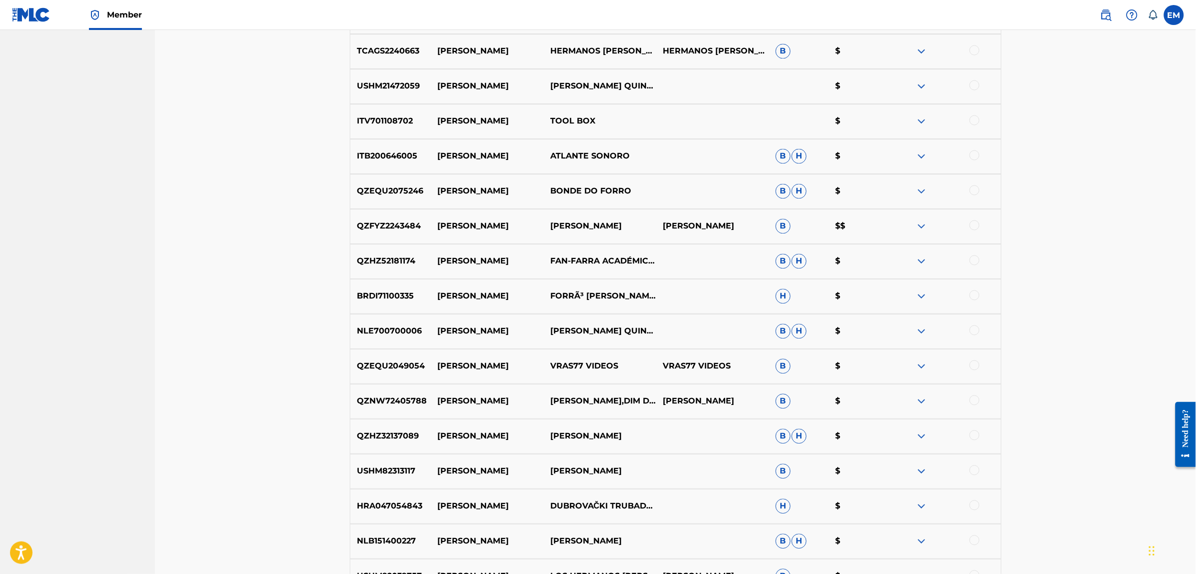
scroll to position [4157, 0]
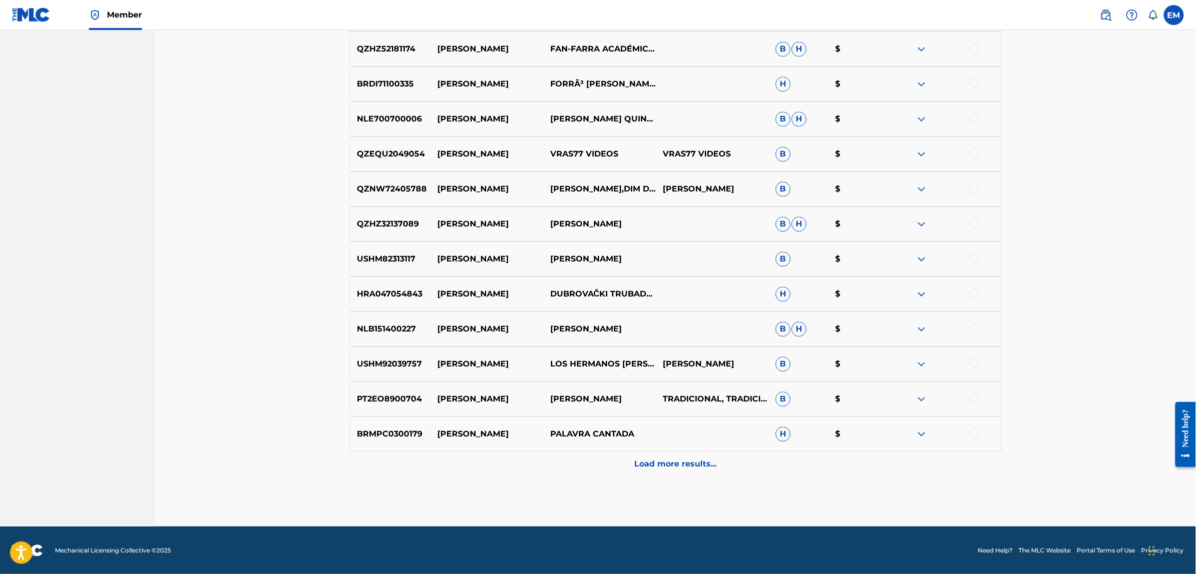
click at [682, 458] on p "Load more results..." at bounding box center [675, 464] width 82 height 12
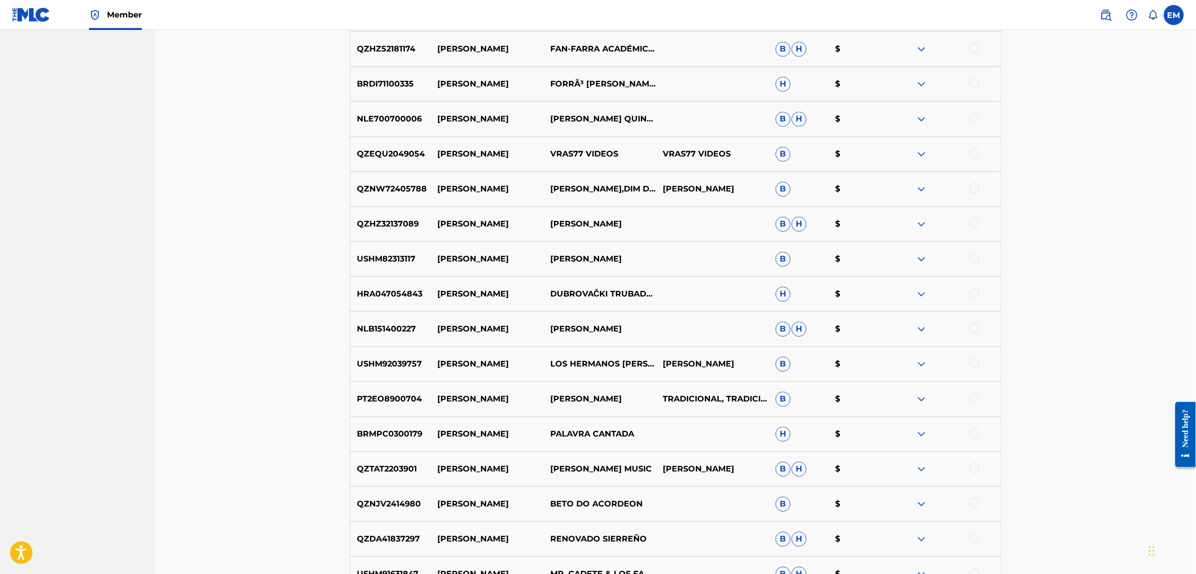
scroll to position [4507, 0]
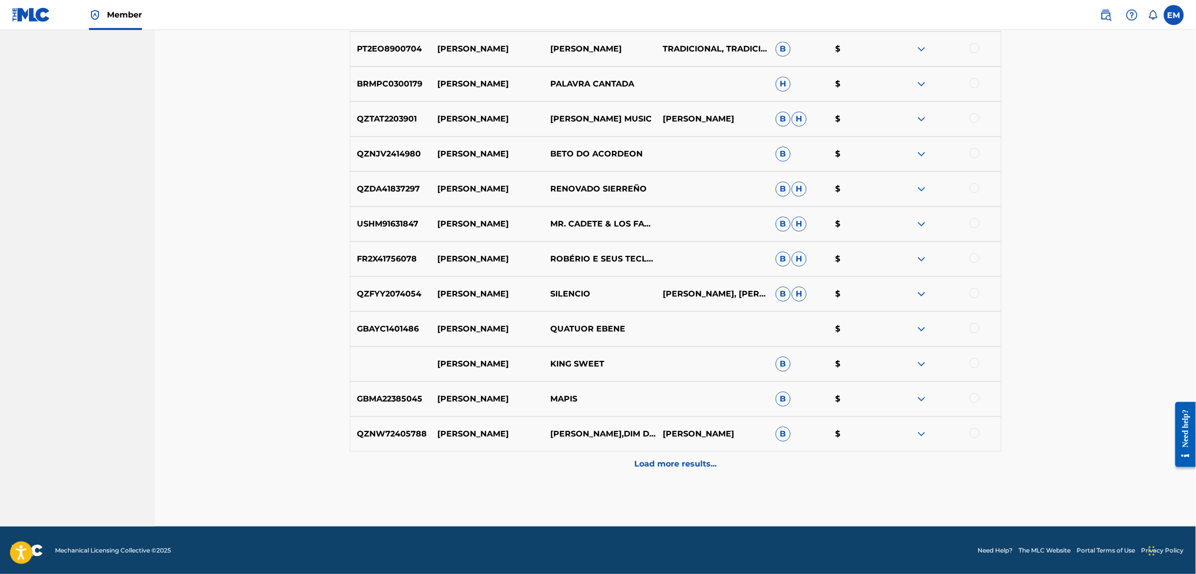
click at [683, 460] on p "Load more results..." at bounding box center [675, 464] width 82 height 12
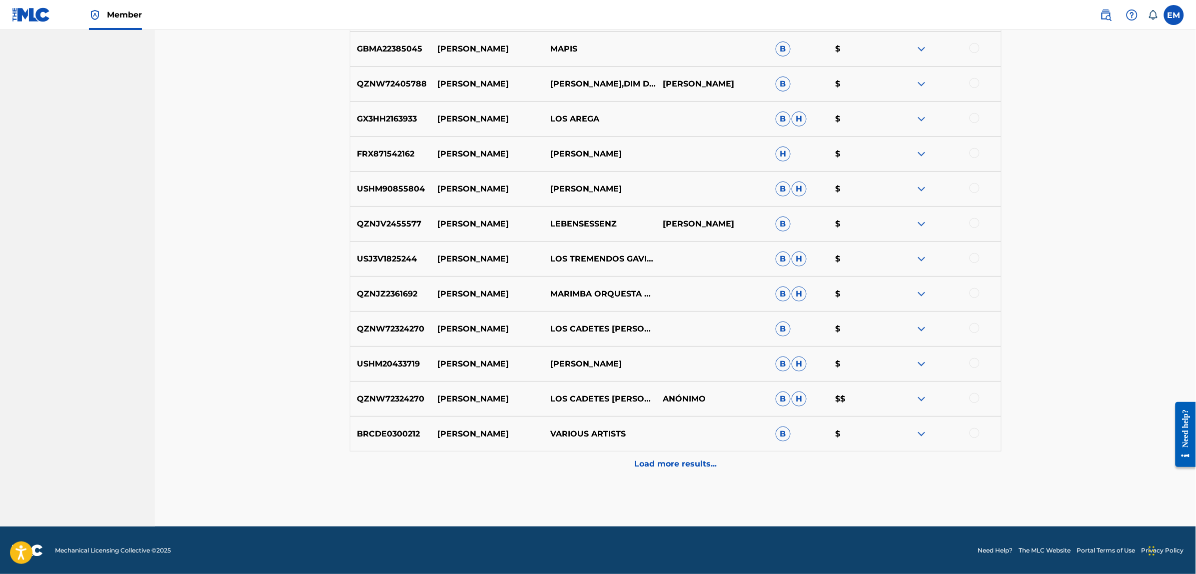
click at [683, 460] on p "Load more results..." at bounding box center [675, 464] width 82 height 12
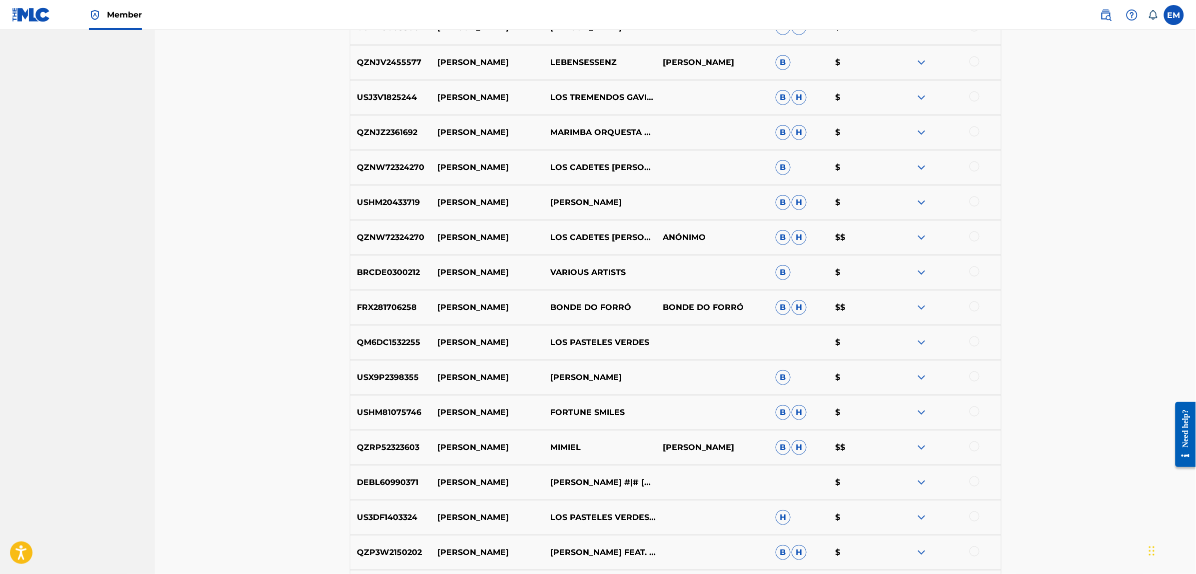
scroll to position [5206, 0]
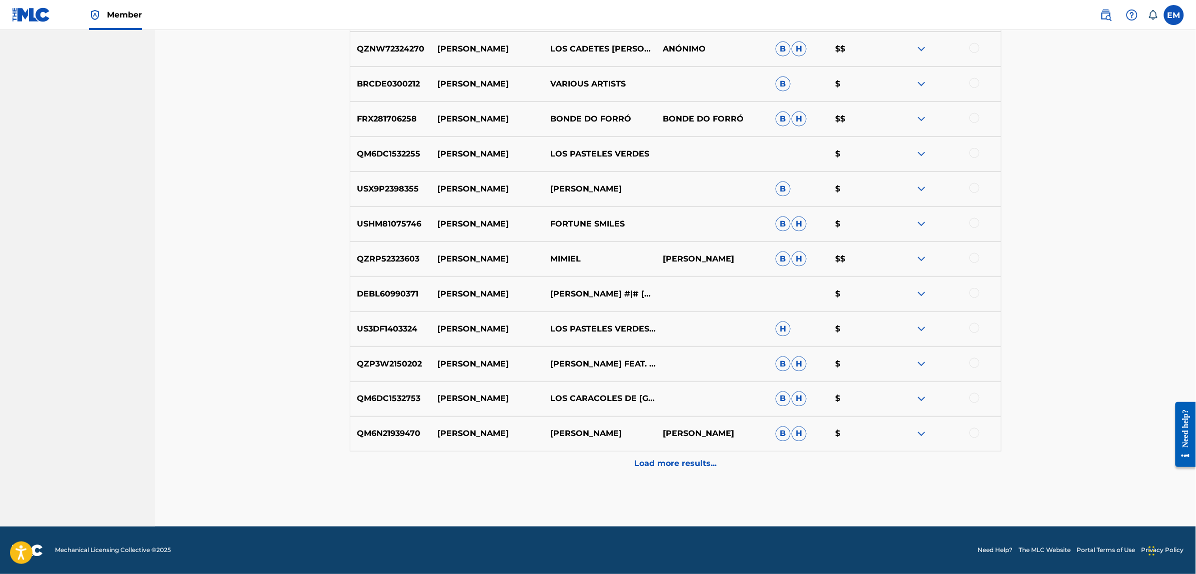
click at [686, 458] on p "Load more results..." at bounding box center [675, 464] width 82 height 12
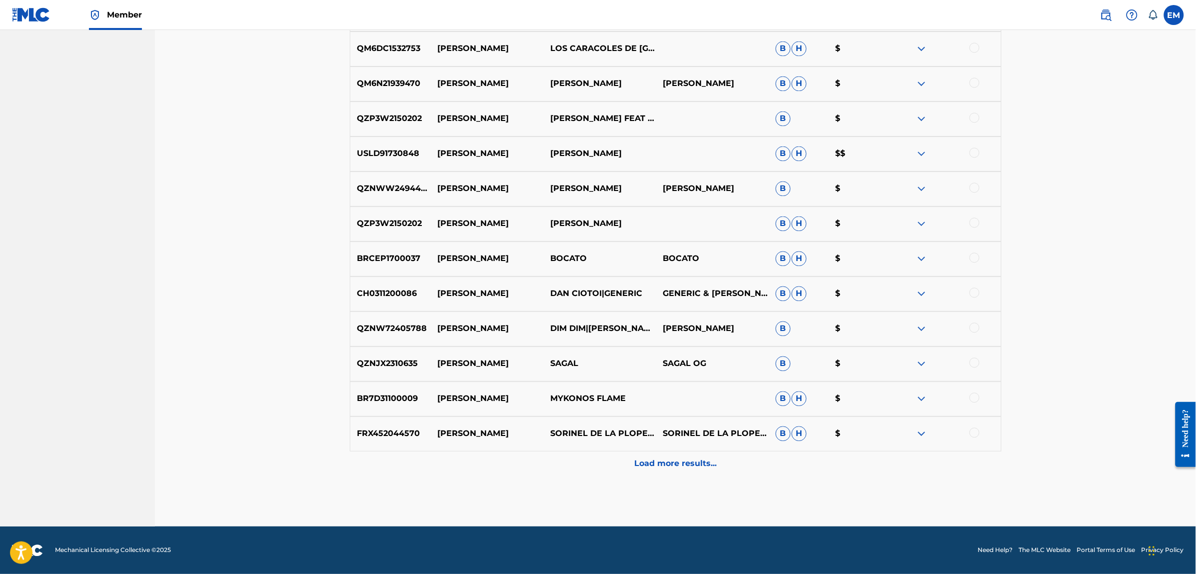
click at [687, 466] on p "Load more results..." at bounding box center [675, 464] width 82 height 12
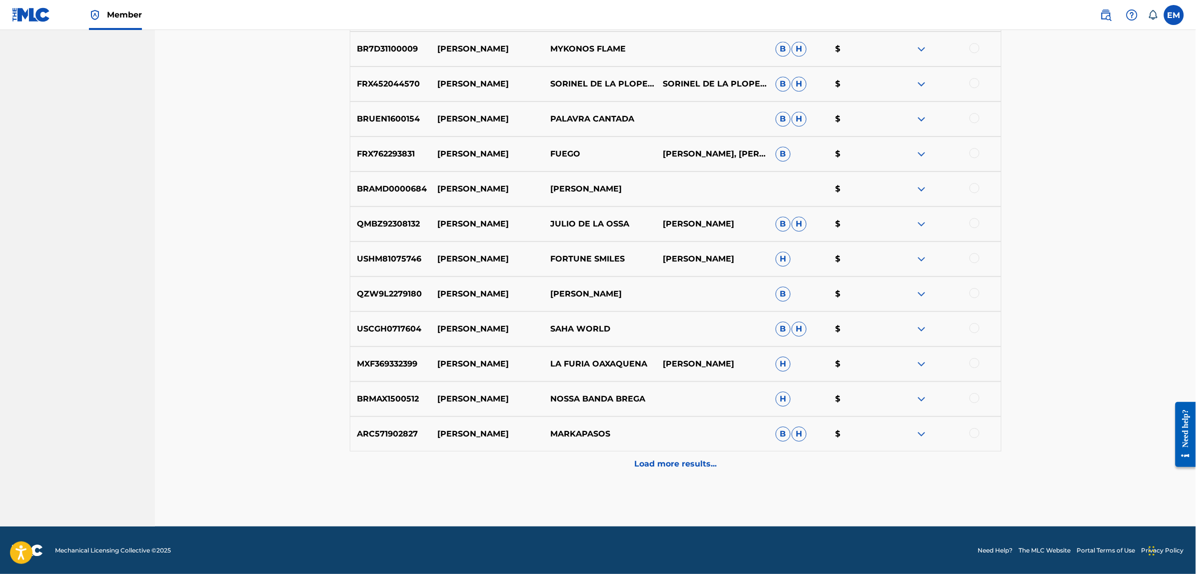
click at [686, 460] on p "Load more results..." at bounding box center [675, 464] width 82 height 12
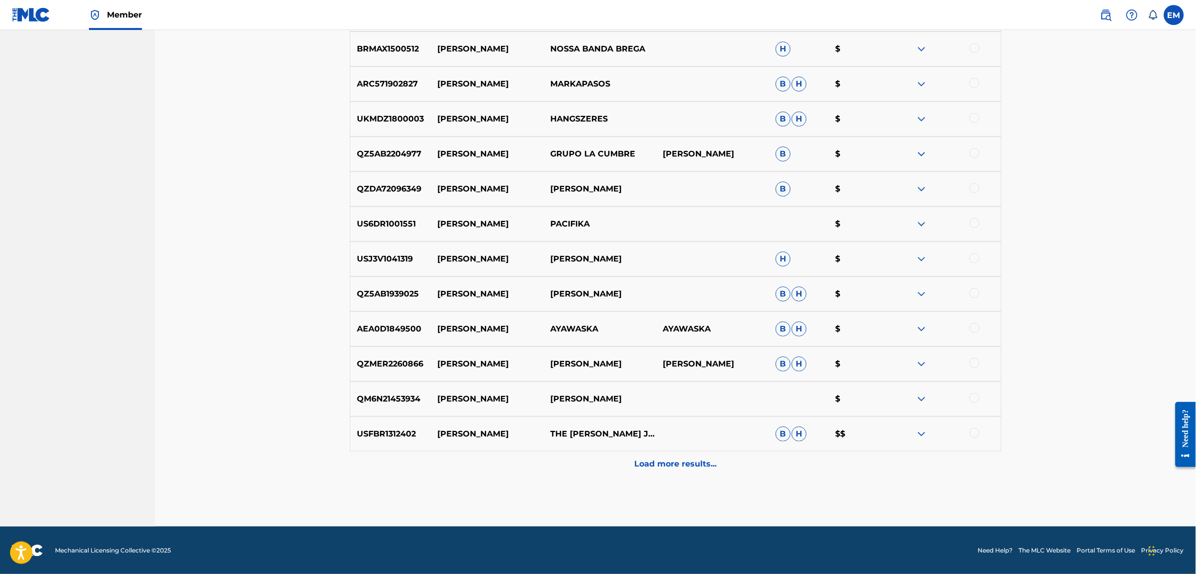
click at [686, 460] on p "Load more results..." at bounding box center [675, 464] width 82 height 12
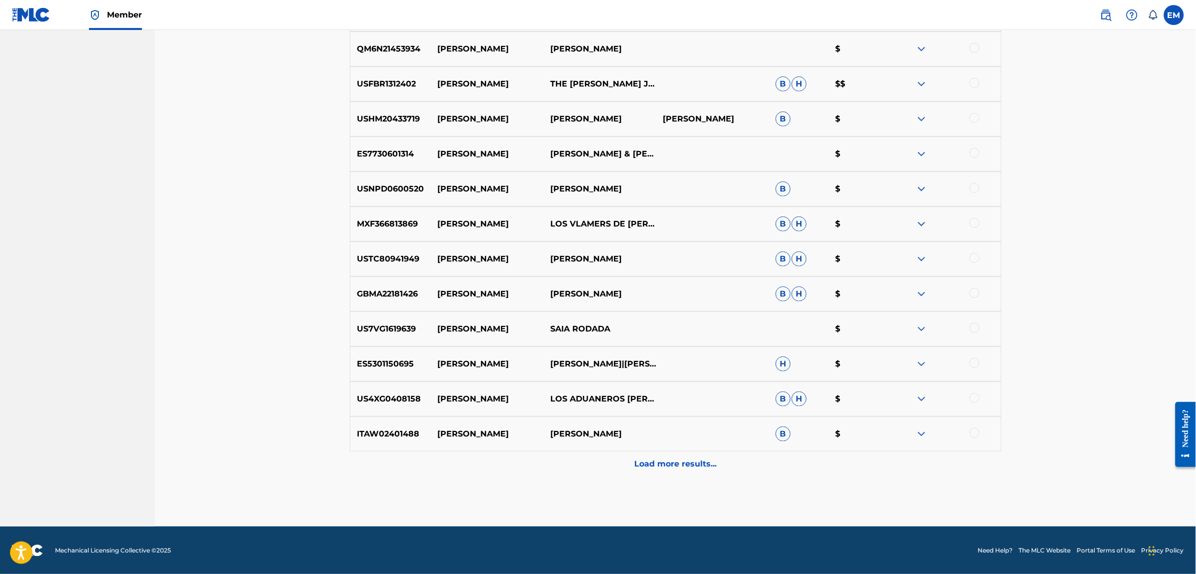
click at [686, 460] on p "Load more results..." at bounding box center [675, 464] width 82 height 12
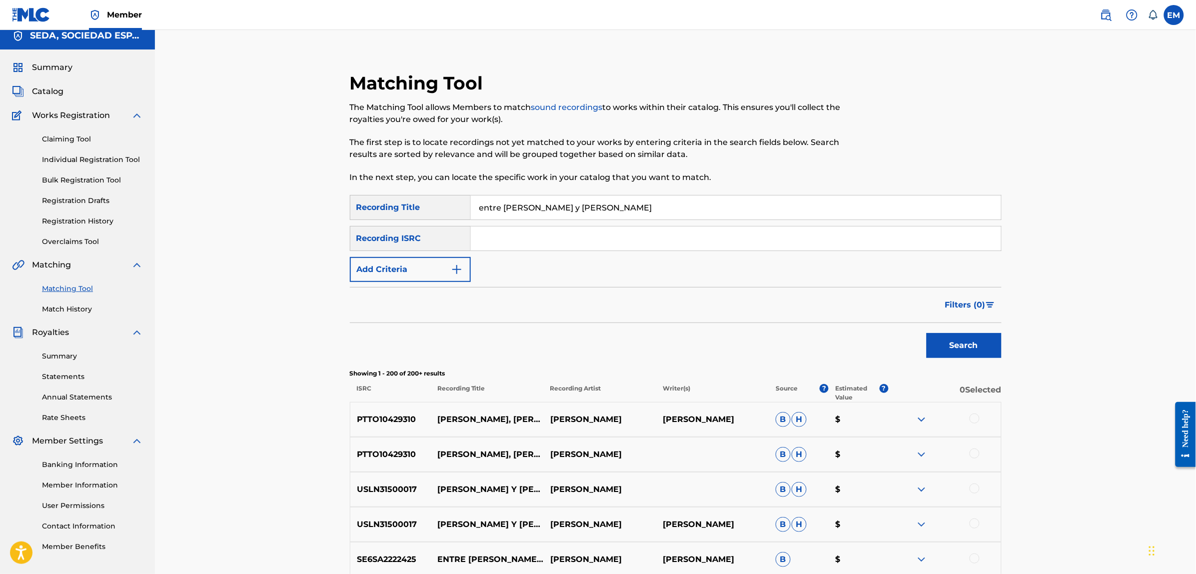
scroll to position [0, 0]
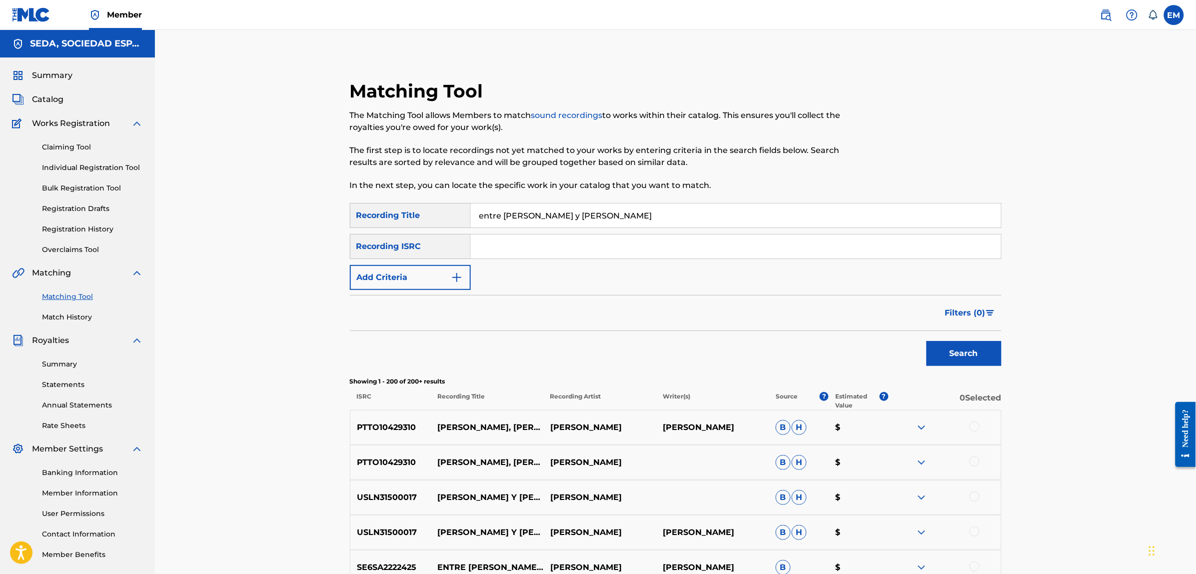
click at [431, 277] on button "Add Criteria" at bounding box center [410, 277] width 121 height 25
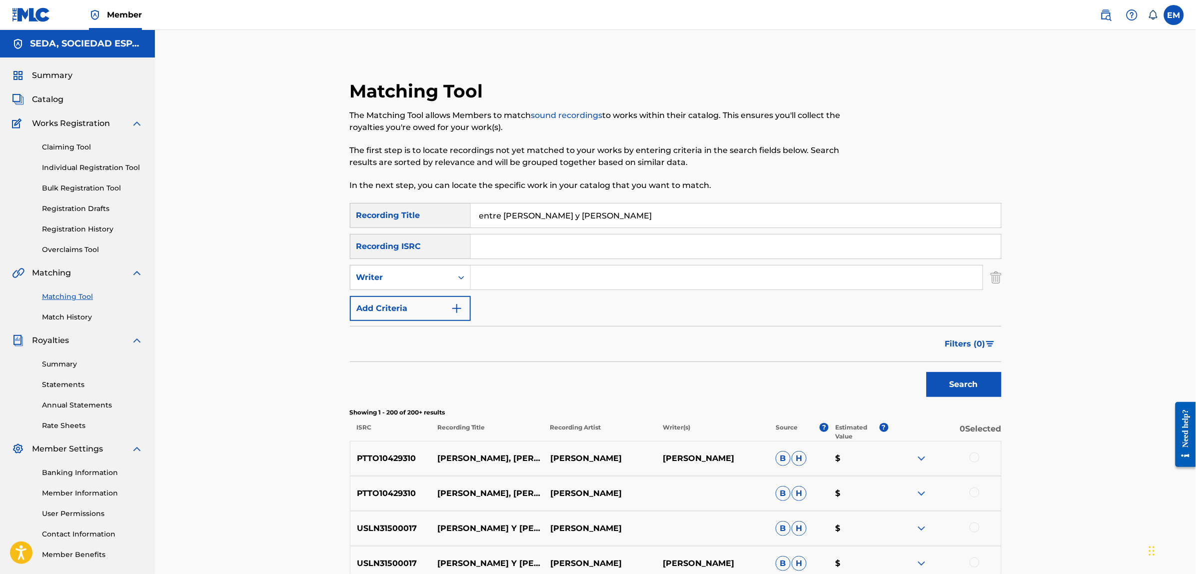
click at [498, 270] on input "Search Form" at bounding box center [727, 277] width 512 height 24
type input "[PERSON_NAME]"
click at [927, 372] on button "Search" at bounding box center [964, 384] width 75 height 25
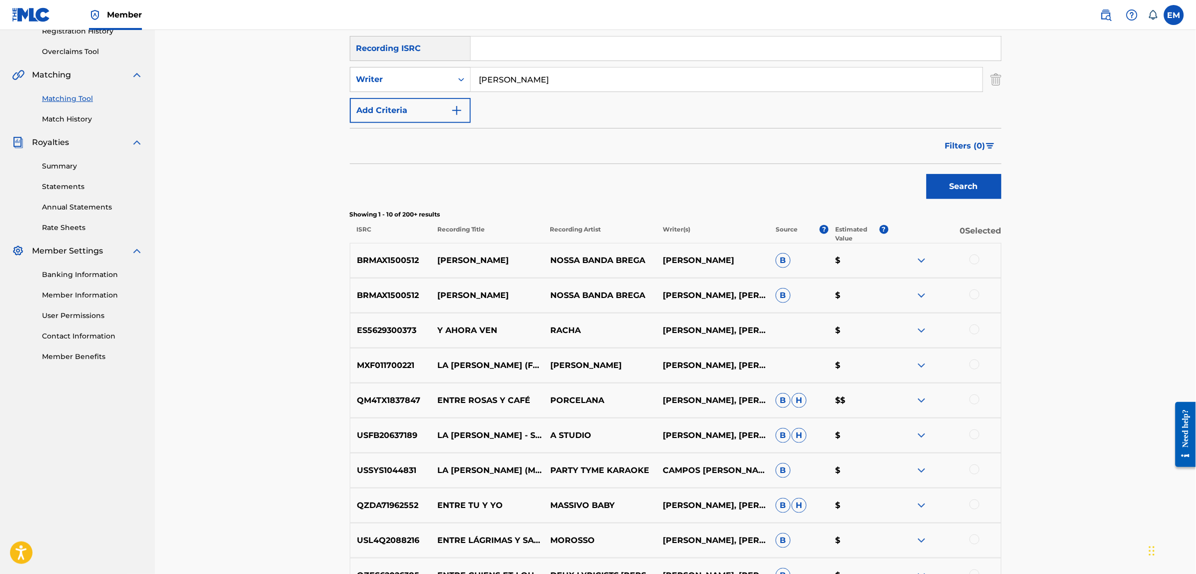
scroll to position [250, 0]
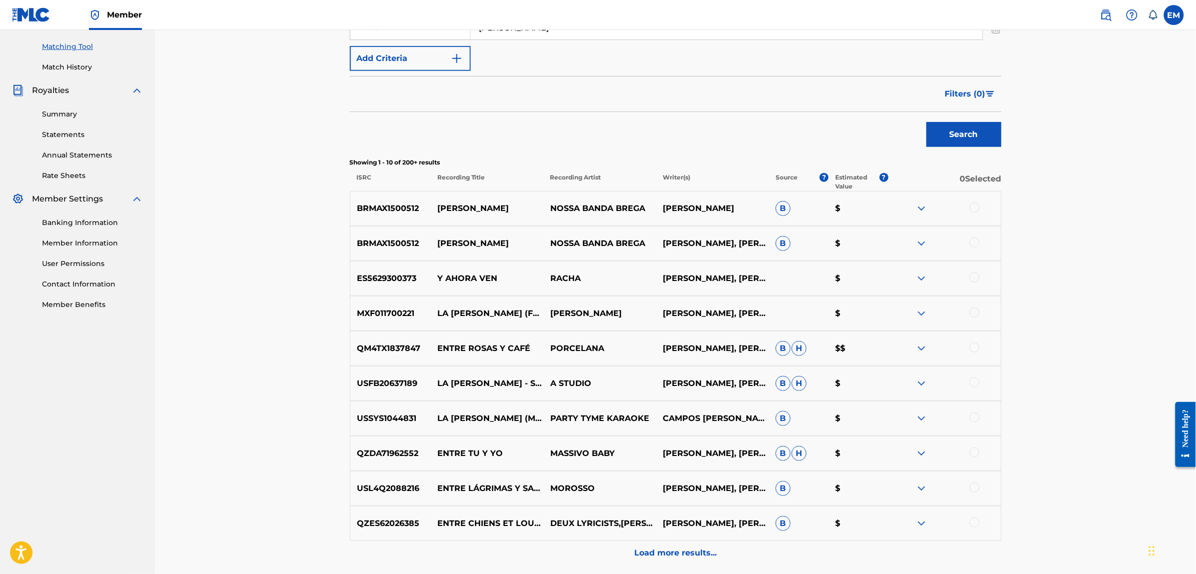
click at [676, 551] on p "Load more results..." at bounding box center [675, 553] width 82 height 12
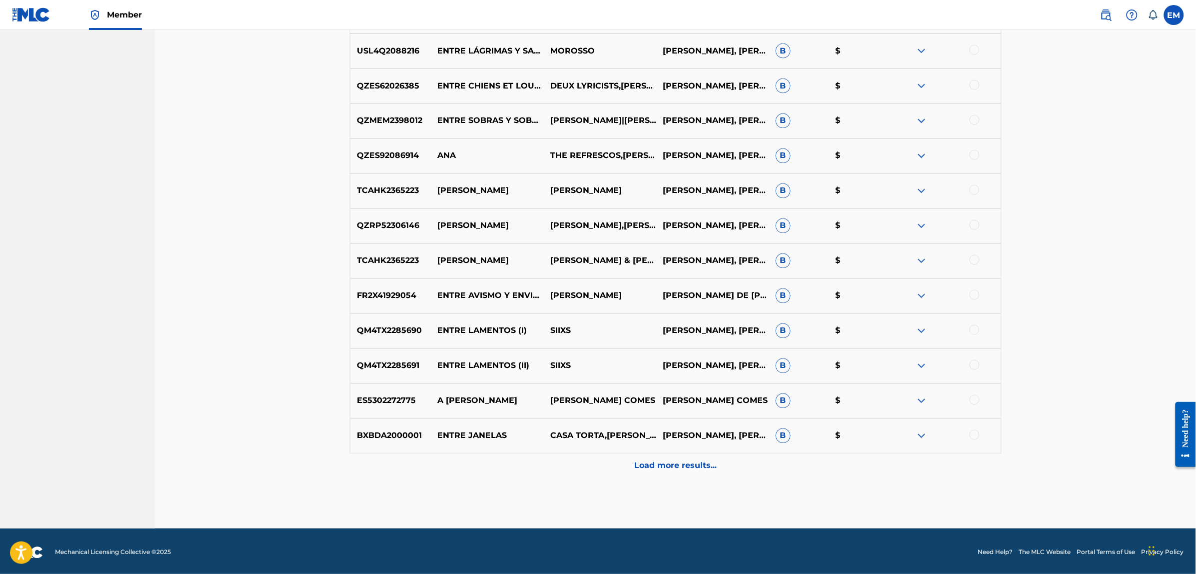
scroll to position [690, 0]
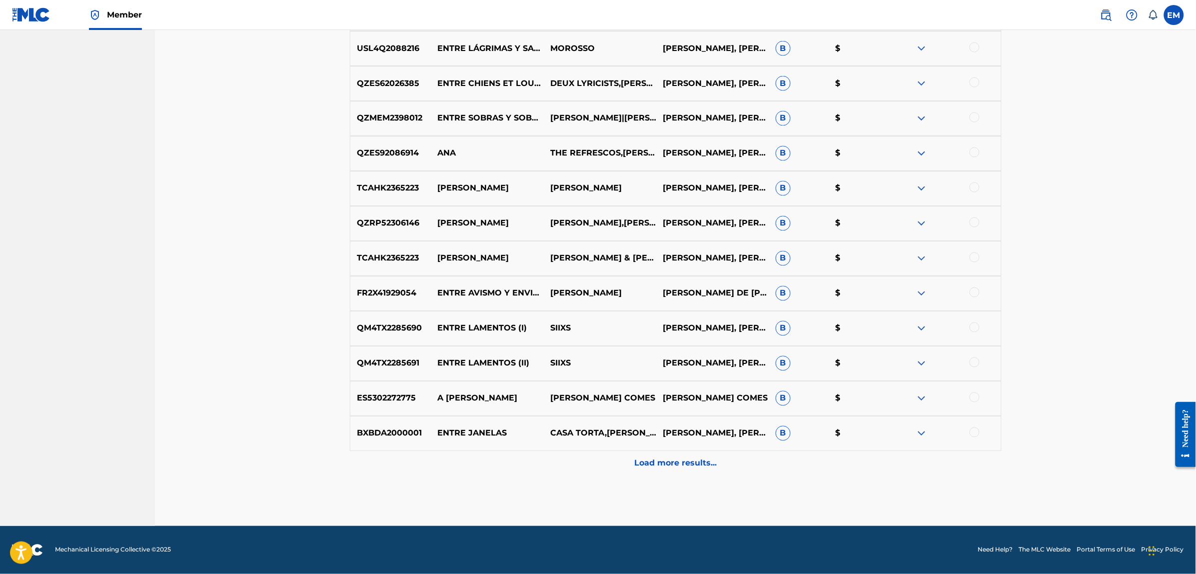
click at [652, 464] on p "Load more results..." at bounding box center [675, 463] width 82 height 12
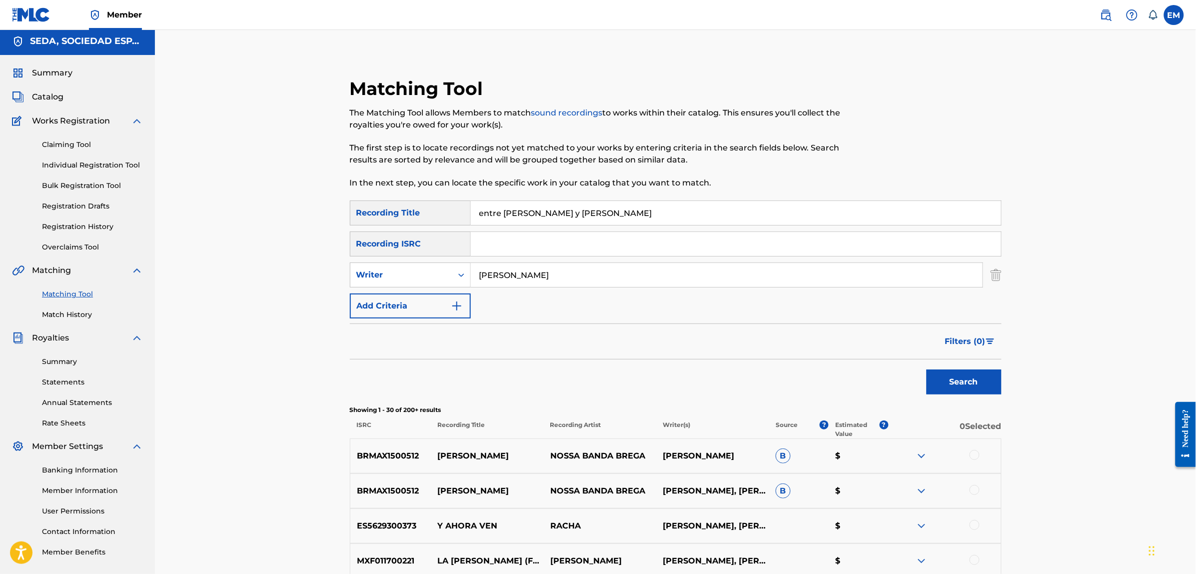
scroll to position [0, 0]
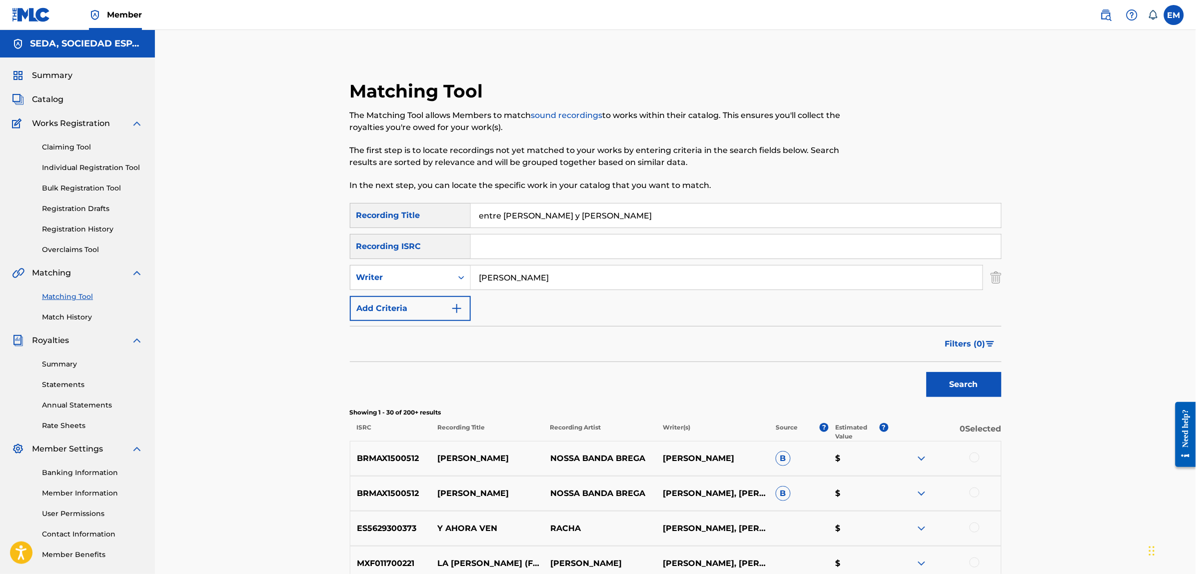
drag, startPoint x: 581, startPoint y: 217, endPoint x: 451, endPoint y: 214, distance: 130.0
click at [451, 214] on div "SearchWithCriteria44a3d150-ecb5-4904-a341-558e4f671889 Recording Title entre [P…" at bounding box center [676, 215] width 652 height 25
click at [927, 372] on button "Search" at bounding box center [964, 384] width 75 height 25
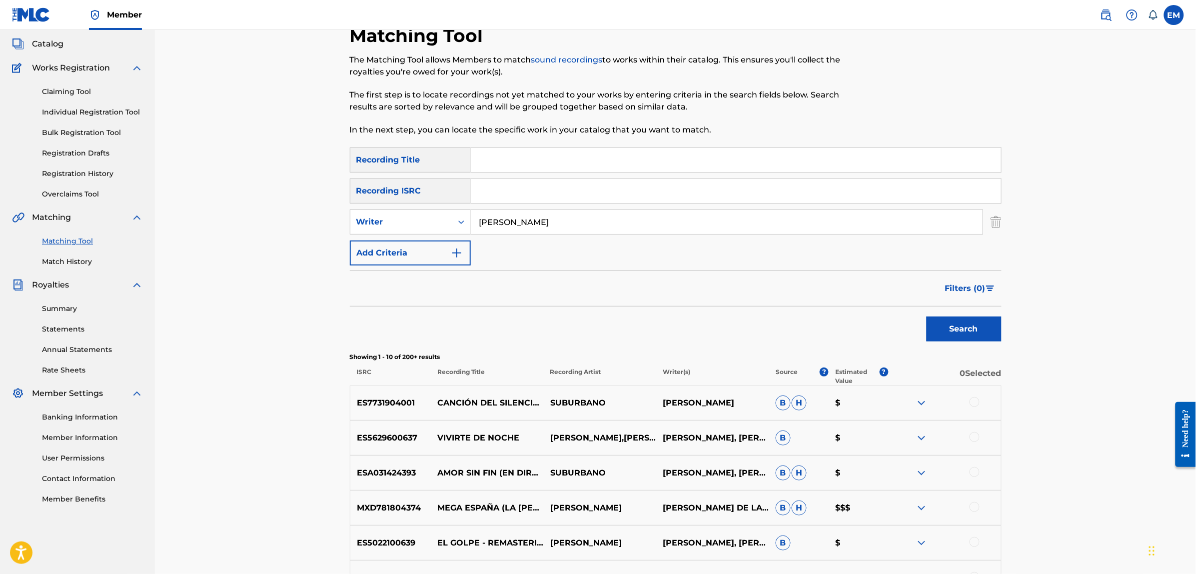
scroll to position [125, 0]
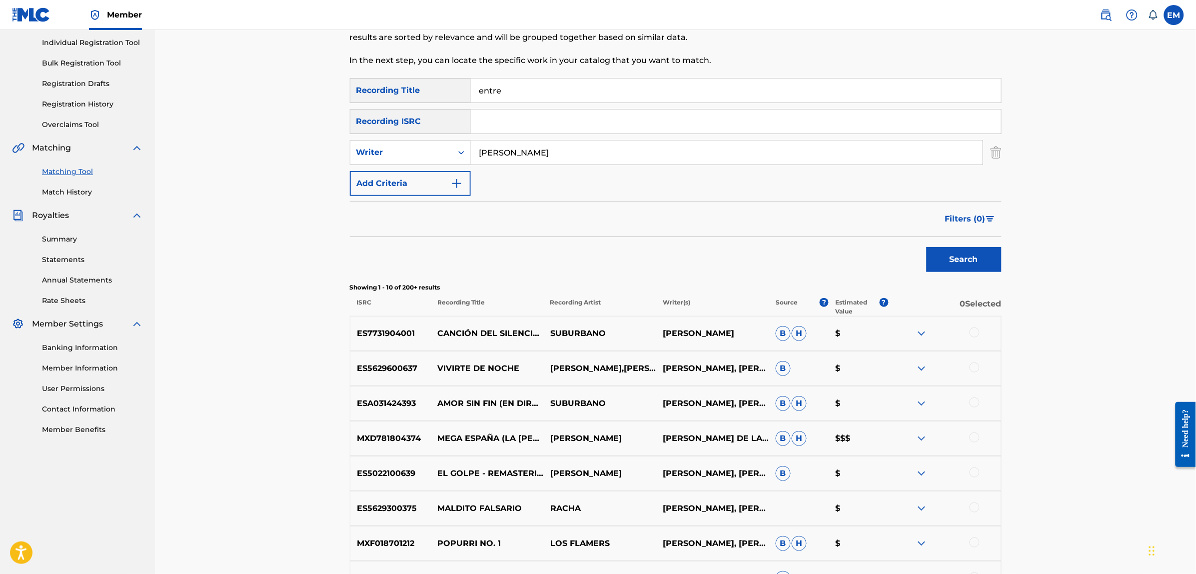
type input "entre"
click at [927, 247] on button "Search" at bounding box center [964, 259] width 75 height 25
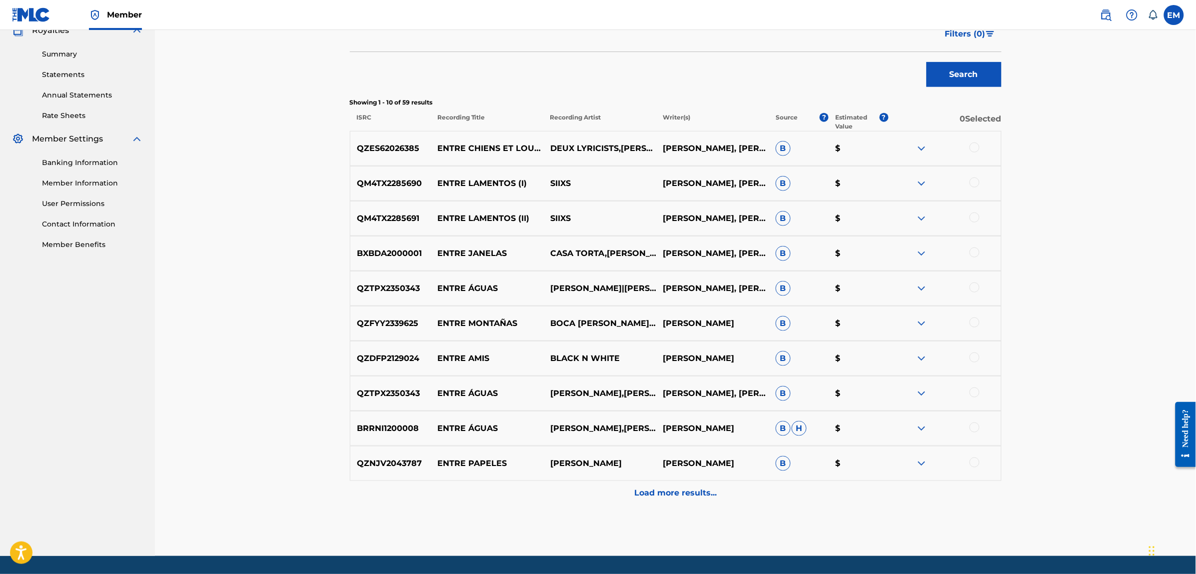
scroll to position [312, 0]
